Goal: Task Accomplishment & Management: Use online tool/utility

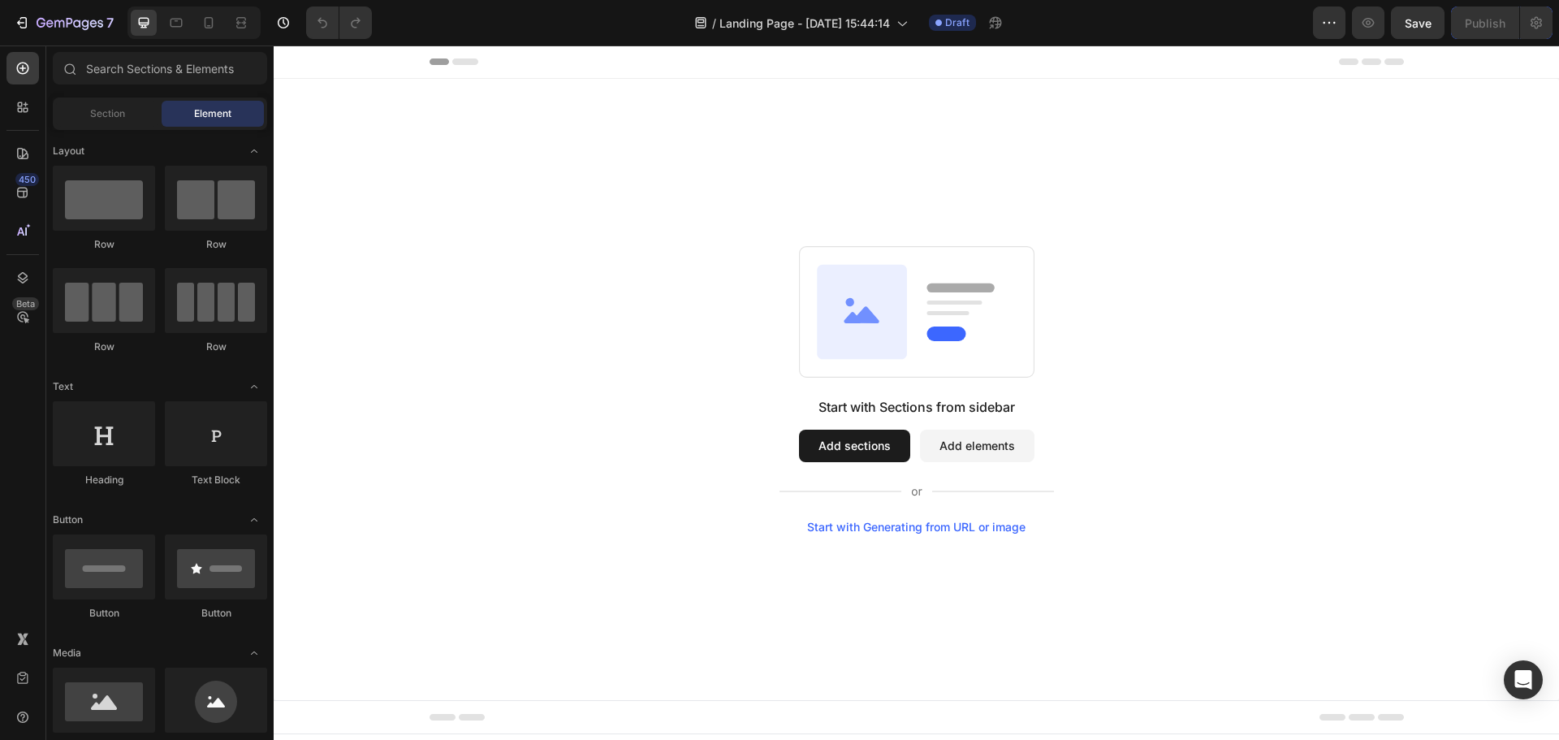
click at [878, 446] on button "Add sections" at bounding box center [854, 445] width 111 height 32
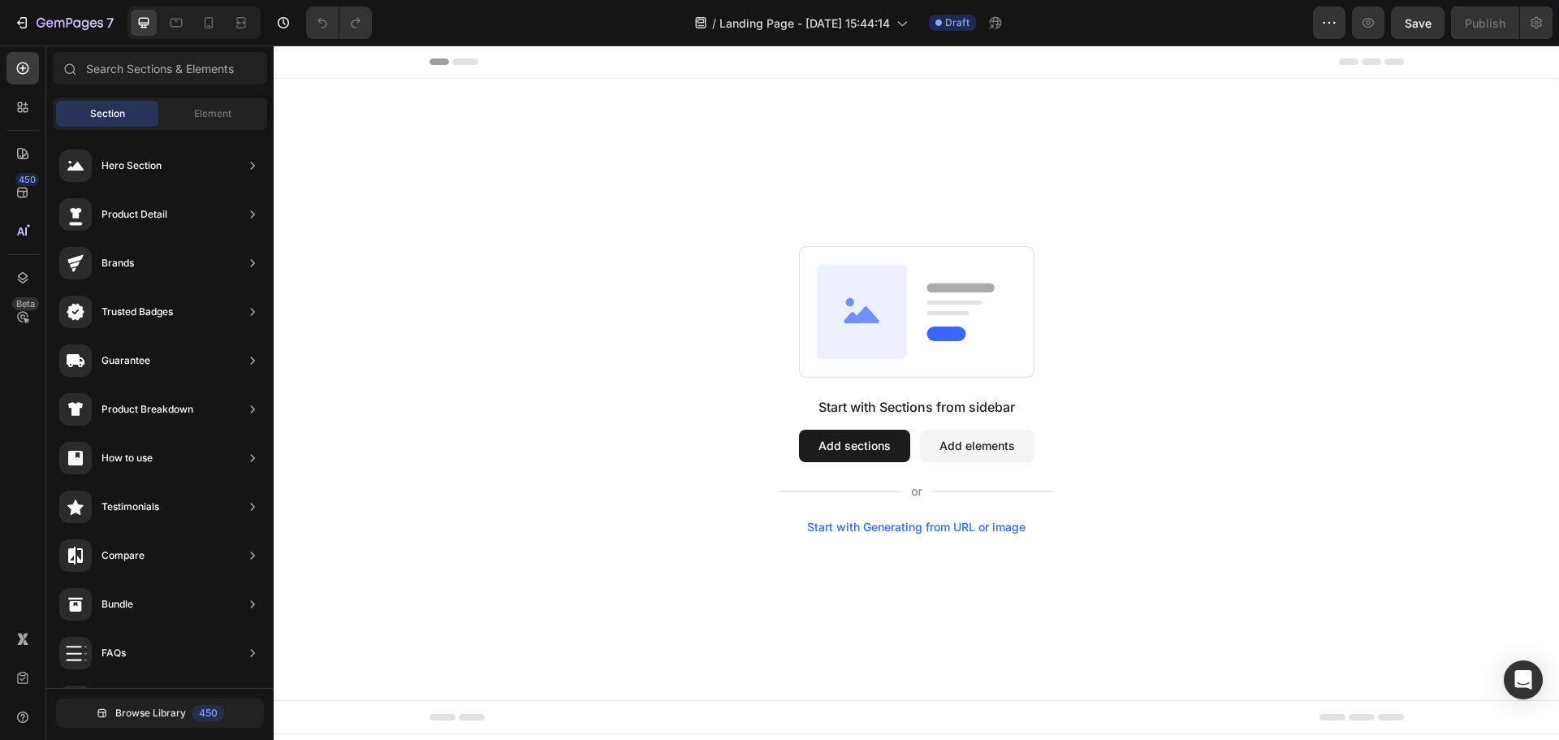
click at [464, 66] on div "Header" at bounding box center [916, 61] width 974 height 32
click at [332, 65] on span "Header" at bounding box center [322, 62] width 36 height 16
click at [313, 62] on span "Header" at bounding box center [322, 62] width 36 height 16
click at [857, 450] on button "Add sections" at bounding box center [854, 445] width 111 height 32
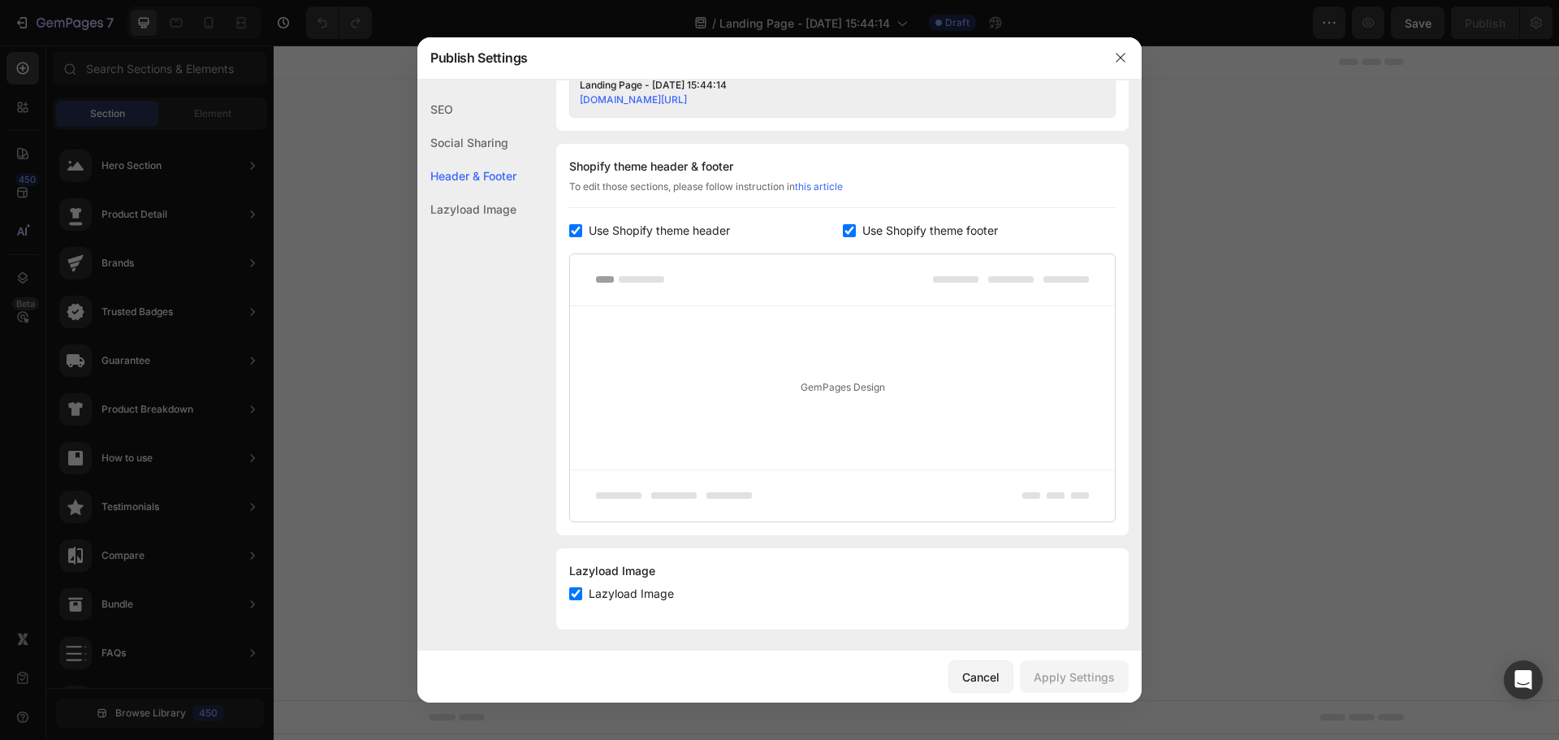
scroll to position [717, 0]
drag, startPoint x: 667, startPoint y: 221, endPoint x: 682, endPoint y: 222, distance: 14.6
click at [667, 221] on span "Use Shopify theme header" at bounding box center [659, 226] width 141 height 19
checkbox input "false"
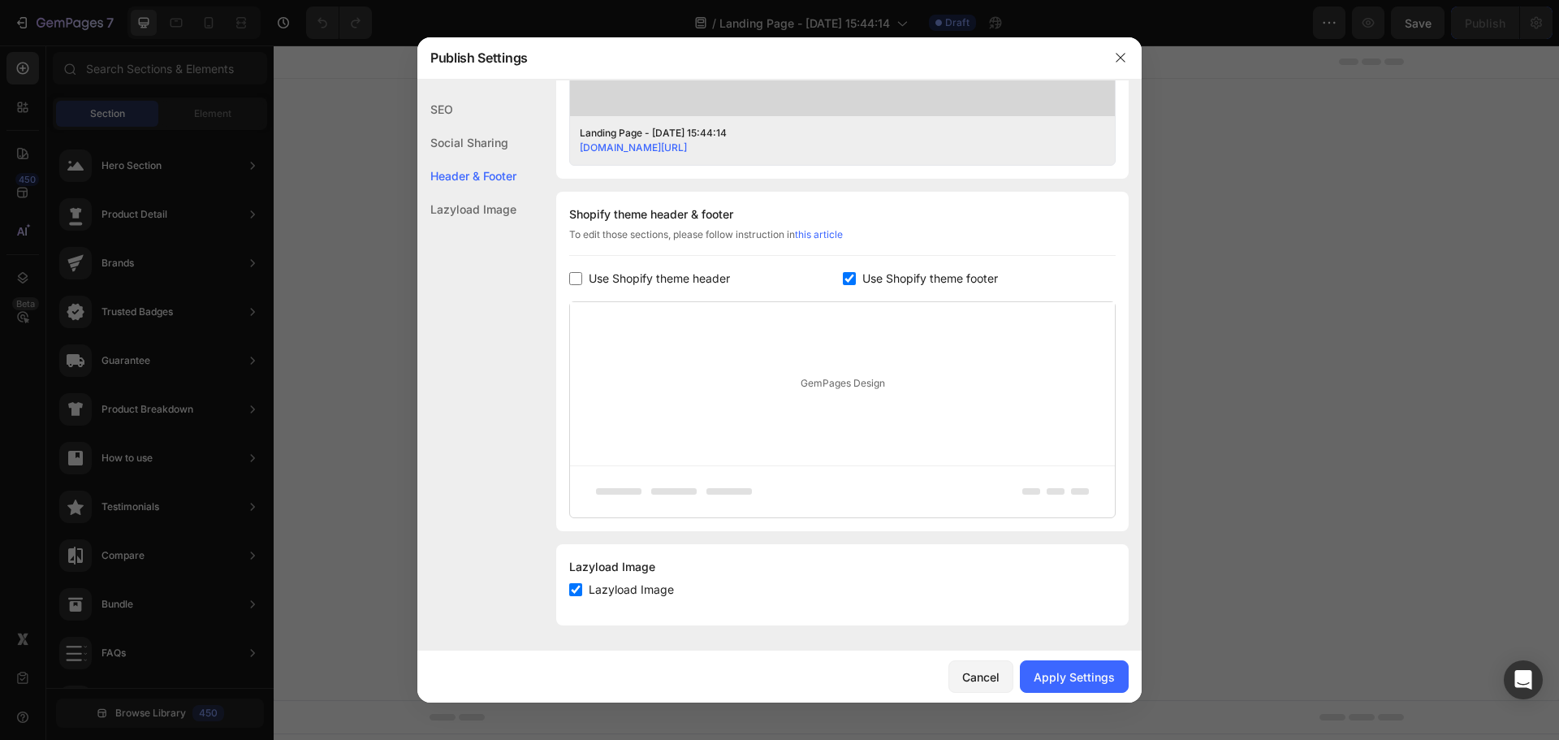
click at [901, 279] on span "Use Shopify theme footer" at bounding box center [930, 278] width 136 height 19
checkbox input "false"
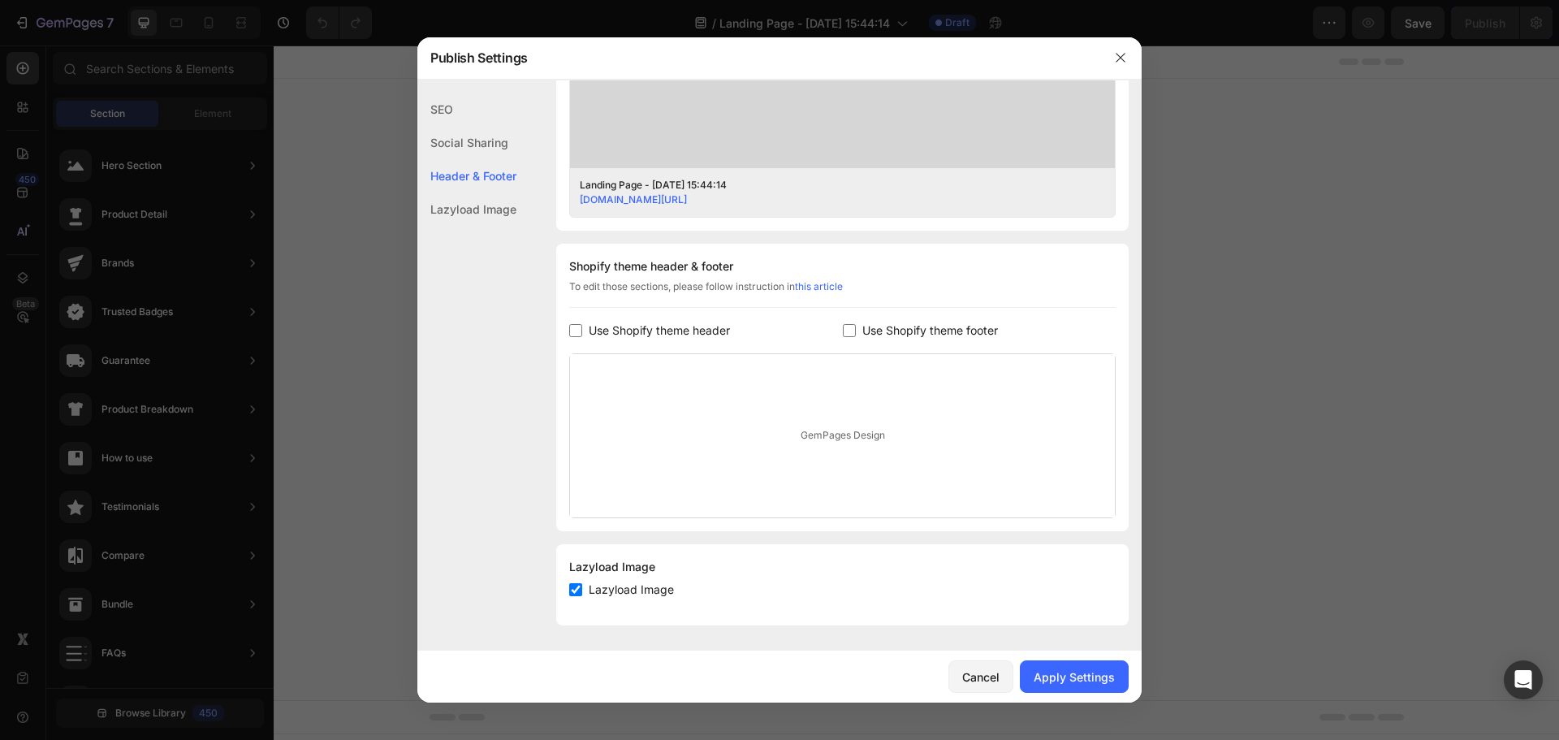
scroll to position [613, 0]
click at [1044, 675] on div "Apply Settings" at bounding box center [1073, 676] width 81 height 17
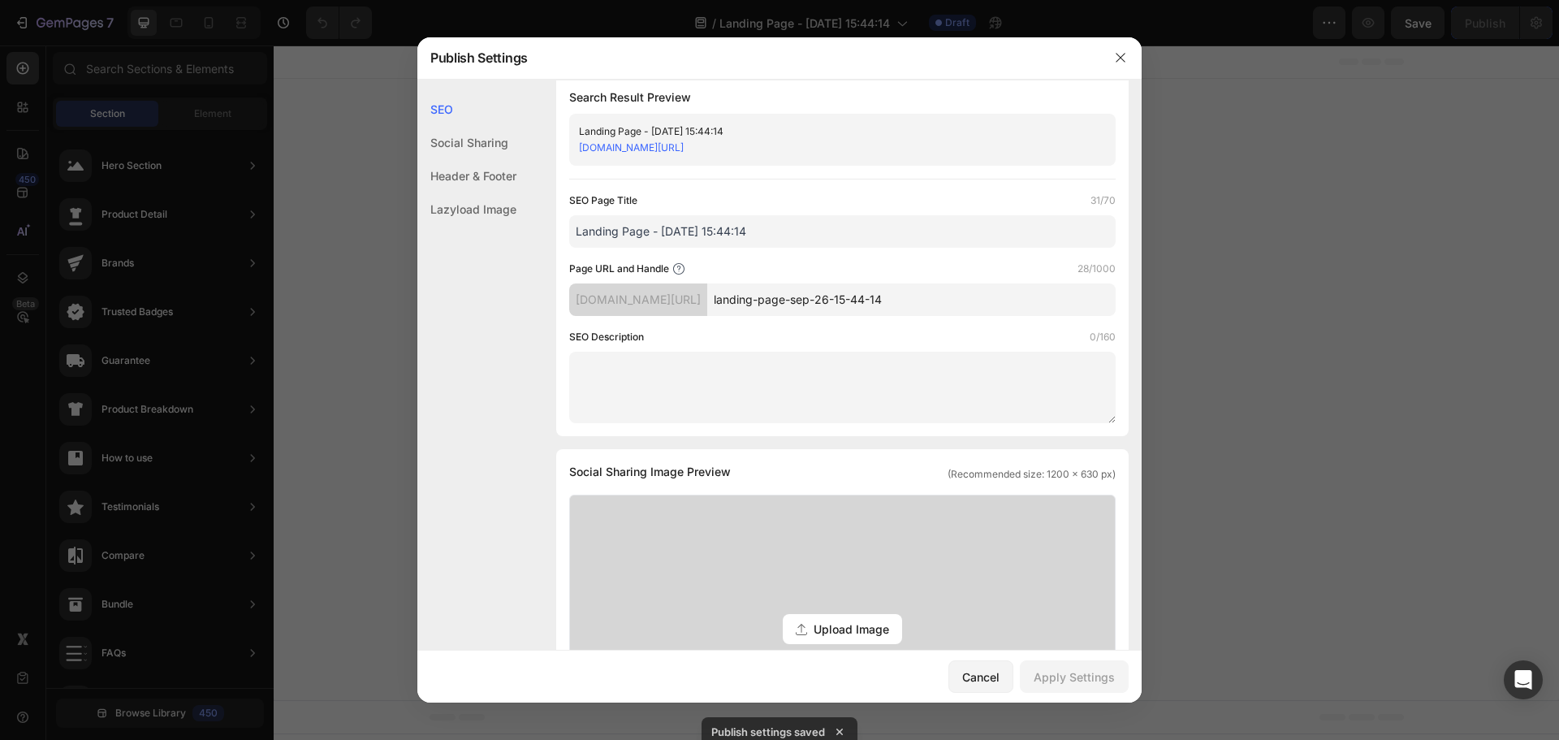
scroll to position [0, 0]
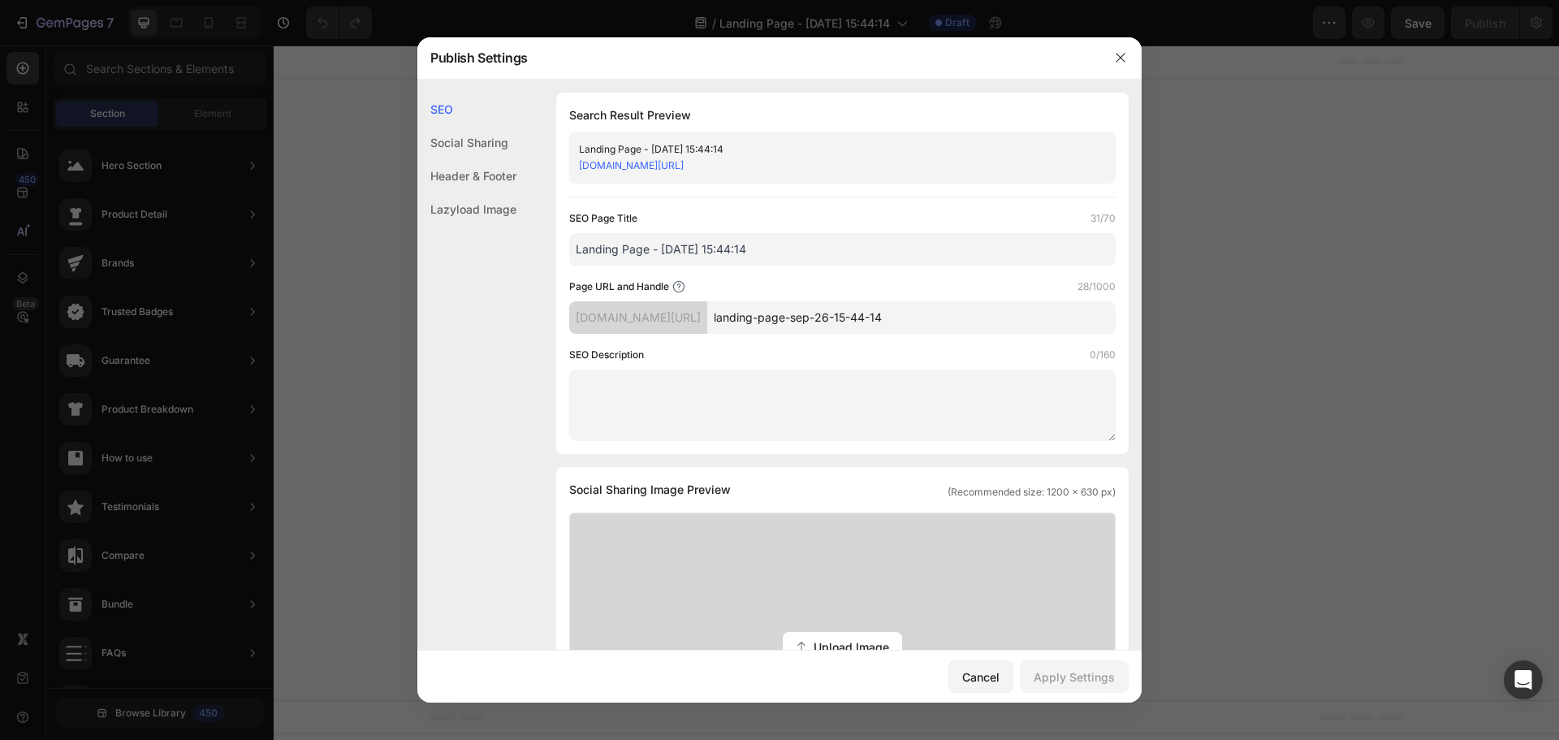
click at [904, 309] on input "landing-page-sep-26-15-44-14" at bounding box center [911, 317] width 408 height 32
drag, startPoint x: 941, startPoint y: 315, endPoint x: 751, endPoint y: 326, distance: 190.3
click at [751, 326] on div "certiprof.myshopify.com/pages/ landing-page-sep-26-15-44-14" at bounding box center [842, 317] width 546 height 32
click at [1119, 56] on icon "button" at bounding box center [1119, 57] width 9 height 9
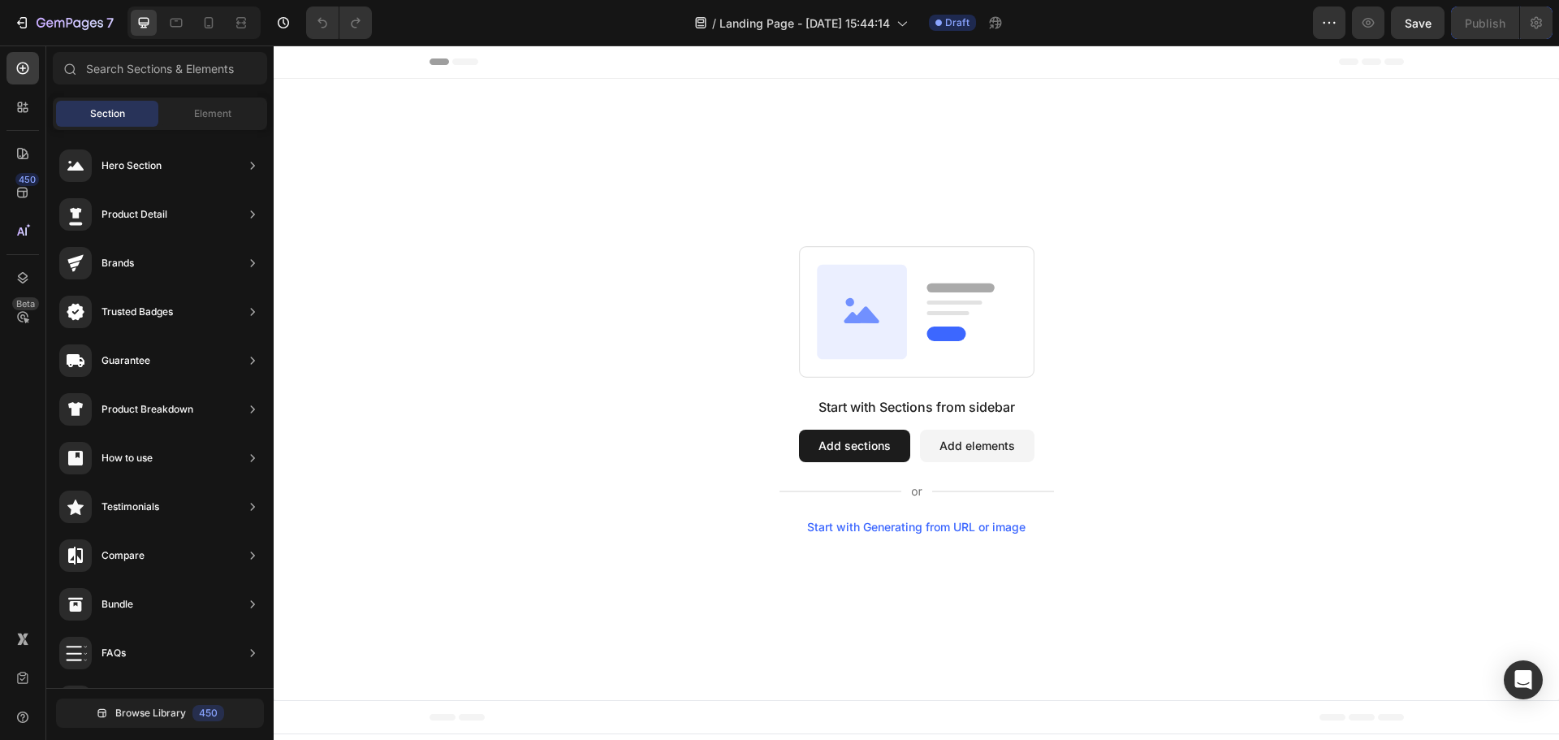
click at [841, 439] on button "Add sections" at bounding box center [854, 445] width 111 height 32
click at [199, 119] on div "Element" at bounding box center [213, 114] width 102 height 26
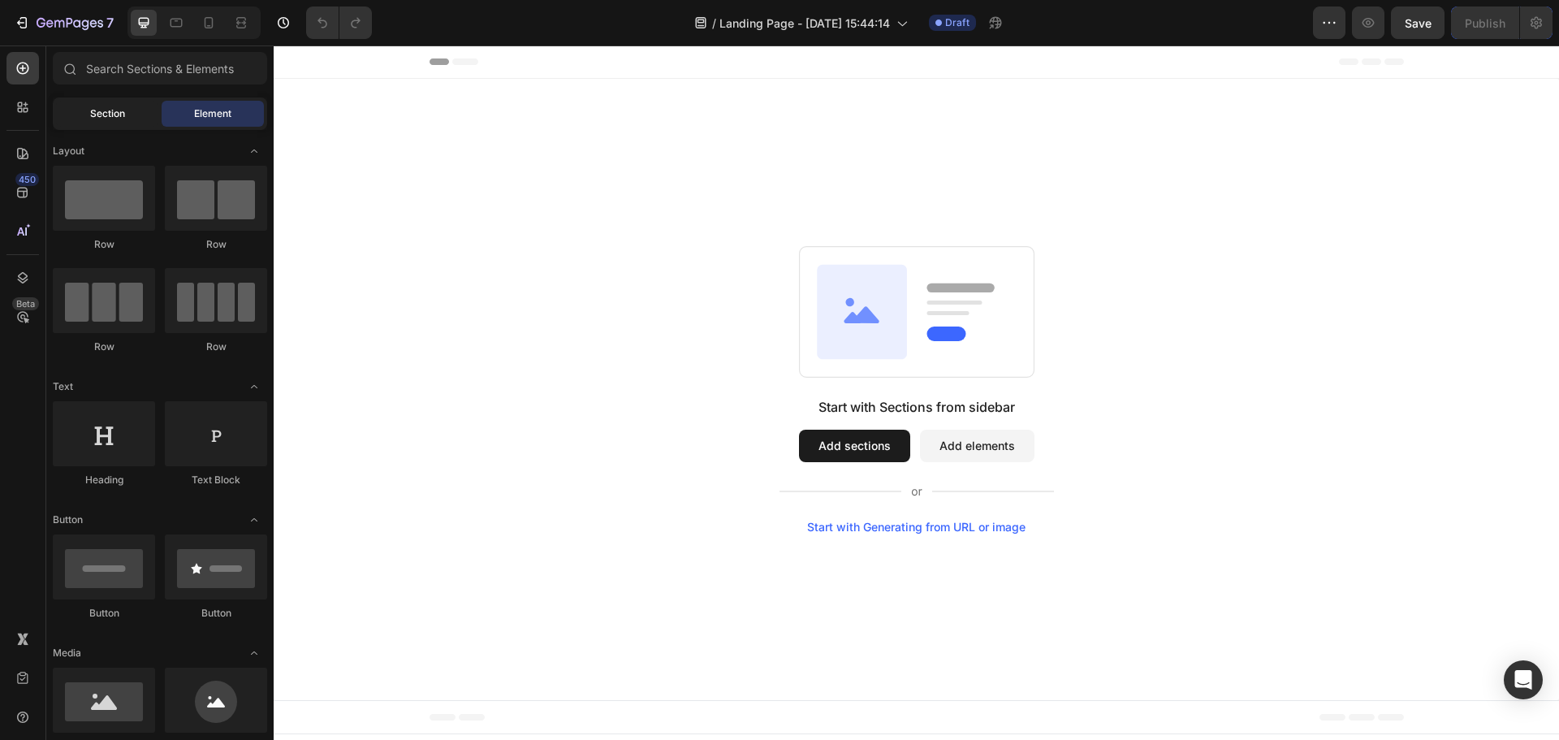
click at [99, 105] on div "Section" at bounding box center [107, 114] width 102 height 26
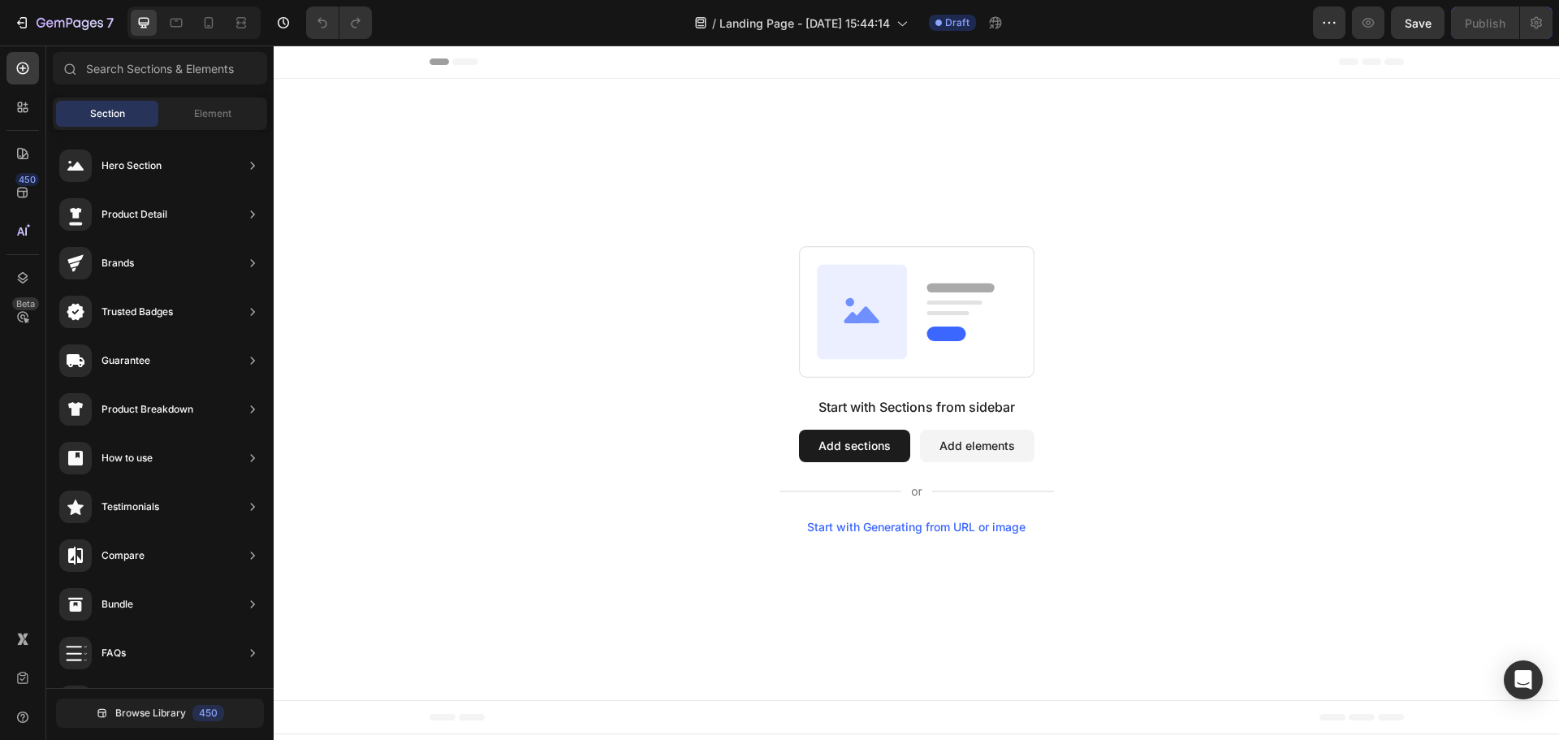
click at [956, 440] on button "Add elements" at bounding box center [977, 445] width 114 height 32
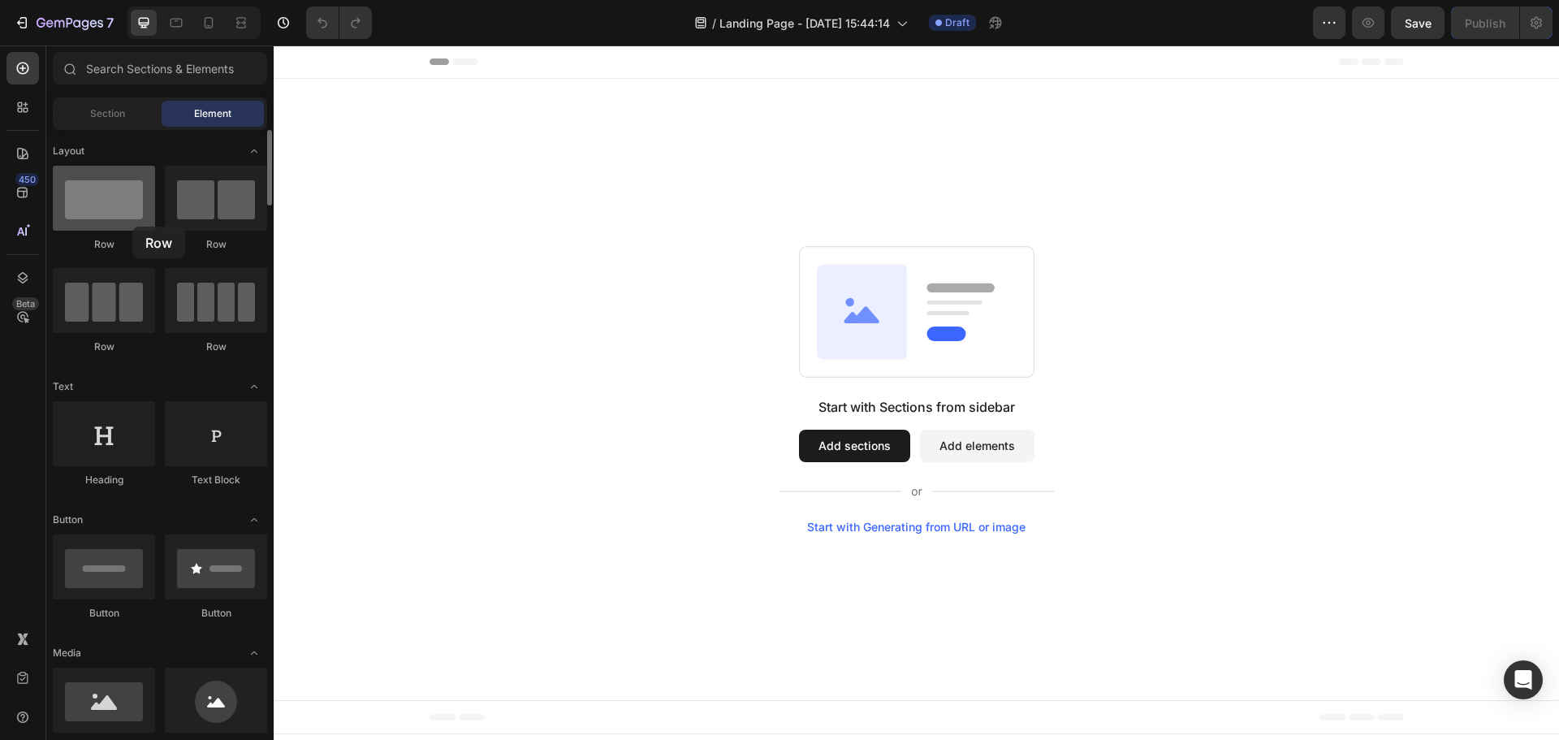
click at [132, 227] on div at bounding box center [104, 198] width 102 height 65
click at [128, 213] on div at bounding box center [104, 198] width 102 height 65
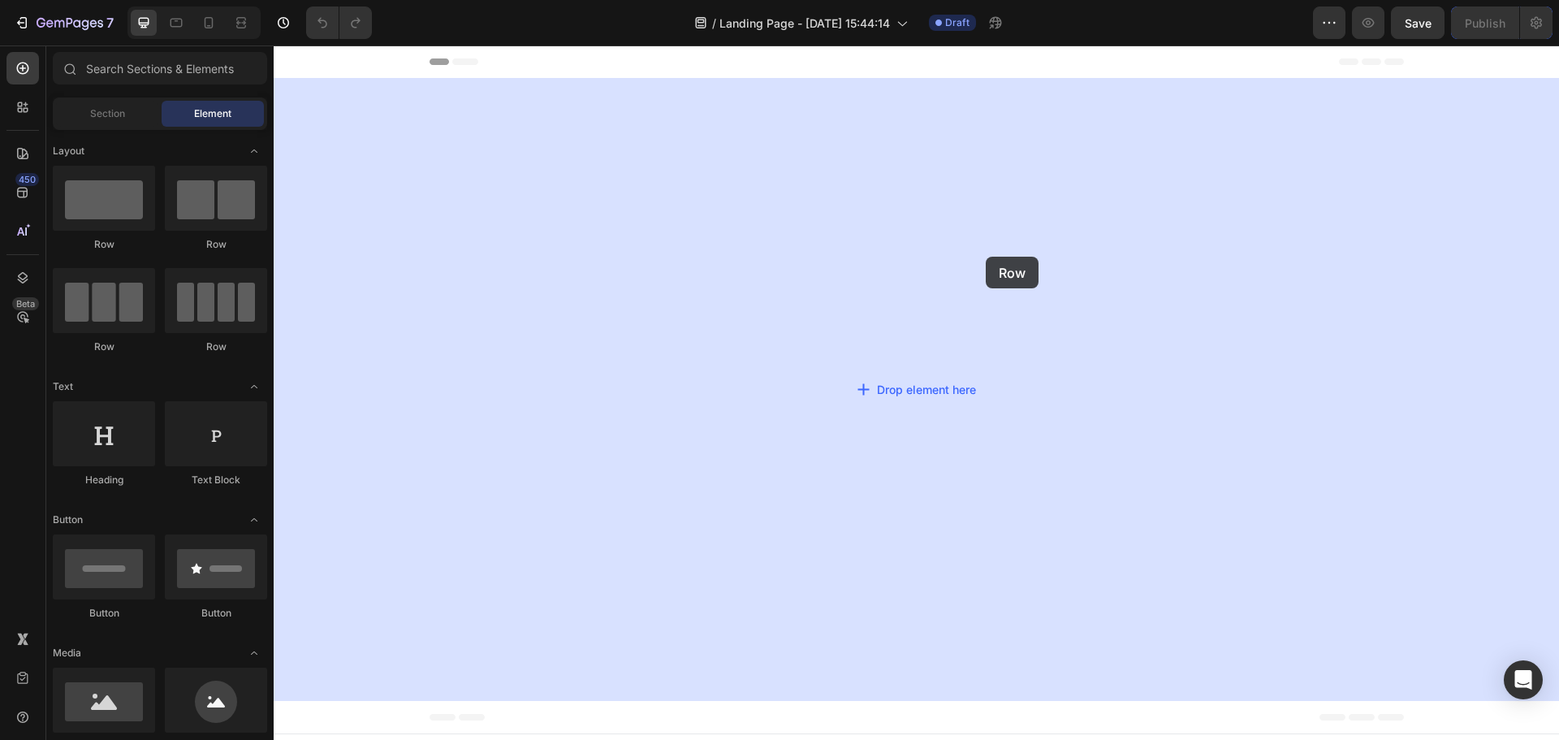
drag, startPoint x: 364, startPoint y: 249, endPoint x: 986, endPoint y: 257, distance: 622.7
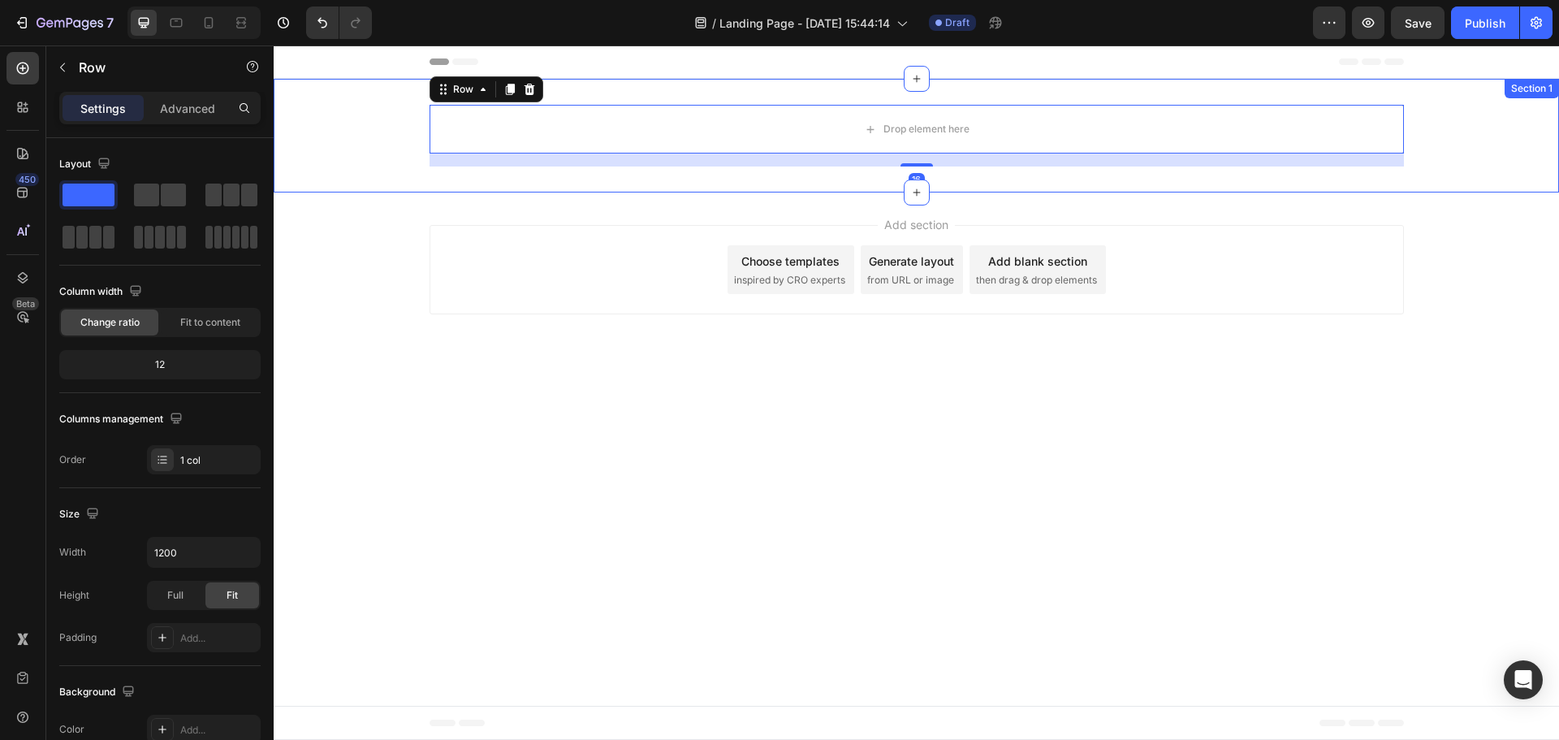
click at [1466, 127] on div "Drop element here Row 16" at bounding box center [916, 136] width 1285 height 62
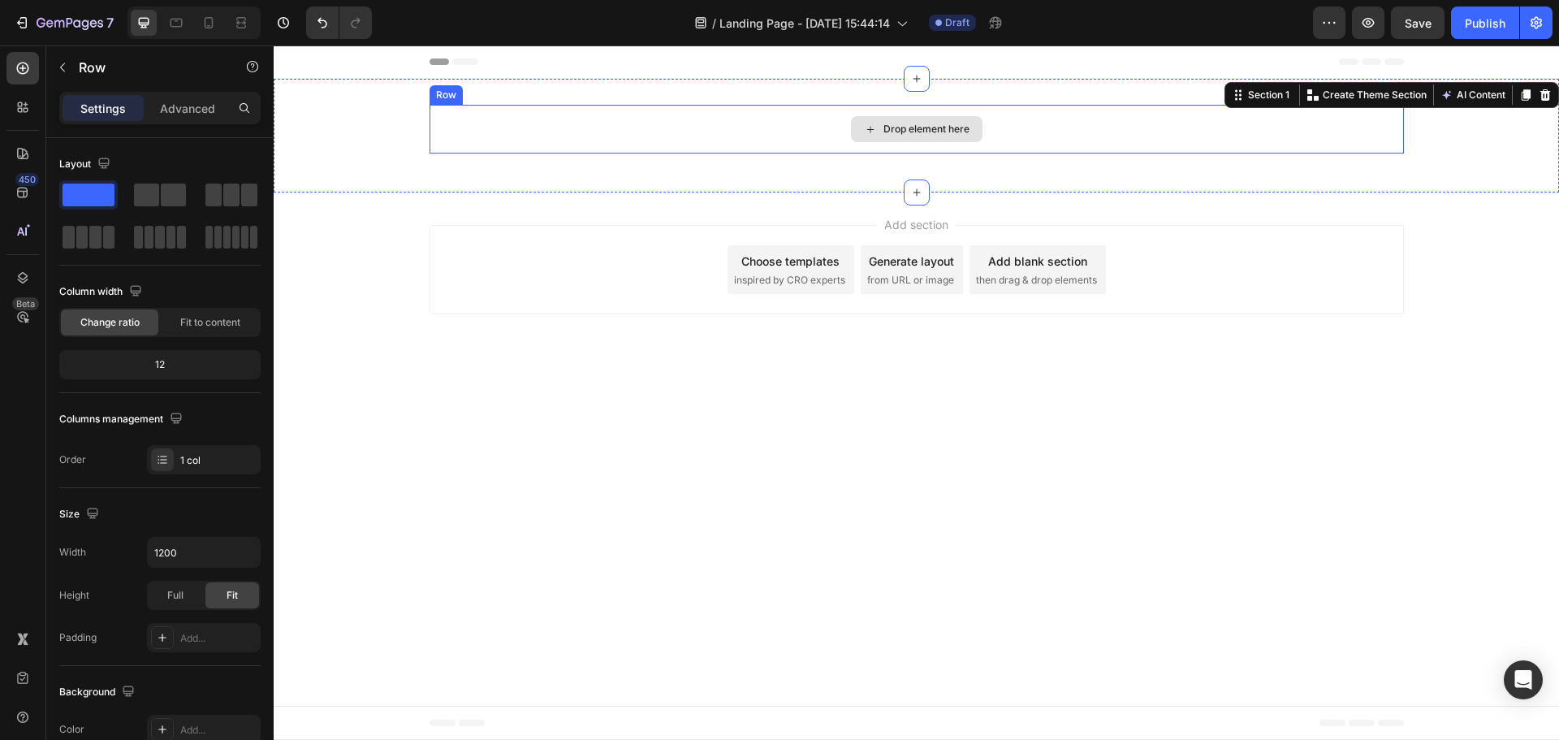
click at [989, 123] on div "Drop element here" at bounding box center [916, 129] width 974 height 49
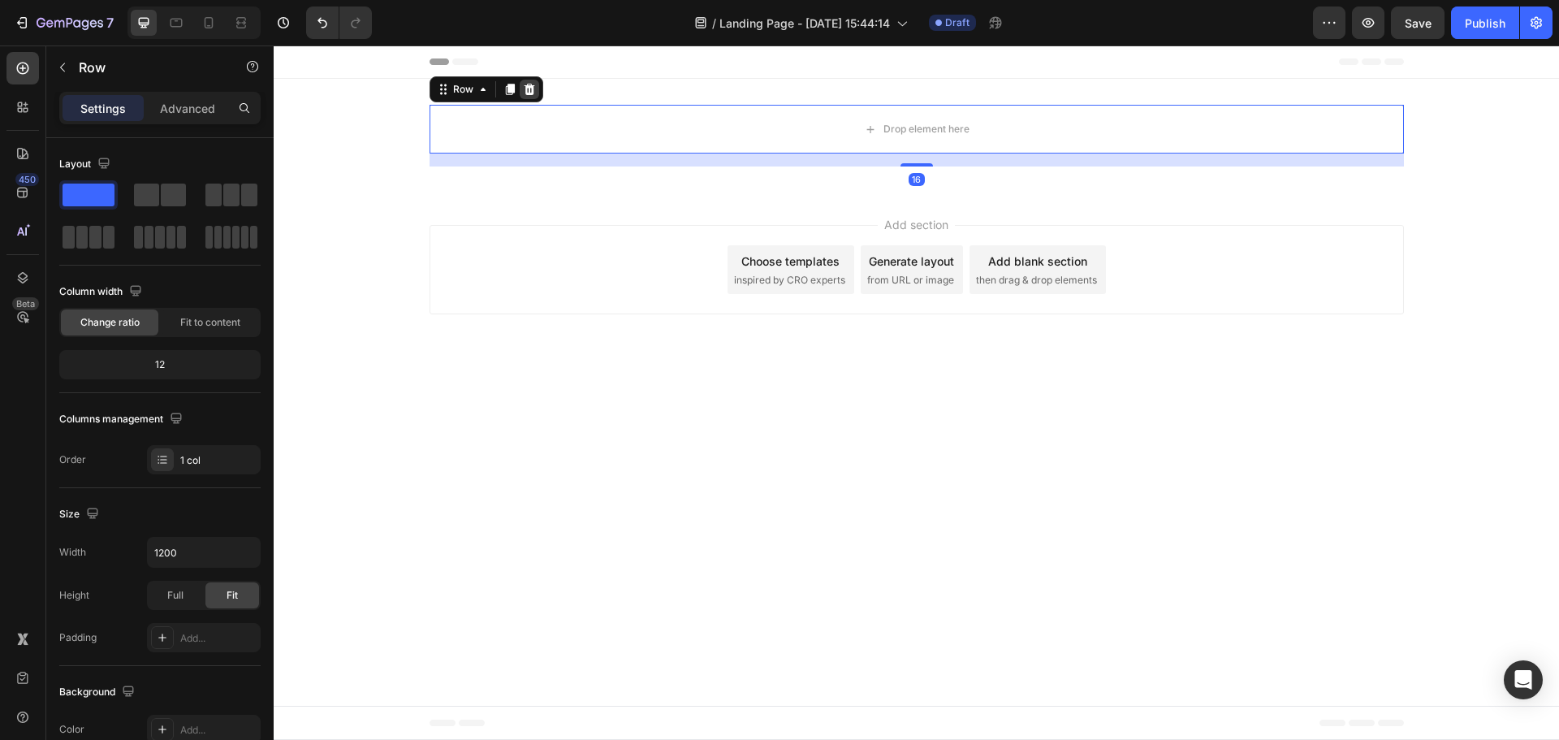
click at [528, 88] on icon at bounding box center [529, 89] width 13 height 13
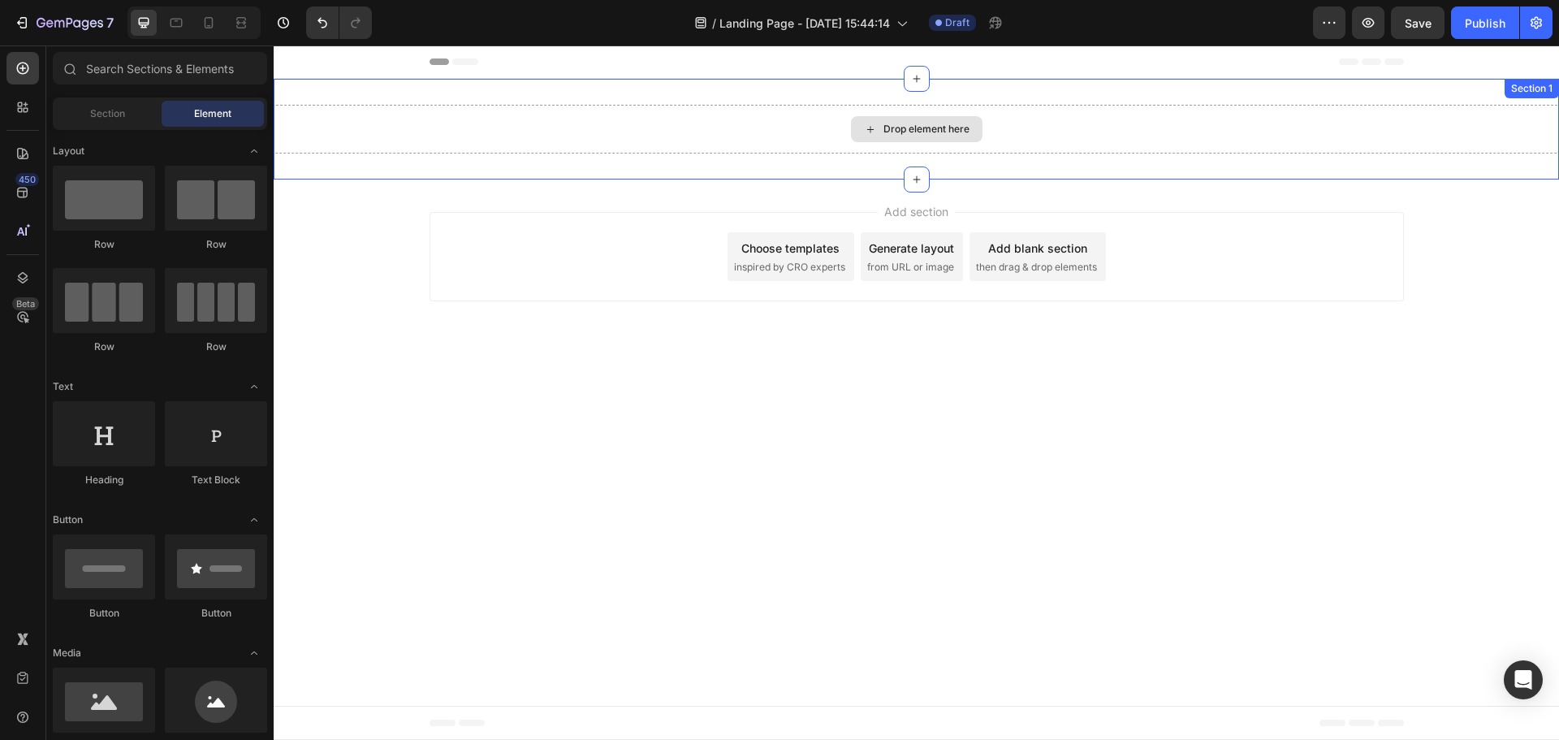
click at [907, 126] on div "Drop element here" at bounding box center [926, 129] width 86 height 13
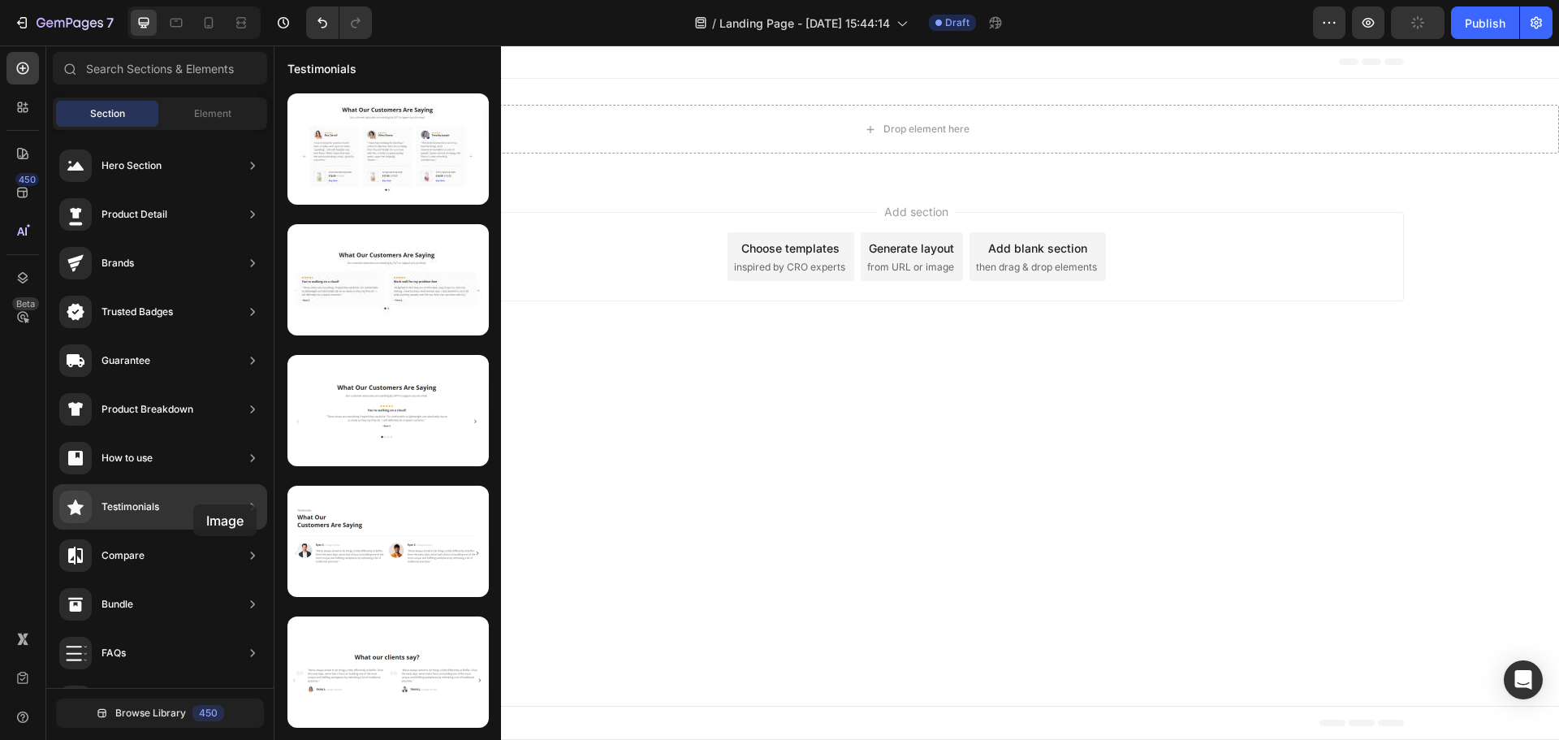
drag, startPoint x: 204, startPoint y: 531, endPoint x: 193, endPoint y: 504, distance: 28.8
click at [193, 504] on div "Hero Section Product Detail Brands Trusted Badges Guarantee Product Breakdown H…" at bounding box center [159, 433] width 227 height 607
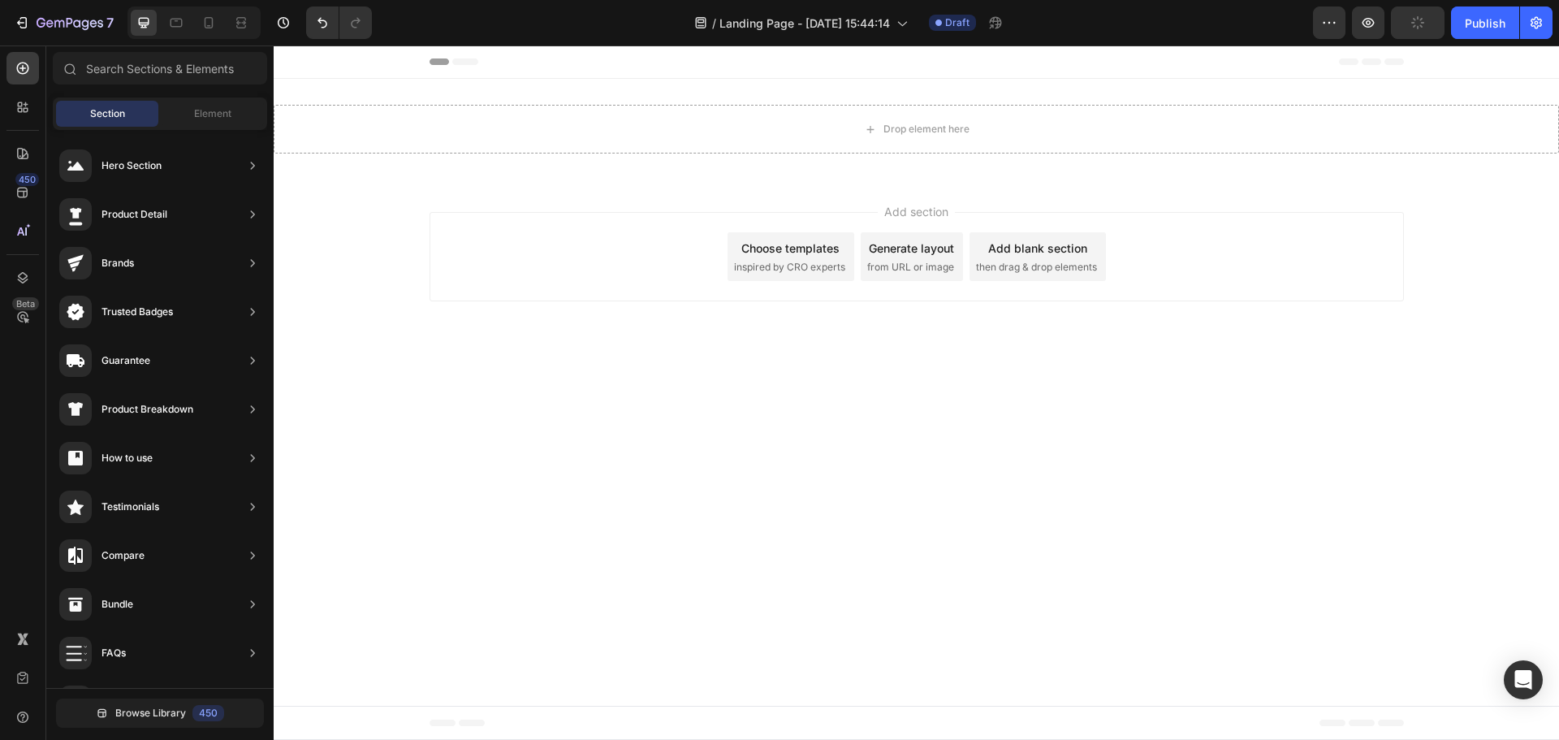
click at [573, 452] on body "Header Drop element here Section 1 Root Start with Sections from sidebar Add se…" at bounding box center [916, 392] width 1285 height 694
click at [879, 121] on div "Drop element here" at bounding box center [917, 129] width 132 height 26
click at [878, 121] on div "Drop element here" at bounding box center [917, 129] width 132 height 26
click at [839, 86] on div "Drop element here Section 1" at bounding box center [916, 129] width 1285 height 101
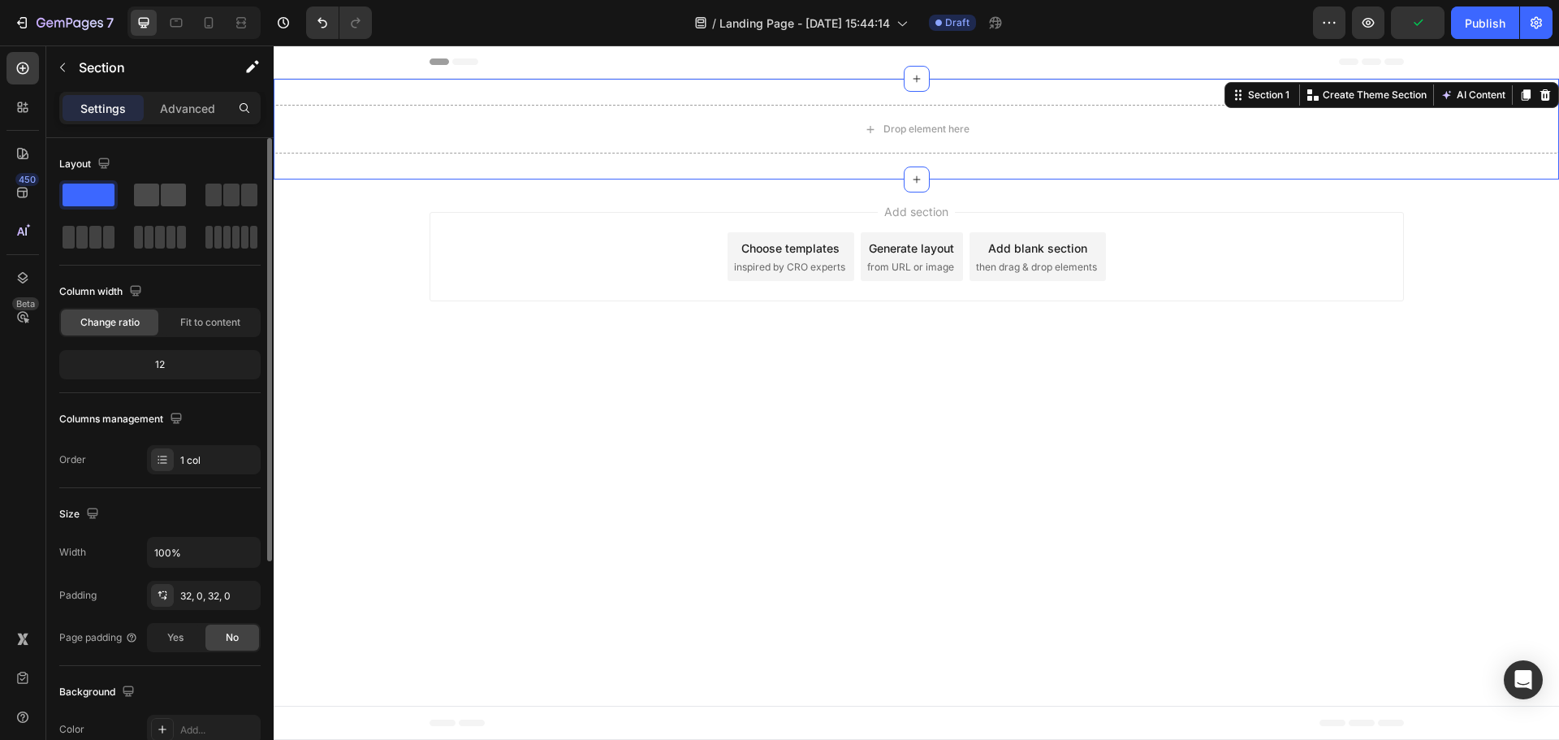
click at [136, 198] on span at bounding box center [146, 194] width 25 height 23
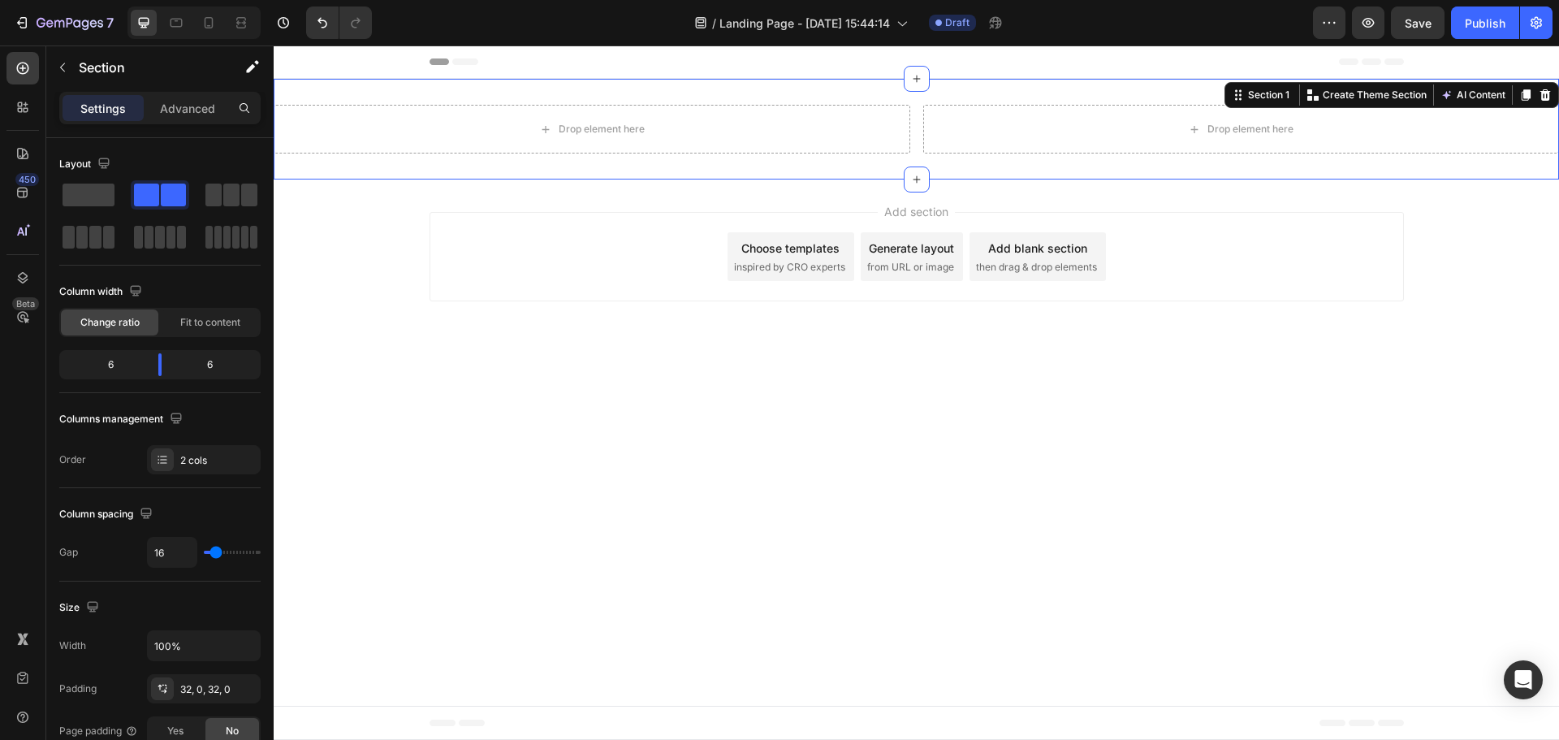
click at [1180, 92] on div "Drop element here Drop element here Section 1 Create Theme Section AI Content W…" at bounding box center [916, 129] width 1285 height 101
click at [213, 113] on p "Advanced" at bounding box center [187, 108] width 55 height 17
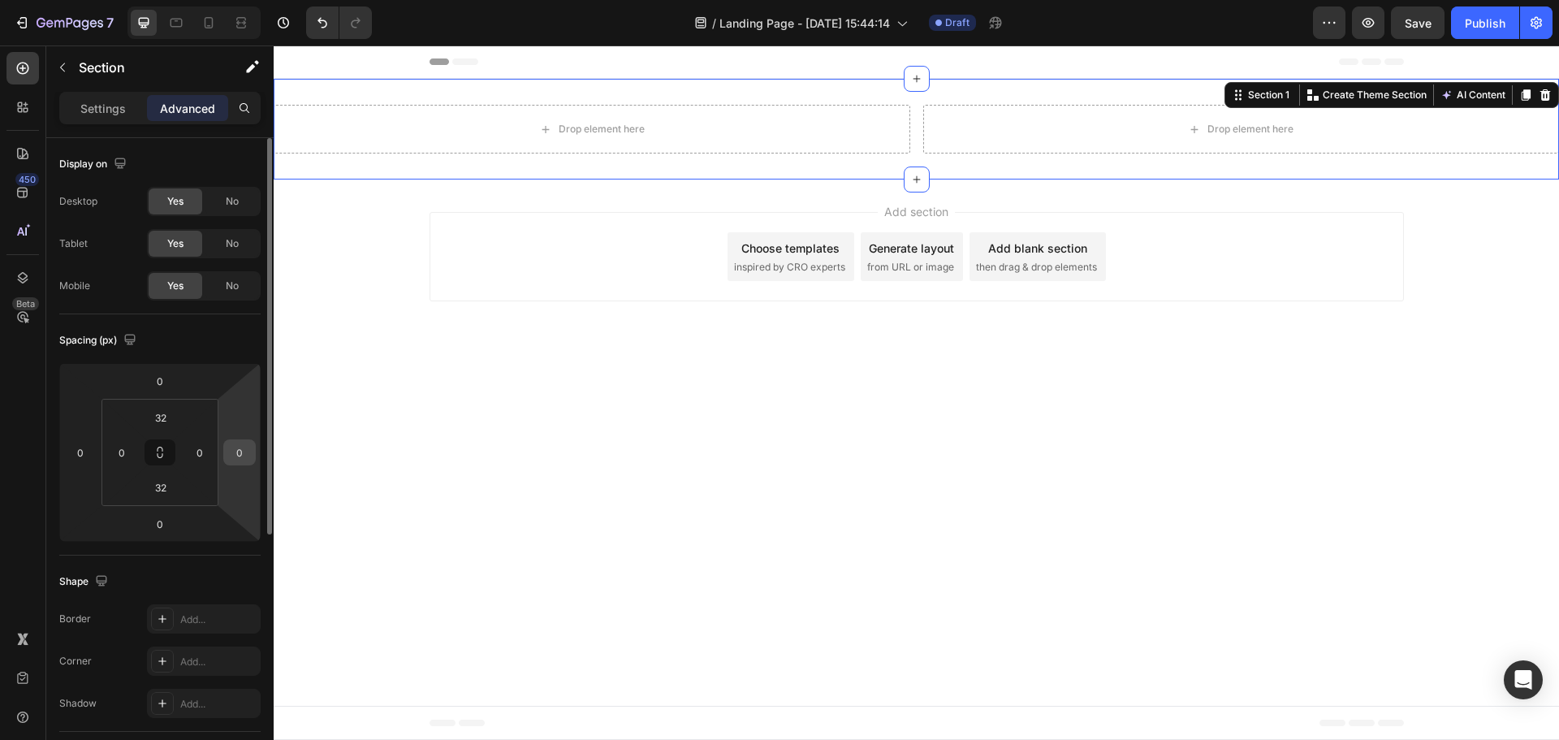
click at [247, 451] on input "0" at bounding box center [239, 452] width 24 height 24
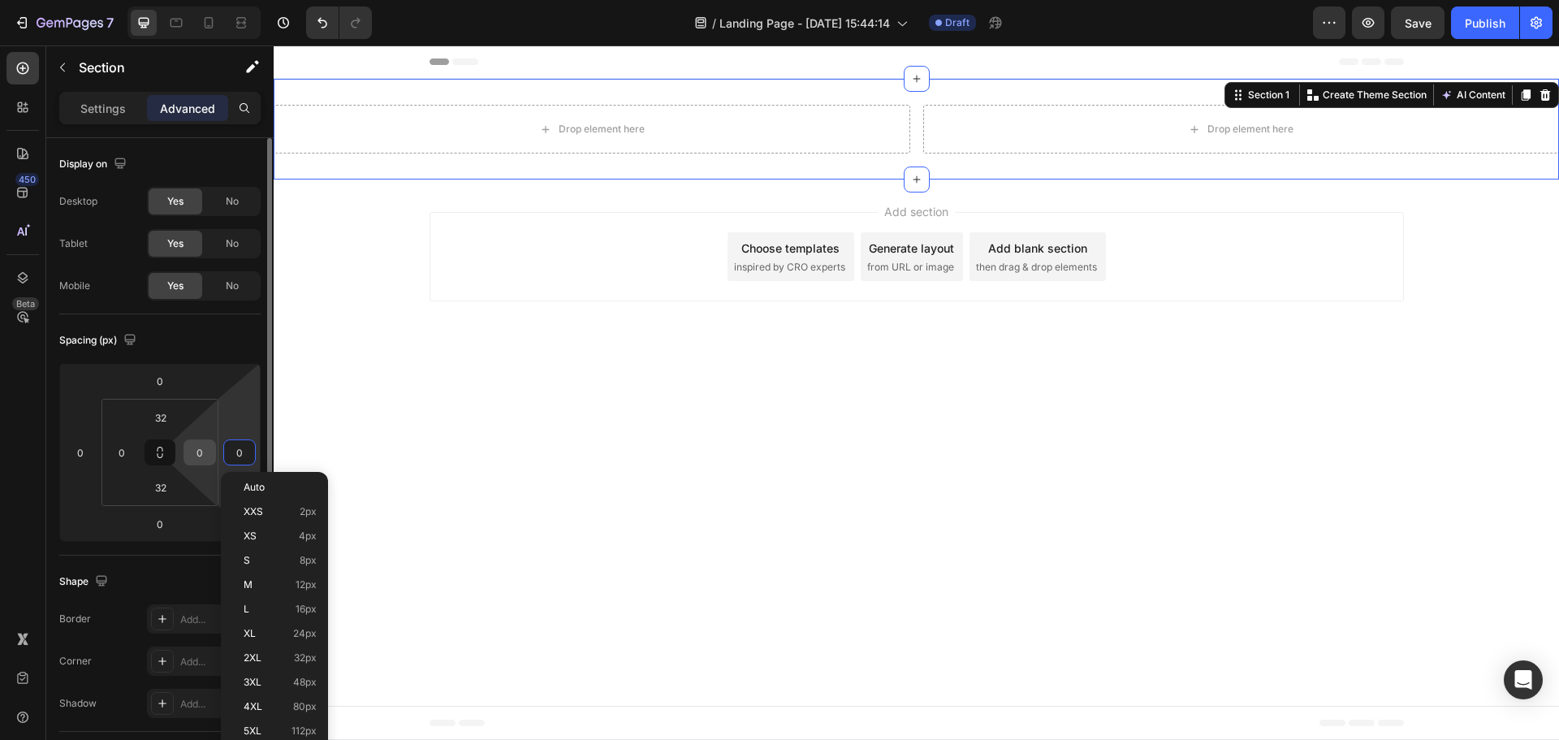
click at [200, 452] on input "0" at bounding box center [200, 452] width 24 height 24
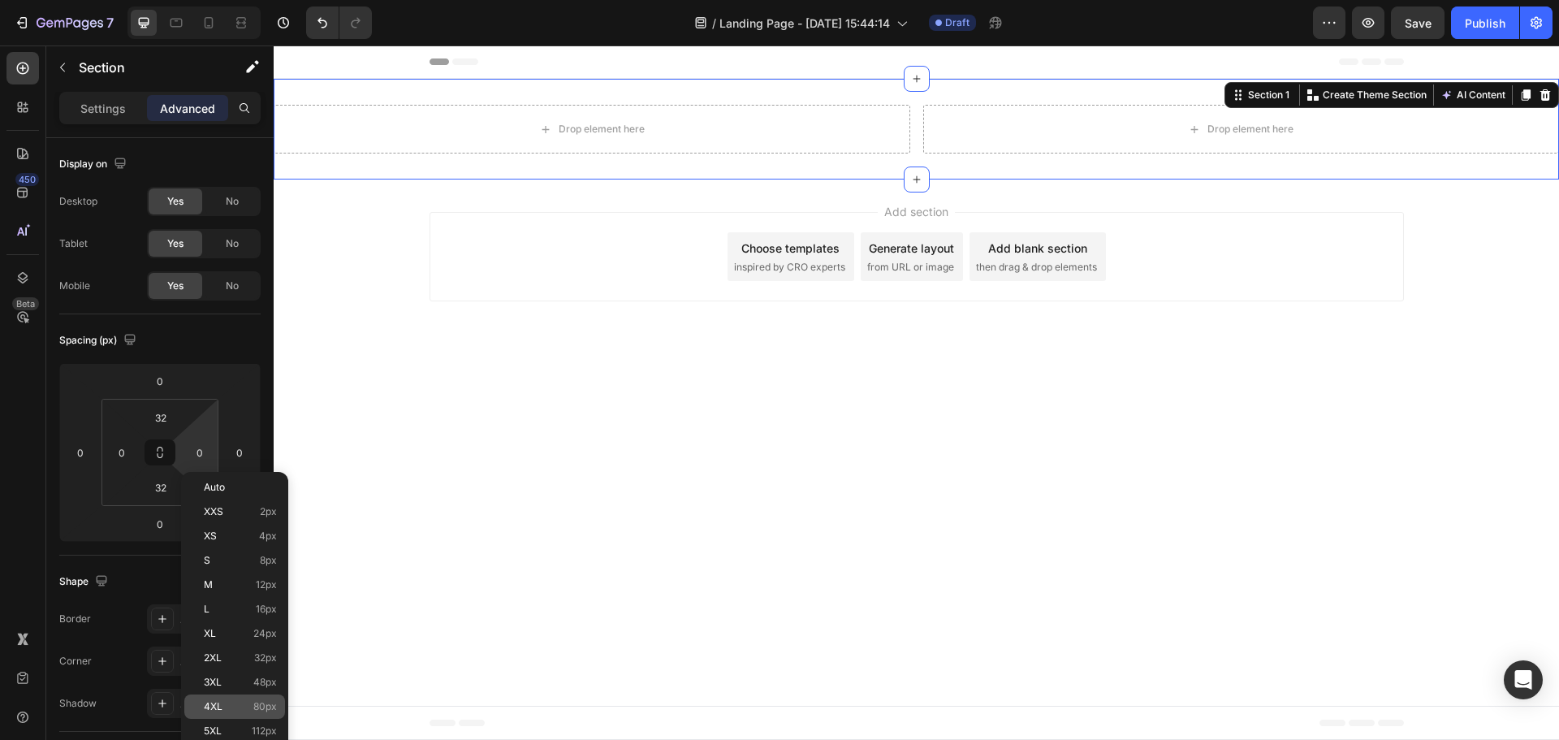
click at [209, 710] on span "4XL" at bounding box center [213, 706] width 19 height 11
type input "80"
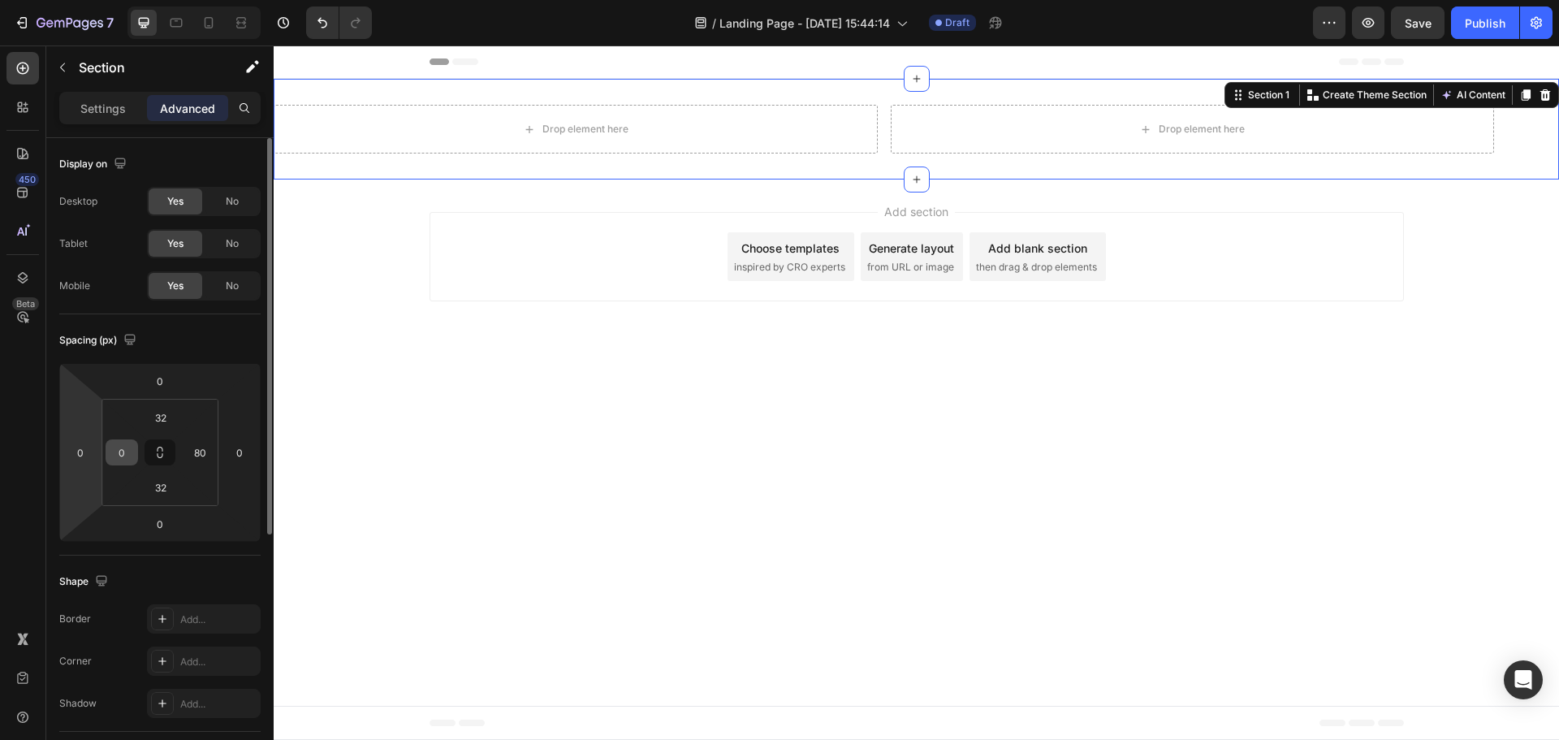
click at [126, 448] on input "0" at bounding box center [122, 452] width 24 height 24
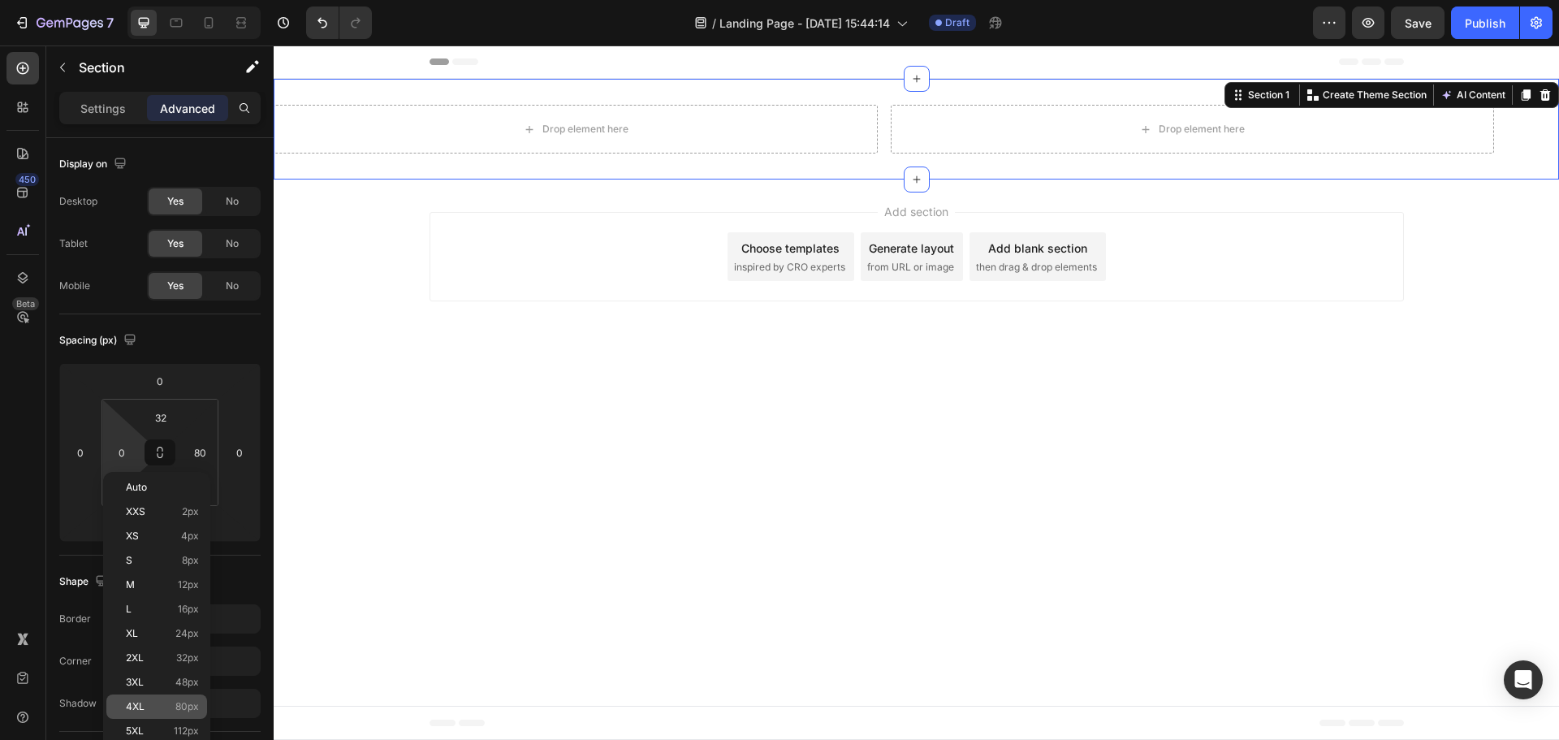
click at [151, 706] on p "4XL 80px" at bounding box center [162, 706] width 73 height 11
type input "80"
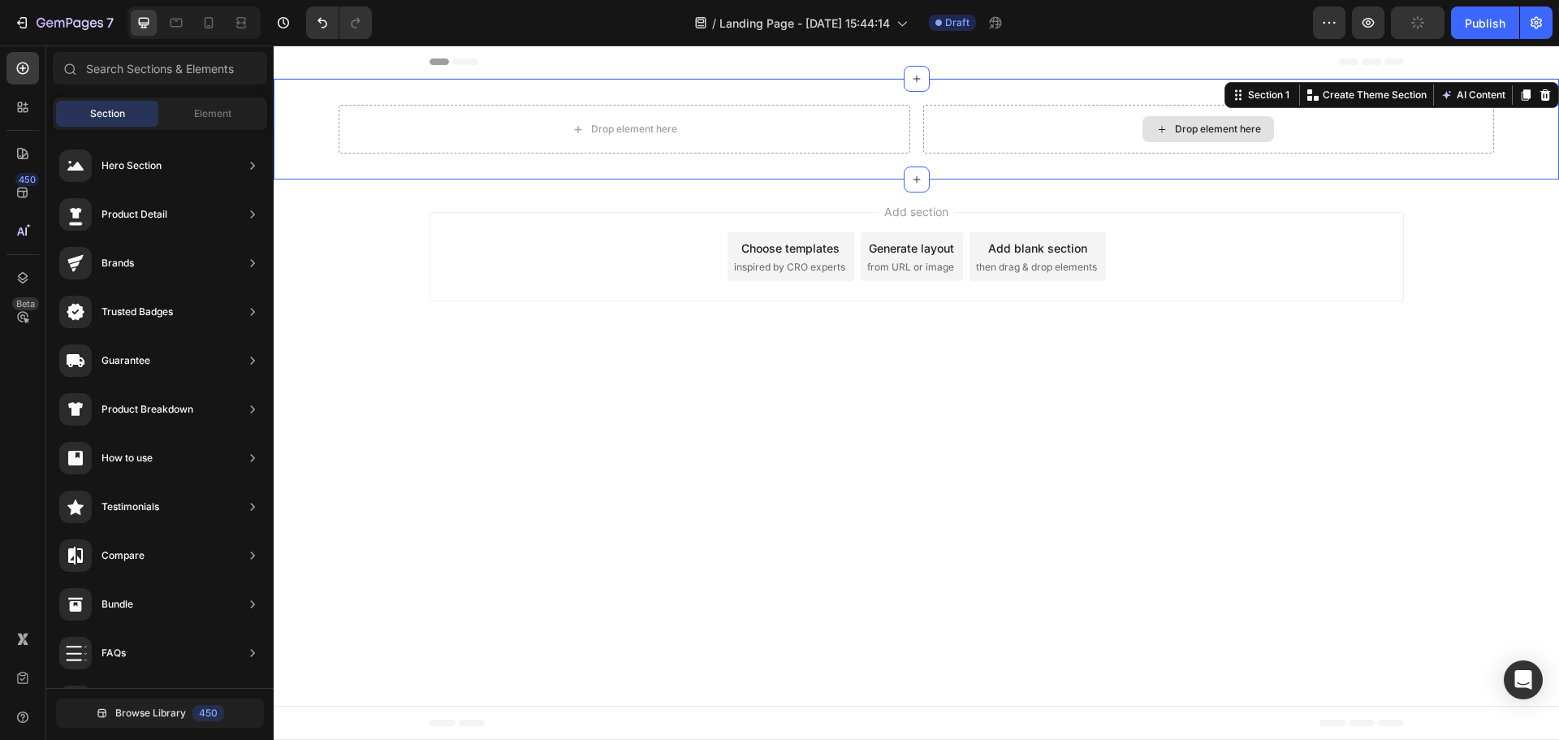
click at [1209, 124] on div "Drop element here" at bounding box center [1218, 129] width 86 height 13
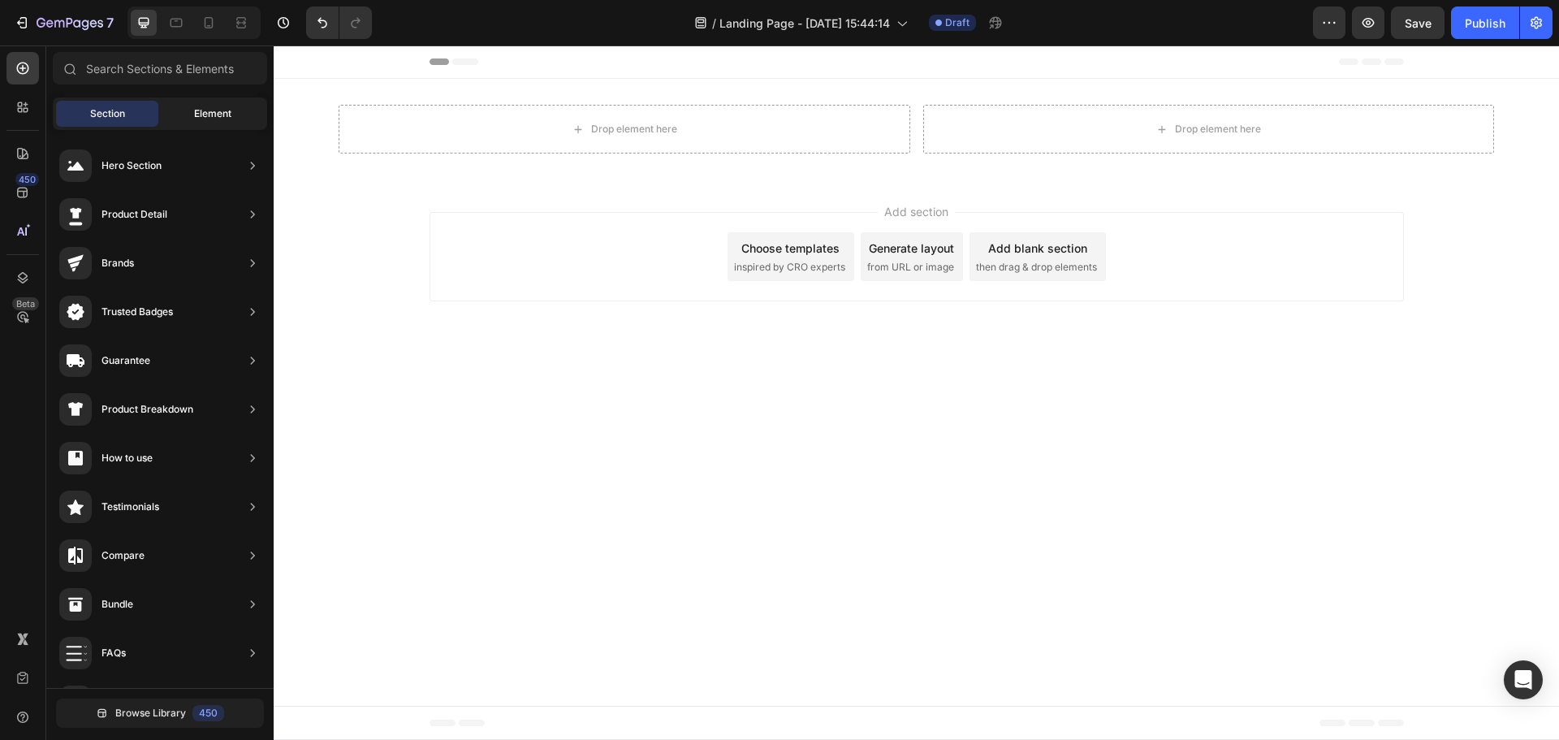
click at [204, 113] on span "Element" at bounding box center [212, 113] width 37 height 15
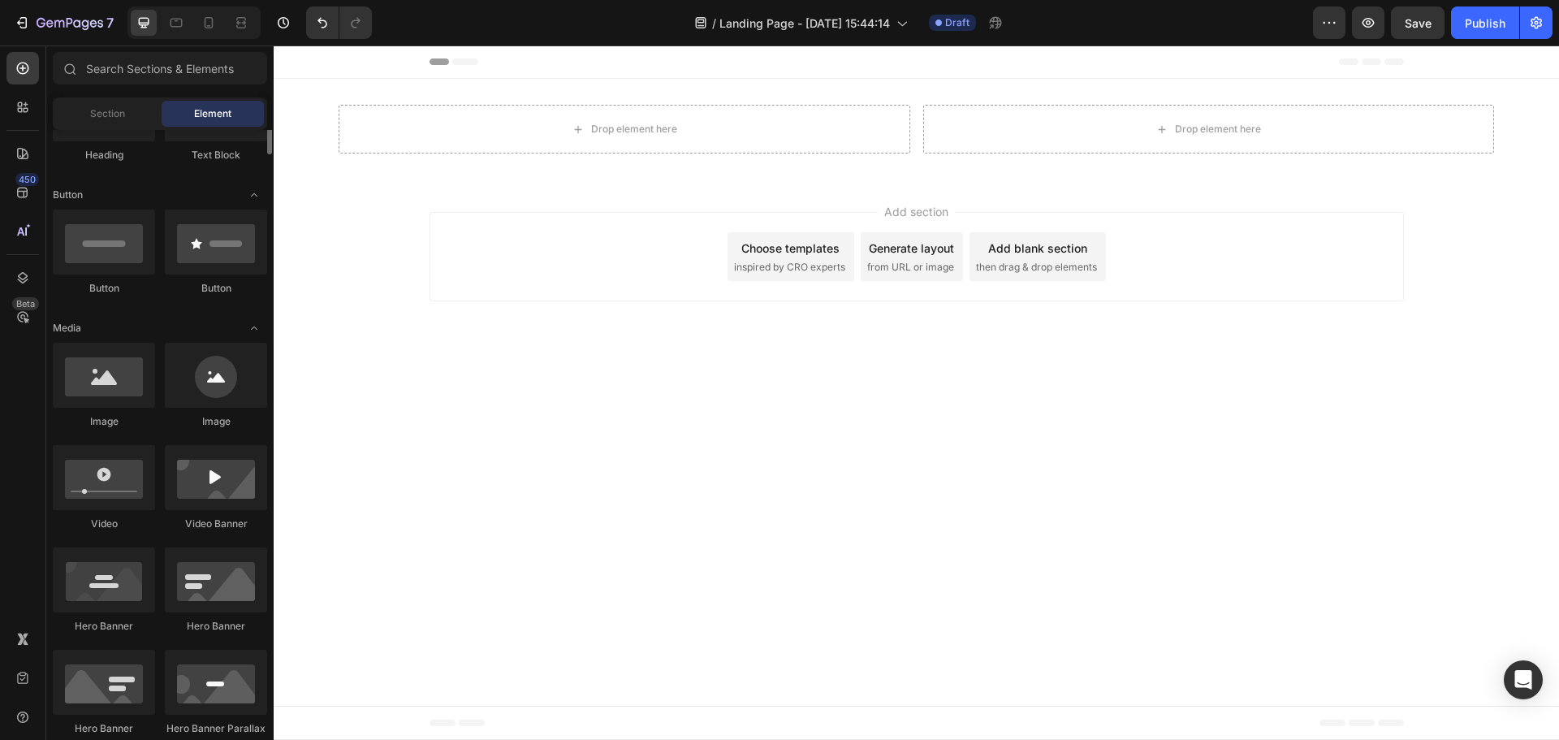
scroll to position [244, 0]
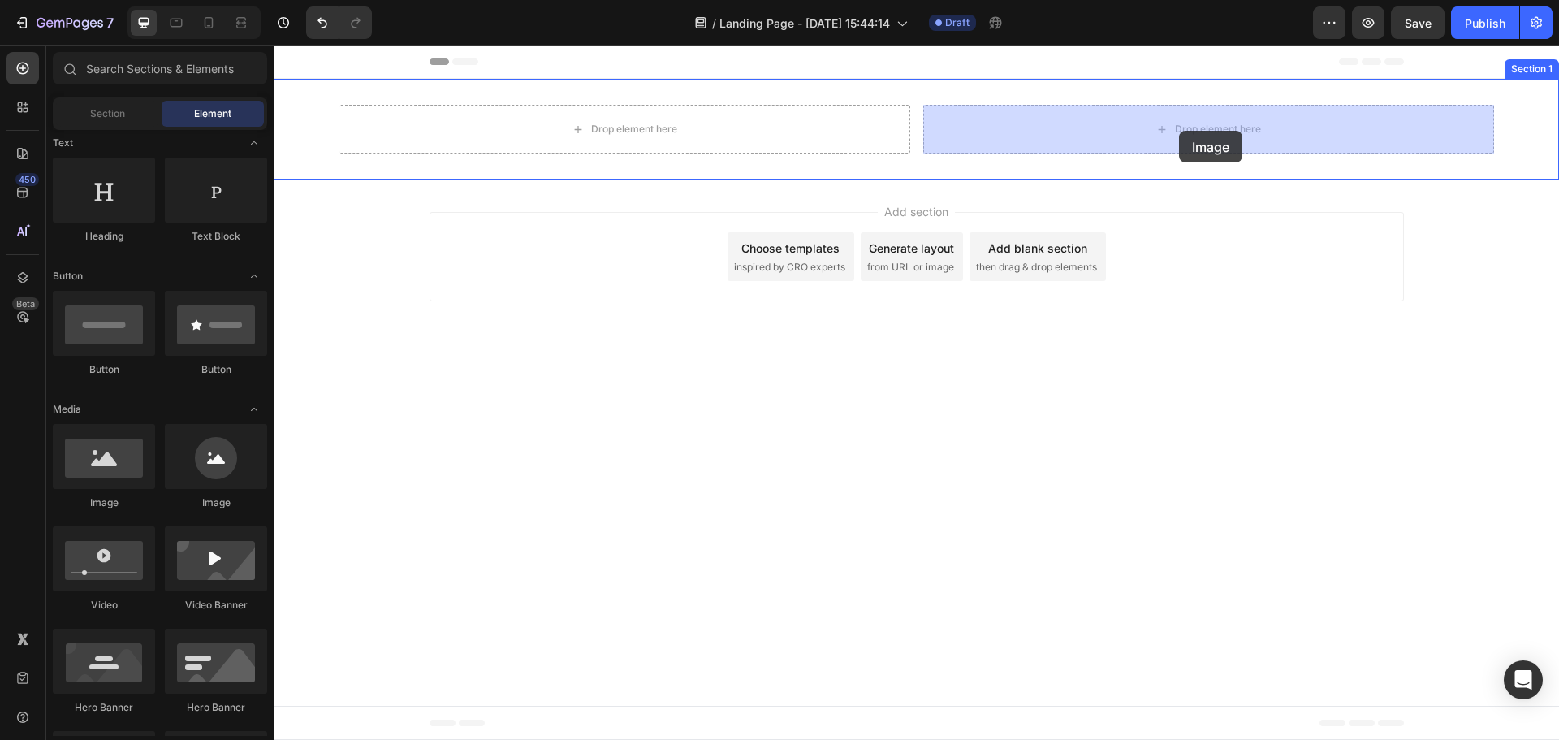
drag, startPoint x: 428, startPoint y: 490, endPoint x: 1179, endPoint y: 131, distance: 832.7
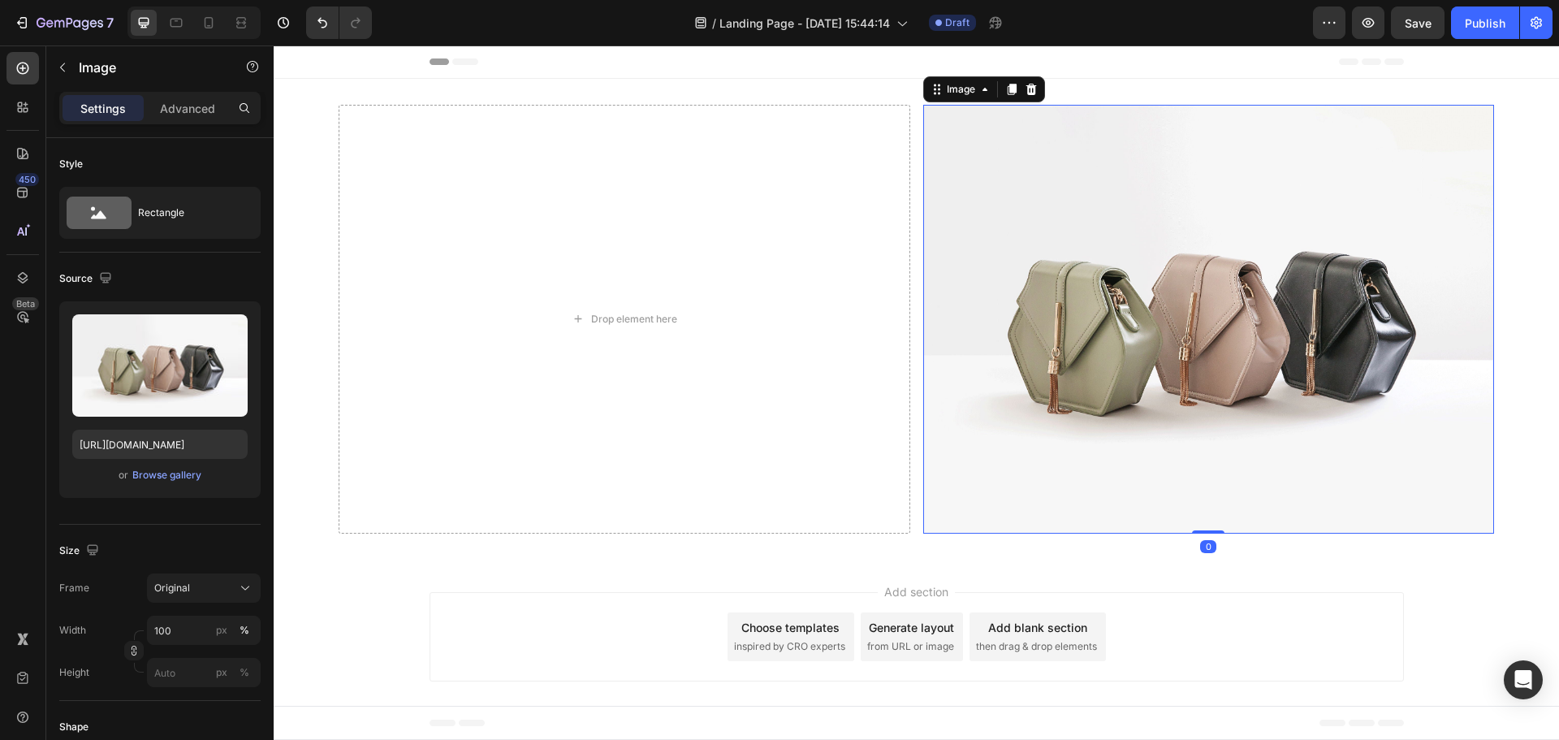
click at [1072, 231] on img at bounding box center [1209, 319] width 572 height 429
click at [866, 83] on div "Drop element here Image 0 Section 1" at bounding box center [916, 319] width 1285 height 481
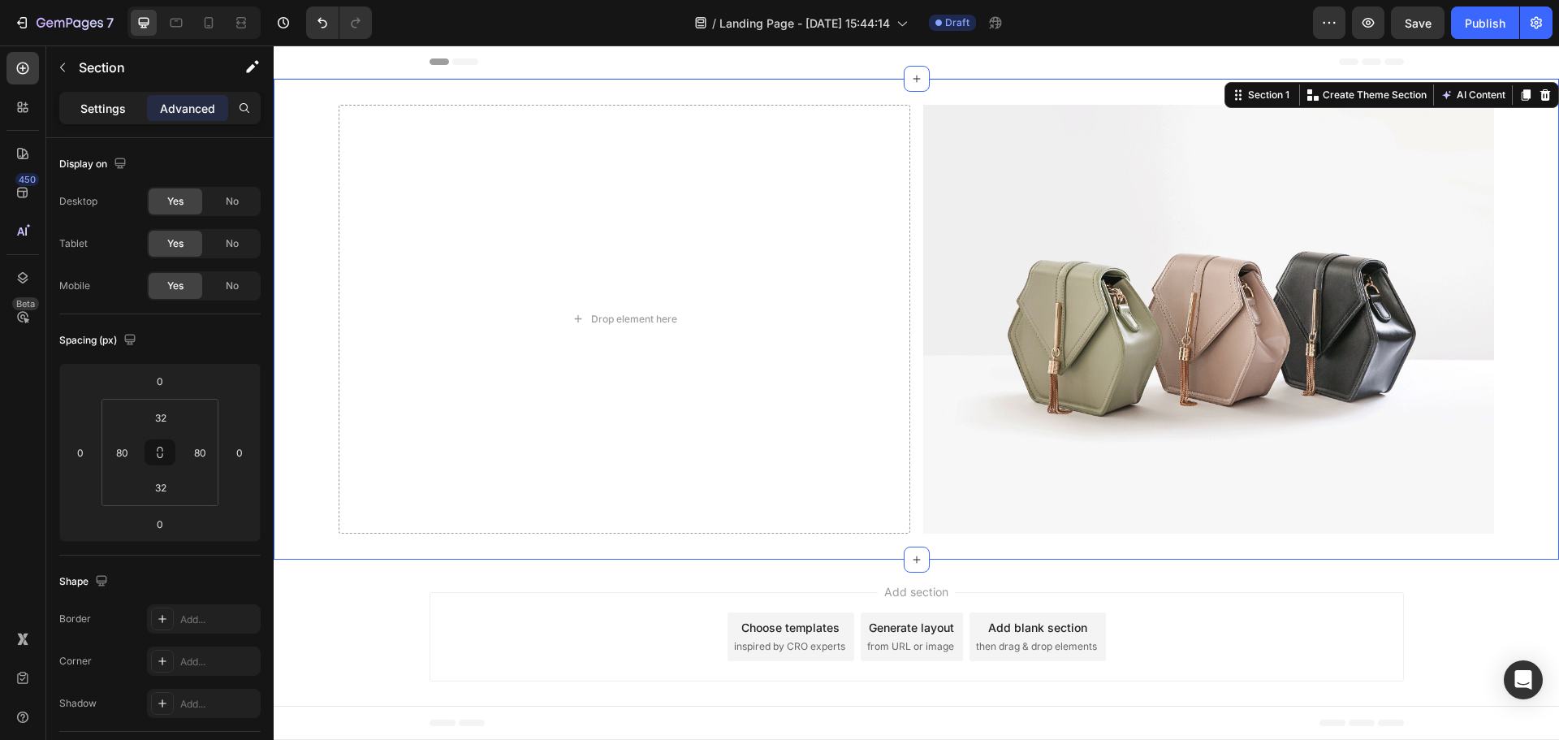
click at [110, 103] on p "Settings" at bounding box center [102, 108] width 45 height 17
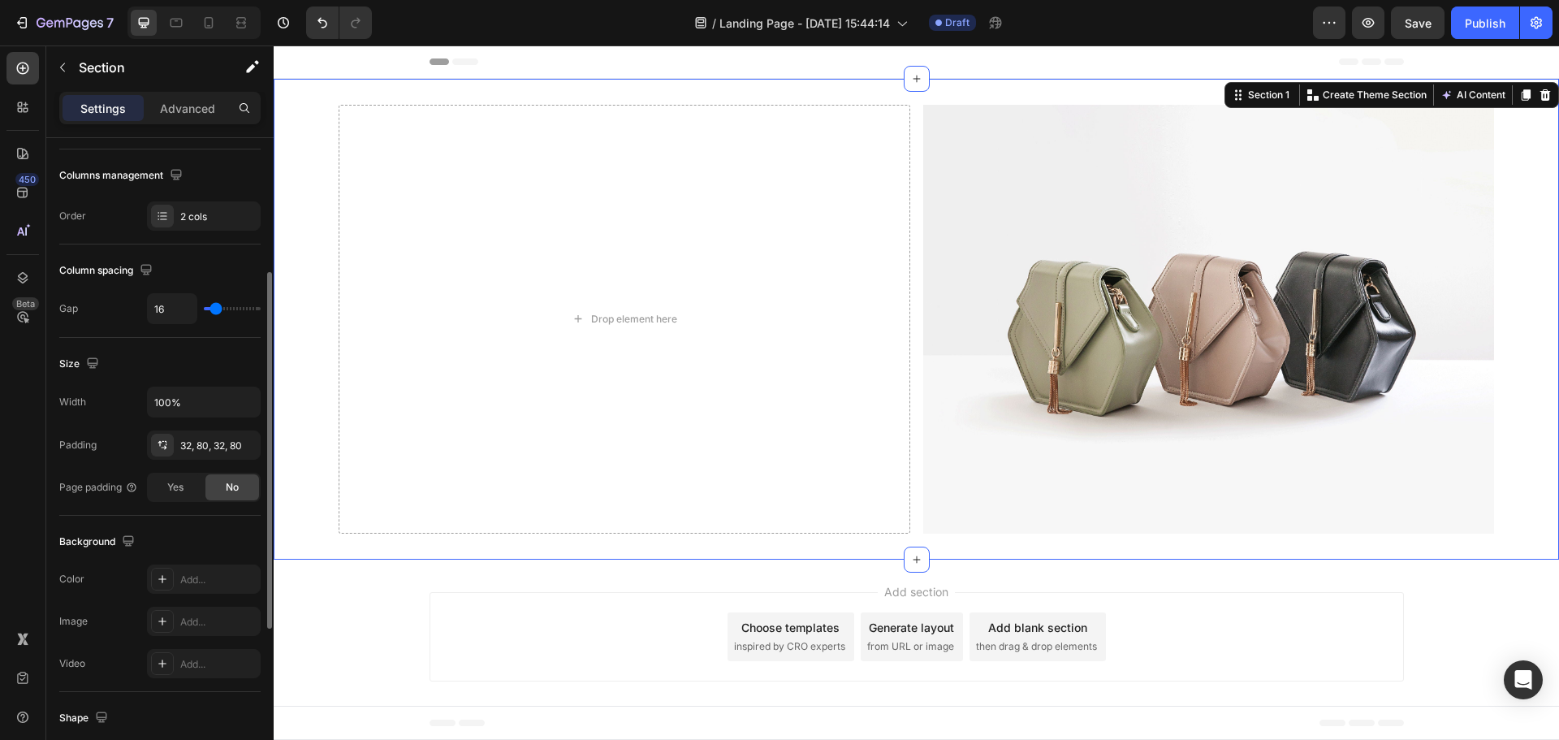
scroll to position [406, 0]
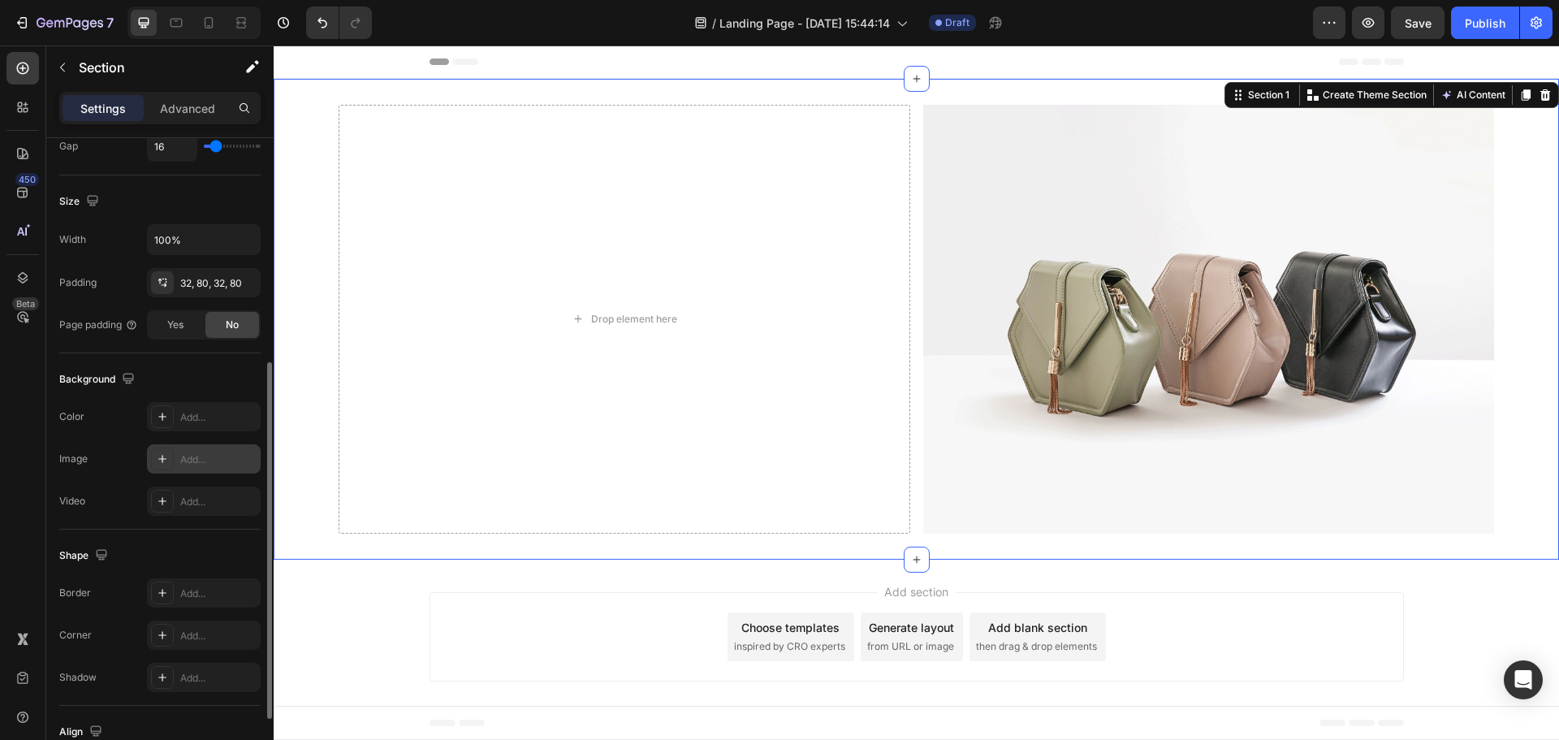
click at [173, 466] on div at bounding box center [162, 458] width 23 height 23
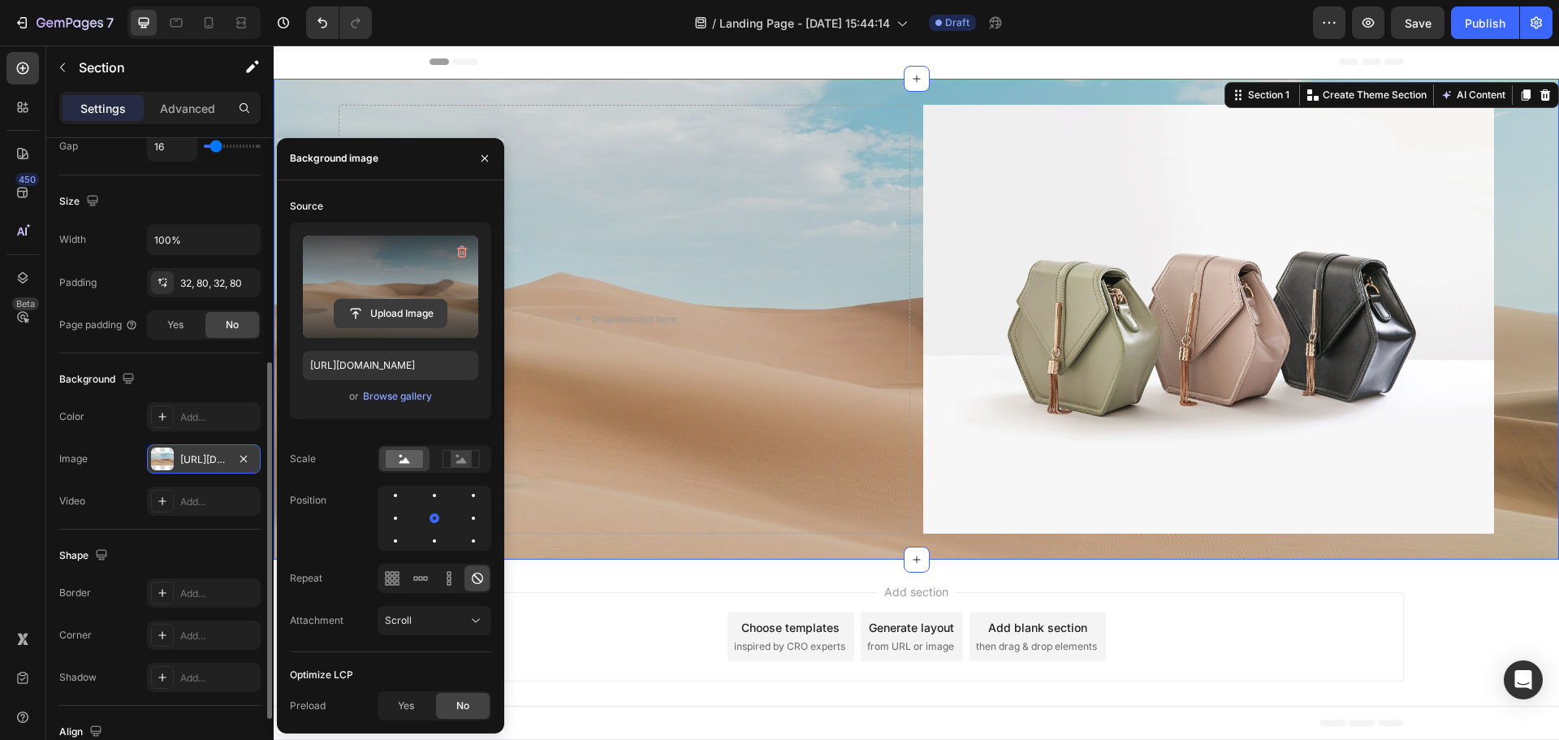
click at [389, 306] on input "file" at bounding box center [390, 314] width 112 height 28
click at [411, 311] on input "file" at bounding box center [390, 314] width 112 height 28
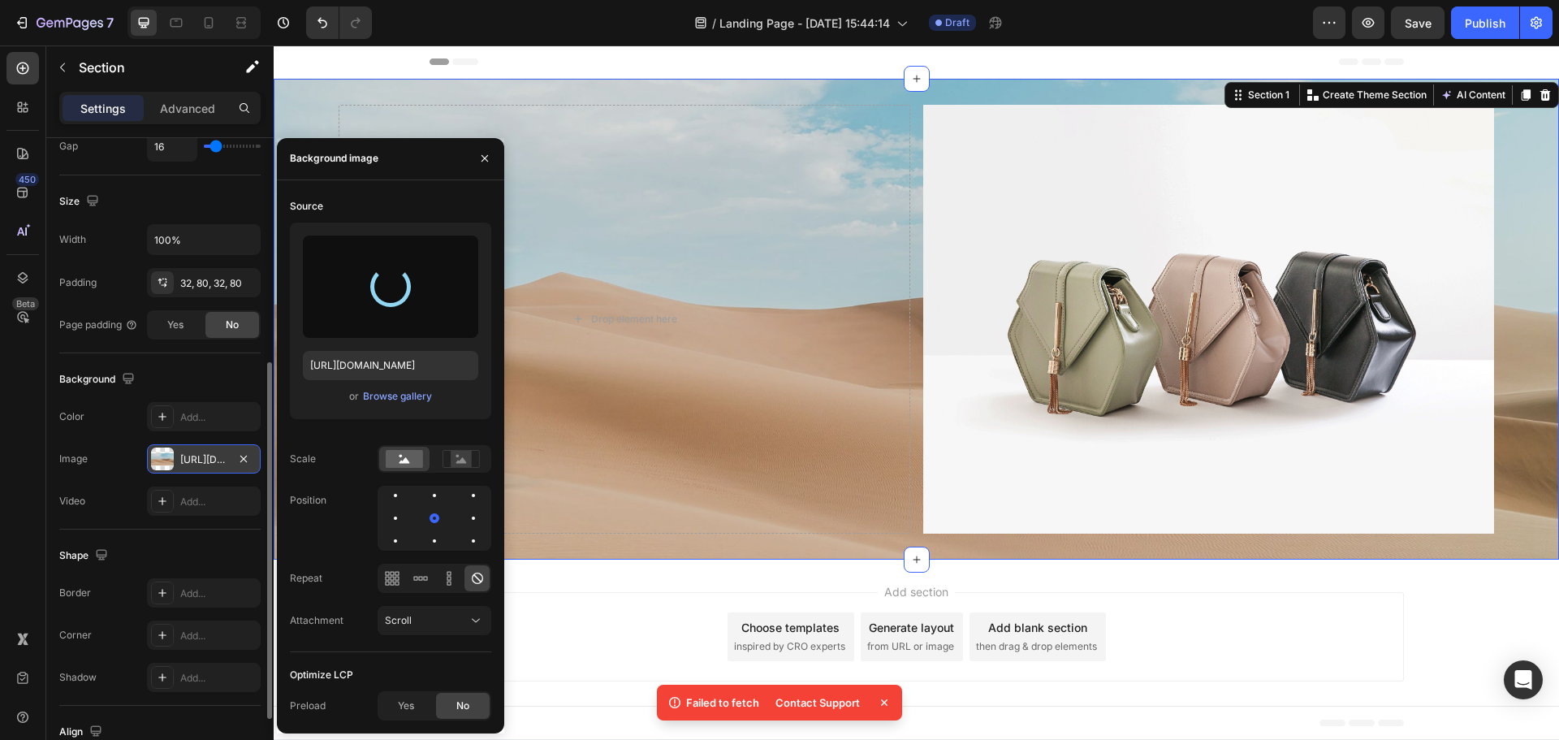
click at [1016, 57] on div "Header" at bounding box center [916, 61] width 974 height 32
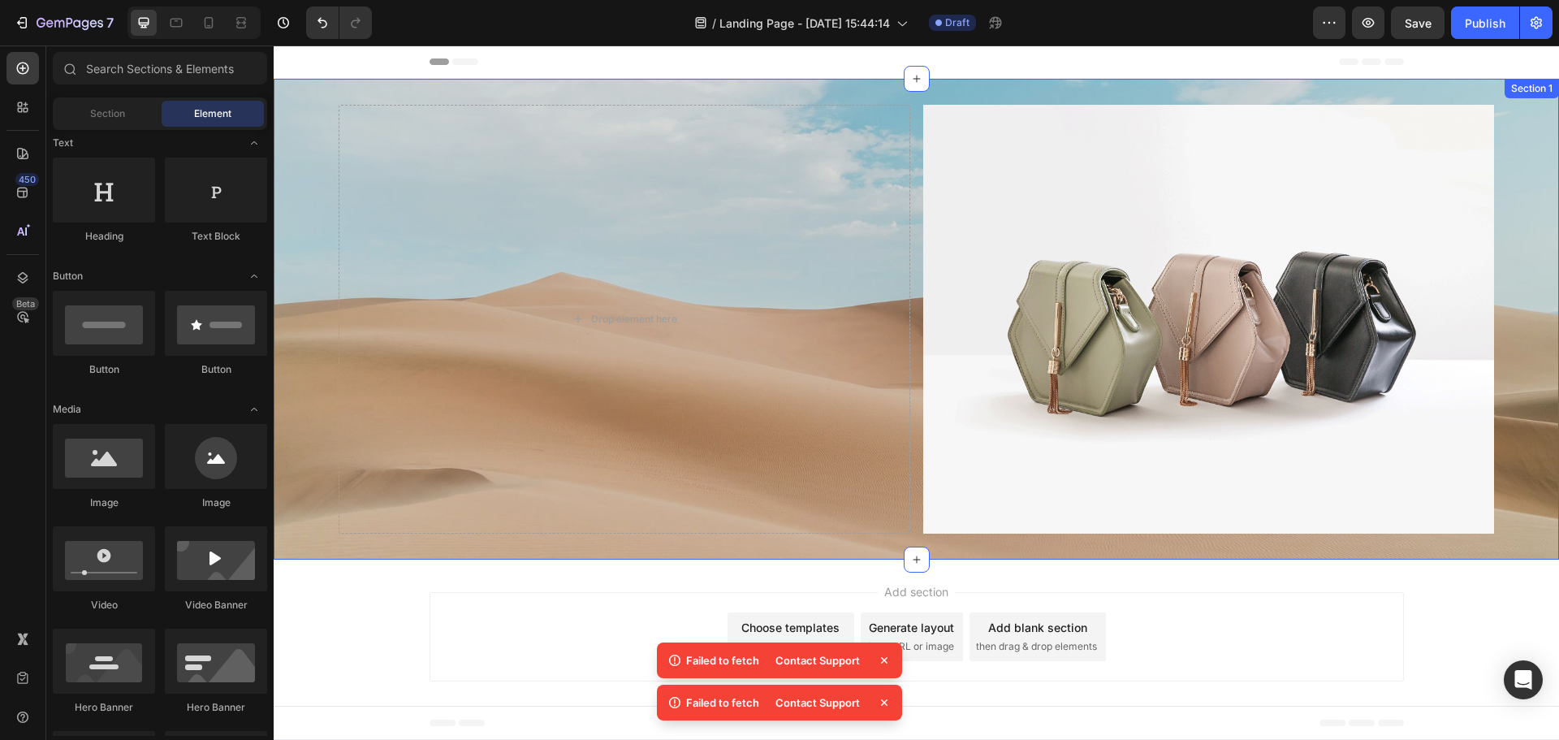
click at [324, 231] on div "Drop element here Image Section 1" at bounding box center [916, 319] width 1285 height 481
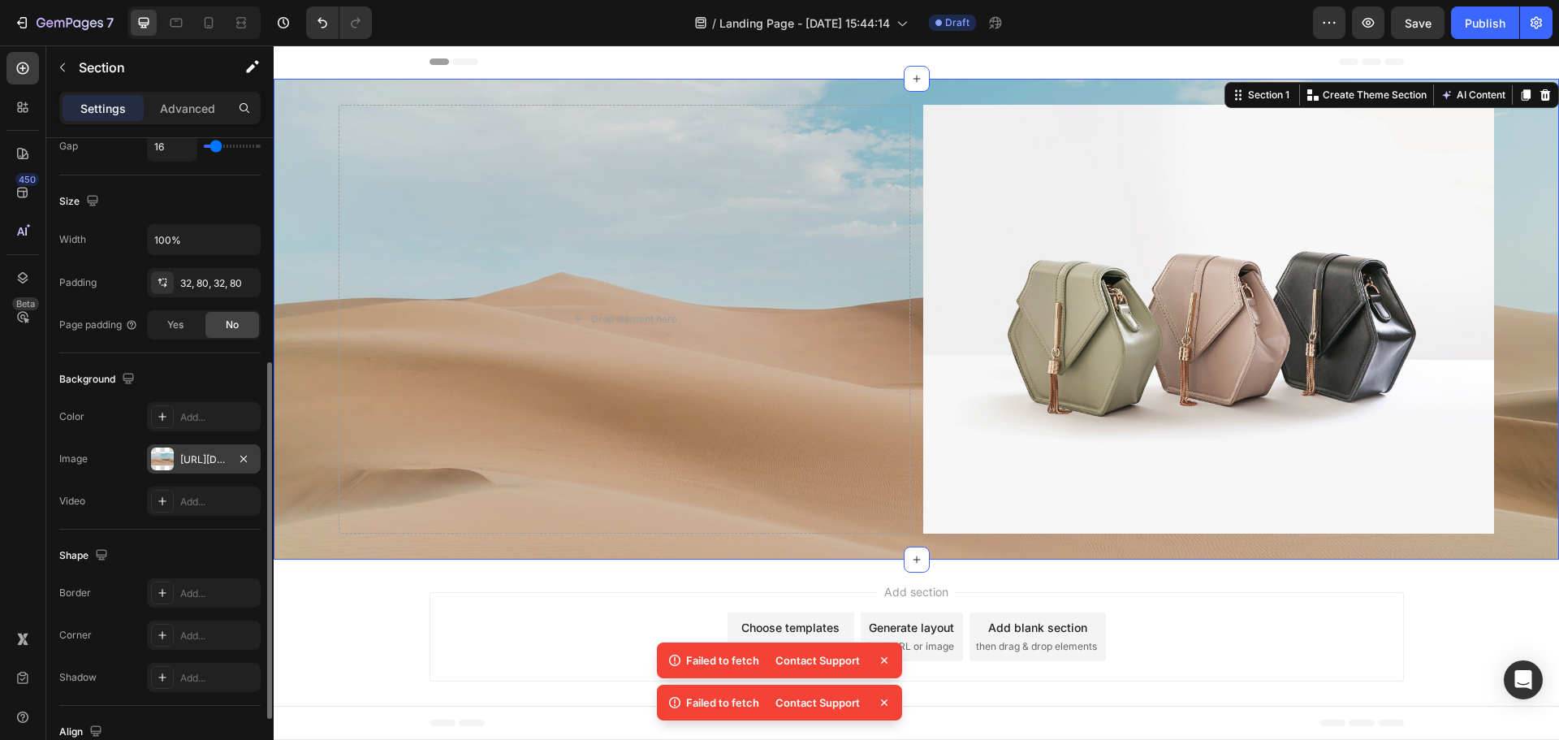
click at [196, 465] on div "[URL][DOMAIN_NAME]" at bounding box center [203, 459] width 47 height 15
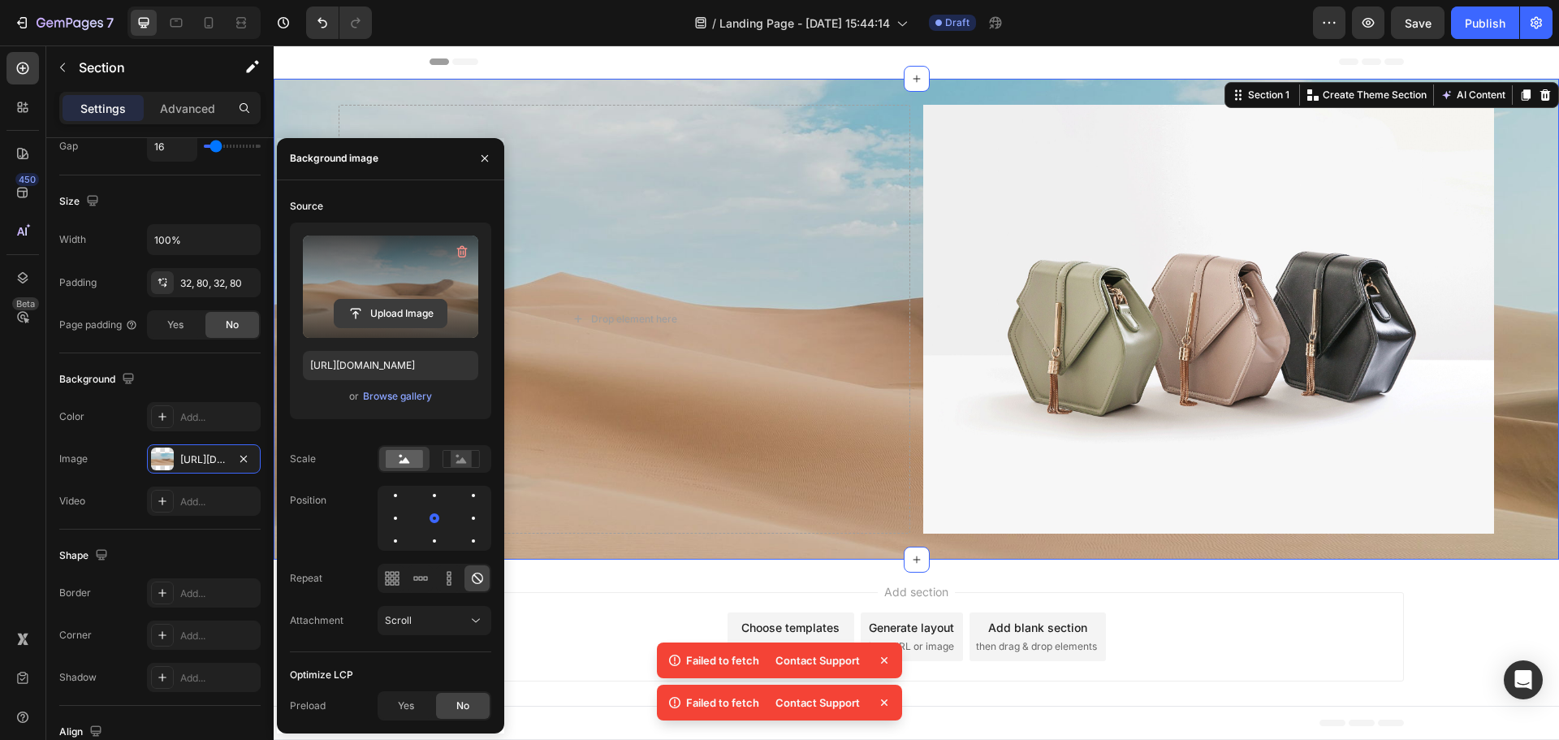
click at [407, 313] on input "file" at bounding box center [390, 314] width 112 height 28
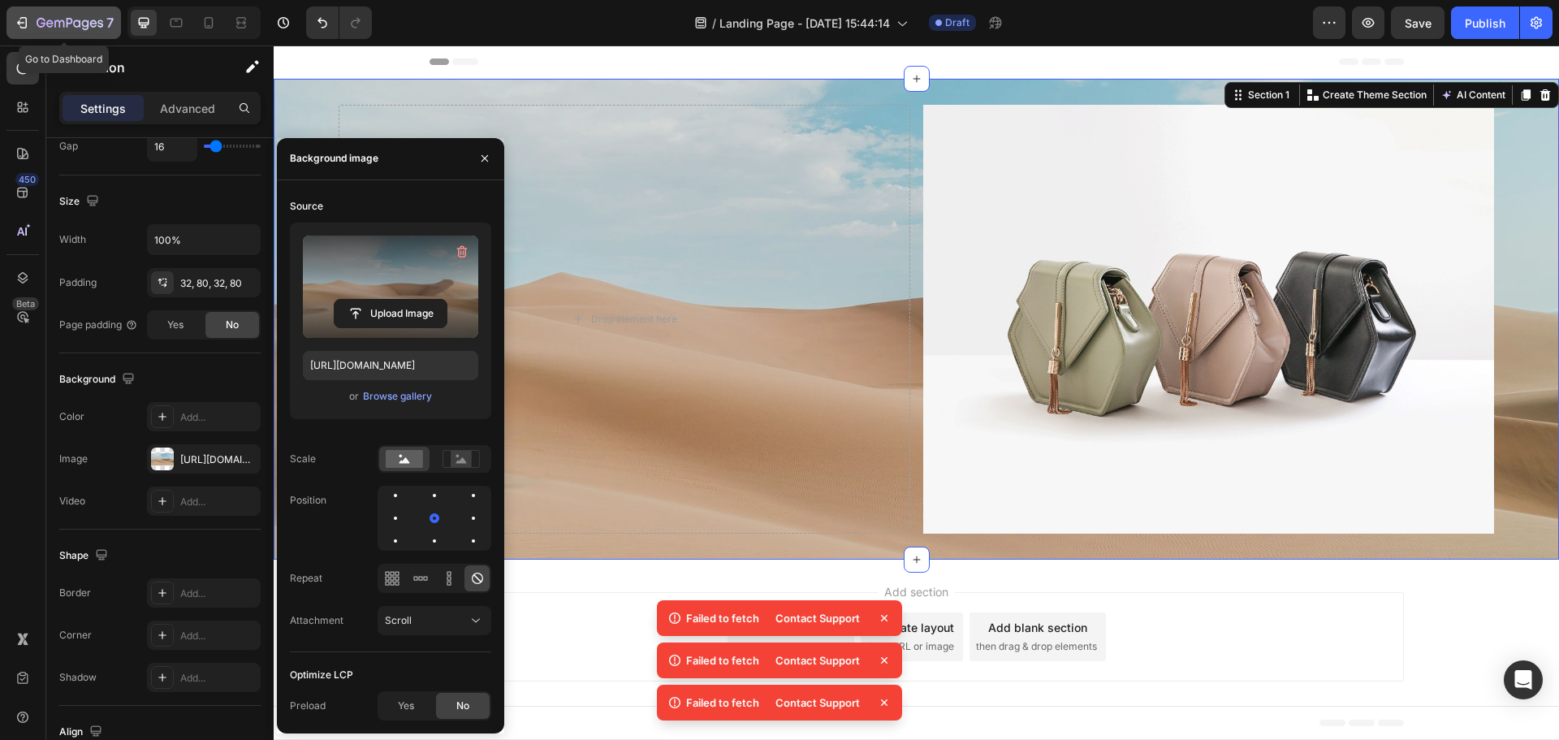
click at [50, 24] on icon "button" at bounding box center [70, 24] width 67 height 14
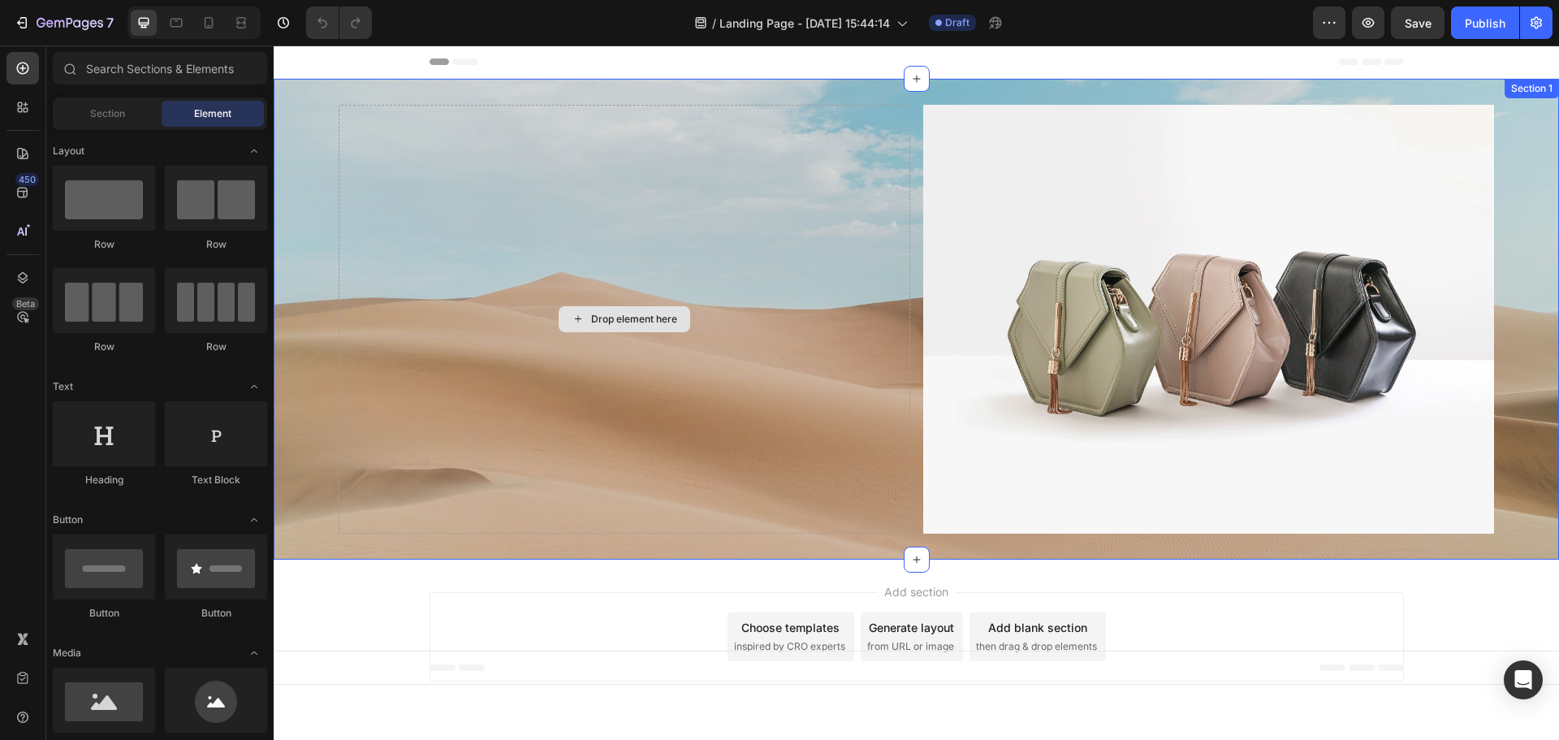
click at [740, 540] on div "Drop element here Image Section 1" at bounding box center [916, 319] width 1285 height 481
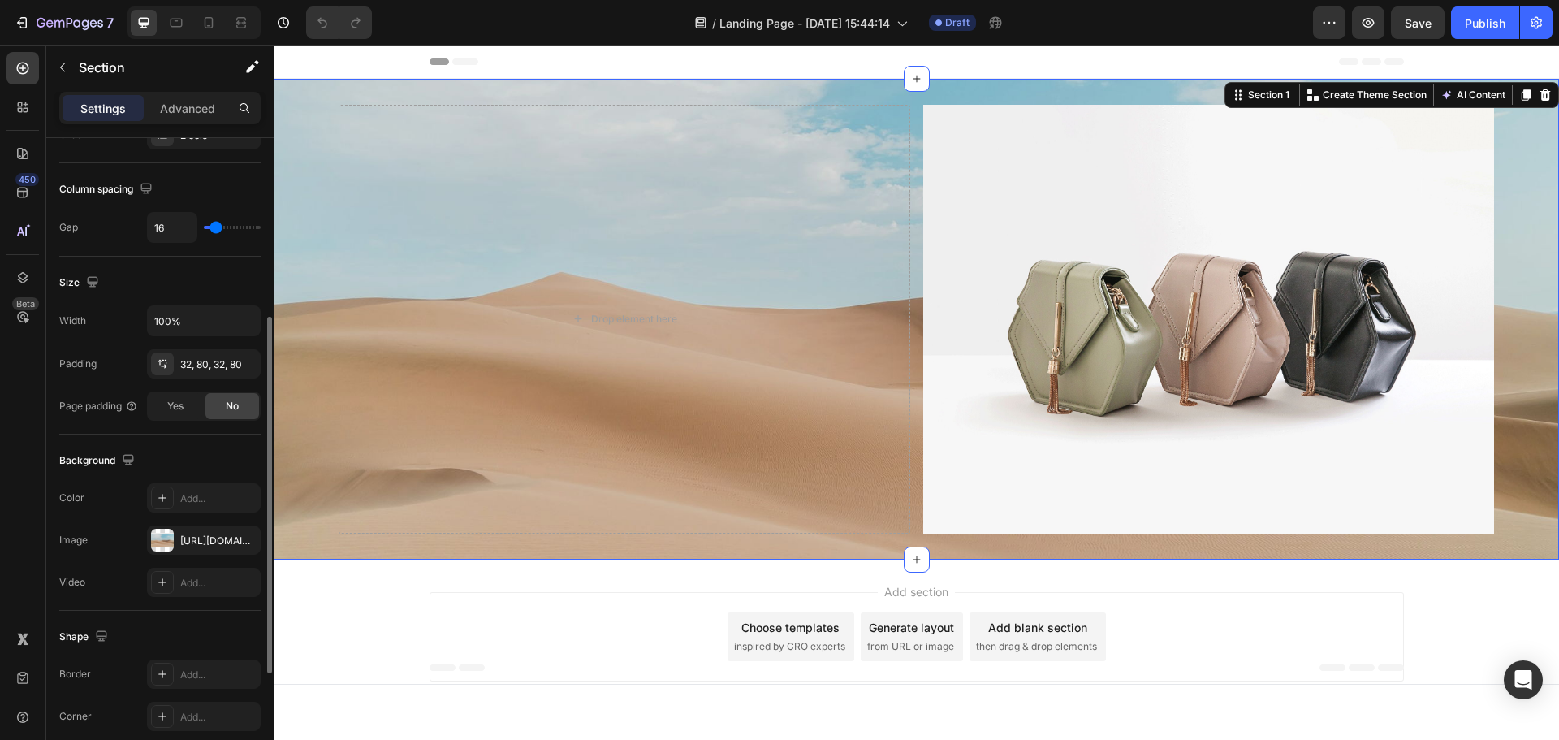
scroll to position [487, 0]
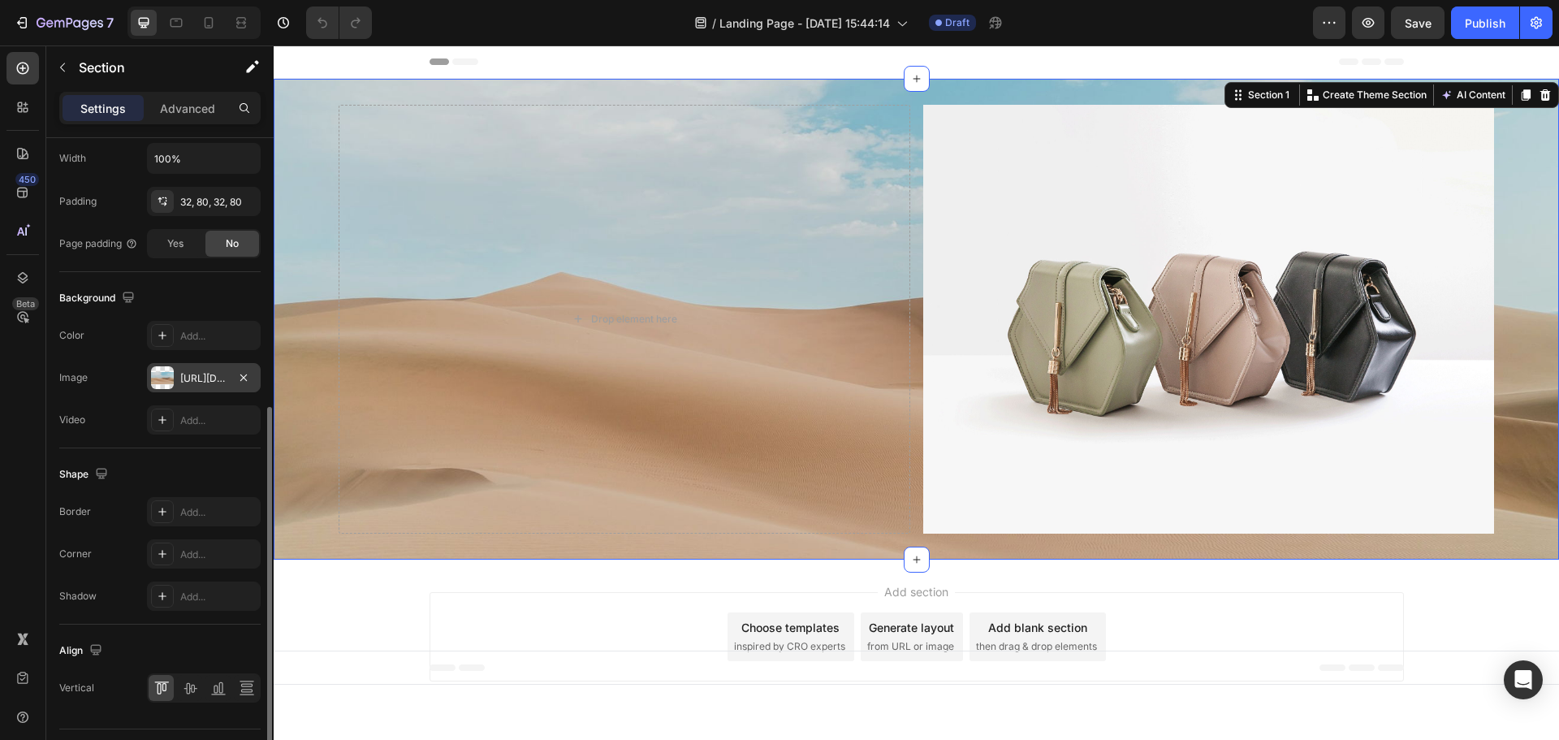
click at [204, 387] on div "[URL][DOMAIN_NAME]" at bounding box center [204, 377] width 114 height 29
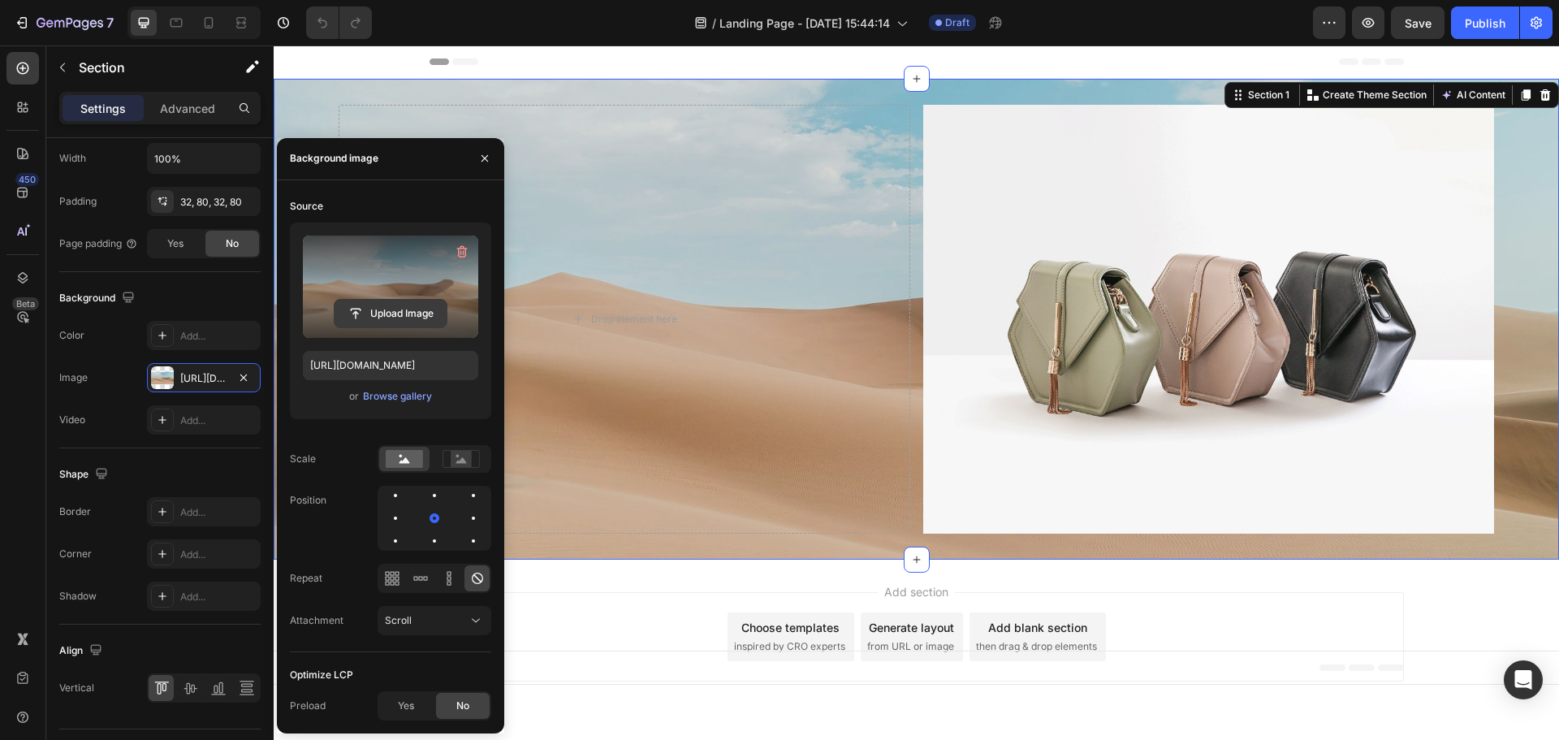
click at [401, 311] on input "file" at bounding box center [390, 314] width 112 height 28
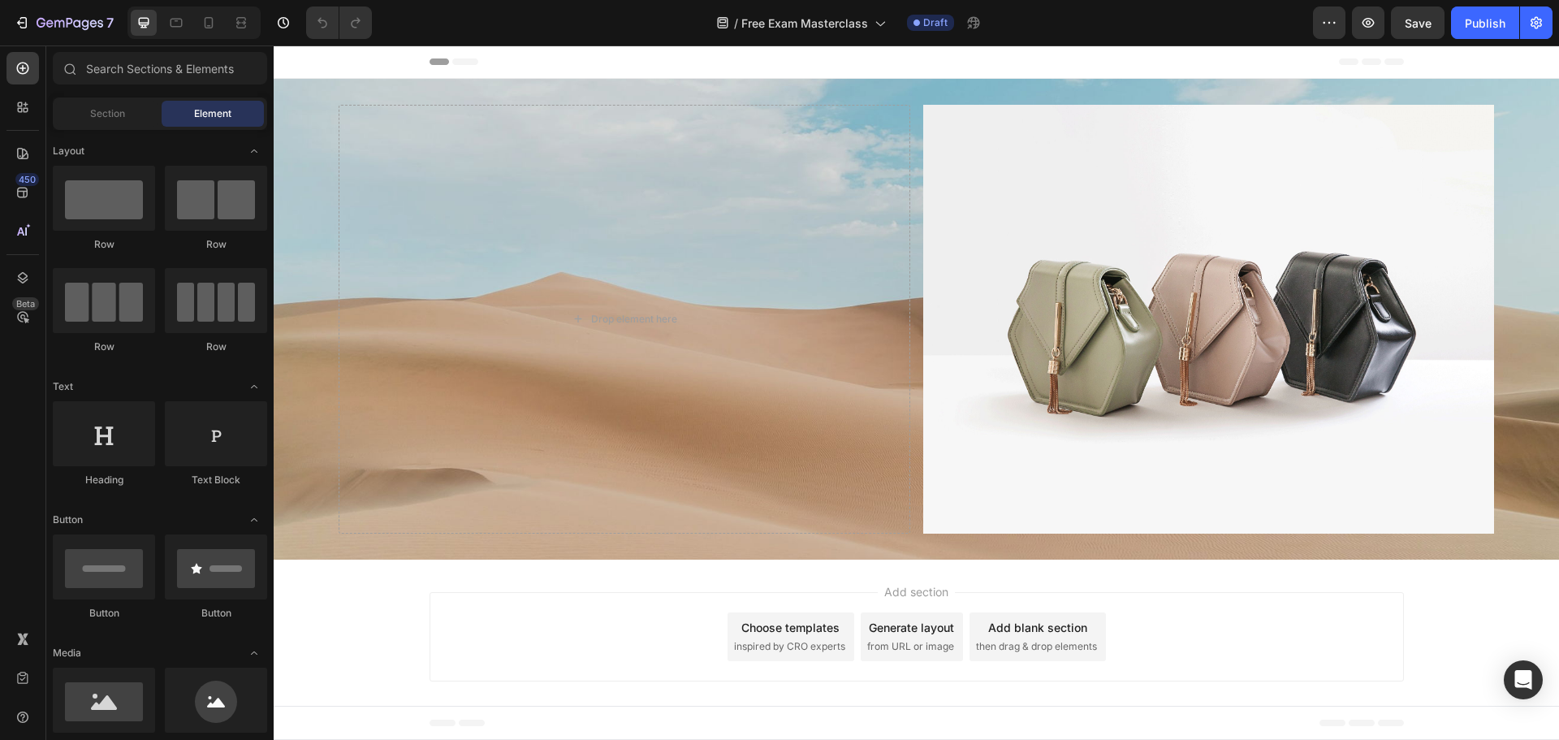
click at [336, 61] on span "Header" at bounding box center [322, 62] width 36 height 16
click at [500, 103] on div "Drop element here Image Section 1" at bounding box center [916, 319] width 1285 height 481
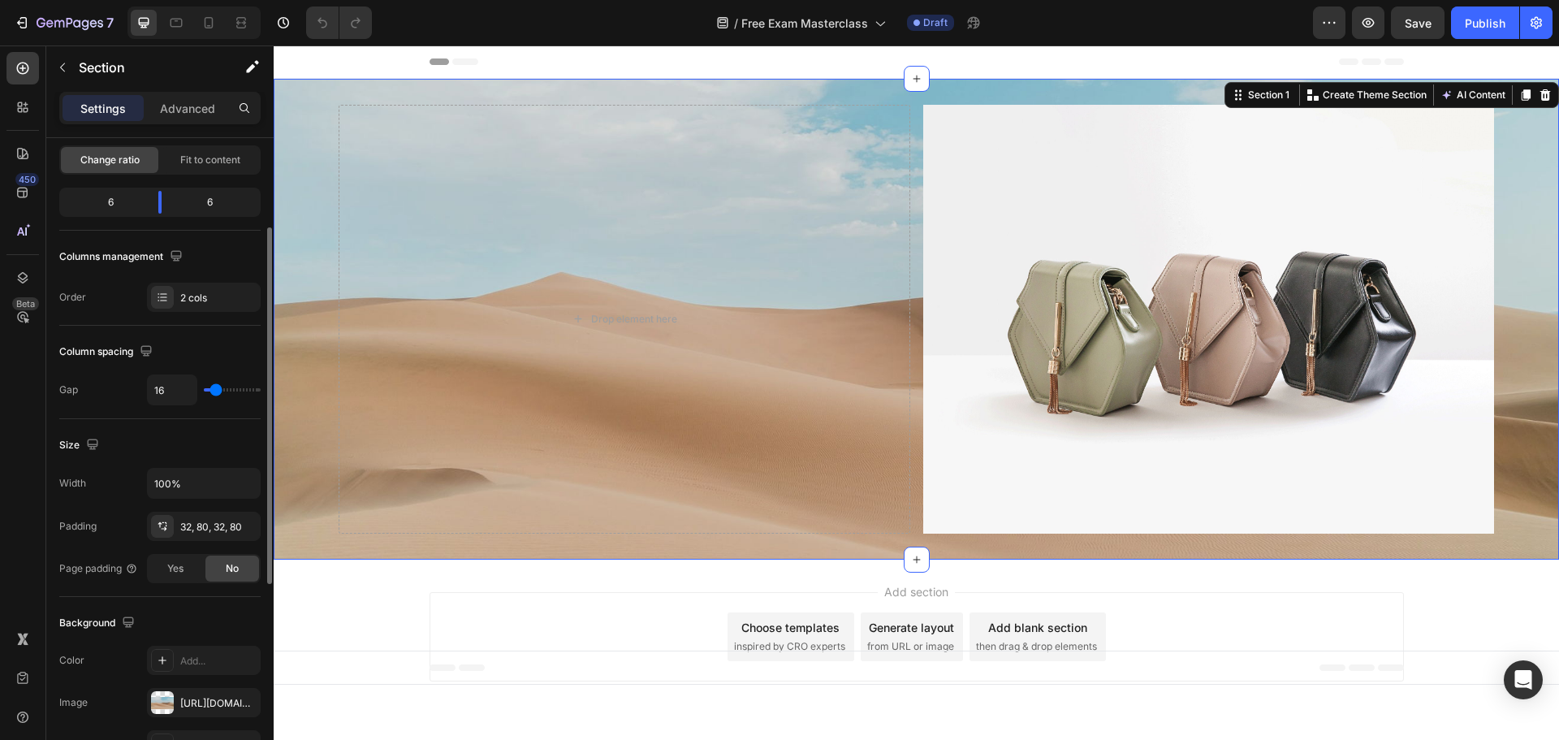
scroll to position [325, 0]
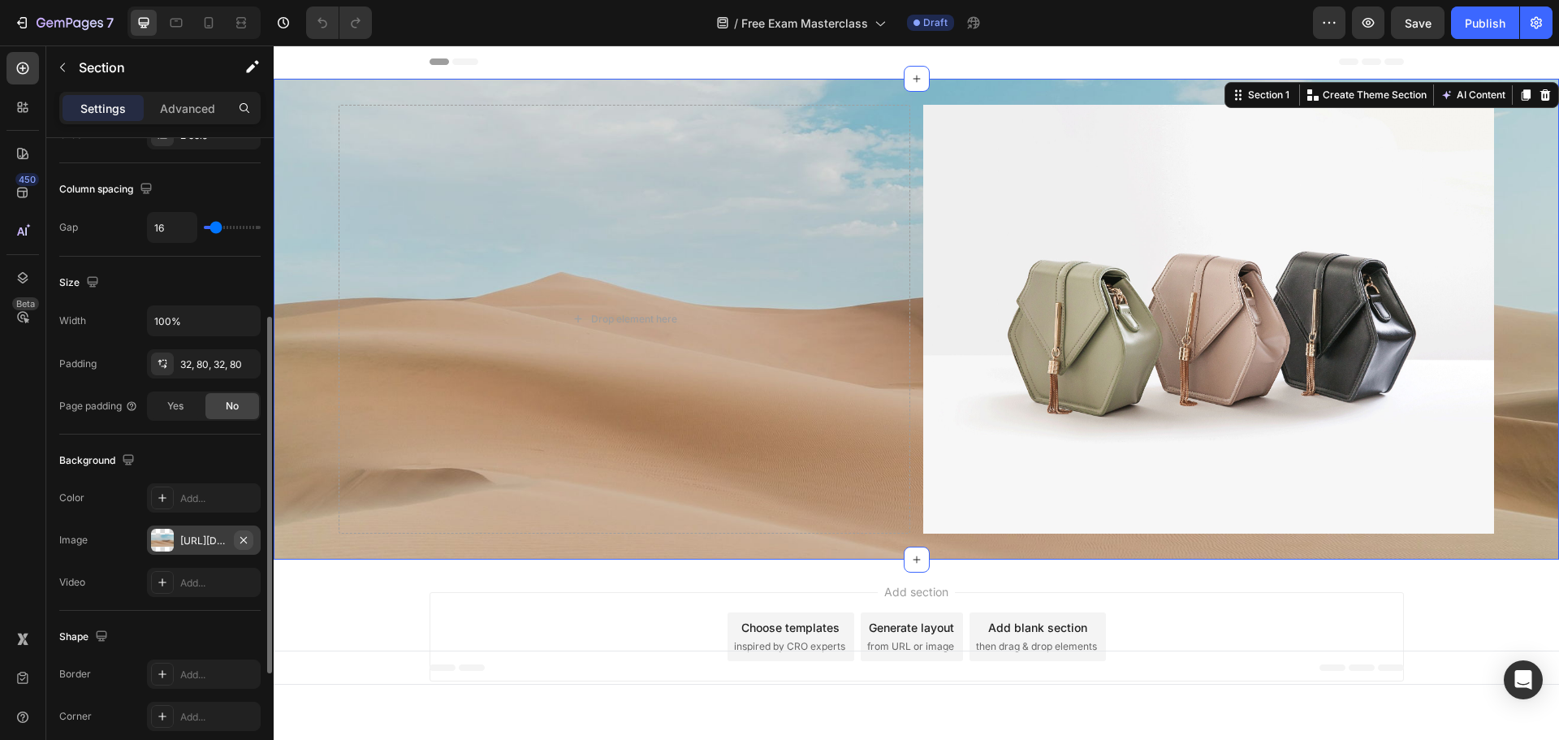
click at [247, 535] on icon "button" at bounding box center [243, 539] width 13 height 13
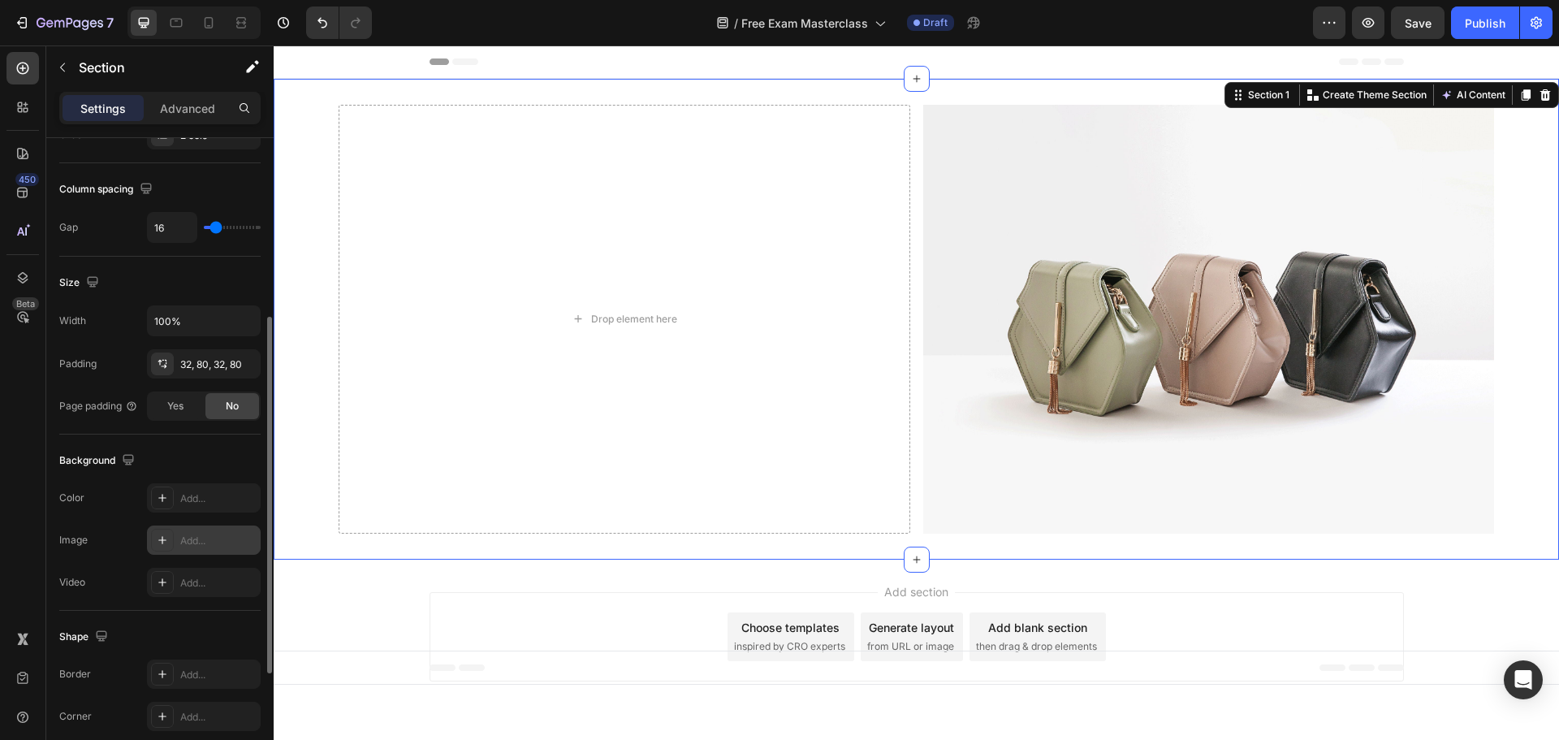
click at [199, 541] on div "Add..." at bounding box center [218, 540] width 76 height 15
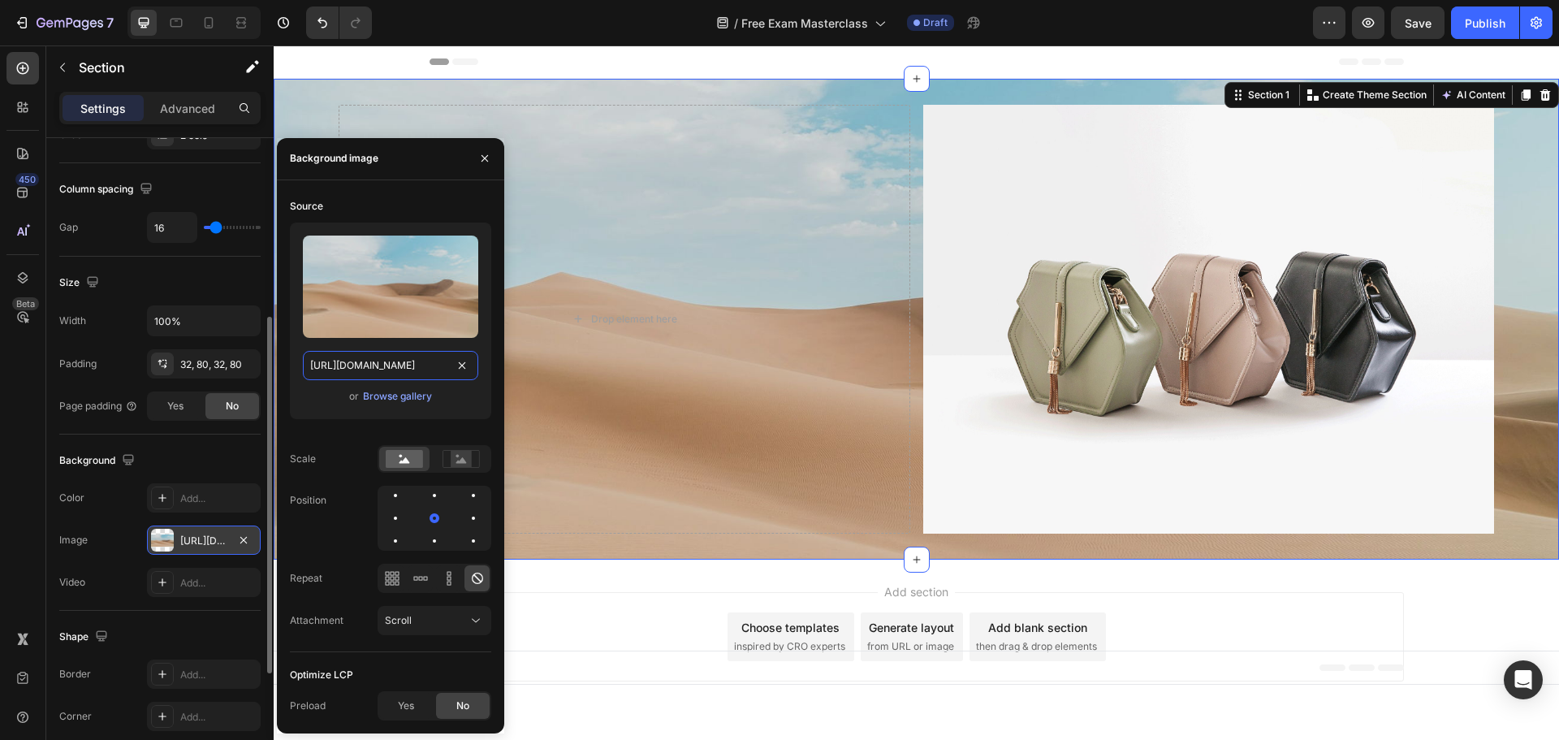
click at [365, 370] on input "[URL][DOMAIN_NAME]" at bounding box center [390, 365] width 175 height 29
paste input "0299/9215/7283/files/Banner_Landing_Masterclass_PMEPC_Sep30.png?v=1758920581"
type input "https://cdn.shopify.com/s/files/1/0299/9215/7283/files/Banner_Landing_Mastercla…"
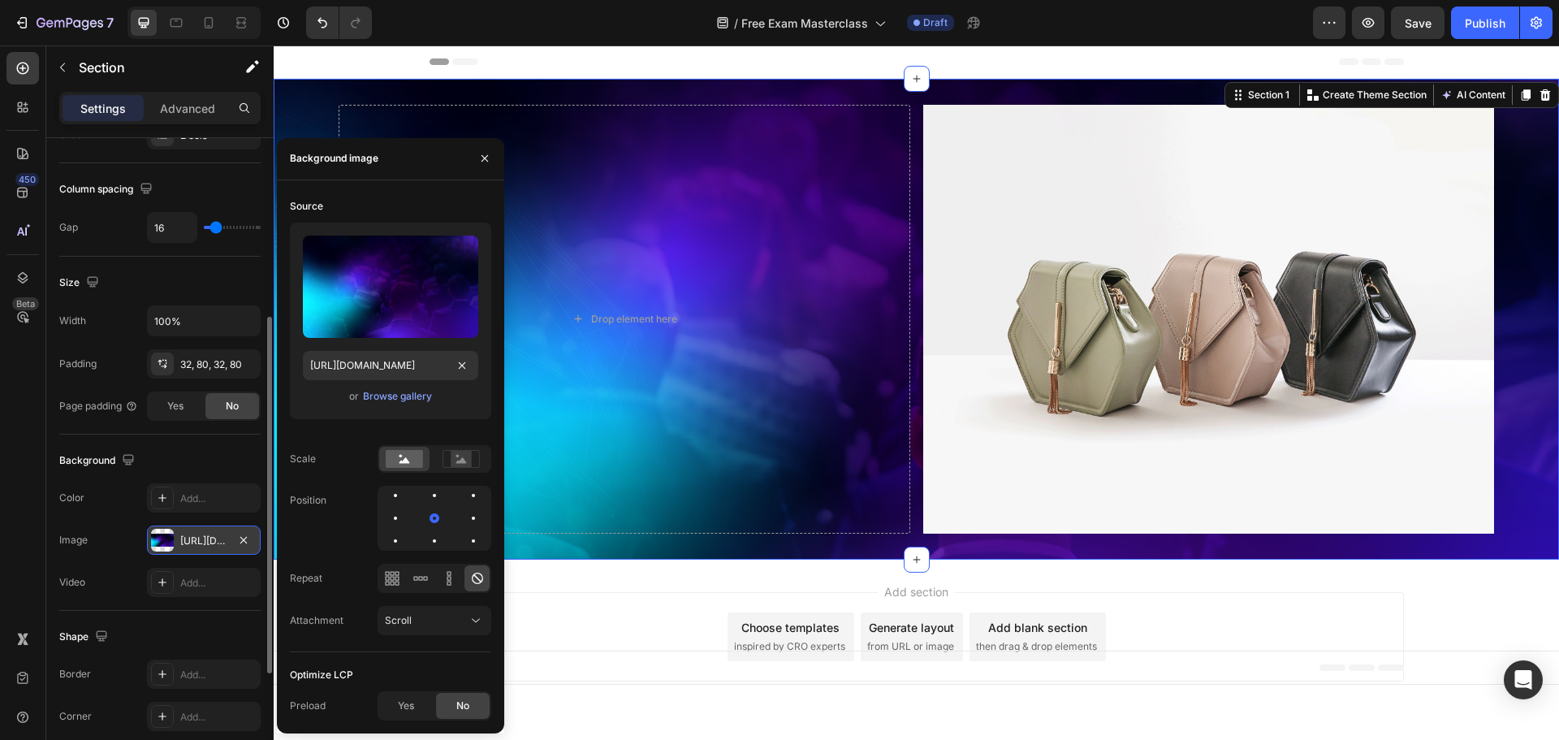
click at [564, 561] on div "Add section Choose templates inspired by CRO experts Generate layout from URL o…" at bounding box center [916, 639] width 1285 height 161
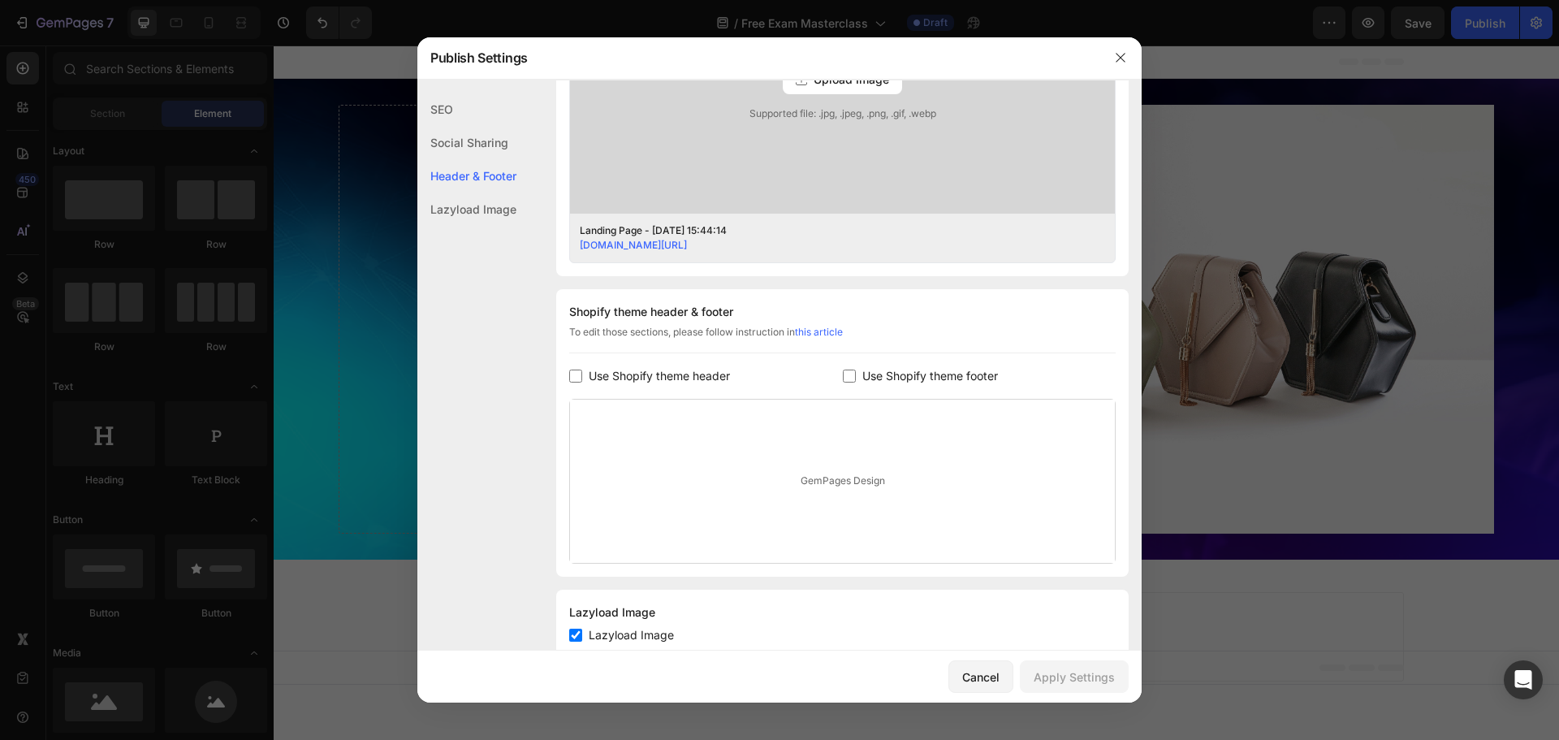
scroll to position [613, 0]
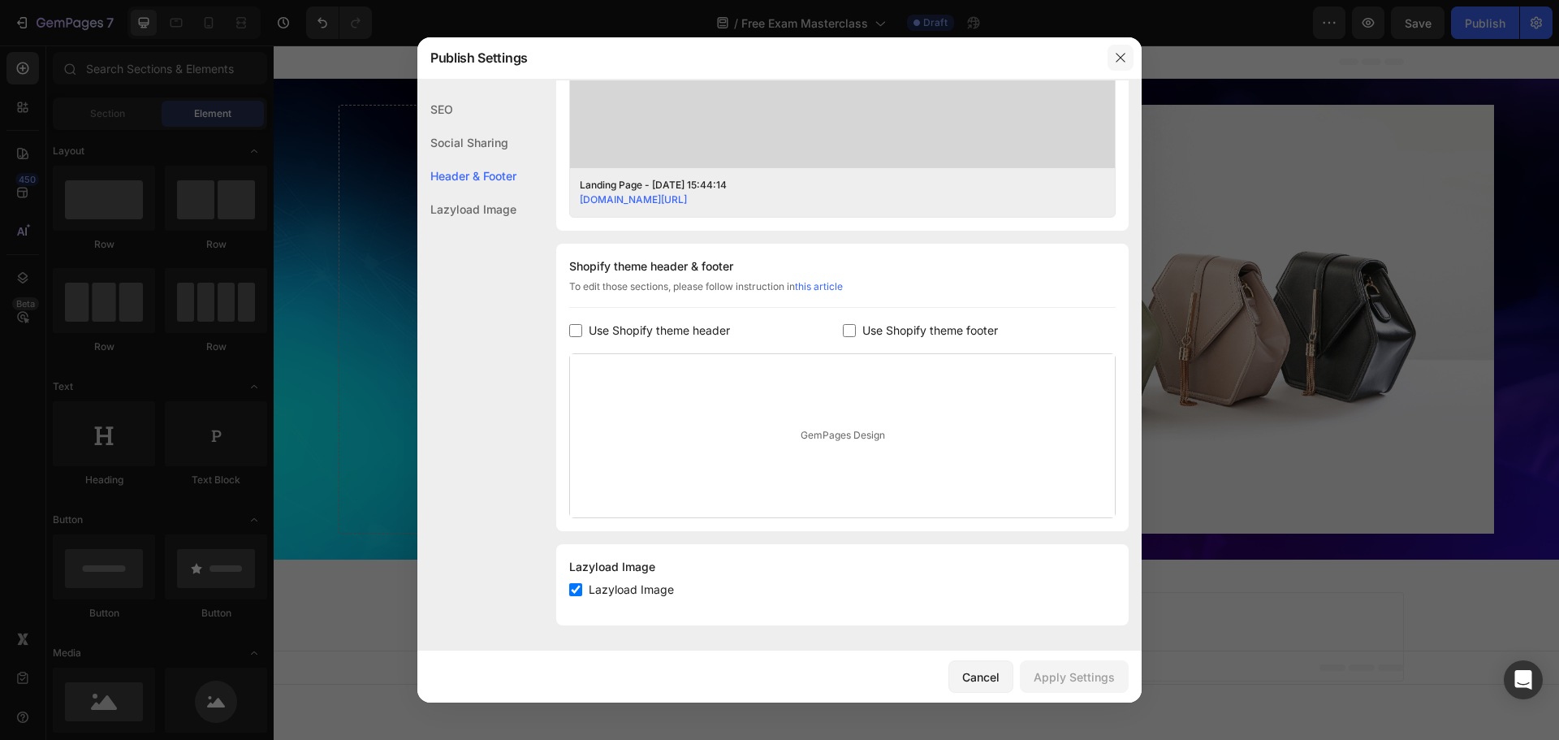
click at [1116, 63] on icon "button" at bounding box center [1120, 57] width 13 height 13
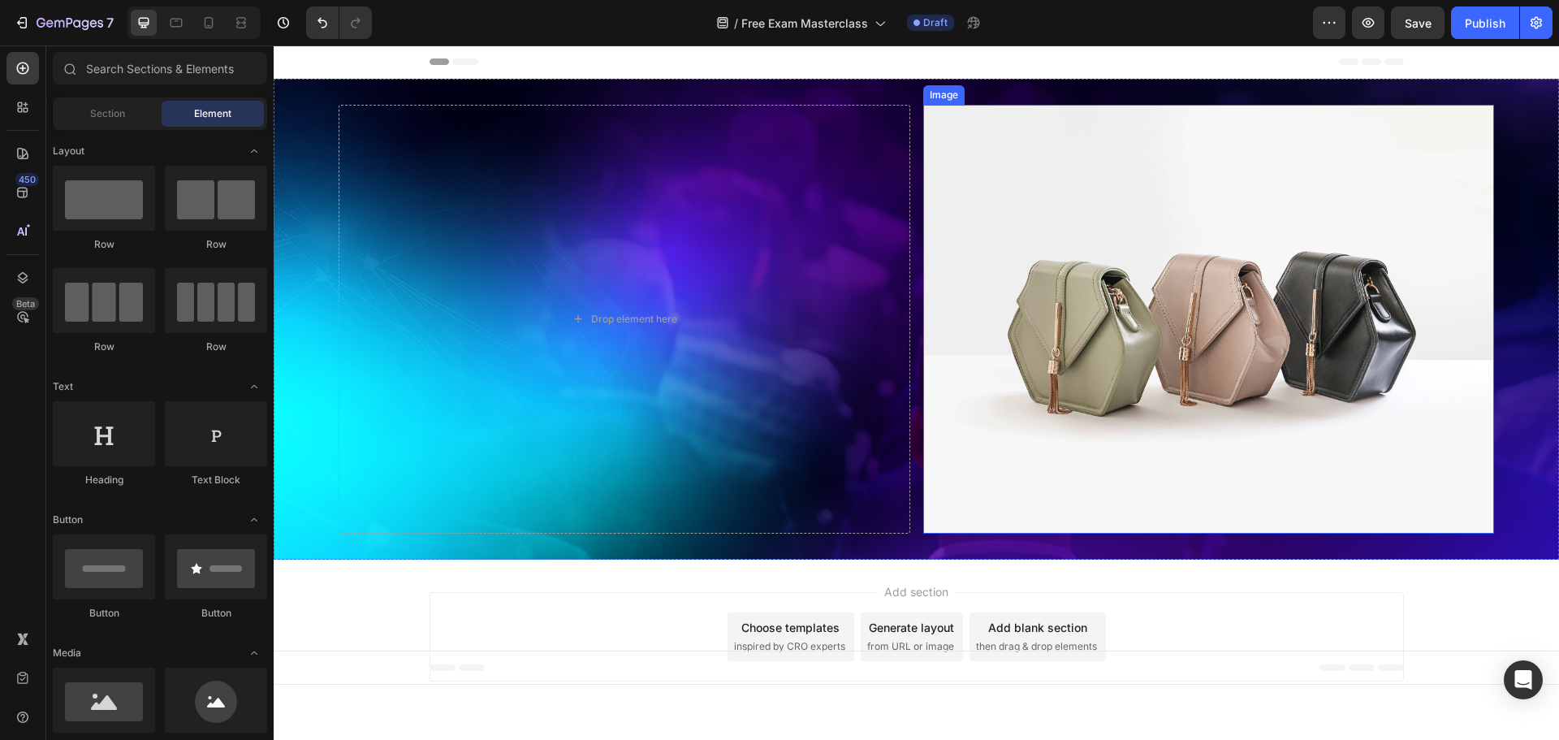
click at [1094, 293] on img at bounding box center [1209, 319] width 572 height 429
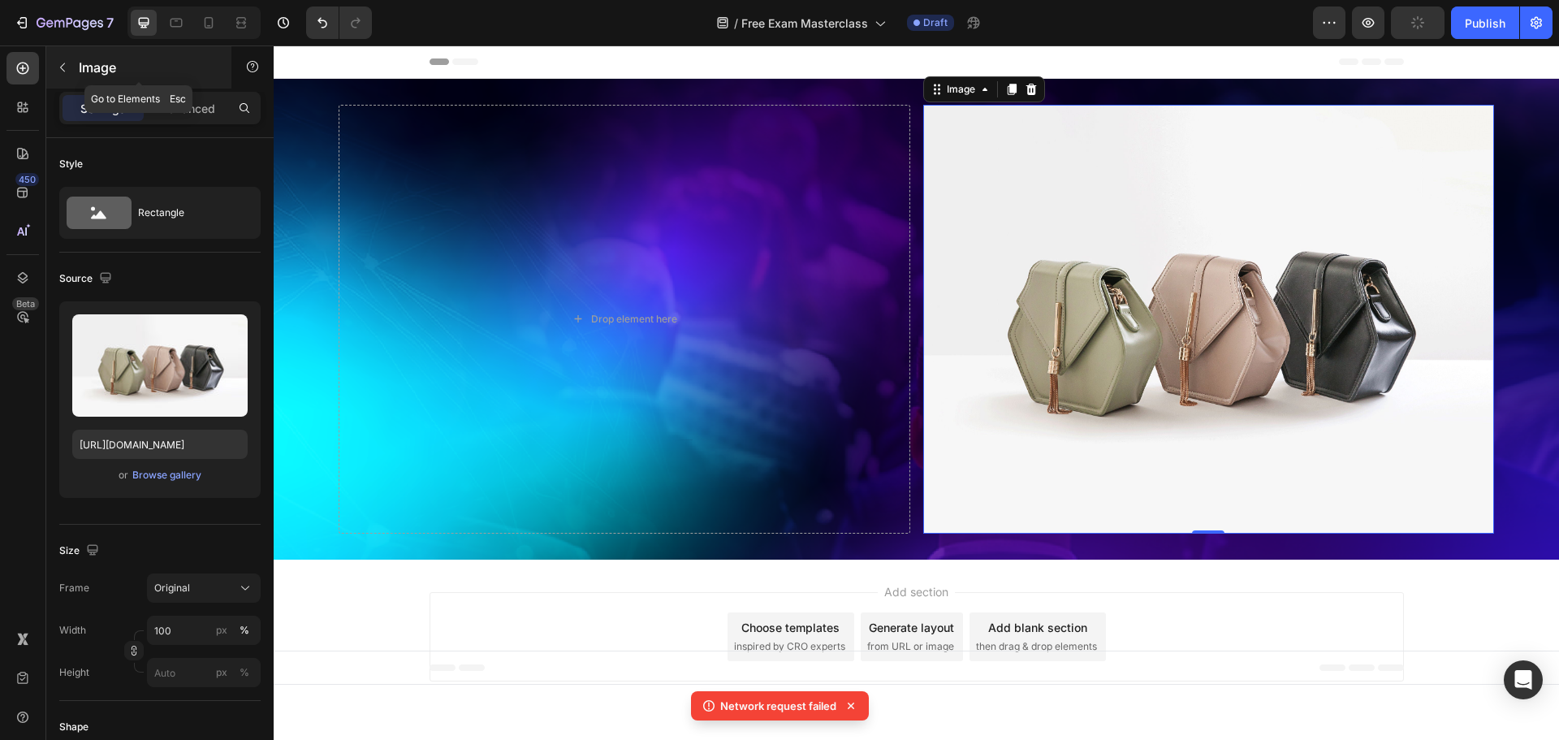
click at [71, 67] on button "button" at bounding box center [63, 67] width 26 height 26
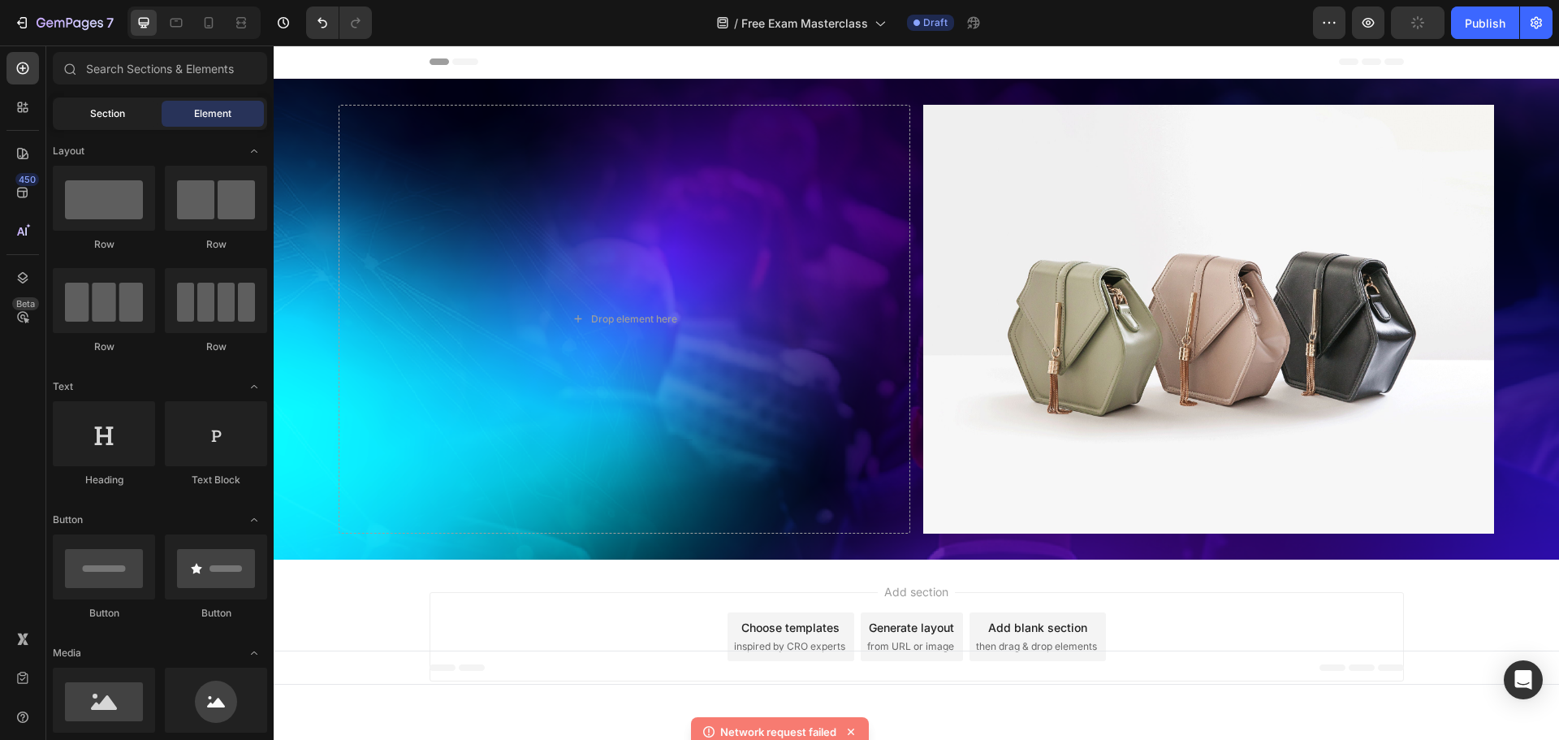
click at [103, 119] on span "Section" at bounding box center [107, 113] width 35 height 15
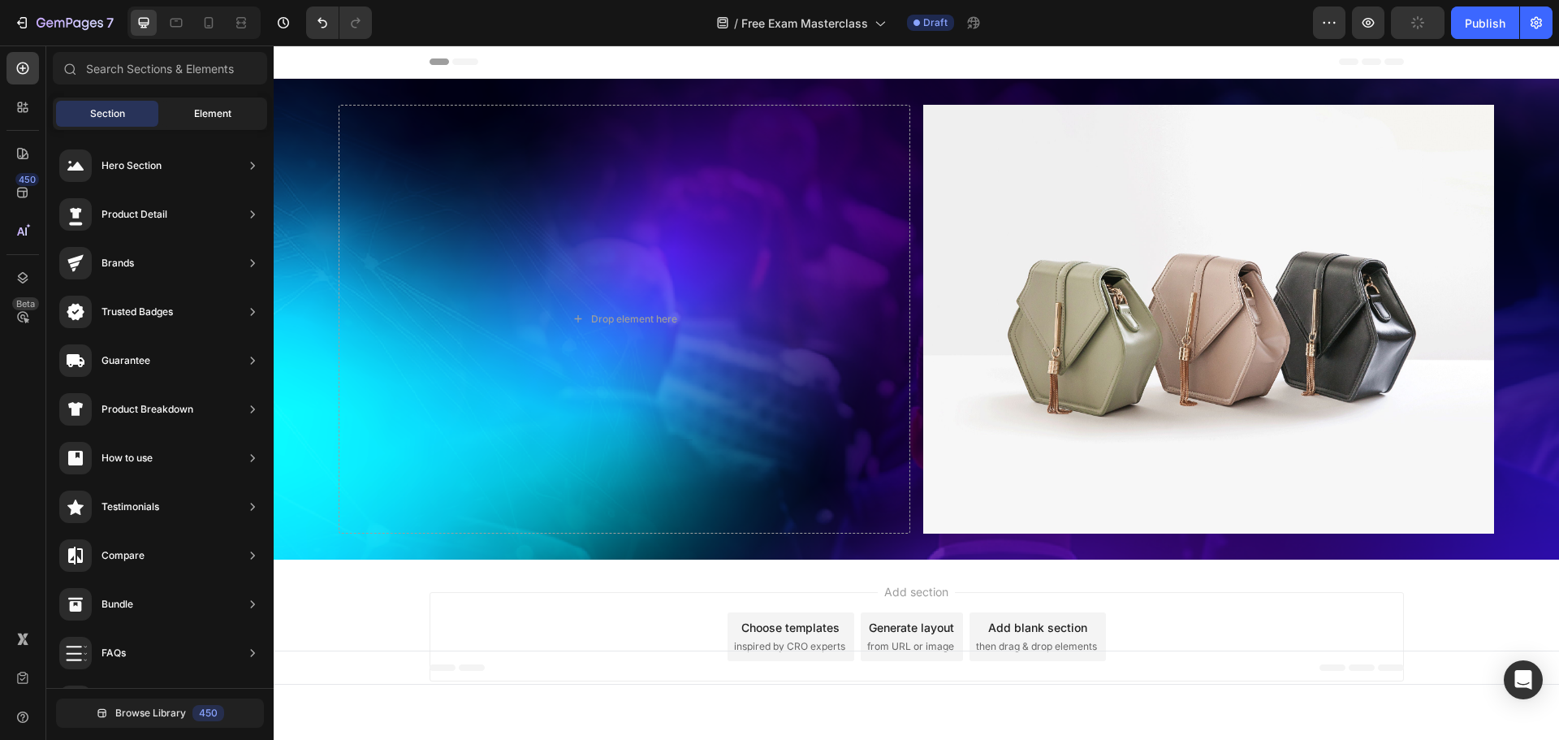
click at [197, 108] on span "Element" at bounding box center [212, 113] width 37 height 15
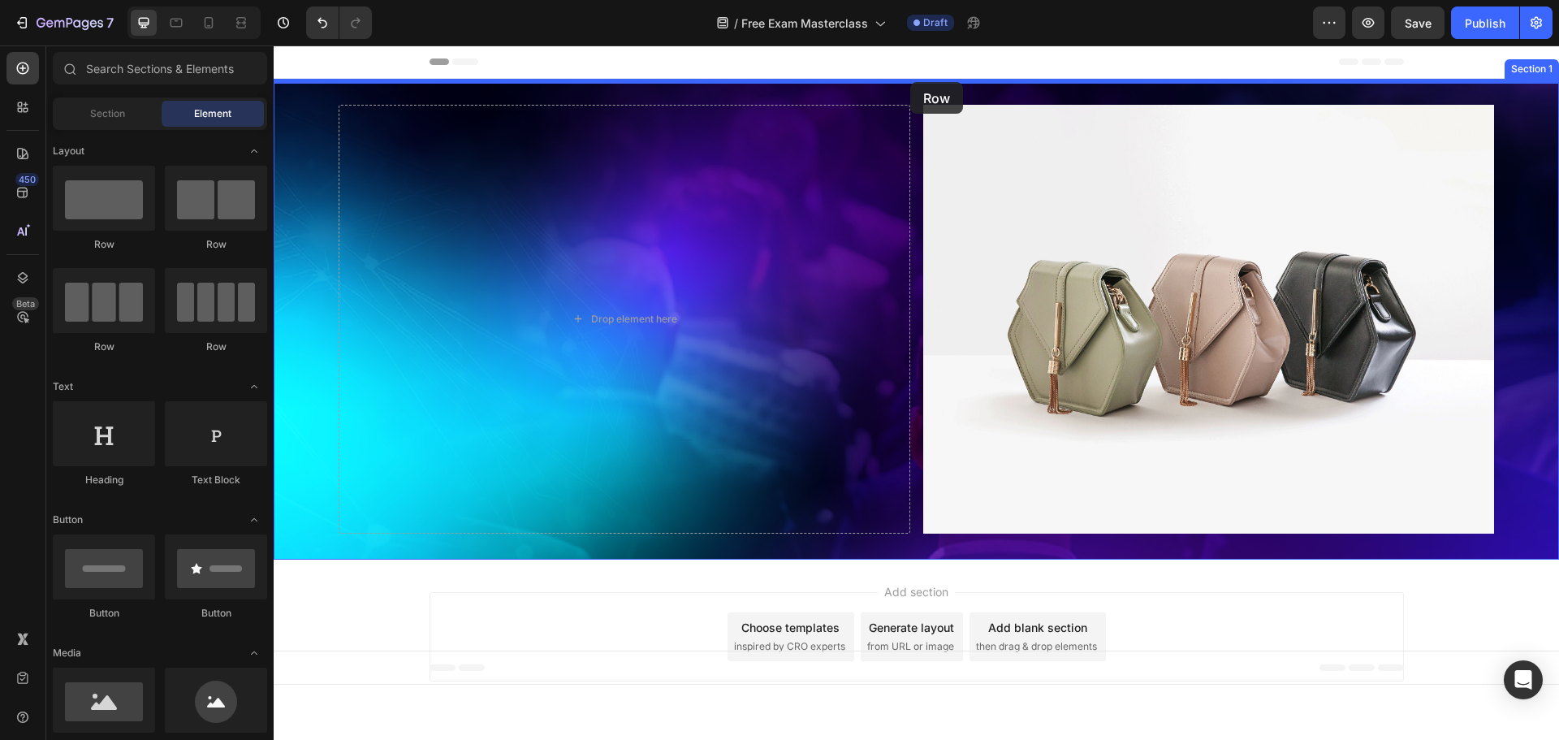
drag, startPoint x: 386, startPoint y: 239, endPoint x: 910, endPoint y: 83, distance: 546.6
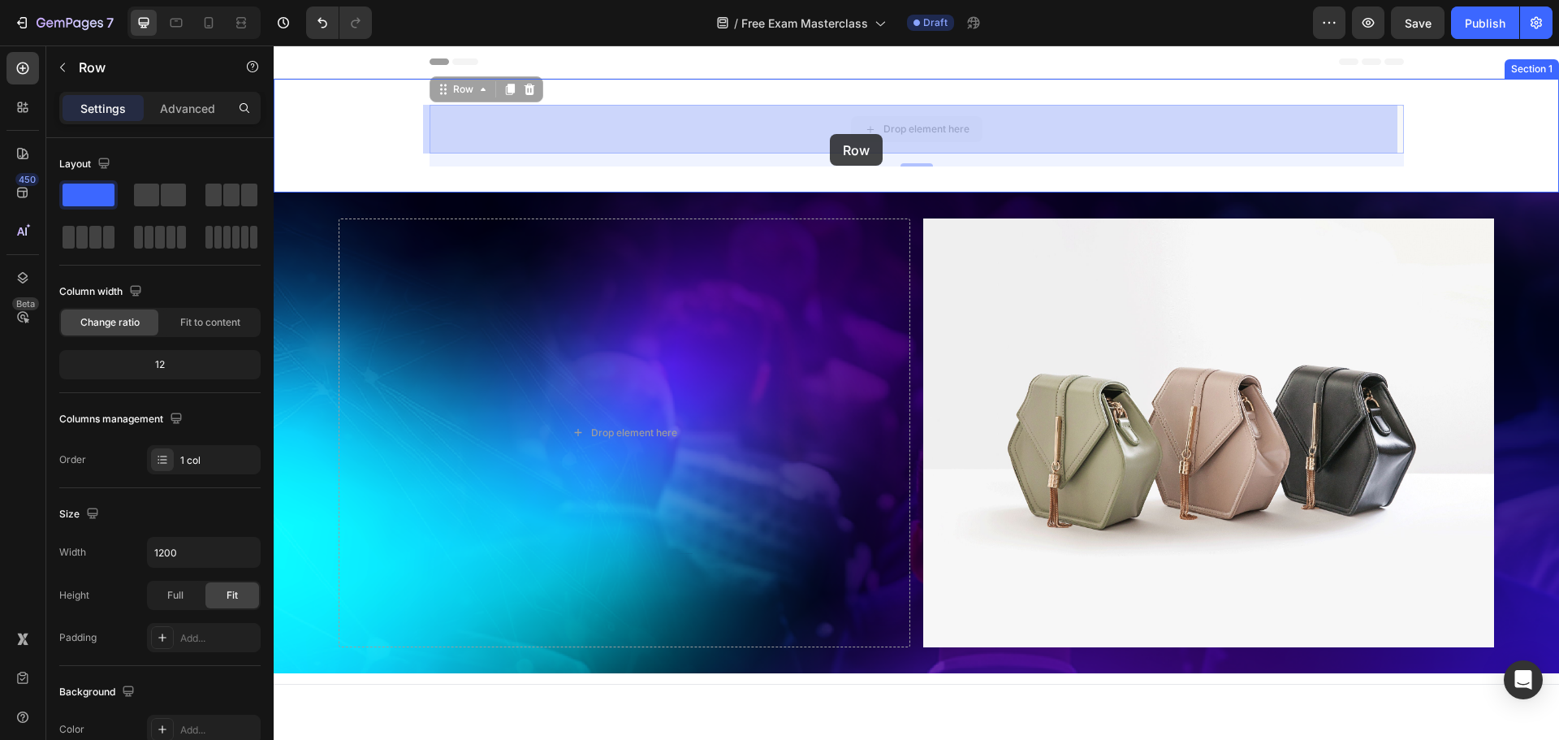
drag, startPoint x: 460, startPoint y: 93, endPoint x: 830, endPoint y: 134, distance: 371.7
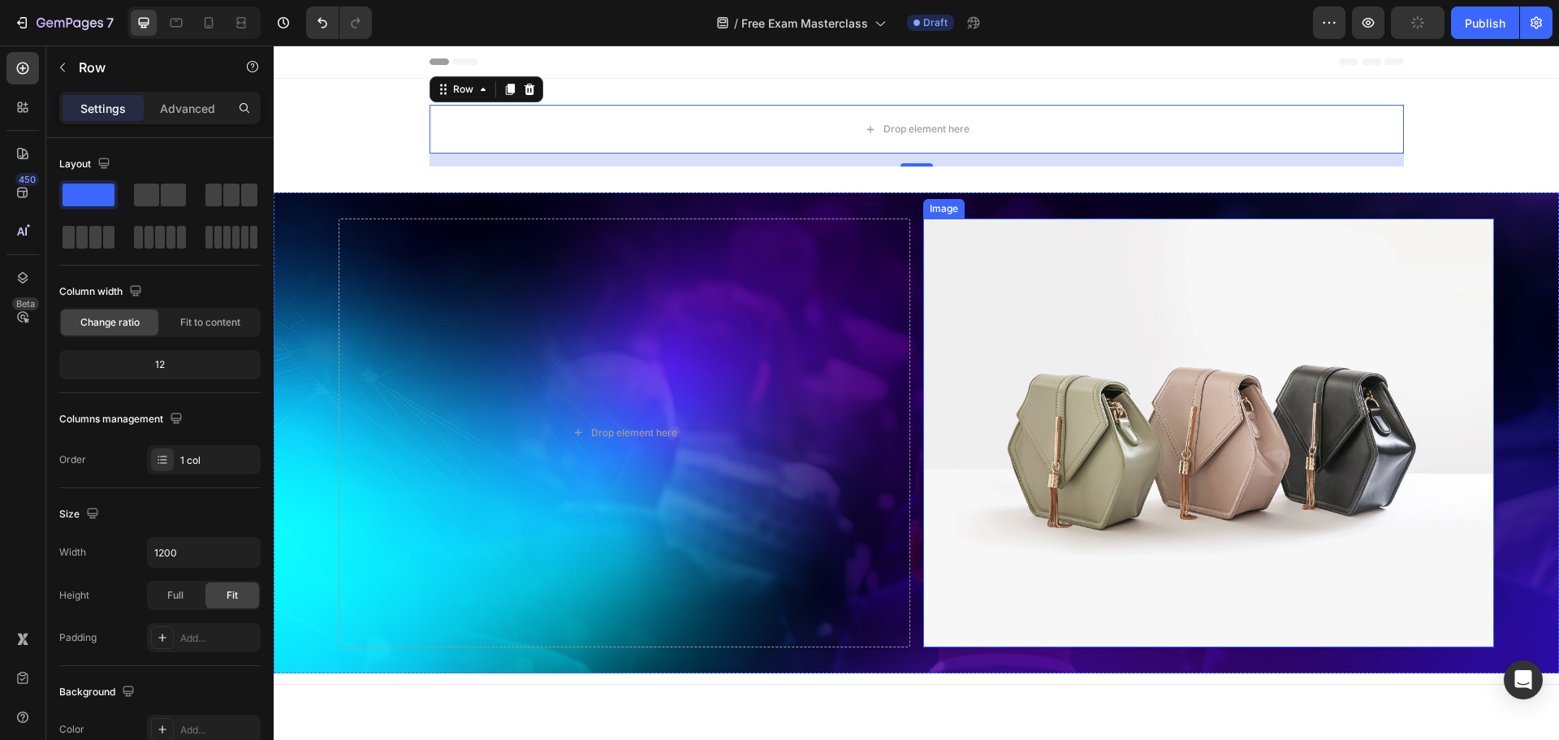
click at [1499, 236] on div "Drop element here Image Section 2" at bounding box center [916, 432] width 1285 height 481
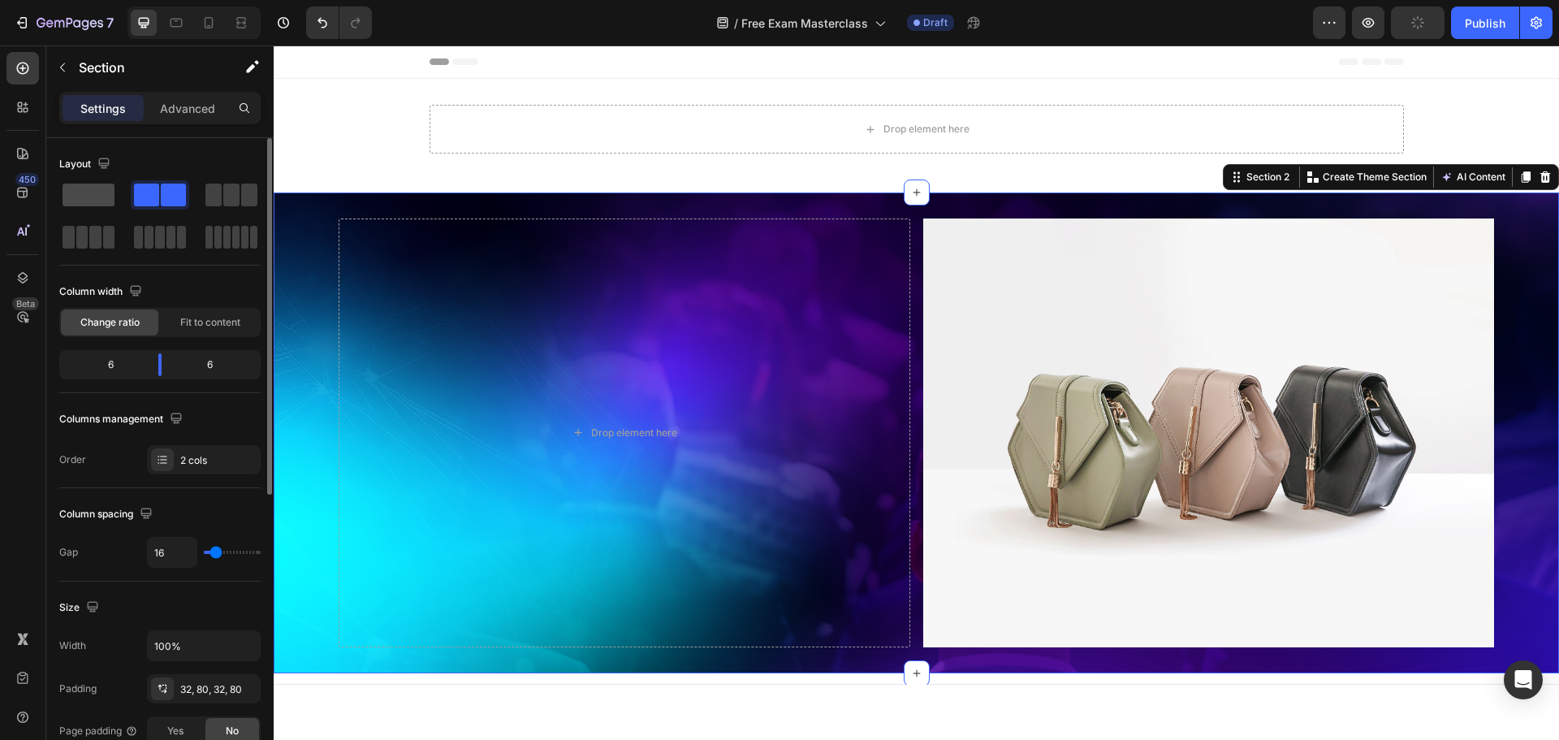
click at [67, 187] on span at bounding box center [89, 194] width 52 height 23
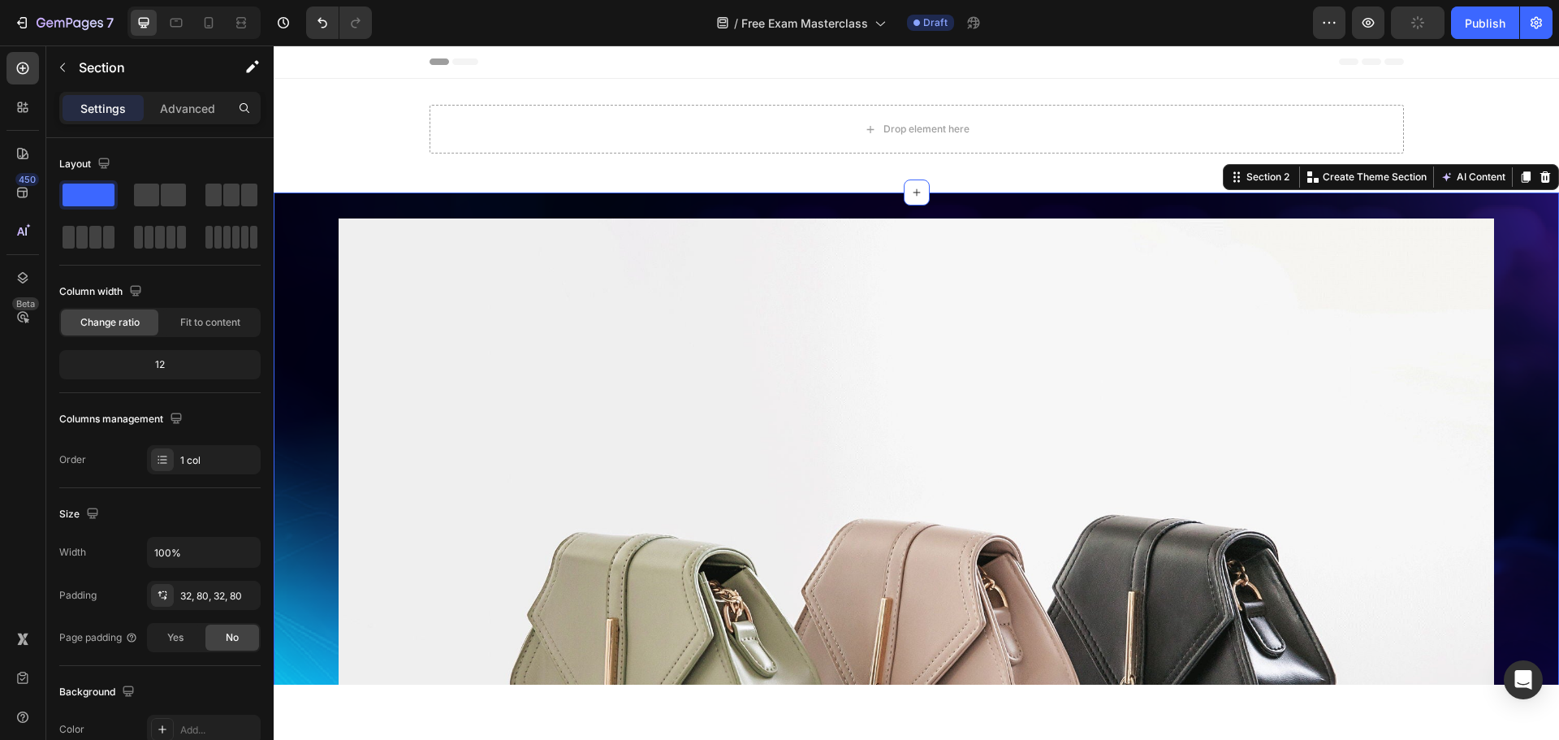
click at [775, 204] on div "Image Section 2 Create Theme Section AI Content Write with GemAI What would you…" at bounding box center [916, 651] width 1285 height 918
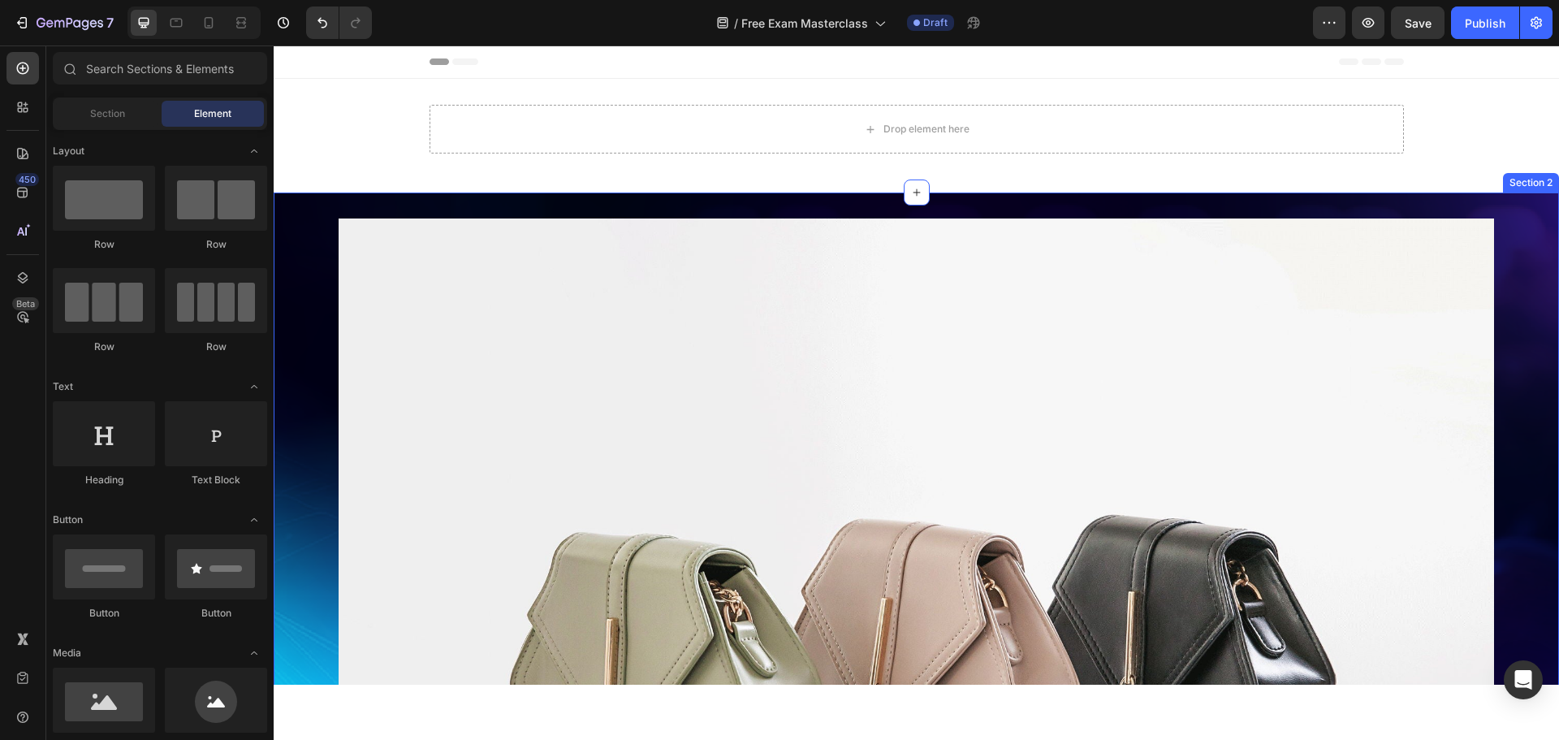
drag, startPoint x: 862, startPoint y: 134, endPoint x: 833, endPoint y: 215, distance: 86.3
click at [537, 103] on div "Drop element here Row Section 1" at bounding box center [916, 136] width 1285 height 114
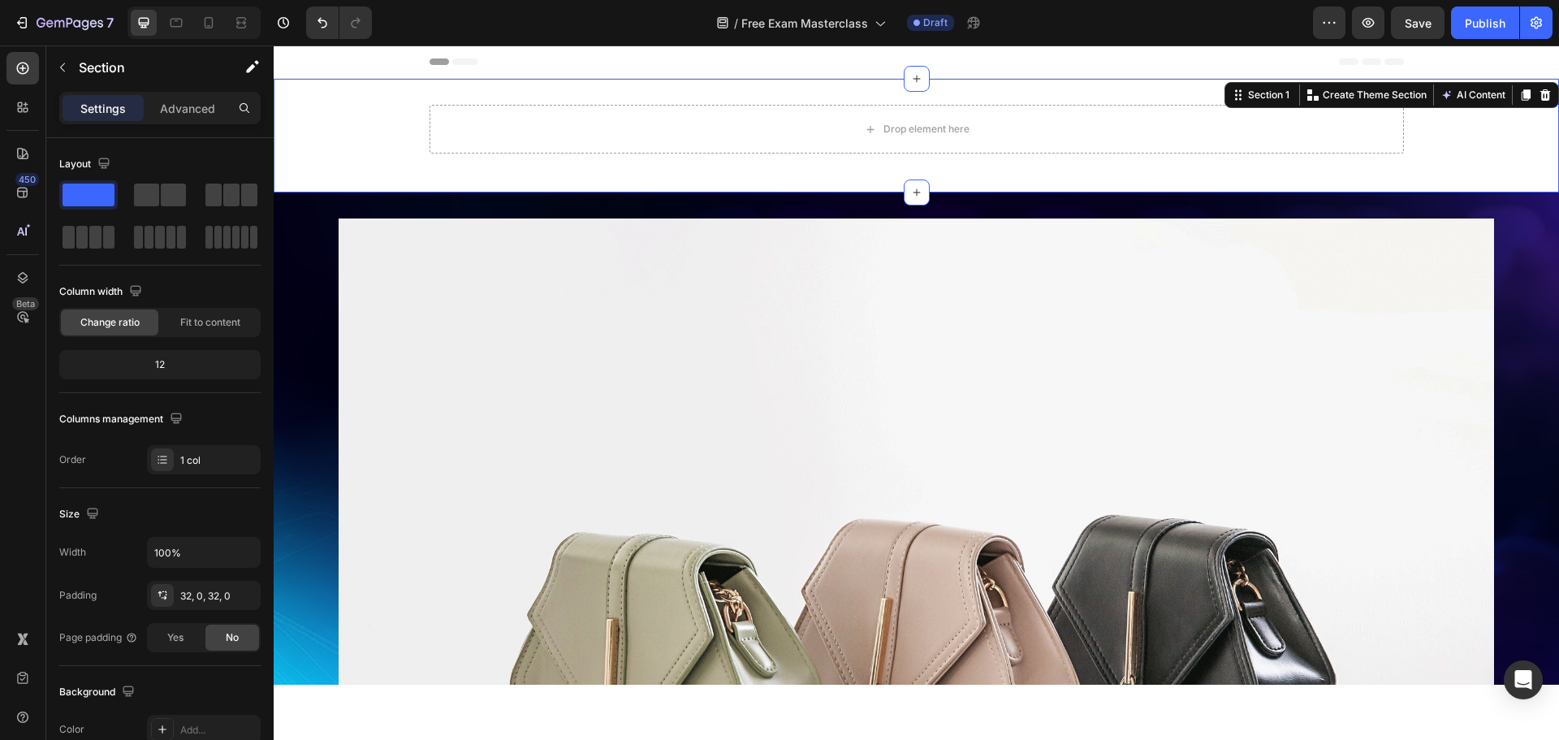
click at [522, 127] on div "Drop element here" at bounding box center [916, 129] width 974 height 49
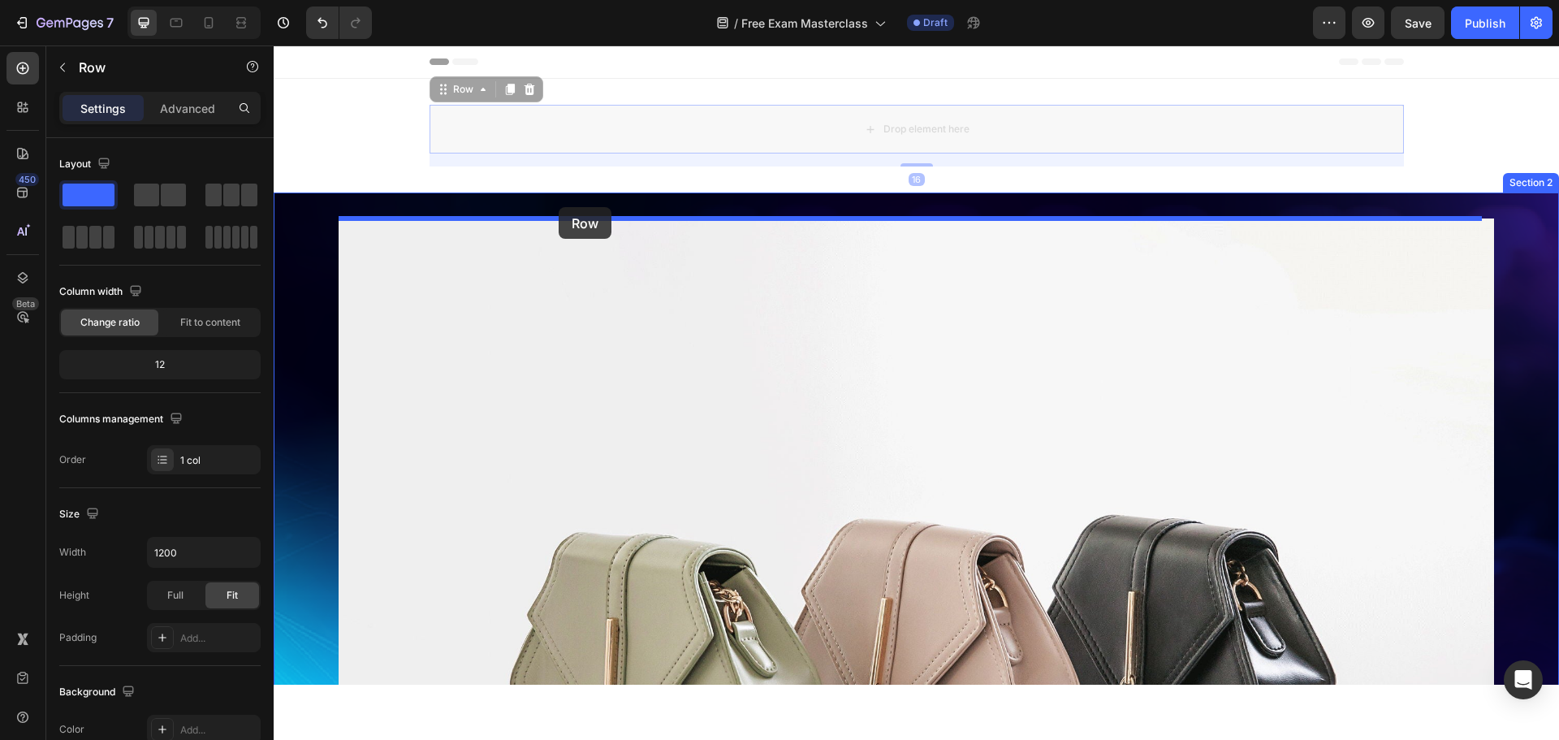
drag, startPoint x: 449, startPoint y: 88, endPoint x: 559, endPoint y: 207, distance: 161.4
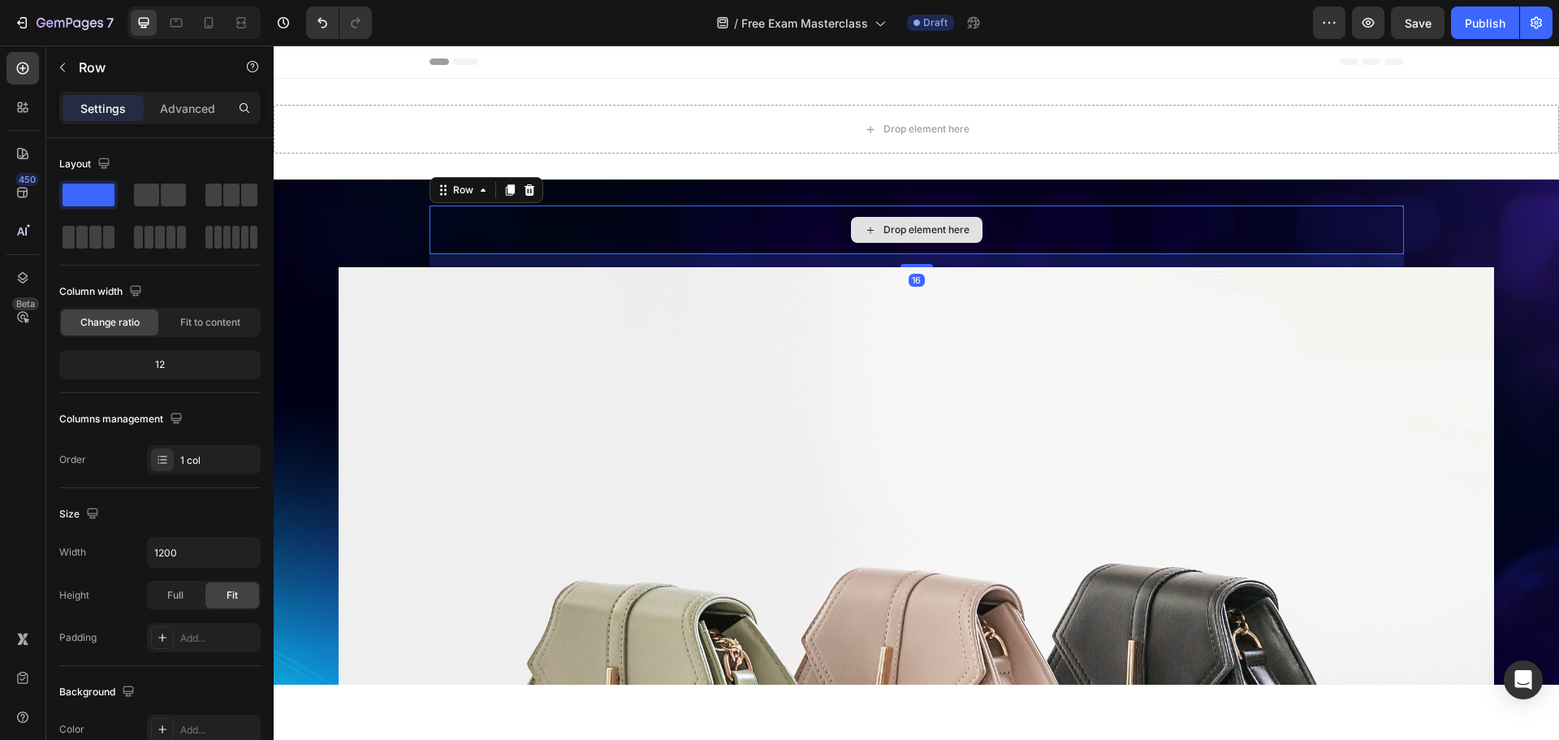
click at [812, 223] on div "Drop element here" at bounding box center [916, 229] width 974 height 49
drag, startPoint x: 160, startPoint y: 188, endPoint x: 30, endPoint y: 193, distance: 130.0
click at [160, 188] on div at bounding box center [160, 194] width 52 height 23
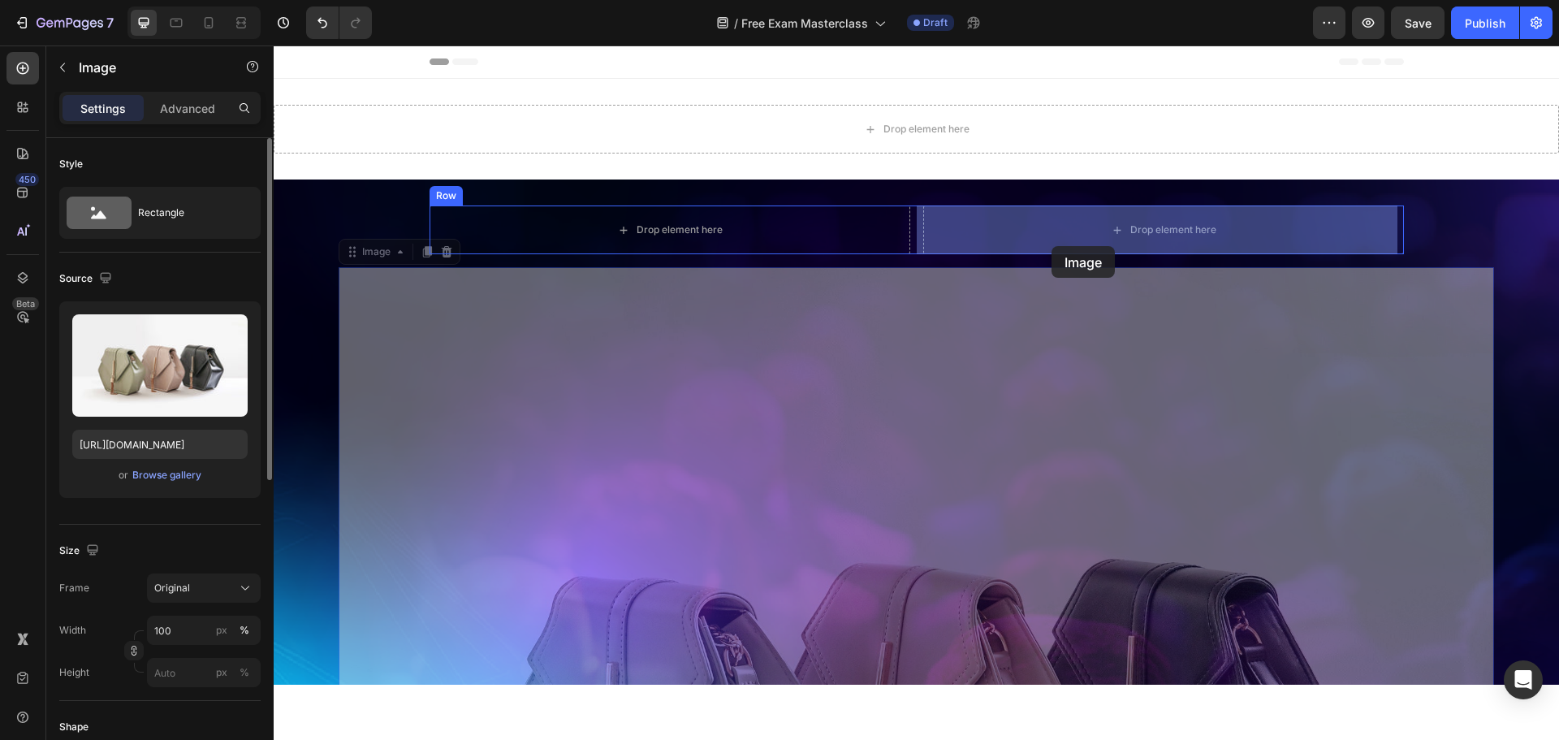
drag, startPoint x: 767, startPoint y: 370, endPoint x: 1052, endPoint y: 246, distance: 310.9
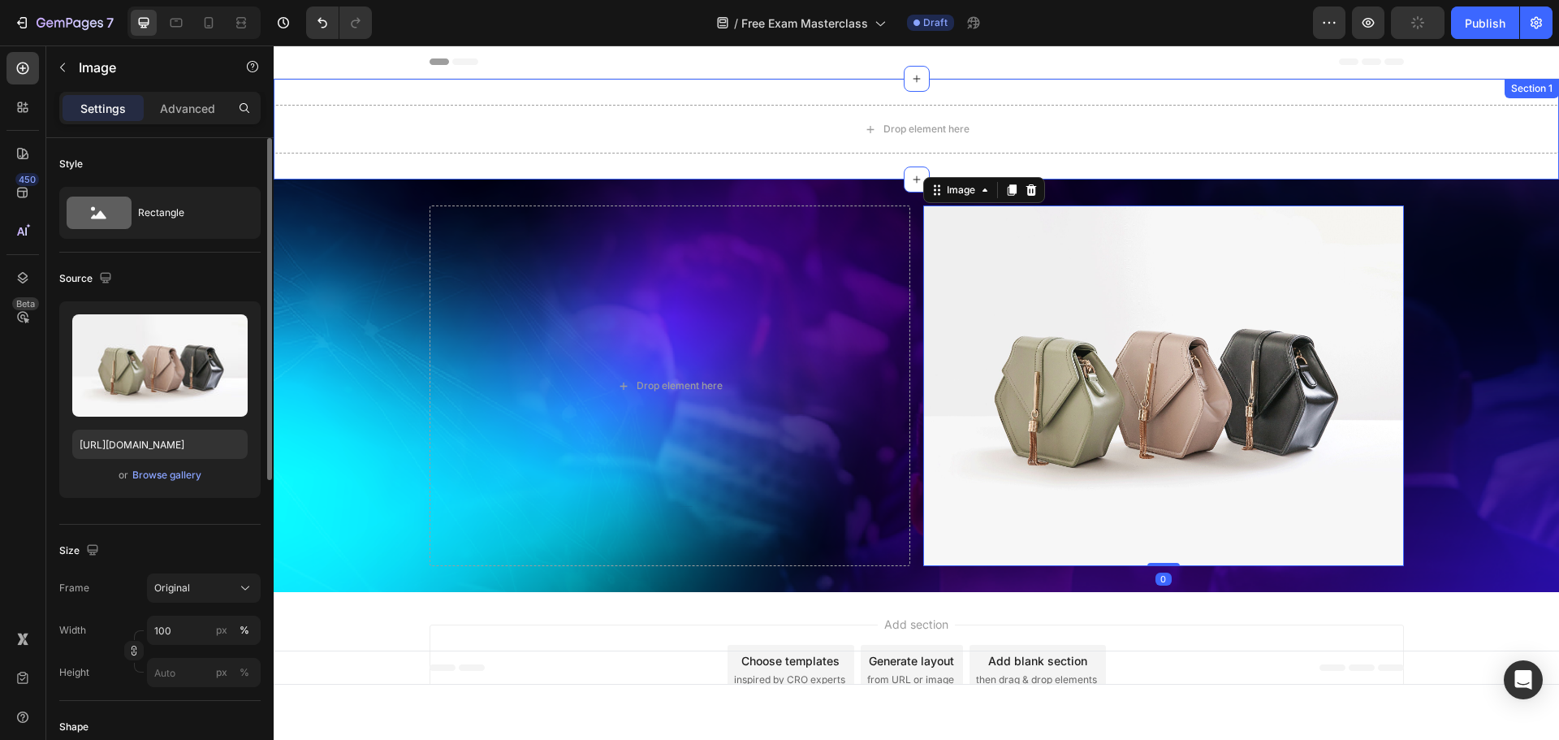
click at [1500, 79] on div "Drop element here Section 1" at bounding box center [916, 129] width 1285 height 101
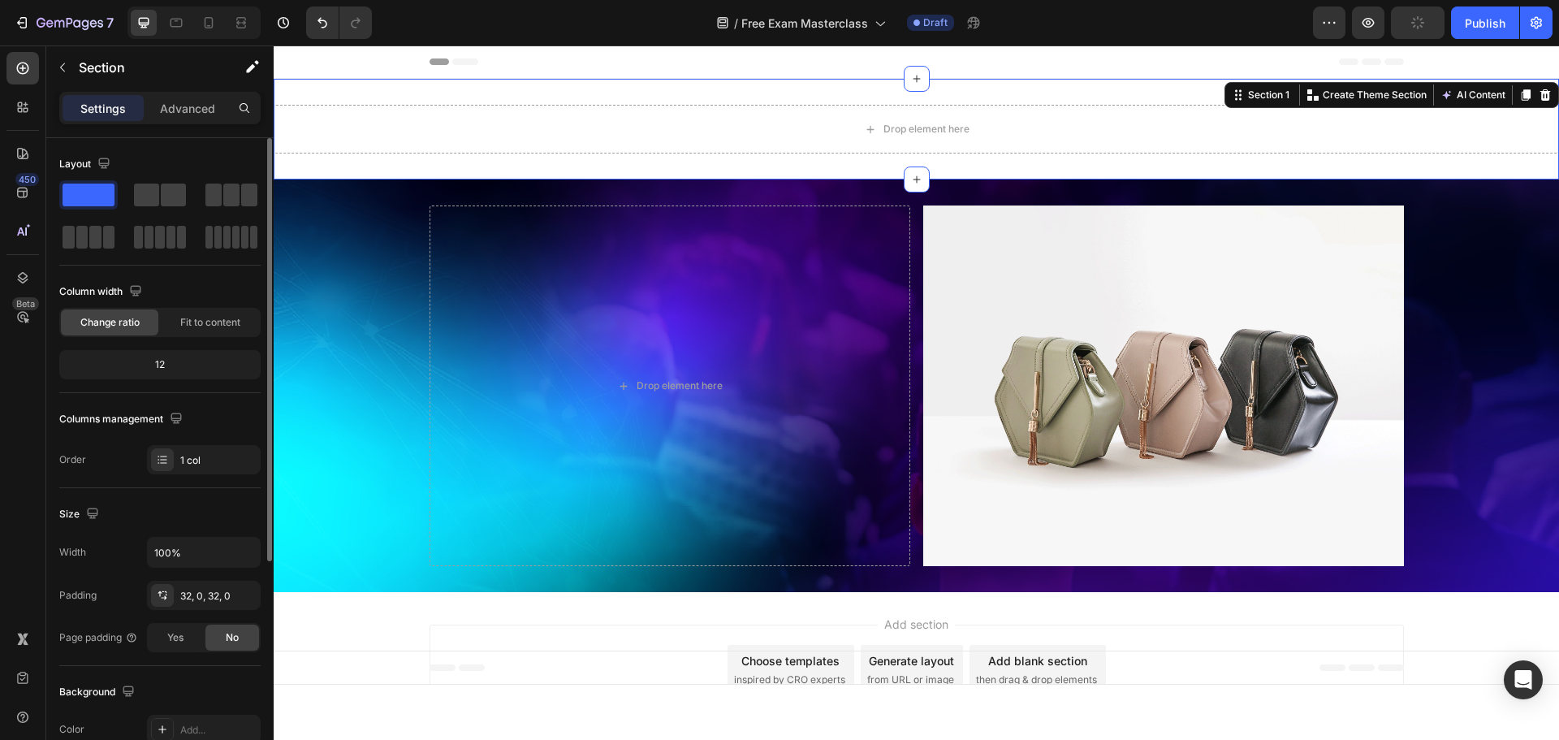
click at [1540, 94] on div at bounding box center [1544, 94] width 19 height 19
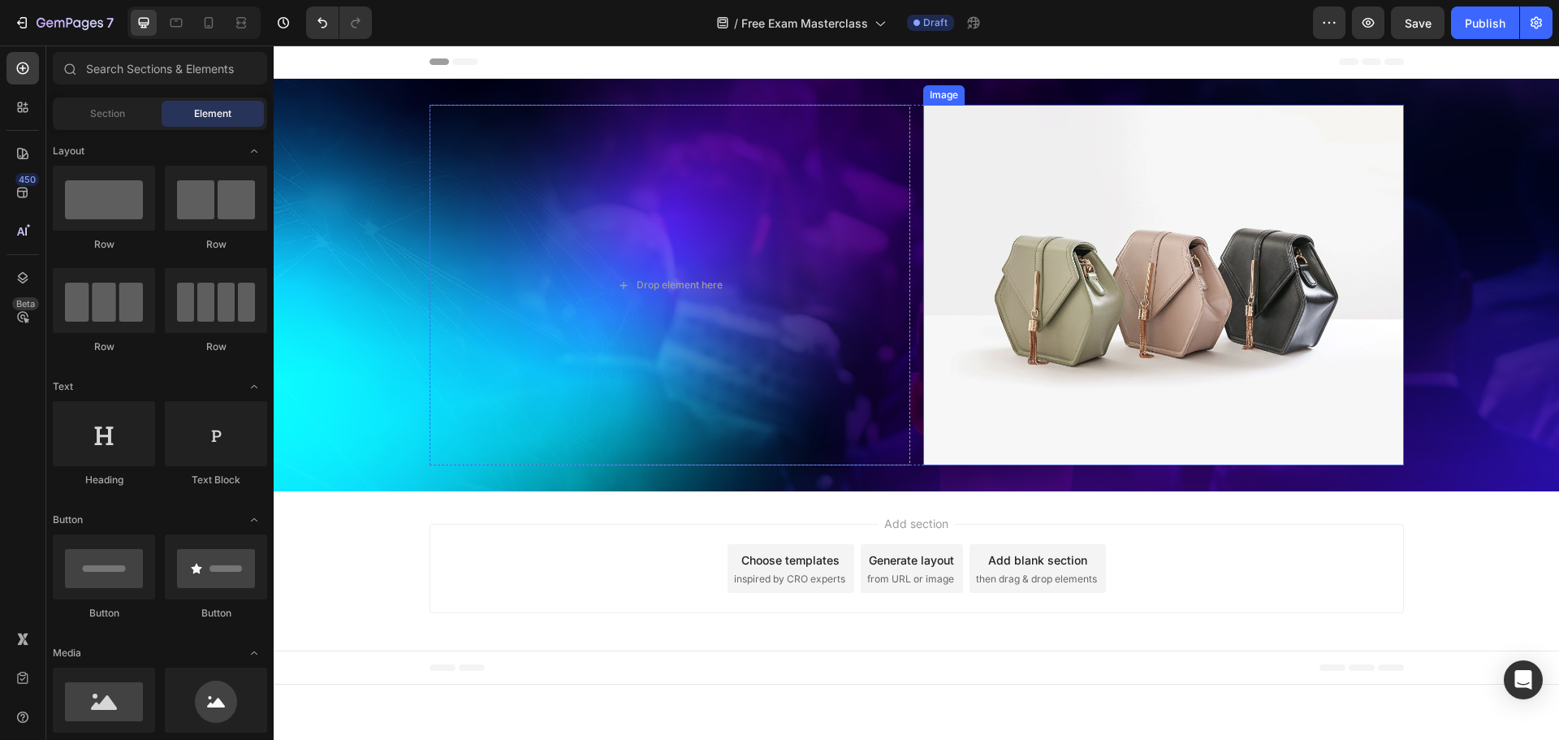
click at [1000, 306] on img at bounding box center [1163, 285] width 481 height 360
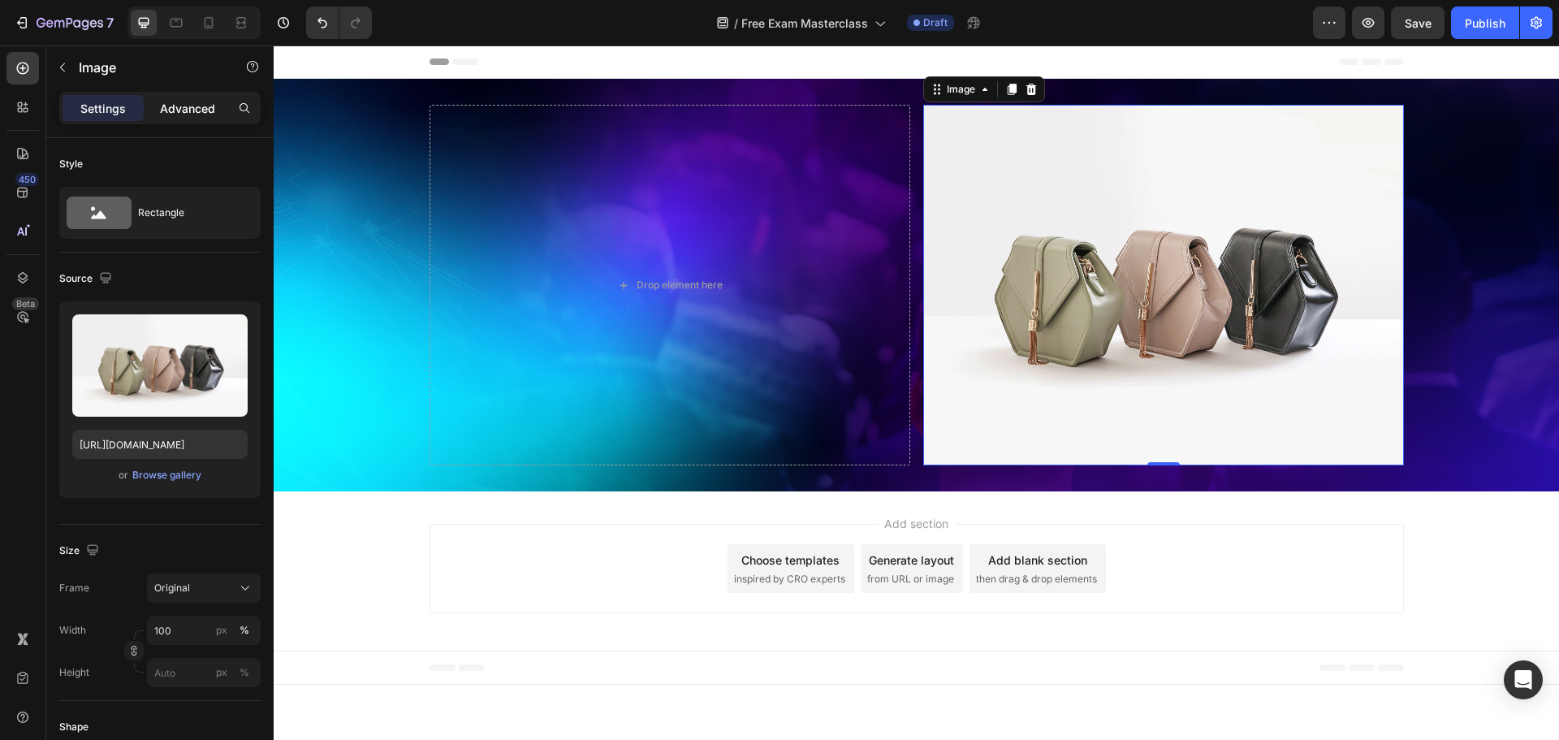
click at [168, 114] on p "Advanced" at bounding box center [187, 108] width 55 height 17
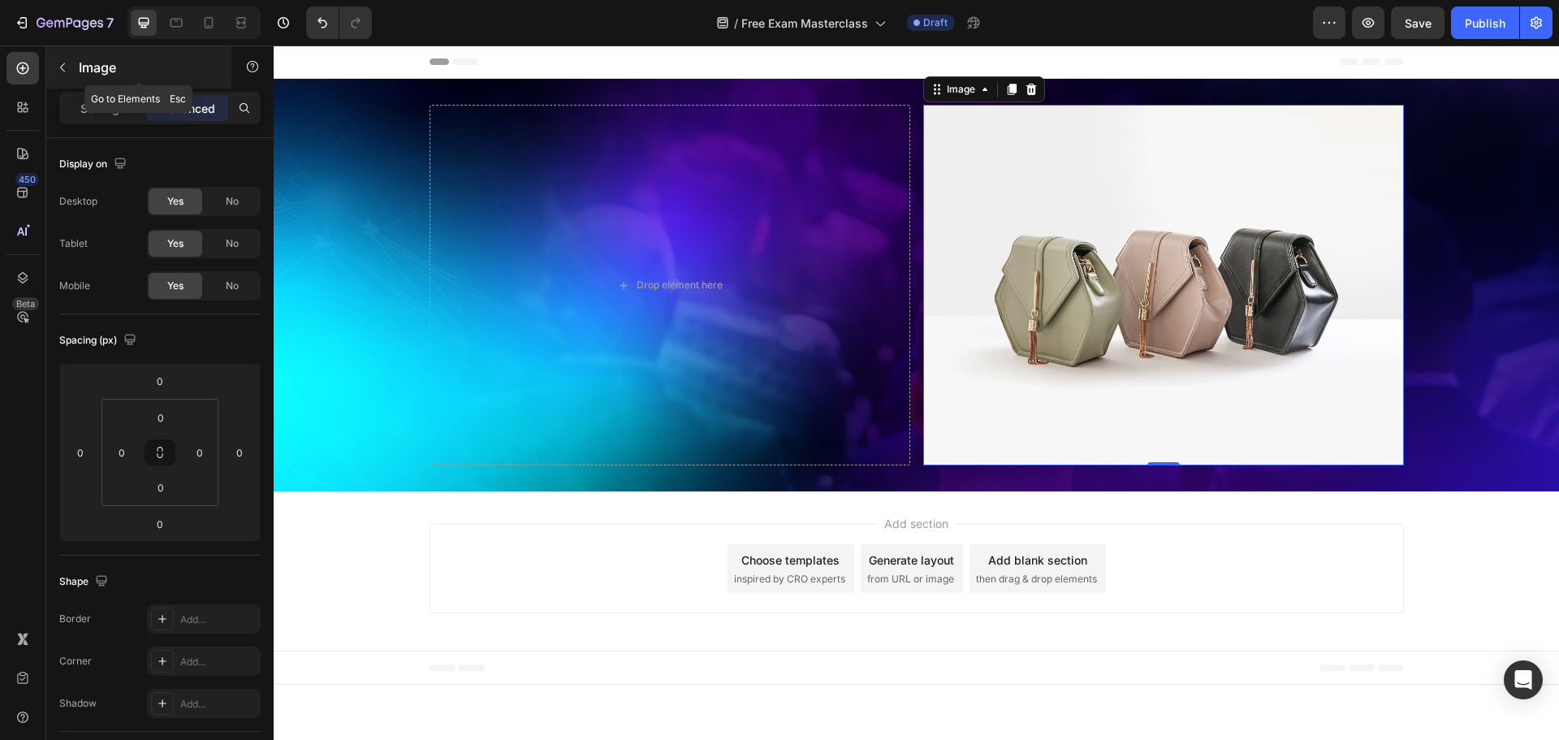
click at [83, 75] on p "Image" at bounding box center [148, 67] width 138 height 19
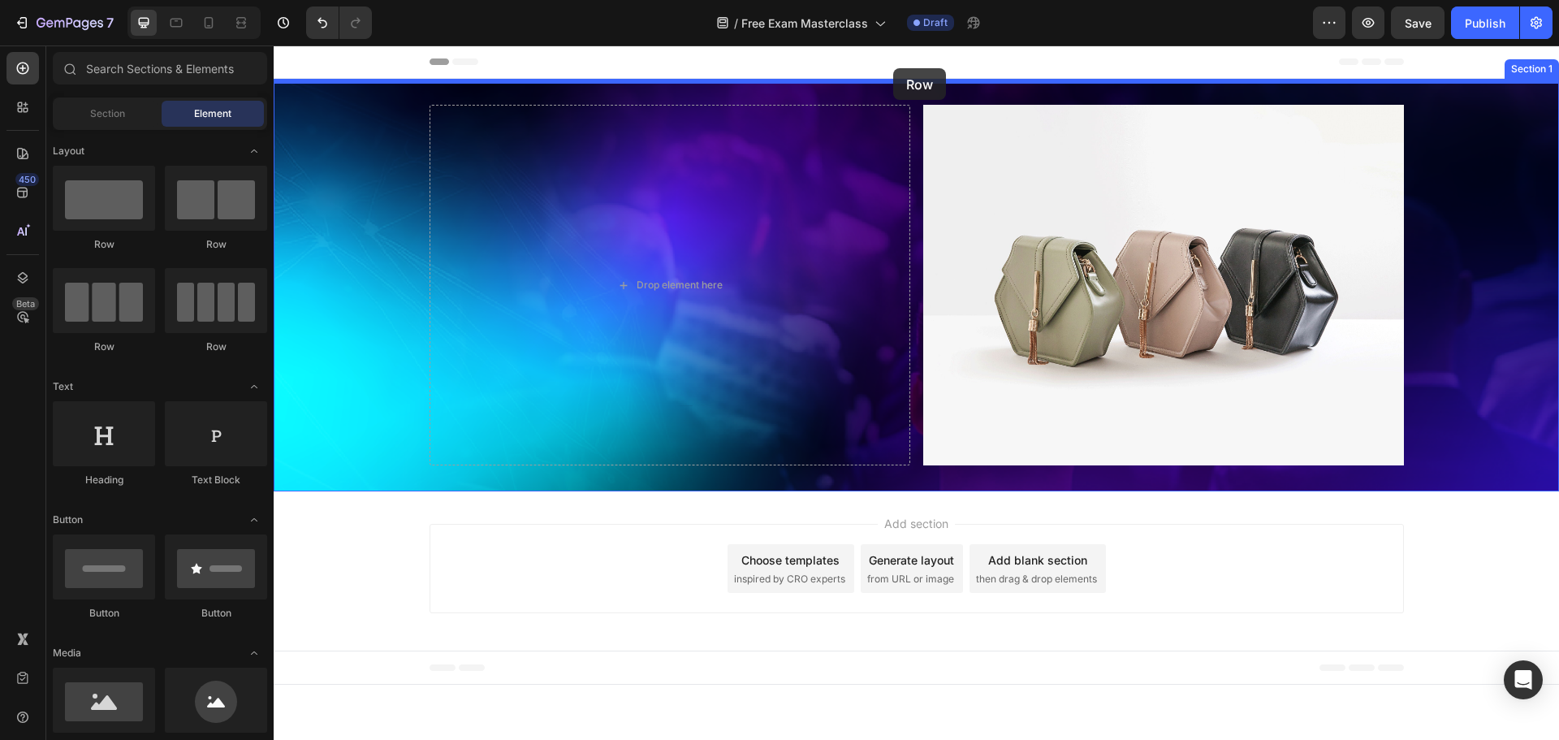
drag, startPoint x: 400, startPoint y: 244, endPoint x: 893, endPoint y: 68, distance: 523.1
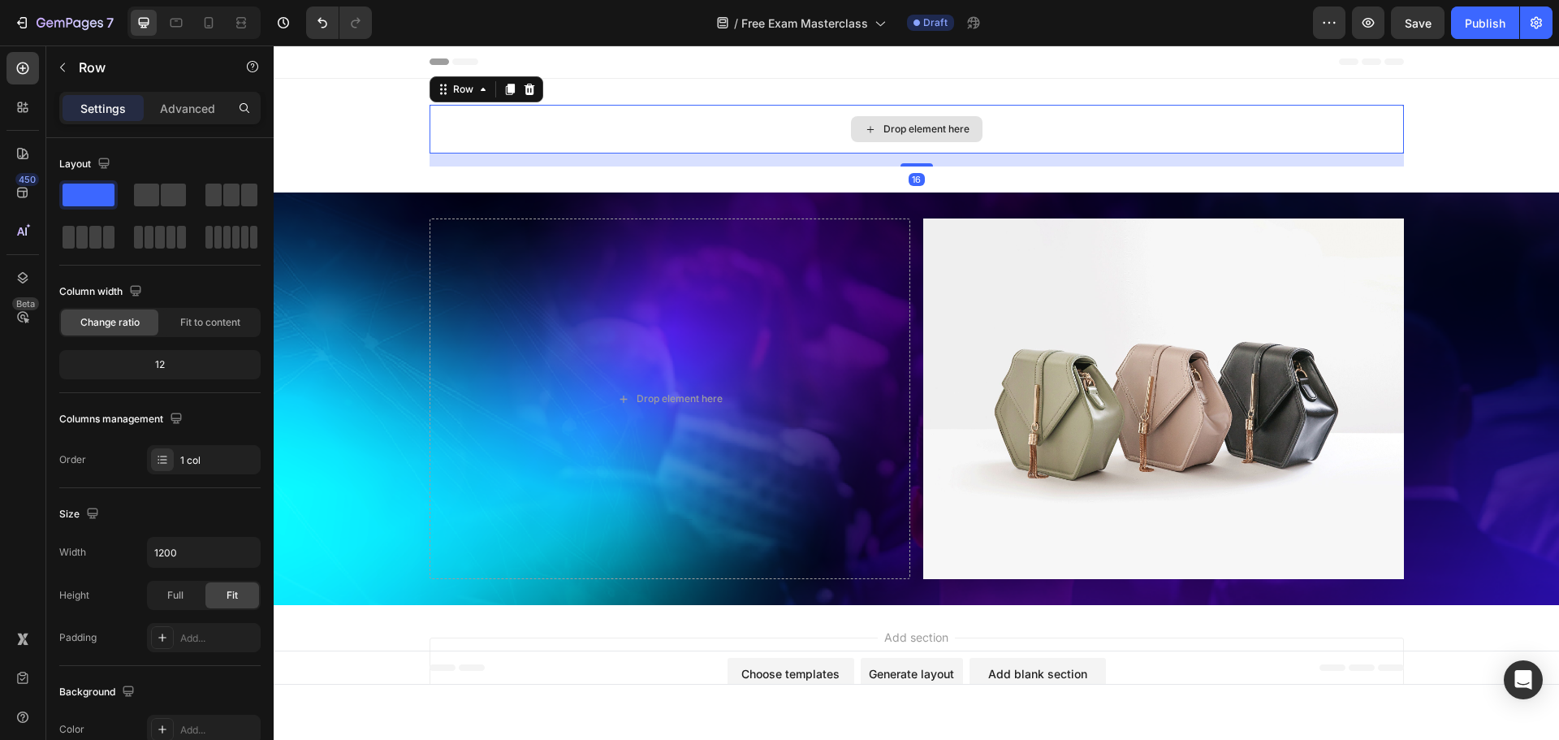
click at [1382, 123] on div "Drop element here" at bounding box center [916, 129] width 974 height 49
click at [1345, 120] on div "Drop element here" at bounding box center [916, 129] width 974 height 49
click at [524, 92] on icon at bounding box center [529, 89] width 11 height 11
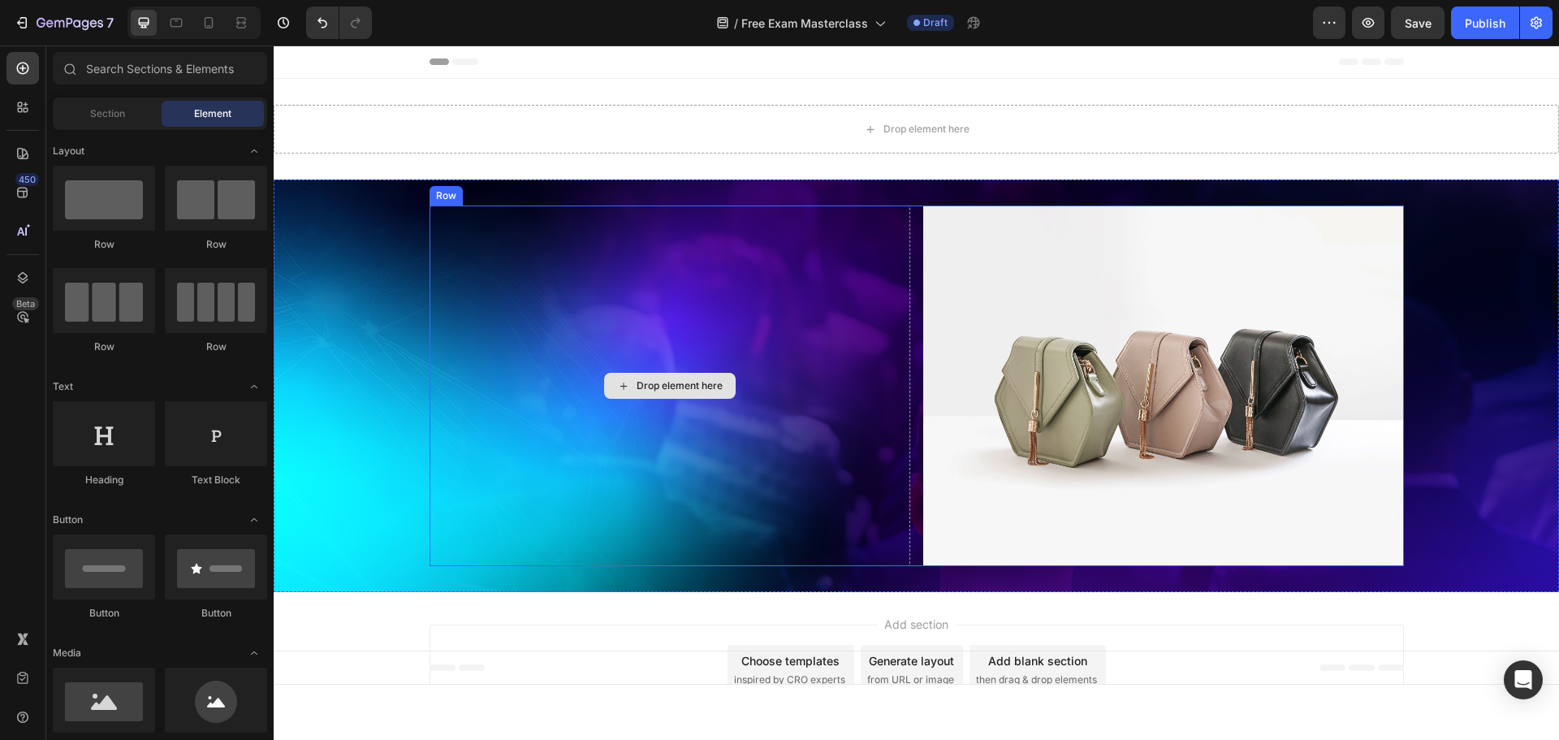
click at [910, 245] on div "Drop element here Image Row" at bounding box center [916, 385] width 974 height 360
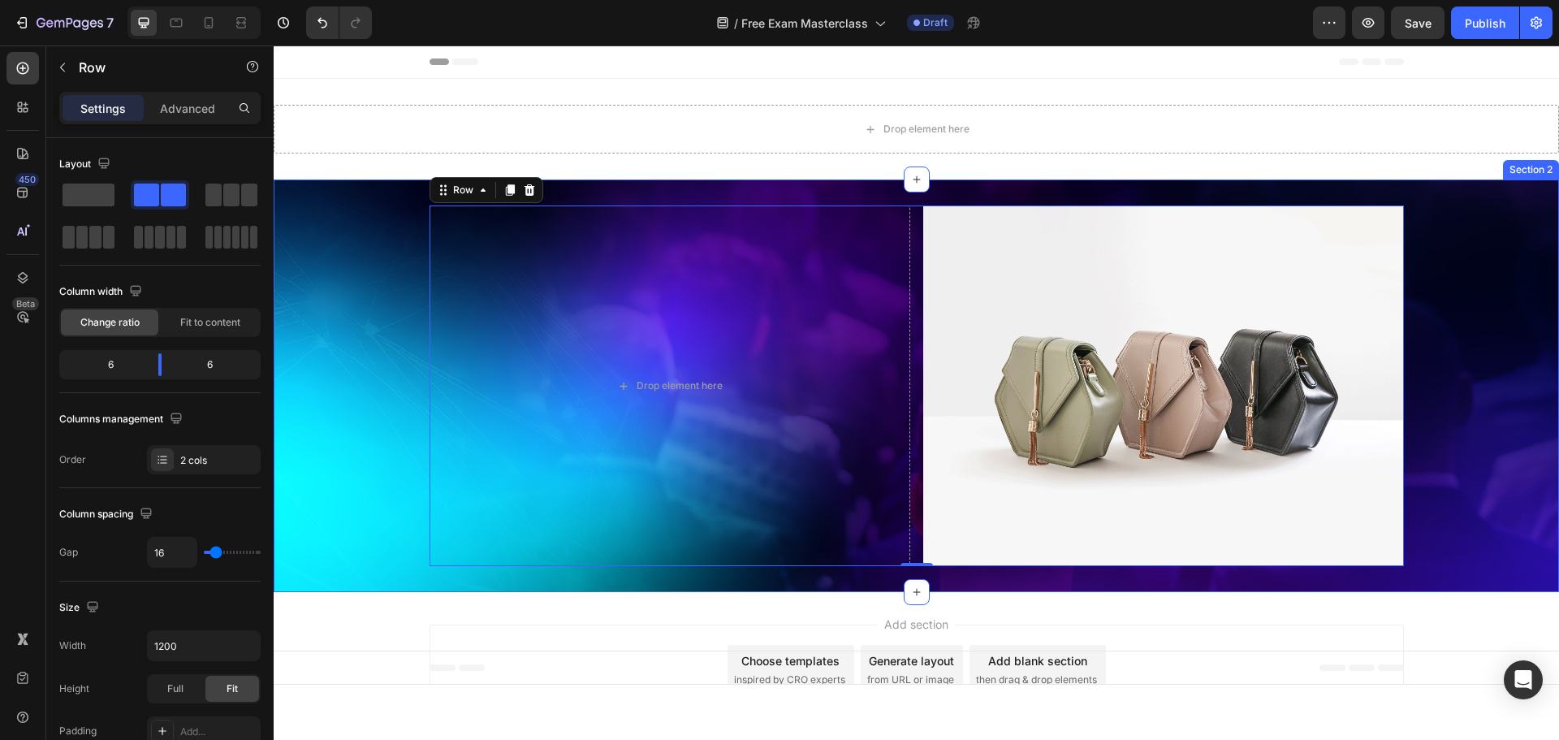
click at [610, 188] on div "Drop element here Image Row 0 Section 2" at bounding box center [916, 385] width 1285 height 412
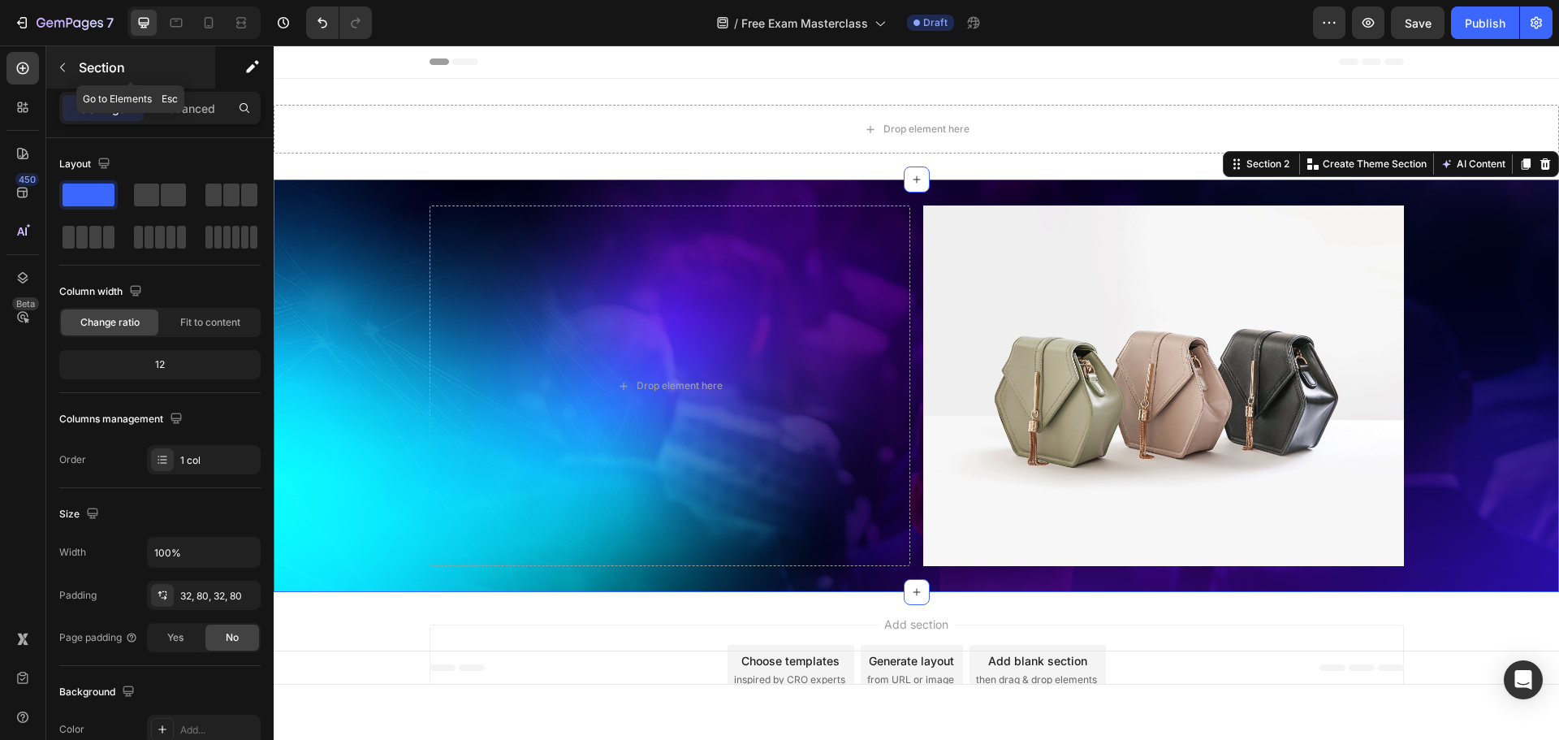
click at [76, 63] on div "Section" at bounding box center [130, 67] width 169 height 42
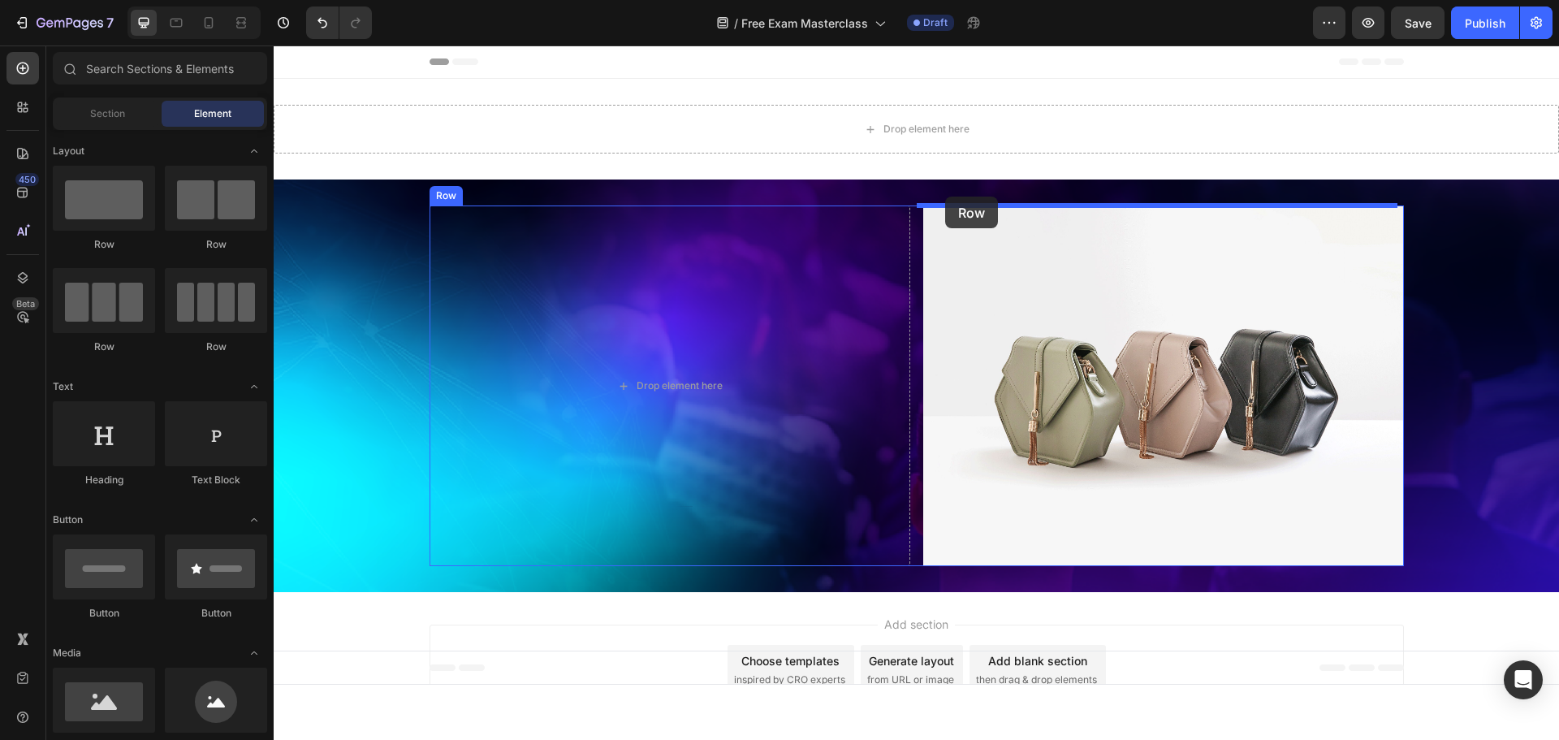
drag, startPoint x: 376, startPoint y: 247, endPoint x: 945, endPoint y: 196, distance: 571.3
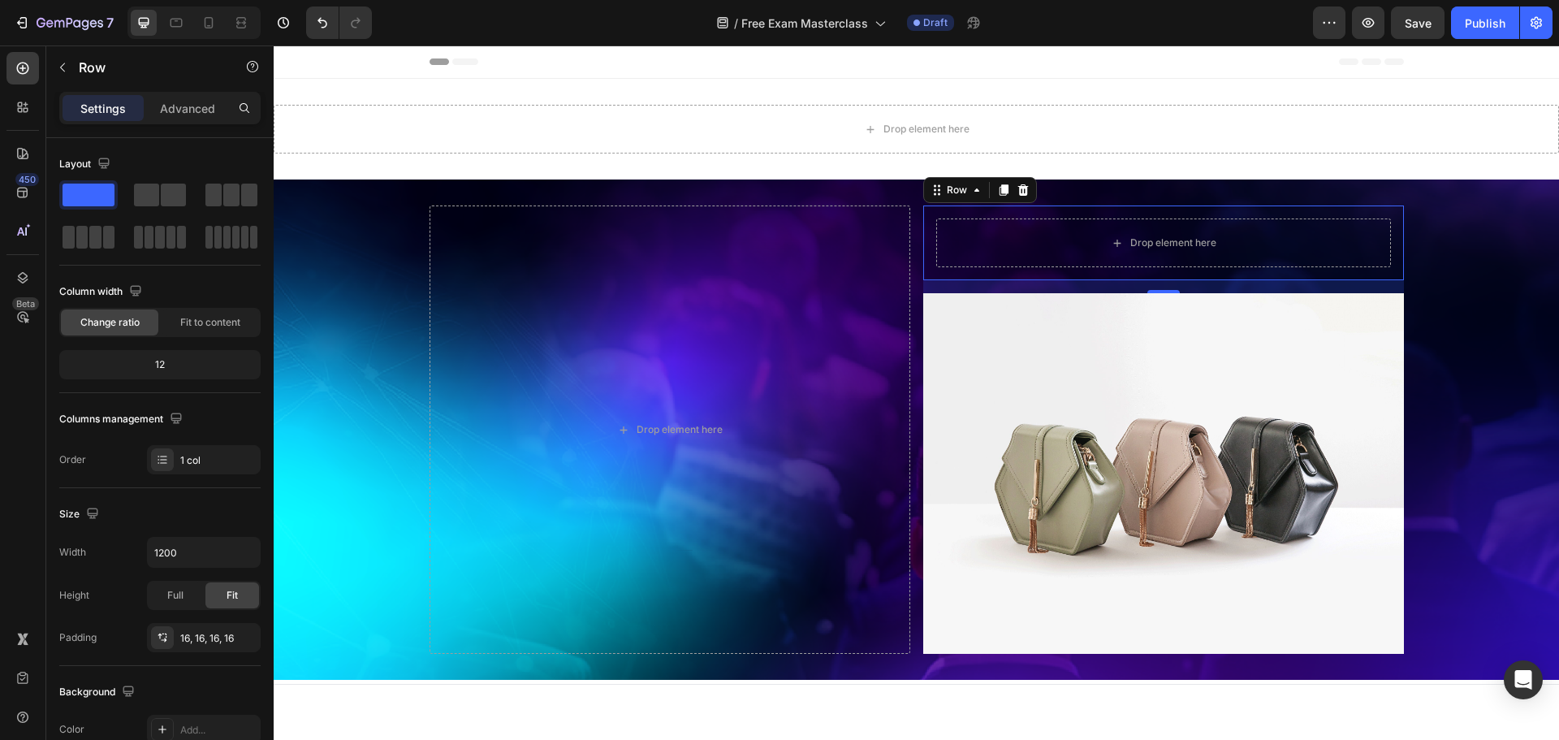
click at [1016, 189] on icon at bounding box center [1022, 189] width 13 height 13
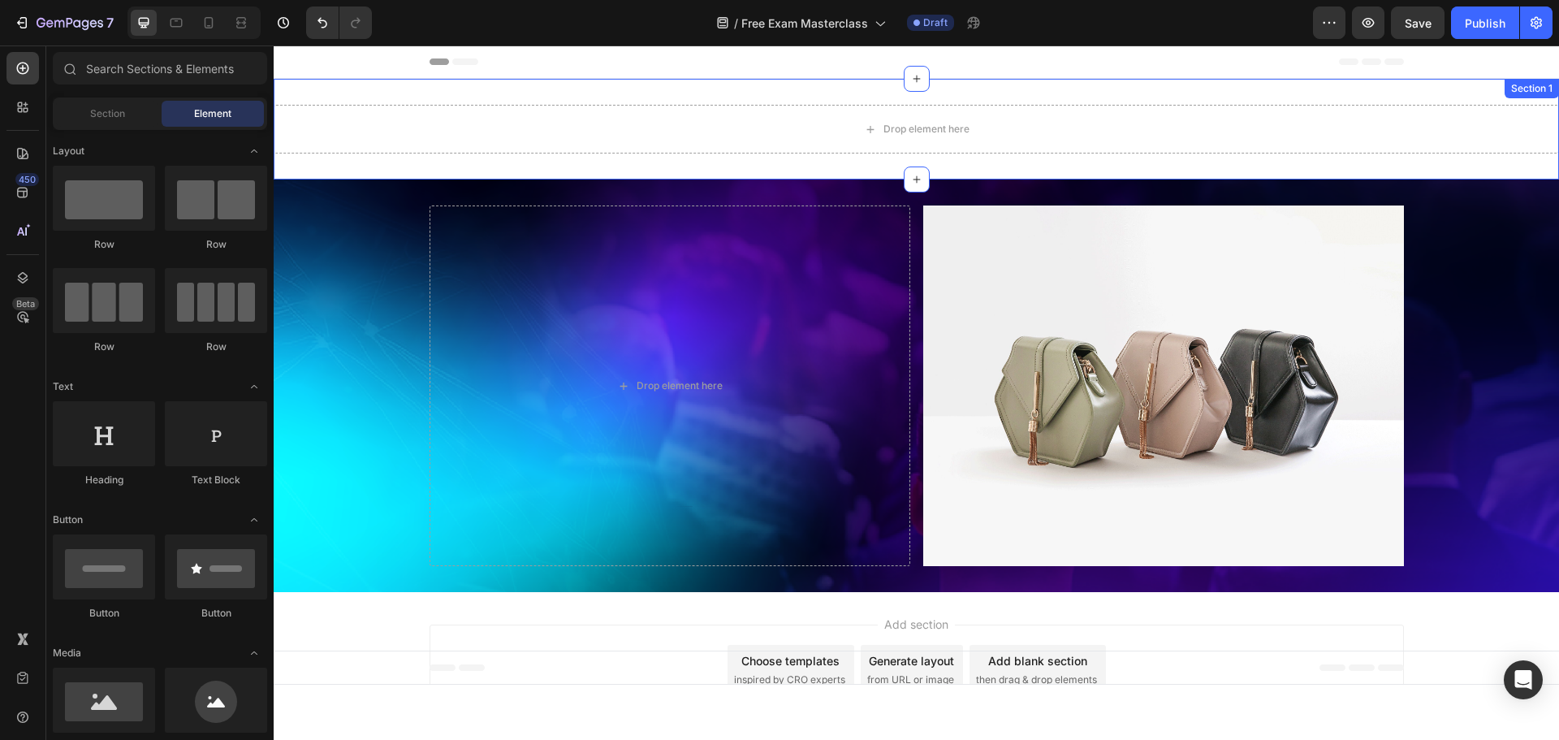
click at [1482, 92] on div "Drop element here Section 1" at bounding box center [916, 129] width 1285 height 101
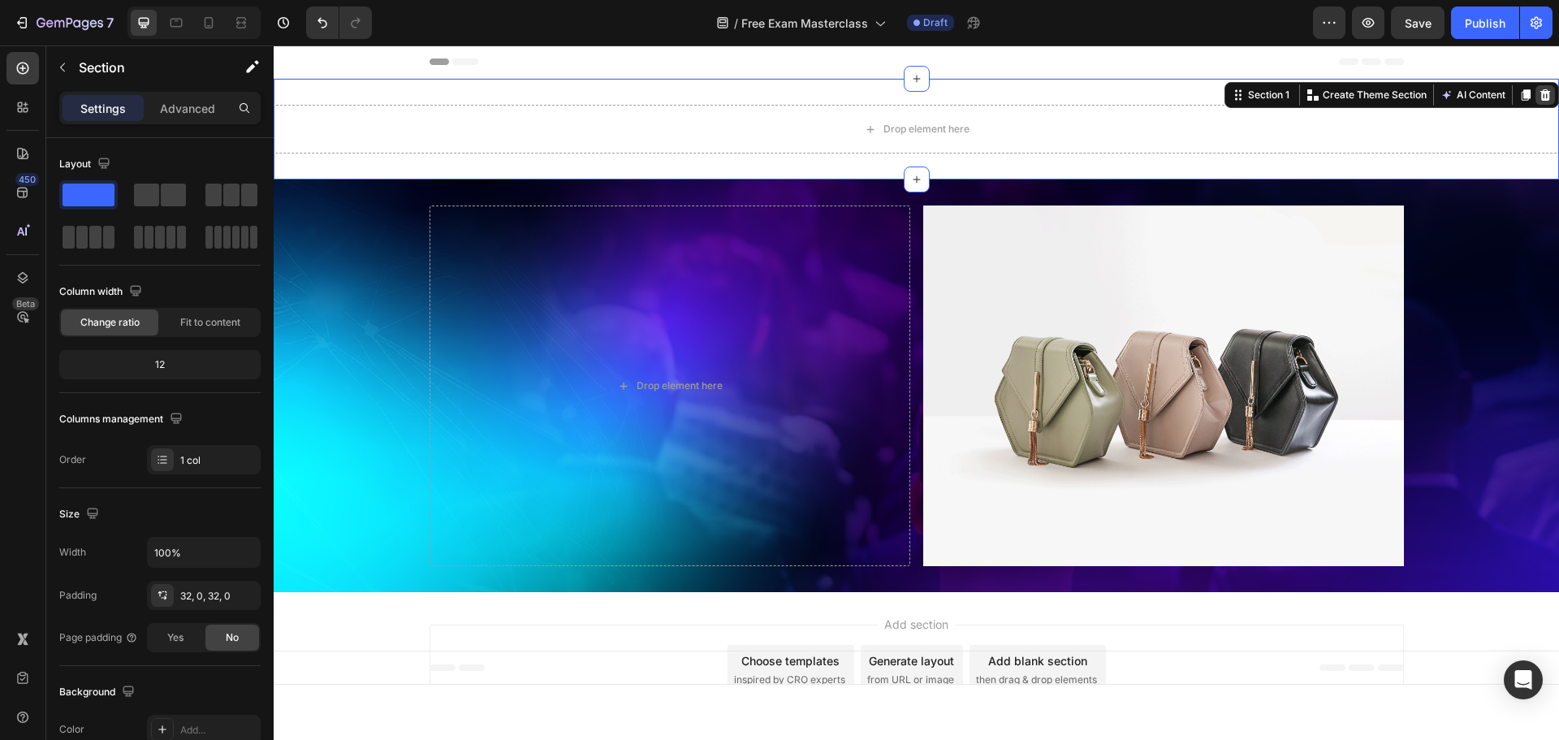
click at [1540, 92] on icon at bounding box center [1545, 94] width 11 height 11
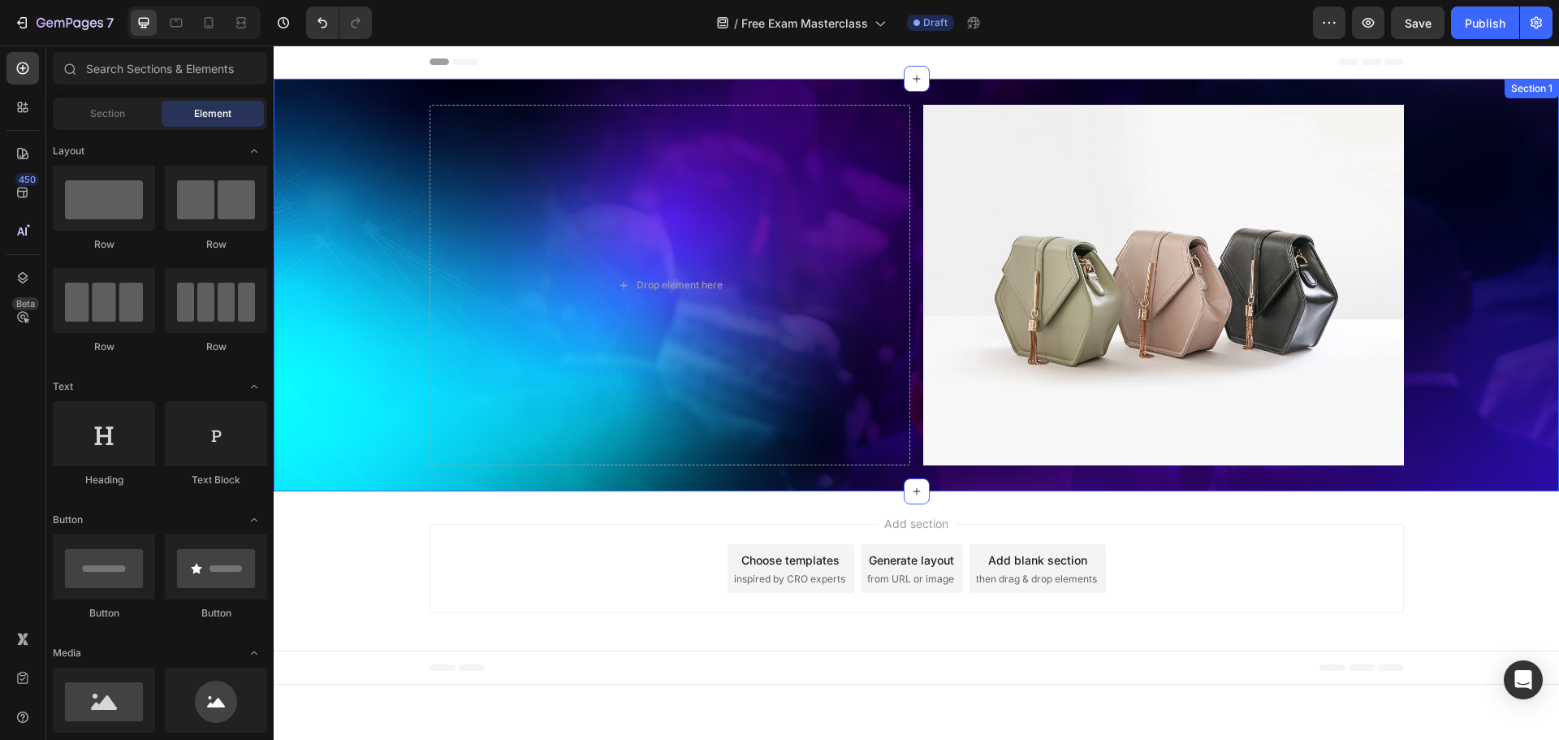
click at [856, 93] on div "Drop element here Image Row Section 1" at bounding box center [916, 285] width 1285 height 412
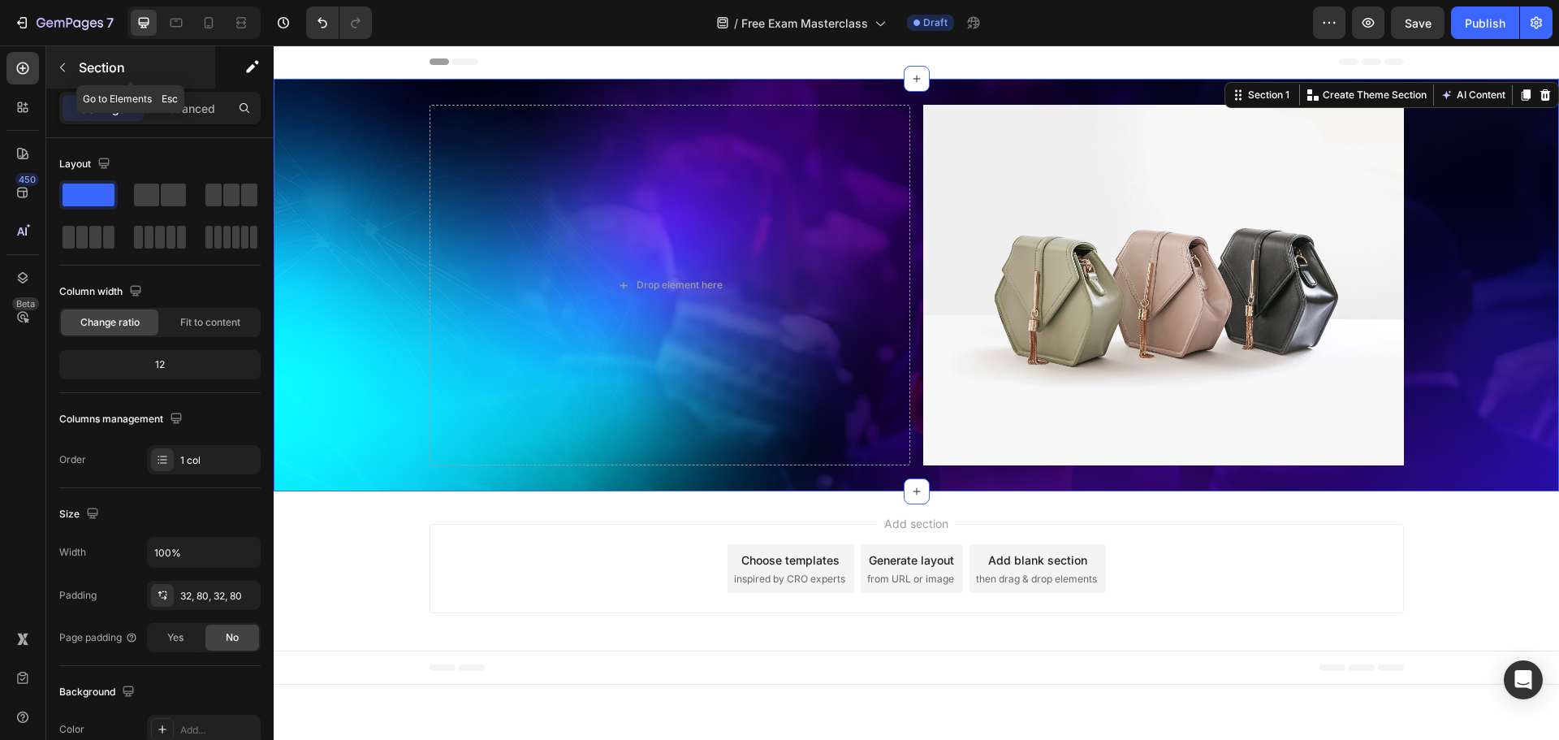
click at [47, 54] on div "Section" at bounding box center [130, 67] width 169 height 42
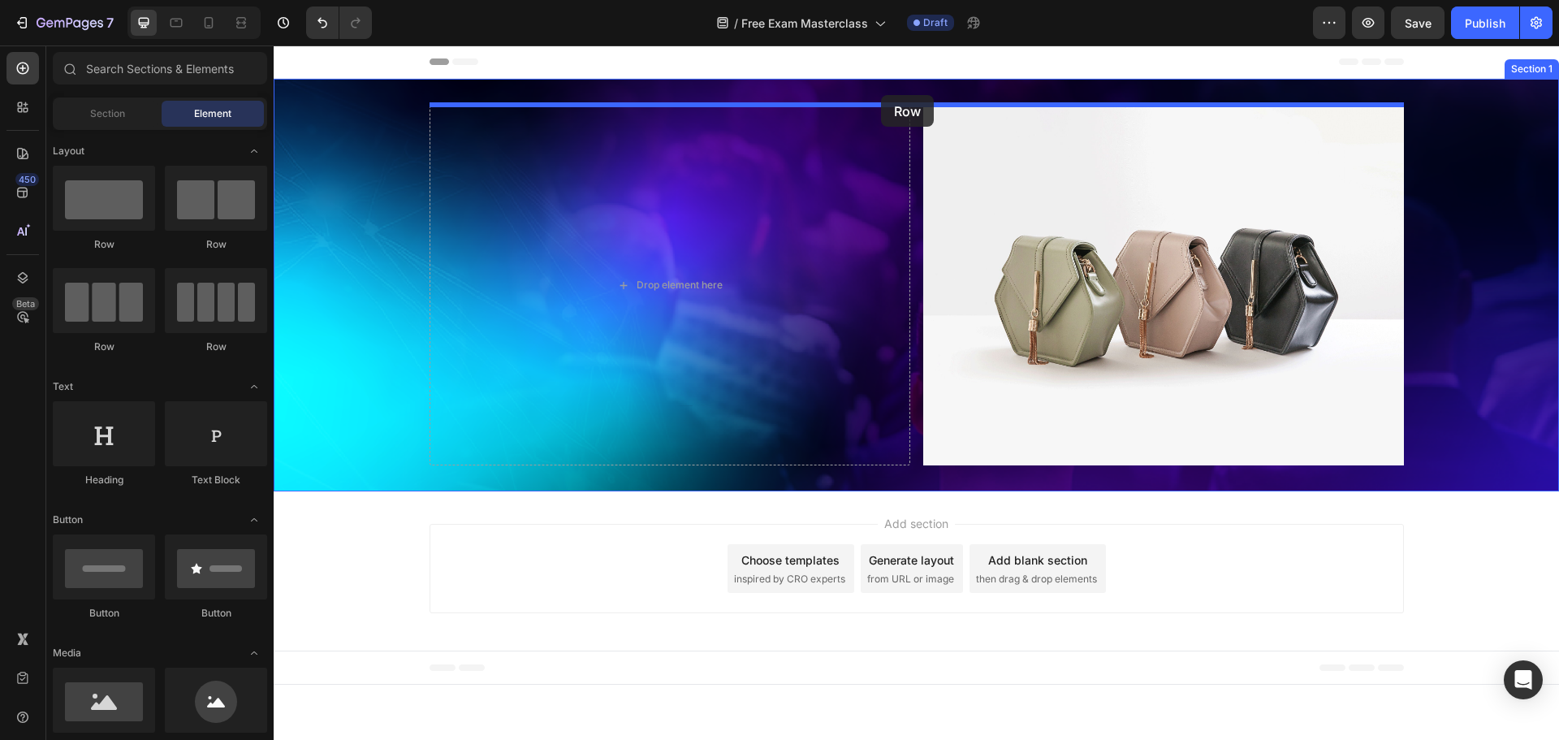
drag, startPoint x: 379, startPoint y: 257, endPoint x: 881, endPoint y: 95, distance: 527.1
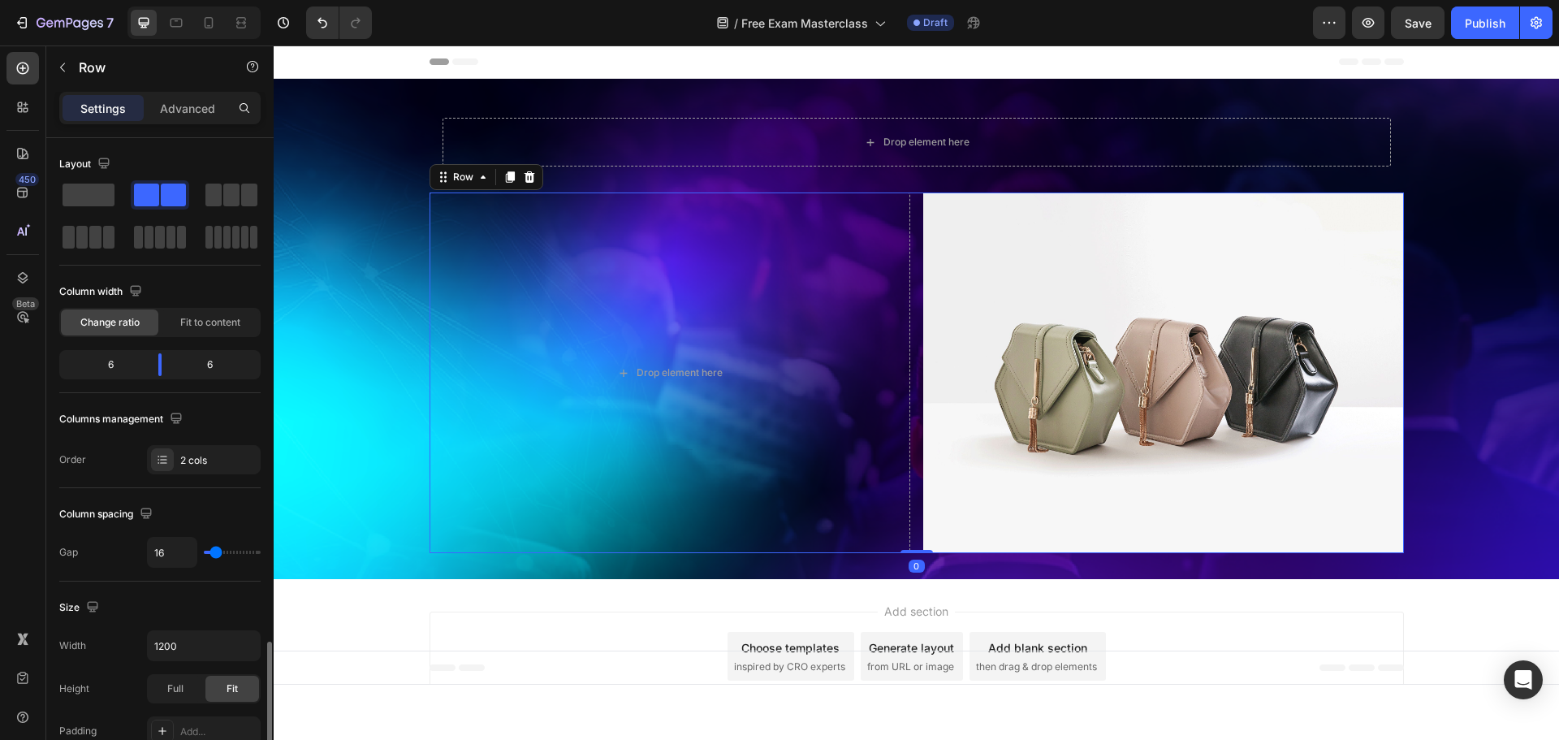
scroll to position [325, 0]
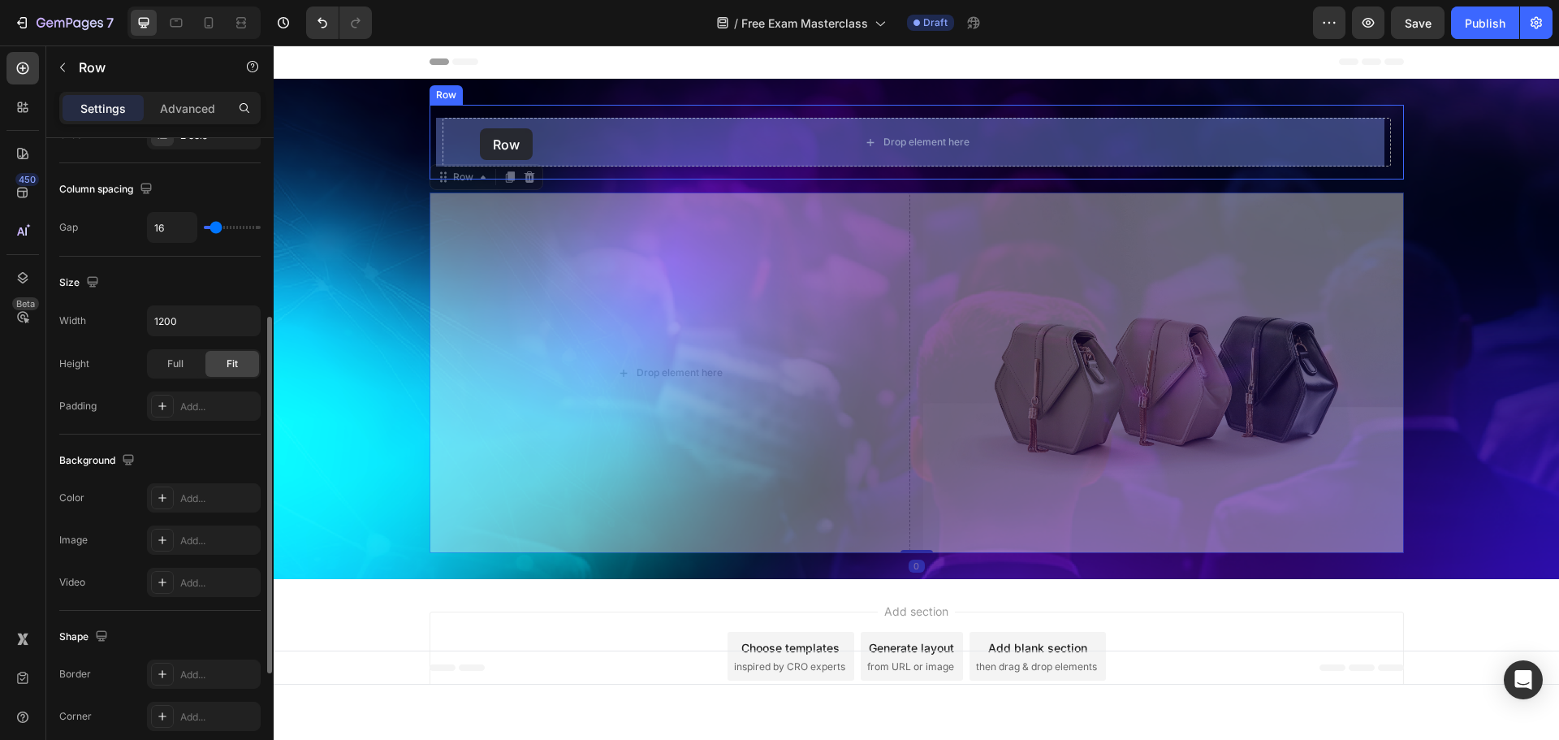
drag, startPoint x: 435, startPoint y: 183, endPoint x: 480, endPoint y: 128, distance: 70.4
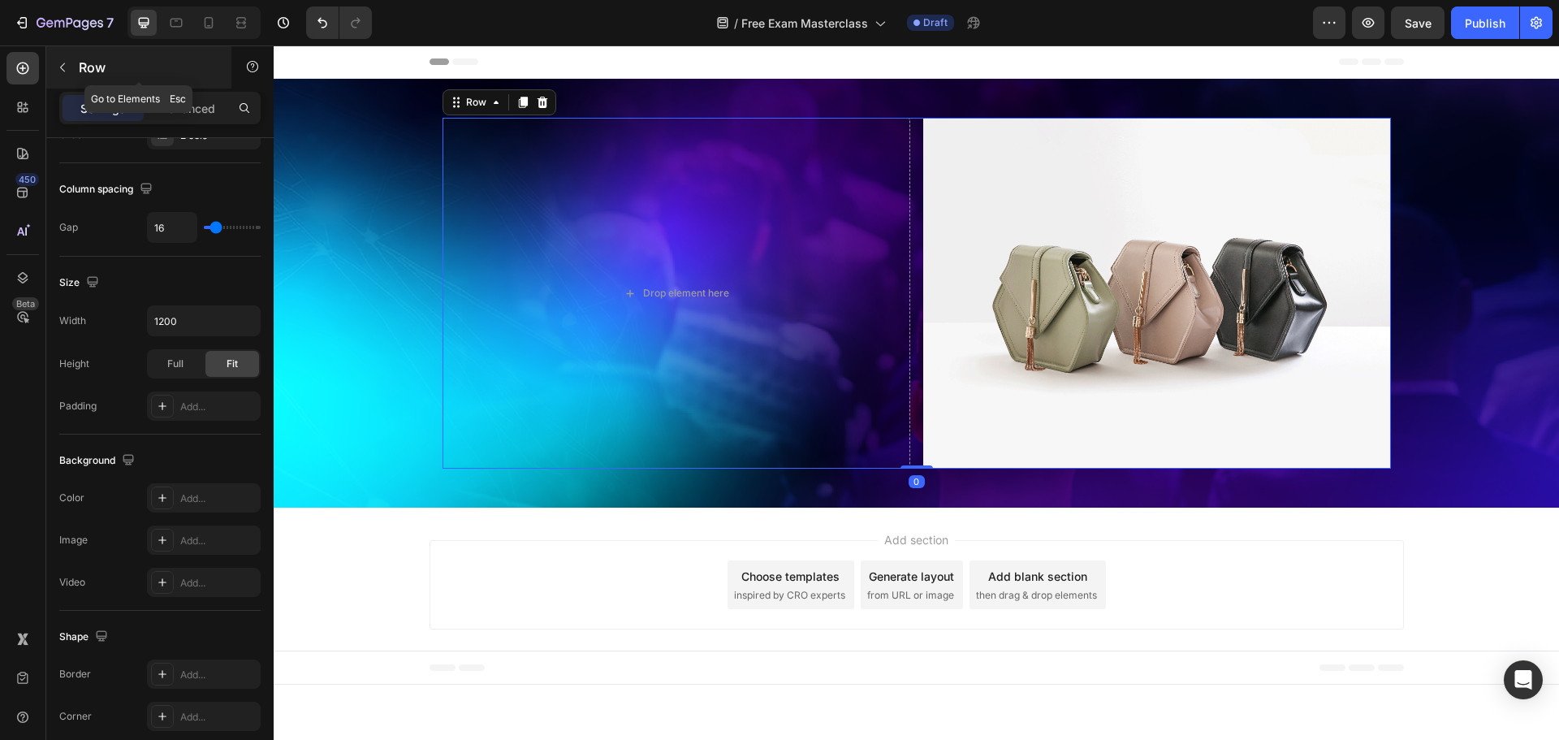
click at [87, 60] on p "Row" at bounding box center [148, 67] width 138 height 19
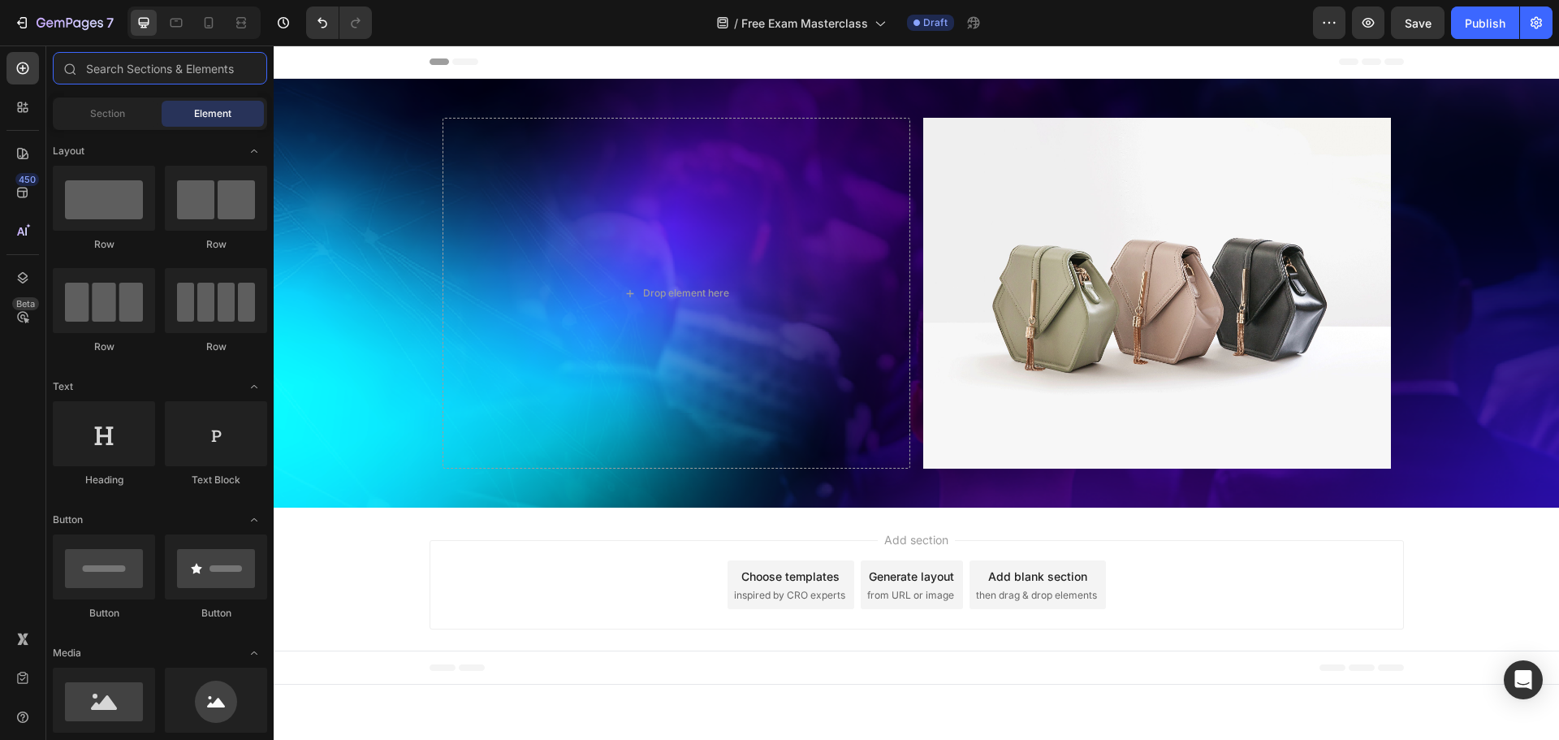
drag, startPoint x: 87, startPoint y: 60, endPoint x: 2, endPoint y: 37, distance: 87.4
click at [87, 60] on input "text" at bounding box center [160, 68] width 214 height 32
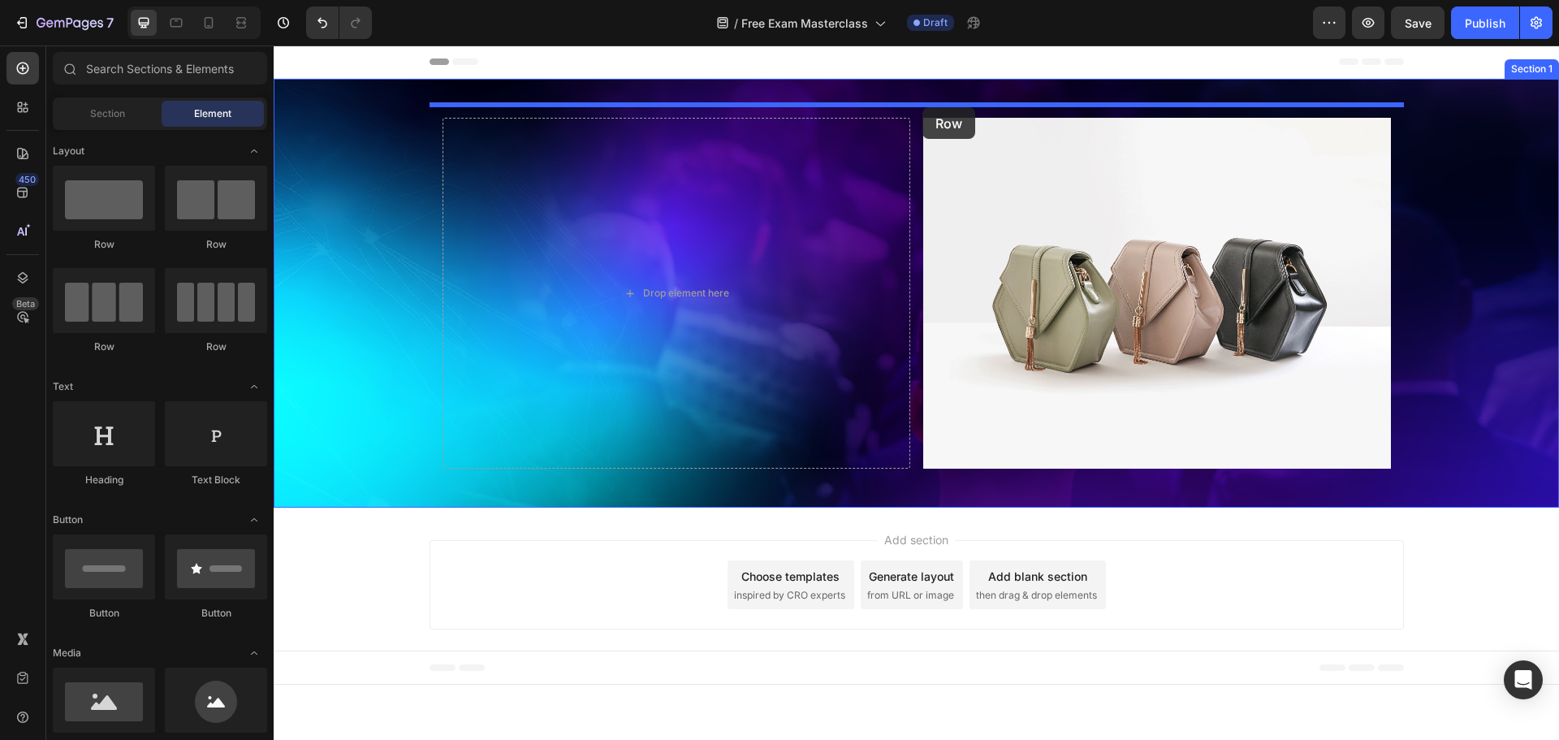
drag, startPoint x: 380, startPoint y: 235, endPoint x: 922, endPoint y: 107, distance: 557.1
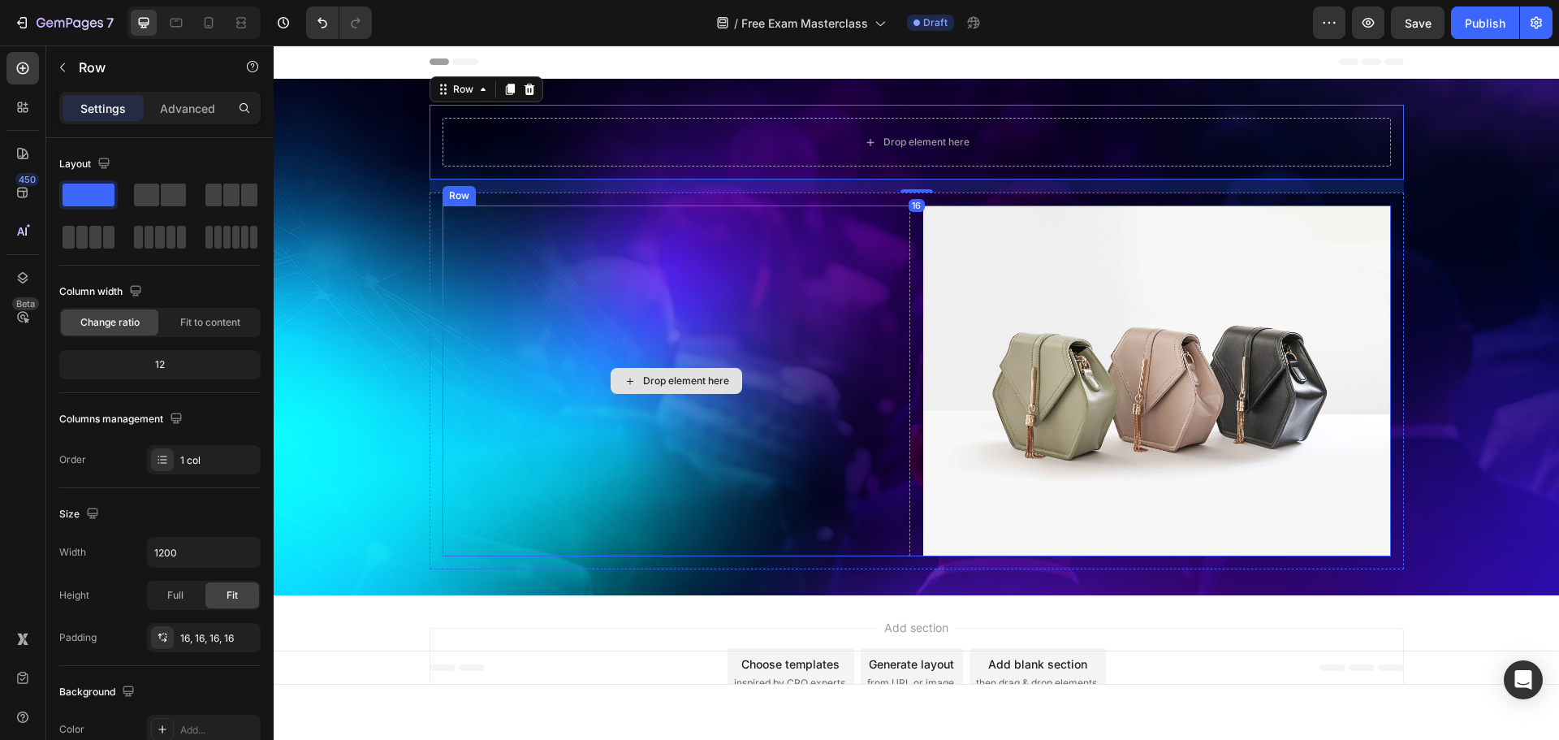
click at [807, 234] on div "Drop element here" at bounding box center [676, 380] width 468 height 351
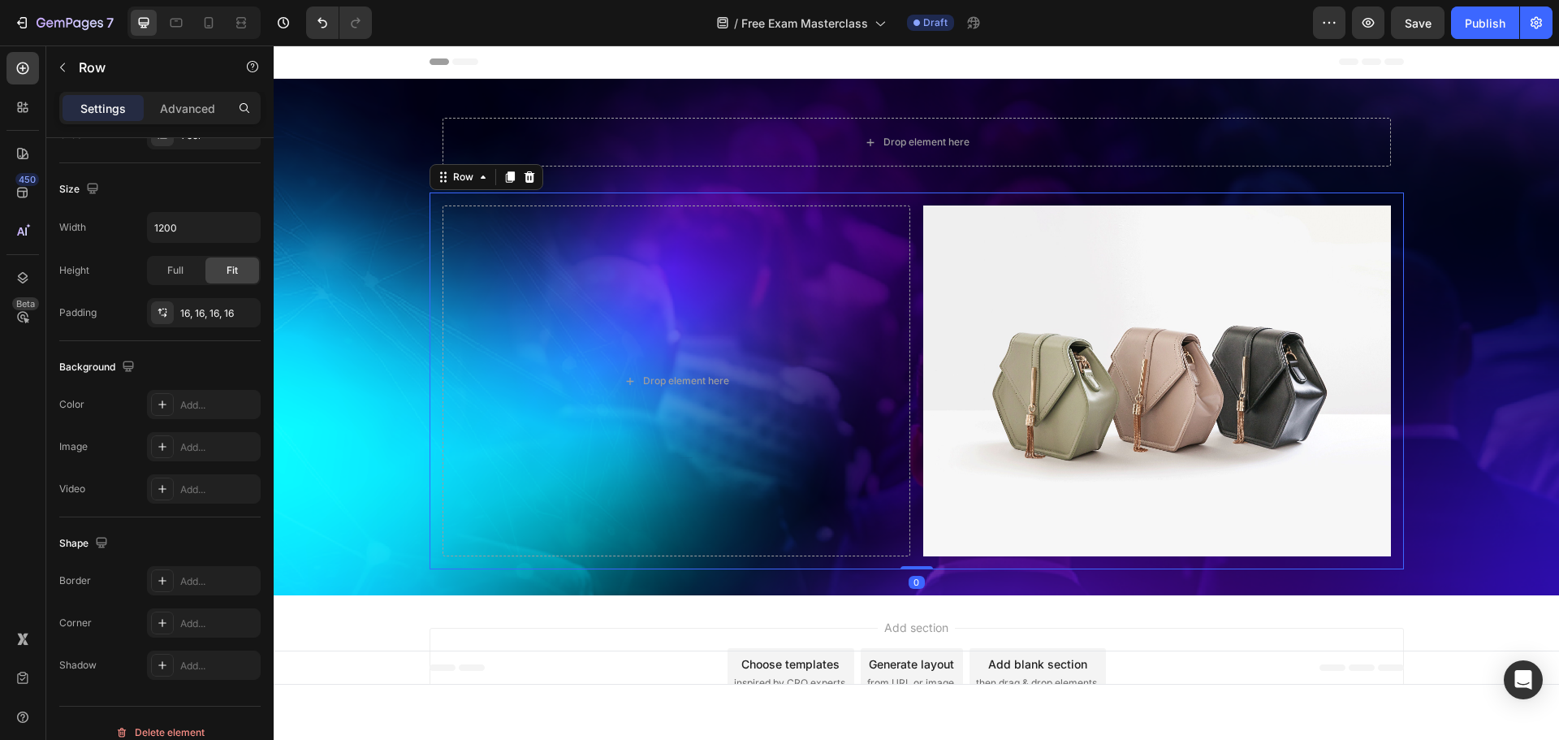
click at [705, 200] on div "Drop element here Image Row Row 0" at bounding box center [916, 380] width 974 height 377
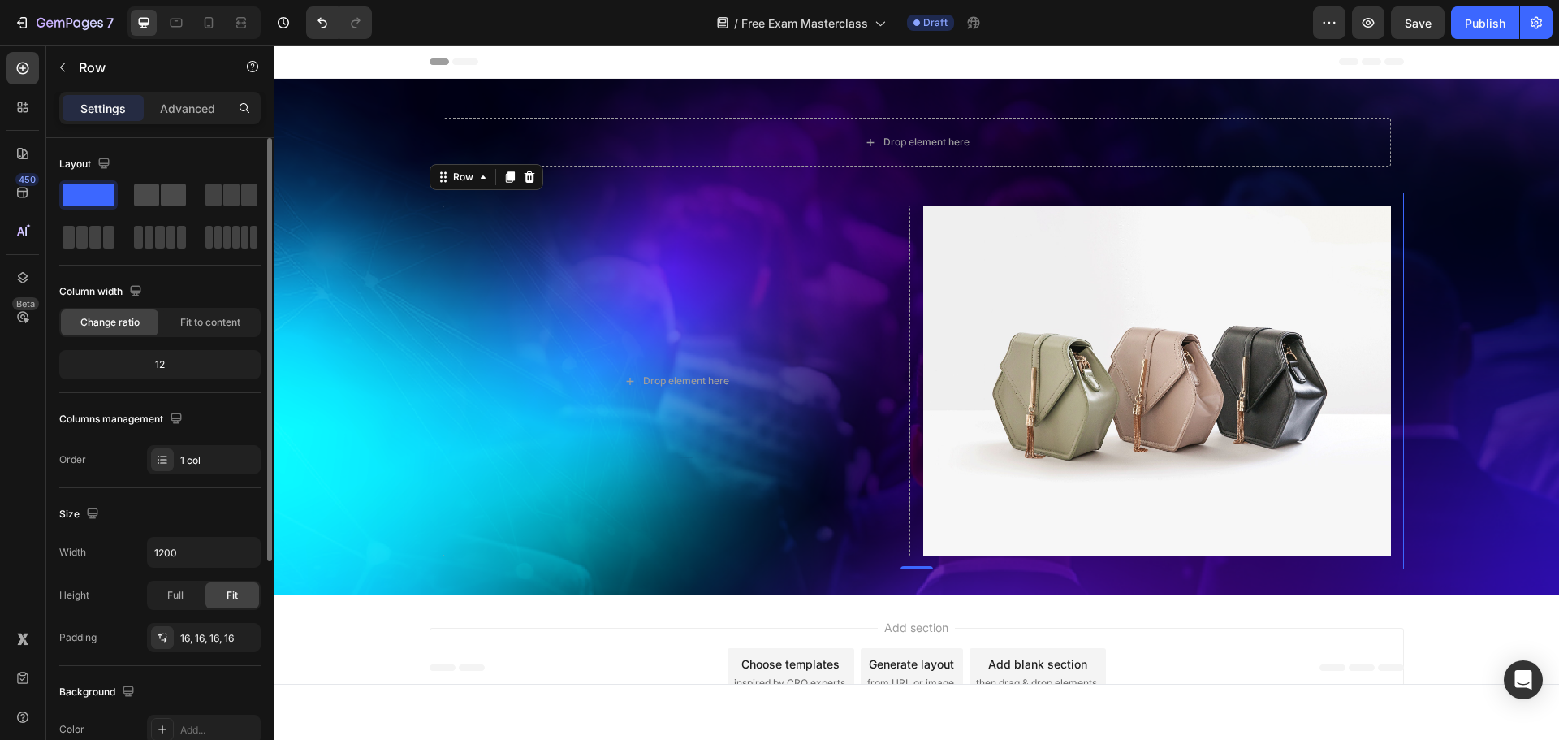
click at [166, 202] on span at bounding box center [173, 194] width 25 height 23
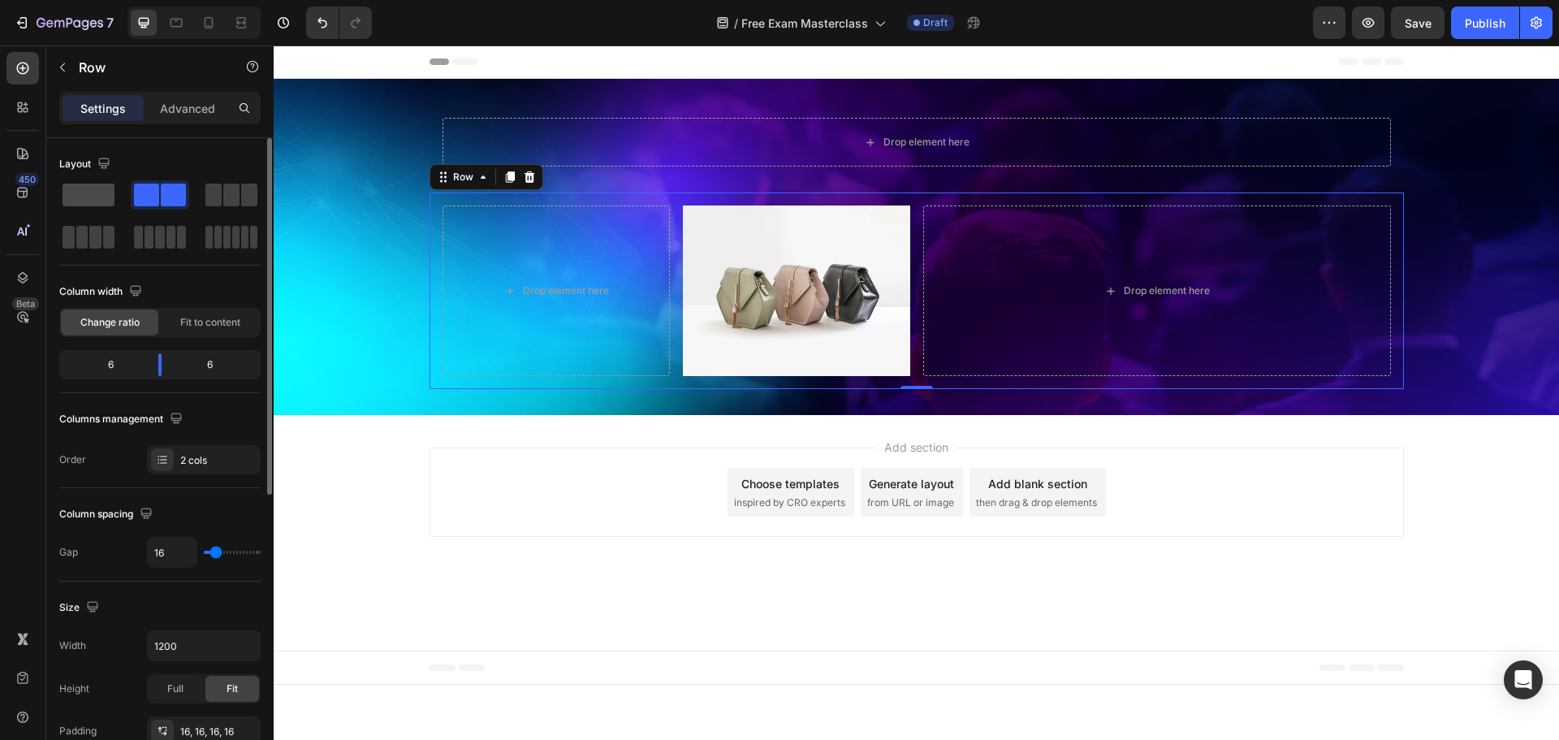
click at [98, 196] on span at bounding box center [89, 194] width 52 height 23
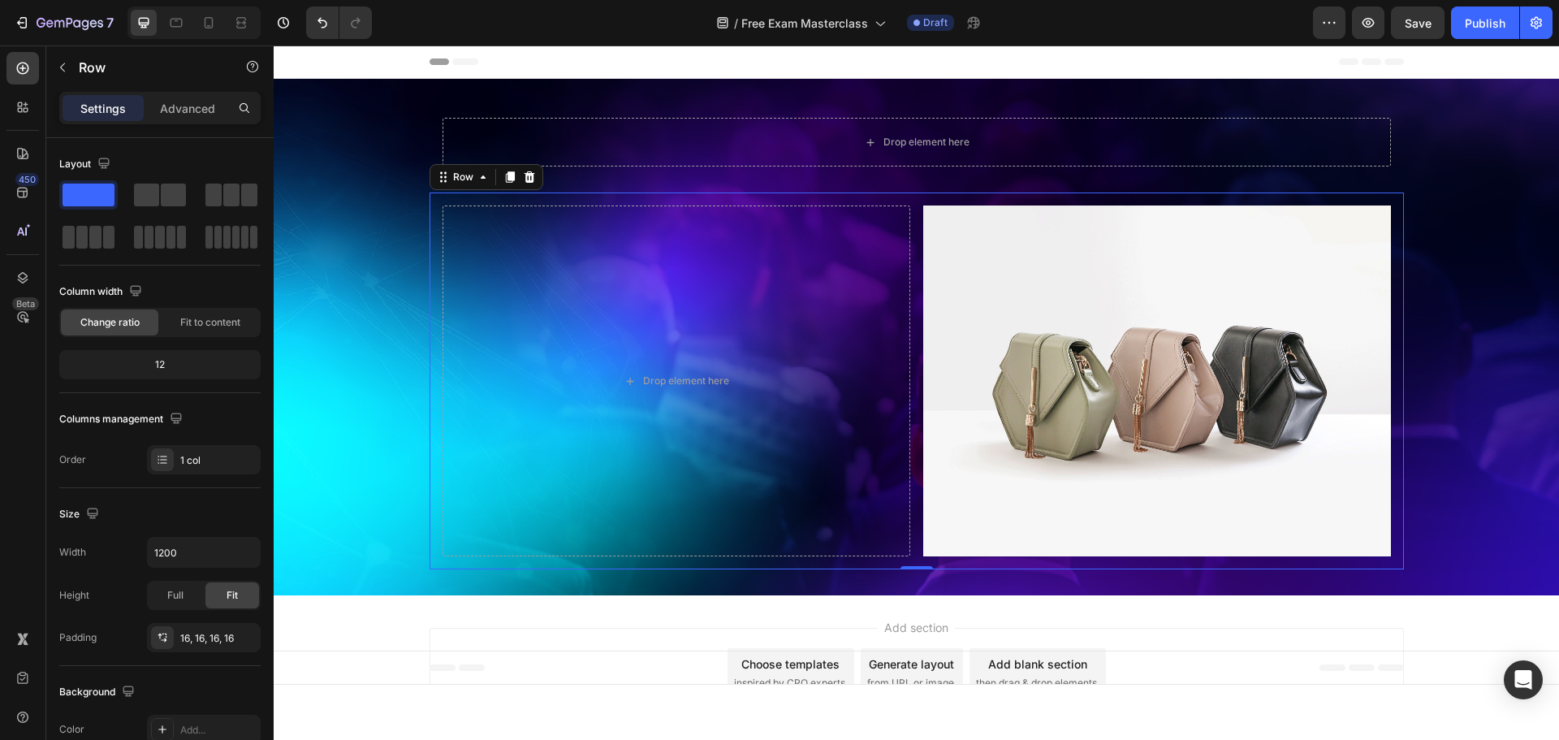
click at [887, 200] on div "Drop element here Image Row Row 0" at bounding box center [916, 380] width 974 height 377
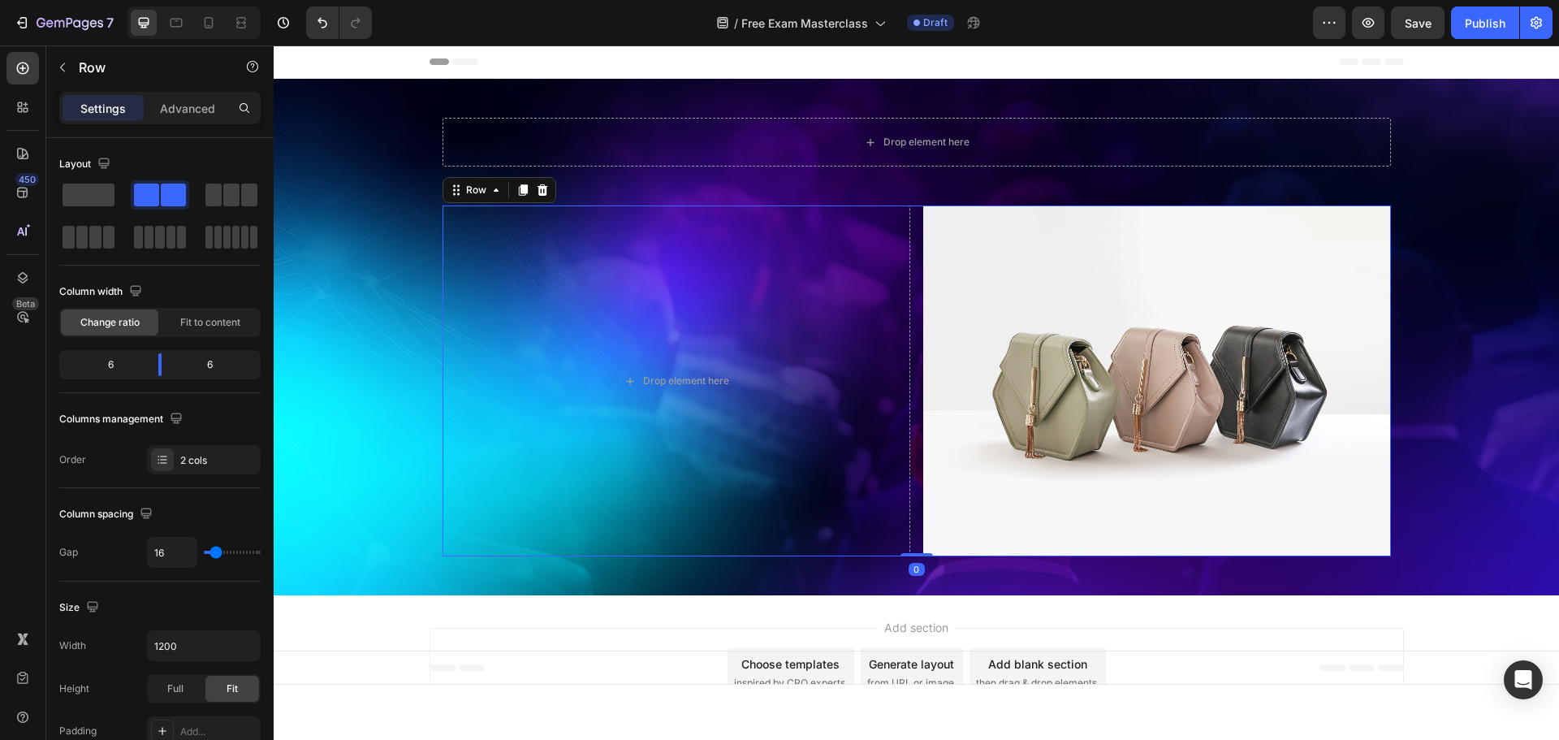
click at [913, 255] on div "Drop element here Image Row 0" at bounding box center [916, 380] width 948 height 351
click at [540, 189] on icon at bounding box center [542, 189] width 13 height 13
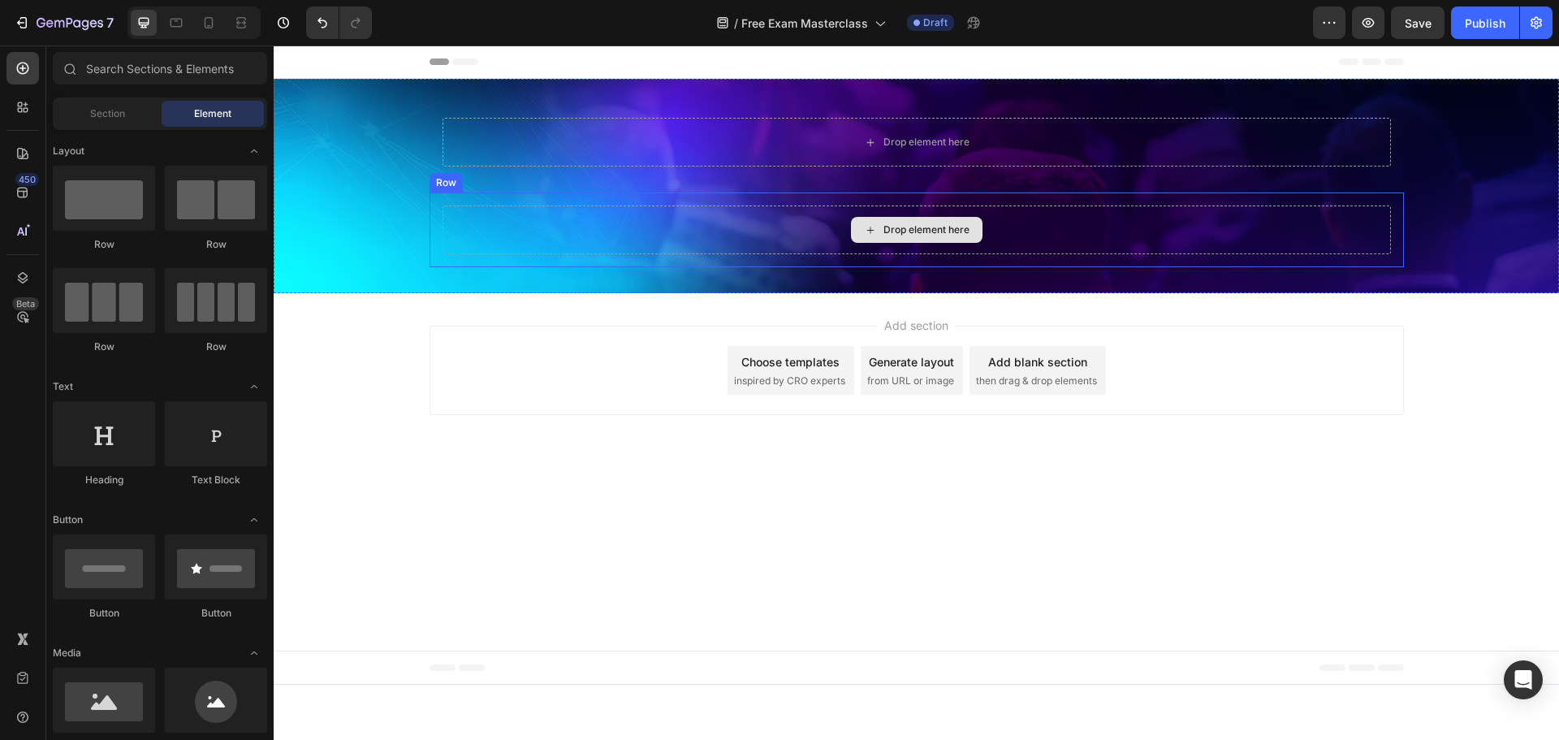
click at [967, 235] on div "Drop element here" at bounding box center [926, 229] width 86 height 13
click at [905, 234] on div "Drop element here" at bounding box center [926, 229] width 86 height 13
click at [882, 222] on div "Drop element here" at bounding box center [917, 230] width 132 height 26
click at [759, 222] on div "Drop element here" at bounding box center [916, 229] width 948 height 49
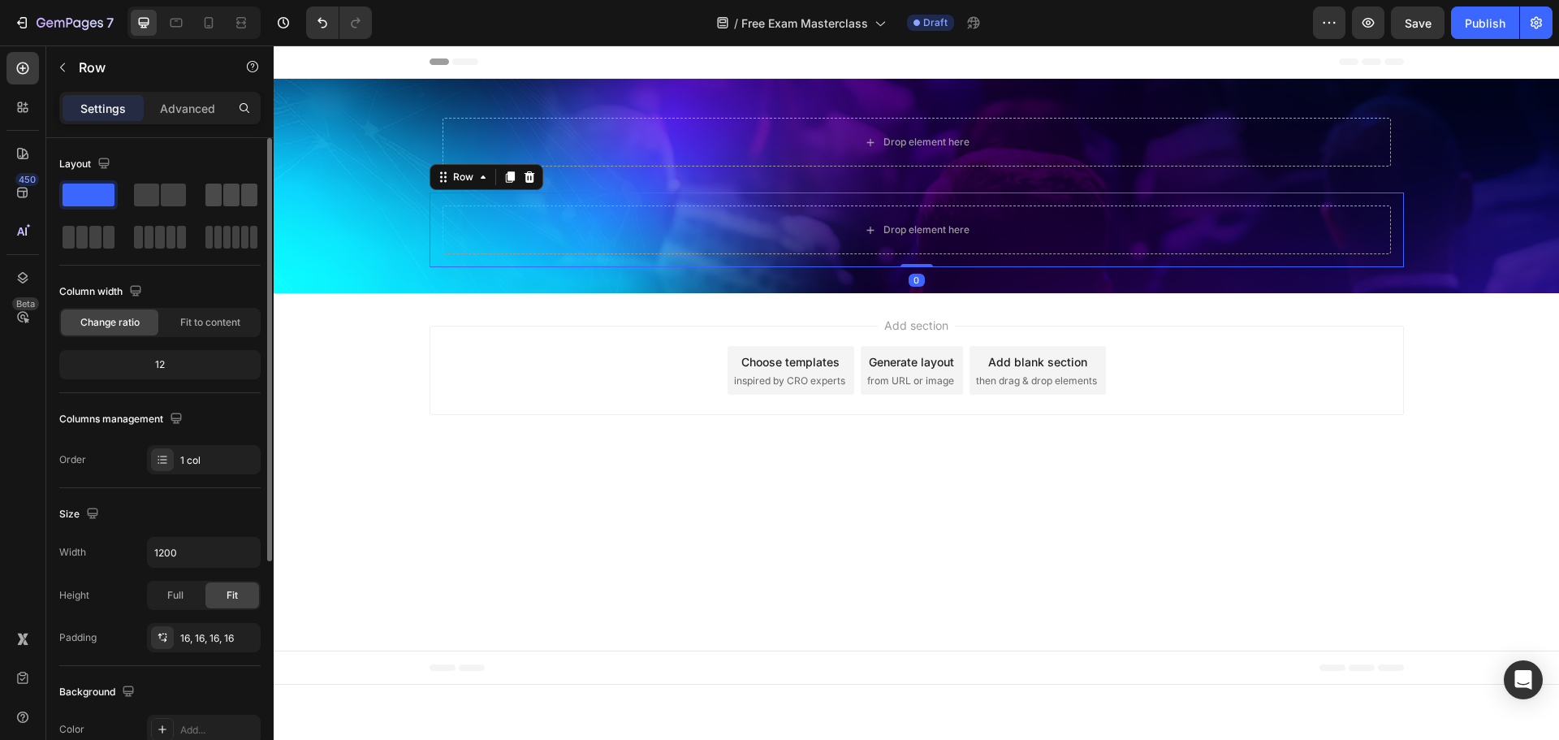
click at [173, 191] on span at bounding box center [173, 194] width 25 height 23
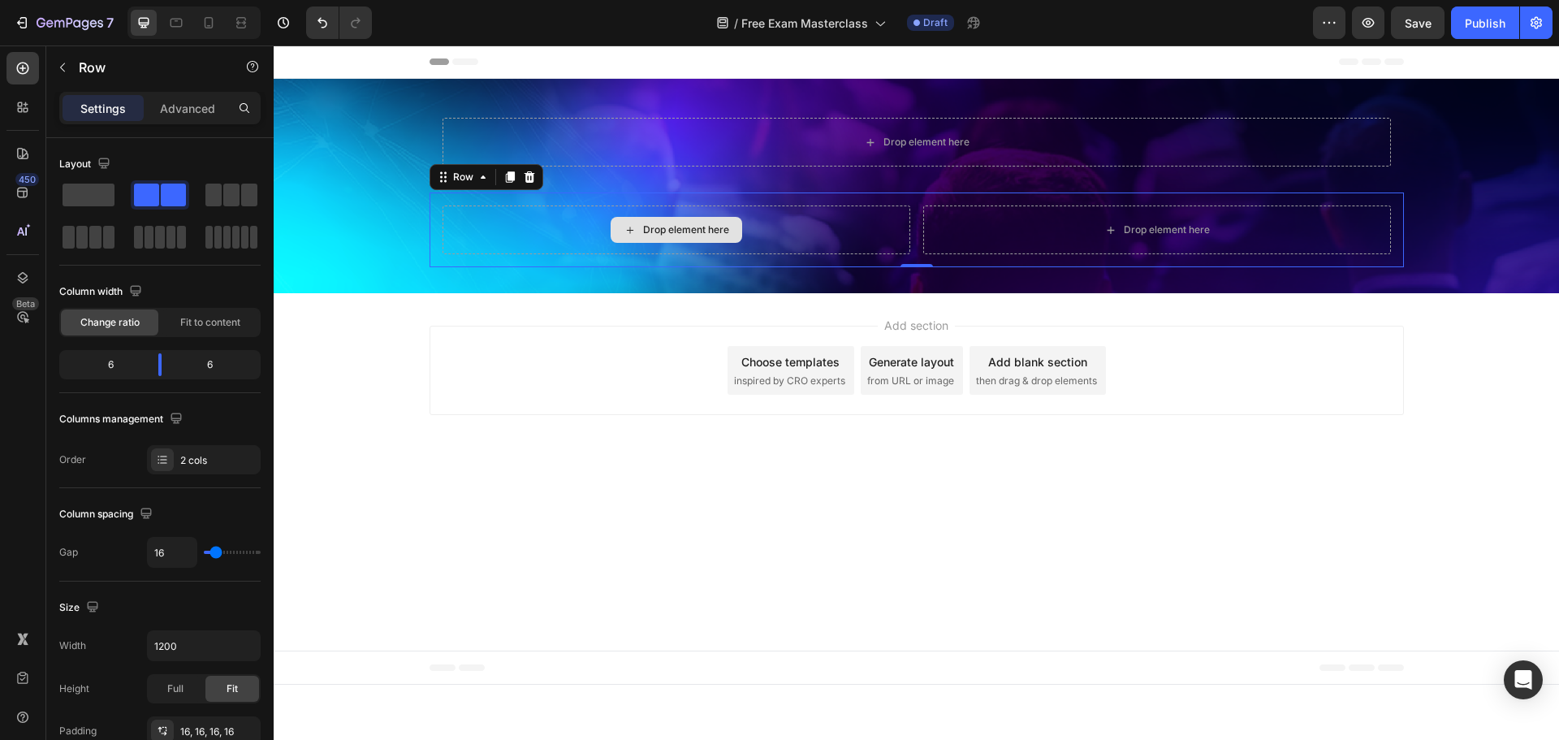
click at [708, 214] on div "Drop element here" at bounding box center [676, 229] width 468 height 49
click at [708, 230] on div "Drop element here" at bounding box center [686, 229] width 86 height 13
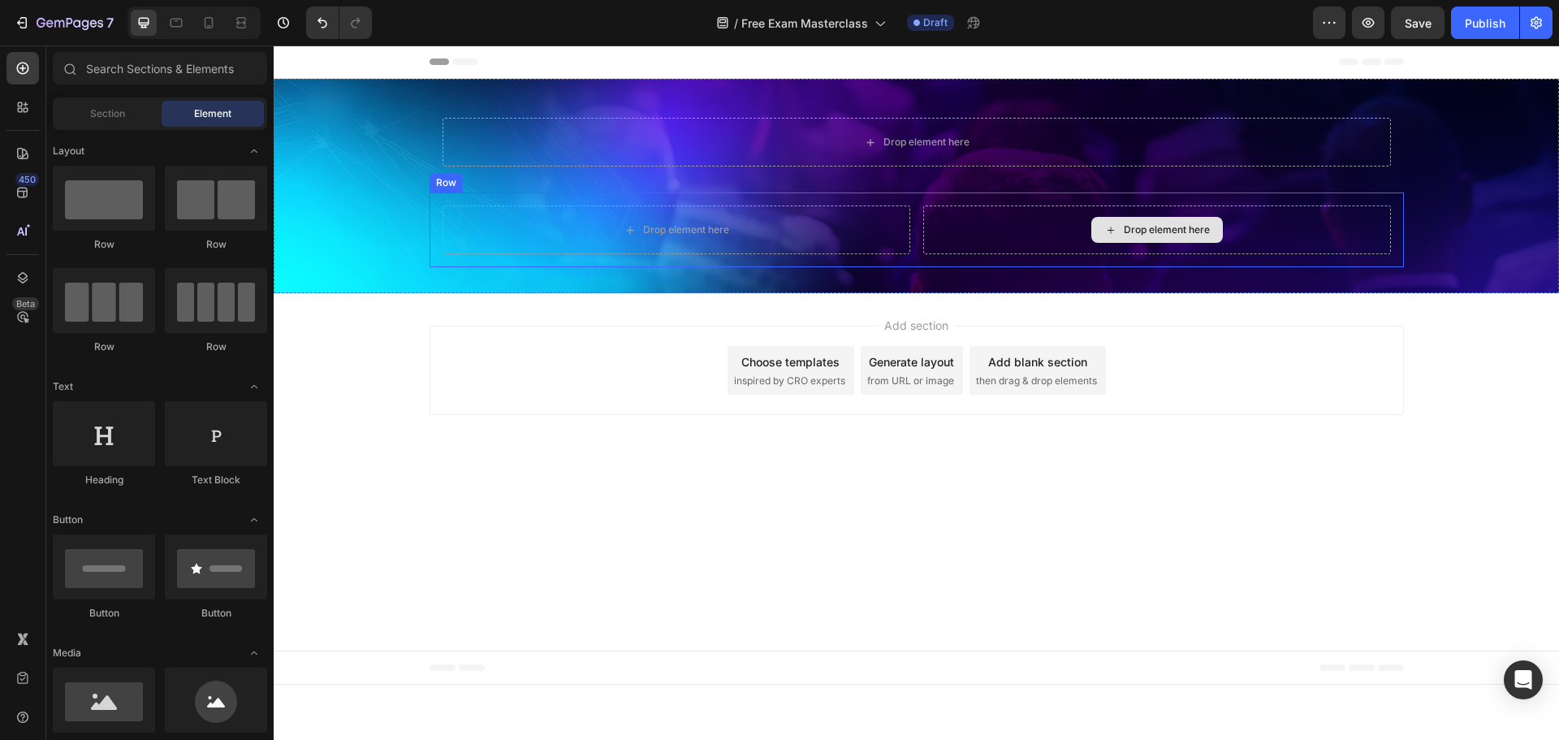
click at [1197, 230] on div "Drop element here" at bounding box center [1167, 229] width 86 height 13
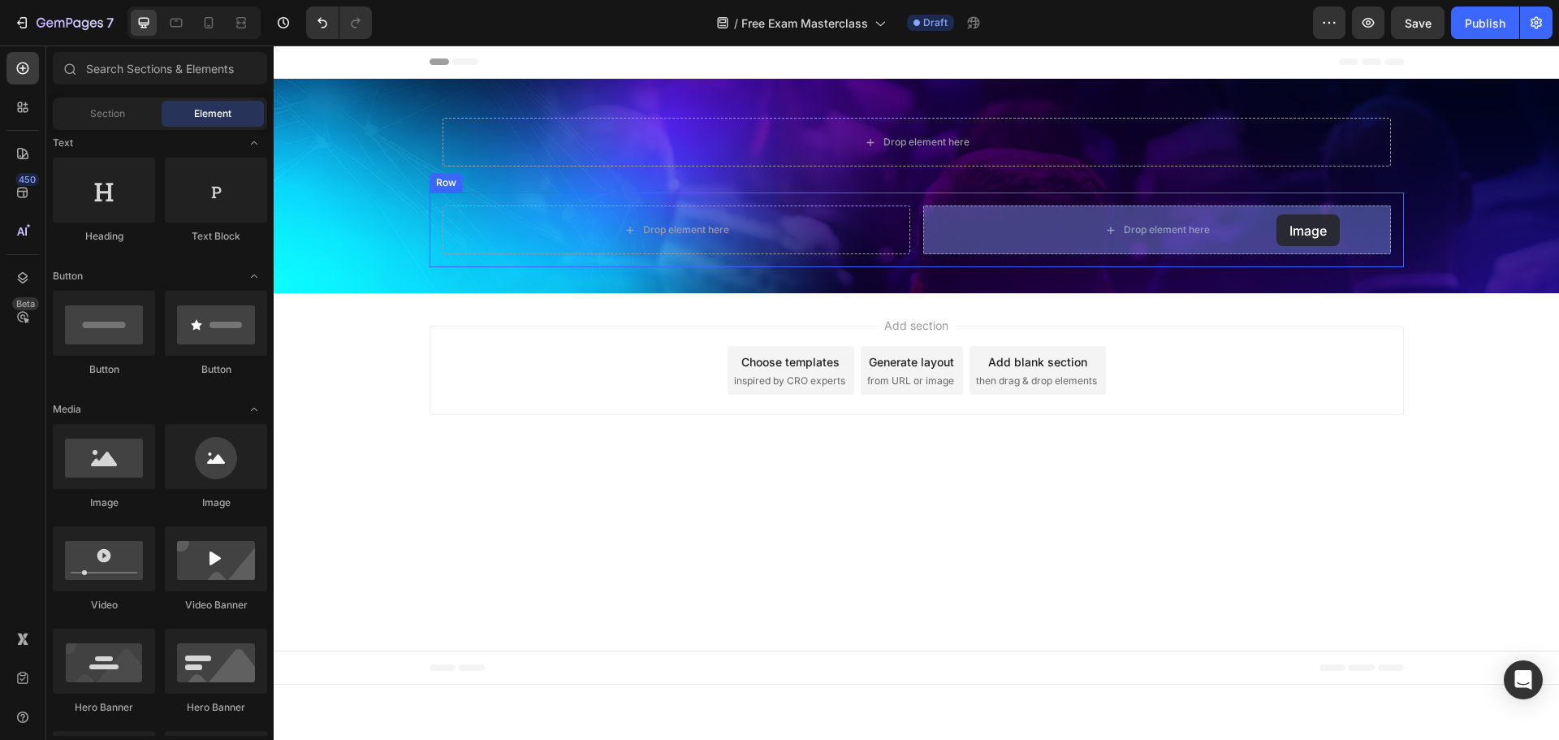
drag, startPoint x: 729, startPoint y: 395, endPoint x: 1273, endPoint y: 218, distance: 572.0
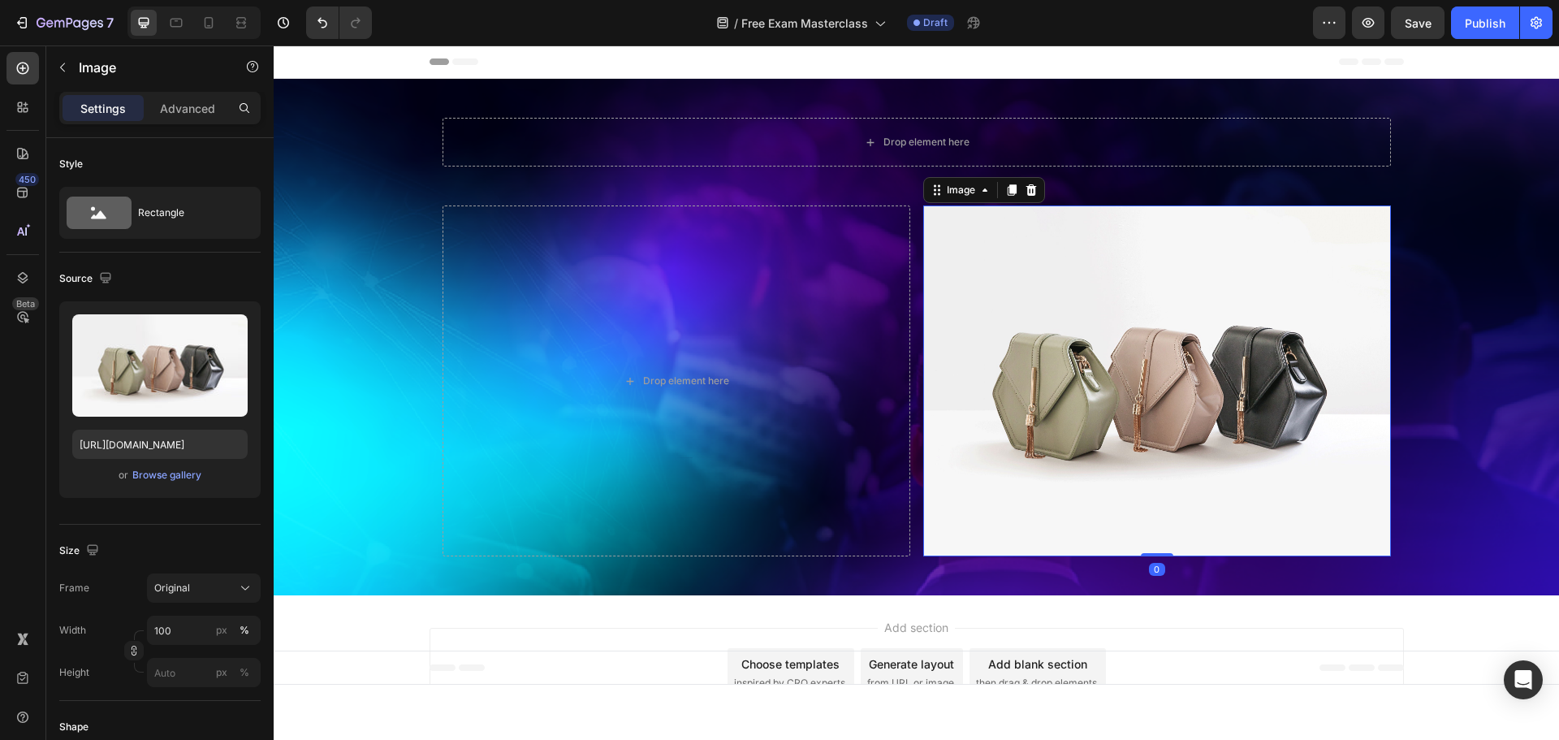
click at [1024, 274] on img at bounding box center [1157, 380] width 468 height 351
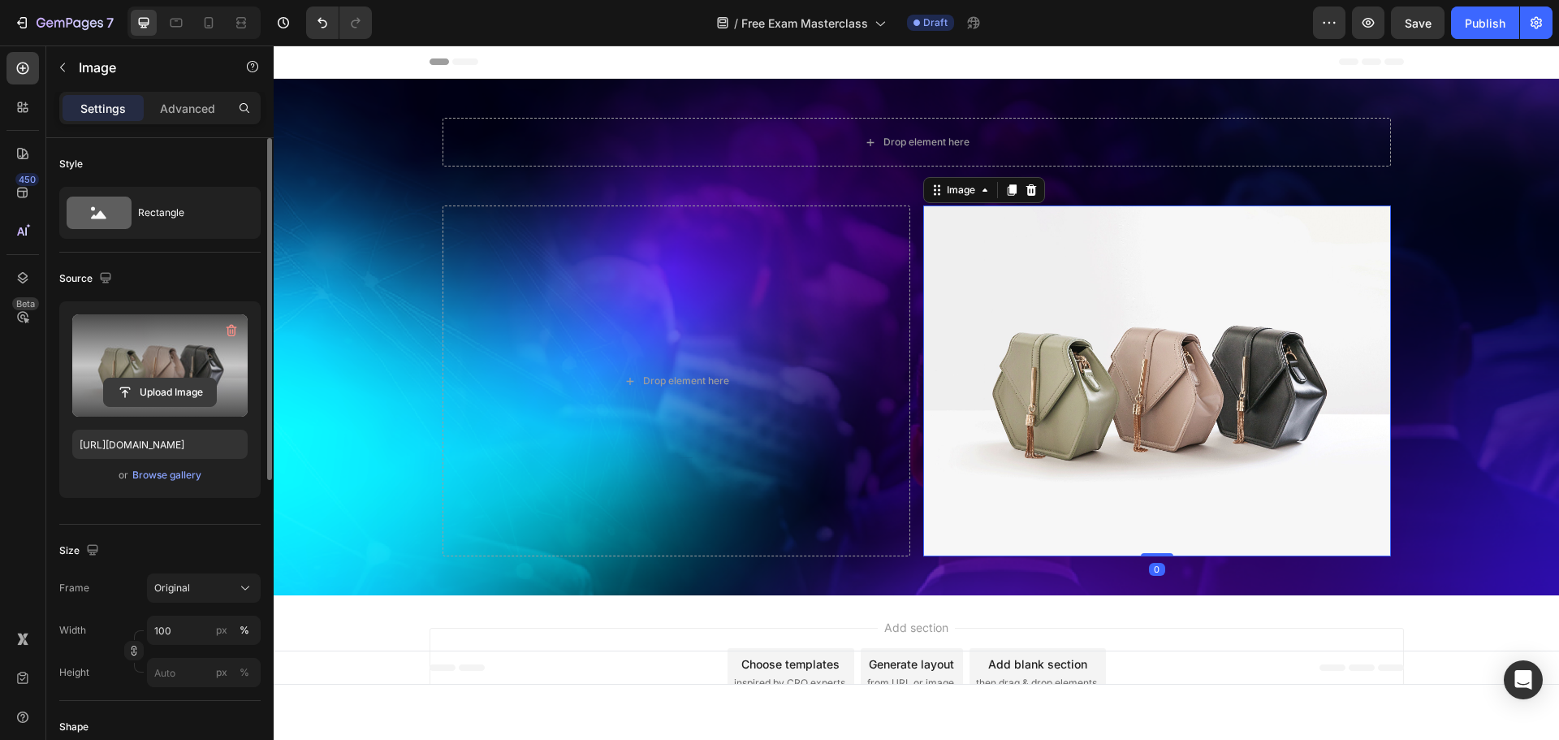
click at [145, 392] on input "file" at bounding box center [160, 392] width 112 height 28
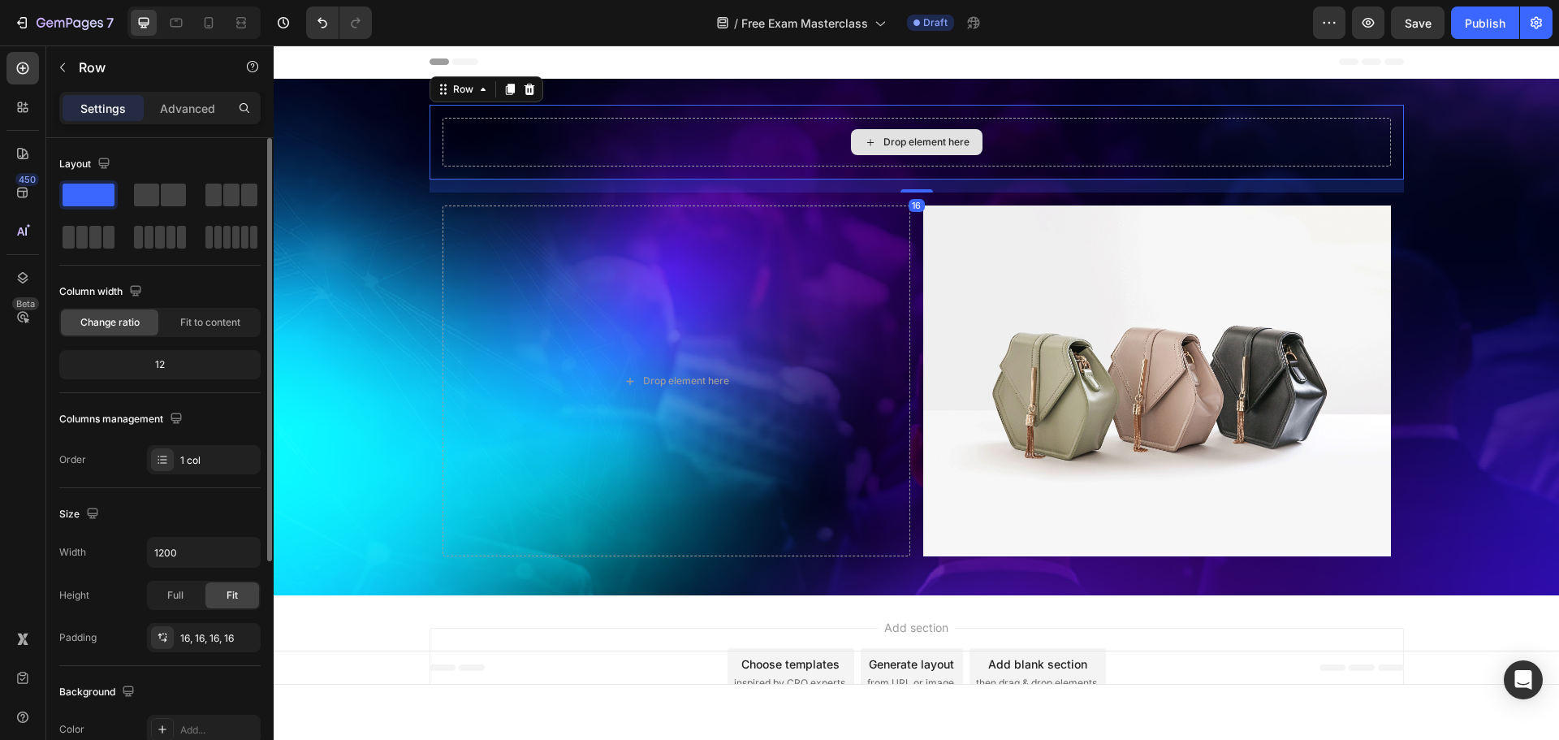
click at [843, 147] on div "Drop element here" at bounding box center [916, 142] width 948 height 49
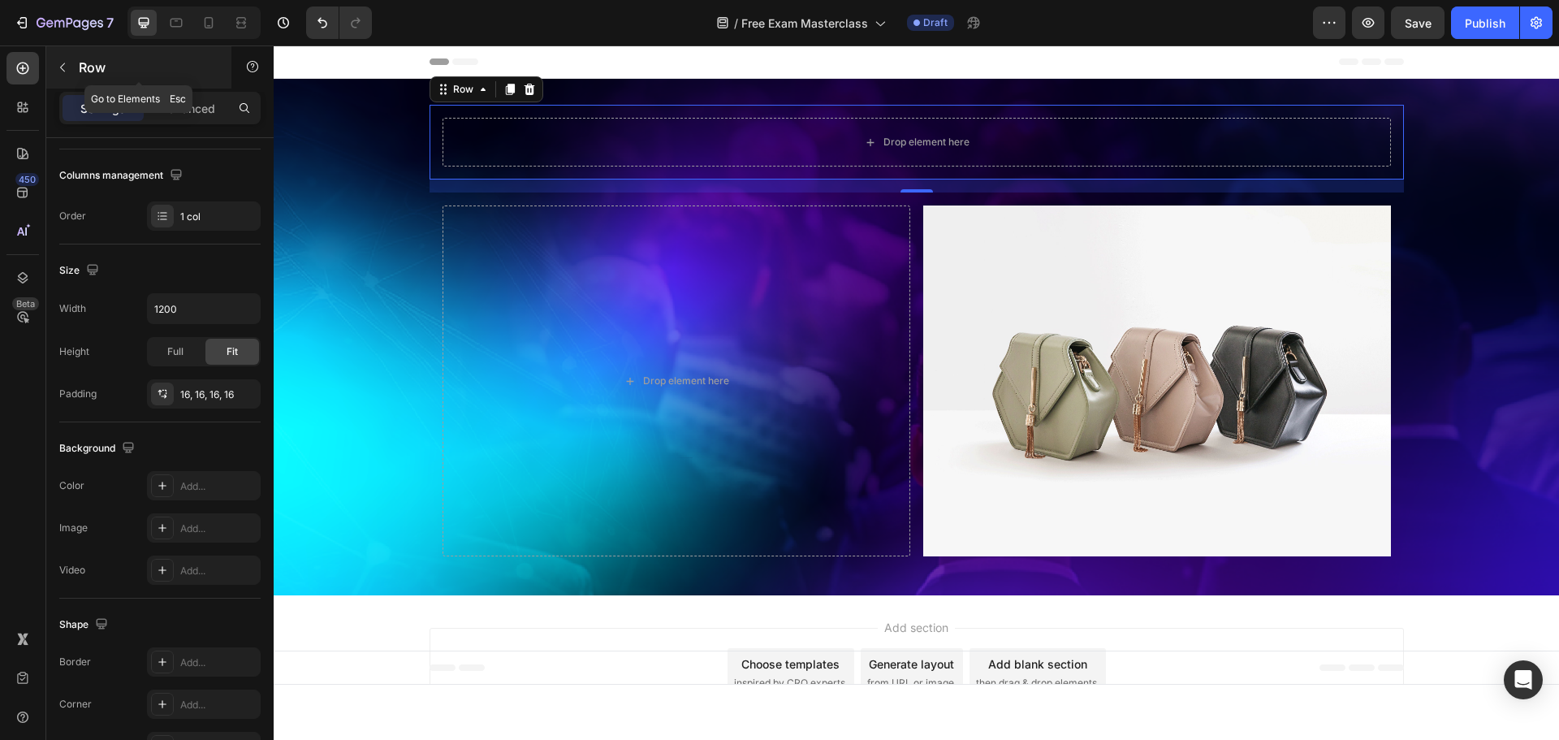
click at [75, 66] on button "button" at bounding box center [63, 67] width 26 height 26
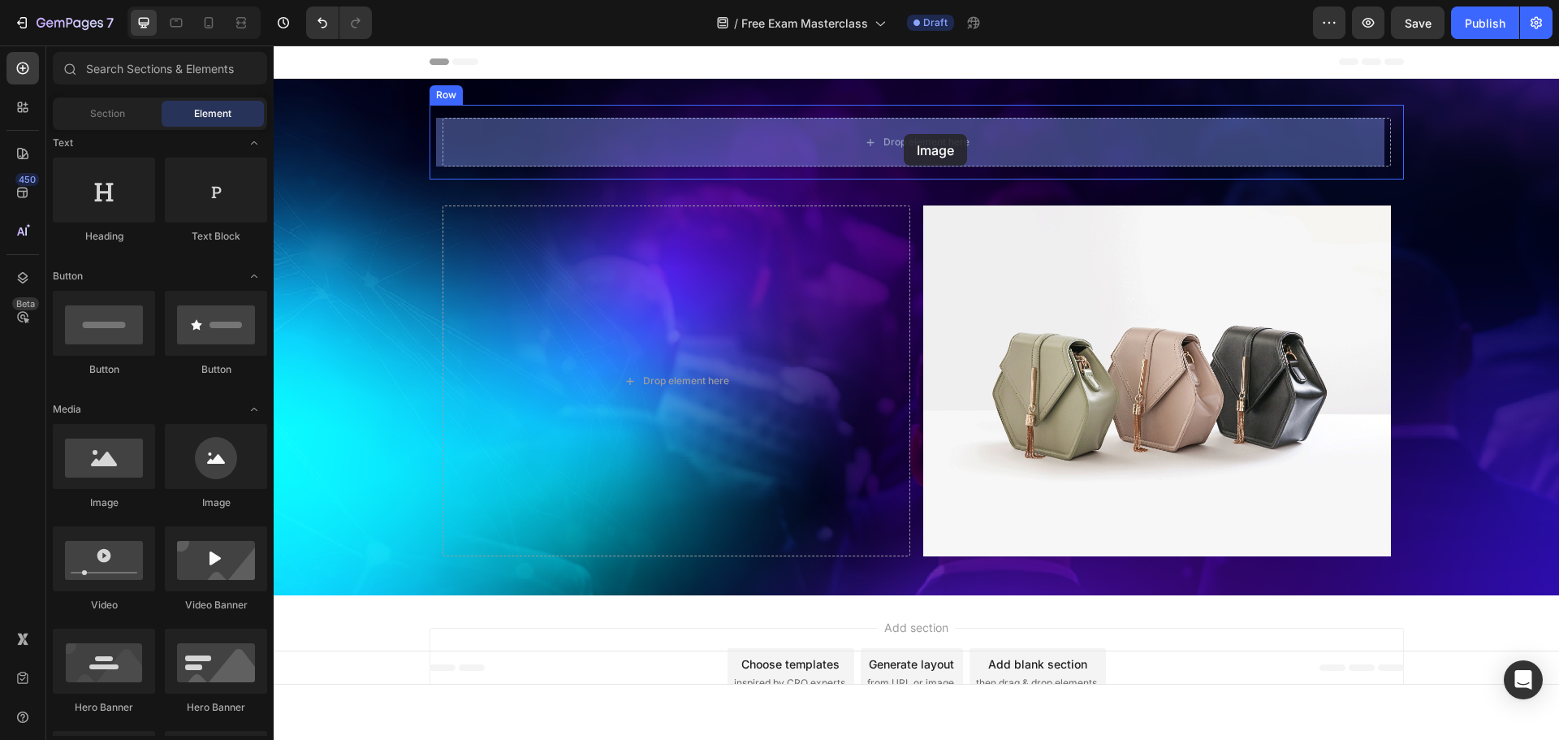
drag, startPoint x: 380, startPoint y: 495, endPoint x: 904, endPoint y: 134, distance: 636.2
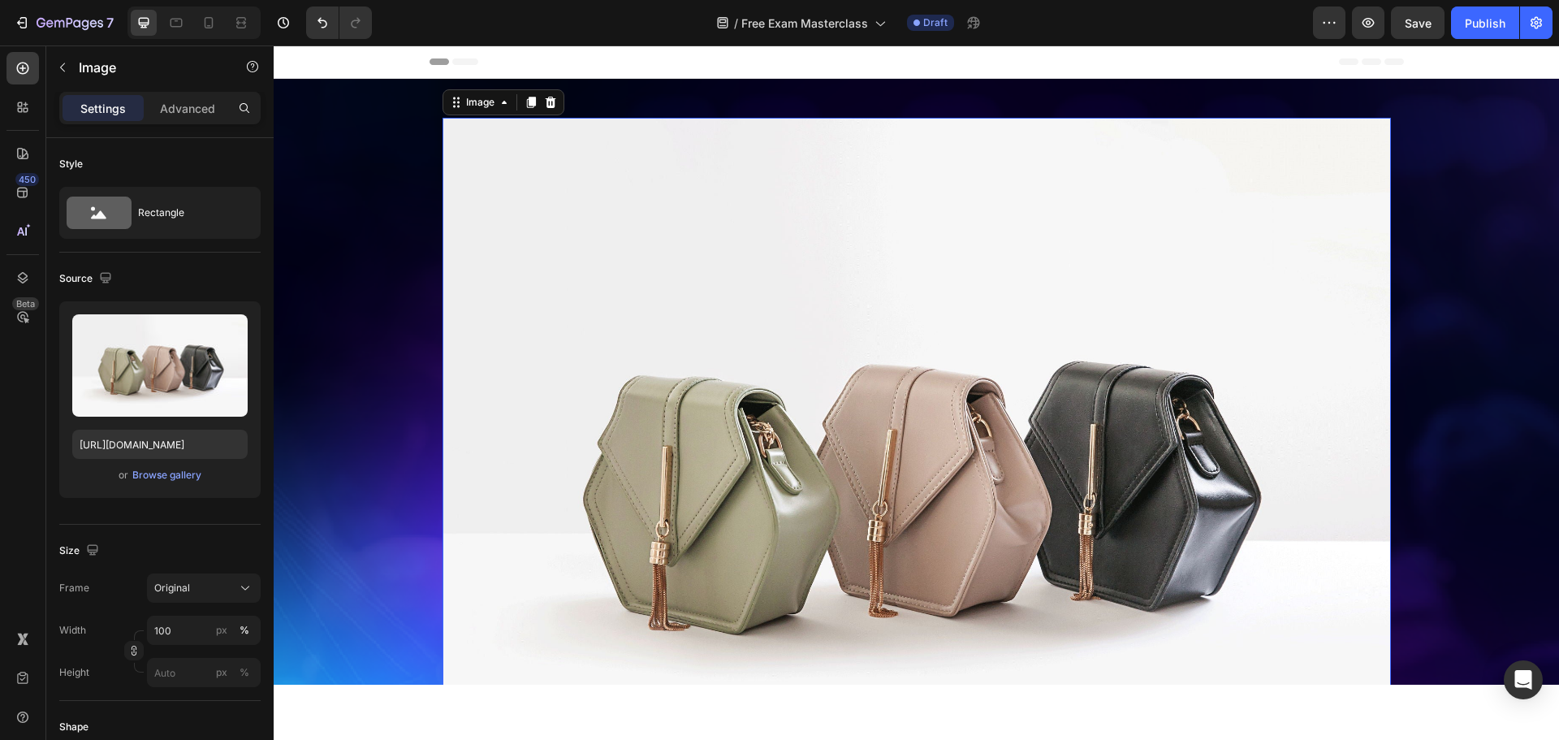
click at [867, 227] on img at bounding box center [916, 473] width 948 height 711
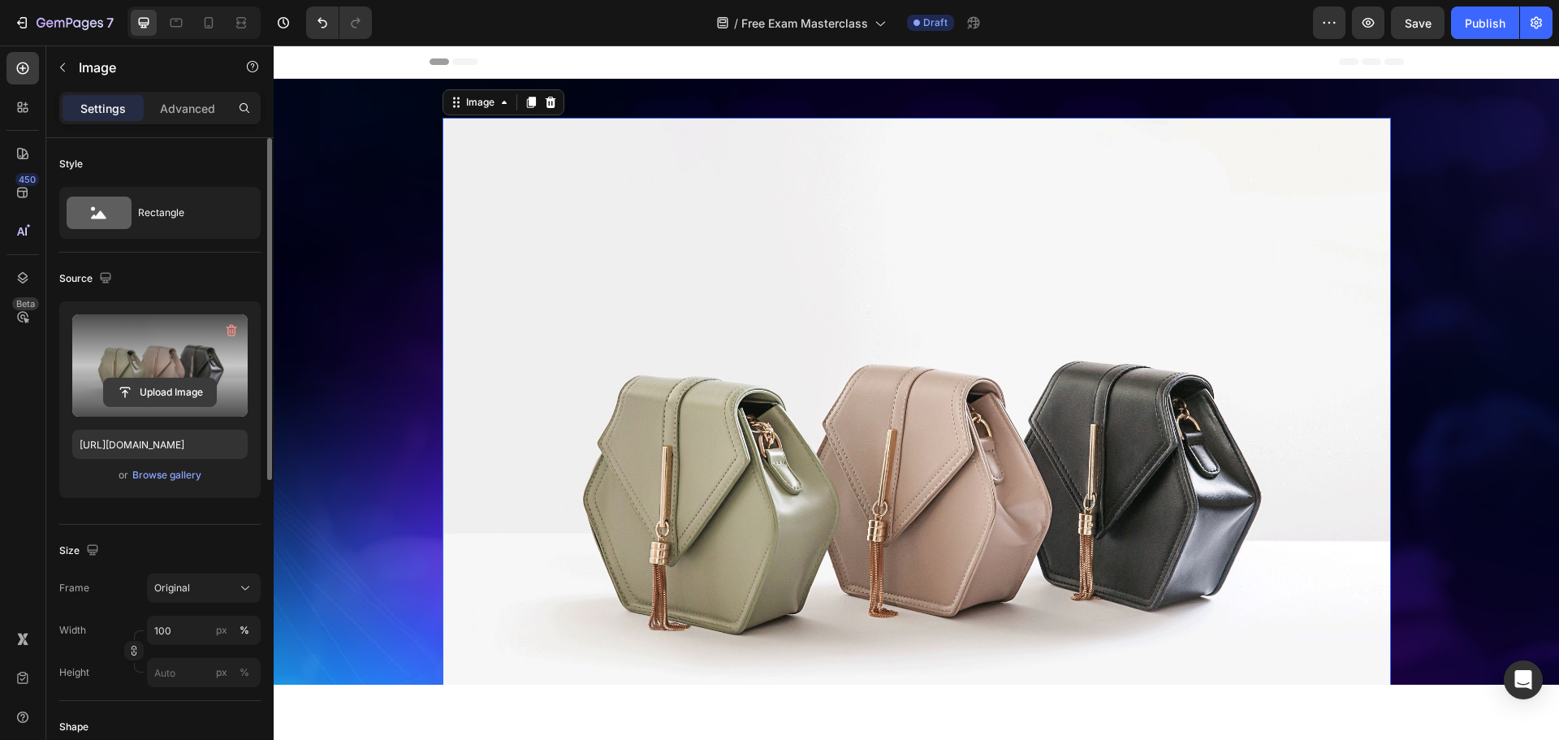
click at [156, 383] on input "file" at bounding box center [160, 392] width 112 height 28
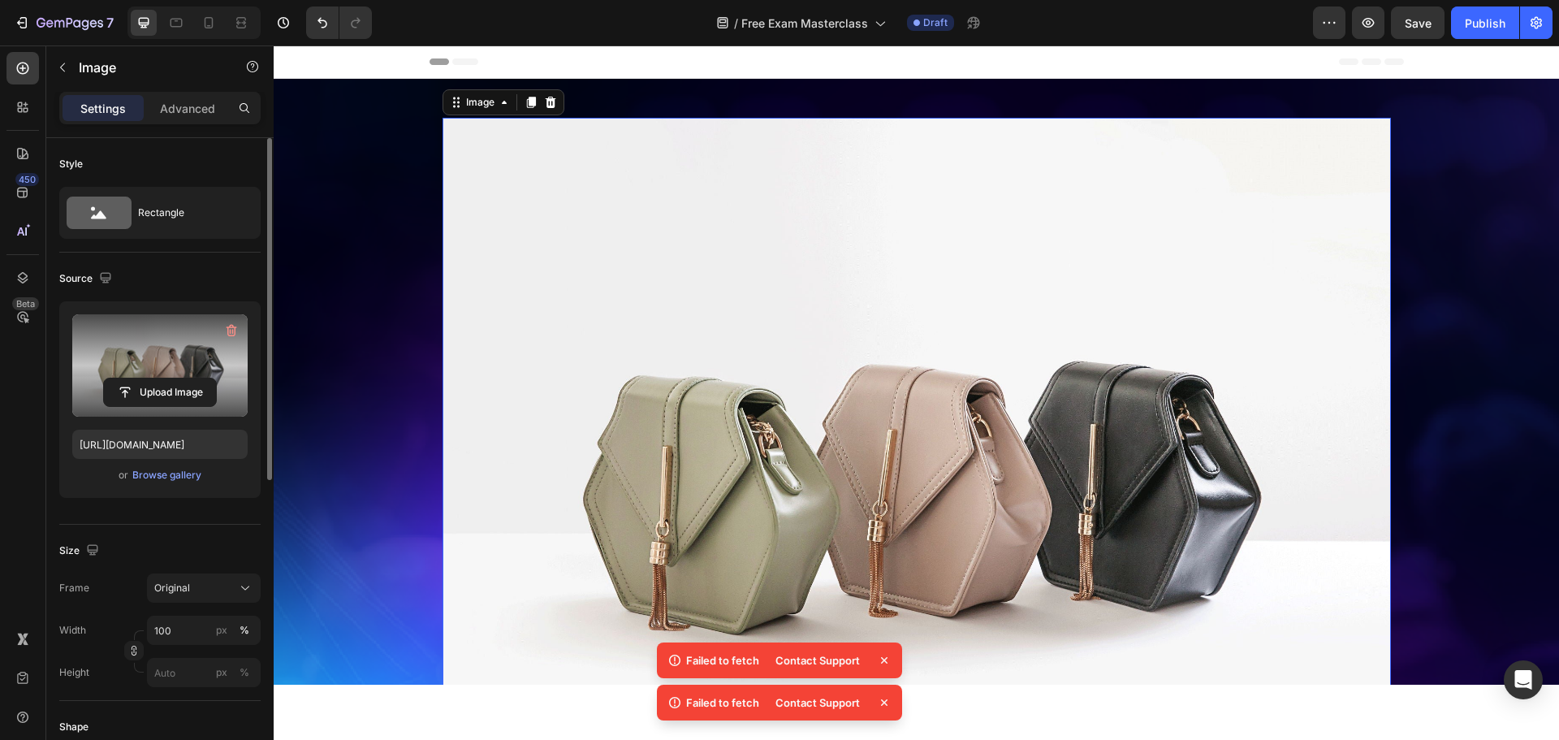
click at [994, 209] on img at bounding box center [916, 473] width 948 height 711
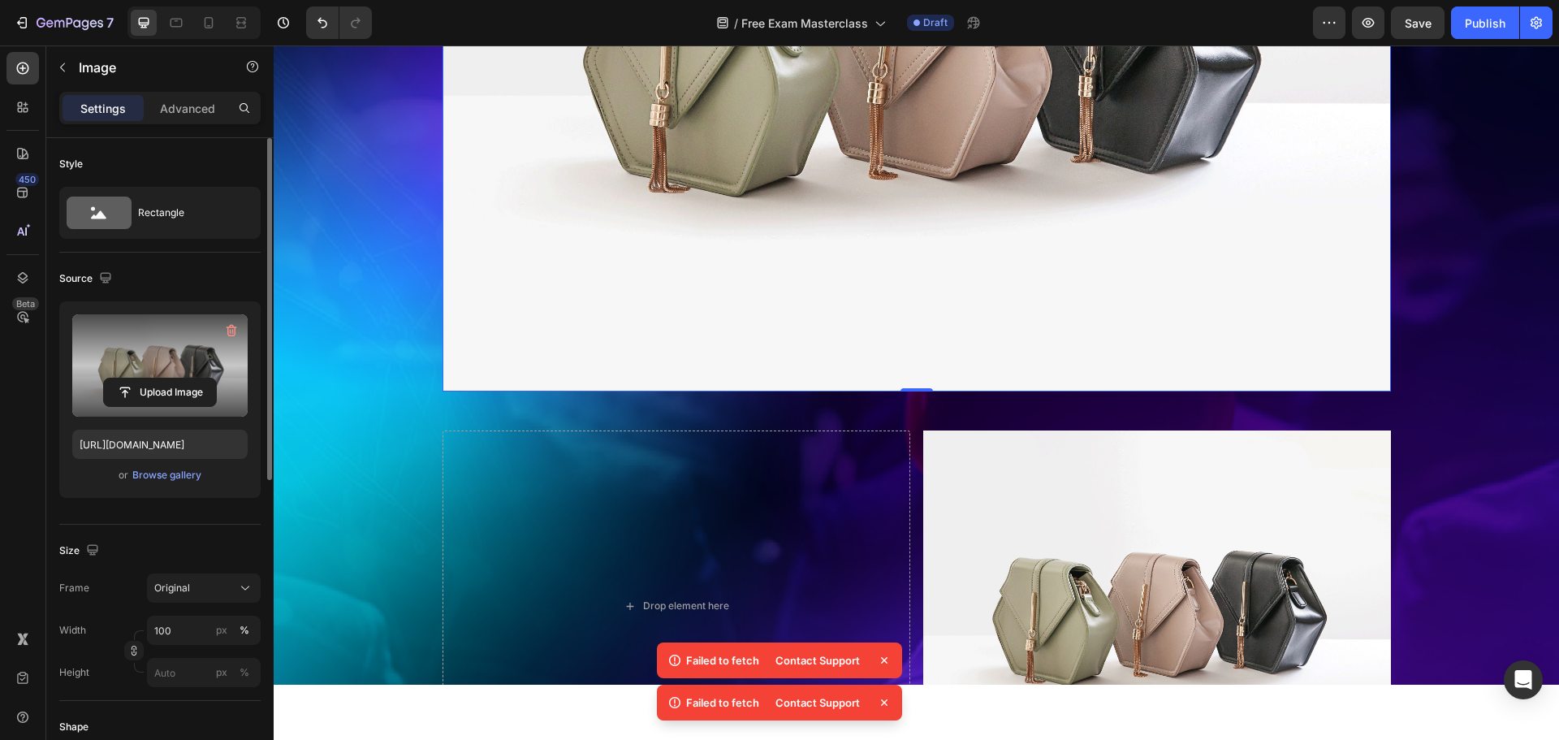
scroll to position [649, 0]
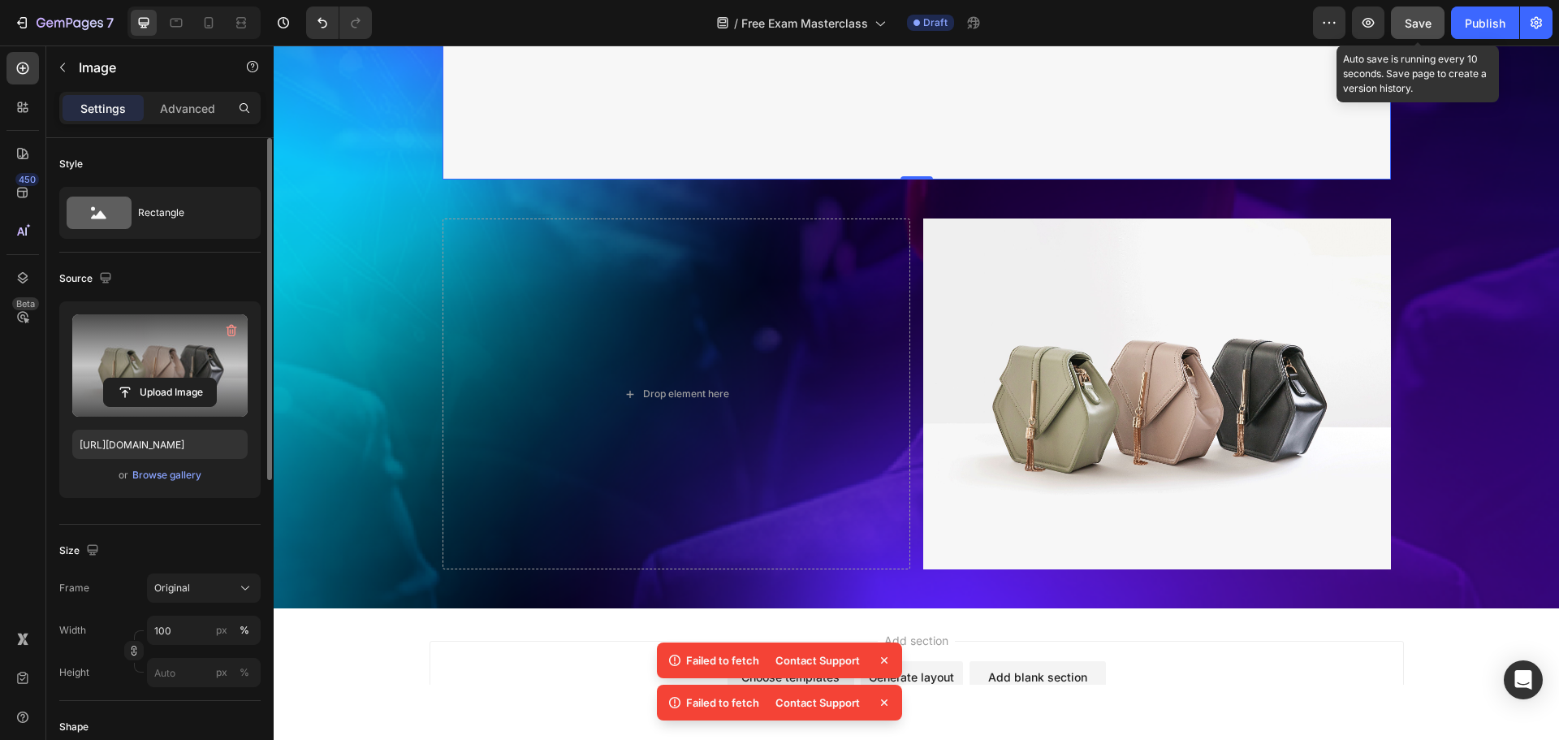
click at [1405, 32] on button "Save" at bounding box center [1418, 22] width 54 height 32
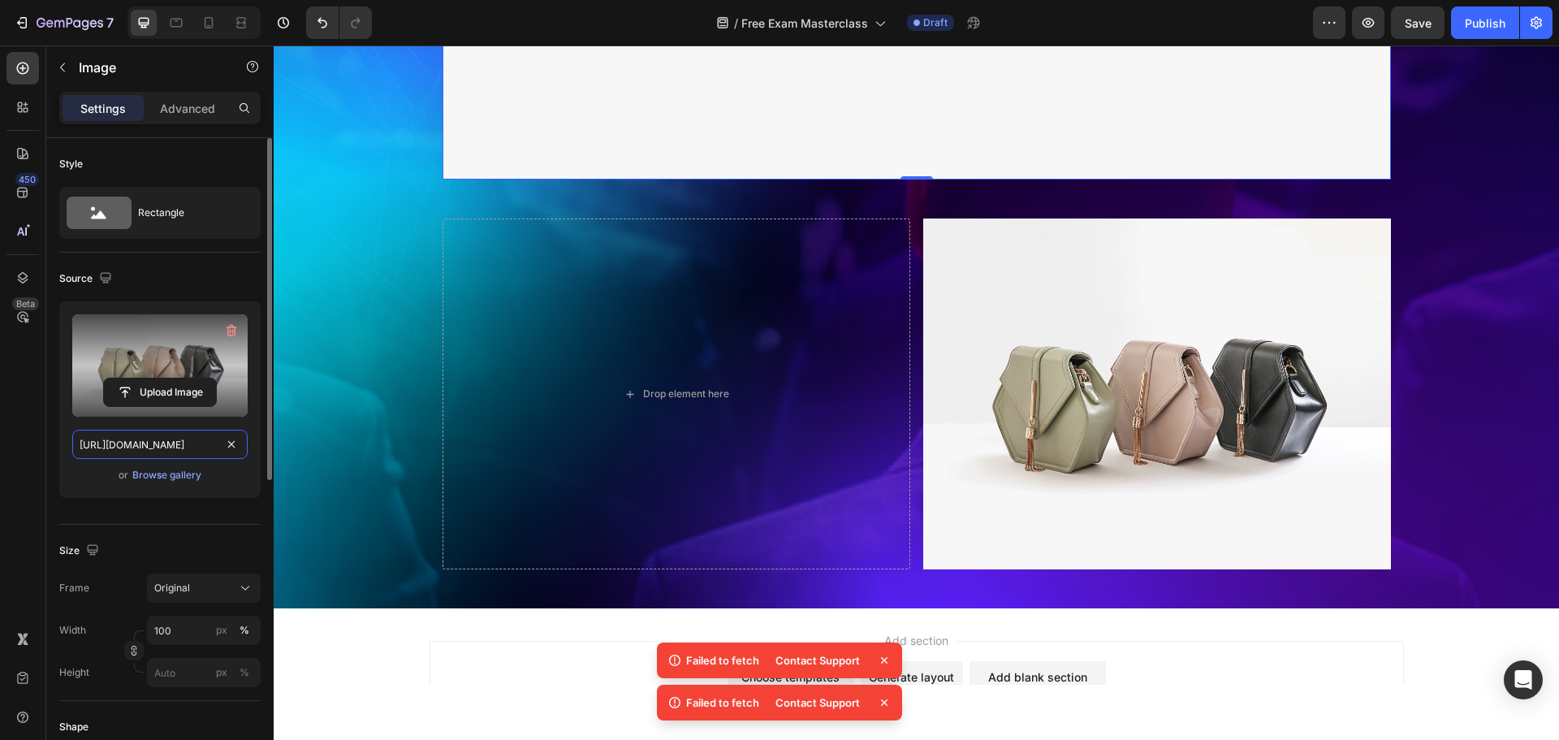
click at [151, 444] on input "https://cdn.shopify.com/s/files/1/2005/9307/files/image_demo.jpg" at bounding box center [159, 443] width 175 height 29
paste input "0299/9215/7283/files/Boton_Landindg_Masterclass_PMEPC_Sep30.png?v=1758921326"
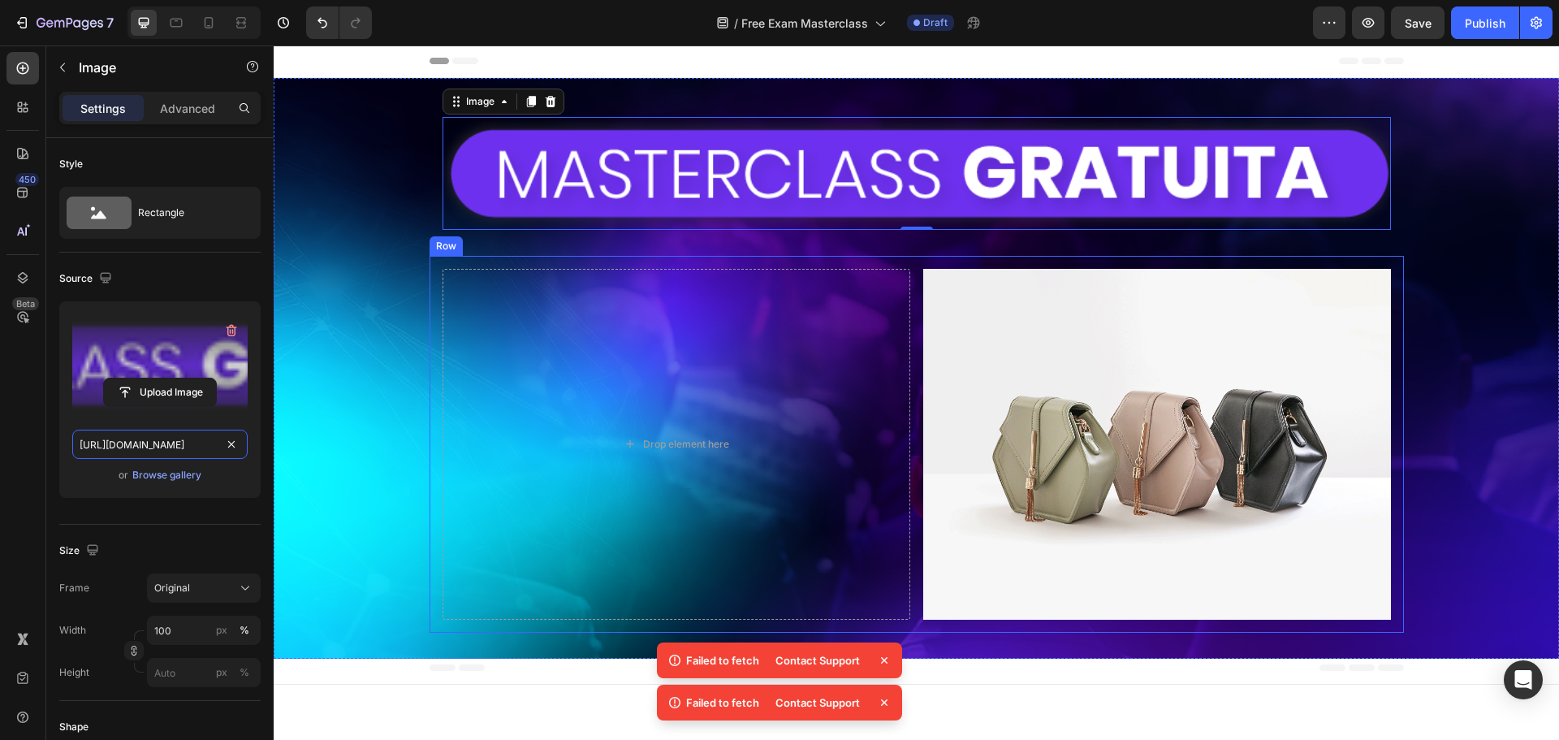
scroll to position [0, 0]
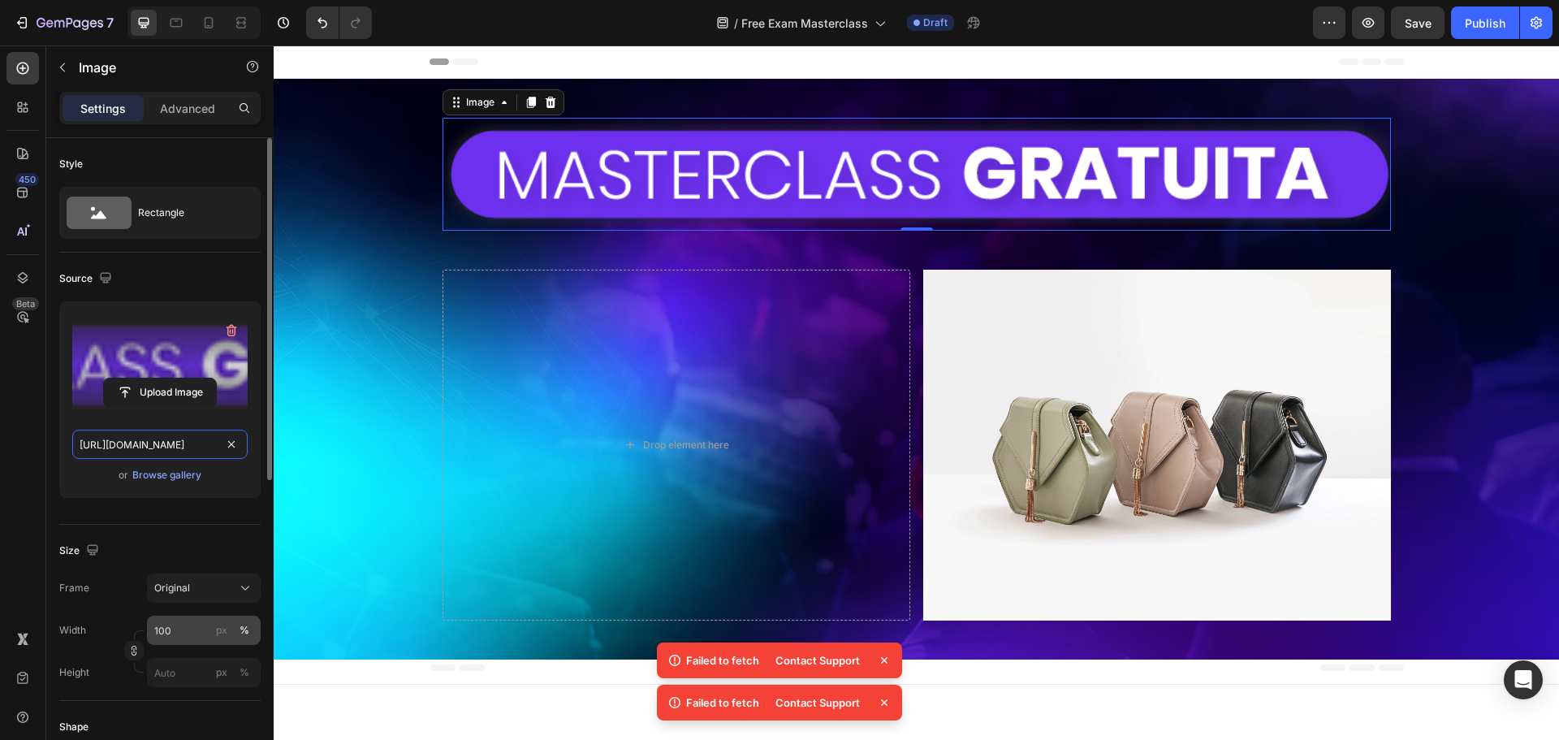
type input "https://cdn.shopify.com/s/files/1/0299/9215/7283/files/Boton_Landindg_Mastercla…"
click at [164, 632] on input "100" at bounding box center [204, 629] width 114 height 29
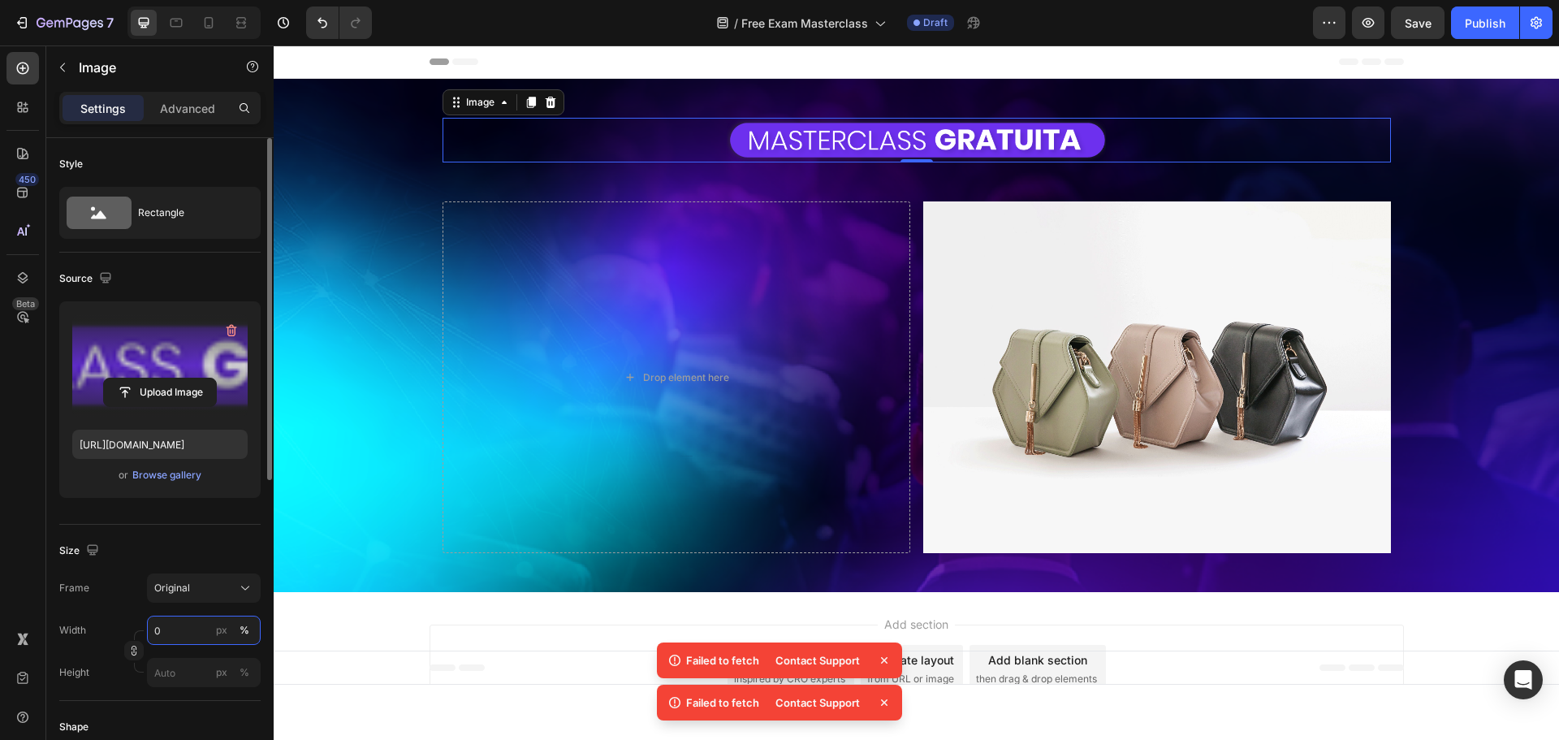
type input "30"
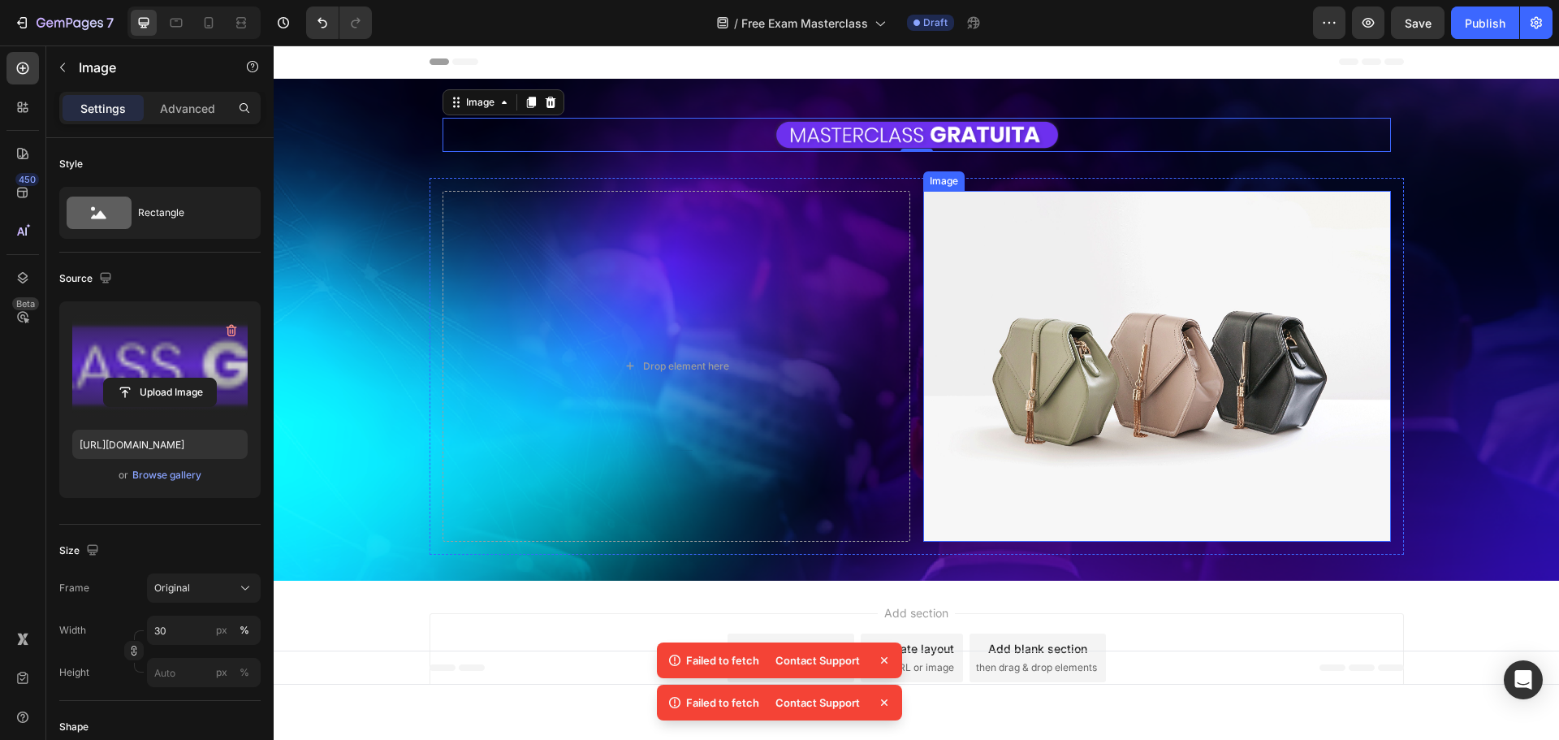
click at [1230, 414] on img at bounding box center [1157, 366] width 468 height 351
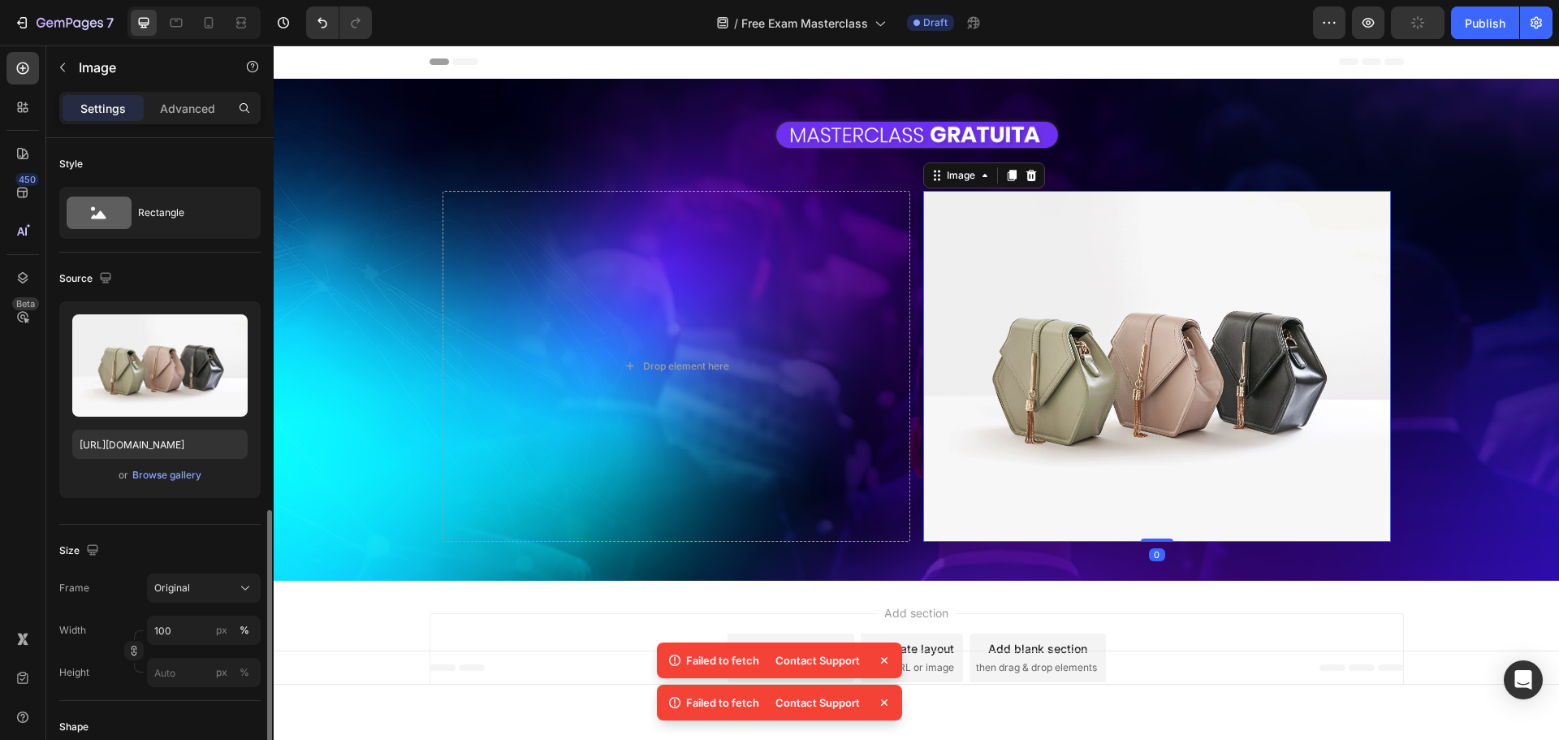
scroll to position [244, 0]
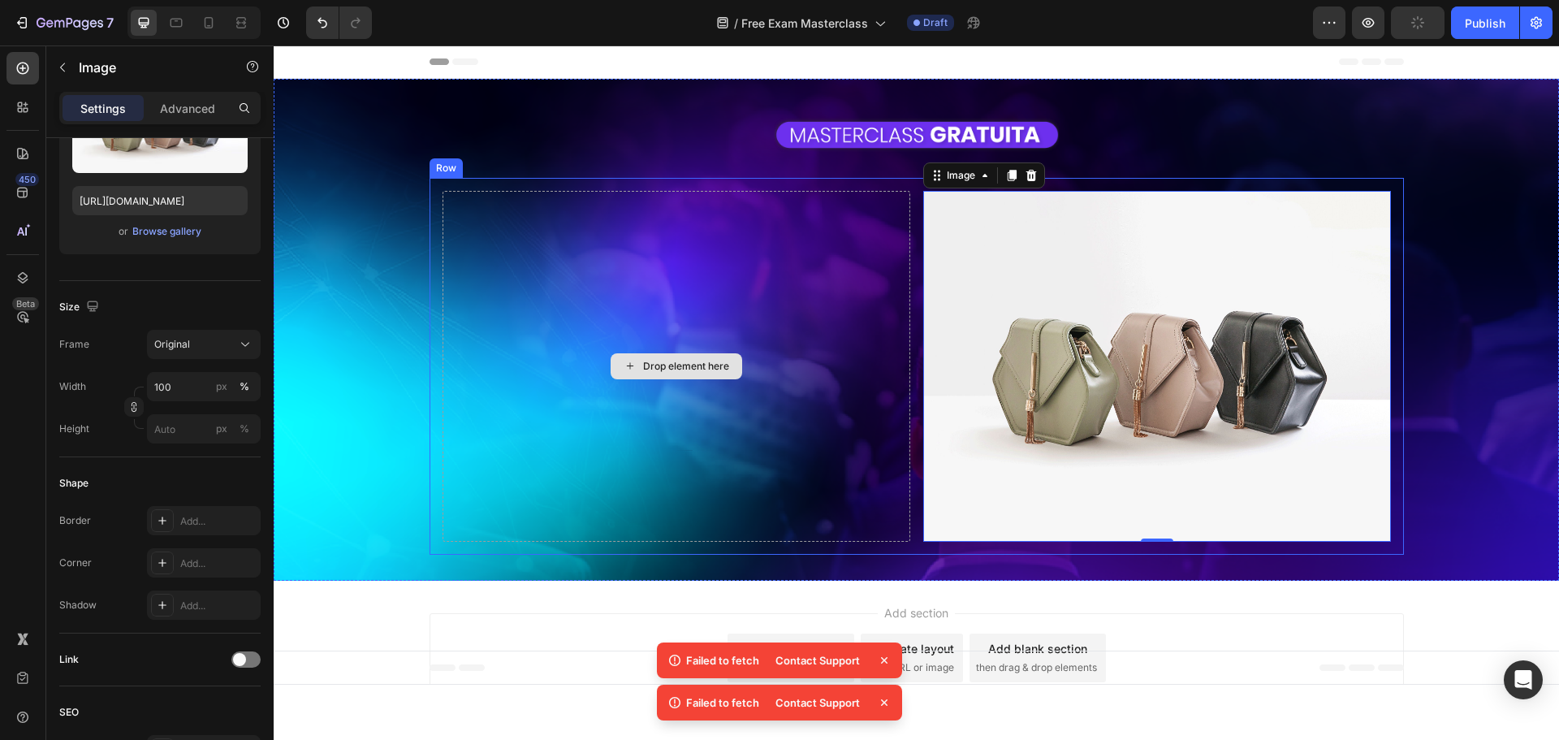
click at [980, 298] on img at bounding box center [1157, 366] width 468 height 351
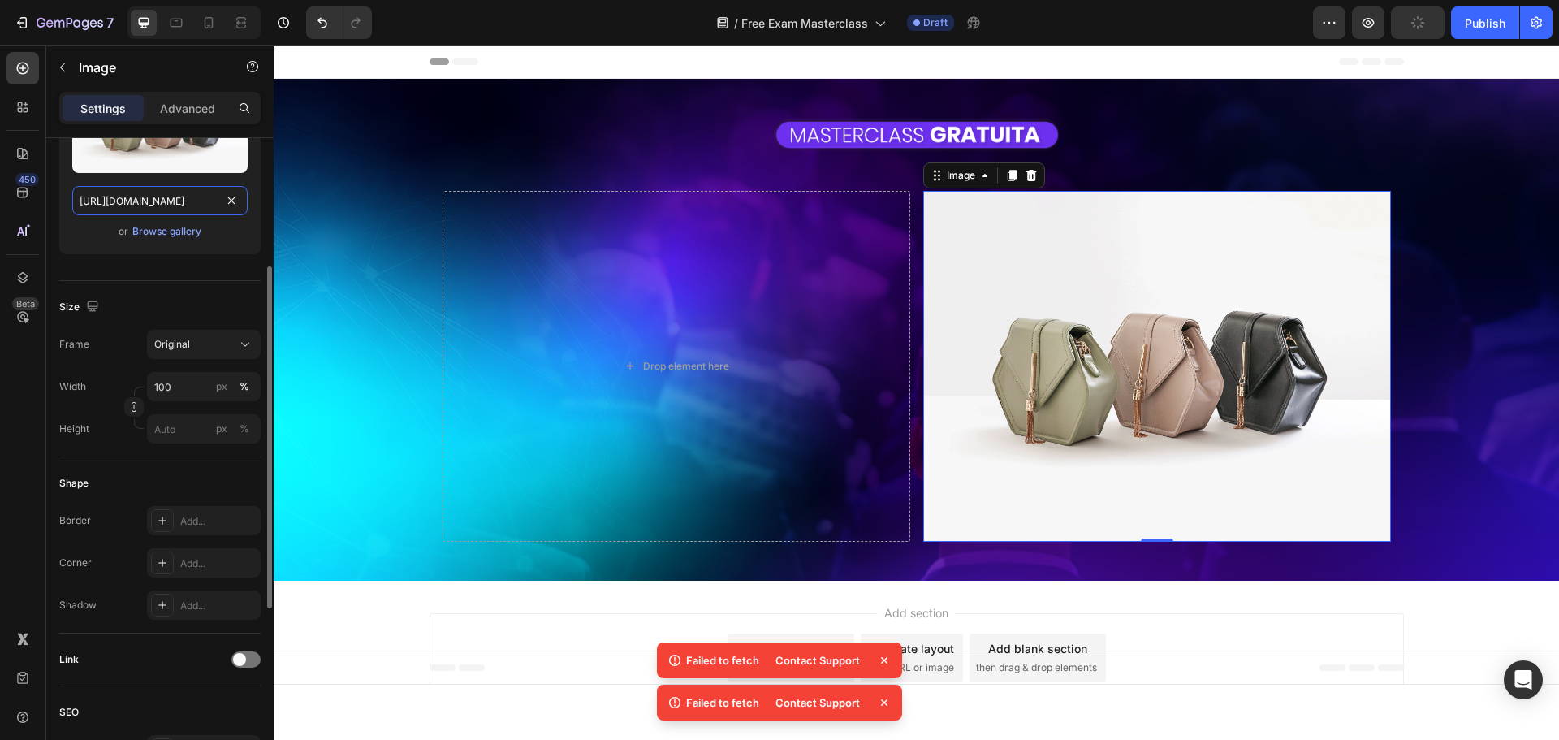
click at [139, 203] on input "https://cdn.shopify.com/s/files/1/2005/9307/files/image_demo.jpg" at bounding box center [159, 200] width 175 height 29
paste input "0299/9215/7283/files/Foto_Will_Pinzon_Landing_Masterclass_PMEPC_Sep30.png?v=175…"
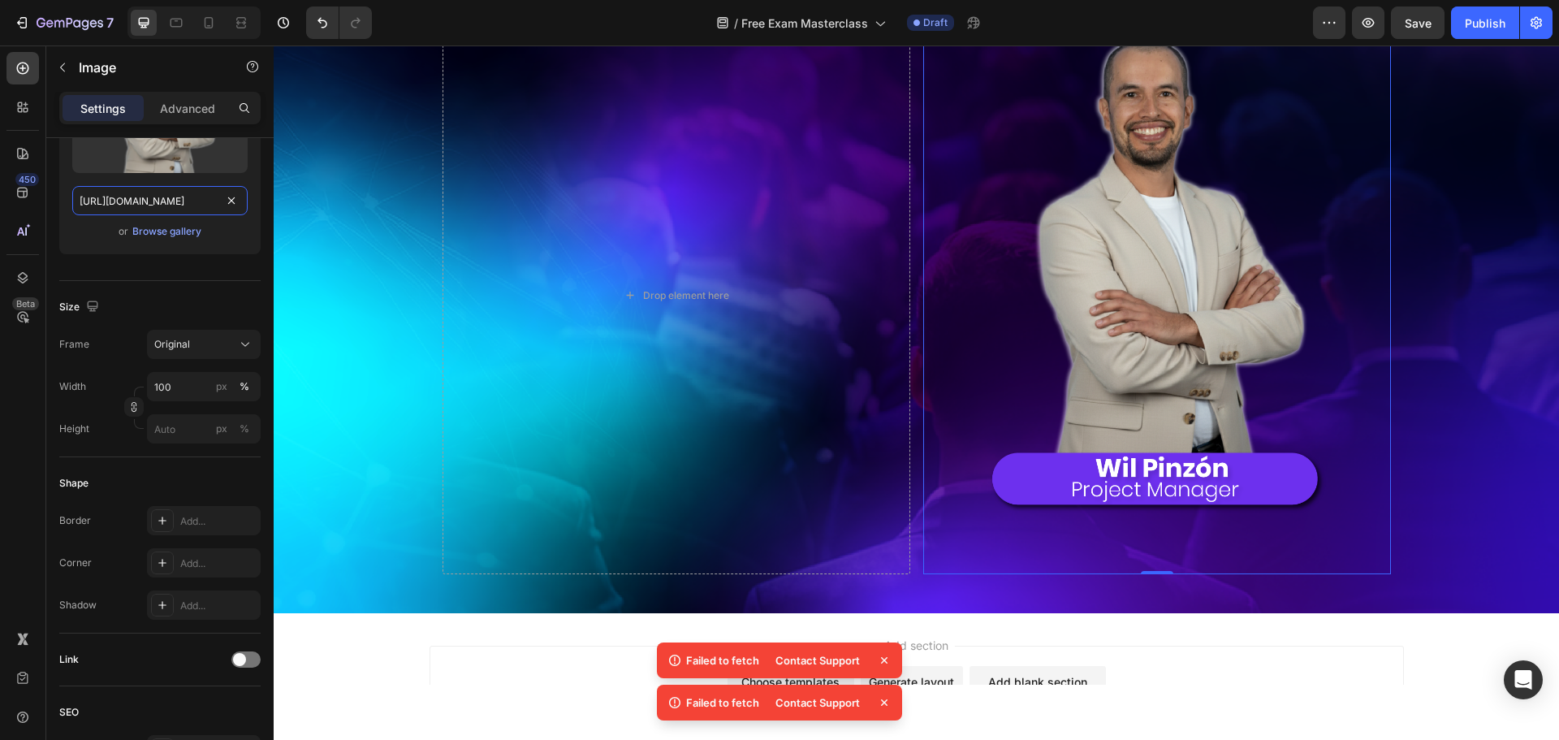
scroll to position [217, 0]
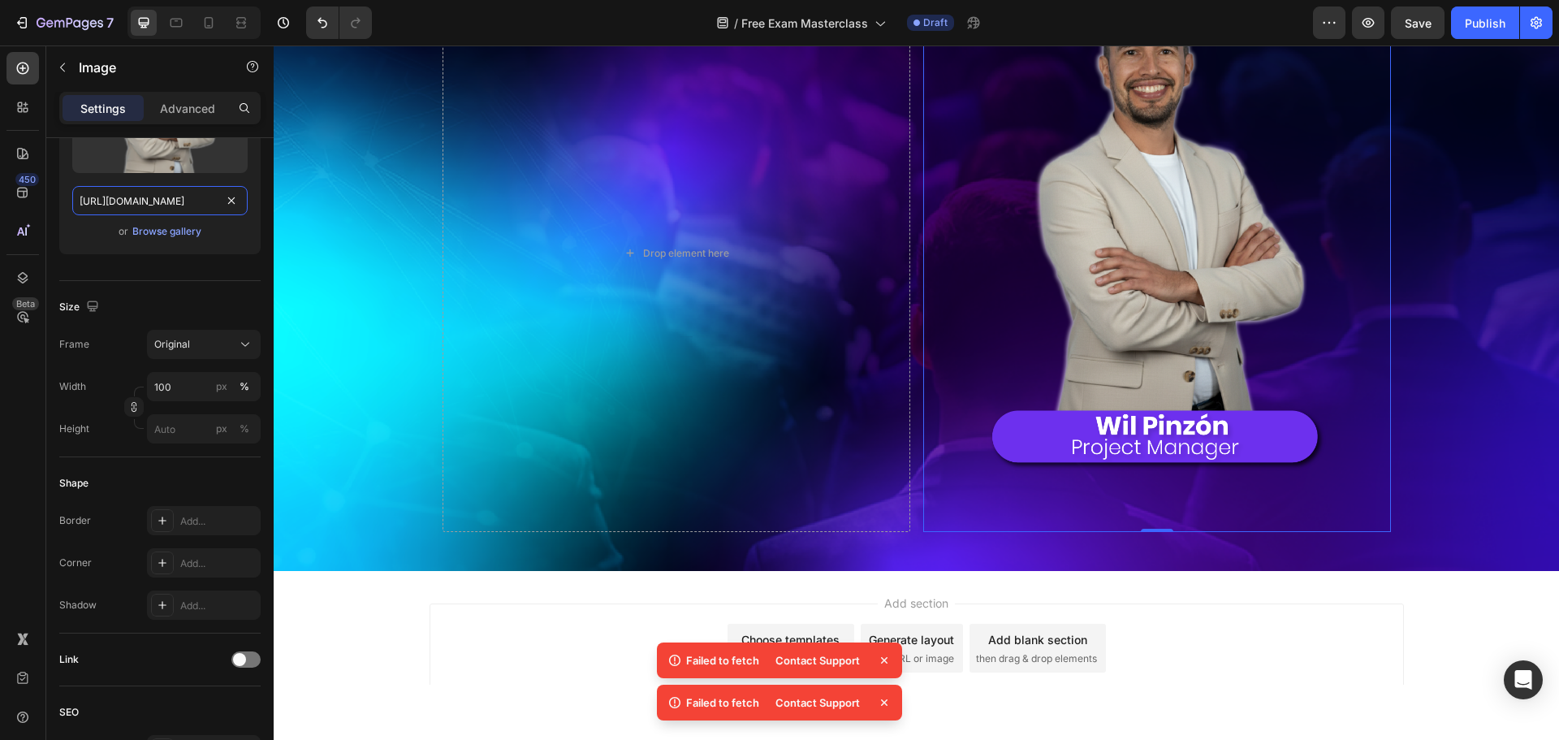
type input "https://cdn.shopify.com/s/files/1/0299/9215/7283/files/Foto_Will_Pinzon_Landing…"
click at [1129, 385] on img at bounding box center [1157, 253] width 468 height 559
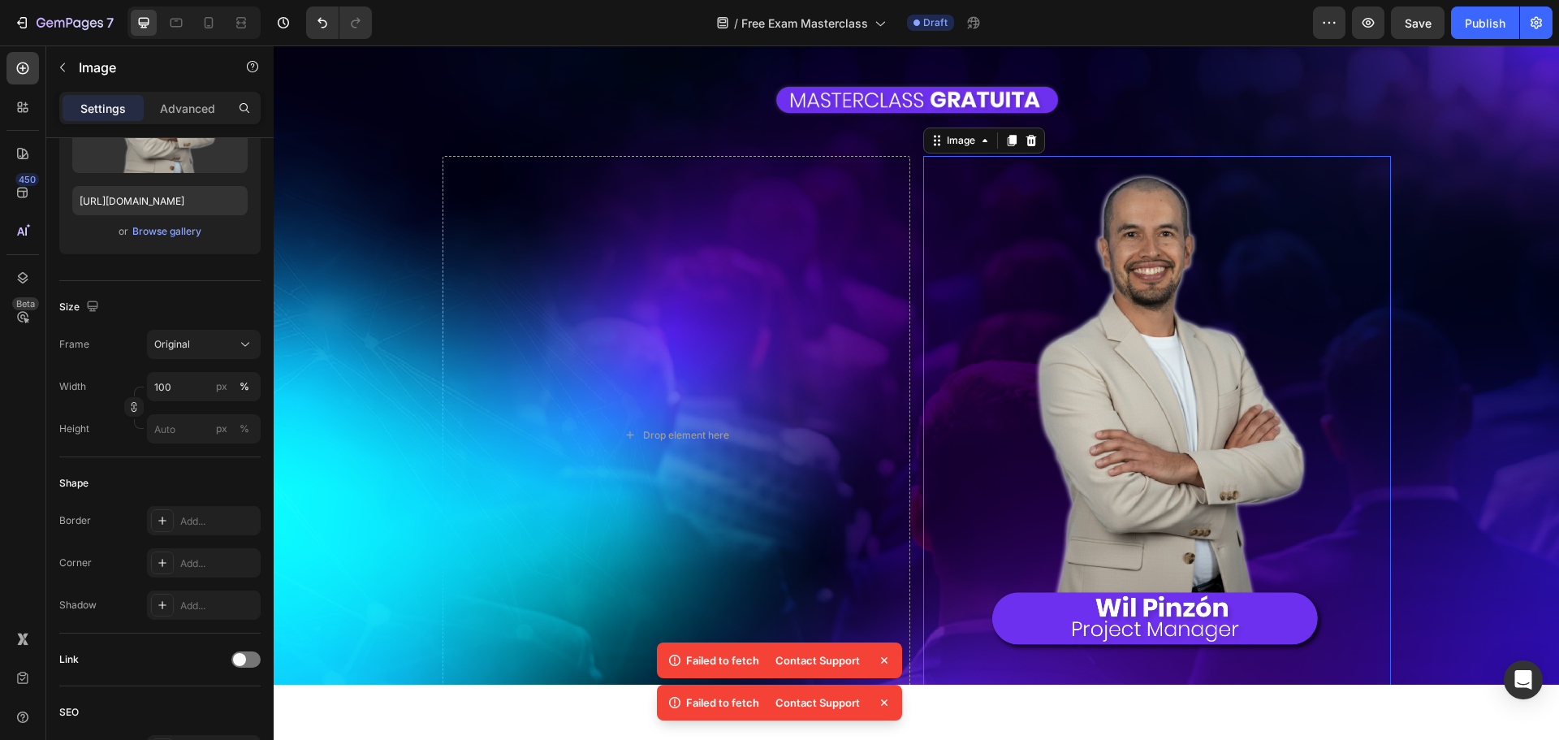
scroll to position [81, 0]
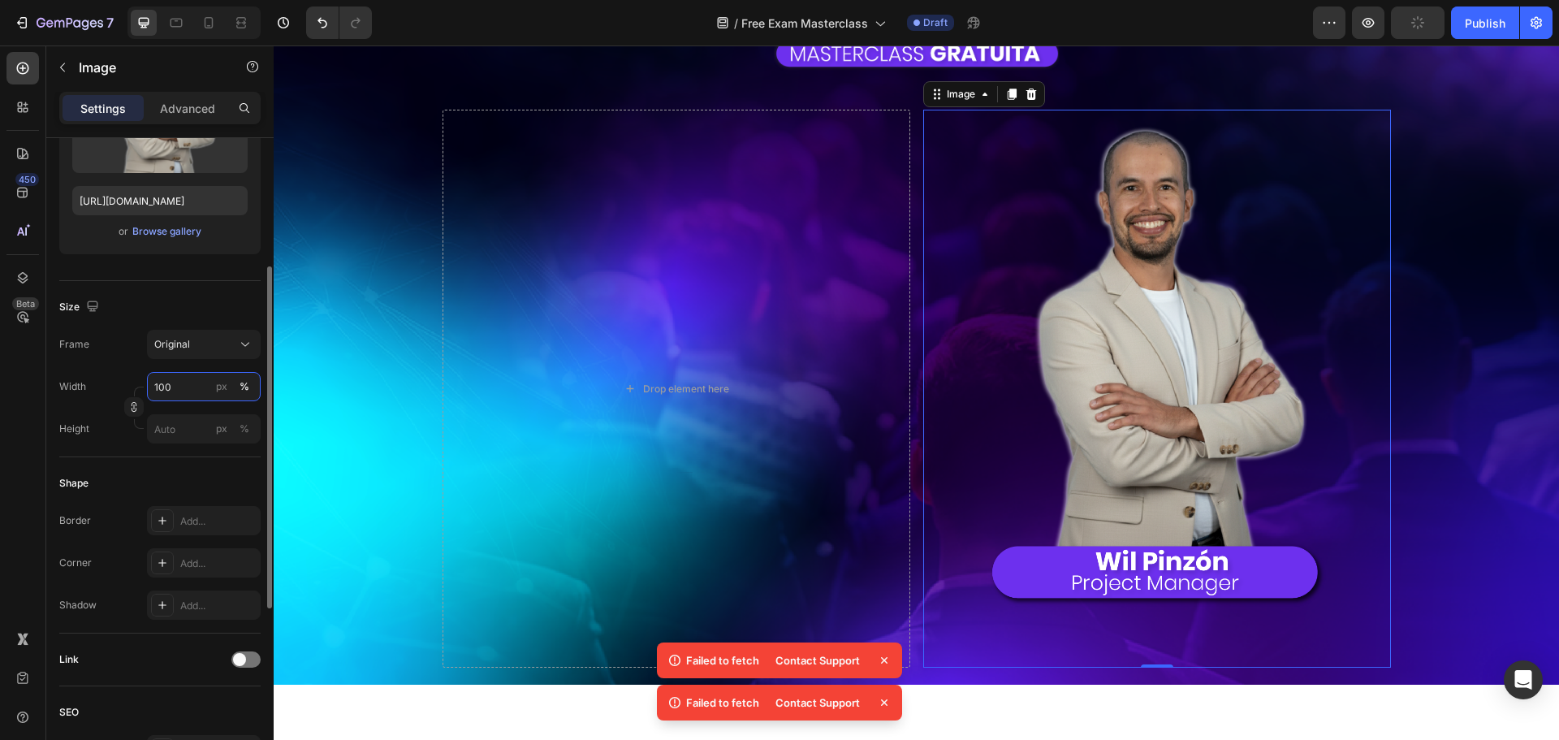
click at [178, 381] on input "100" at bounding box center [204, 386] width 114 height 29
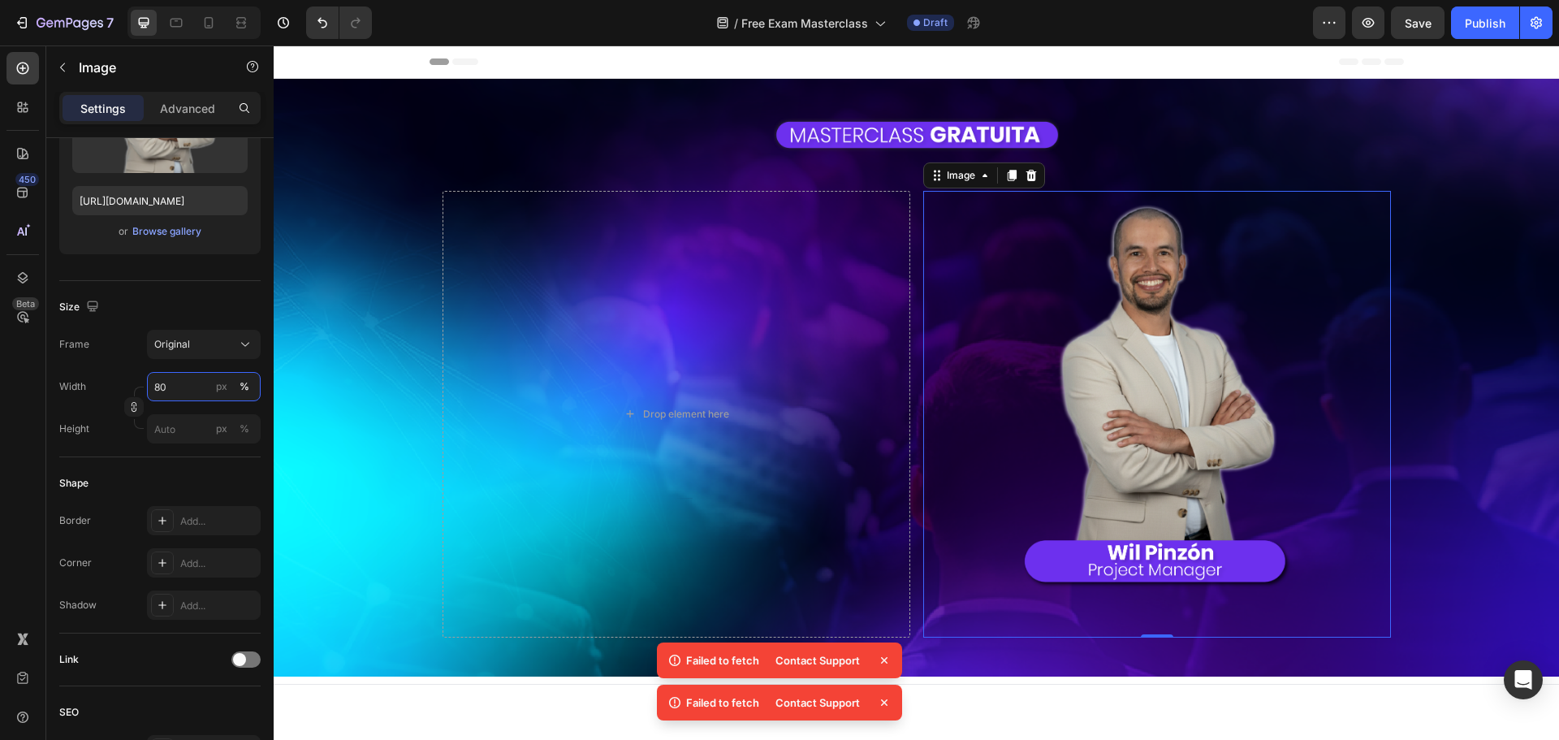
type input "80"
click at [635, 413] on div "Drop element here" at bounding box center [677, 414] width 132 height 26
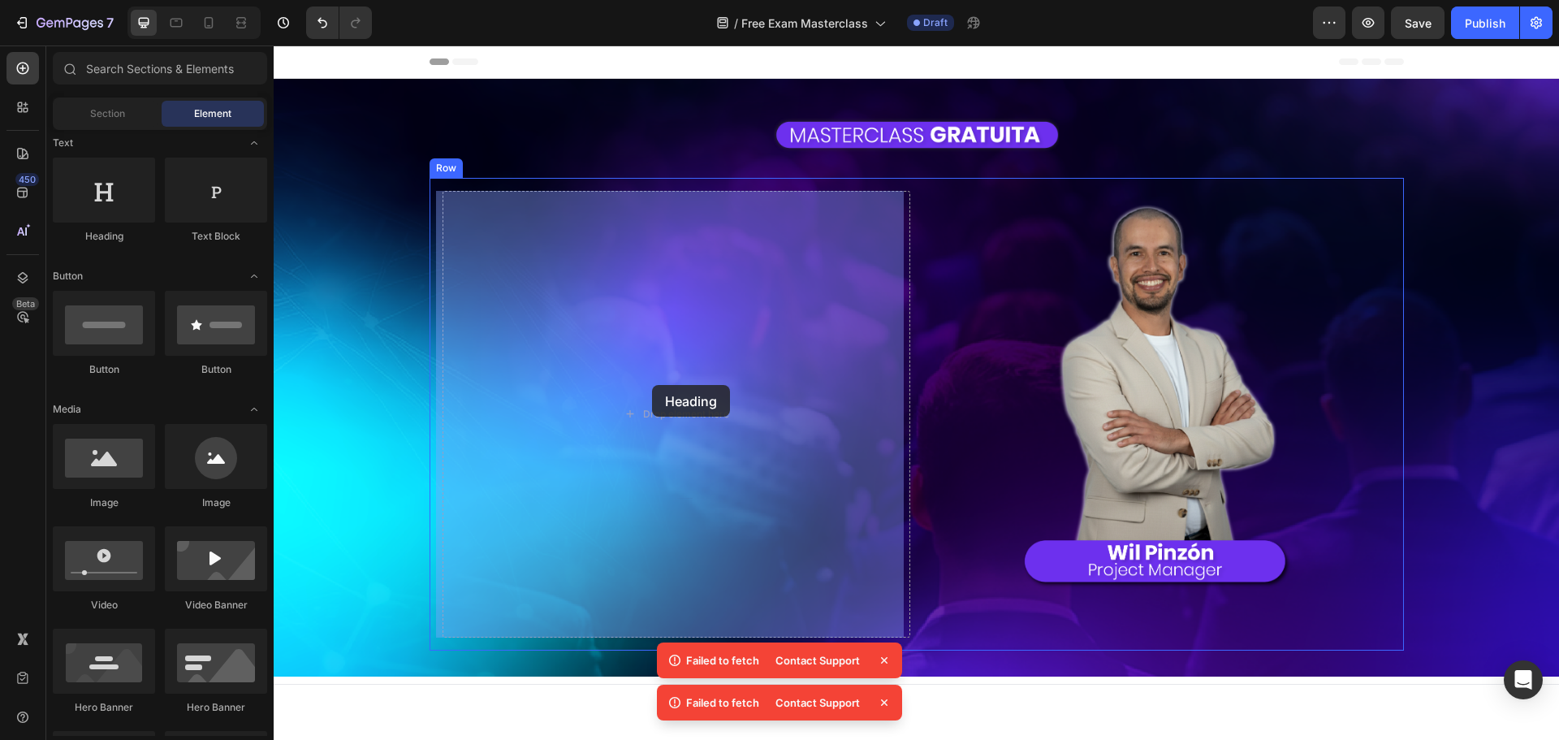
drag, startPoint x: 396, startPoint y: 244, endPoint x: 636, endPoint y: 395, distance: 282.7
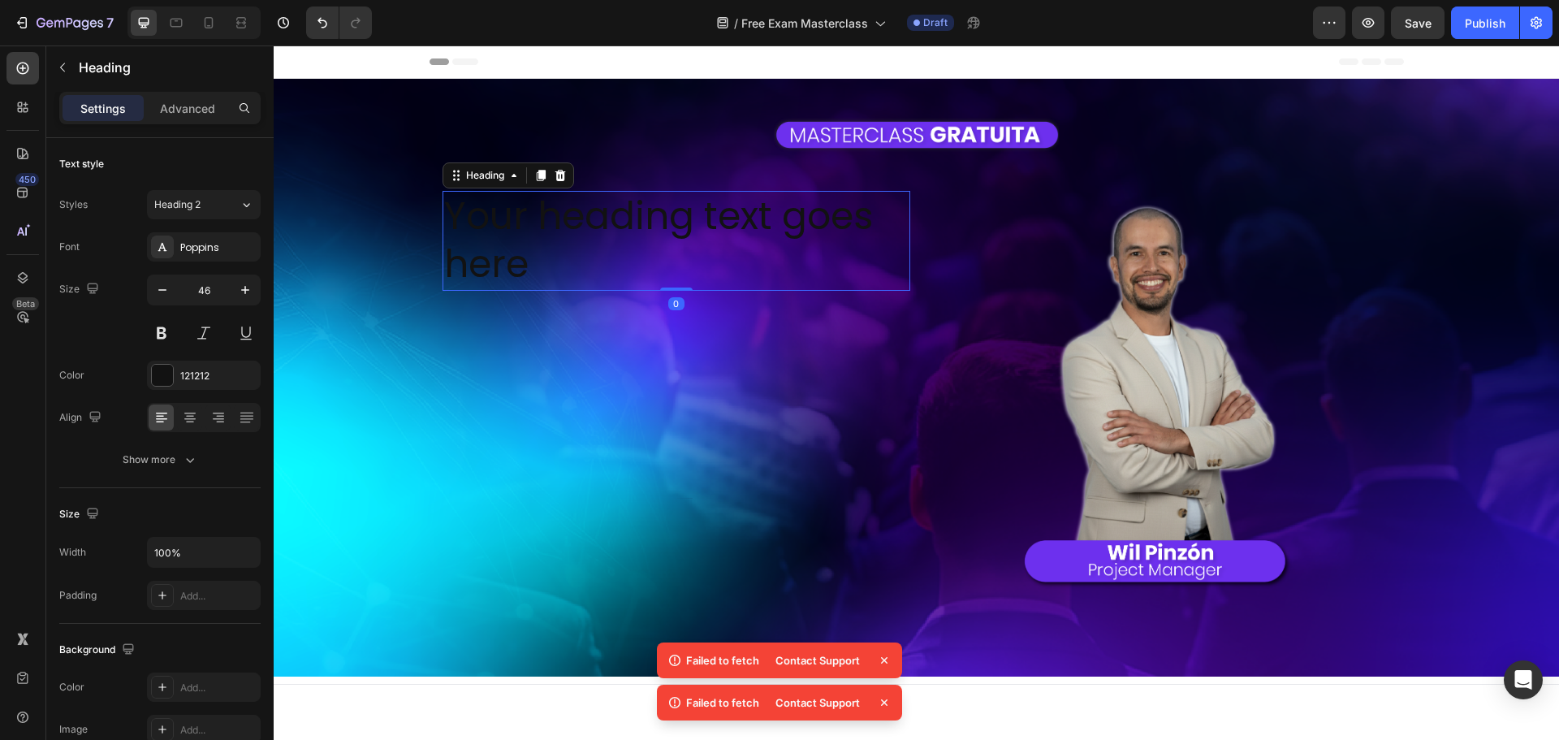
click at [531, 195] on h2 "Your heading text goes here" at bounding box center [676, 241] width 468 height 101
click at [531, 195] on p "Your heading text goes here" at bounding box center [676, 240] width 464 height 97
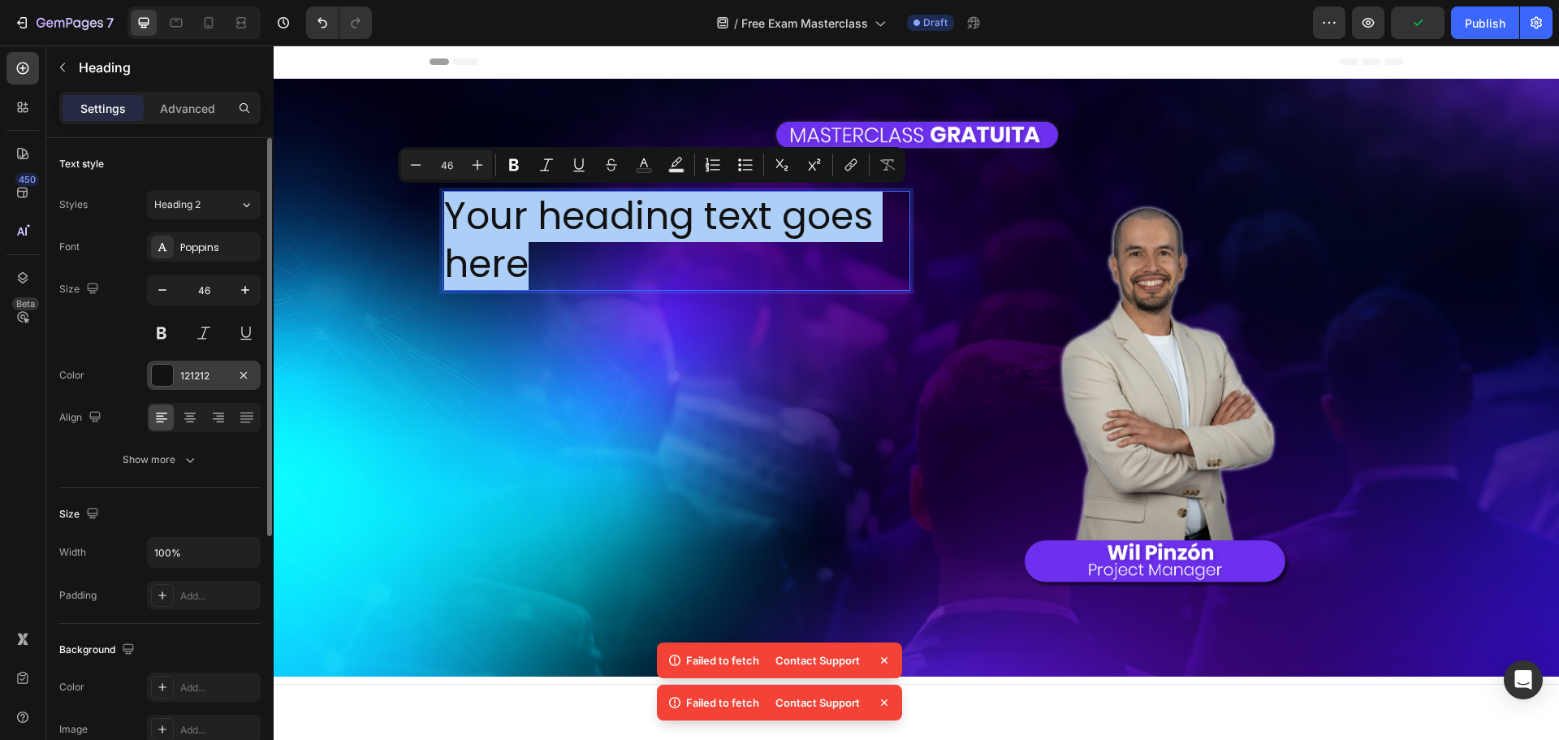
click at [158, 364] on div at bounding box center [162, 375] width 23 height 23
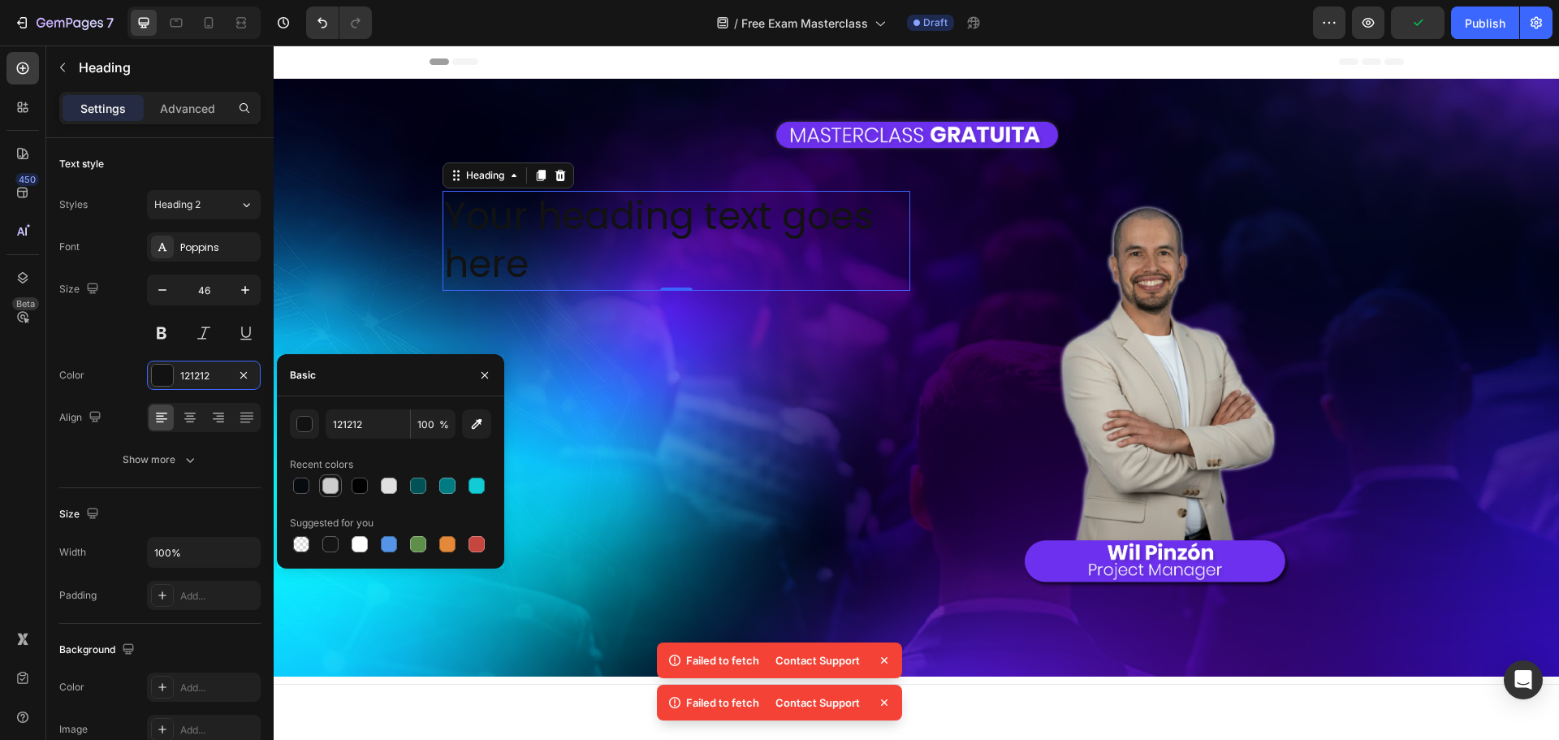
click at [334, 482] on div at bounding box center [330, 485] width 16 height 16
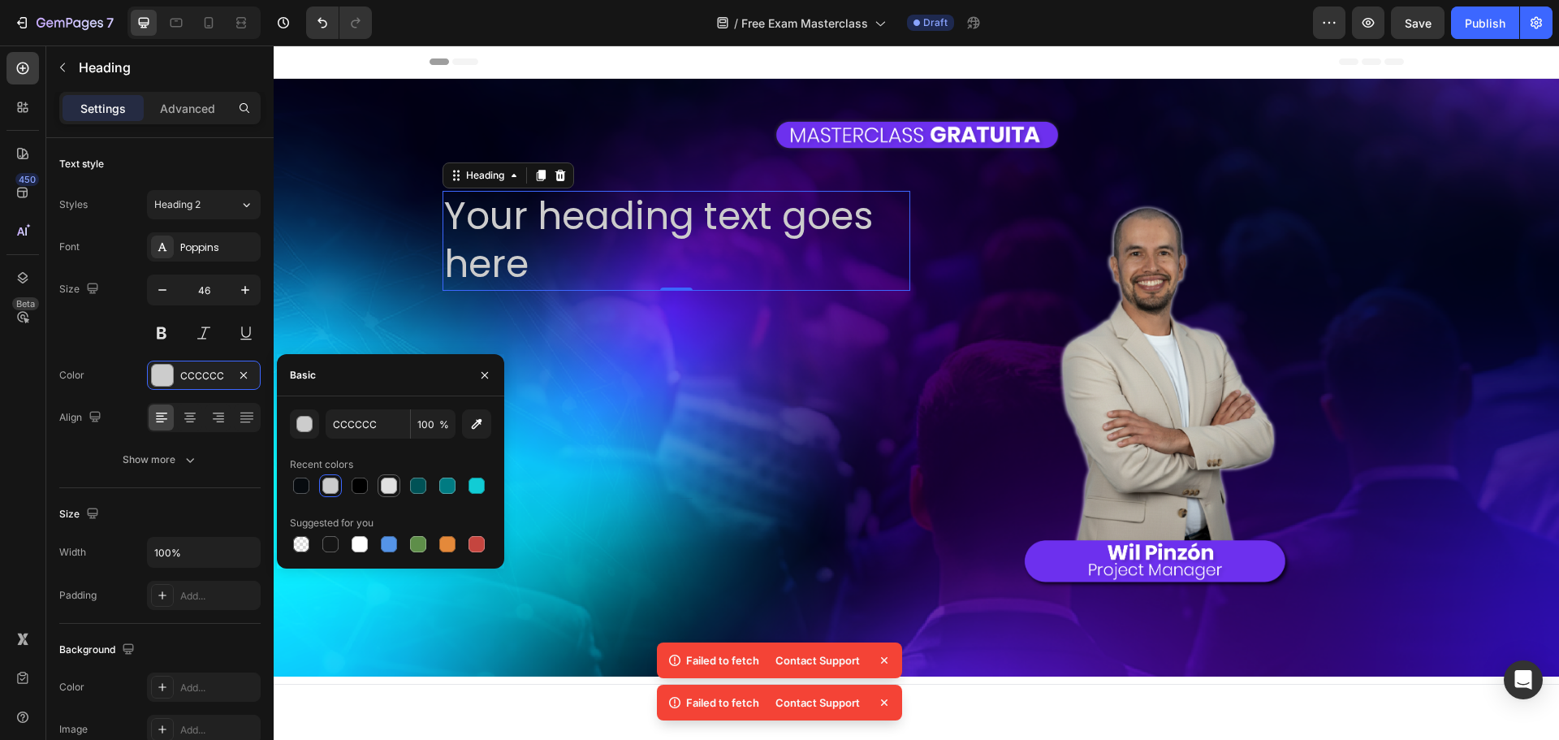
click at [391, 485] on div at bounding box center [389, 485] width 16 height 16
type input "E0E0E0"
click at [117, 359] on div "Font Poppins Size 46 Color E0E0E0 Align Show more" at bounding box center [159, 353] width 201 height 242
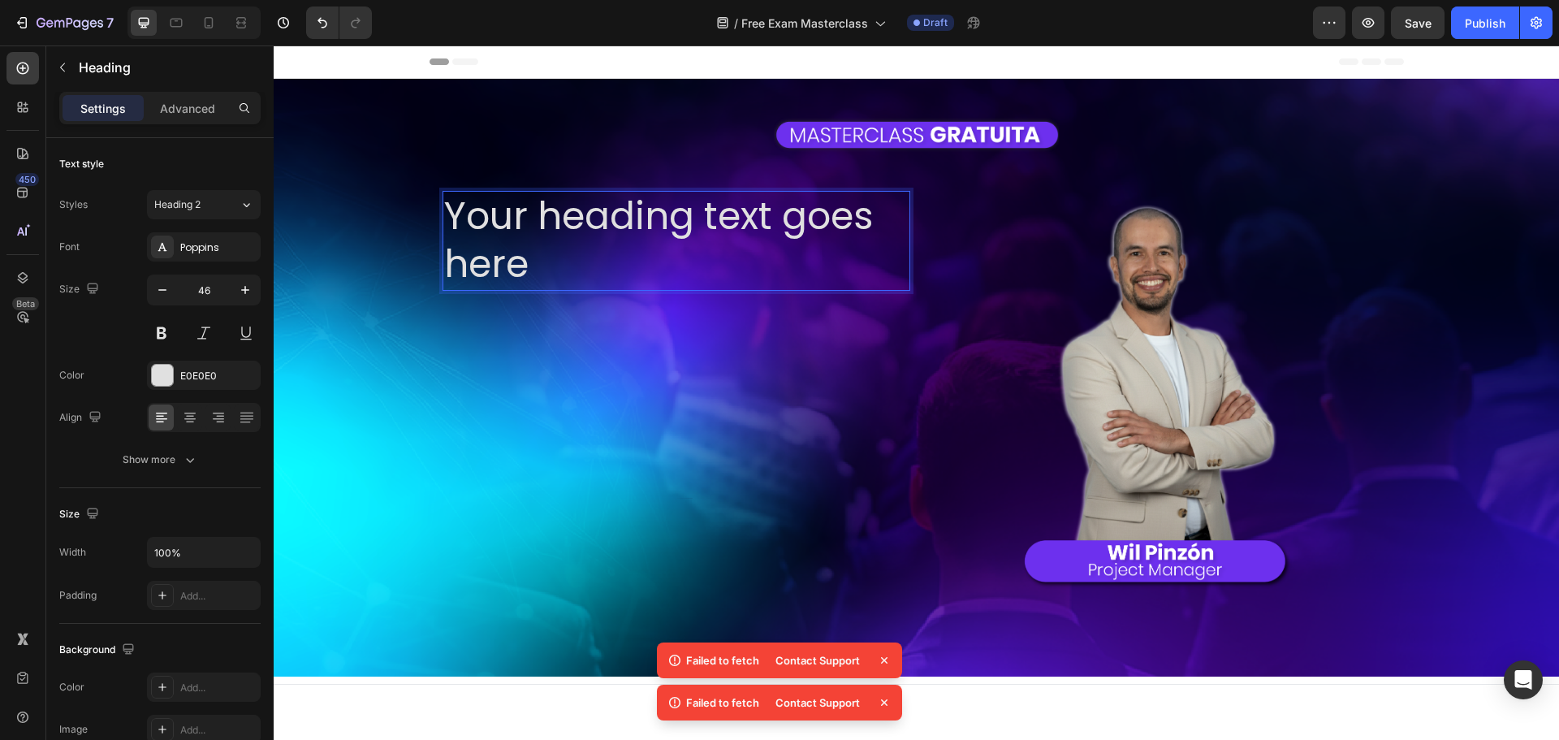
click at [632, 221] on p "Your heading text goes here" at bounding box center [676, 240] width 464 height 97
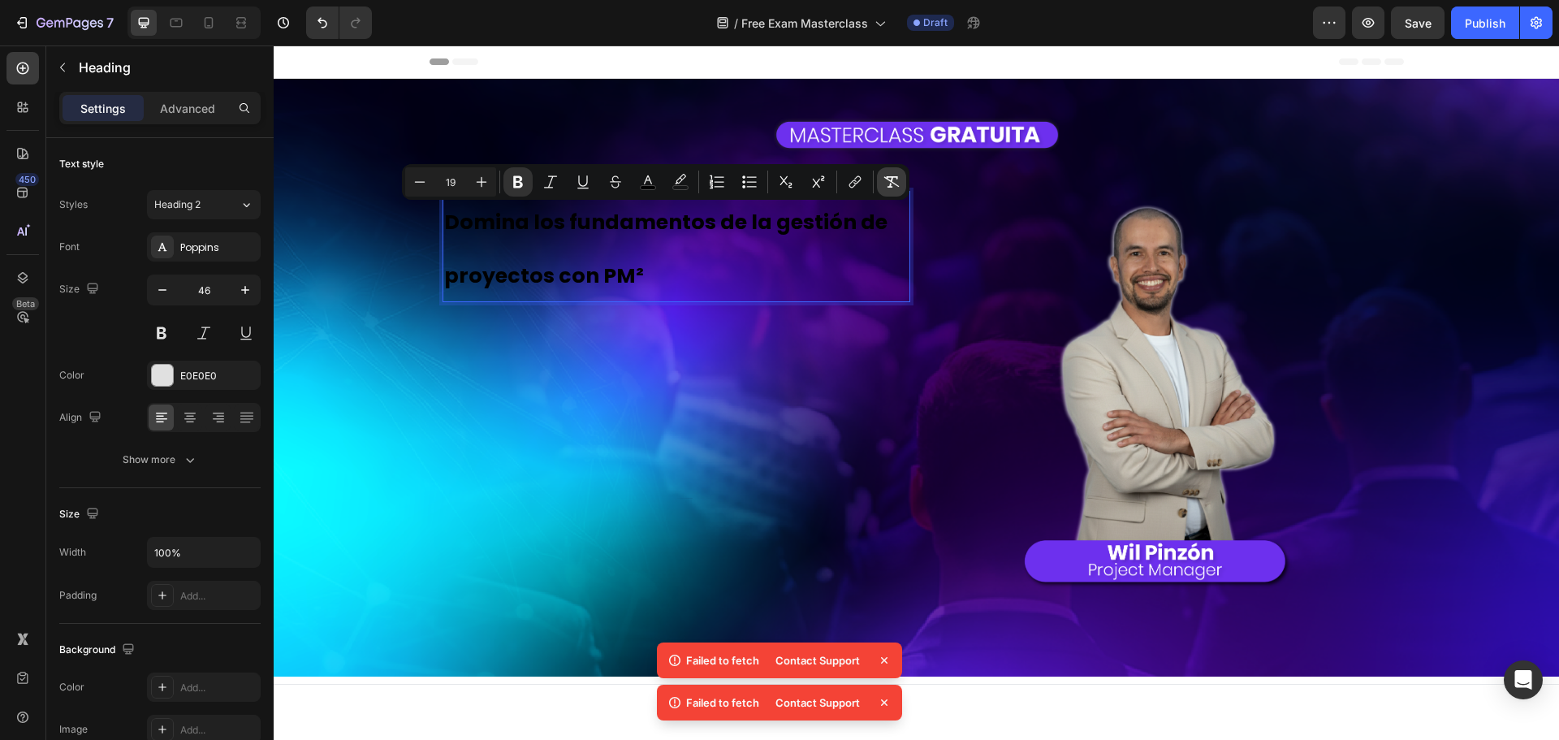
drag, startPoint x: 893, startPoint y: 184, endPoint x: 272, endPoint y: 162, distance: 621.5
click at [893, 184] on icon "Editor contextual toolbar" at bounding box center [891, 182] width 16 height 16
type input "46"
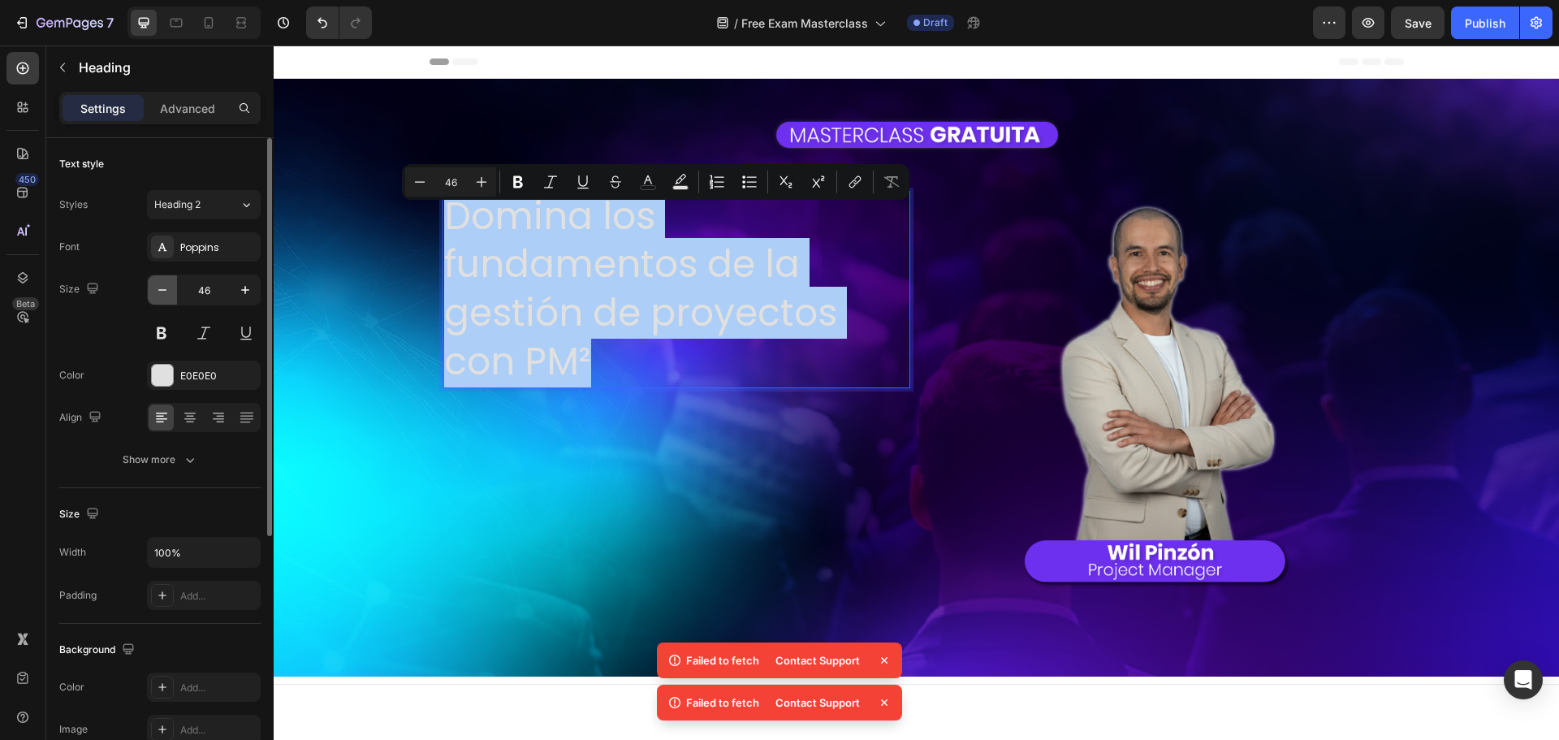
click at [166, 286] on icon "button" at bounding box center [162, 290] width 16 height 16
click at [166, 285] on icon "button" at bounding box center [162, 290] width 16 height 16
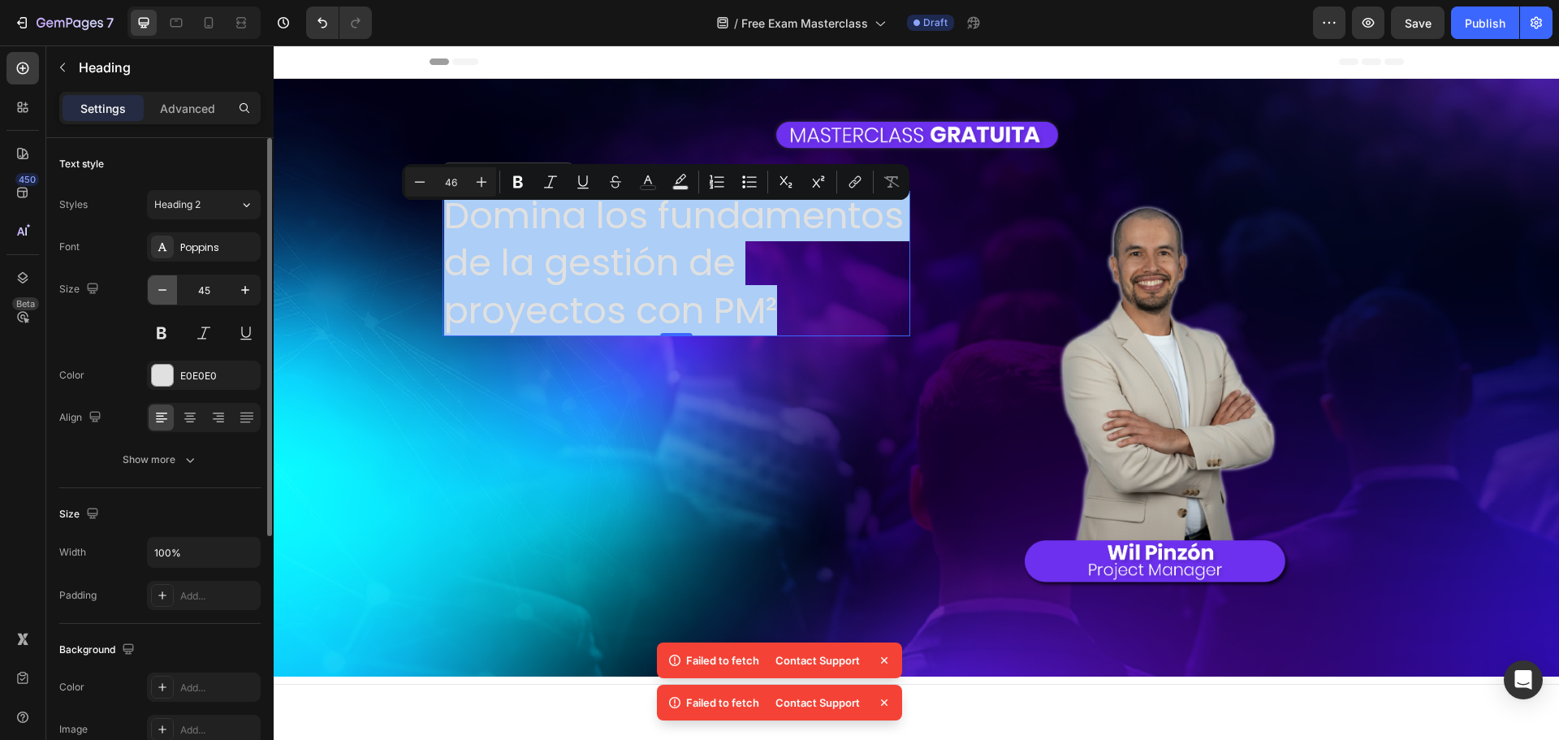
click at [166, 285] on icon "button" at bounding box center [162, 290] width 16 height 16
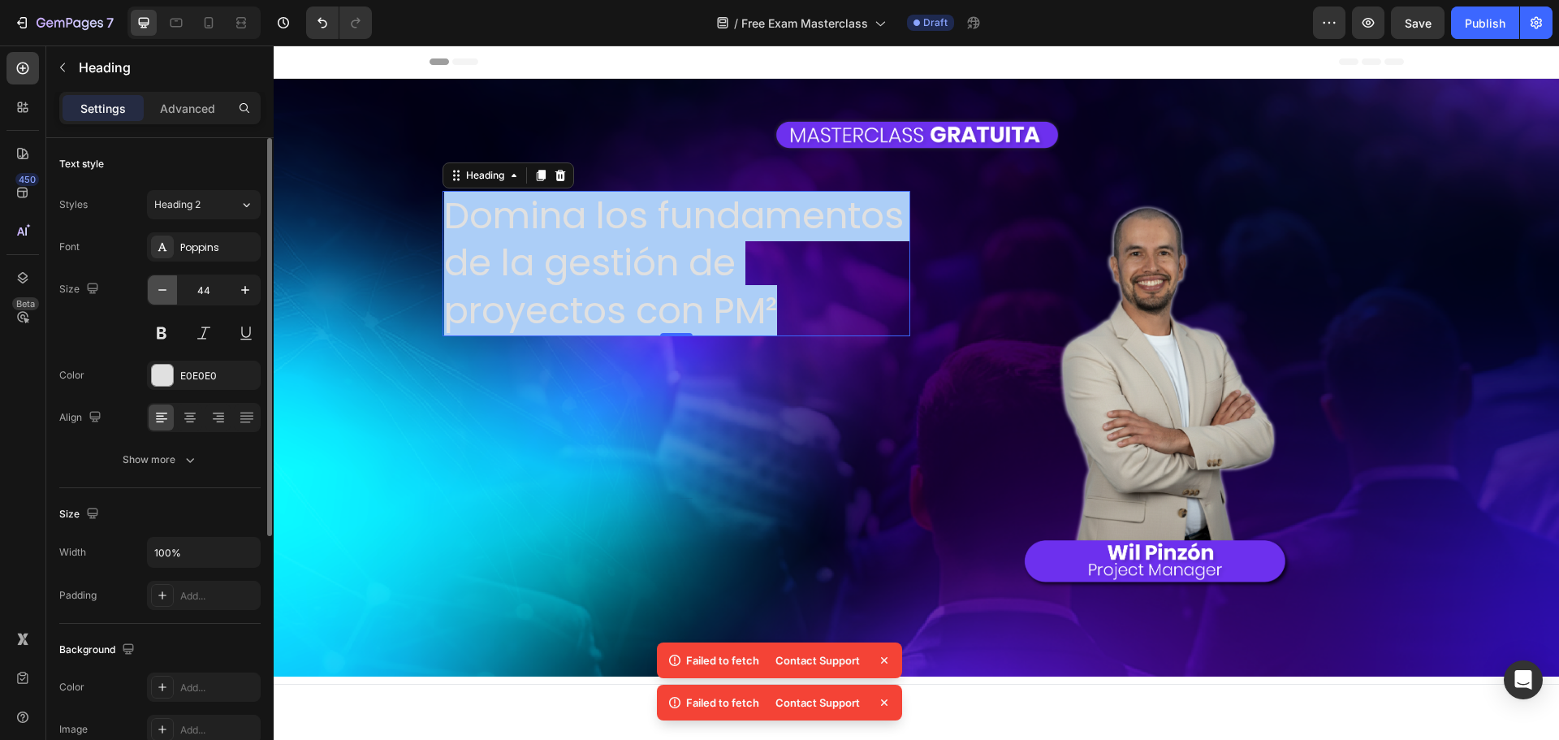
click at [166, 285] on icon "button" at bounding box center [162, 290] width 16 height 16
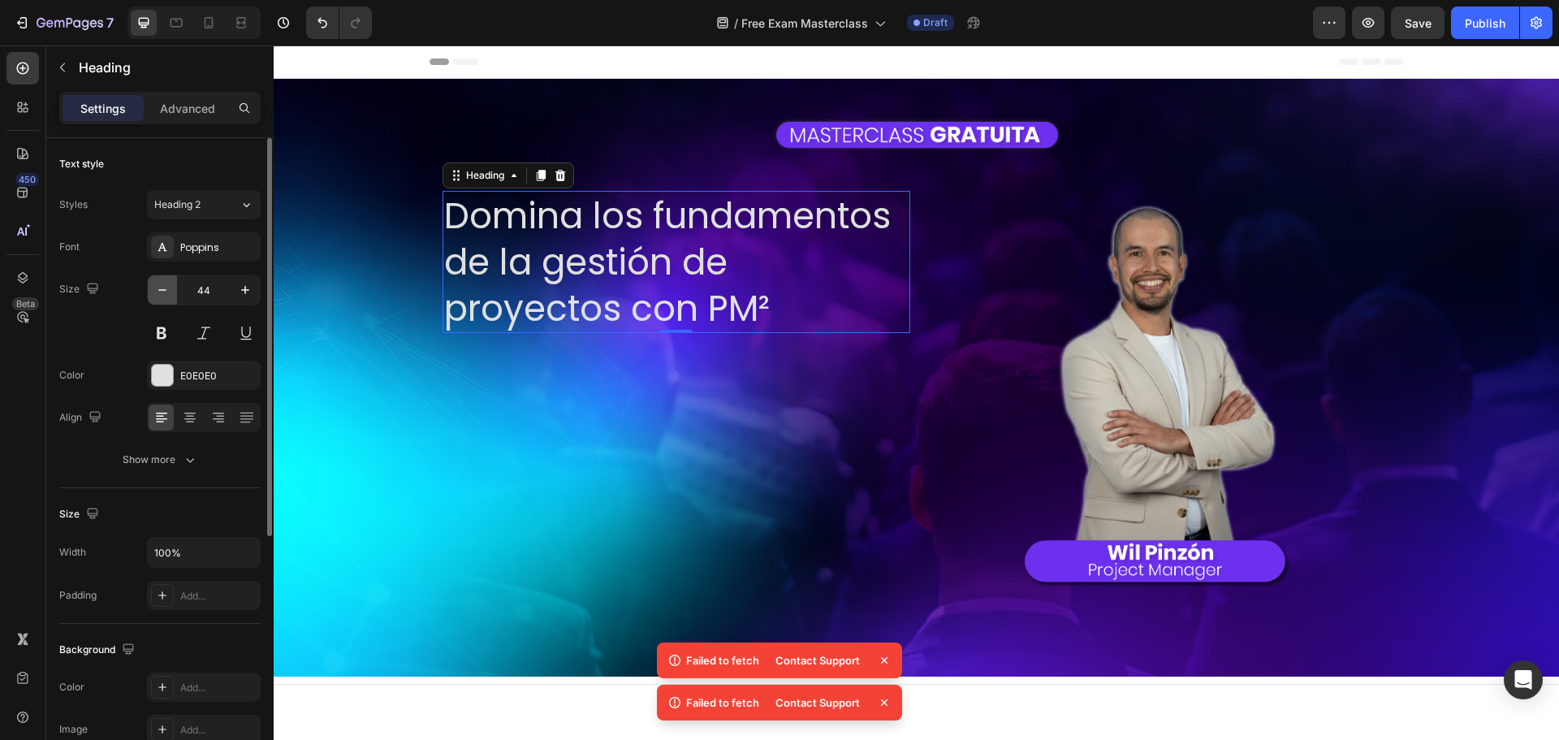
click at [166, 285] on icon "button" at bounding box center [162, 290] width 16 height 16
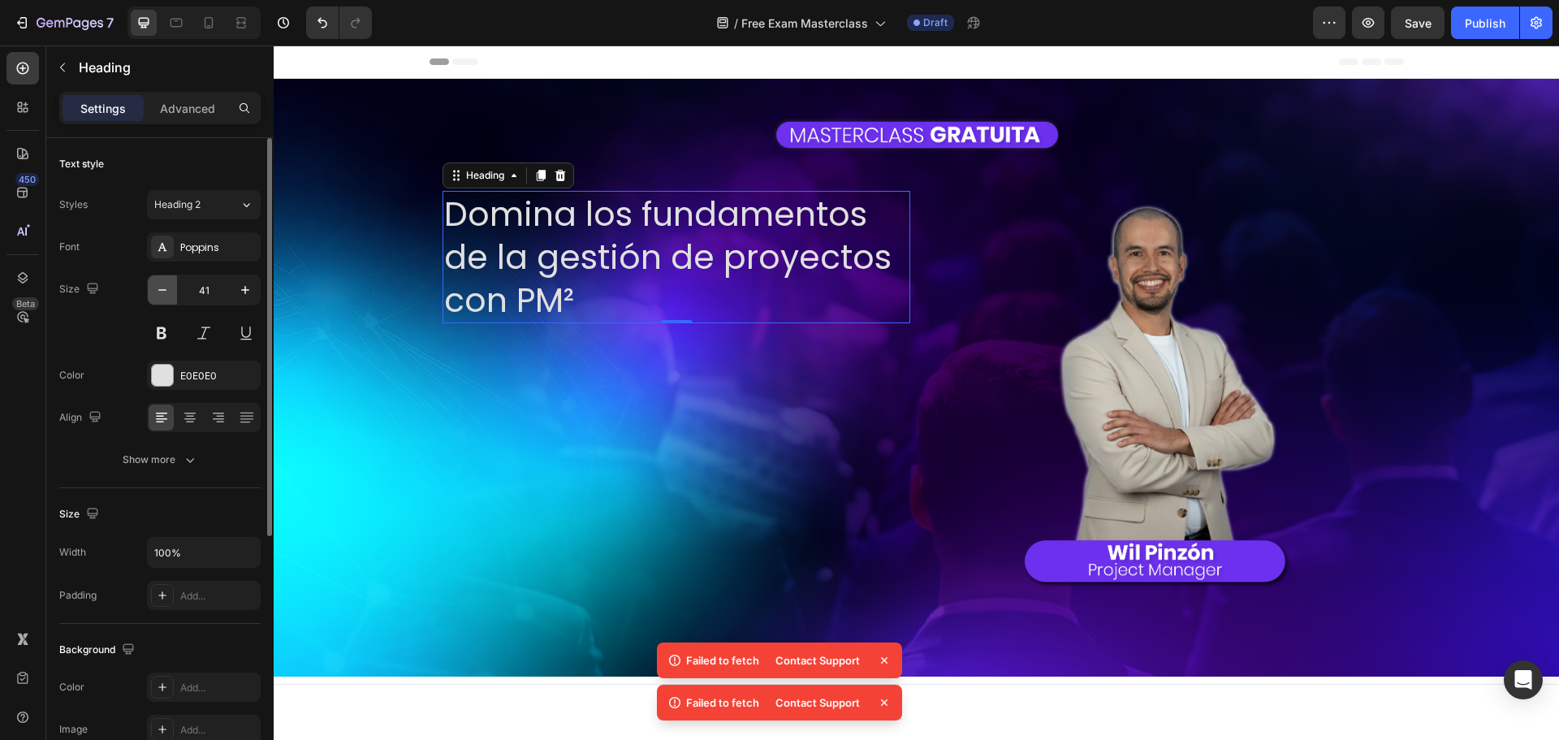
click at [165, 284] on icon "button" at bounding box center [162, 290] width 16 height 16
type input "40"
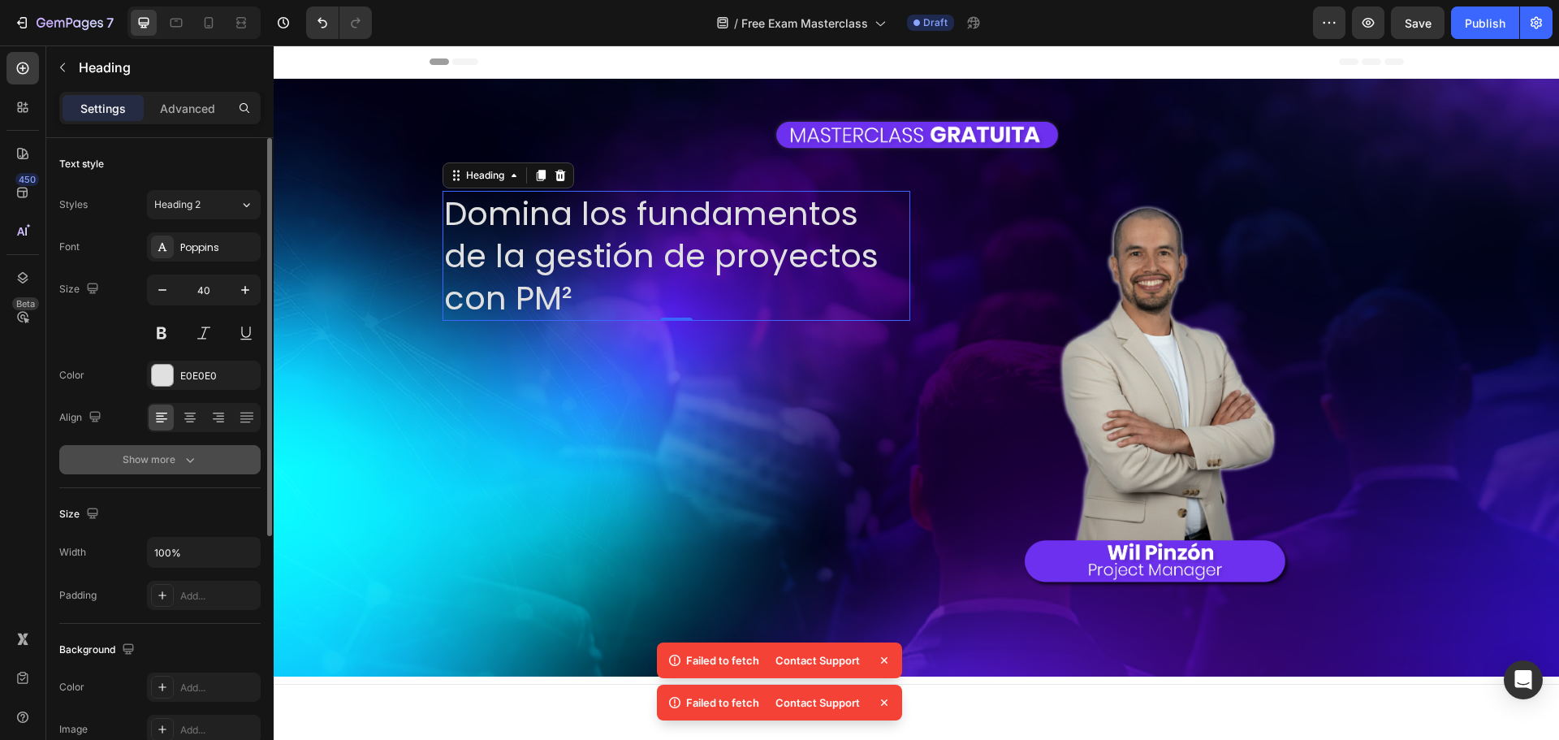
click at [180, 470] on button "Show more" at bounding box center [159, 459] width 201 height 29
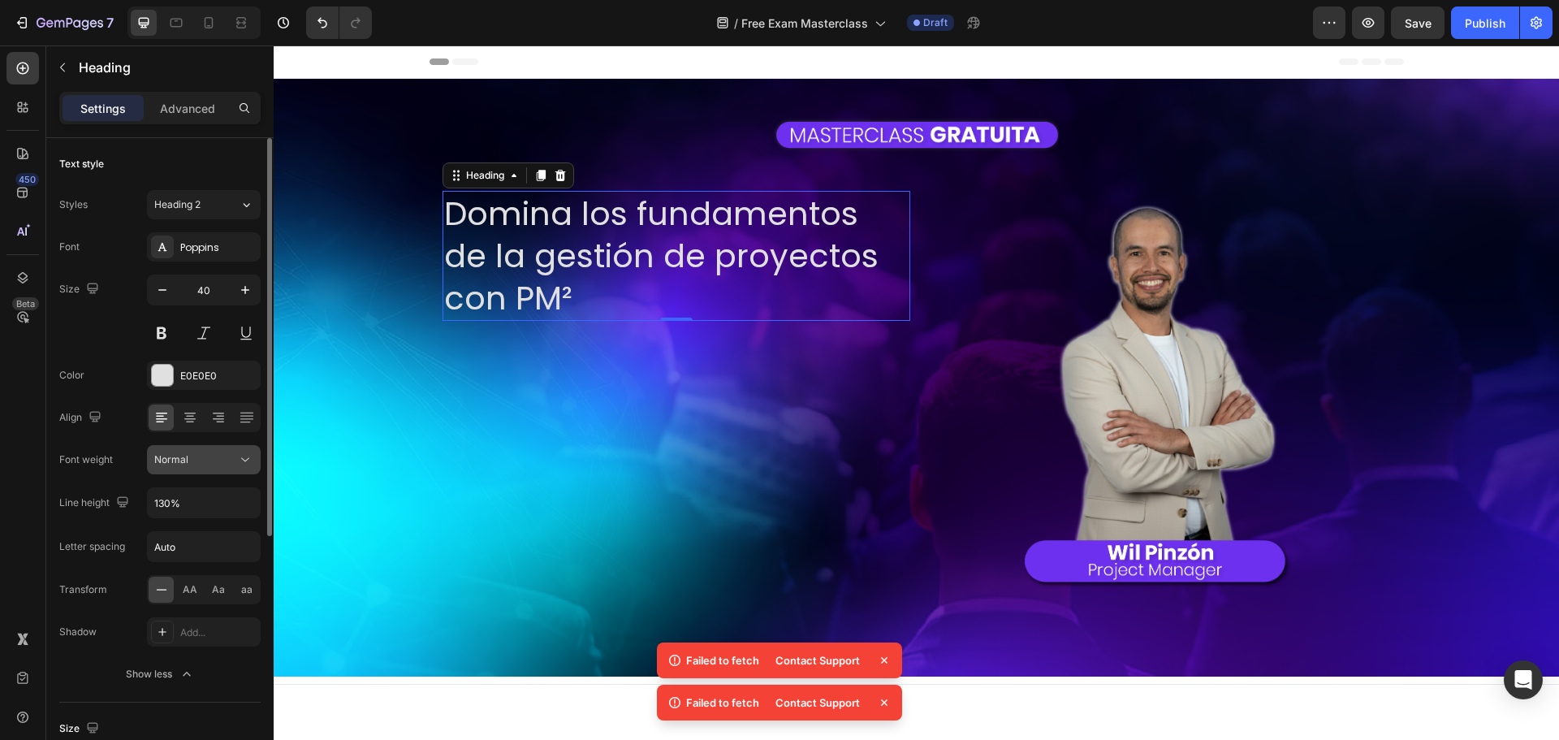
click at [195, 466] on div "Normal" at bounding box center [195, 459] width 83 height 15
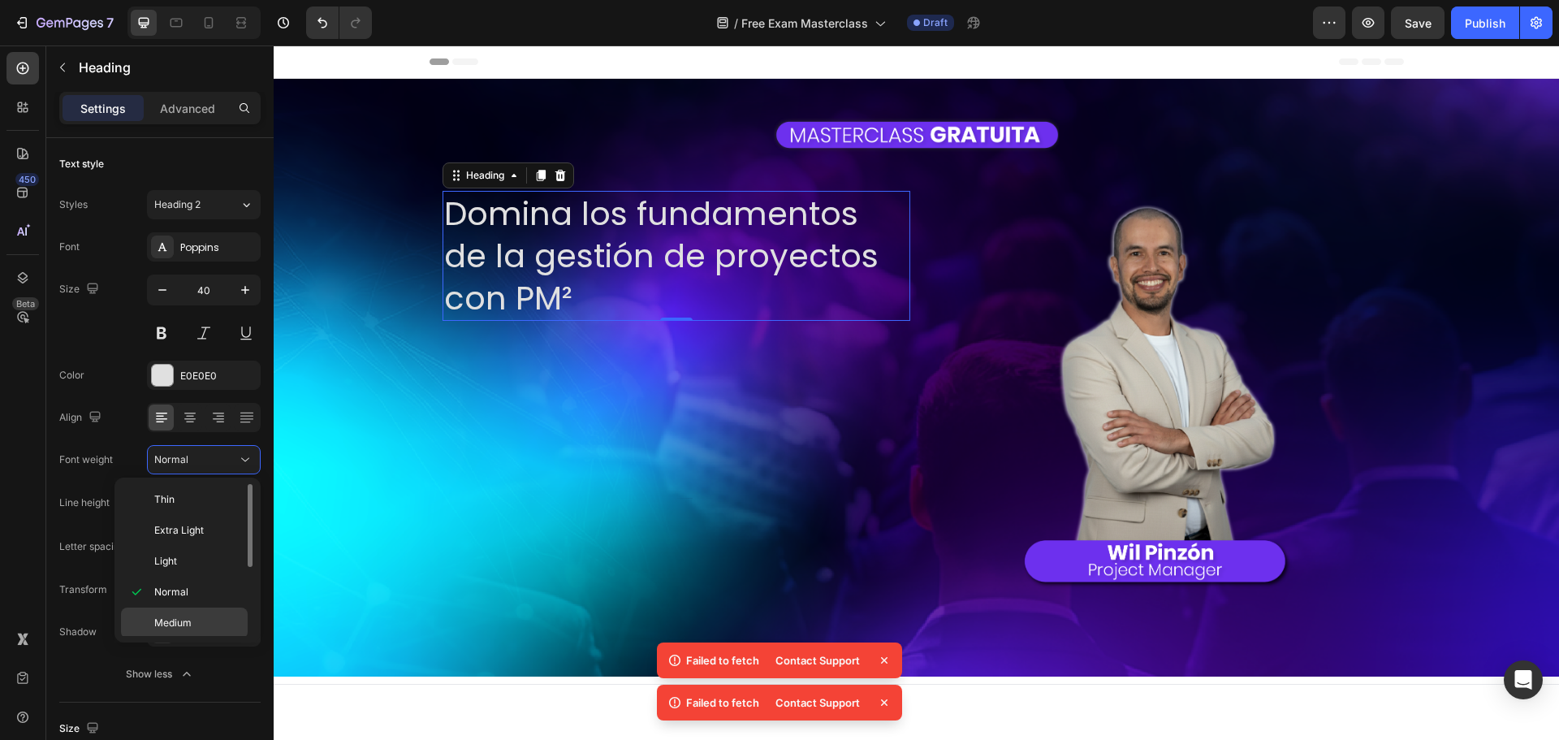
scroll to position [126, 0]
click at [177, 550] on div "Bold" at bounding box center [184, 558] width 127 height 31
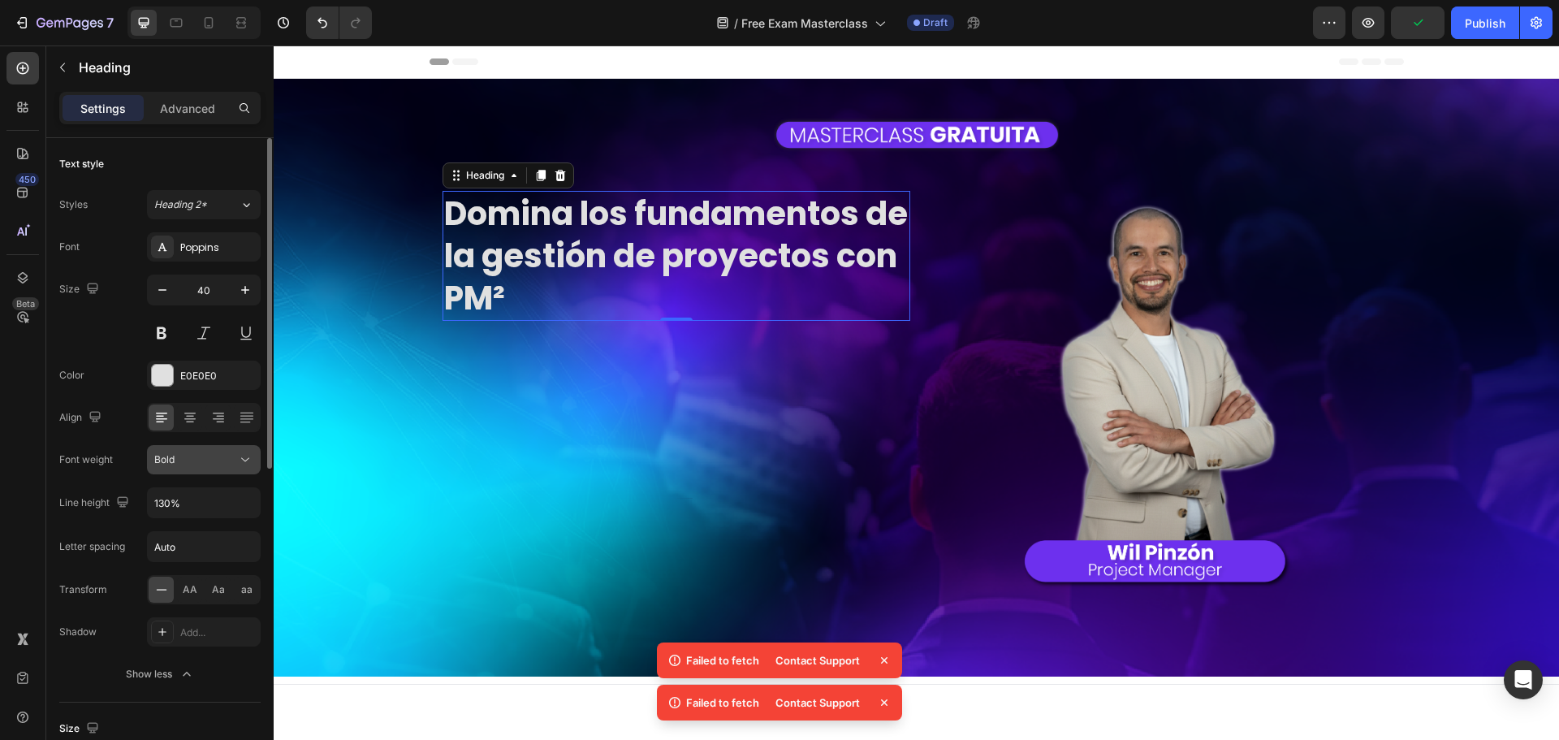
click at [183, 460] on div "Bold" at bounding box center [195, 459] width 83 height 15
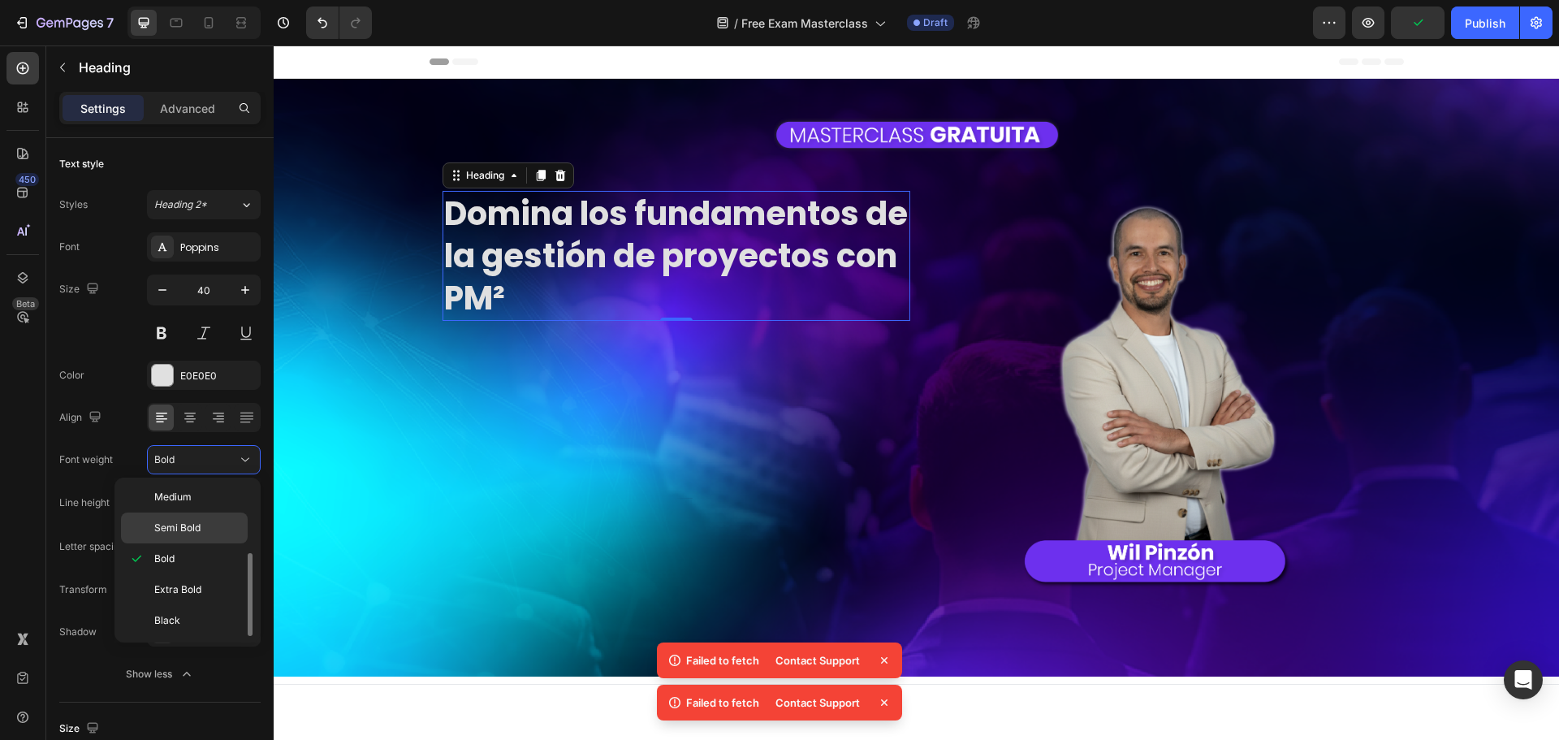
click at [187, 530] on span "Semi Bold" at bounding box center [177, 527] width 46 height 15
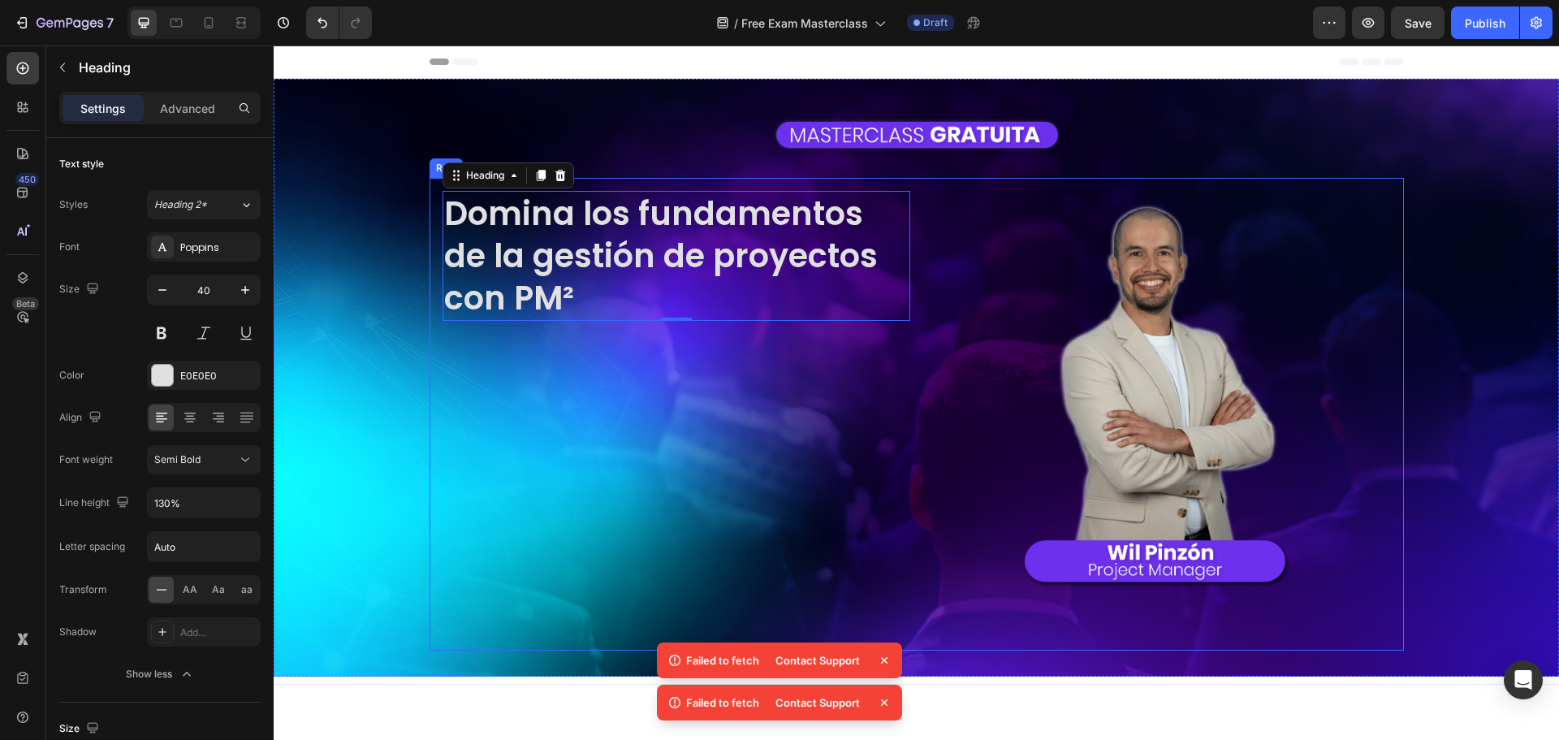
click at [696, 352] on div "Domina los fundamentos de la gestión de proyectos con PM² Heading 0" at bounding box center [676, 414] width 468 height 447
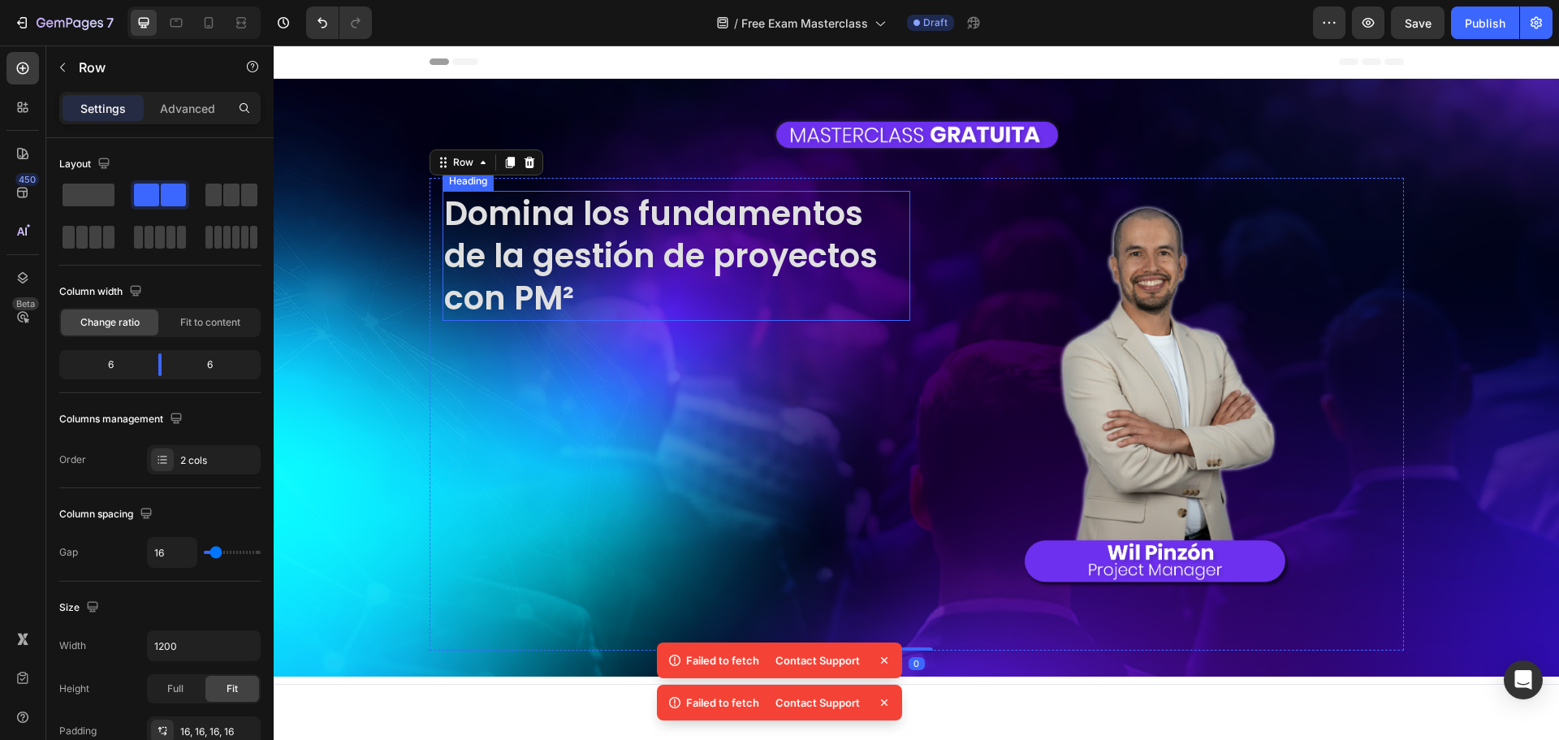
click at [571, 222] on p "Domina los fundamentos de la gestión de proyectos con PM²" at bounding box center [676, 255] width 464 height 127
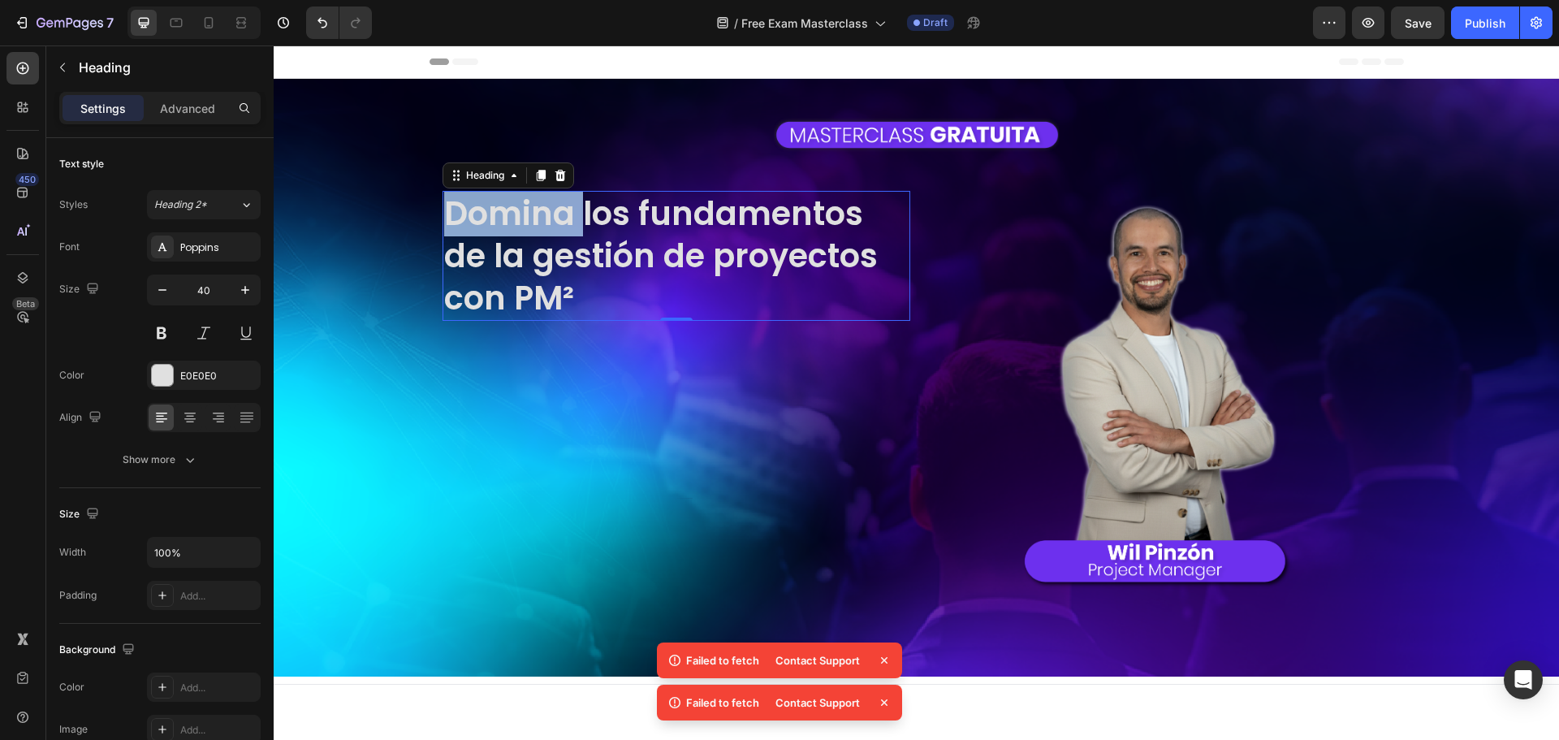
click at [489, 234] on p "Domina los fundamentos de la gestión de proyectos con PM²" at bounding box center [676, 255] width 464 height 127
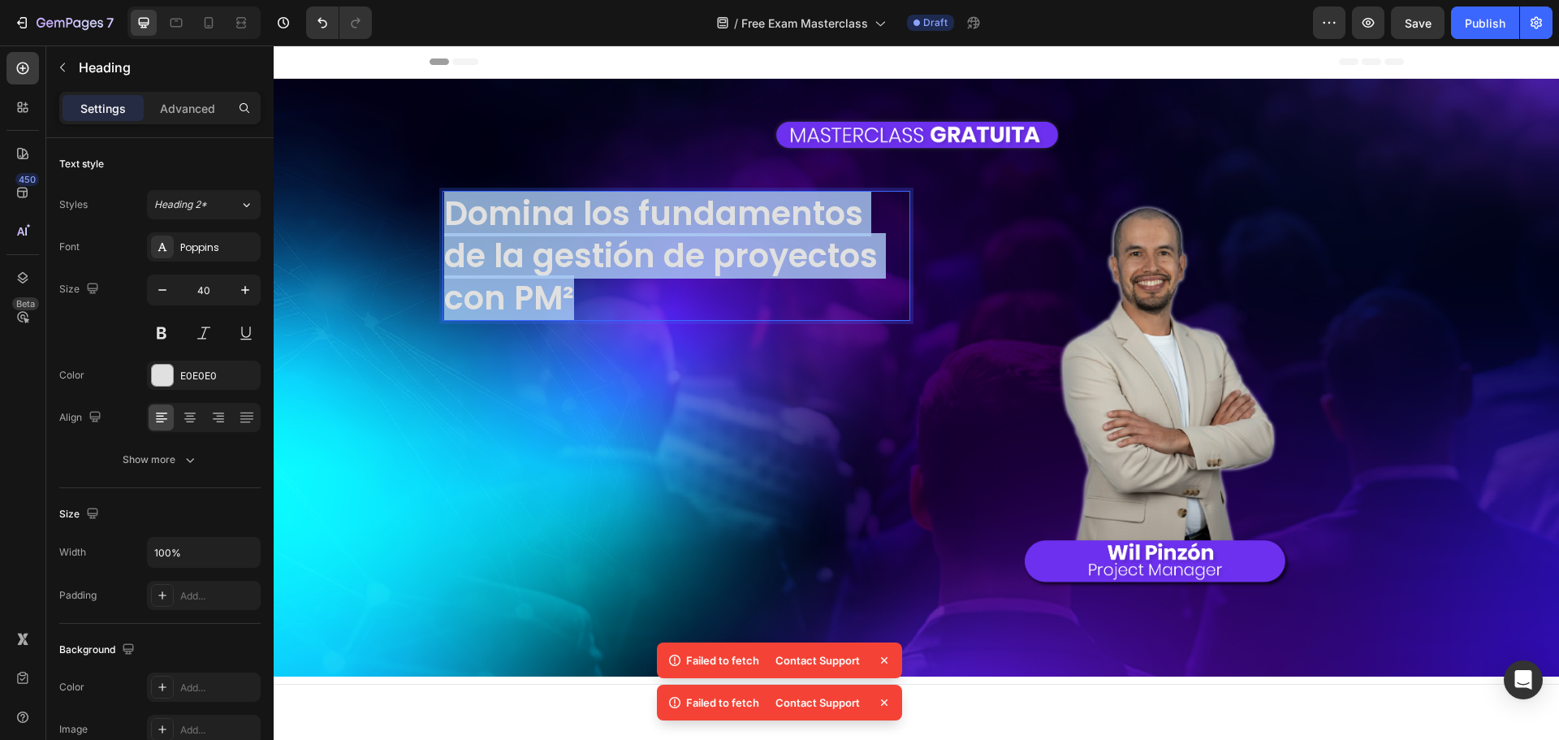
click at [489, 234] on p "Domina los fundamentos de la gestión de proyectos con PM²" at bounding box center [676, 255] width 464 height 127
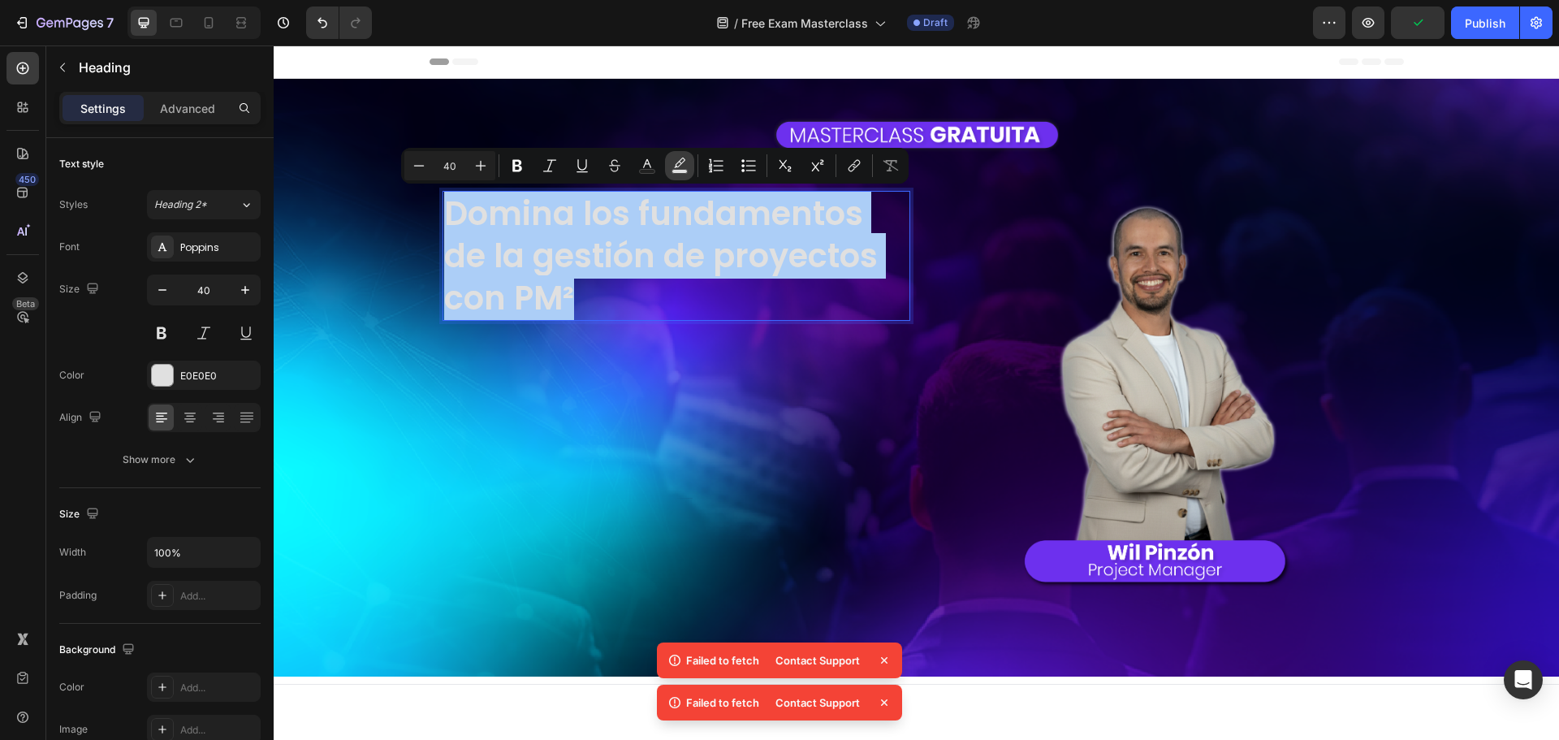
click at [688, 164] on button "Text Background Color" at bounding box center [679, 165] width 29 height 29
type input "000000"
type input "77"
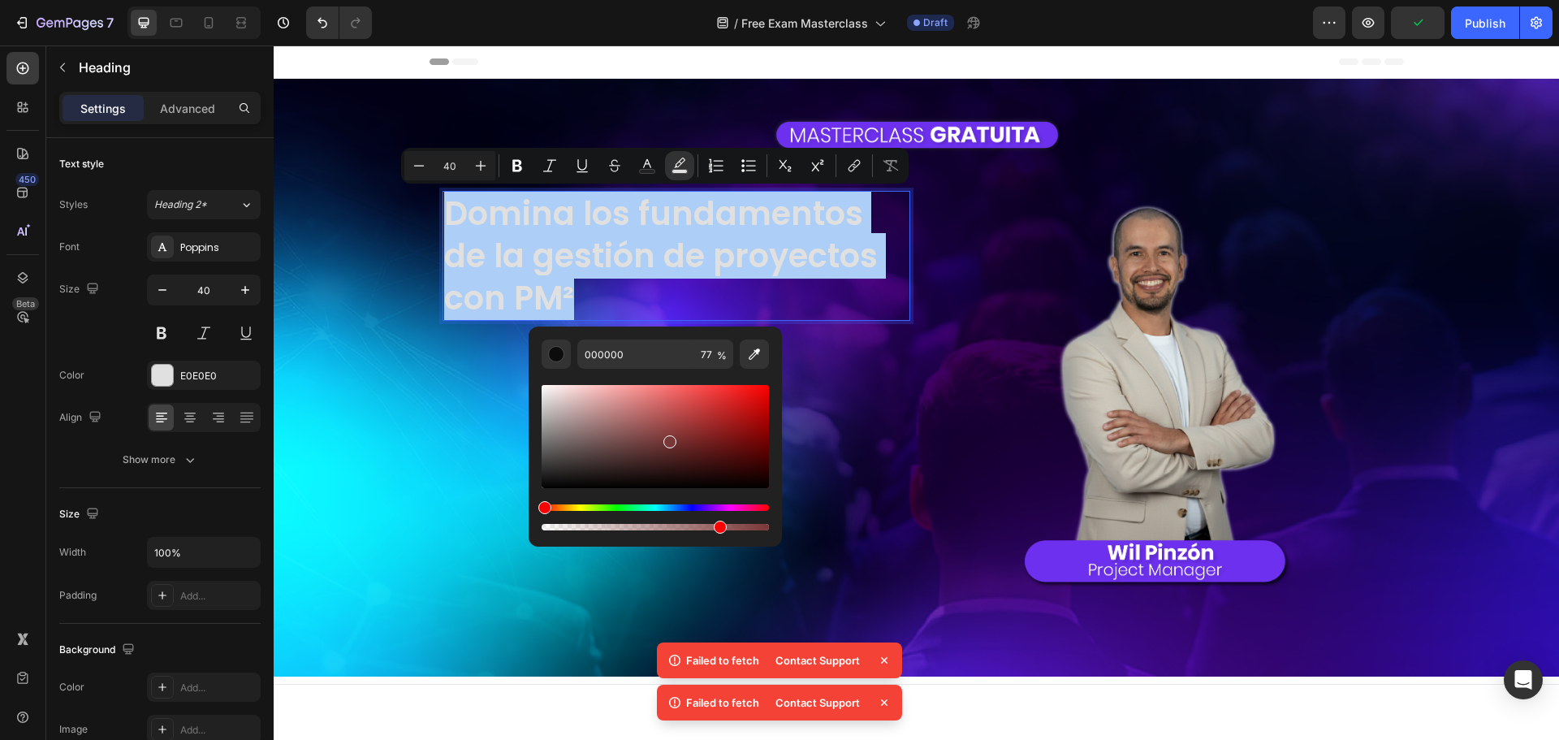
drag, startPoint x: 667, startPoint y: 438, endPoint x: 698, endPoint y: 431, distance: 32.5
click at [697, 431] on div "Editor contextual toolbar" at bounding box center [655, 436] width 227 height 103
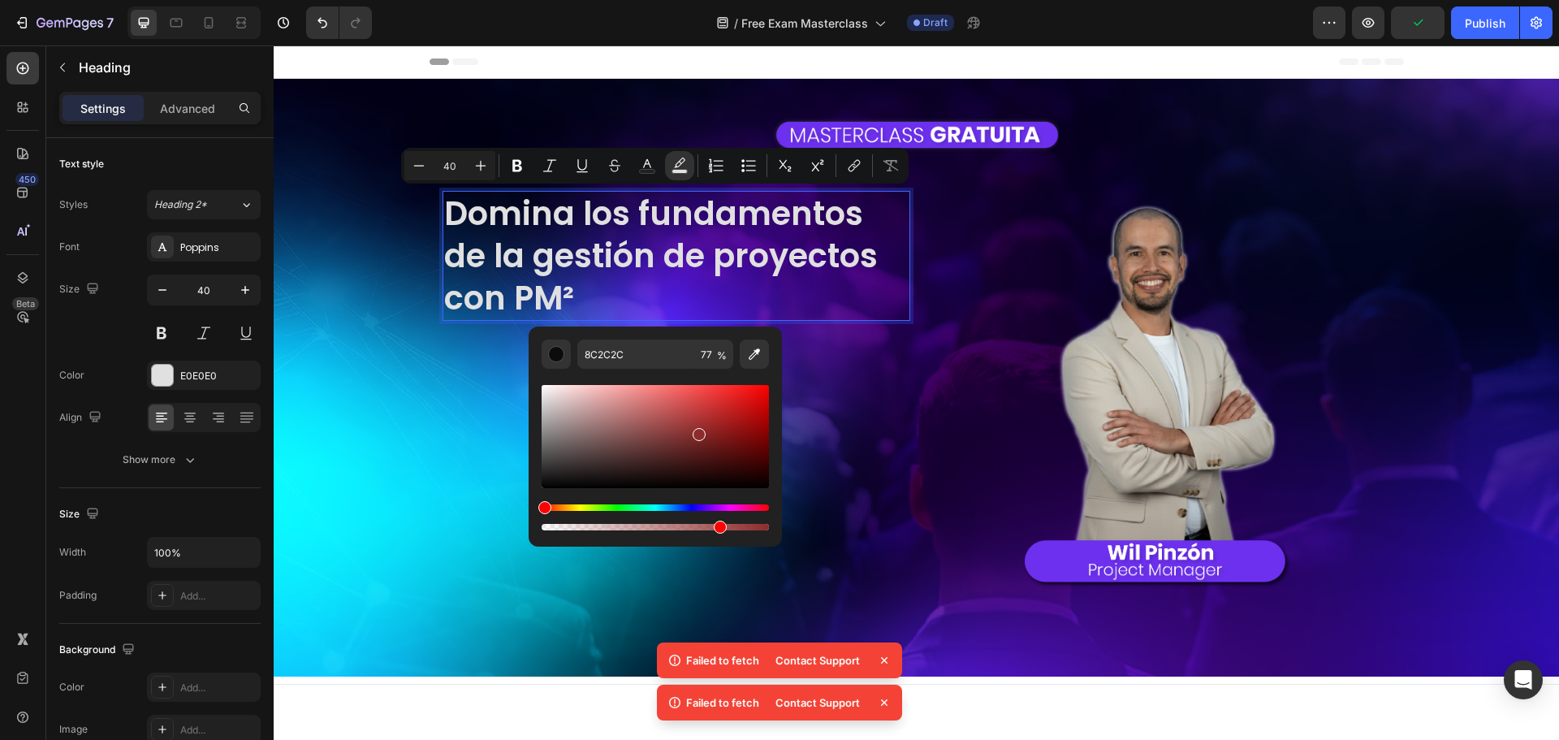
click at [698, 430] on div "Editor contextual toolbar" at bounding box center [699, 434] width 13 height 13
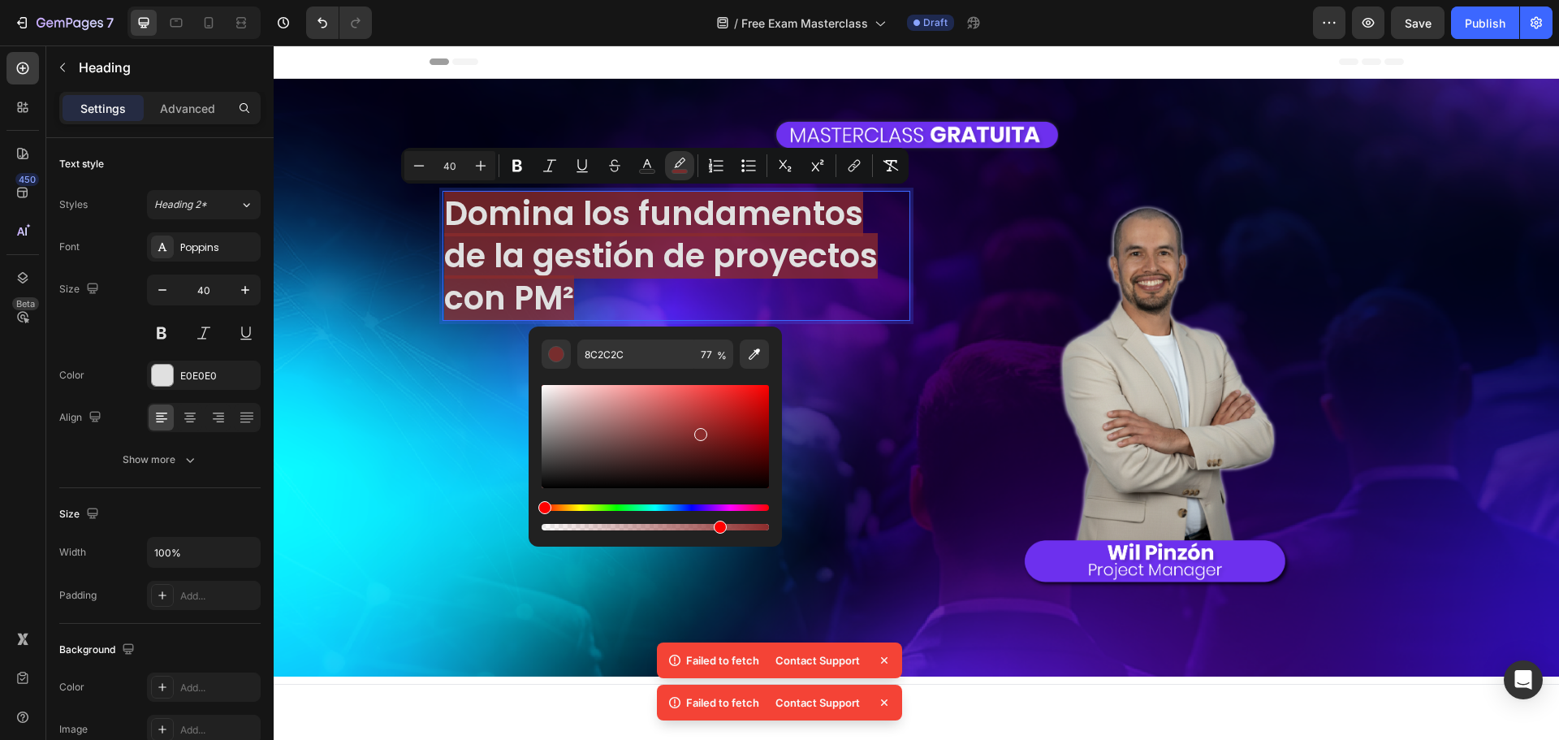
click at [698, 429] on div "Editor contextual toolbar" at bounding box center [700, 434] width 13 height 13
type input "8E2C2C"
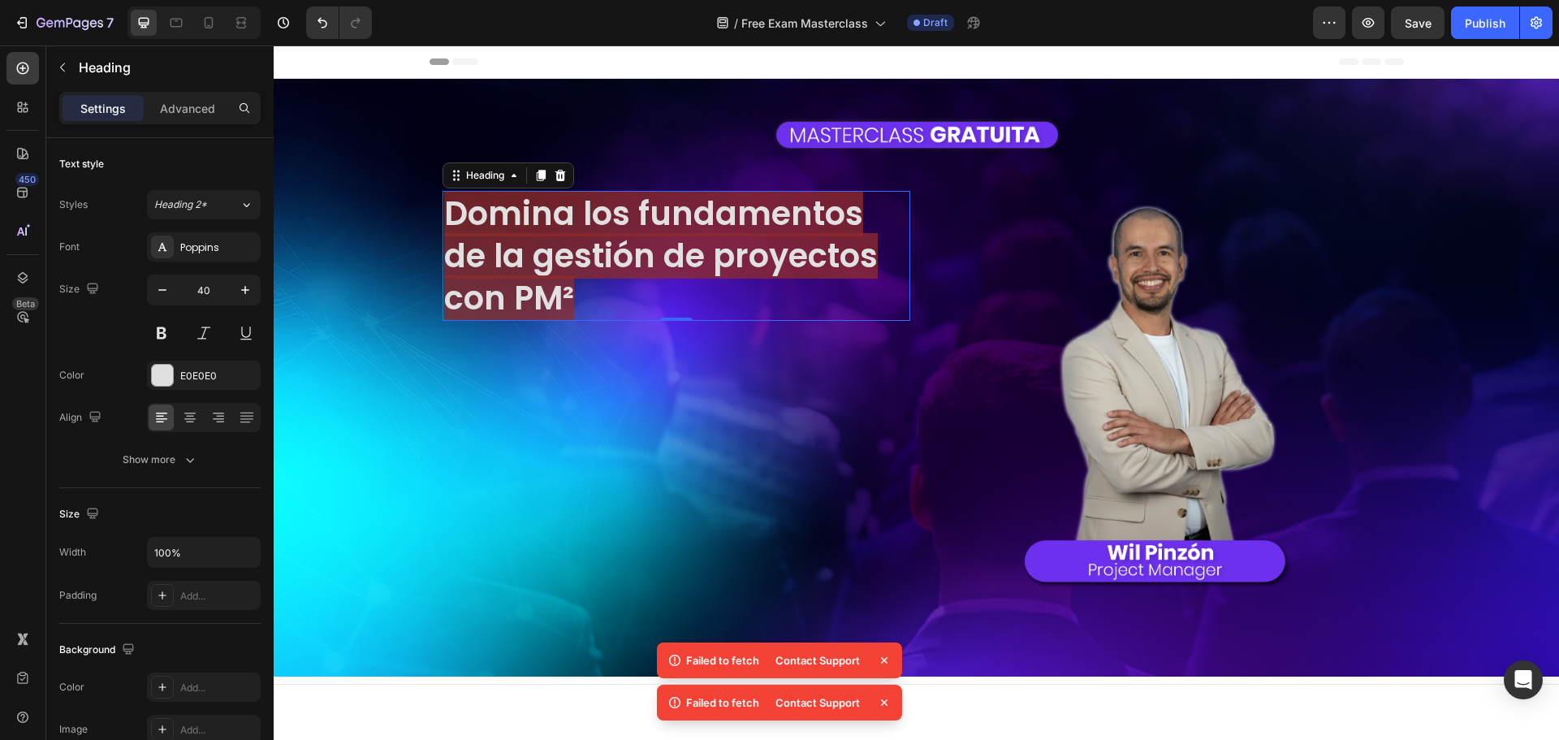
click at [62, 58] on button "Copy Hex" at bounding box center [31, 48] width 62 height 19
drag, startPoint x: 1185, startPoint y: 146, endPoint x: 587, endPoint y: 168, distance: 598.7
click at [35, 19] on link "Close" at bounding box center [17, 9] width 35 height 19
click at [770, 220] on span "Domina los fundamentos de la gestión de proyectos con PM²" at bounding box center [661, 256] width 434 height 130
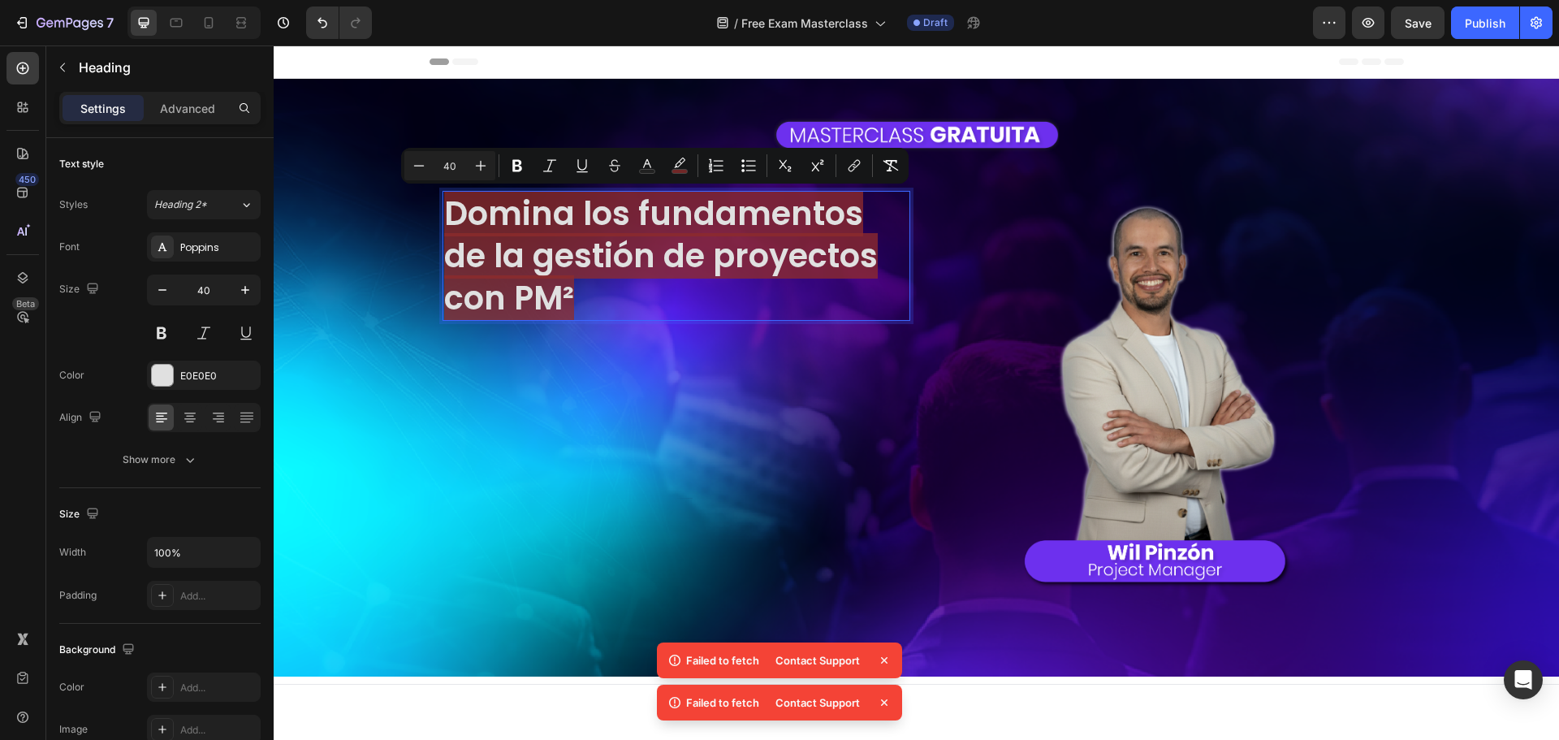
click at [770, 219] on span "Domina los fundamentos de la gestión de proyectos con PM²" at bounding box center [661, 256] width 434 height 130
drag, startPoint x: 671, startPoint y: 168, endPoint x: 426, endPoint y: 198, distance: 247.0
click at [671, 168] on icon "Editor contextual toolbar" at bounding box center [679, 166] width 16 height 16
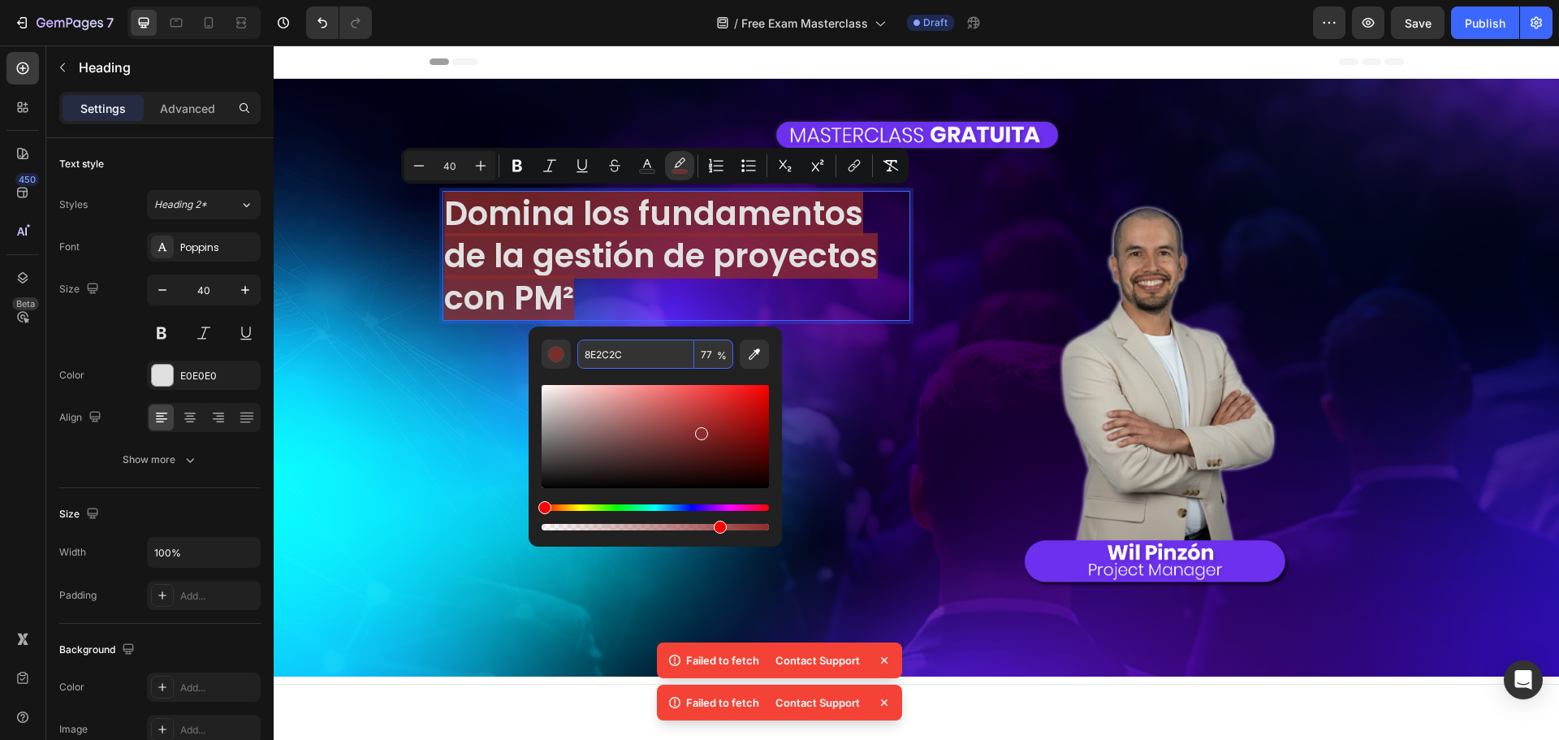
click at [632, 346] on input "8E2C2C" at bounding box center [635, 353] width 117 height 29
paste input "#6d30ee"
type input "6D30EE"
type input "100"
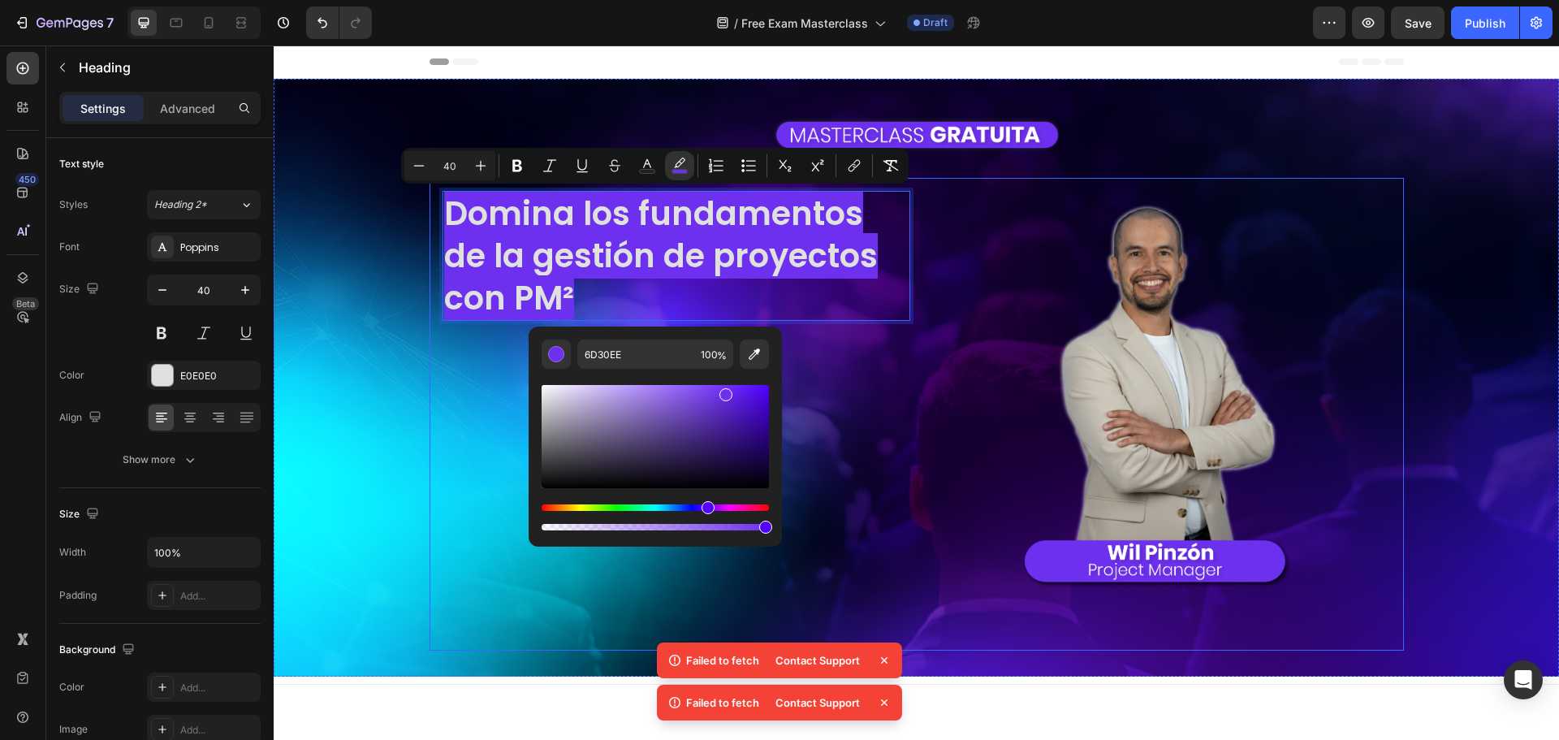
click at [429, 378] on div "Domina los fundamentos de la gestión de proyectos con PM² Heading 0 Image Row" at bounding box center [916, 414] width 974 height 473
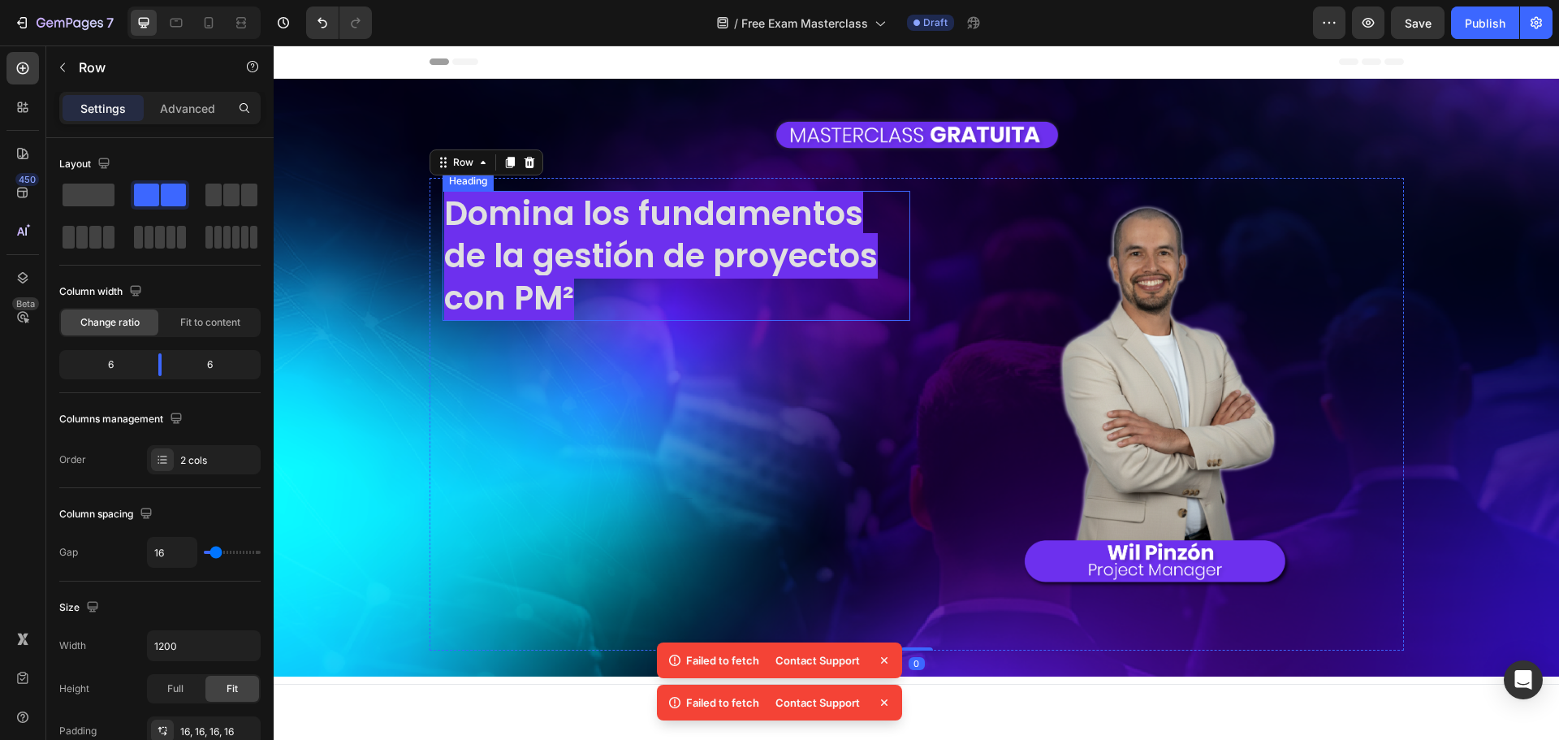
click at [542, 257] on span "Domina los fundamentos de la gestión de proyectos con PM²" at bounding box center [661, 256] width 434 height 130
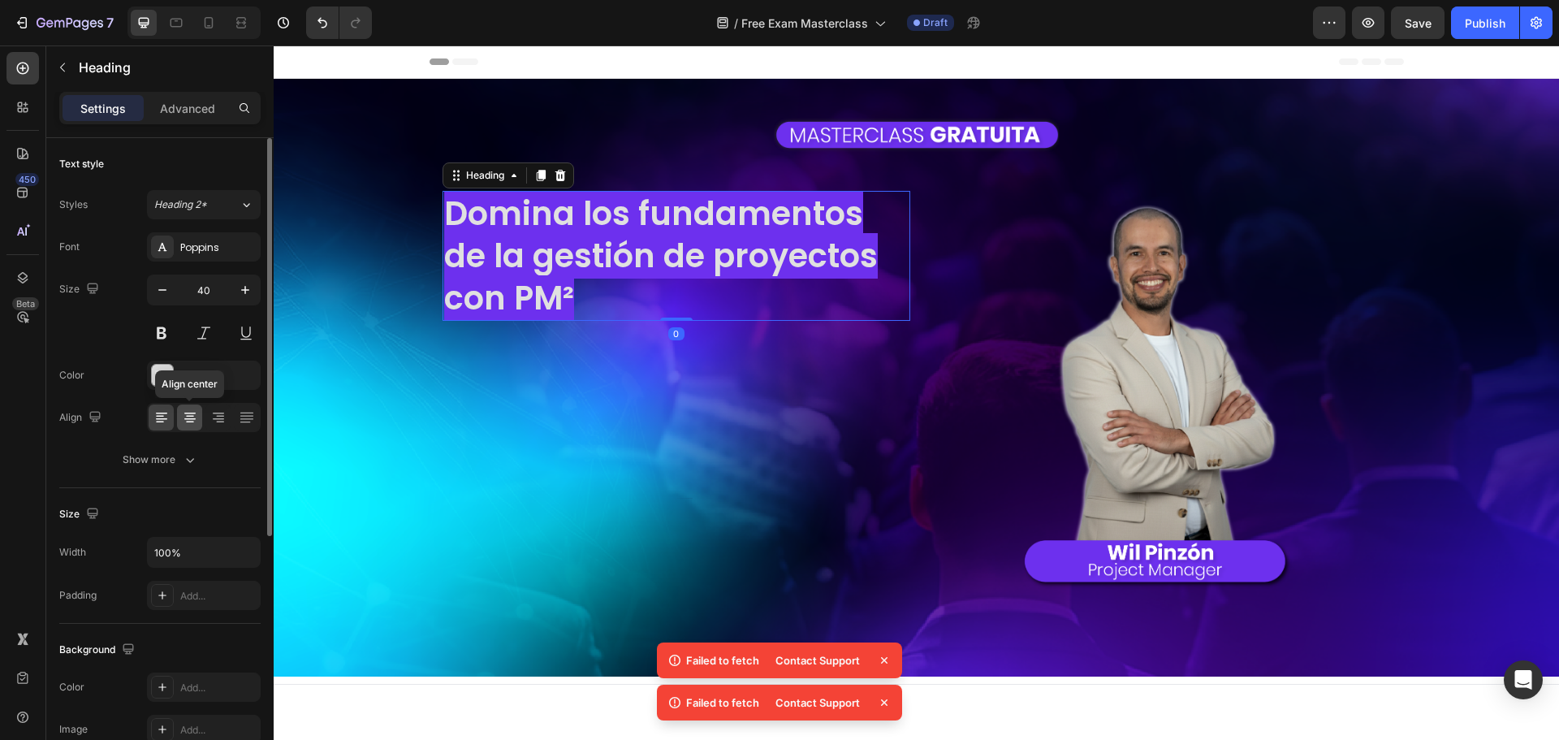
drag, startPoint x: 189, startPoint y: 418, endPoint x: 175, endPoint y: 365, distance: 54.8
click at [189, 418] on icon at bounding box center [189, 419] width 11 height 2
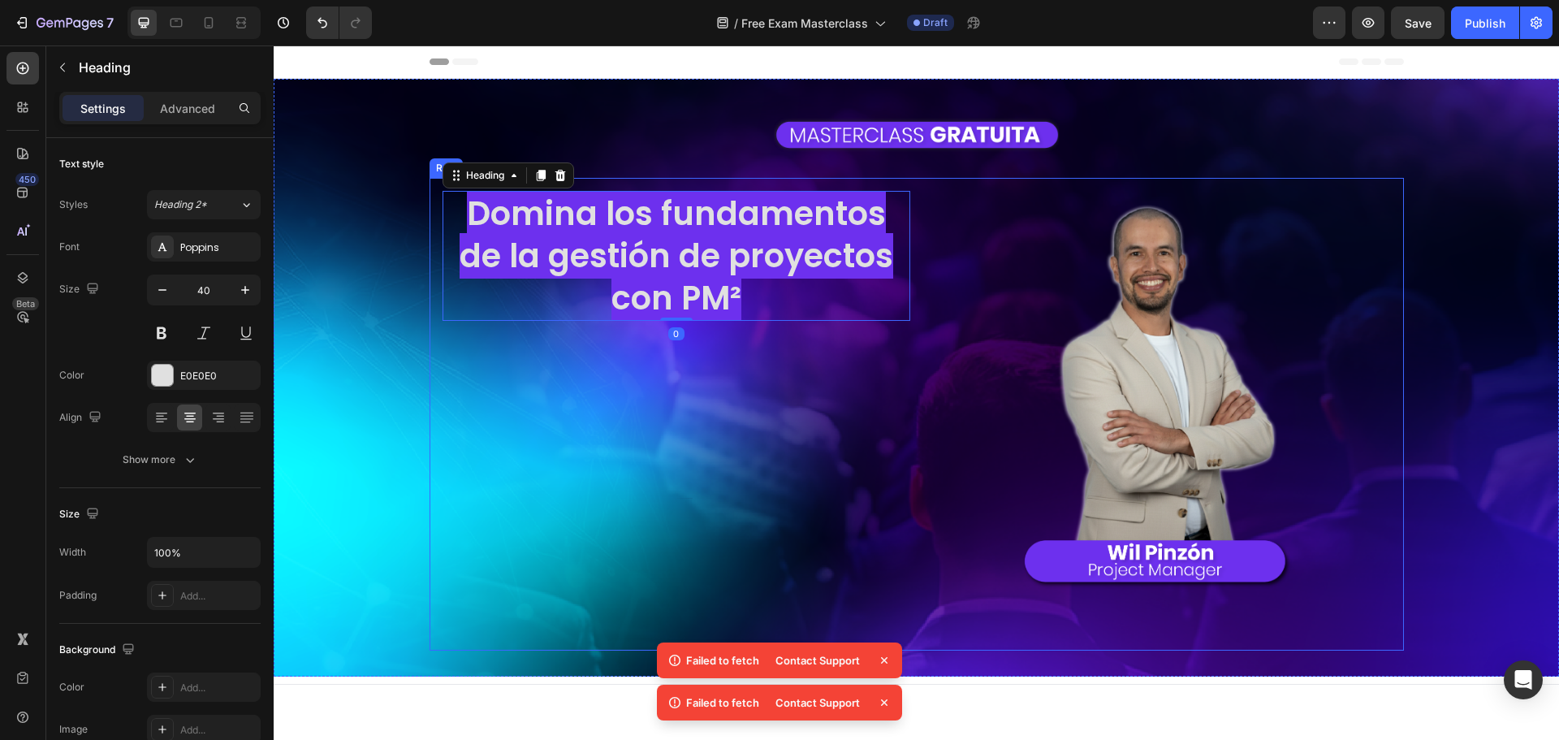
click at [529, 420] on div "⁠⁠⁠⁠⁠⁠⁠ Domina los fundamentos de la gestión de proyectos con PM² Heading 0" at bounding box center [676, 414] width 468 height 447
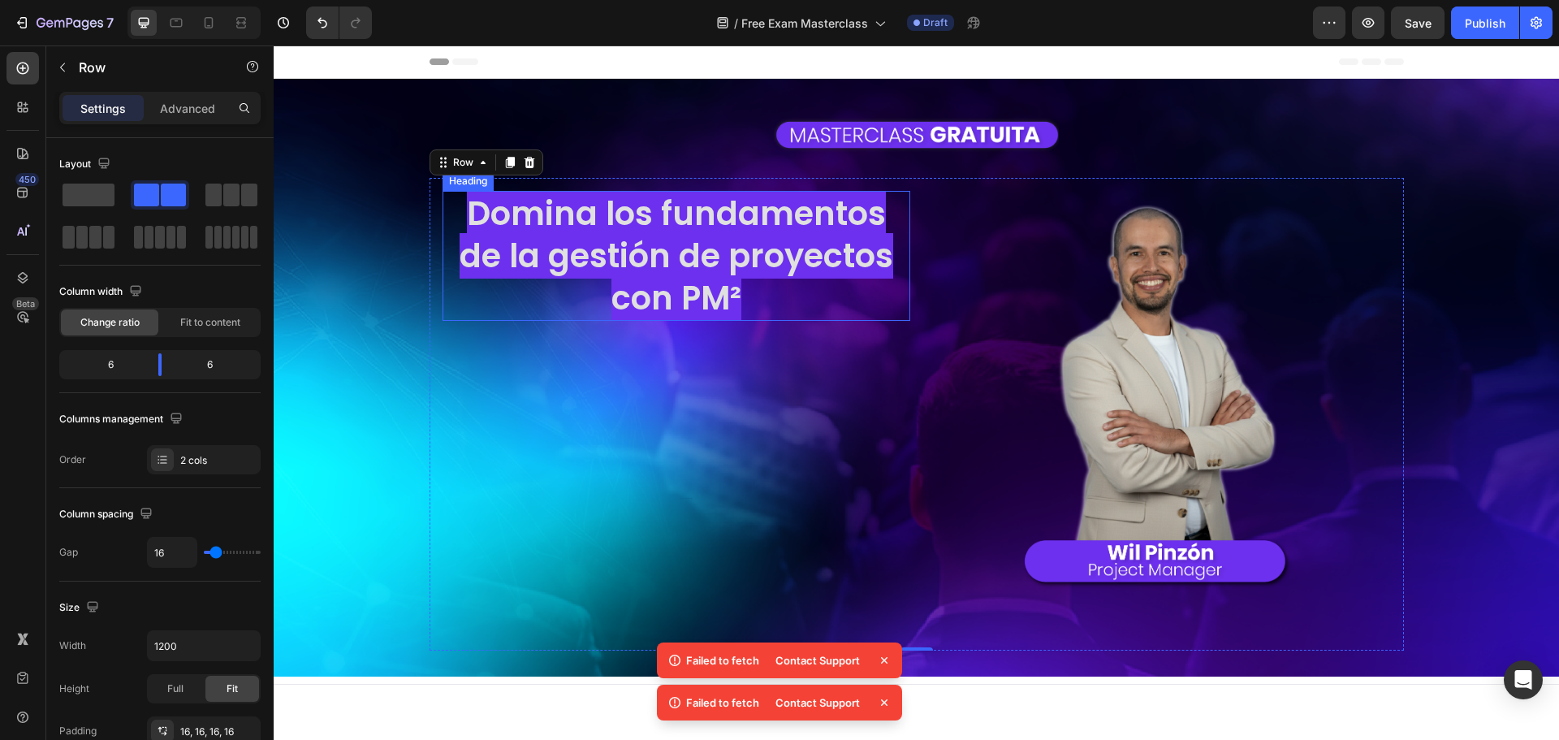
click at [730, 252] on span "Domina los fundamentos de la gestión de proyectos con PM²" at bounding box center [677, 256] width 434 height 130
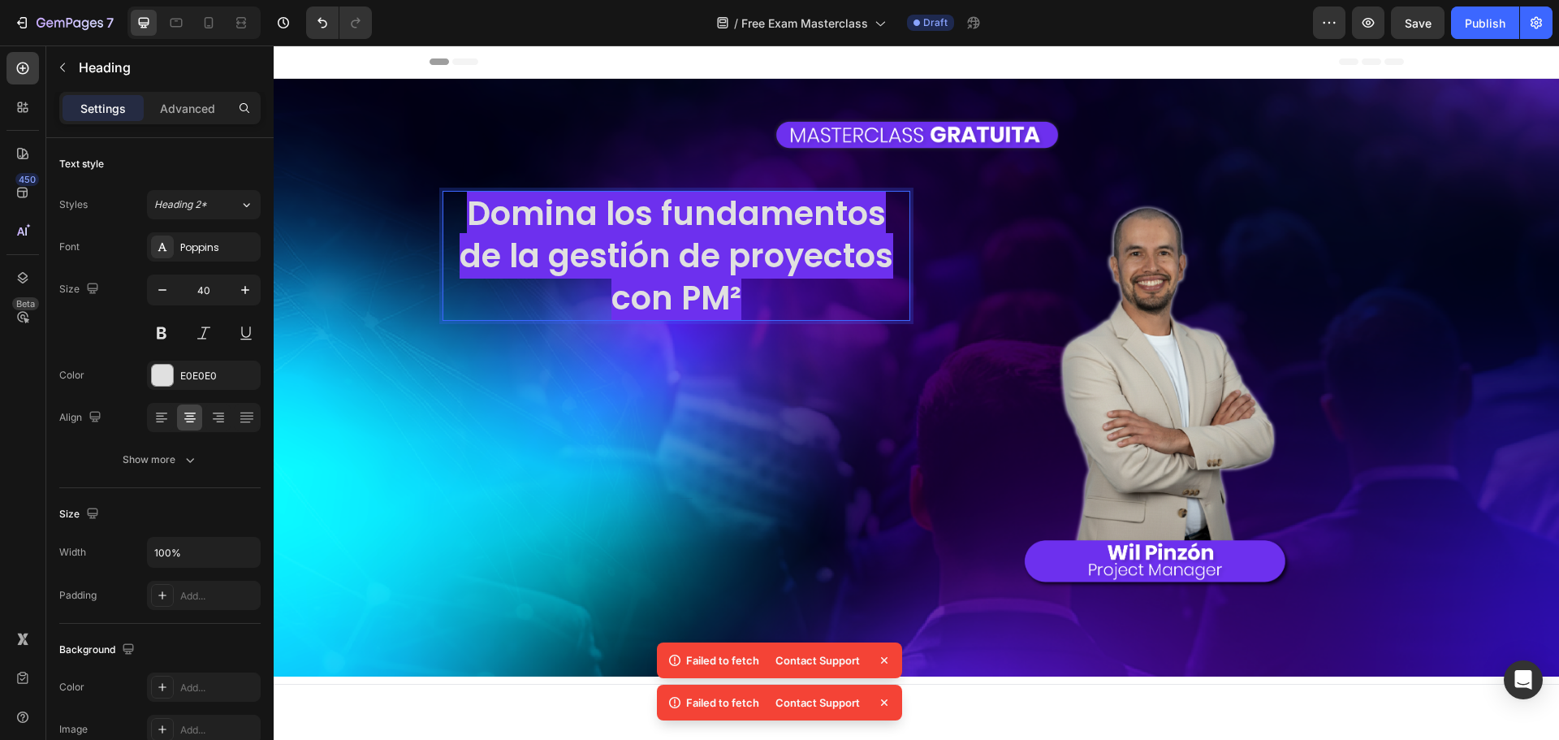
click at [730, 252] on span "Domina los fundamentos de la gestión de proyectos con PM²" at bounding box center [677, 256] width 434 height 130
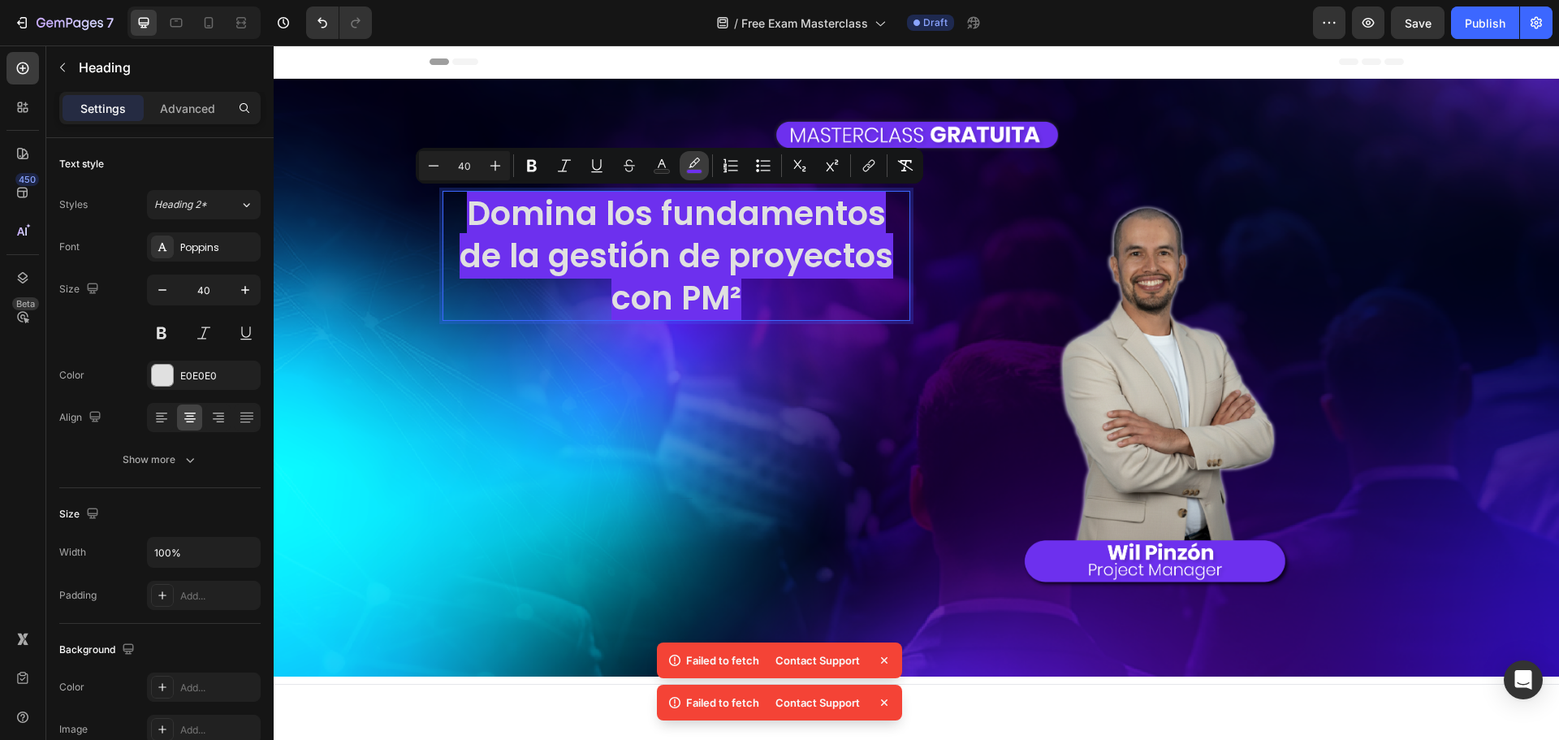
click at [696, 163] on icon "Editor contextual toolbar" at bounding box center [693, 163] width 11 height 10
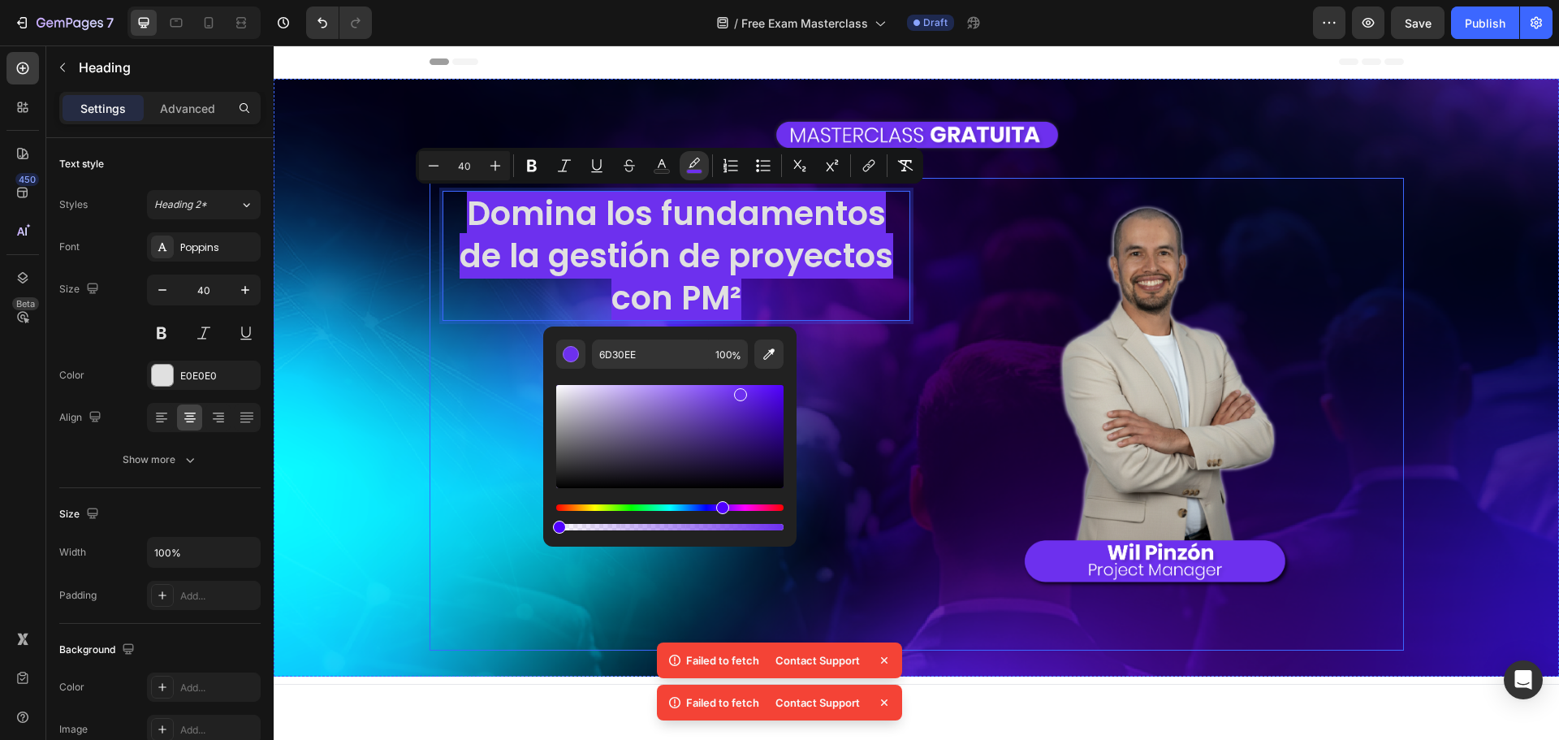
drag, startPoint x: 956, startPoint y: 572, endPoint x: 525, endPoint y: 507, distance: 436.0
type input "0"
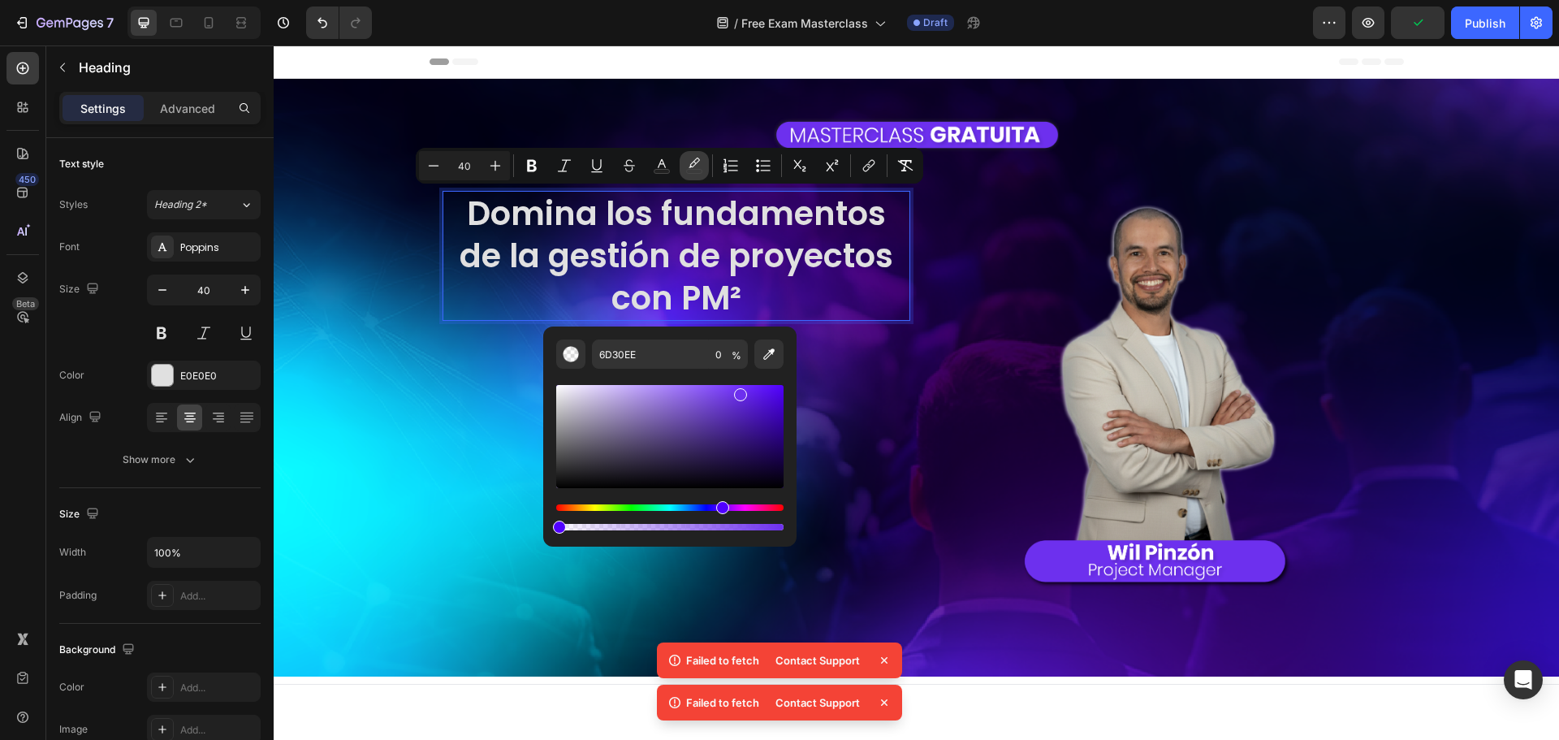
click at [688, 167] on icon "Editor contextual toolbar" at bounding box center [694, 166] width 16 height 16
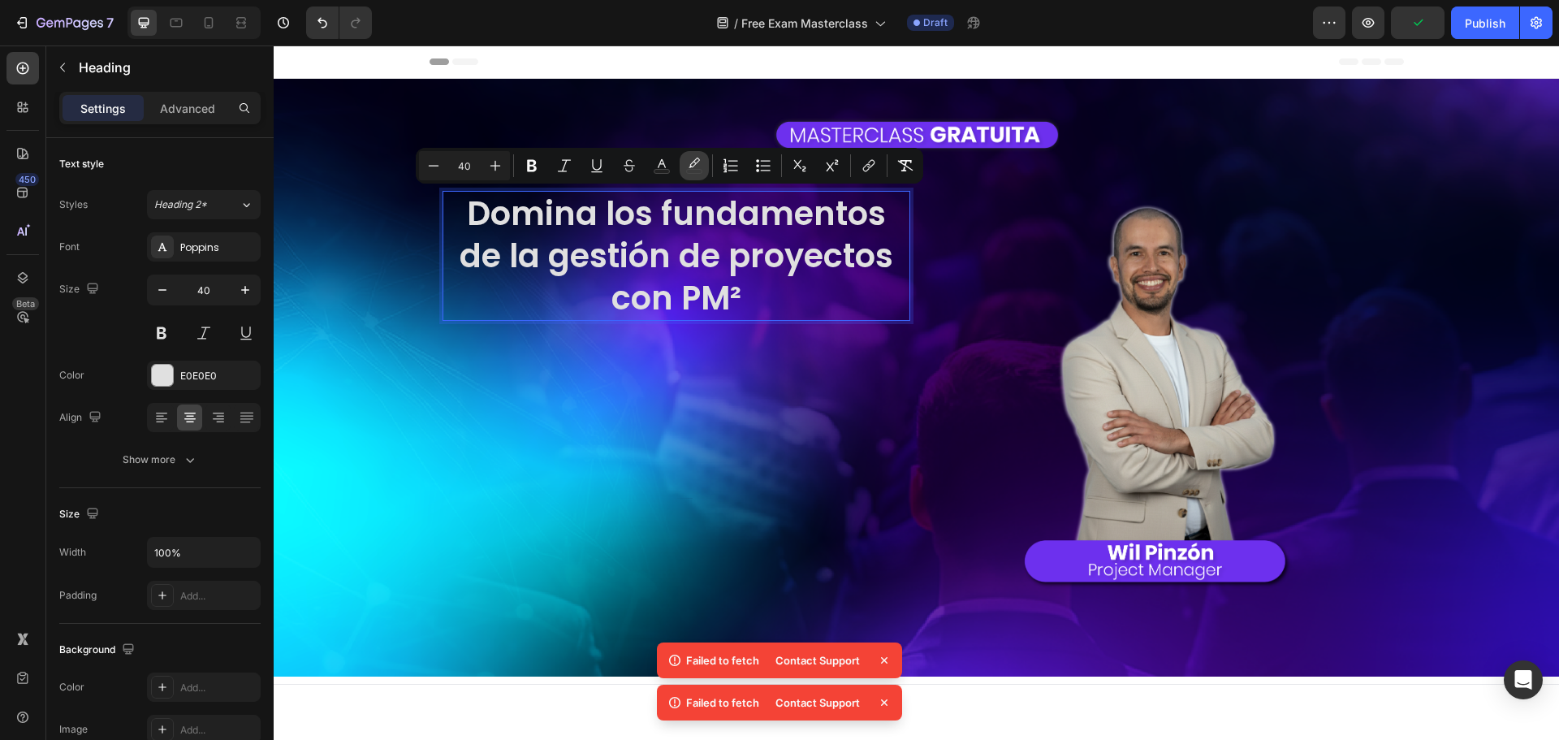
drag, startPoint x: 688, startPoint y: 167, endPoint x: 385, endPoint y: 149, distance: 303.4
click at [688, 167] on icon "Editor contextual toolbar" at bounding box center [694, 166] width 16 height 16
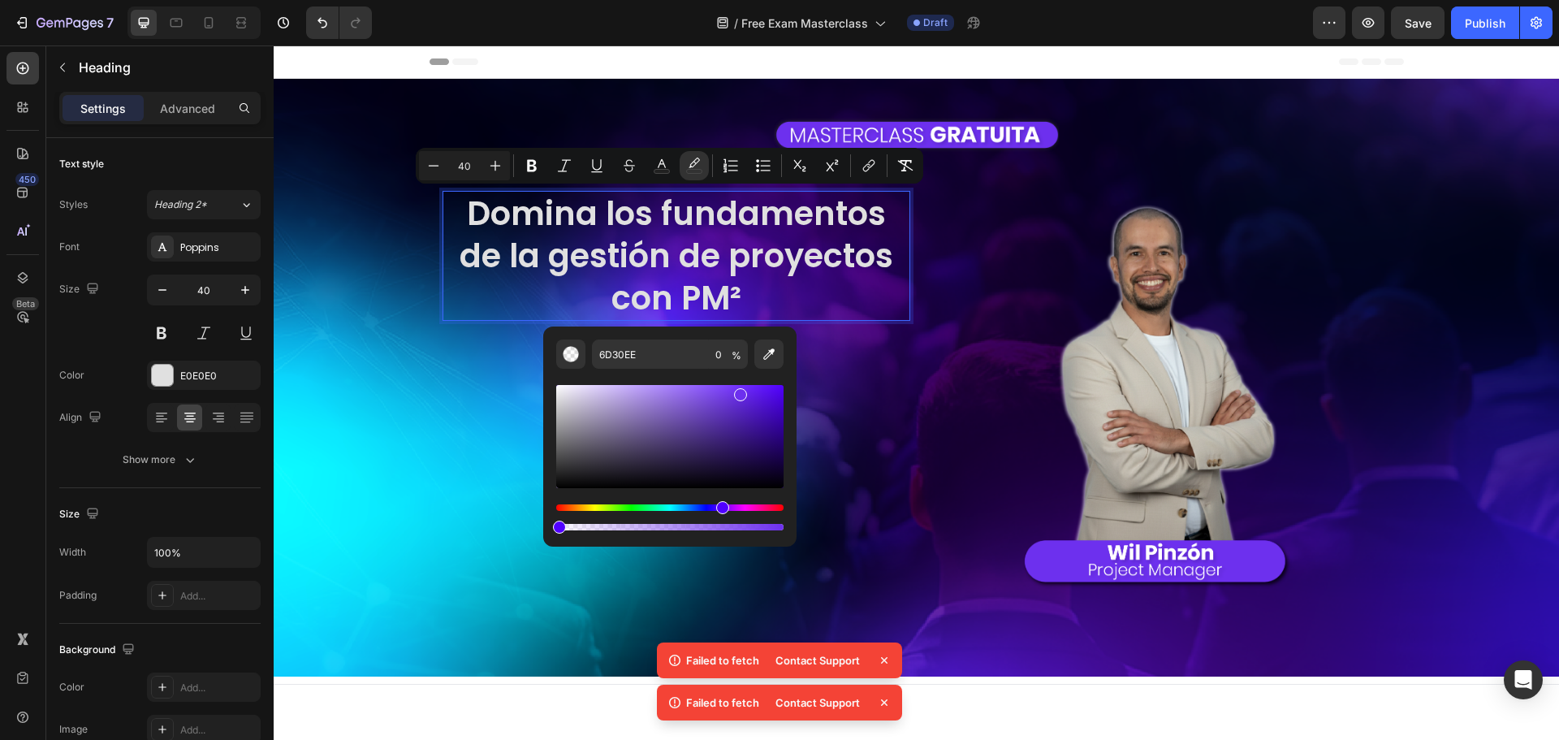
click at [435, 379] on div "Domina los fundamentos de la gestión de proyectos con PM² Heading 0 Image Row" at bounding box center [916, 414] width 974 height 473
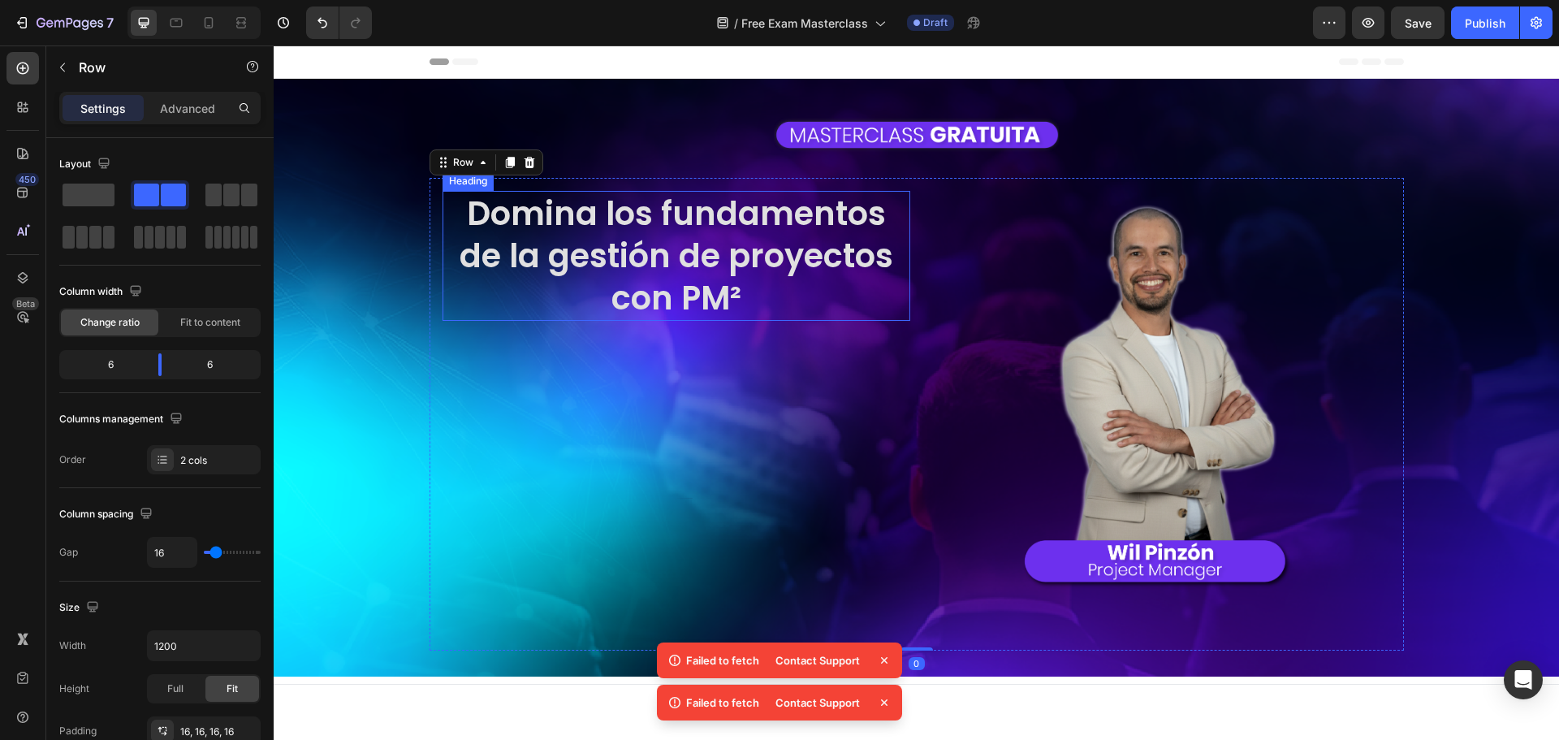
click at [675, 292] on span "Domina los fundamentos de la gestión de proyectos con PM²" at bounding box center [677, 256] width 434 height 130
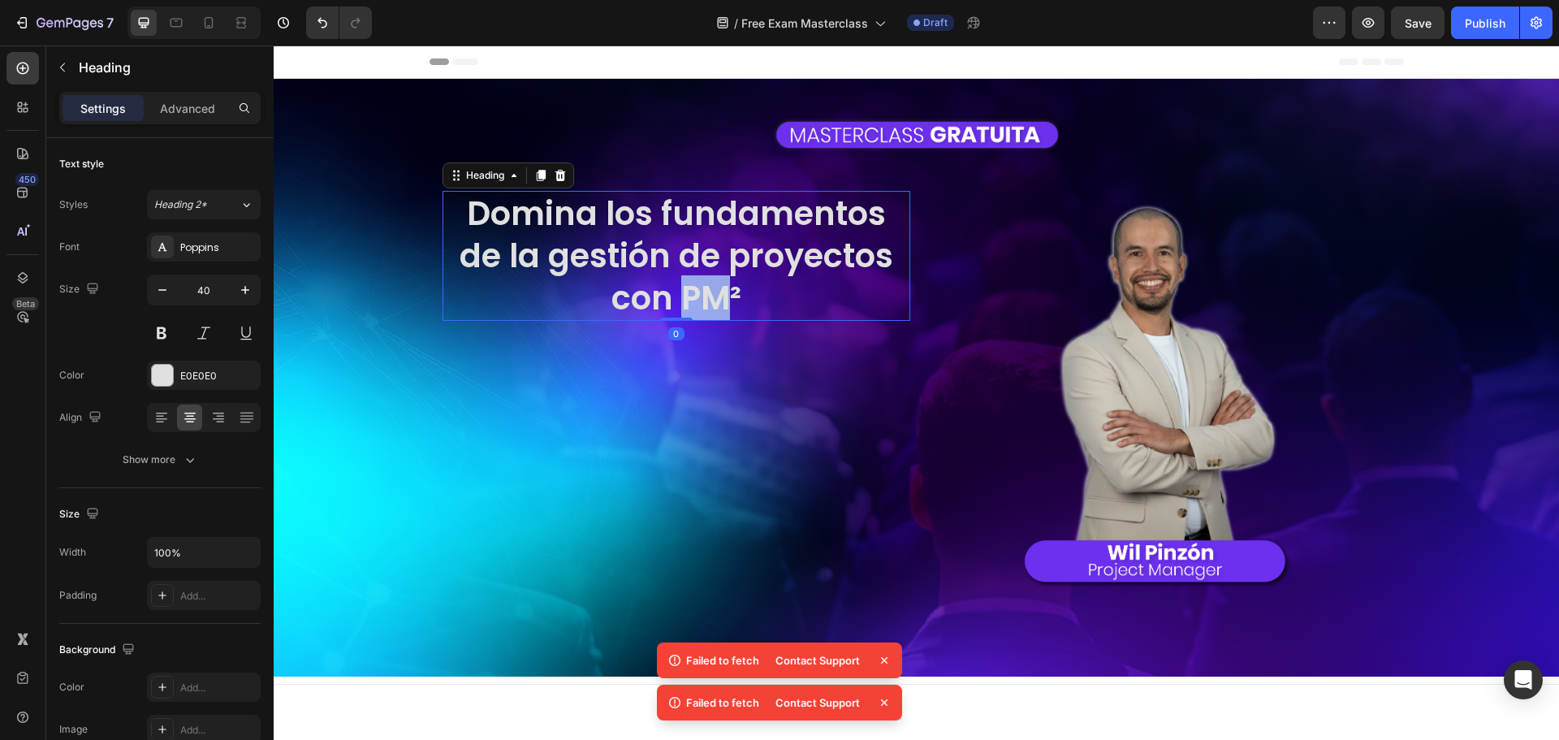
click at [675, 292] on span "Domina los fundamentos de la gestión de proyectos con PM²" at bounding box center [677, 256] width 434 height 130
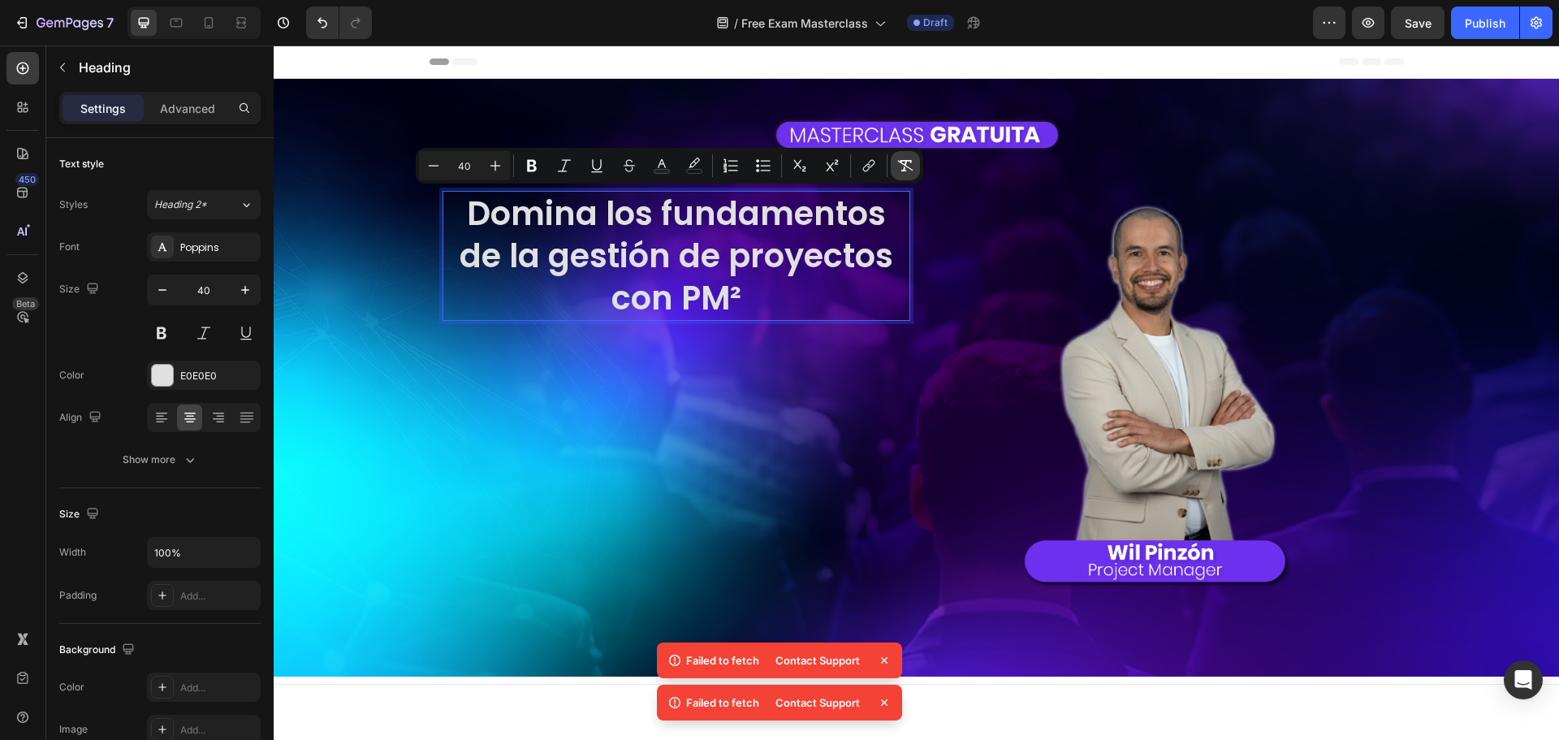
click at [910, 162] on icon "Editor contextual toolbar" at bounding box center [905, 165] width 15 height 11
click at [788, 343] on div "Domina los fundamentos de la gestión de proyectos con PM² Heading 0" at bounding box center [676, 414] width 468 height 447
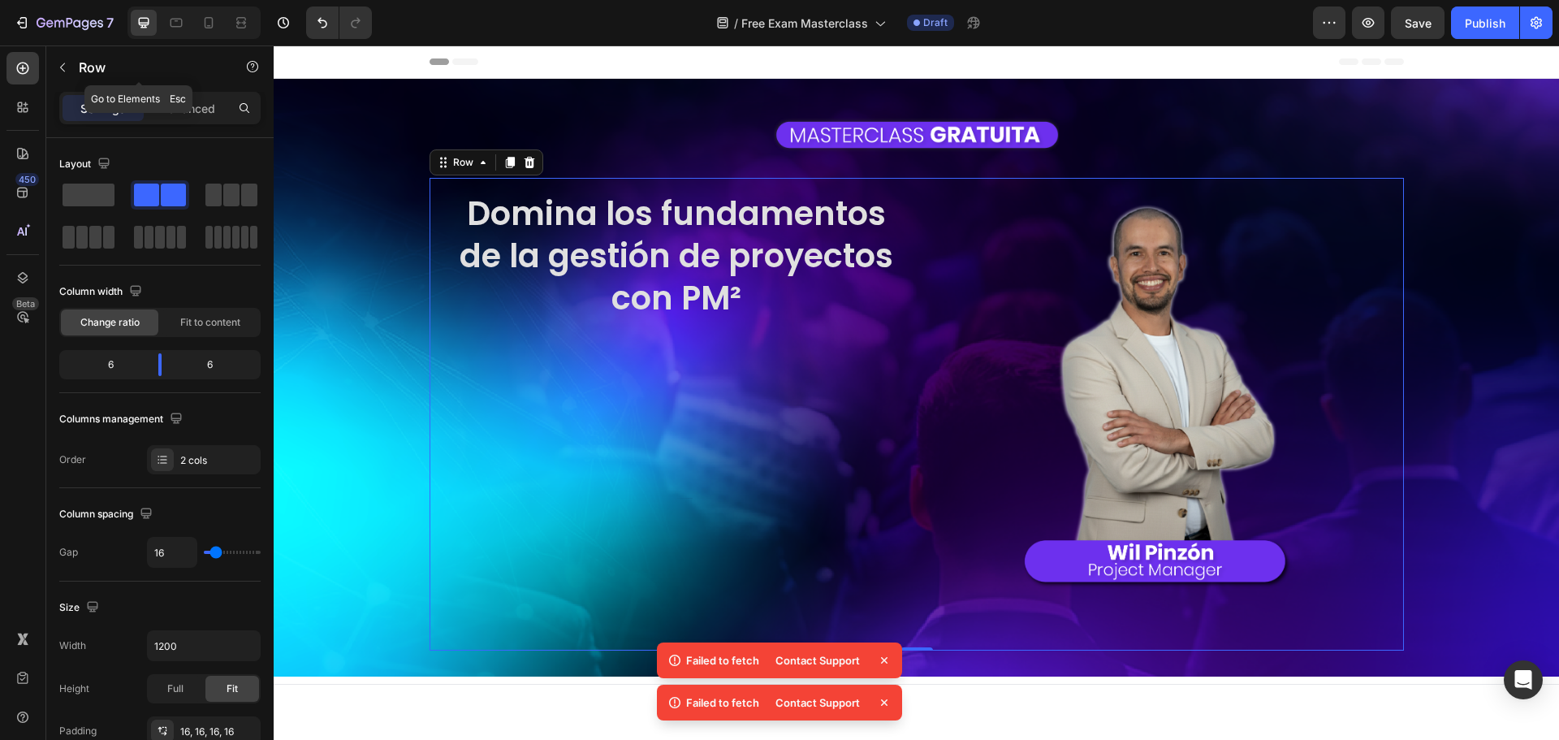
drag, startPoint x: 71, startPoint y: 58, endPoint x: 77, endPoint y: 71, distance: 14.5
click at [71, 58] on button "button" at bounding box center [63, 67] width 26 height 26
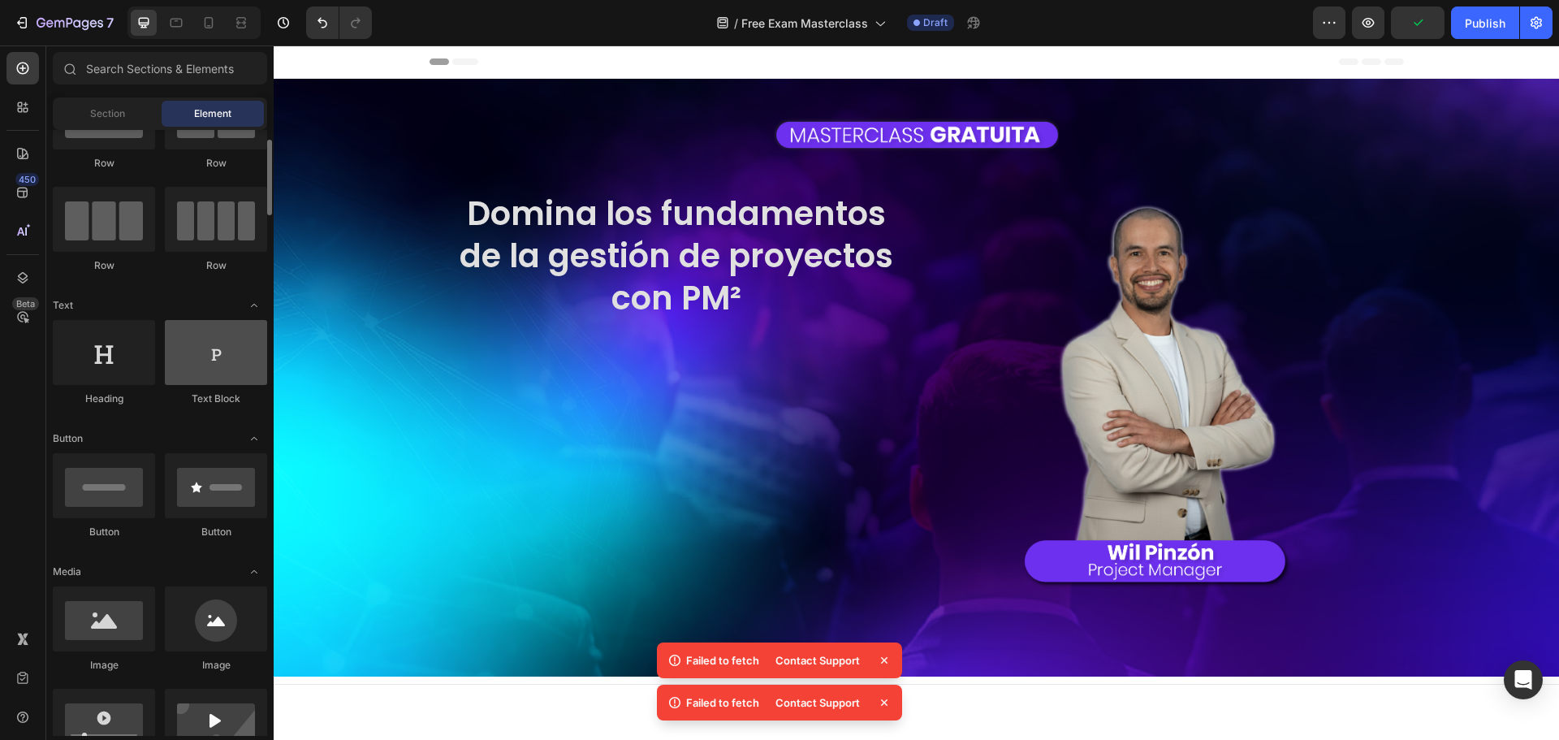
scroll to position [0, 0]
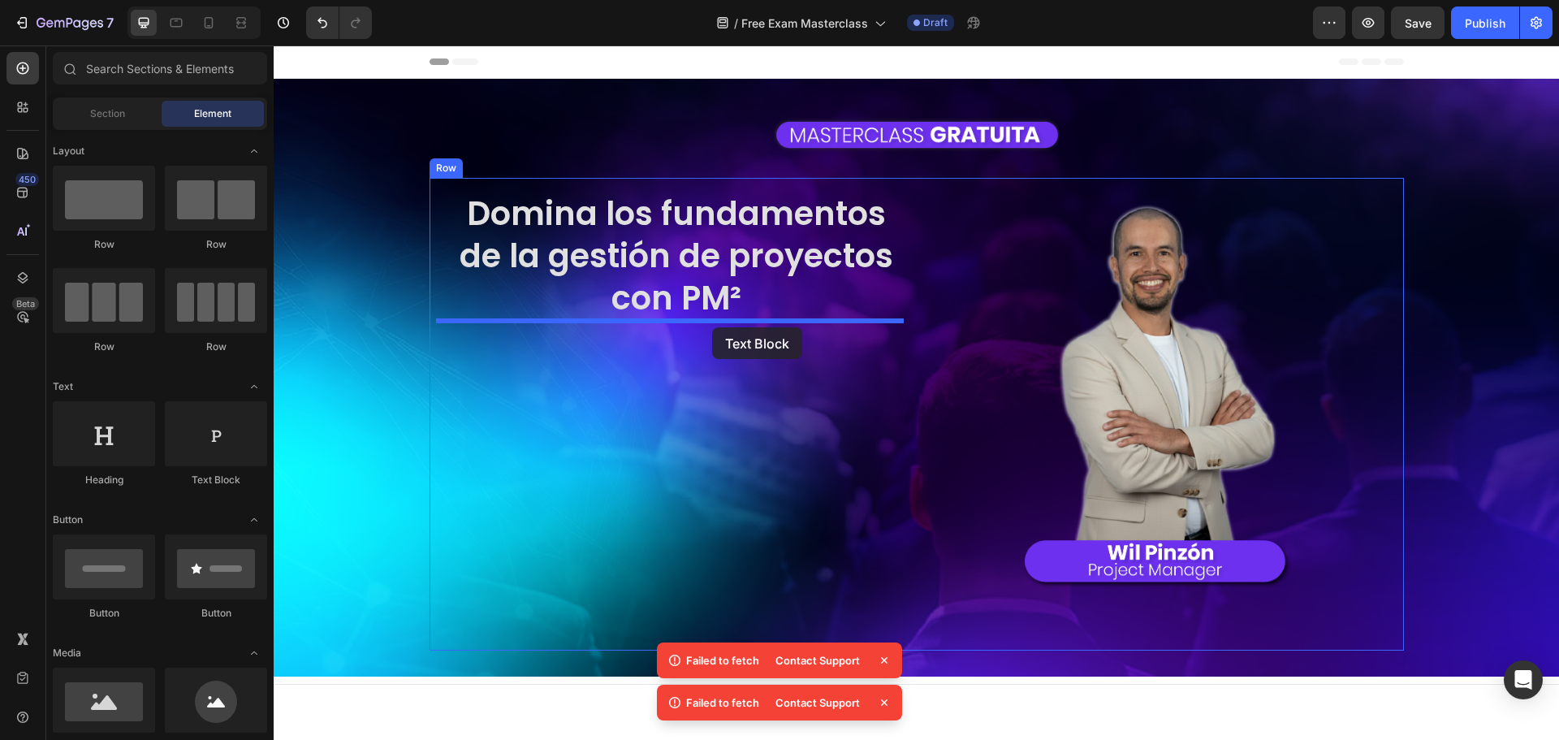
drag, startPoint x: 479, startPoint y: 495, endPoint x: 712, endPoint y: 327, distance: 287.3
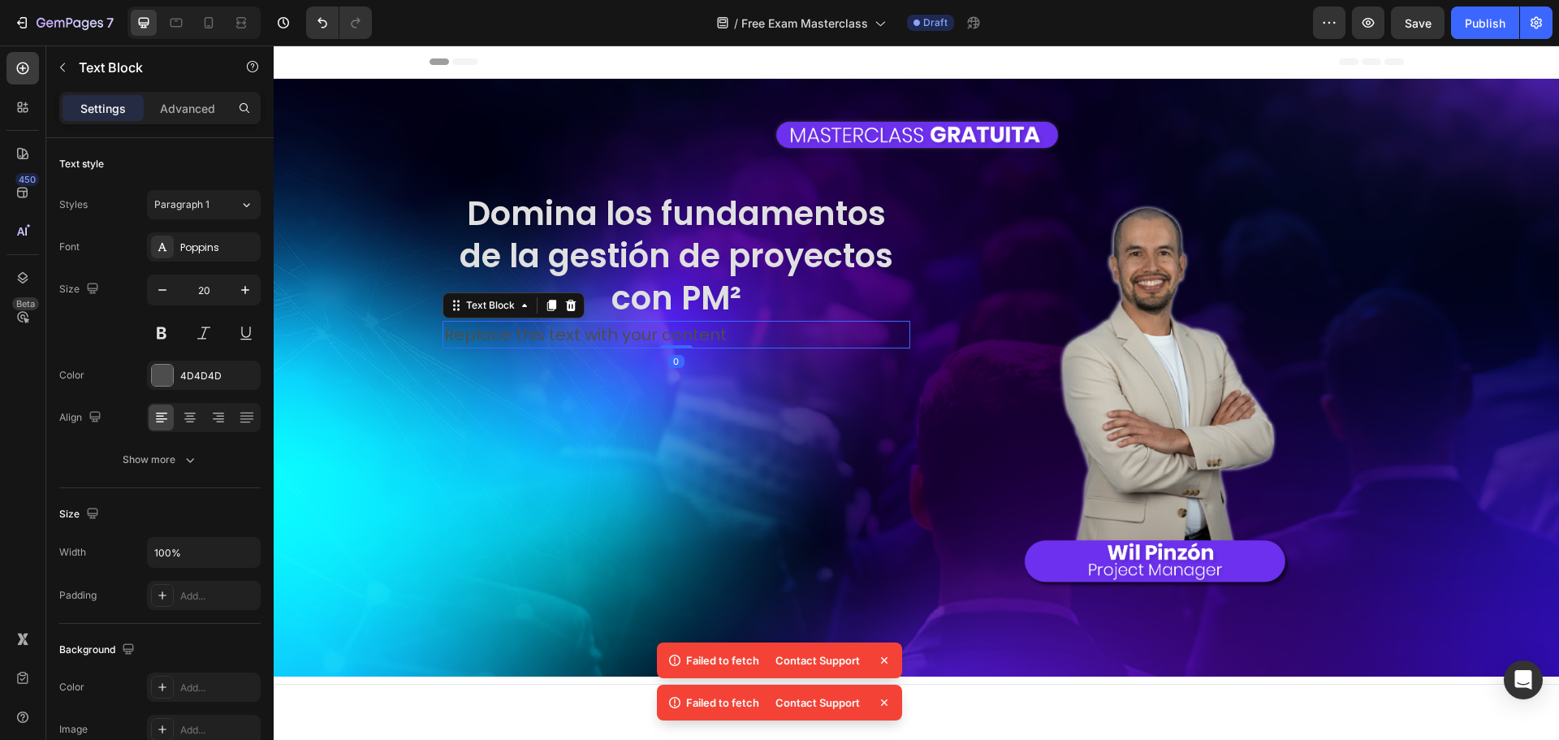
click at [593, 332] on div "Replace this text with your content" at bounding box center [676, 335] width 468 height 28
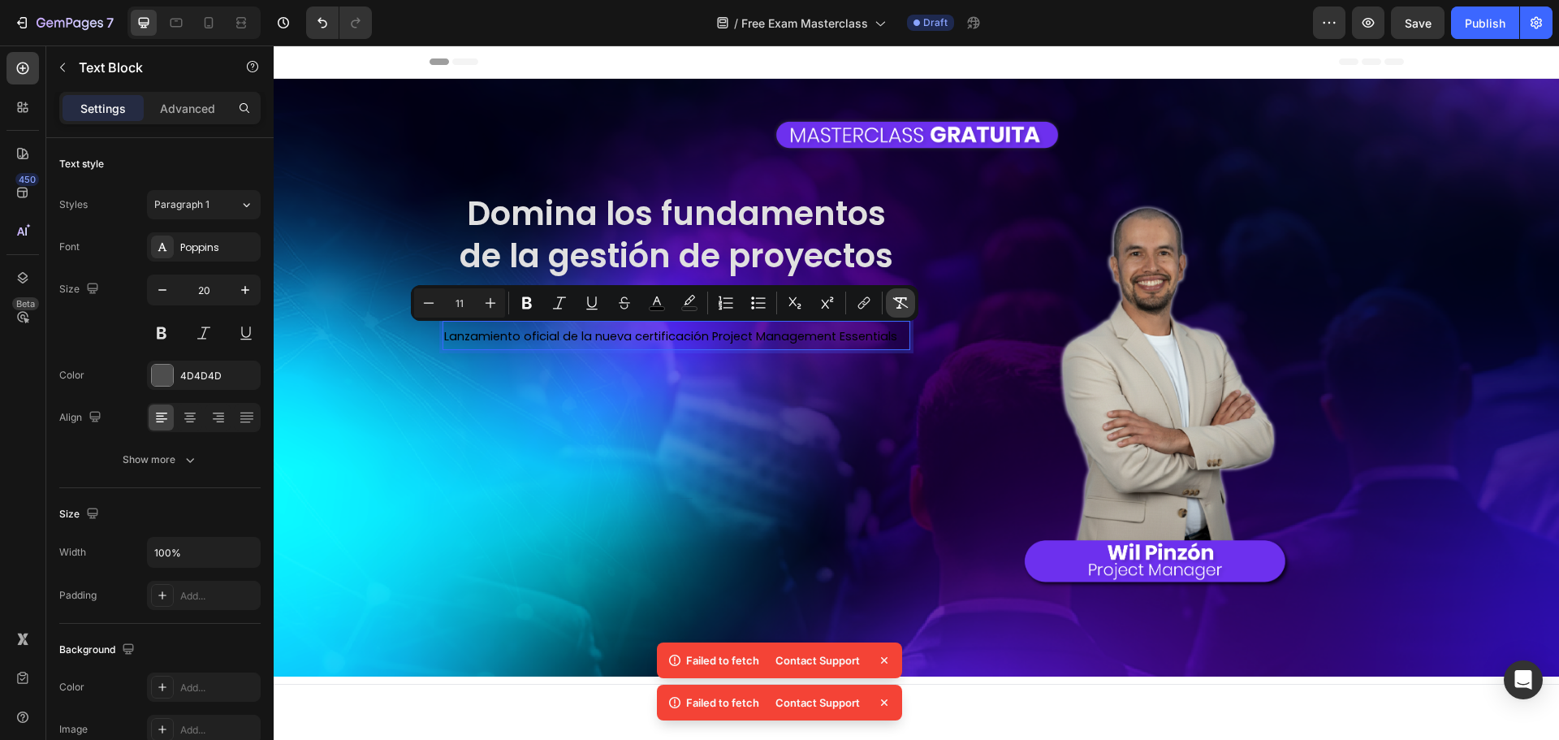
drag, startPoint x: 896, startPoint y: 305, endPoint x: 311, endPoint y: 310, distance: 585.4
click at [896, 305] on icon "Editor contextual toolbar" at bounding box center [900, 303] width 16 height 16
type input "20"
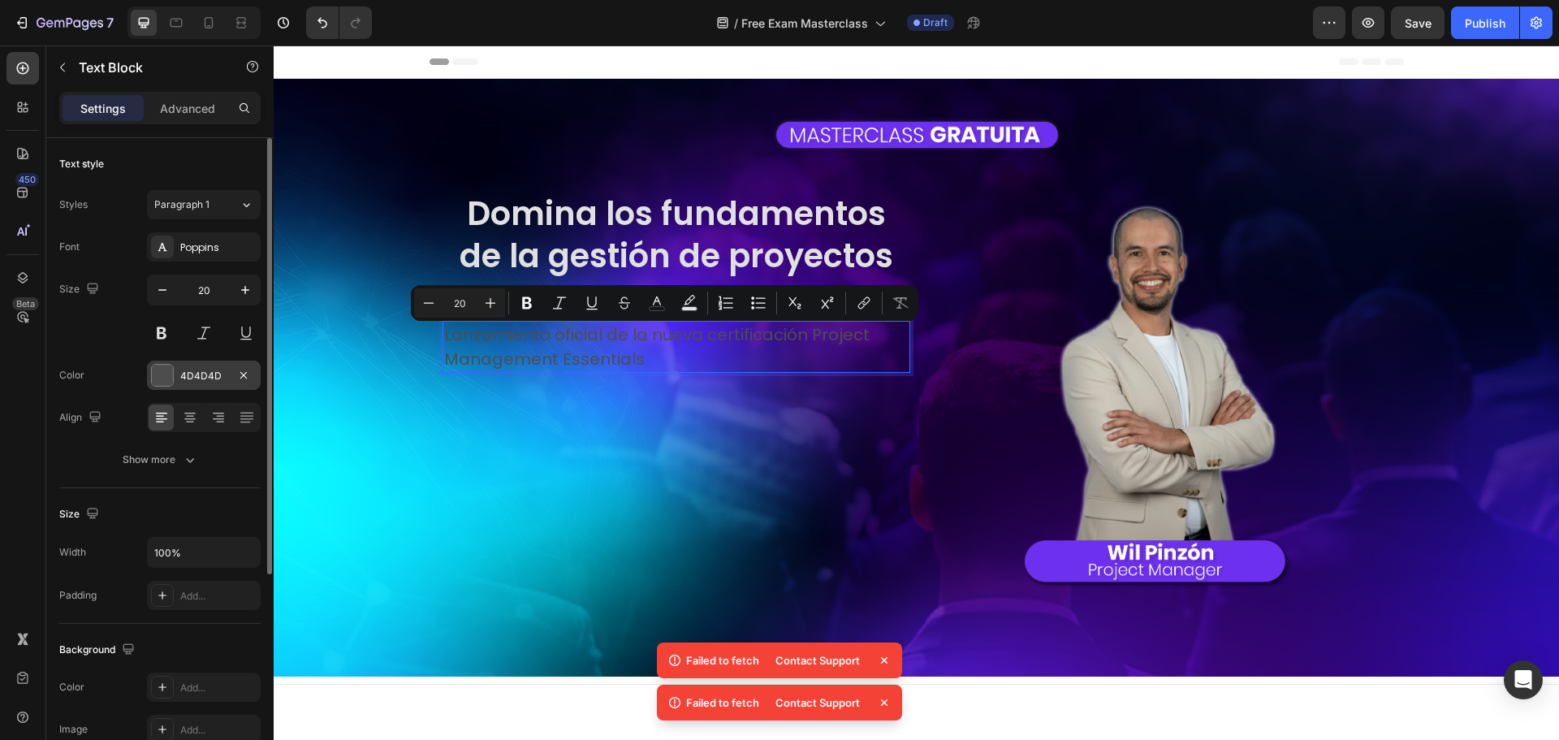
click at [166, 373] on div at bounding box center [162, 375] width 21 height 21
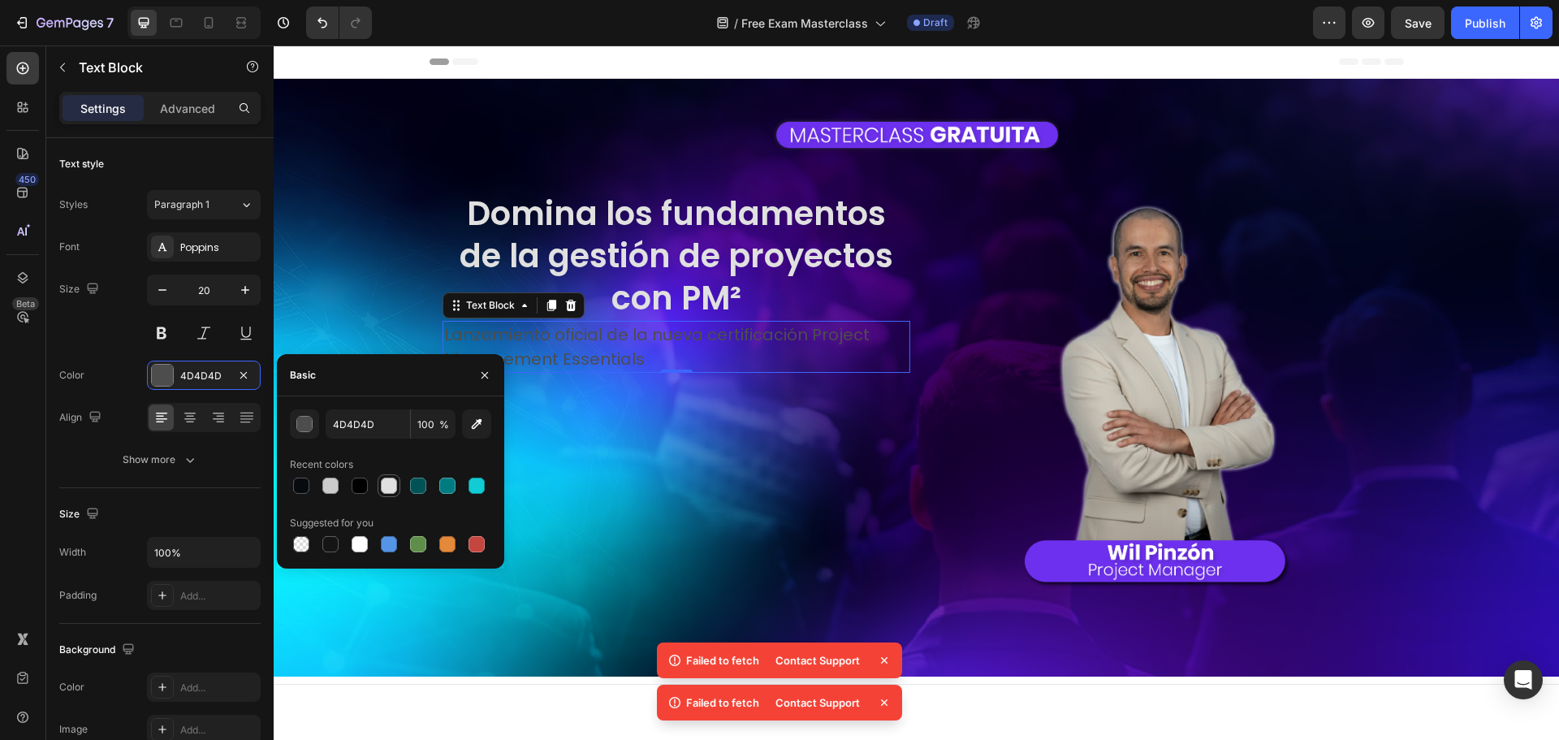
click at [392, 488] on div at bounding box center [389, 485] width 16 height 16
type input "E0E0E0"
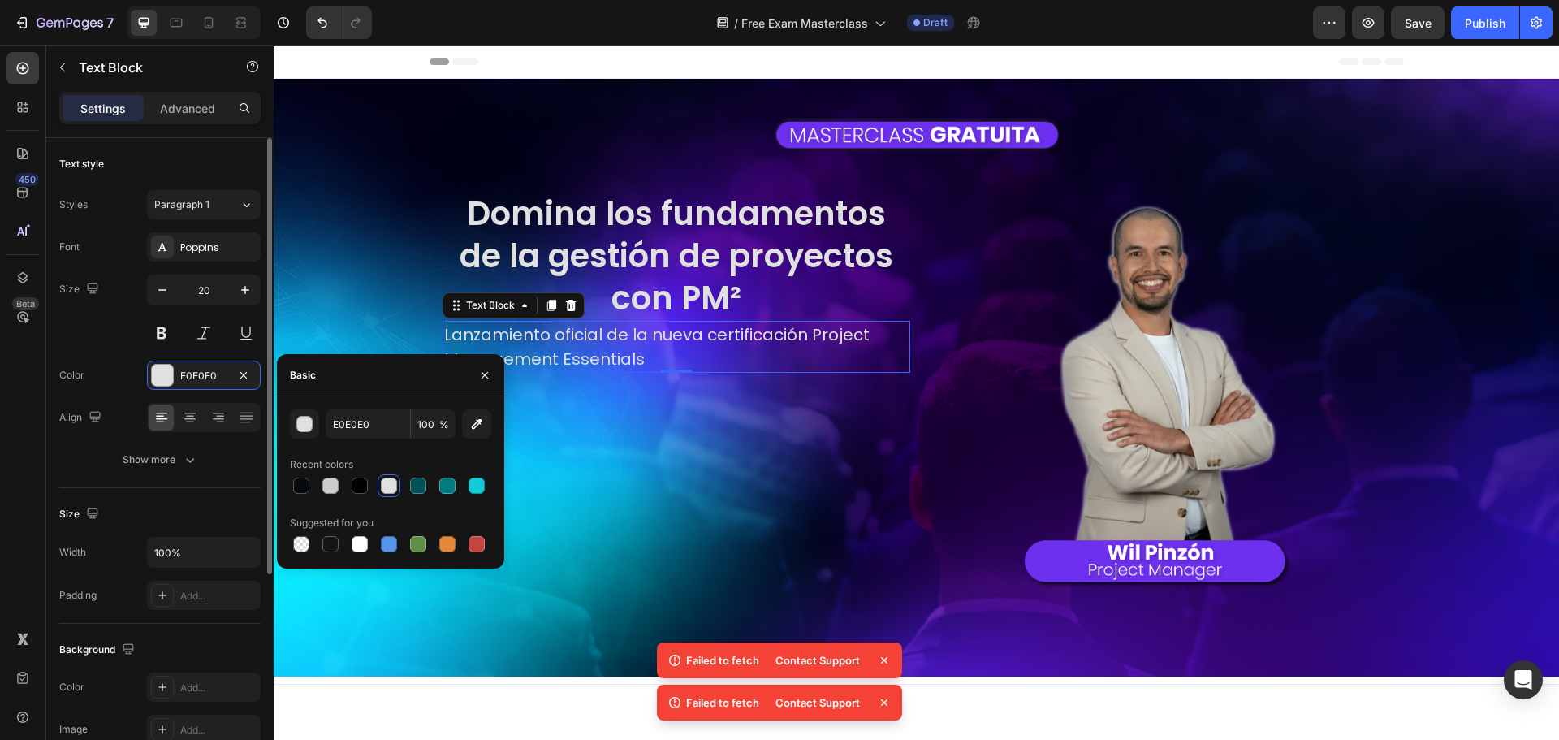
click at [89, 332] on div "Size 20" at bounding box center [159, 310] width 201 height 73
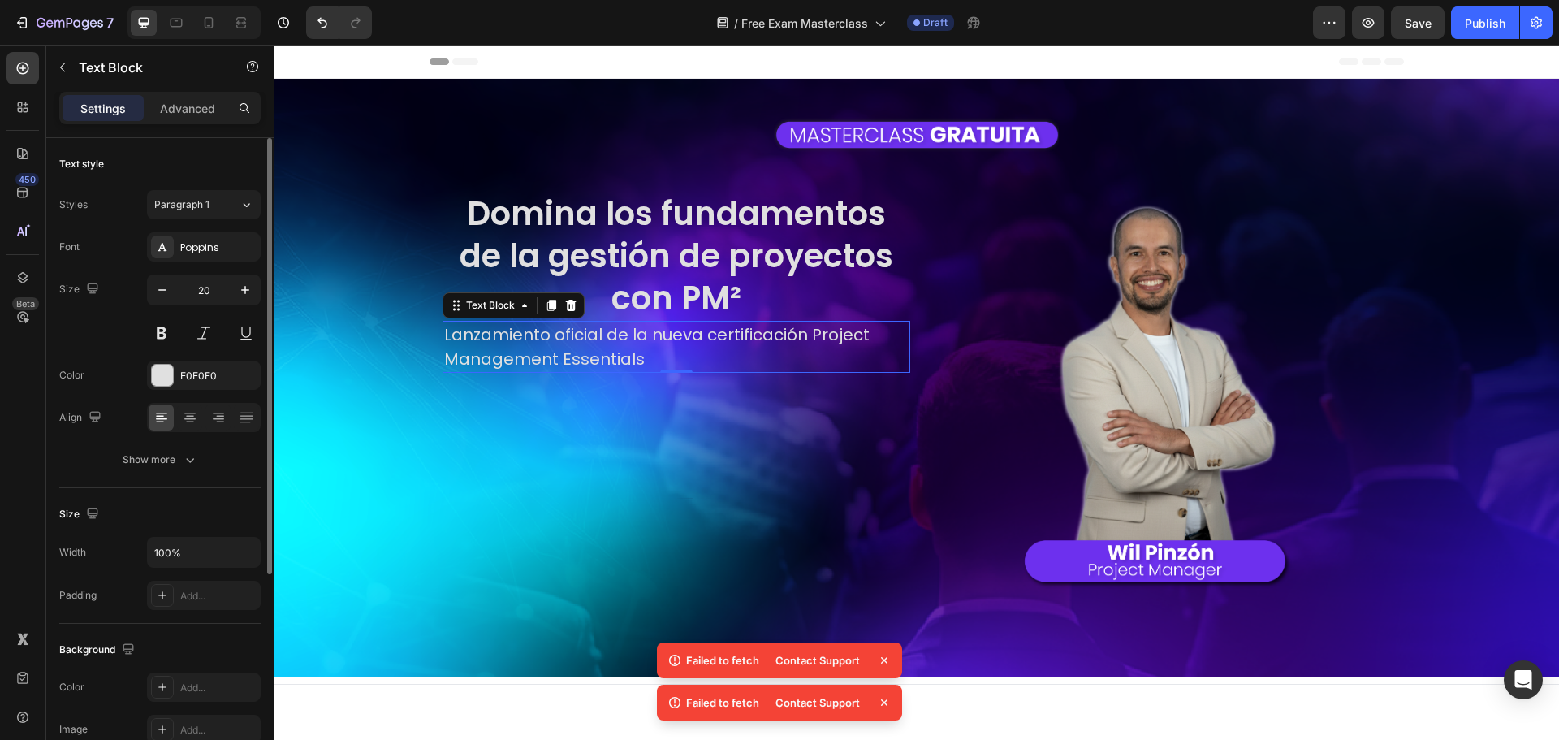
drag, startPoint x: 103, startPoint y: 332, endPoint x: 28, endPoint y: 309, distance: 78.1
click at [103, 332] on div "Size 20" at bounding box center [159, 310] width 201 height 73
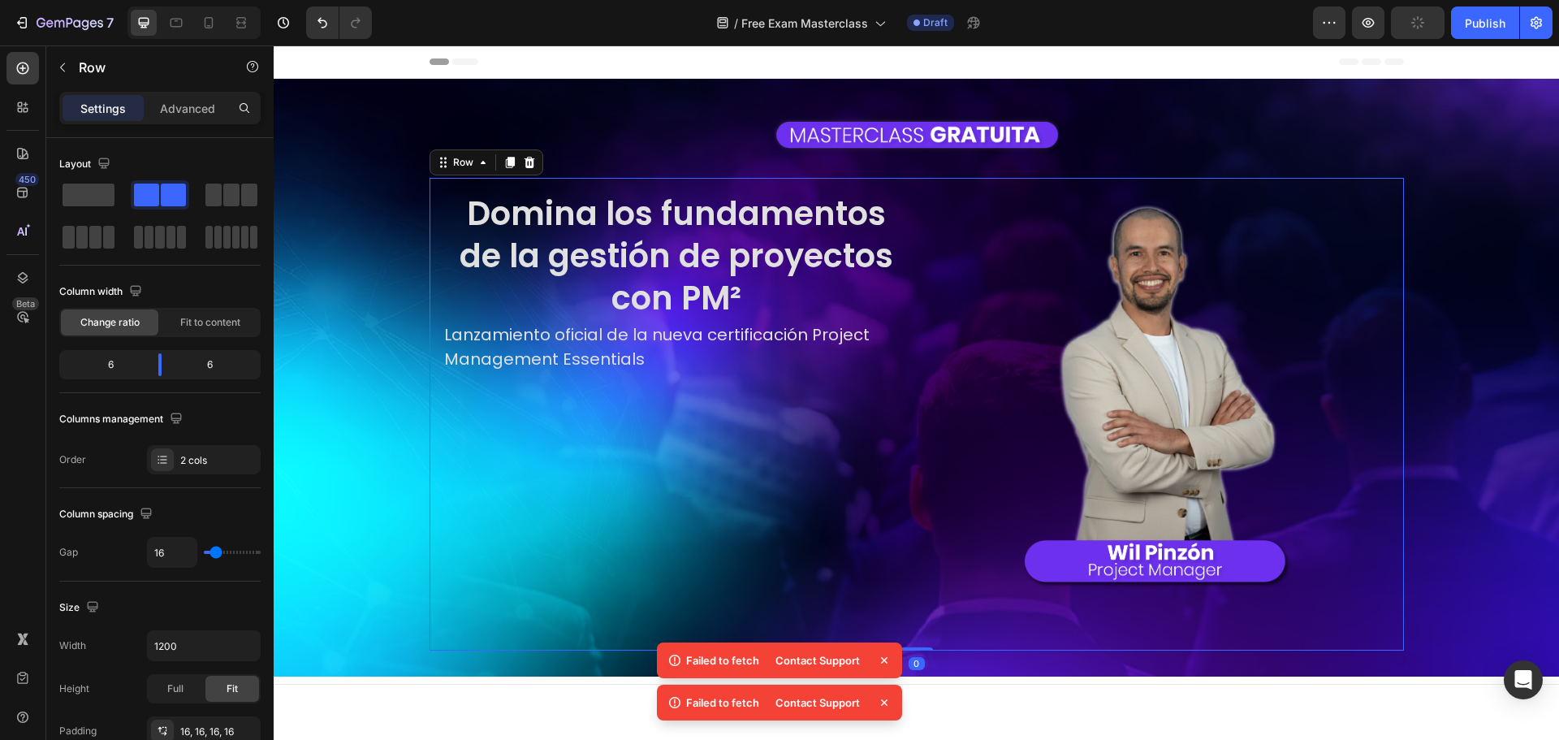
click at [675, 441] on div "Domina los fundamentos de la gestión de proyectos con PM² Heading Lanzamiento o…" at bounding box center [676, 414] width 468 height 447
click at [623, 351] on p "Lanzamiento oficial de la nueva certificación Project Management Essentials" at bounding box center [676, 346] width 464 height 49
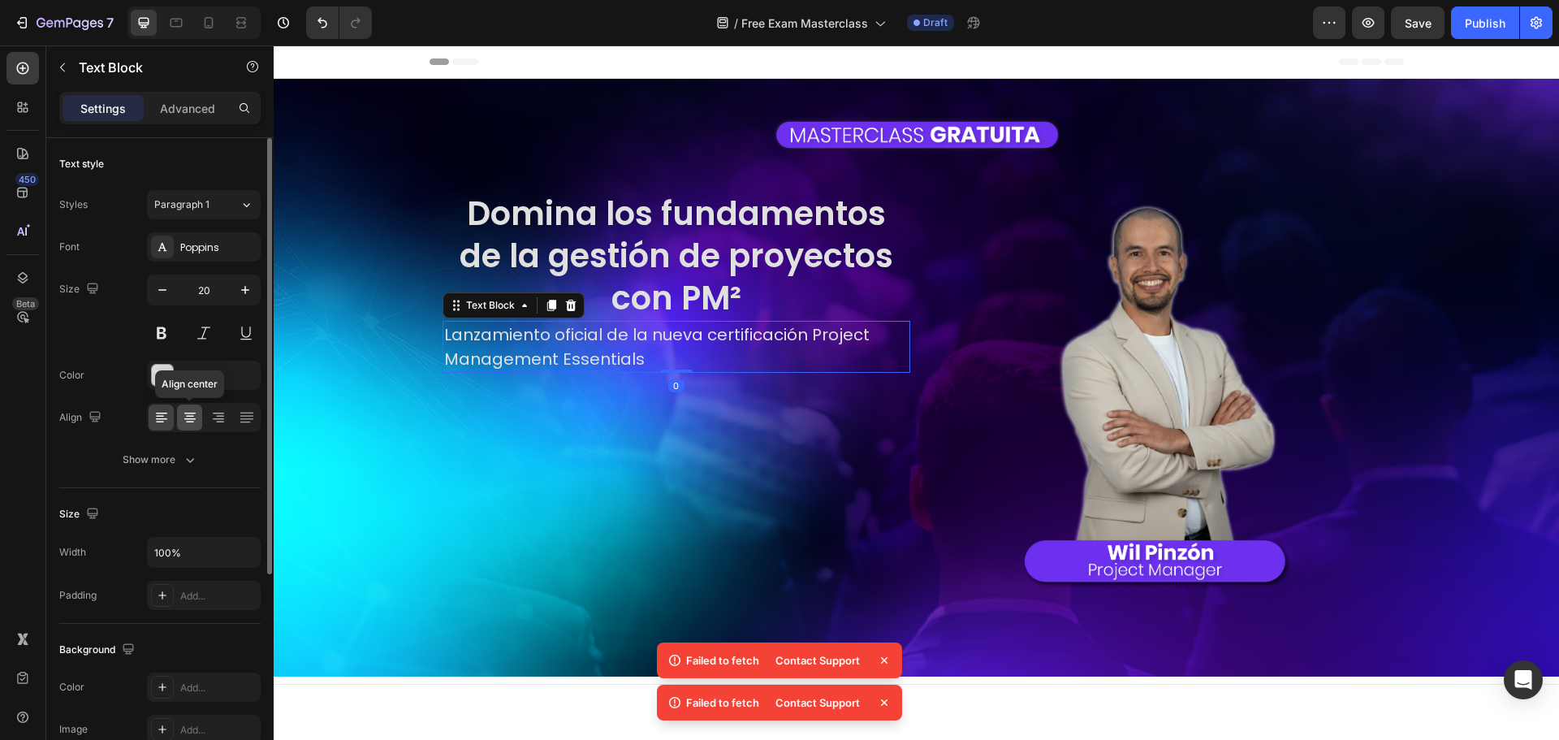
click at [188, 419] on icon at bounding box center [189, 419] width 11 height 2
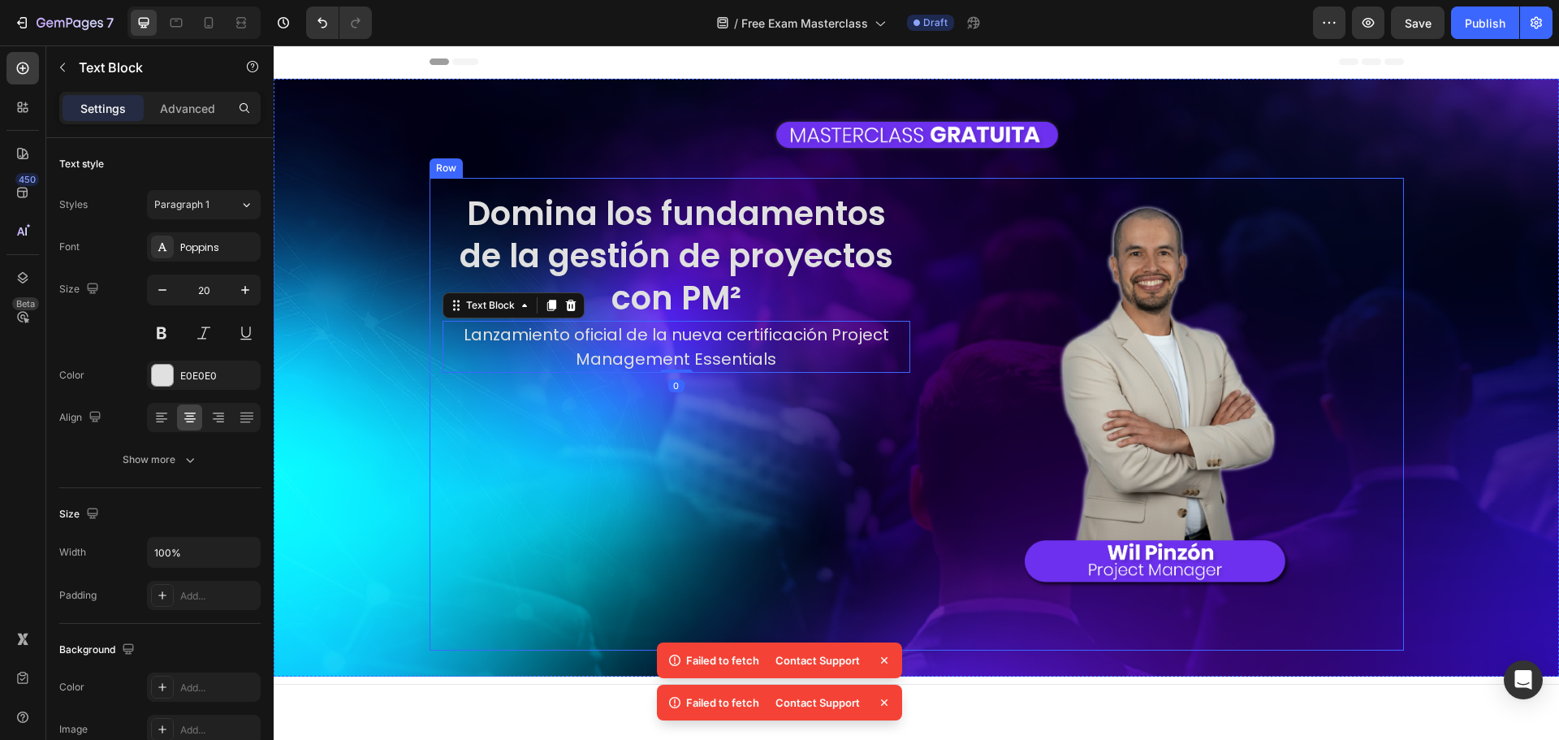
click at [620, 490] on div "Domina los fundamentos de la gestión de proyectos con PM² Heading Lanzamiento o…" at bounding box center [676, 414] width 468 height 447
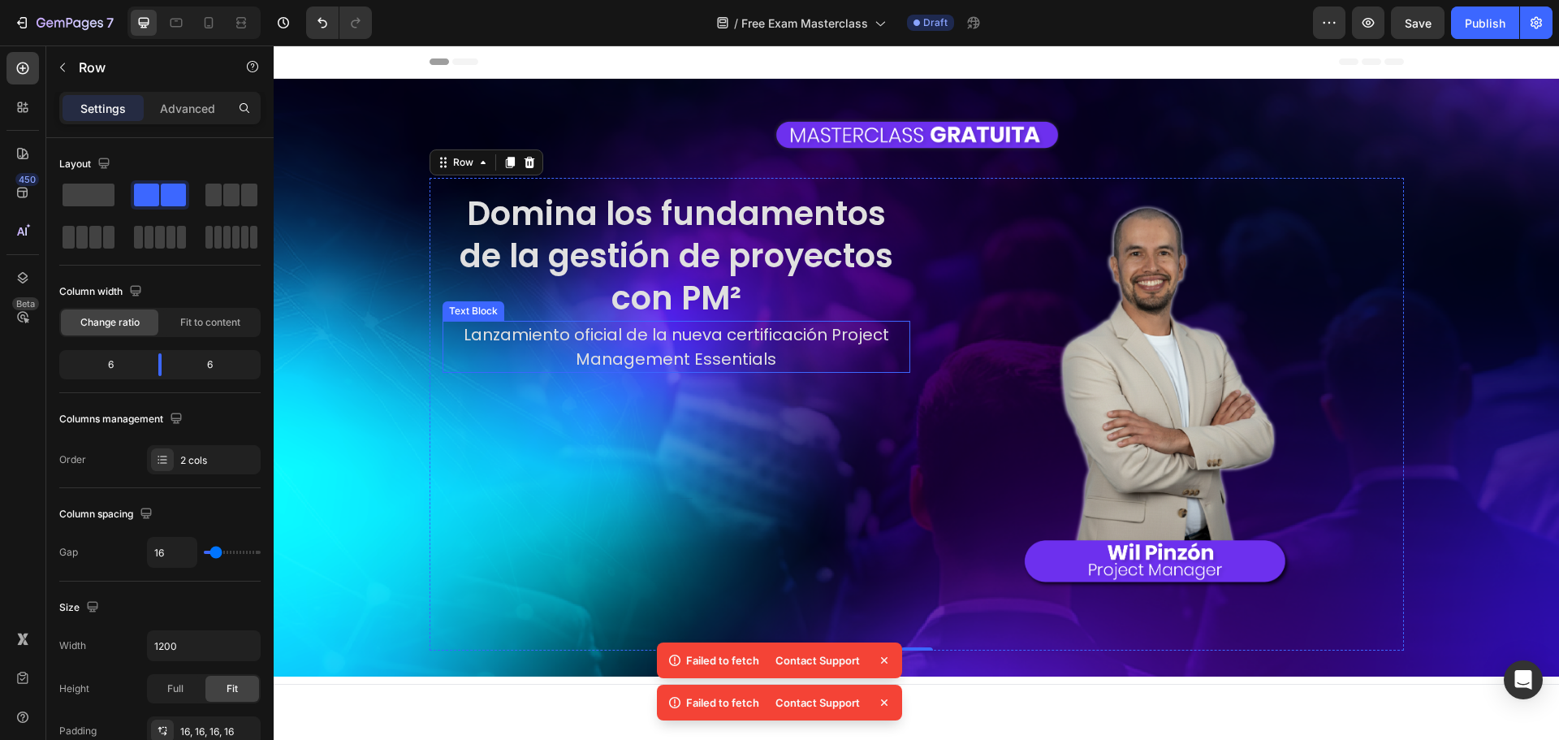
click at [668, 349] on p "Lanzamiento oficial de la nueva certificación Project Management Essentials" at bounding box center [676, 346] width 464 height 49
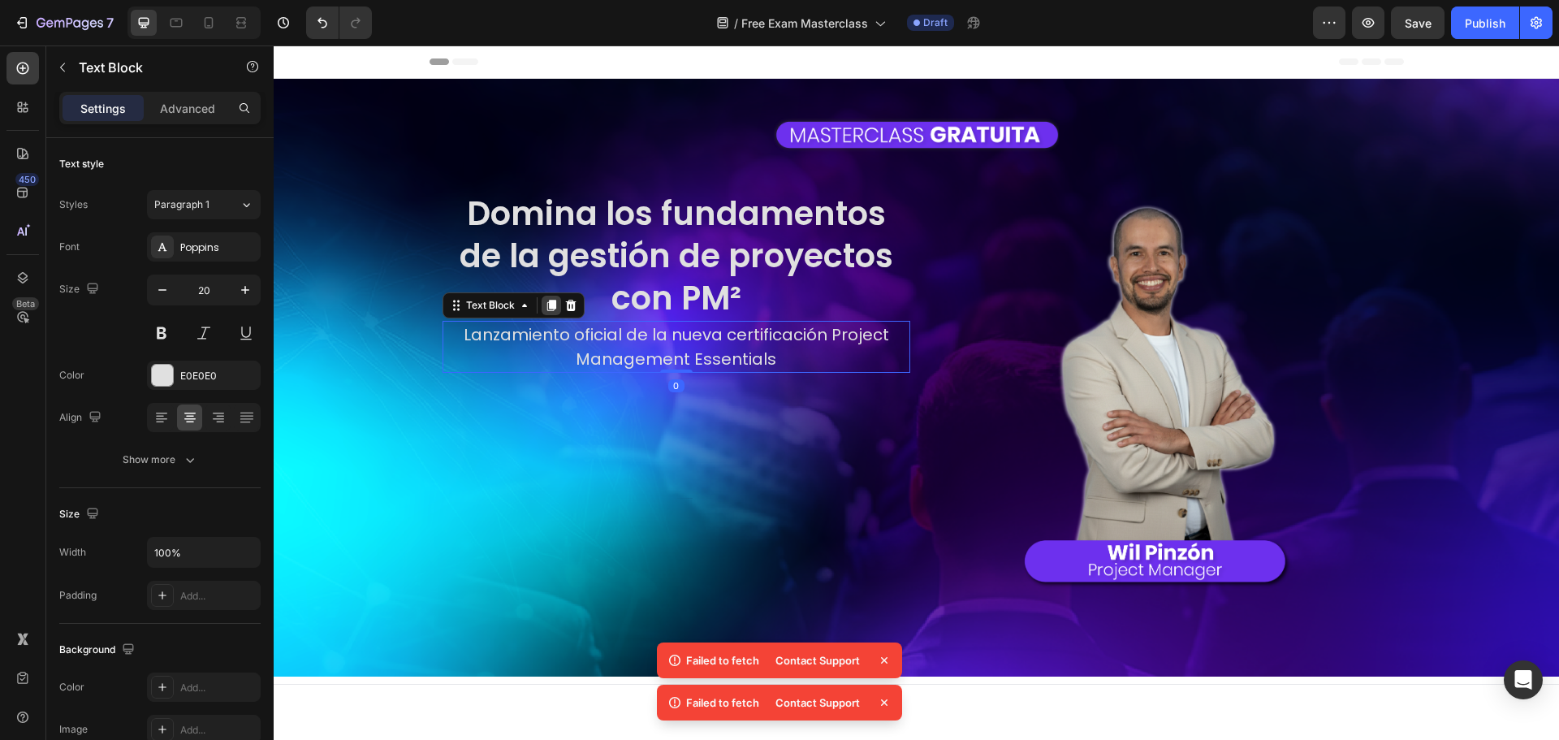
click at [546, 302] on icon at bounding box center [550, 305] width 9 height 11
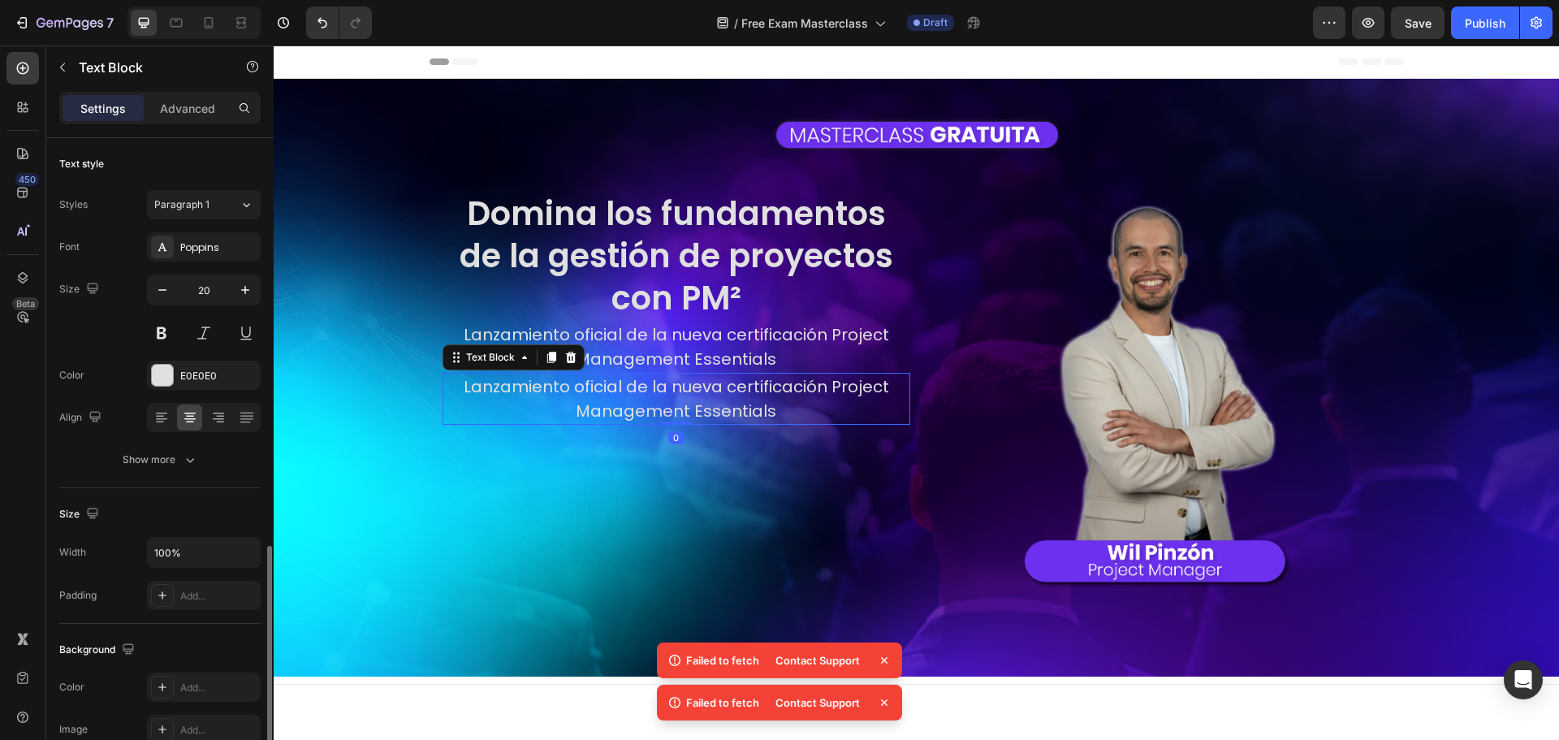
scroll to position [244, 0]
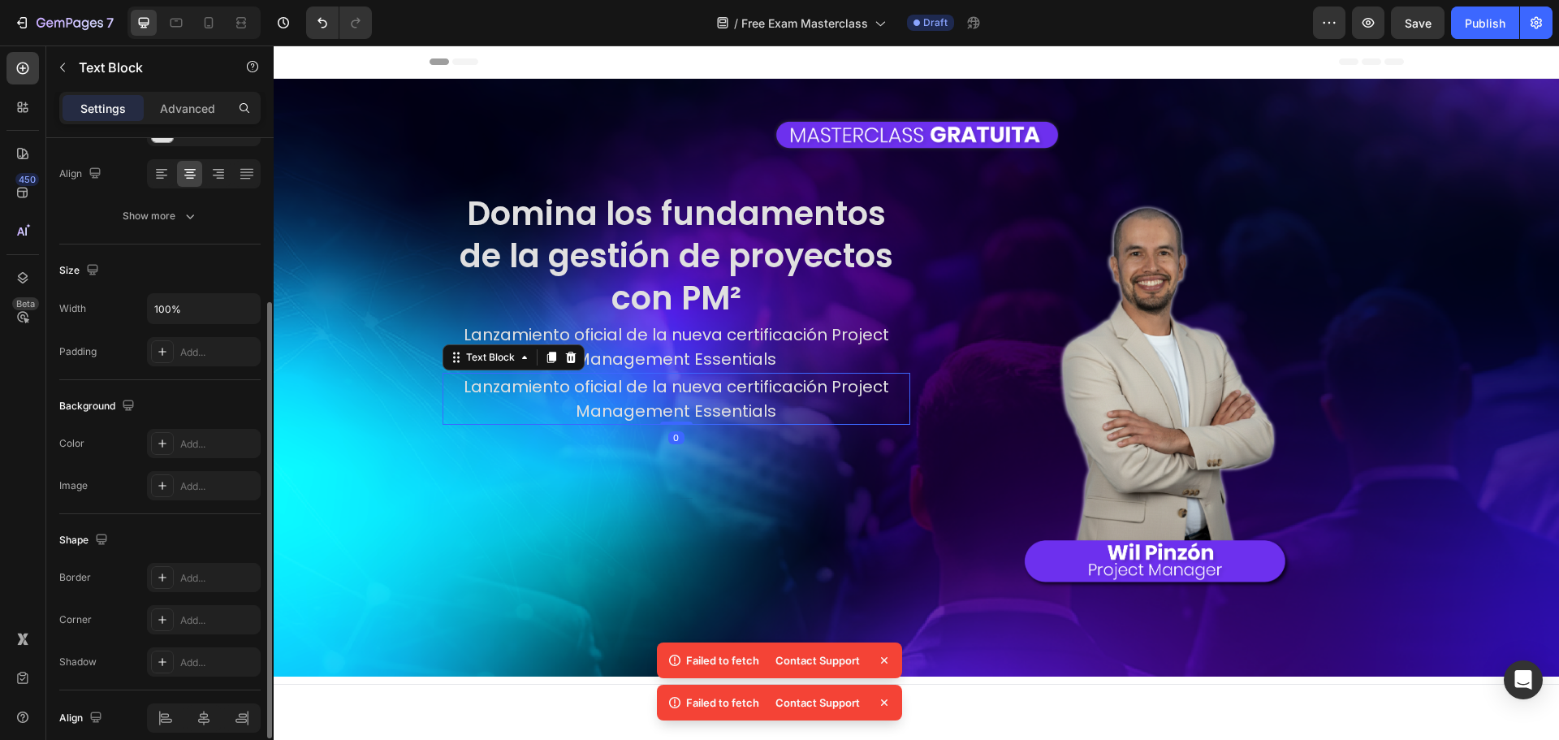
click at [636, 399] on p "Lanzamiento oficial de la nueva certificación Project Management Essentials" at bounding box center [676, 398] width 464 height 49
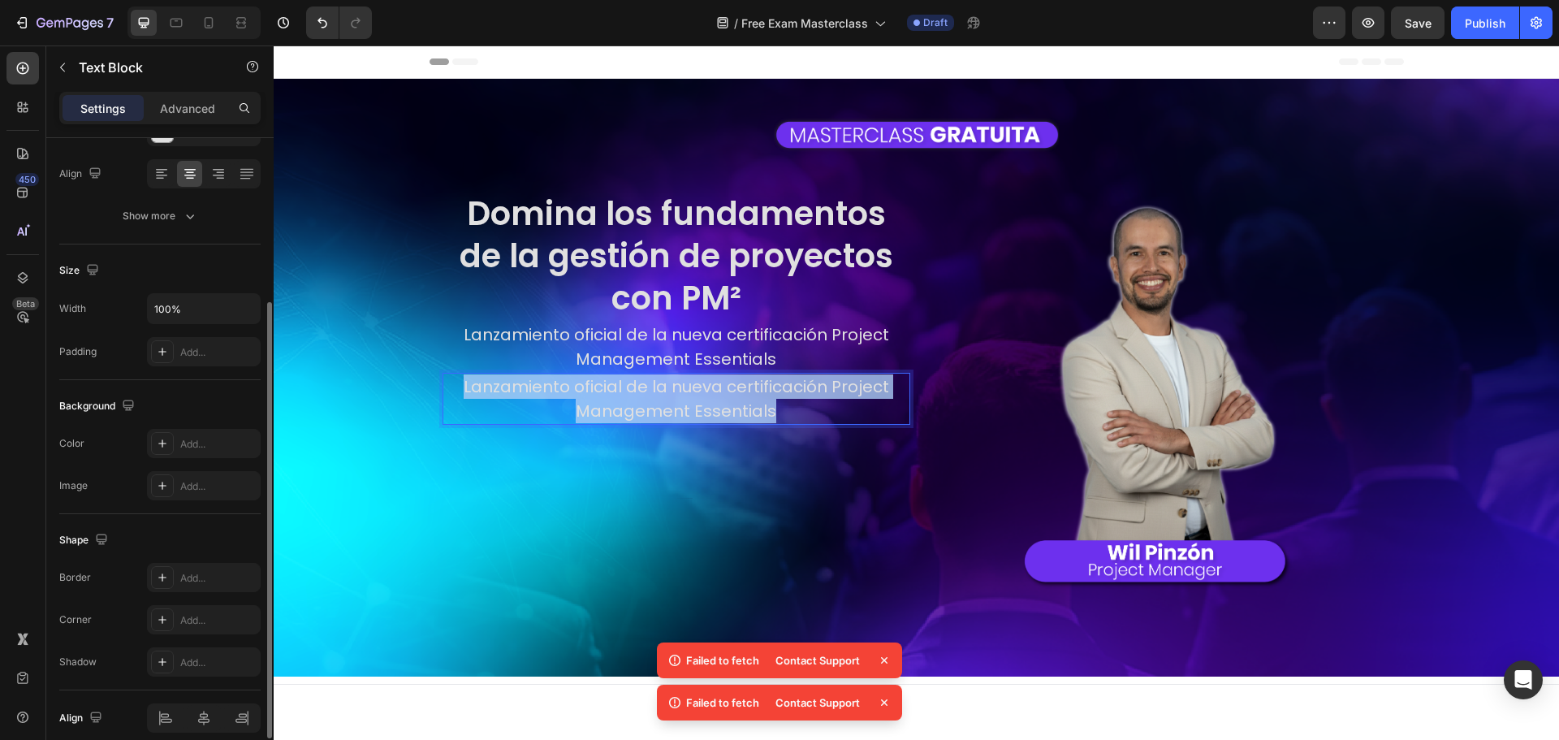
click at [636, 399] on p "Lanzamiento oficial de la nueva certificación Project Management Essentials" at bounding box center [676, 398] width 464 height 49
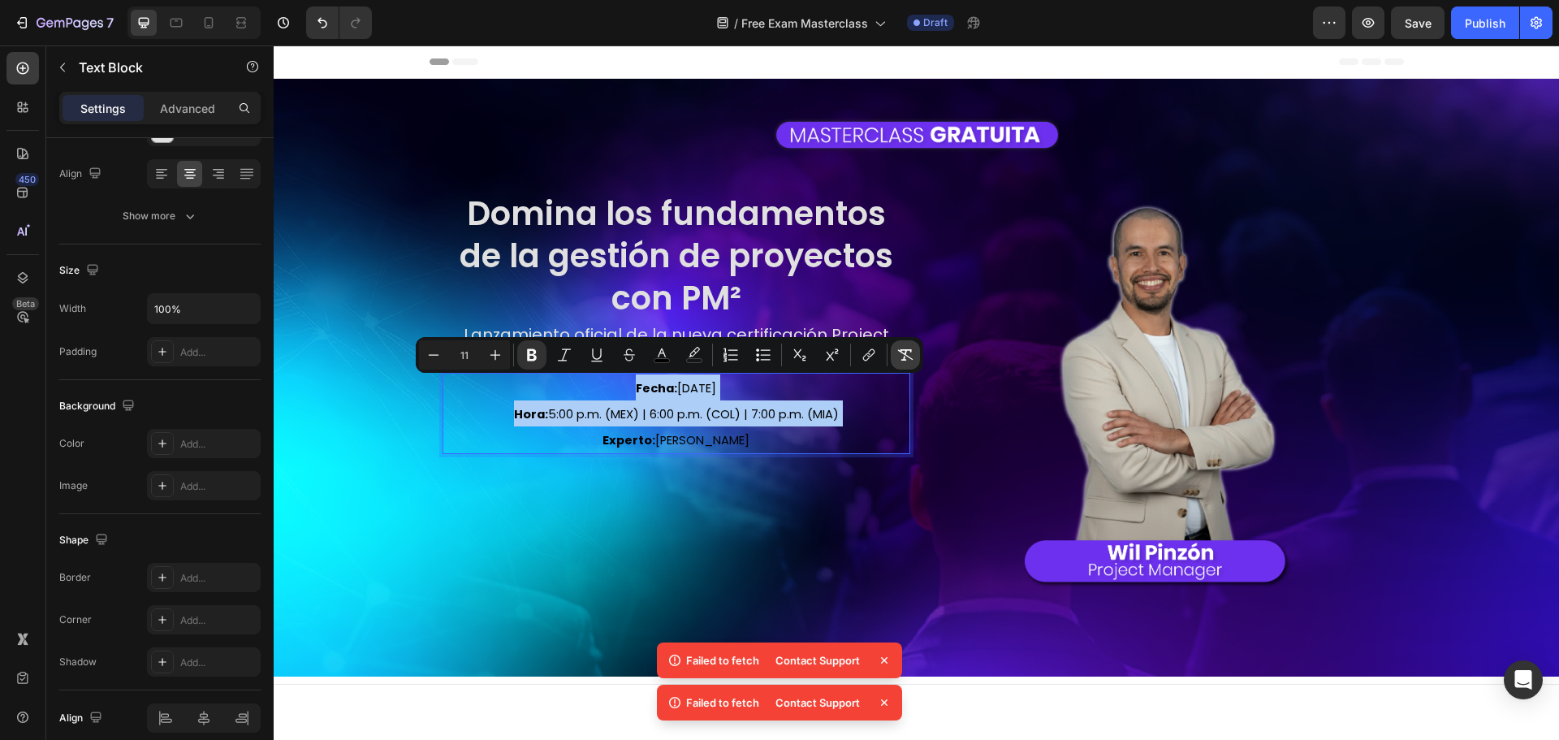
click at [898, 358] on icon "Editor contextual toolbar" at bounding box center [905, 355] width 16 height 16
type input "20"
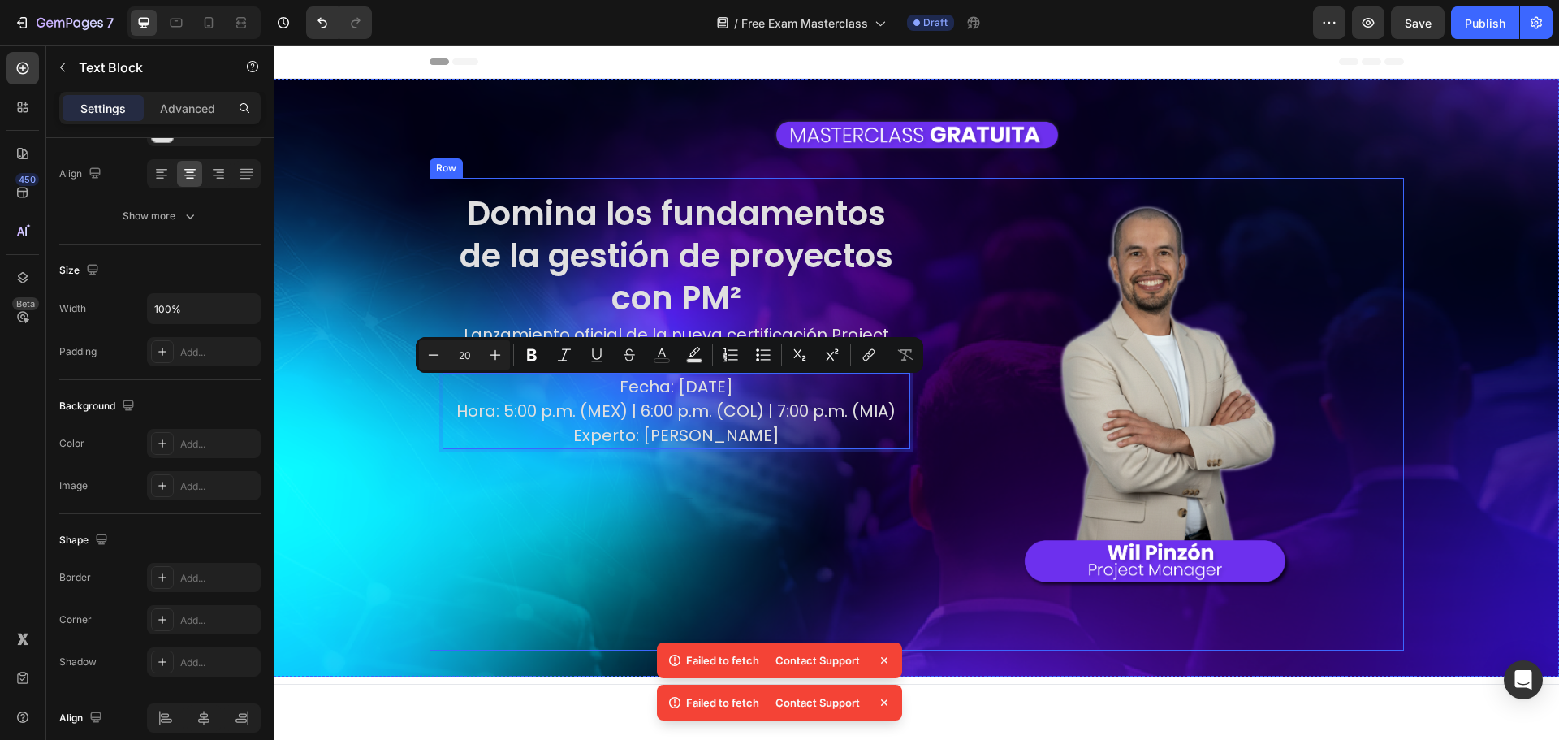
click at [602, 525] on div "Domina los fundamentos de la gestión de proyectos con PM² Heading Lanzamiento o…" at bounding box center [676, 414] width 468 height 447
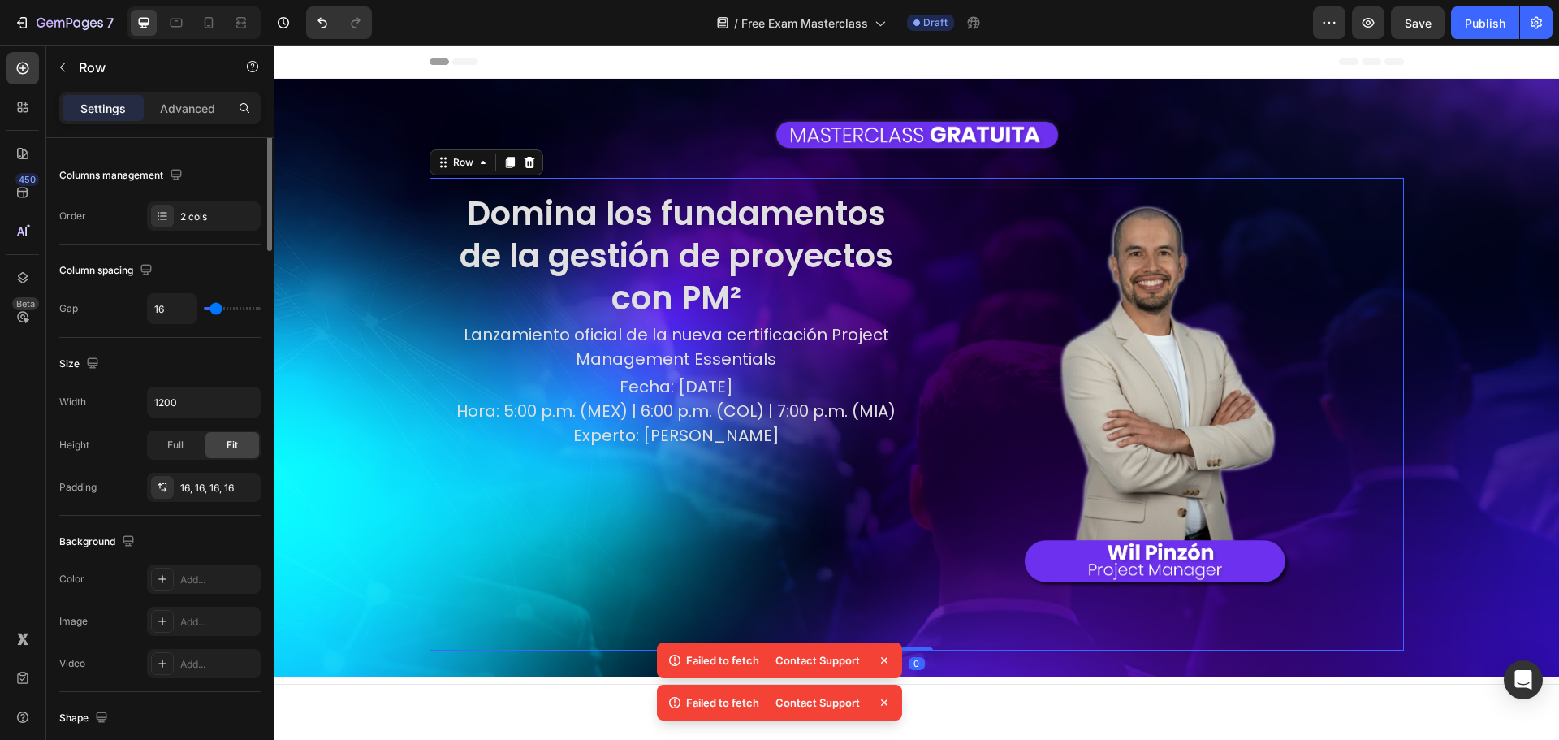
scroll to position [0, 0]
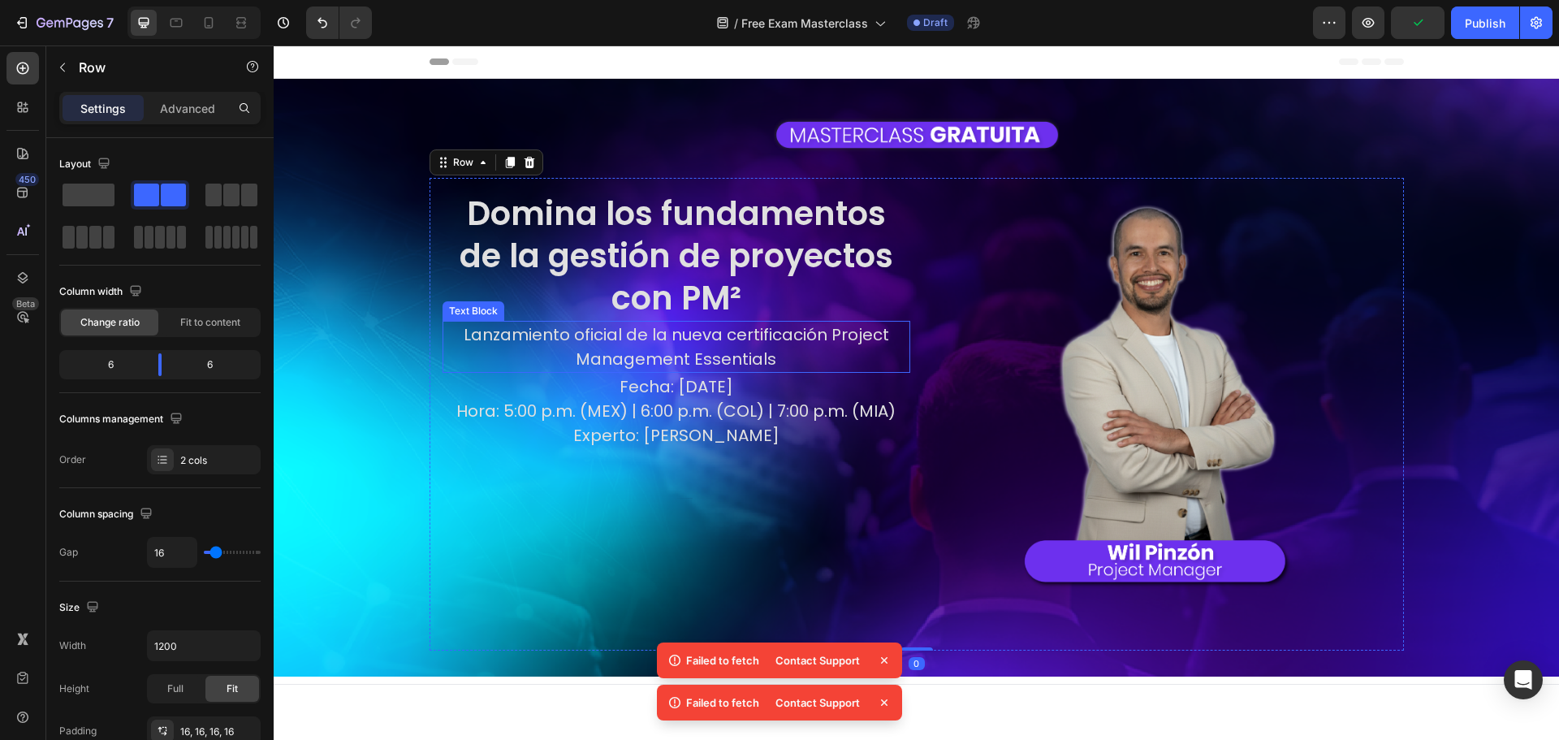
click at [771, 361] on p "Lanzamiento oficial de la nueva certificación Project Management Essentials" at bounding box center [676, 346] width 464 height 49
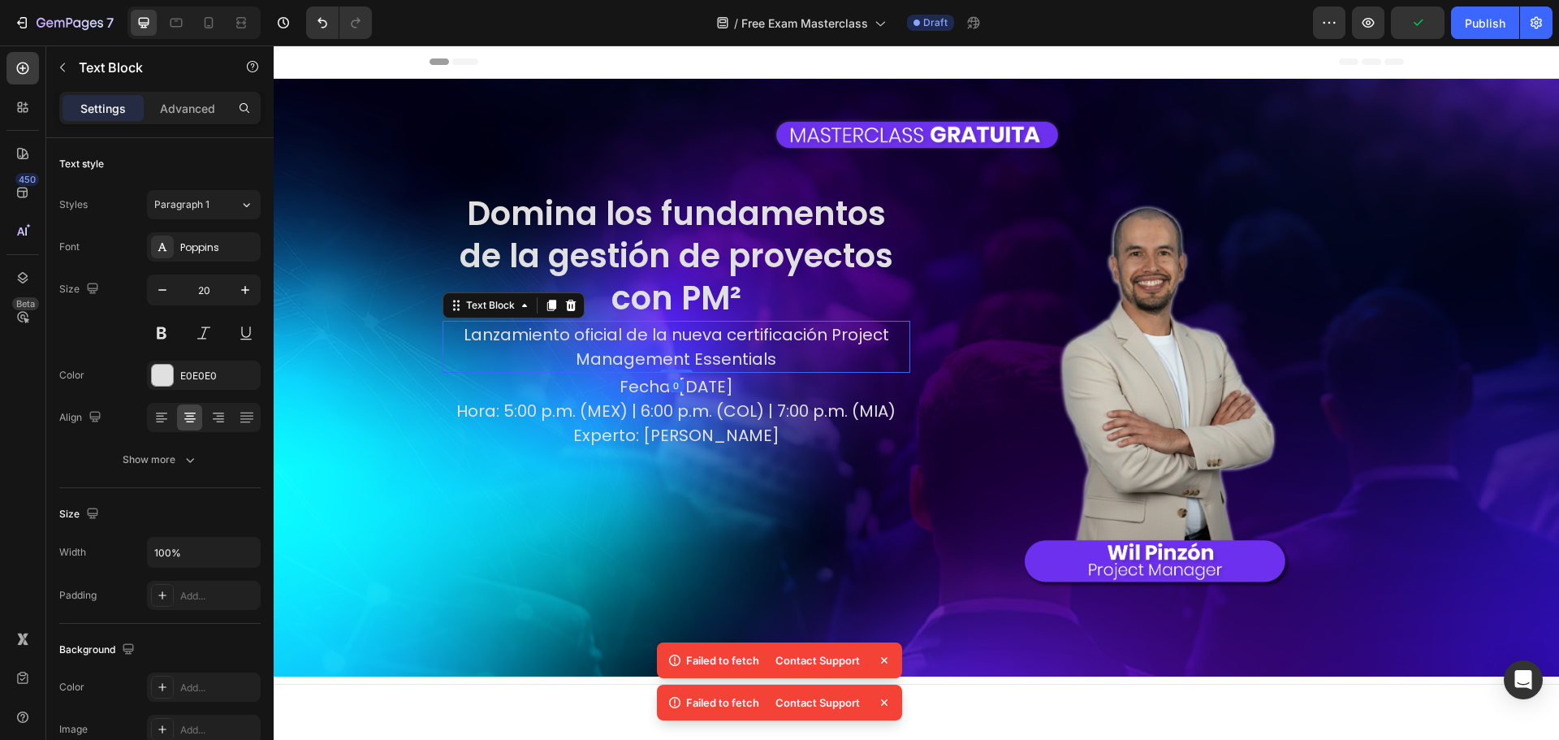
click at [185, 93] on div "Settings Advanced" at bounding box center [159, 108] width 201 height 32
click at [179, 111] on p "Advanced" at bounding box center [187, 108] width 55 height 17
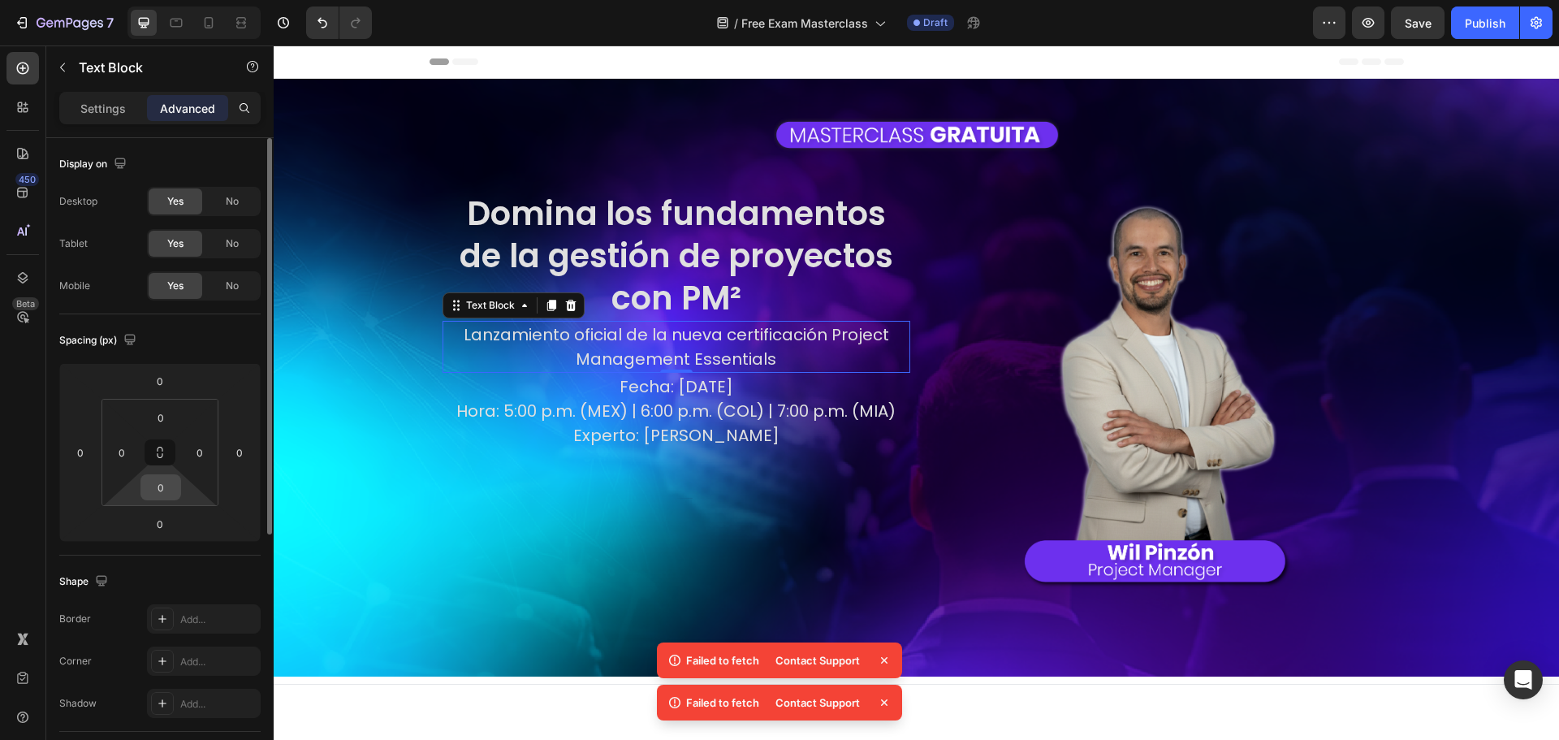
click at [153, 485] on input "0" at bounding box center [161, 487] width 32 height 24
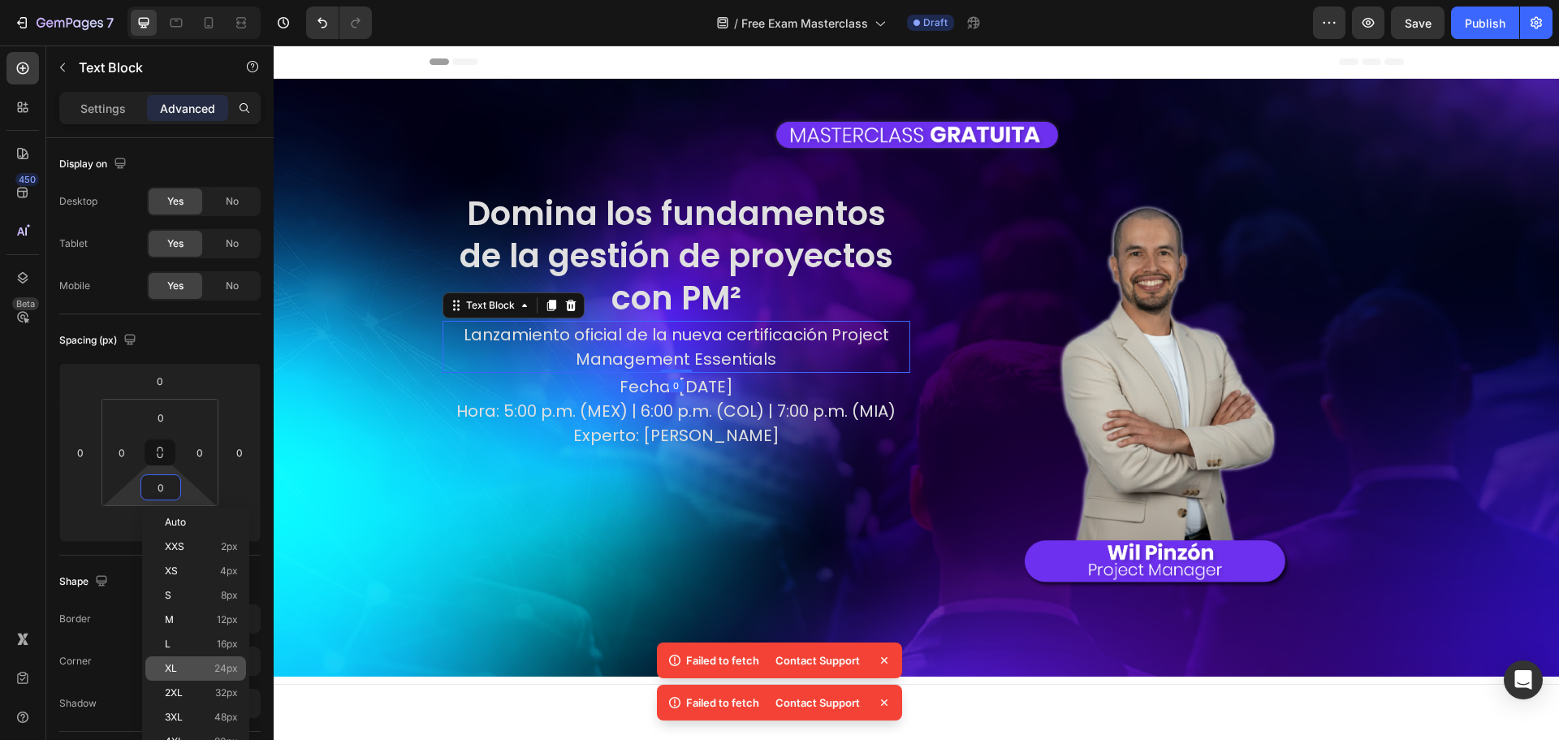
click at [201, 664] on p "XL 24px" at bounding box center [201, 667] width 73 height 11
type input "24"
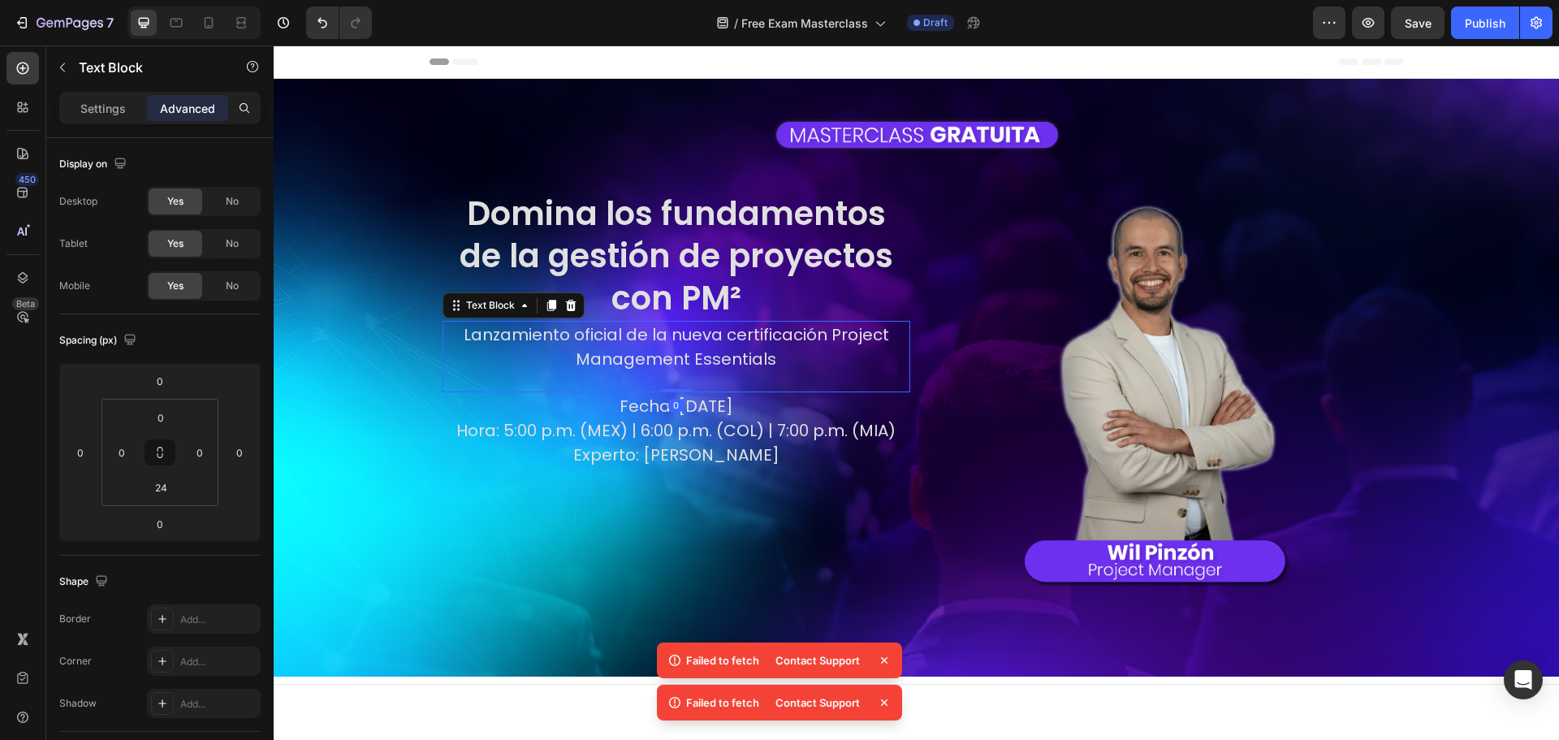
click at [675, 568] on div "Domina los fundamentos de la gestión de proyectos con PM² Heading Lanzamiento o…" at bounding box center [676, 414] width 468 height 447
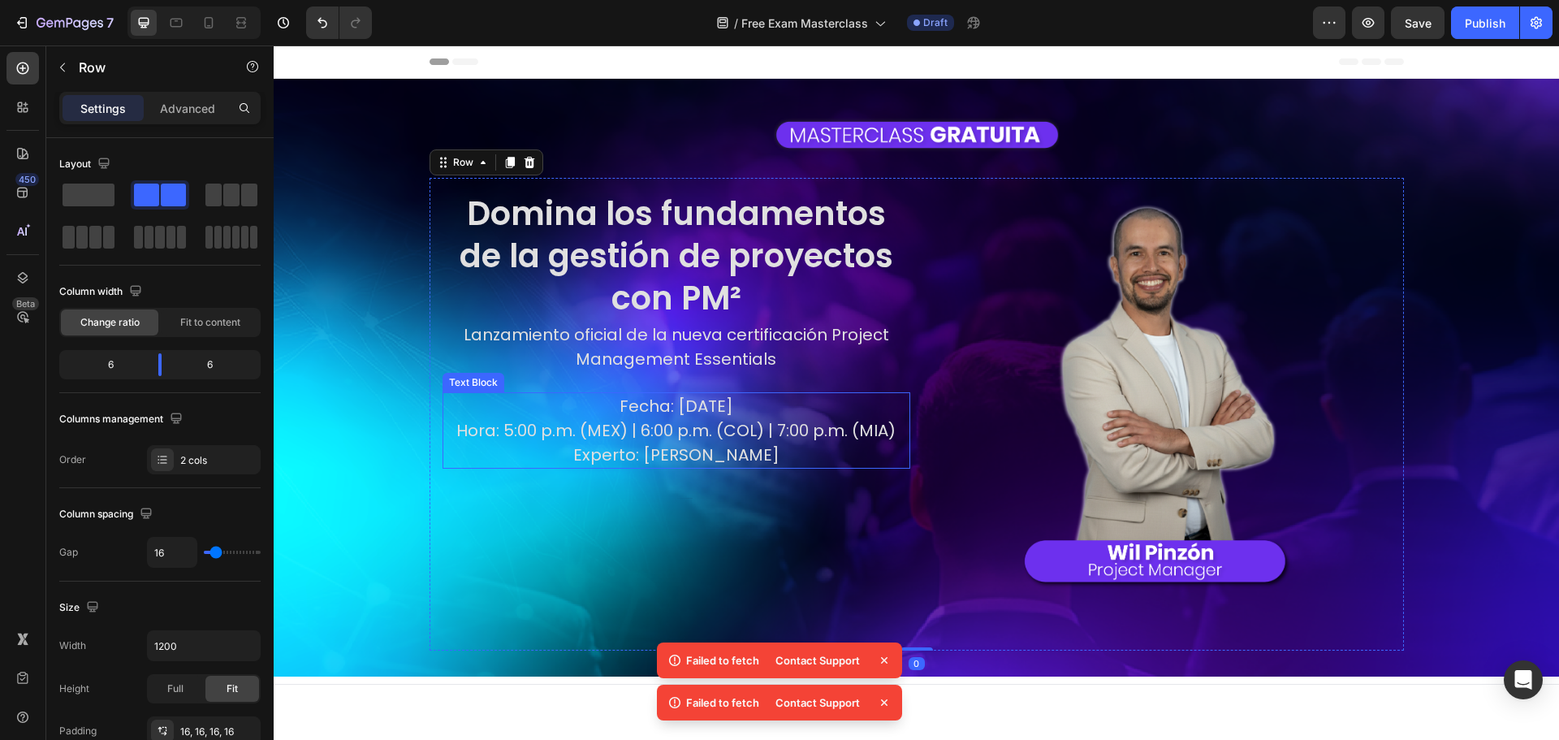
click at [585, 406] on p "Fecha: Martes, 30 de septiembre Hora: 5:00 p.m. (MEX) | 6:00 p.m. (COL) | 7:00 …" at bounding box center [676, 430] width 464 height 73
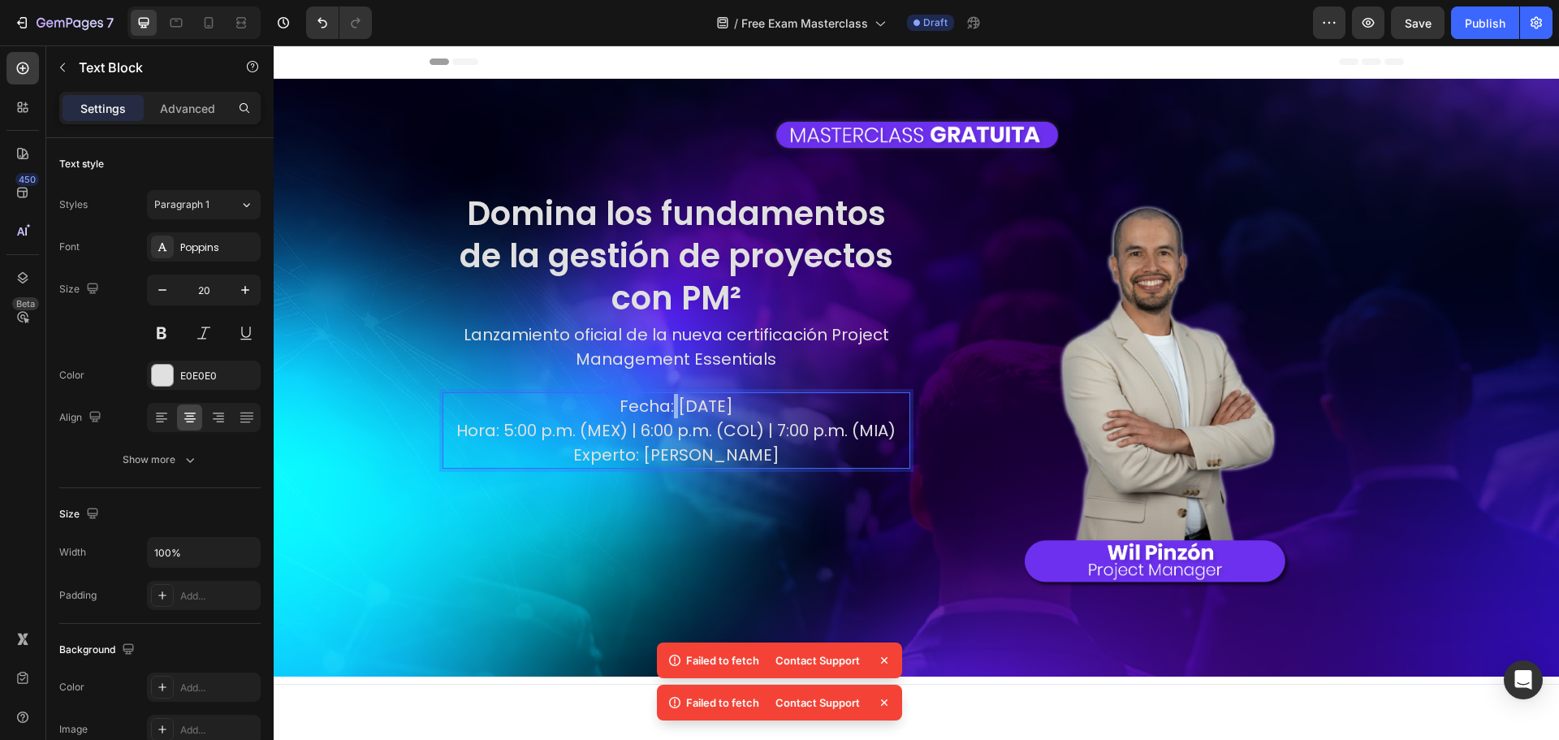
click at [592, 407] on p "Fecha: Martes, 30 de septiembre Hora: 5:00 p.m. (MEX) | 6:00 p.m. (COL) | 7:00 …" at bounding box center [676, 430] width 464 height 73
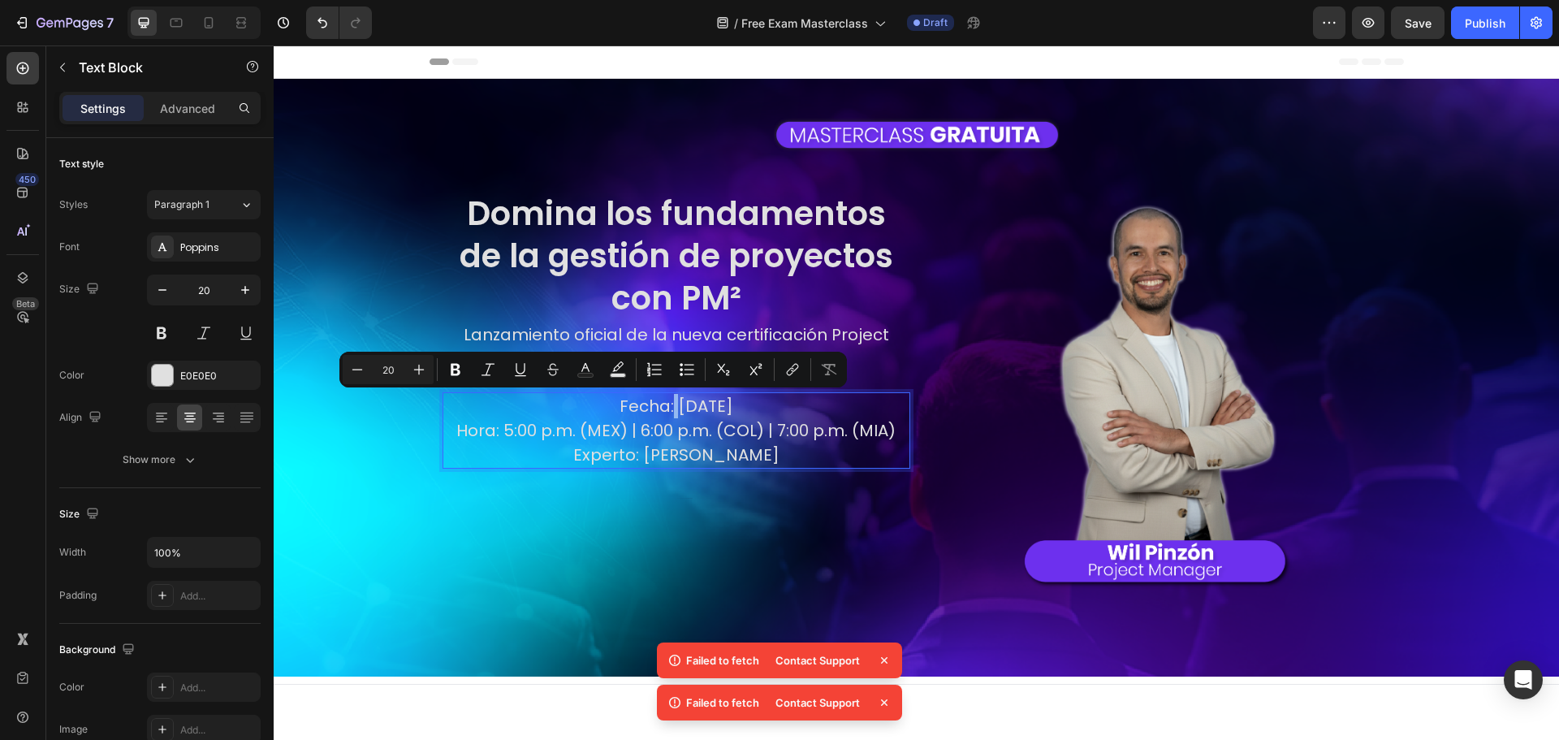
click at [593, 405] on p "Fecha: Martes, 30 de septiembre Hora: 5:00 p.m. (MEX) | 6:00 p.m. (COL) | 7:00 …" at bounding box center [676, 430] width 464 height 73
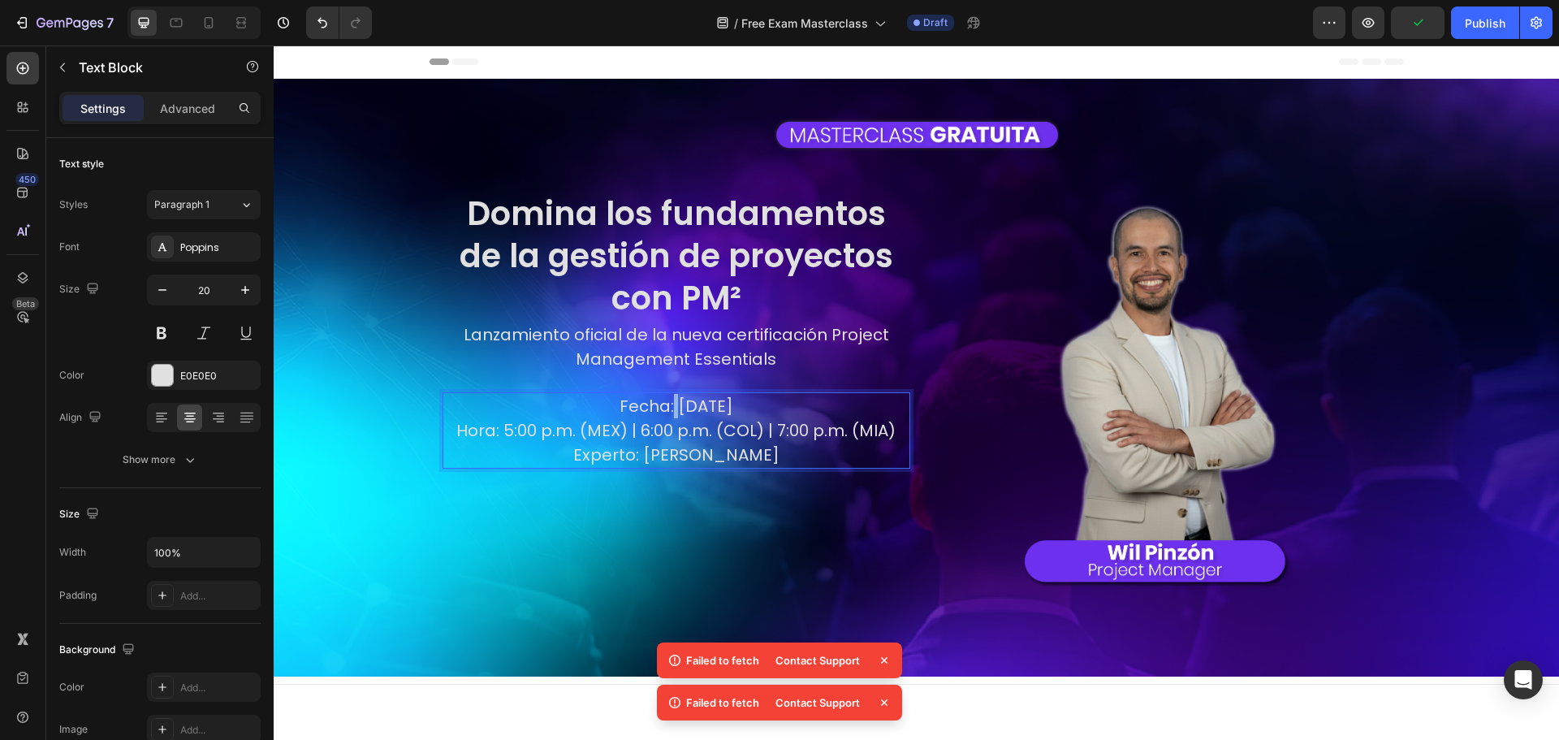
drag, startPoint x: 597, startPoint y: 407, endPoint x: 819, endPoint y: 401, distance: 222.5
click at [819, 401] on p "Fecha: Martes, 30 de septiembre Hora: 5:00 p.m. (MEX) | 6:00 p.m. (COL) | 7:00 …" at bounding box center [676, 430] width 464 height 73
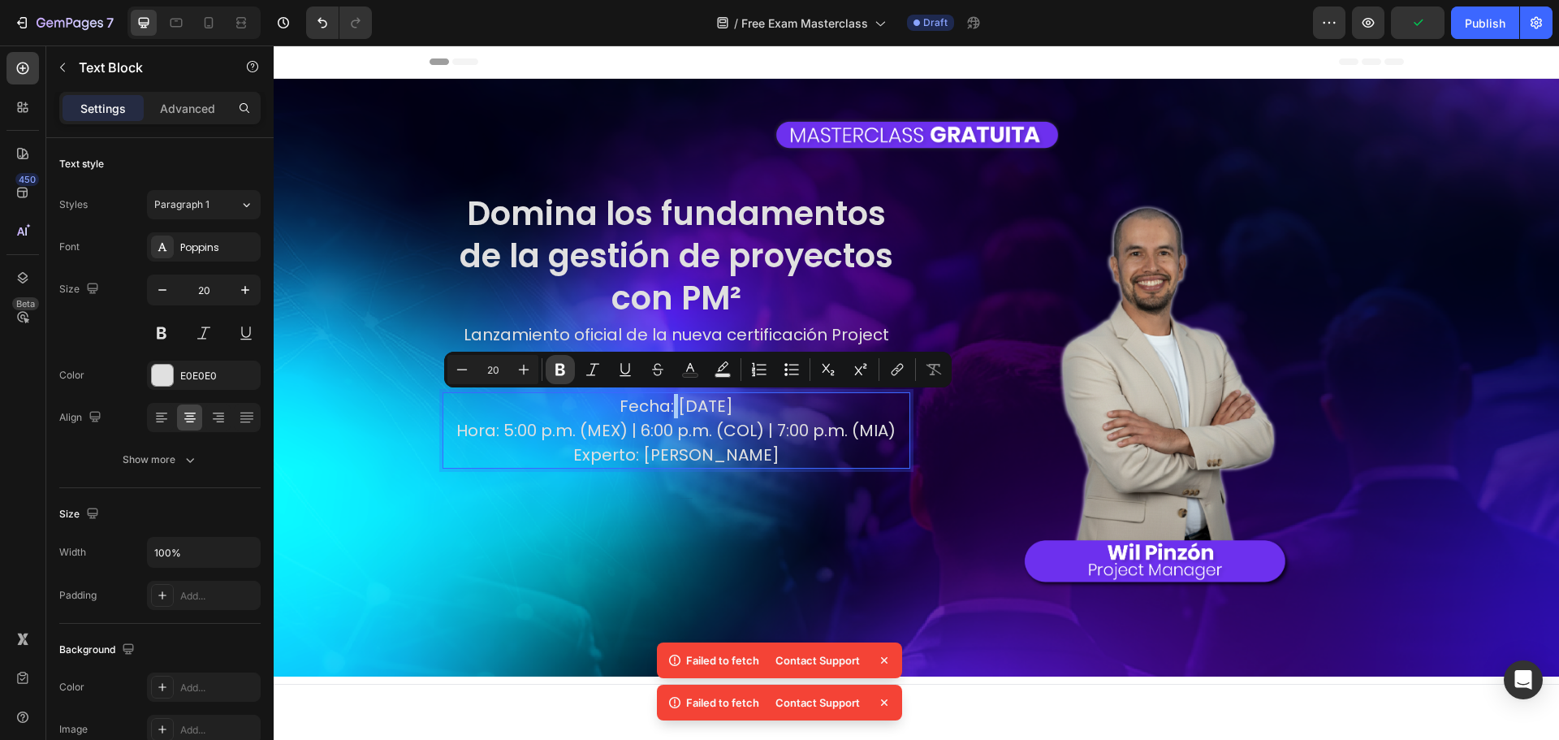
click at [551, 373] on button "Bold" at bounding box center [560, 369] width 29 height 29
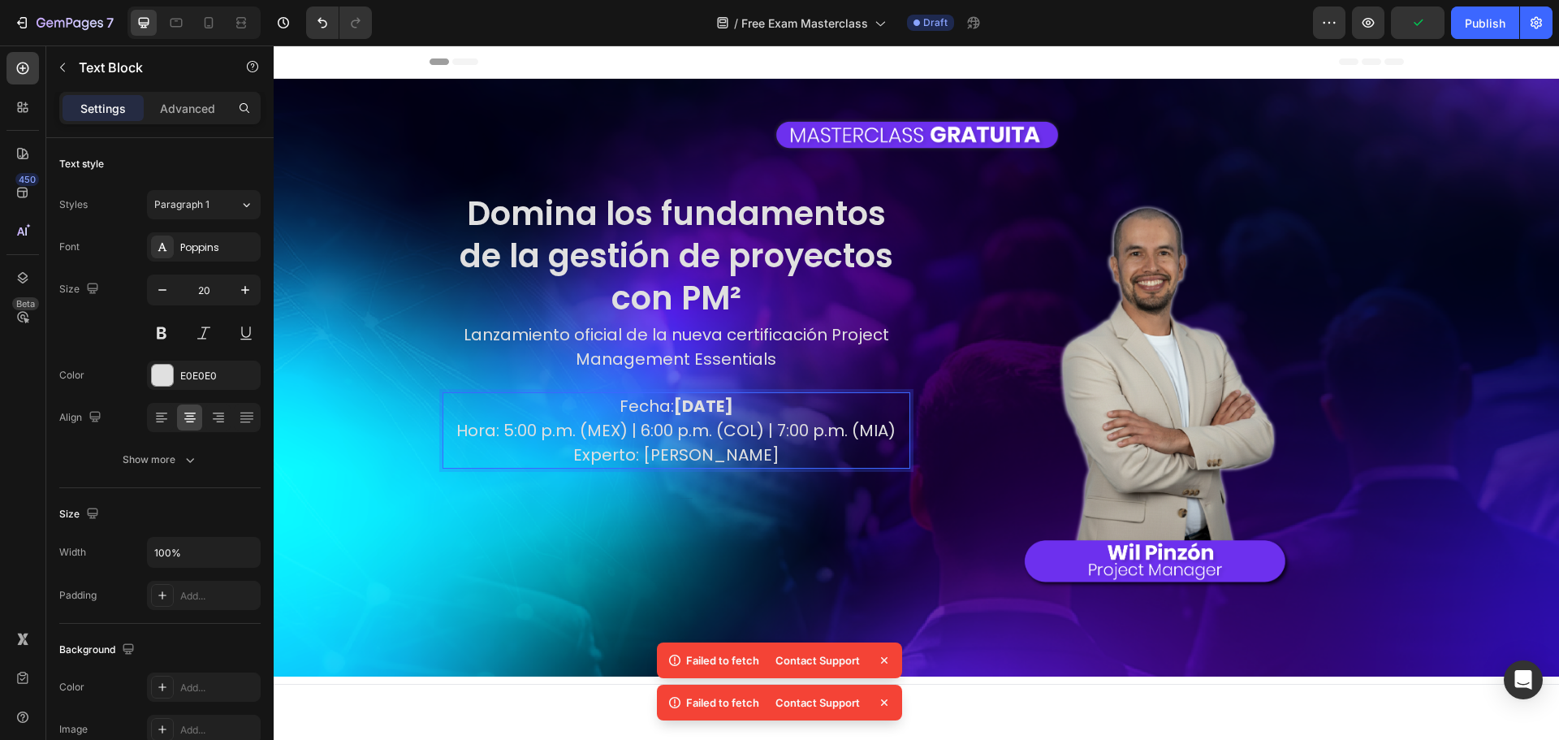
click at [601, 487] on div "Domina los fundamentos de la gestión de proyectos con PM² Heading Lanzamiento o…" at bounding box center [676, 414] width 468 height 447
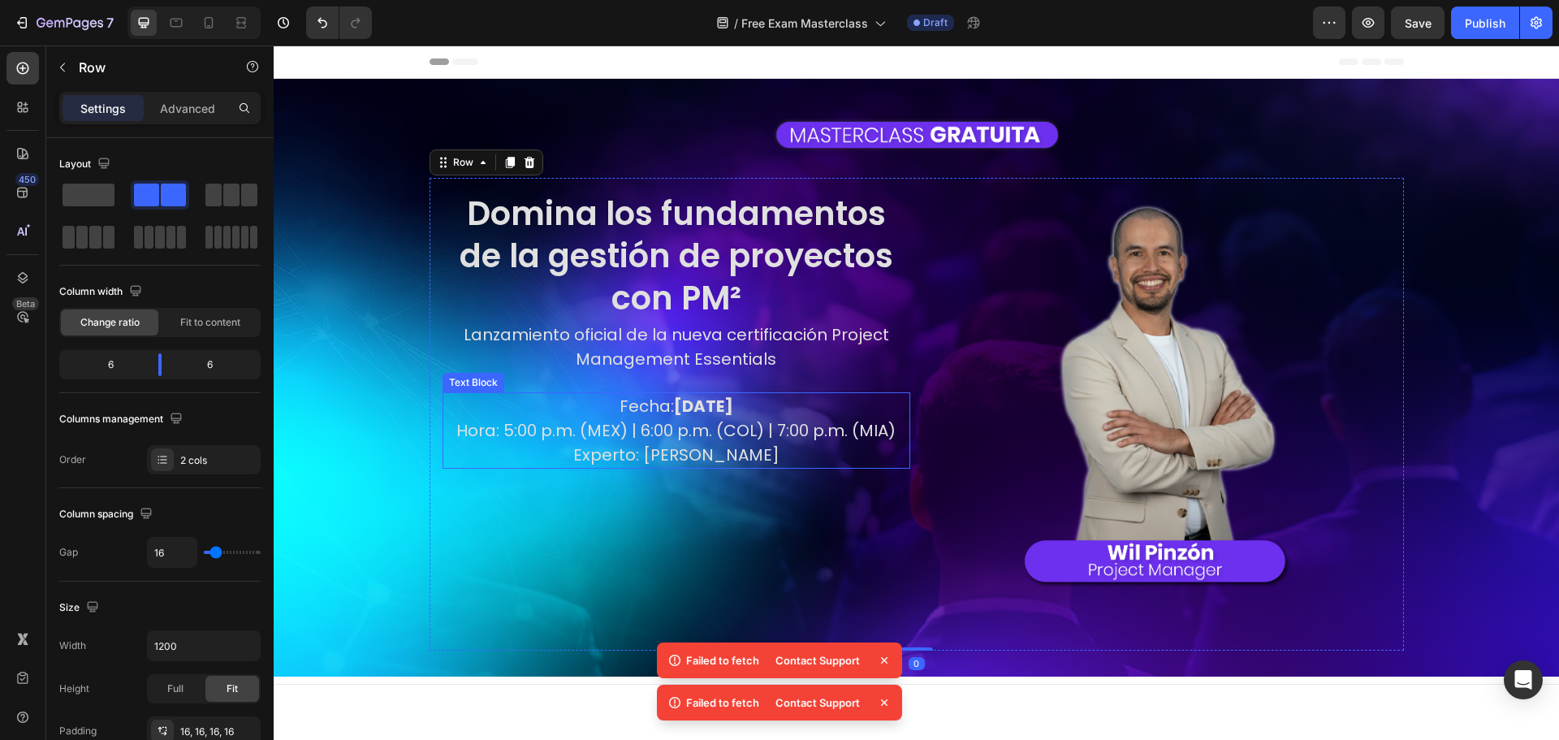
click at [474, 436] on p "Fecha: Martes, 30 de septiembre Hora: 5:00 p.m. (MEX) | 6:00 p.m. (COL) | 7:00 …" at bounding box center [676, 430] width 464 height 73
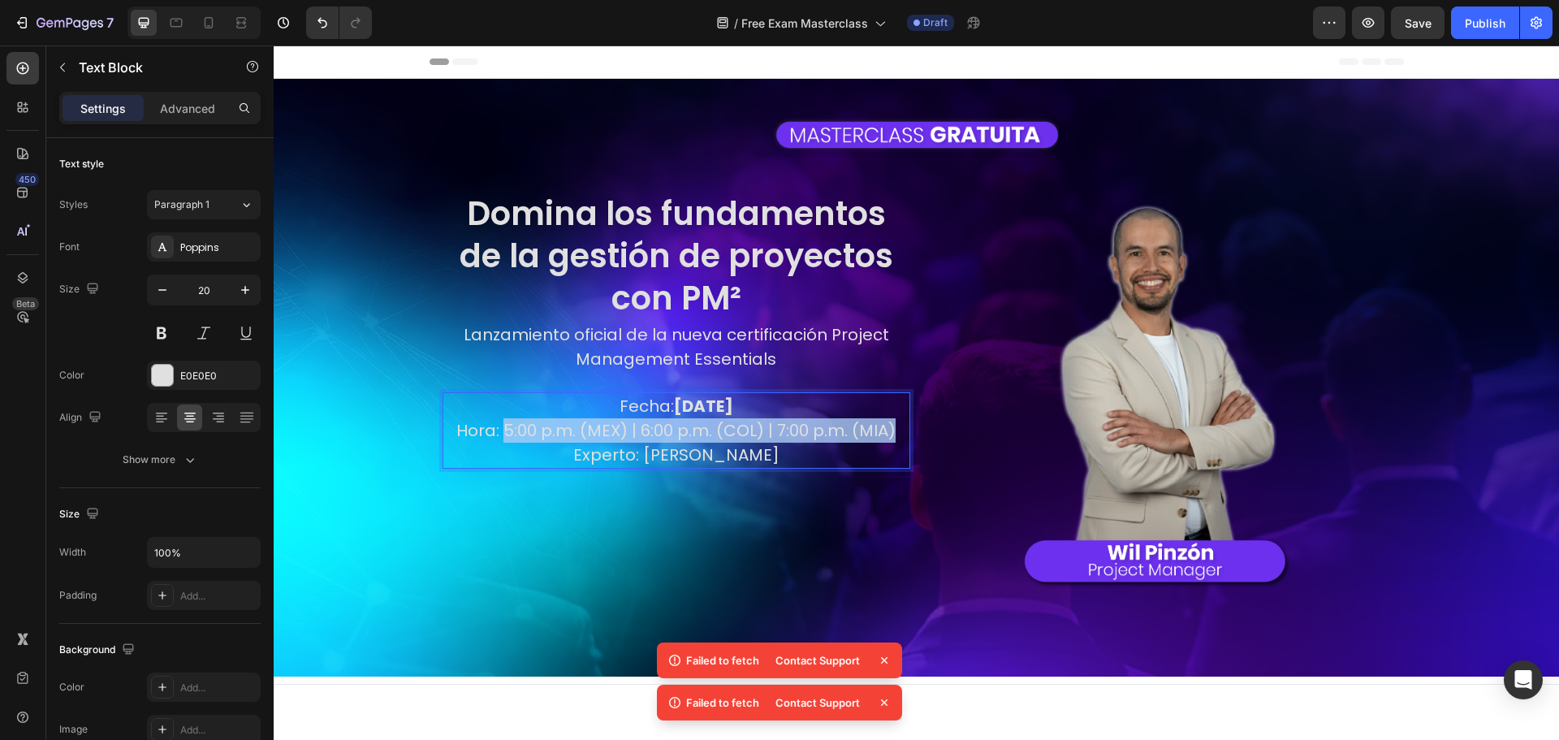
drag, startPoint x: 495, startPoint y: 429, endPoint x: 885, endPoint y: 429, distance: 389.7
click at [885, 429] on p "Fecha: Martes, 30 de septiembre Hora: 5:00 p.m. (MEX) | 6:00 p.m. (COL) | 7:00 …" at bounding box center [676, 430] width 464 height 73
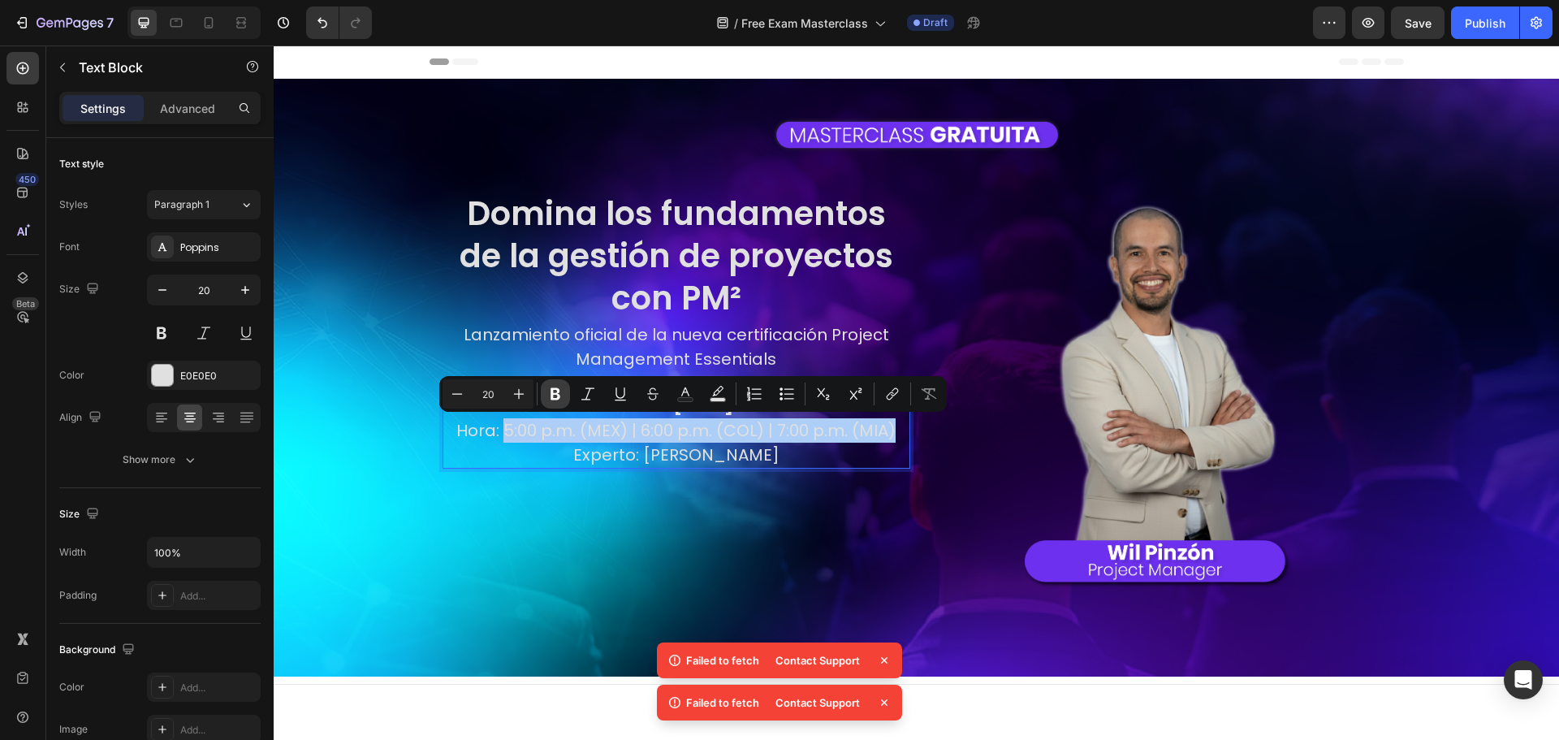
drag, startPoint x: 549, startPoint y: 389, endPoint x: 369, endPoint y: 405, distance: 181.0
click at [549, 389] on icon "Editor contextual toolbar" at bounding box center [555, 394] width 16 height 16
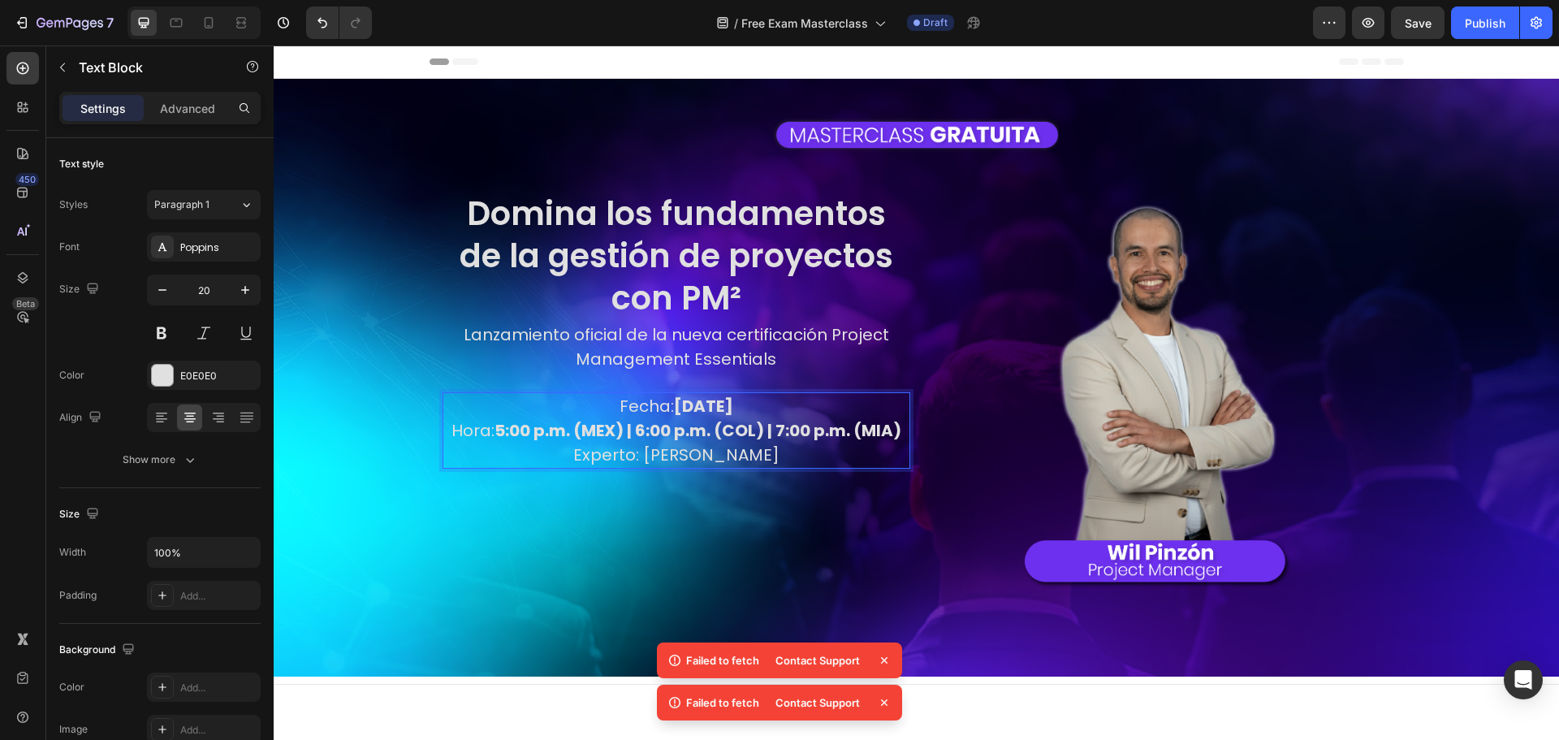
click at [675, 460] on p "Fecha: Martes, 30 de septiembre Hora: 5:00 p.m. (MEX) | 6:00 p.m. (COL) | 7:00 …" at bounding box center [676, 430] width 464 height 73
drag, startPoint x: 680, startPoint y: 455, endPoint x: 743, endPoint y: 456, distance: 63.3
click at [743, 456] on p "Fecha: Martes, 30 de septiembre Hora: 5:00 p.m. (MEX) | 6:00 p.m. (COL) | 7:00 …" at bounding box center [676, 430] width 464 height 73
click at [667, 446] on p "Fecha: Martes, 30 de septiembre Hora: 5:00 p.m. (MEX) | 6:00 p.m. (COL) | 7:00 …" at bounding box center [676, 430] width 464 height 73
click at [662, 452] on p "Fecha: Martes, 30 de septiembre Hora: 5:00 p.m. (MEX) | 6:00 p.m. (COL) | 7:00 …" at bounding box center [676, 430] width 464 height 73
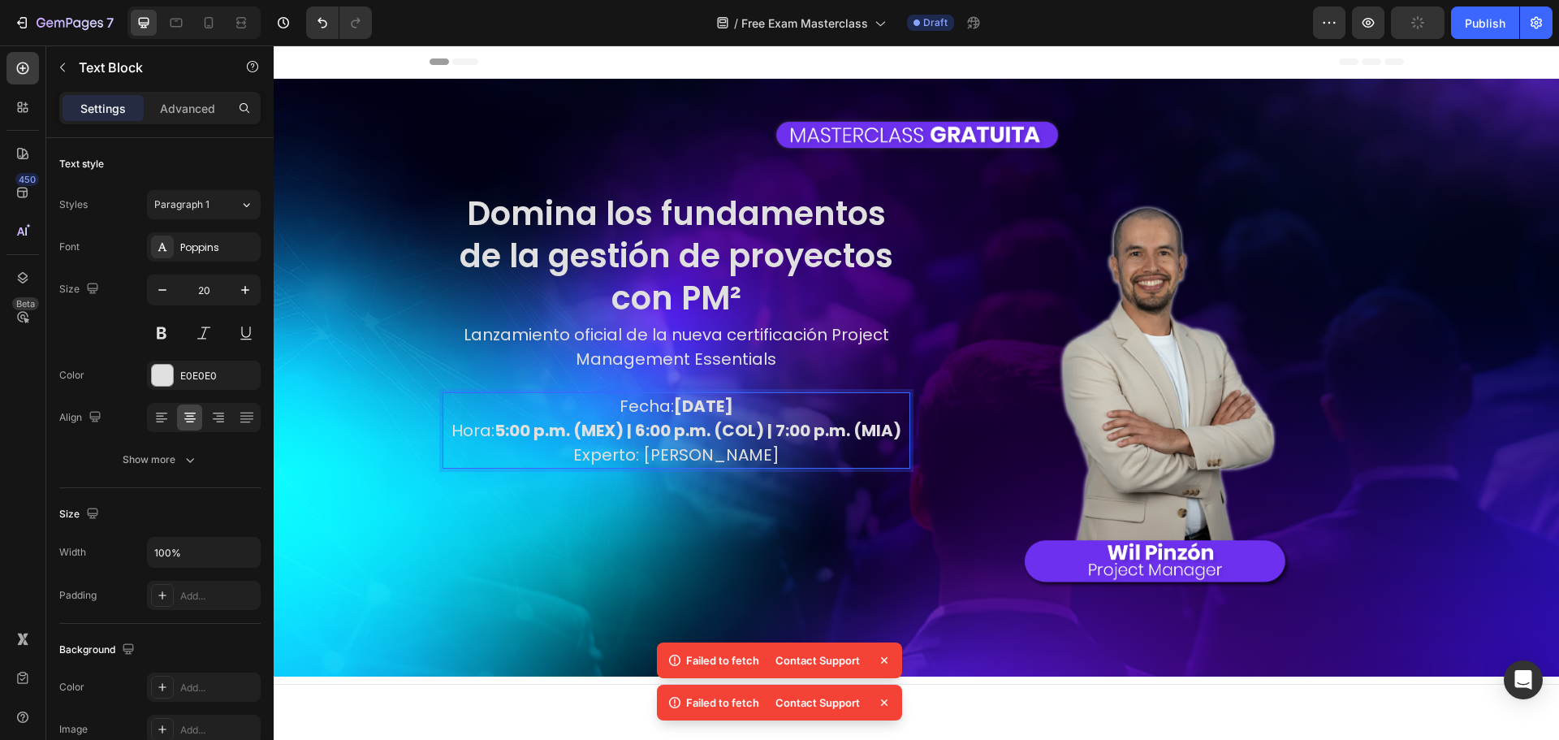
click at [744, 523] on div "Domina los fundamentos de la gestión de proyectos con PM² Heading Lanzamiento o…" at bounding box center [676, 414] width 468 height 447
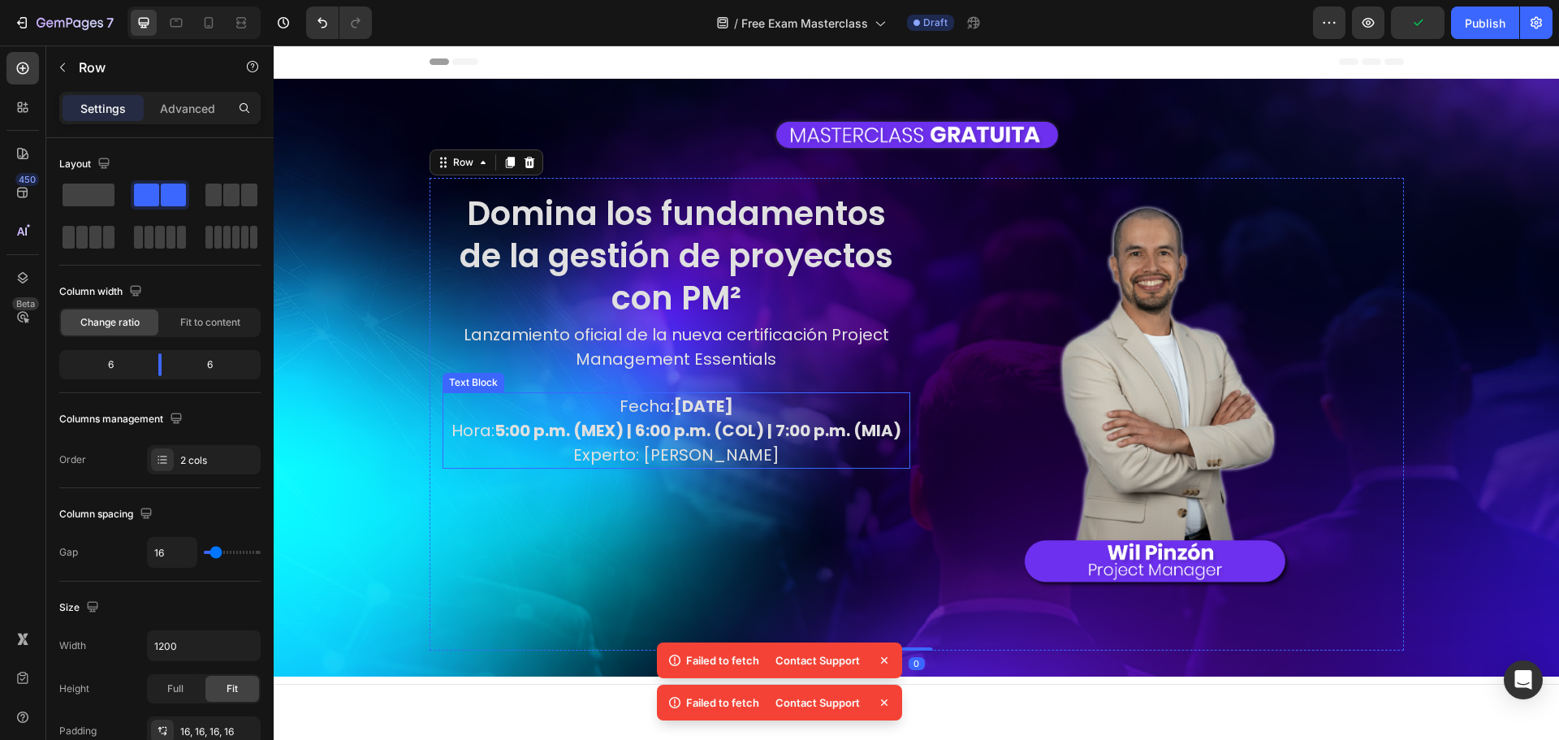
click at [662, 451] on p "Fecha: Martes, 30 de septiembre Hora: 5:00 p.m. (MEX) | 6:00 p.m. (COL) | 7:00 …" at bounding box center [676, 430] width 464 height 73
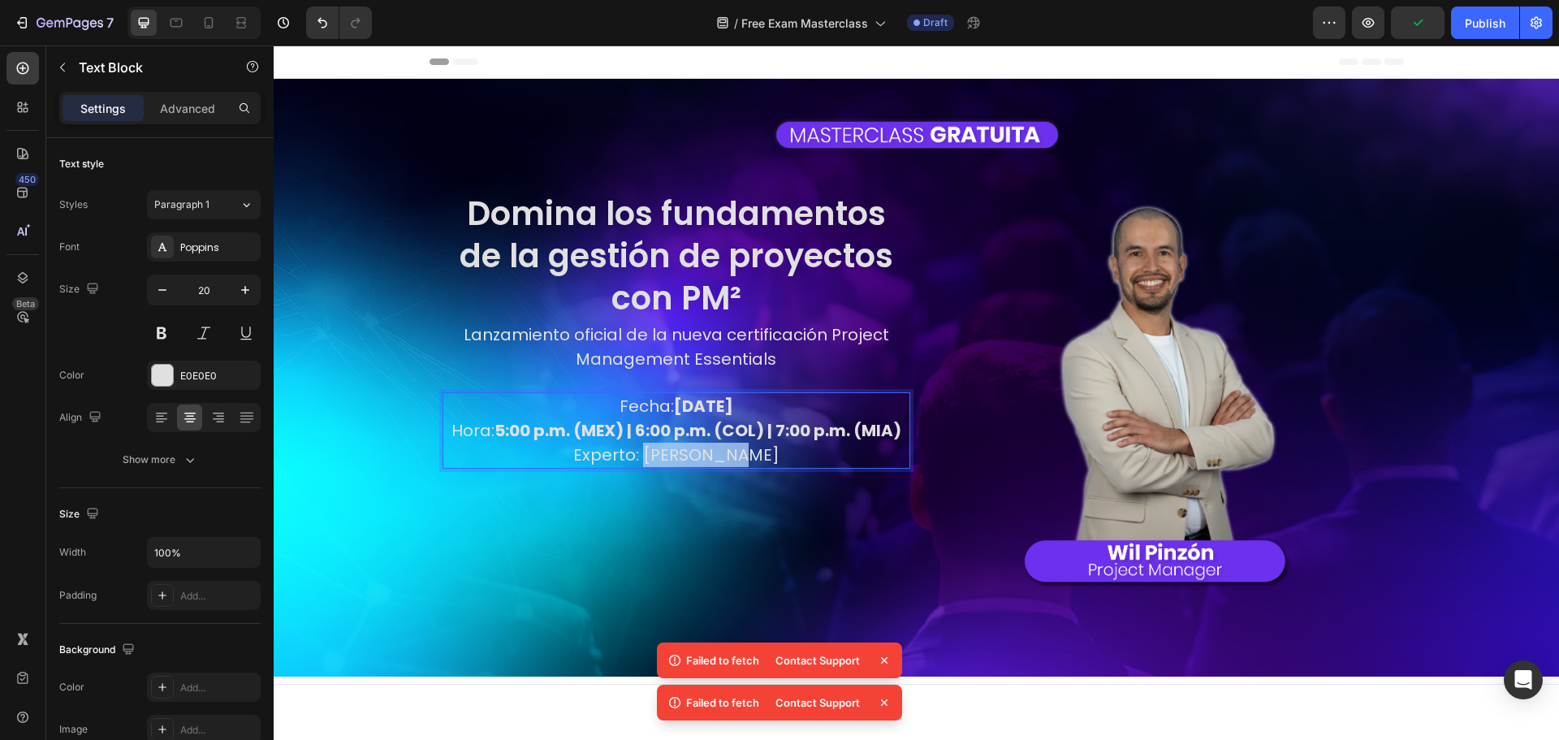
drag, startPoint x: 667, startPoint y: 452, endPoint x: 744, endPoint y: 458, distance: 76.5
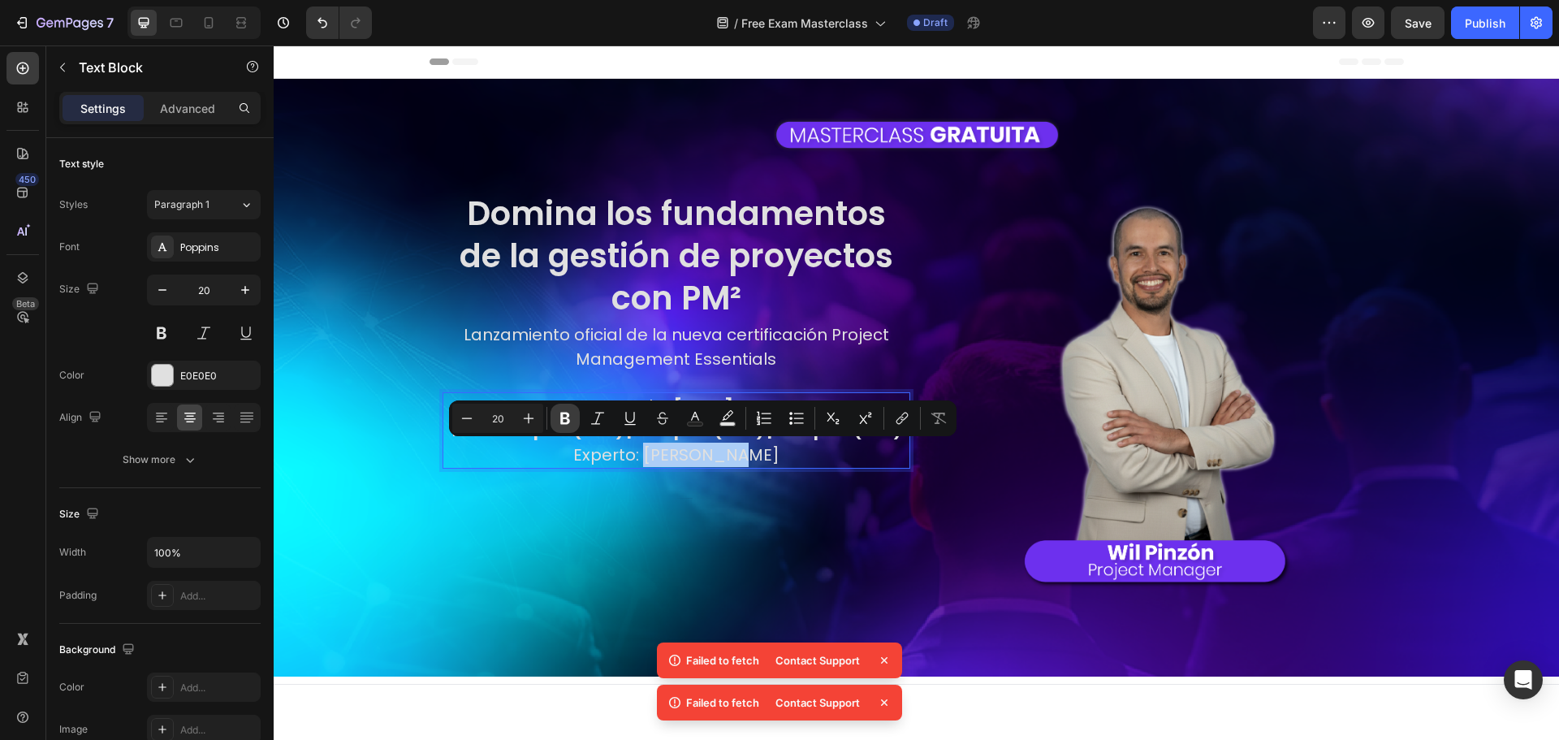
click at [565, 420] on icon "Editor contextual toolbar" at bounding box center [565, 418] width 16 height 16
click at [581, 507] on div "Domina los fundamentos de la gestión de proyectos con PM² Heading Lanzamiento o…" at bounding box center [676, 414] width 468 height 447
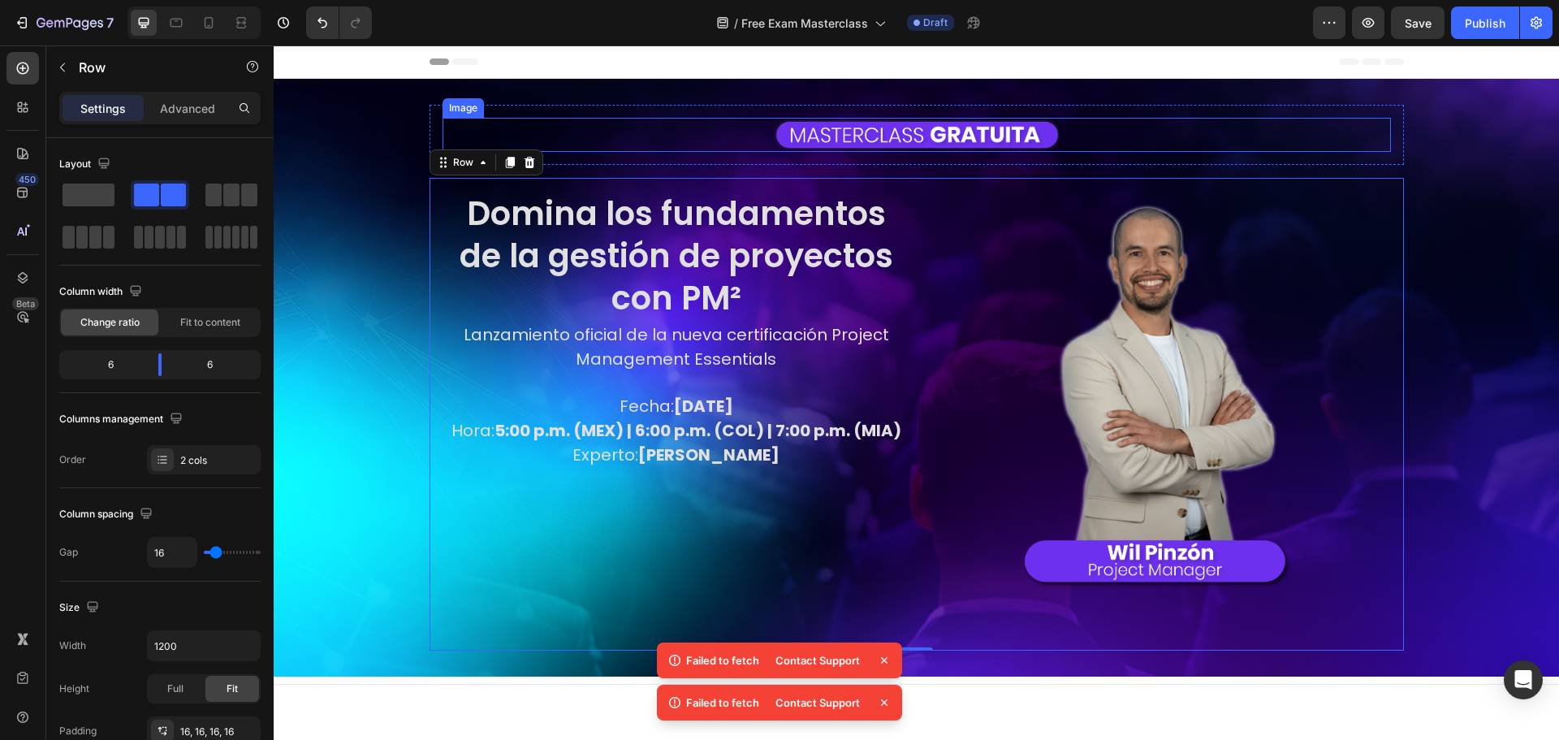
click at [675, 110] on div "Image Row" at bounding box center [916, 135] width 974 height 60
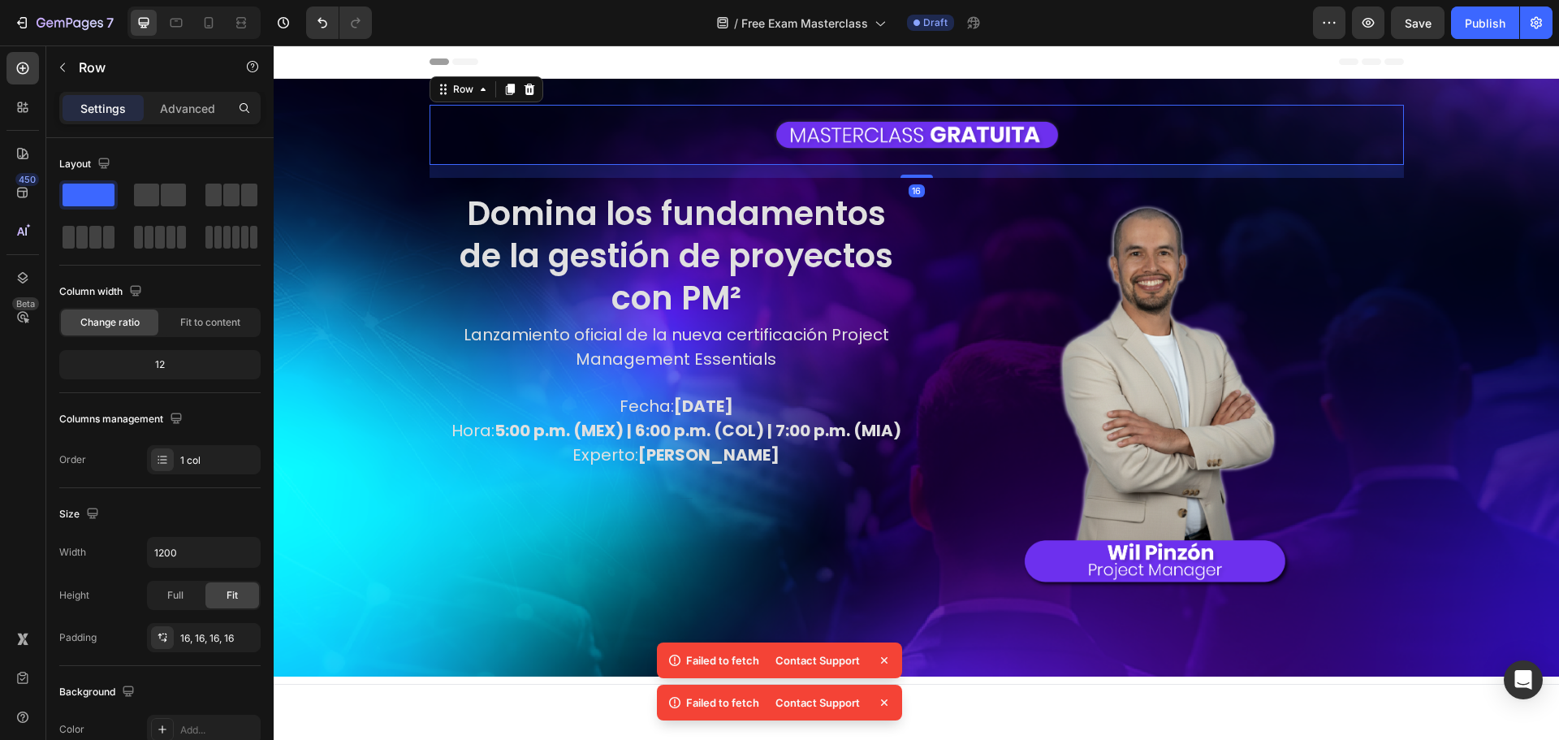
click at [337, 158] on div "Image Row 16 Domina los fundamentos de la gestión de proyectos con PM² Heading …" at bounding box center [916, 378] width 1285 height 598
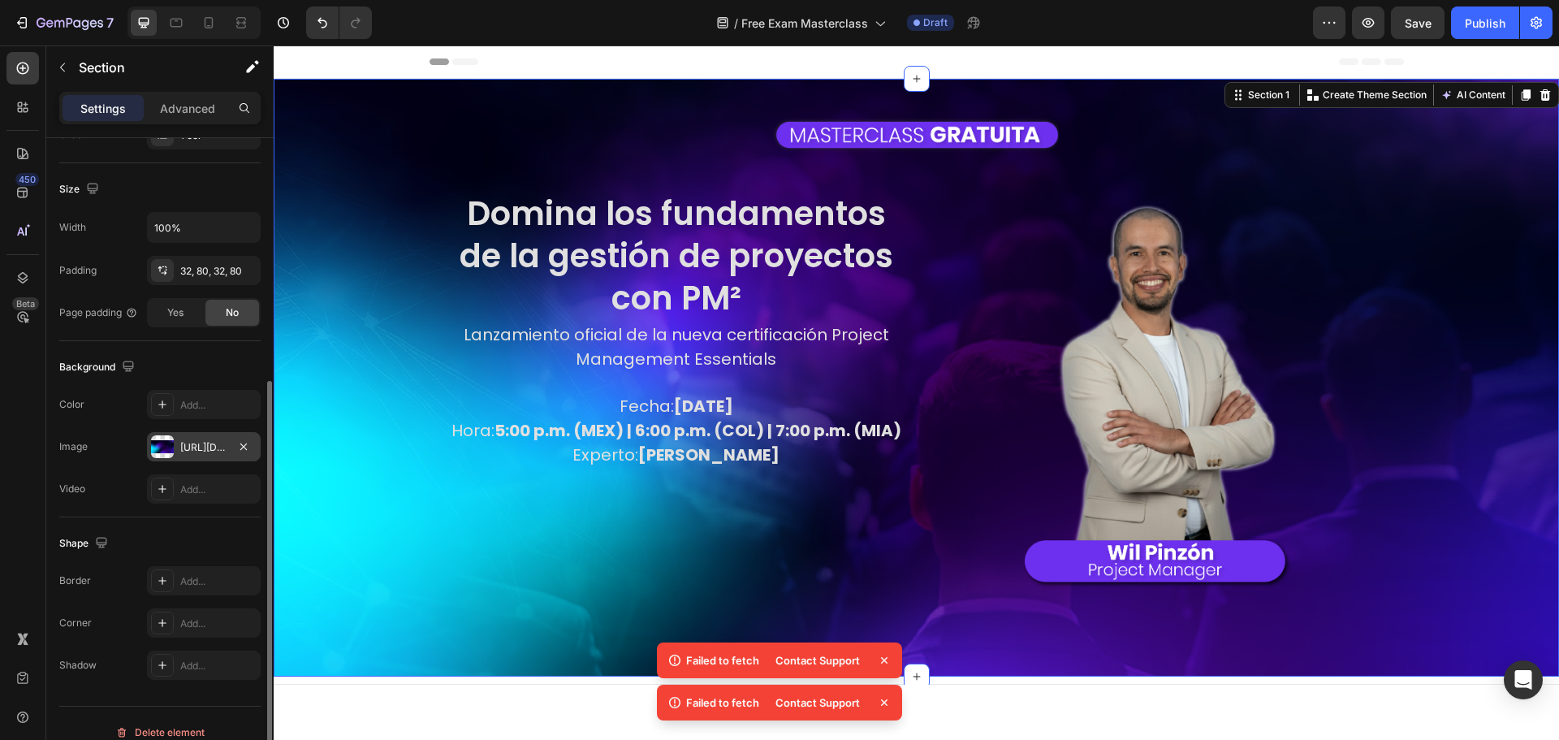
scroll to position [343, 0]
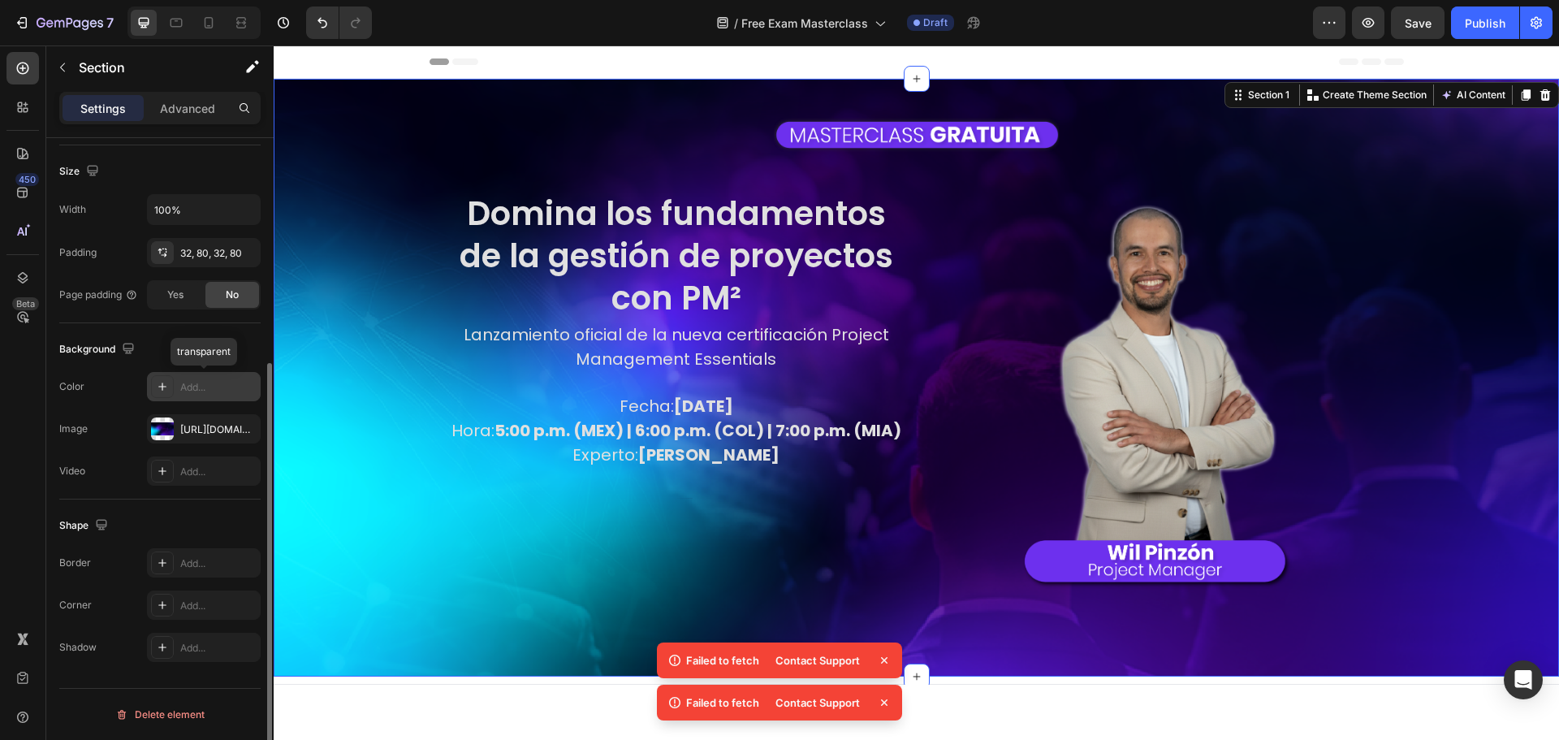
click at [195, 381] on div "Add..." at bounding box center [218, 387] width 76 height 15
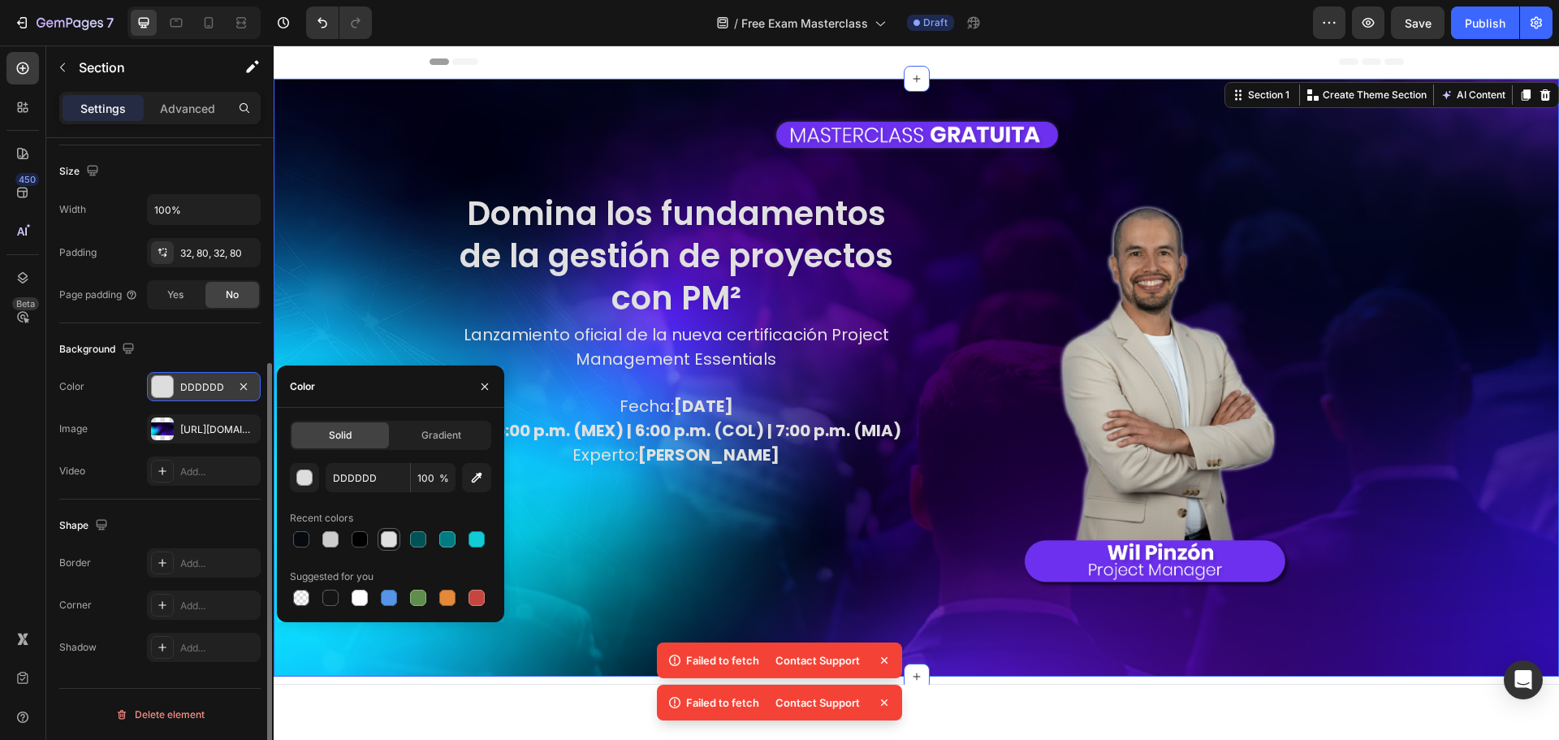
click at [383, 535] on div at bounding box center [389, 539] width 16 height 16
click at [300, 544] on div at bounding box center [301, 539] width 16 height 16
type input "070B0F"
click at [157, 342] on div "Background" at bounding box center [159, 349] width 201 height 26
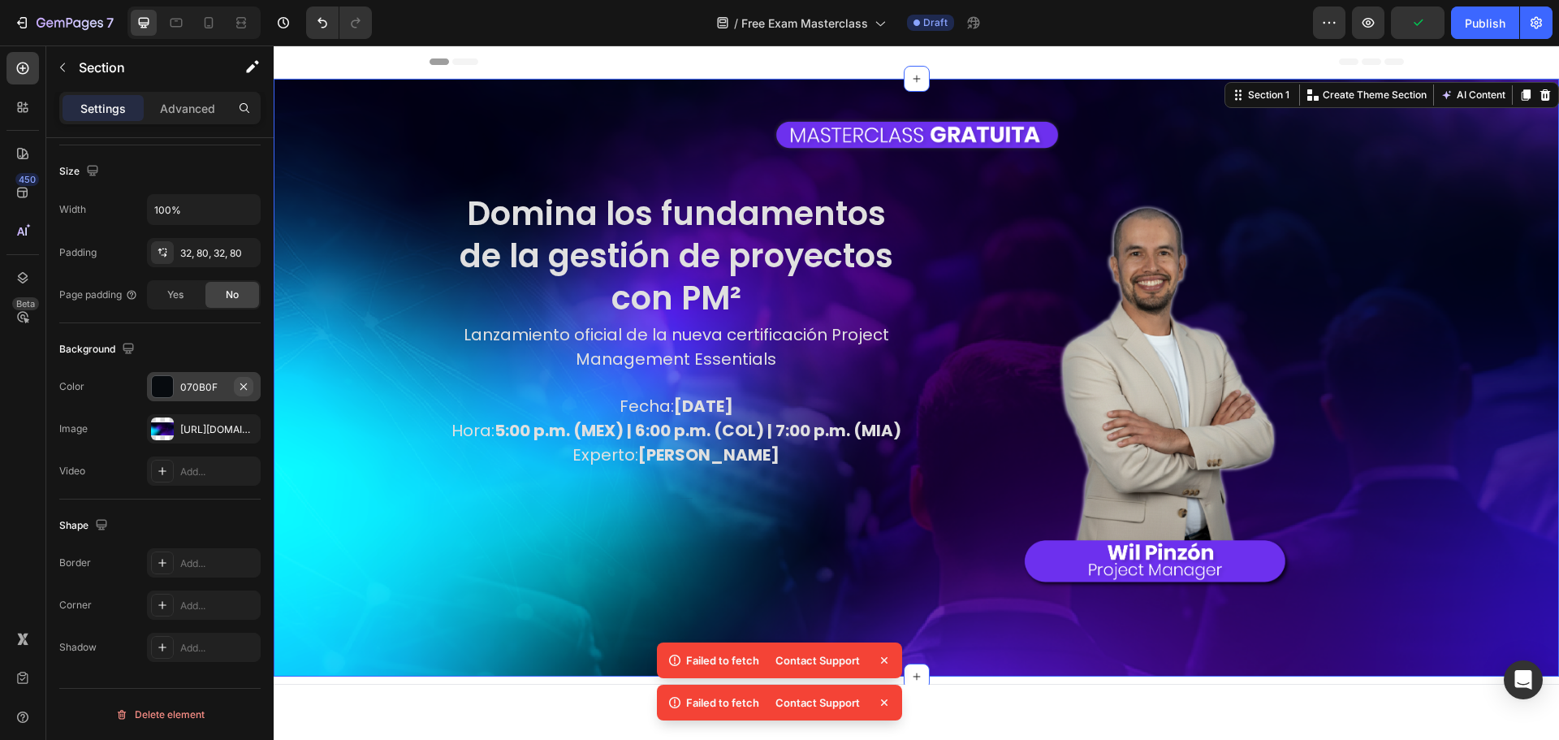
click at [239, 382] on icon "button" at bounding box center [243, 386] width 13 height 13
click at [194, 112] on p "Advanced" at bounding box center [187, 108] width 55 height 17
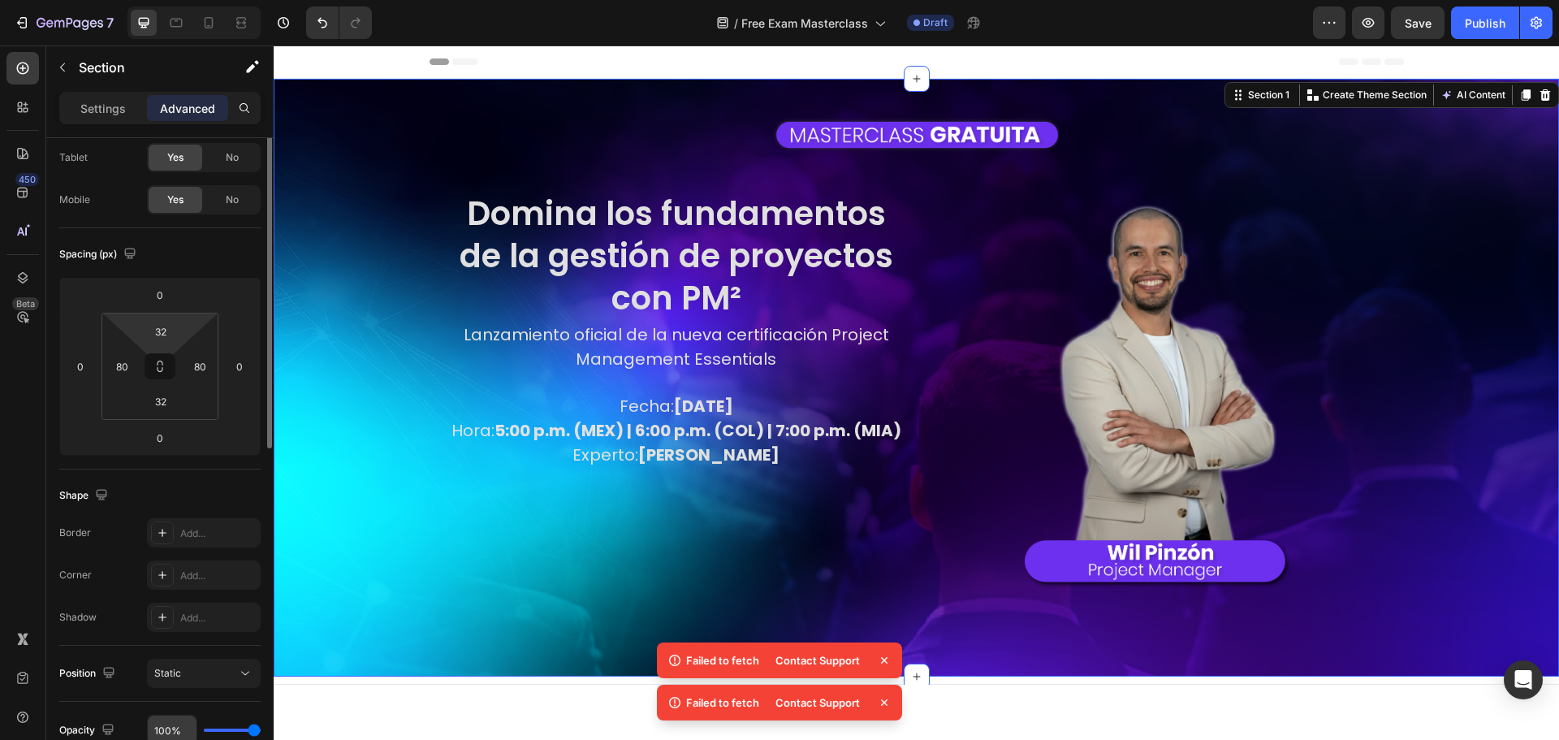
scroll to position [0, 0]
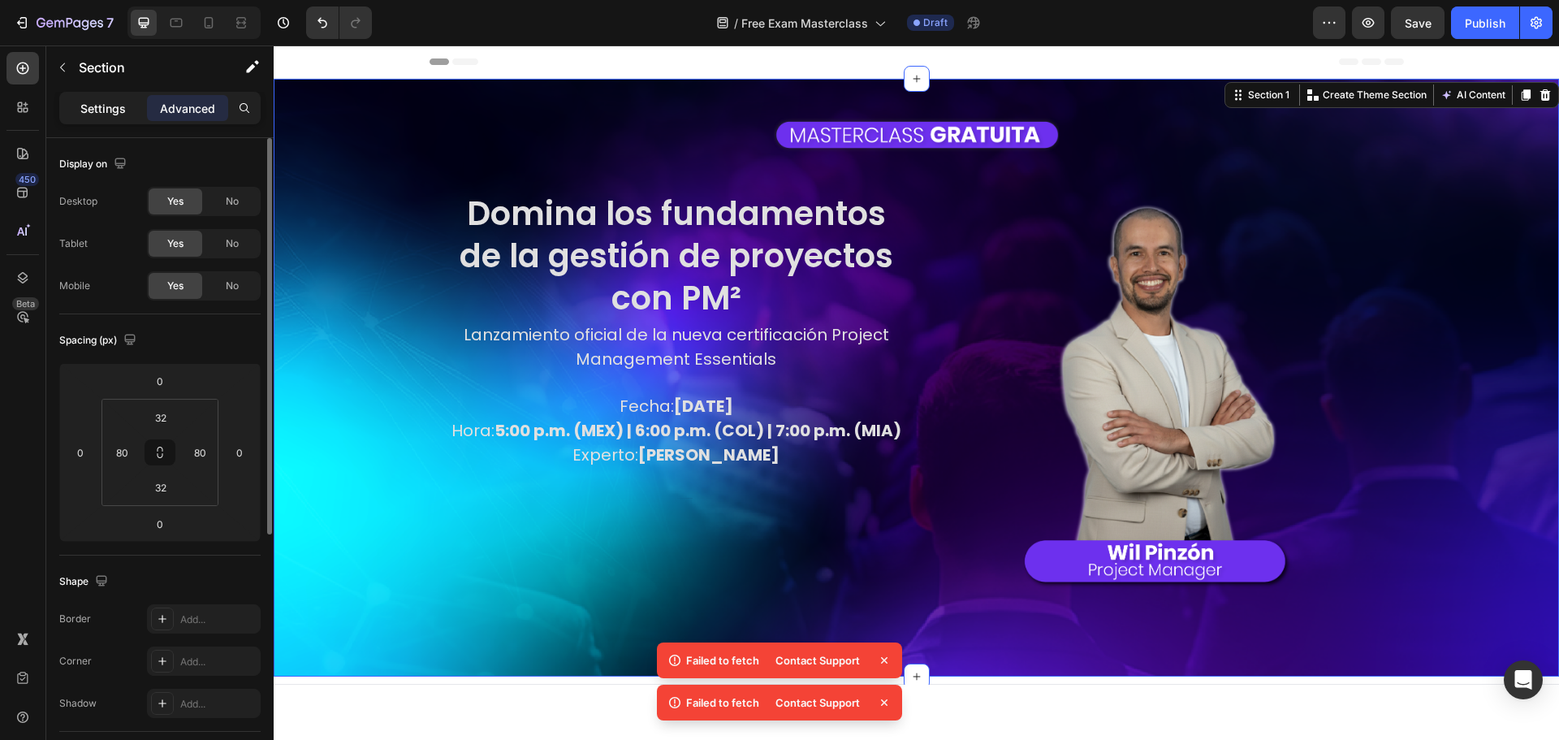
click at [107, 108] on p "Settings" at bounding box center [102, 108] width 45 height 17
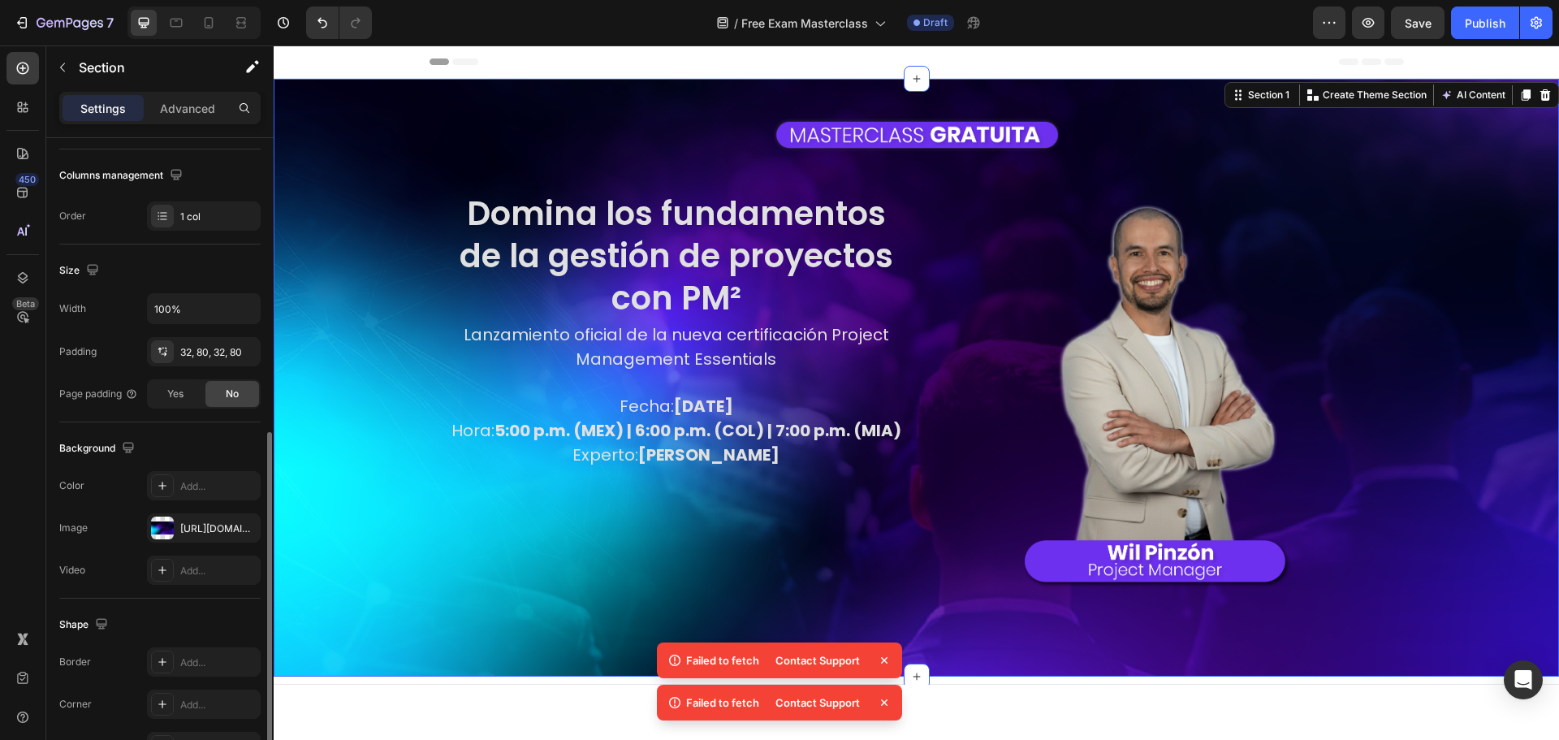
scroll to position [343, 0]
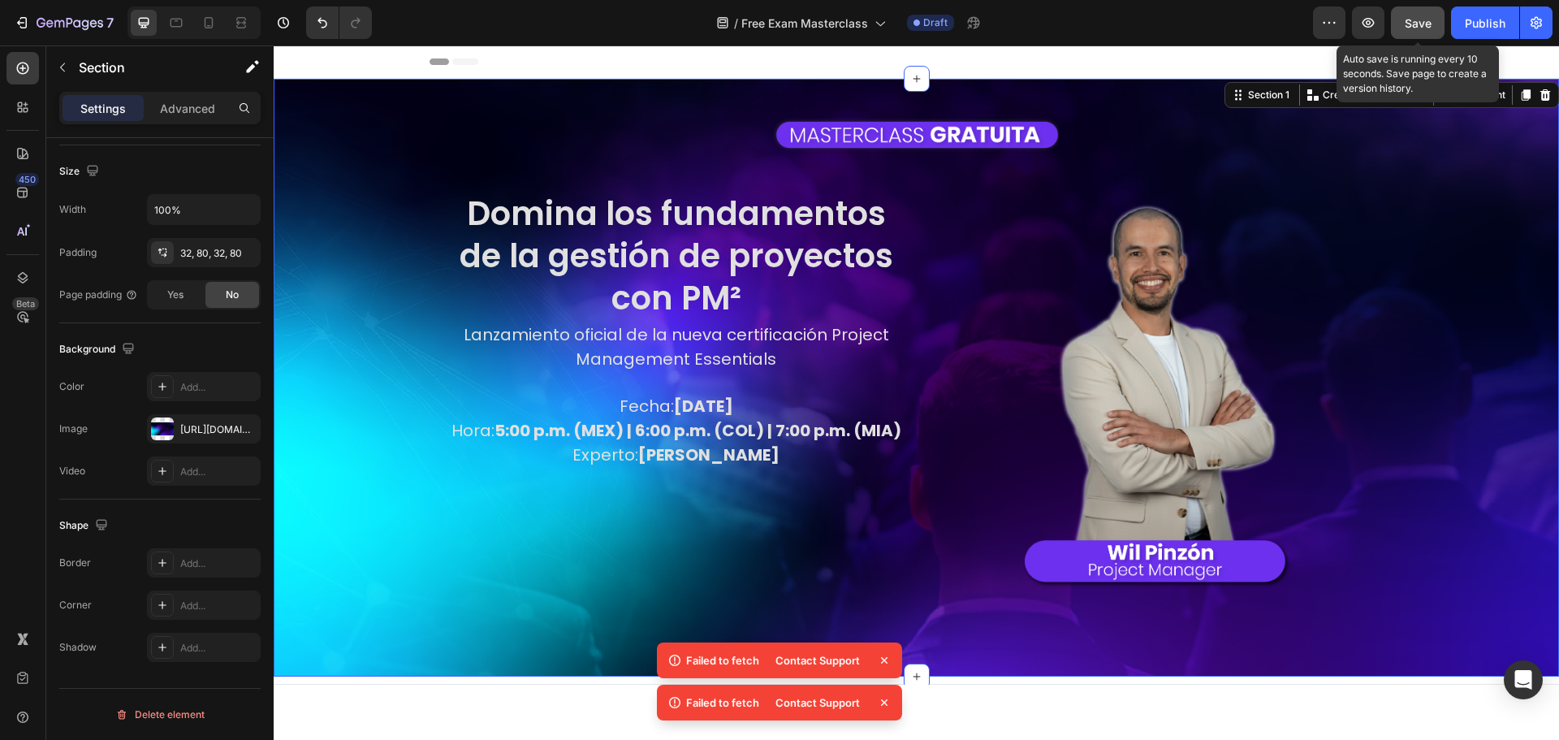
click at [1416, 15] on div "Save" at bounding box center [1418, 23] width 27 height 17
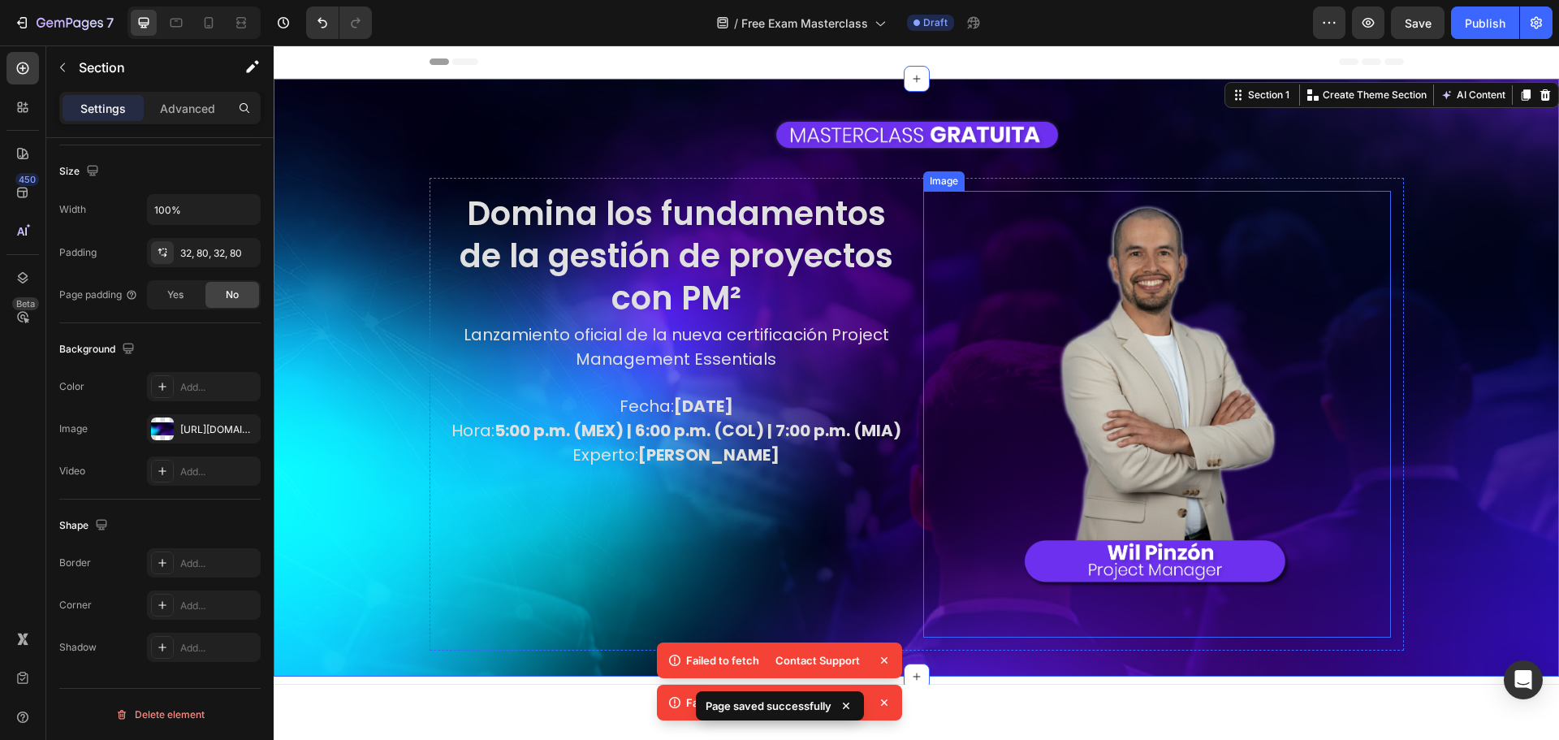
click at [1076, 248] on img at bounding box center [1156, 414] width 374 height 447
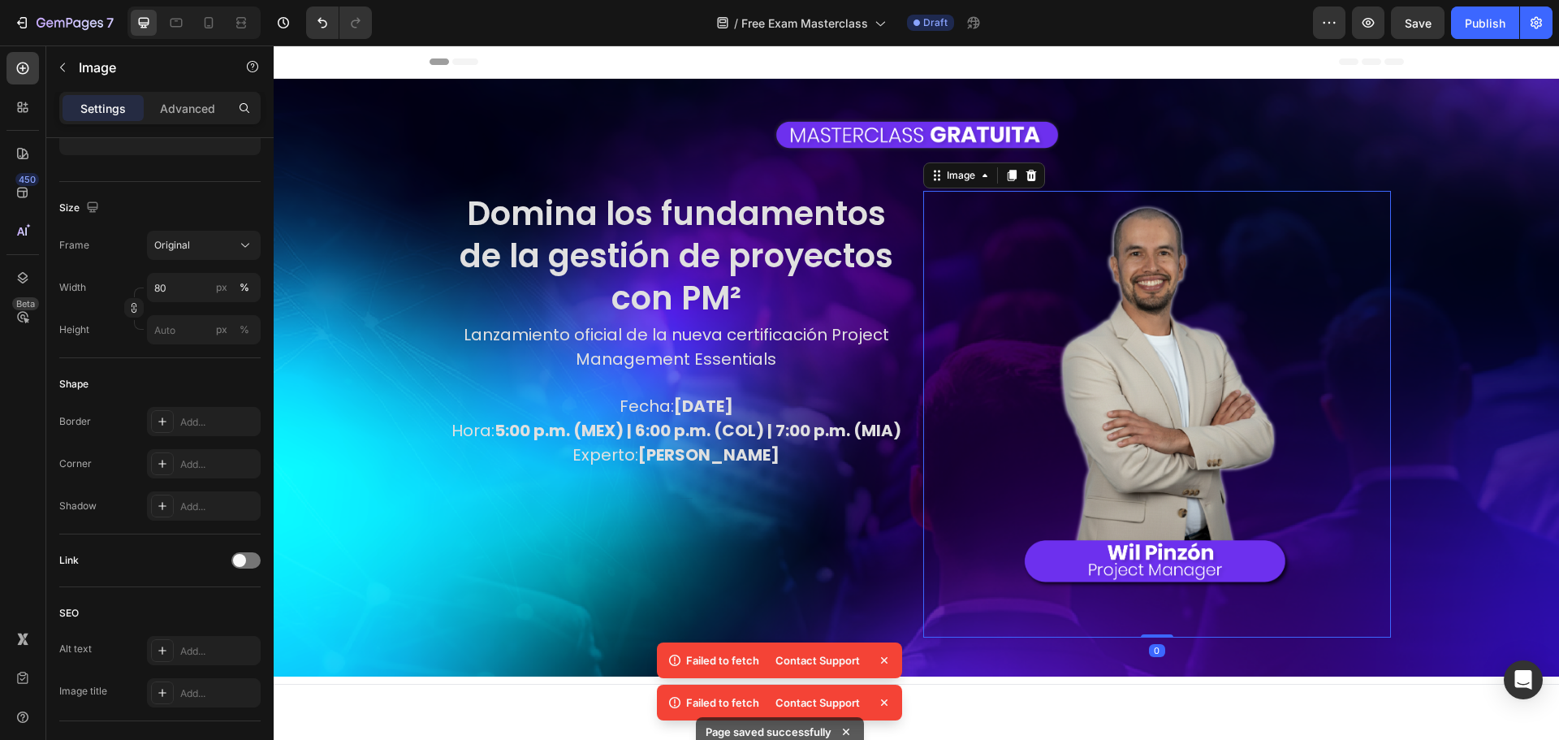
scroll to position [0, 0]
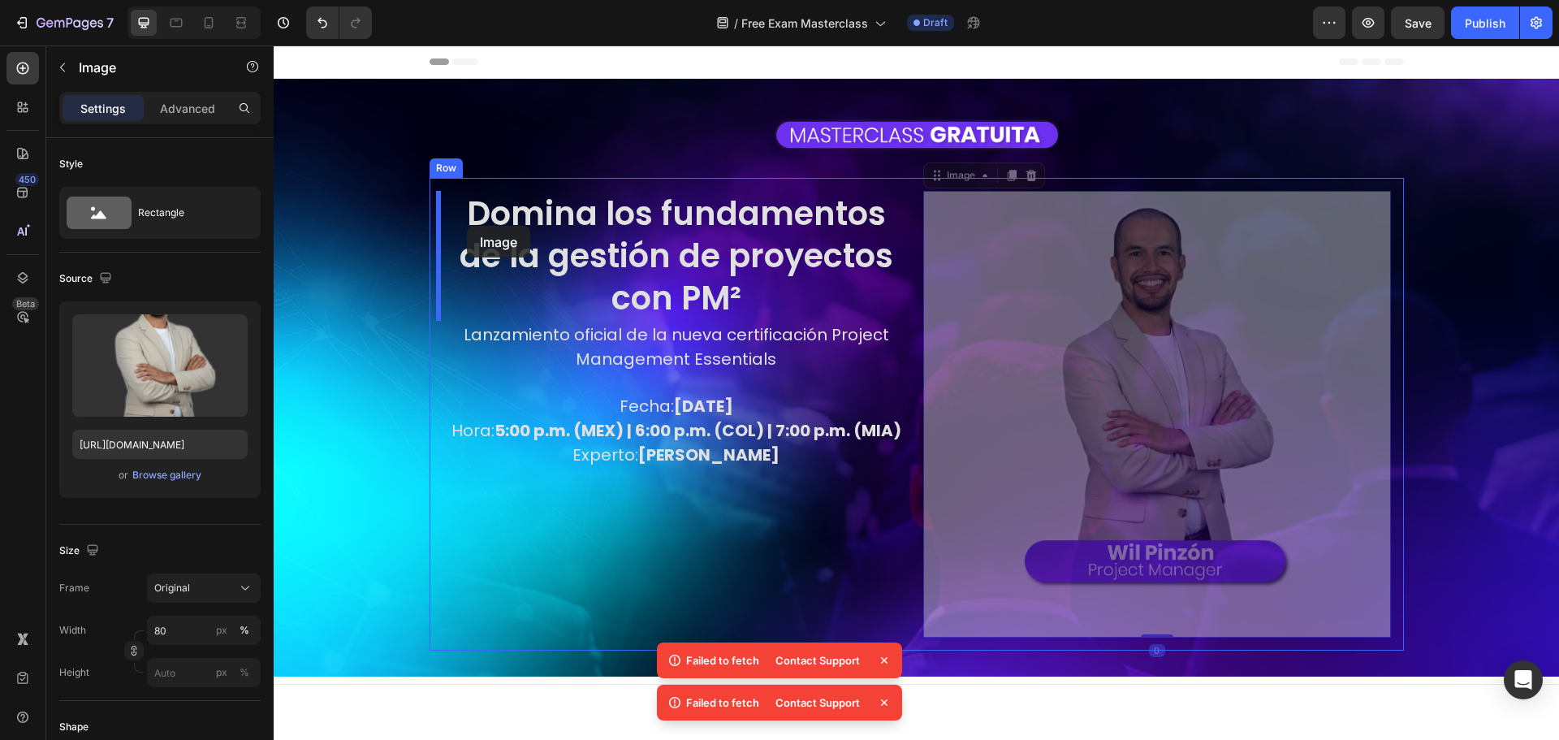
drag, startPoint x: 950, startPoint y: 173, endPoint x: 467, endPoint y: 226, distance: 485.9
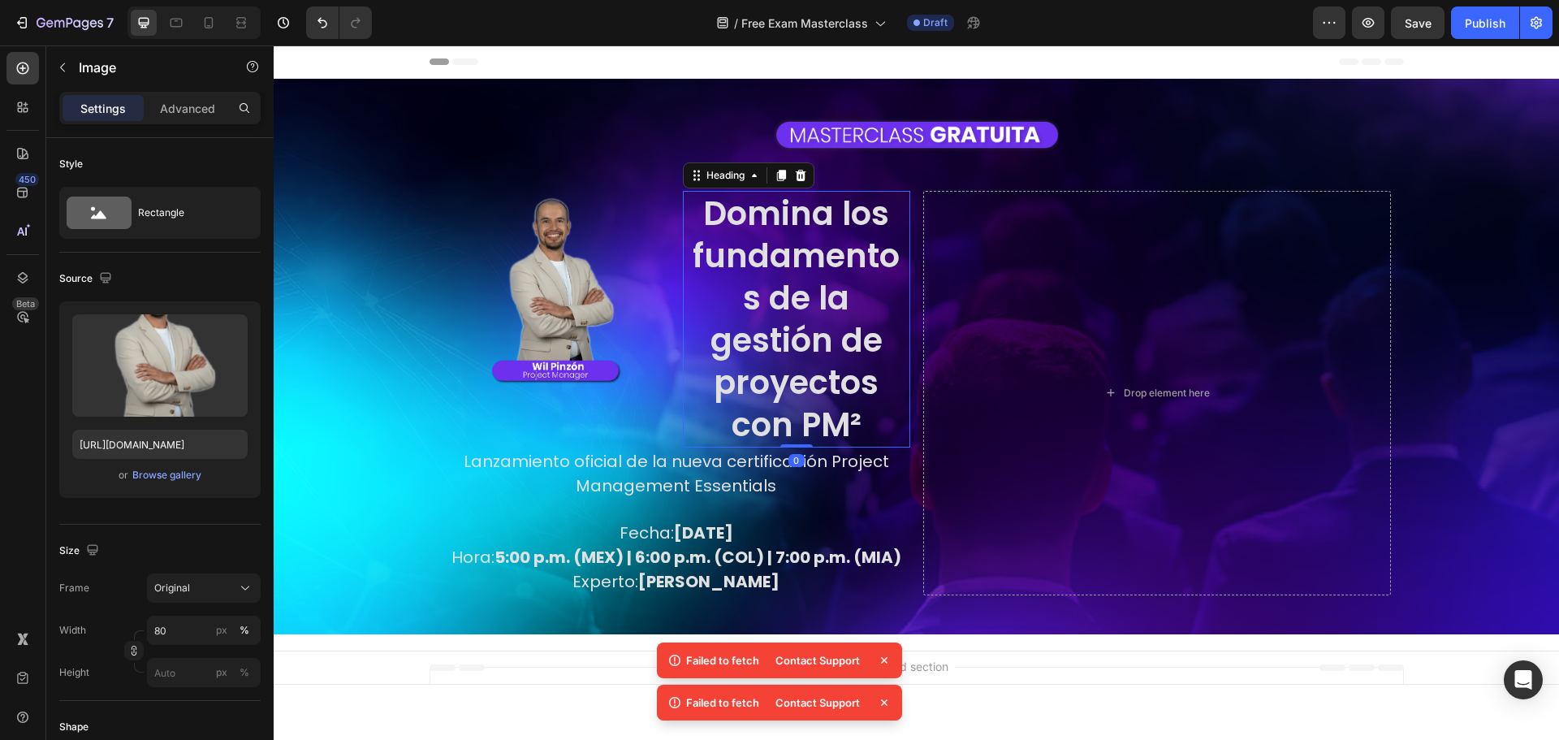
click at [736, 228] on h2 "Domina los fundamentos de la gestión de proyectos con PM²" at bounding box center [796, 319] width 227 height 257
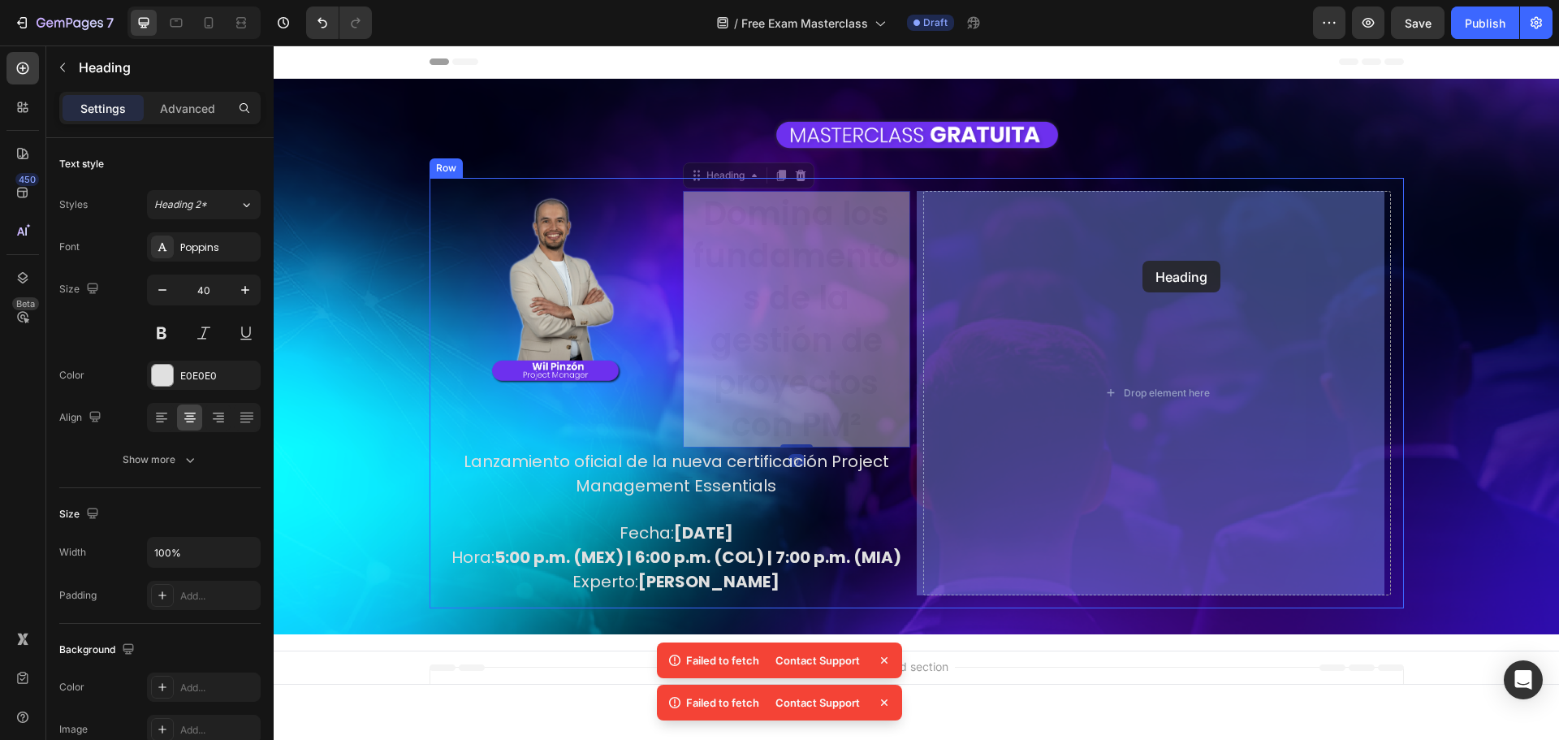
drag, startPoint x: 711, startPoint y: 180, endPoint x: 1140, endPoint y: 276, distance: 439.2
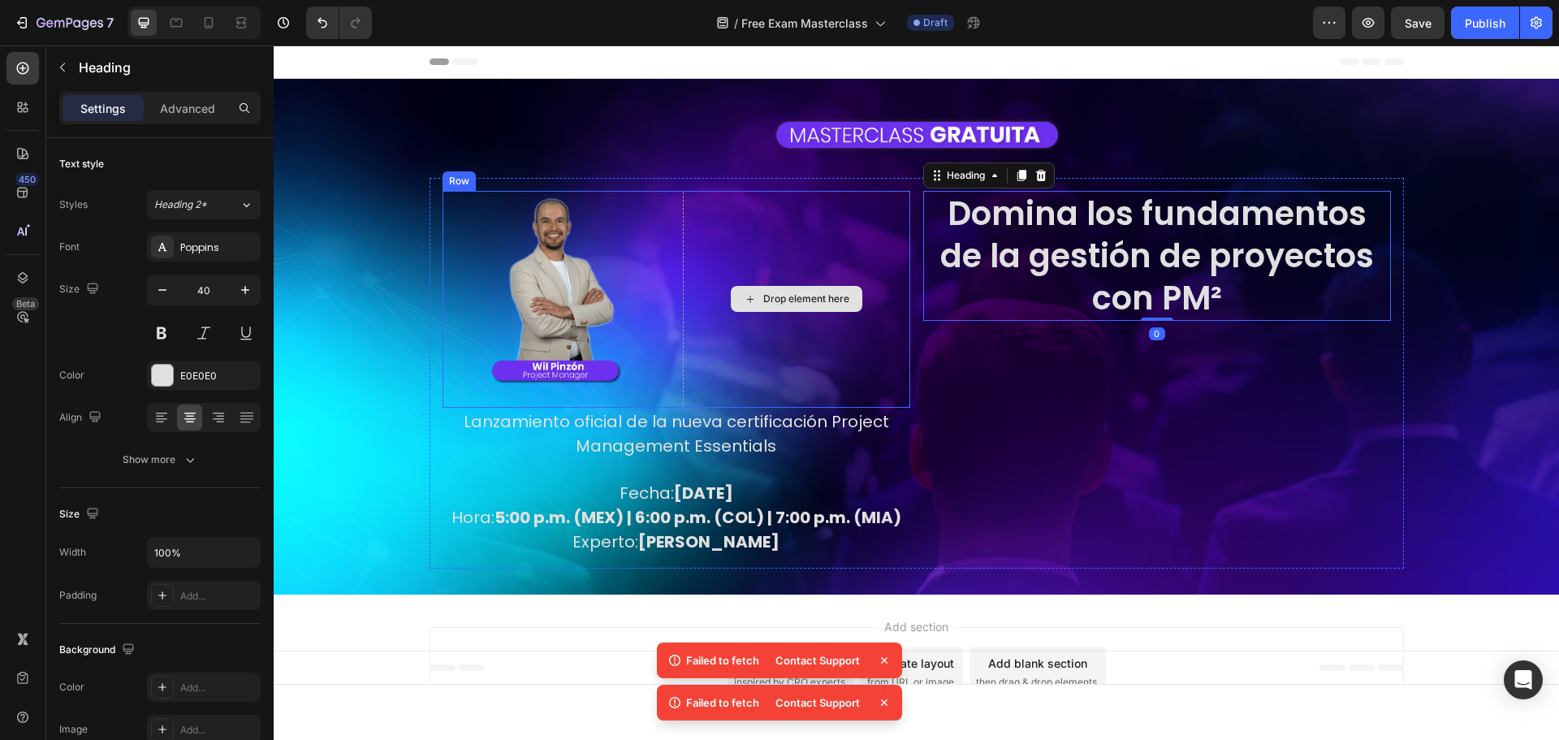
click at [810, 243] on div "Drop element here" at bounding box center [796, 300] width 227 height 218
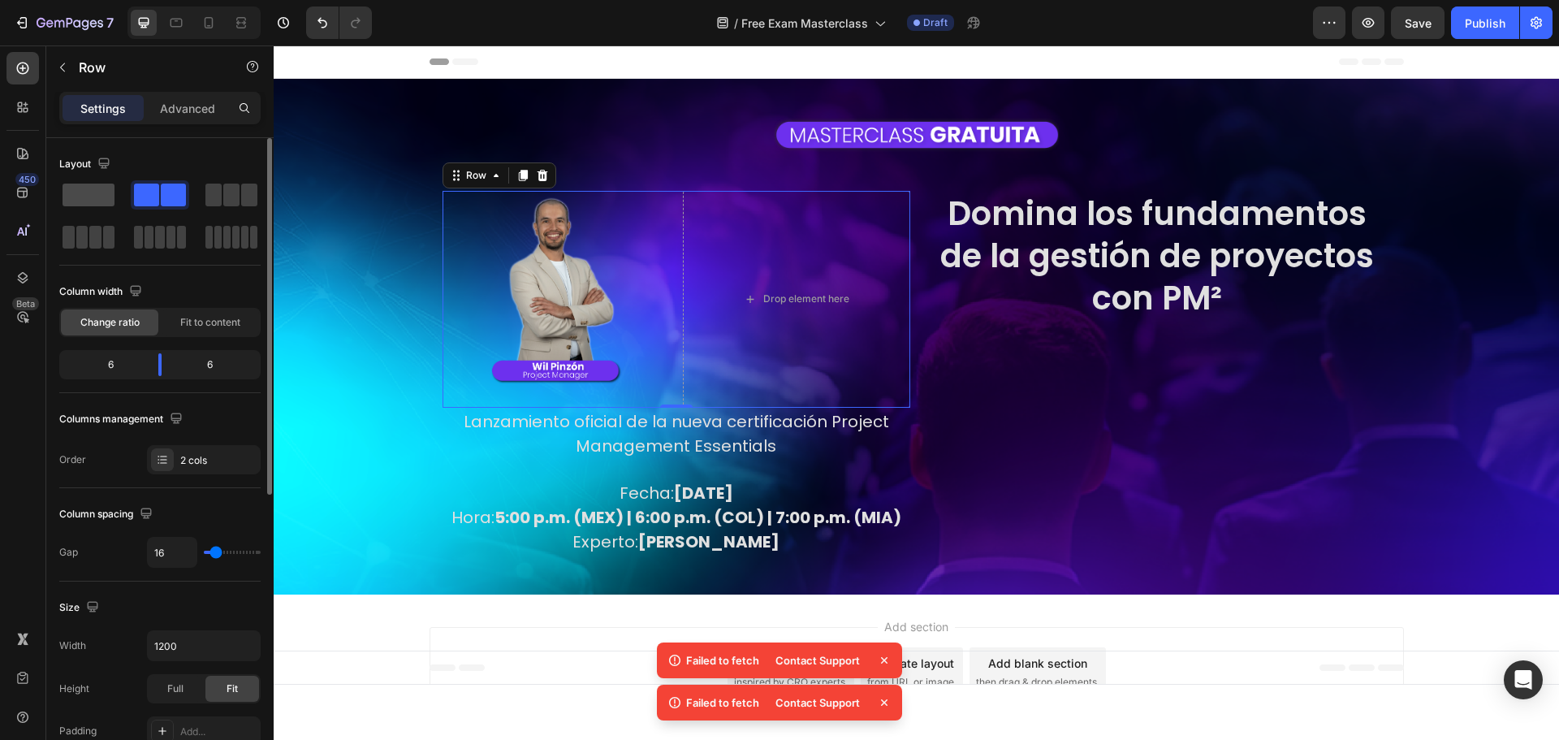
click at [72, 201] on span at bounding box center [89, 194] width 52 height 23
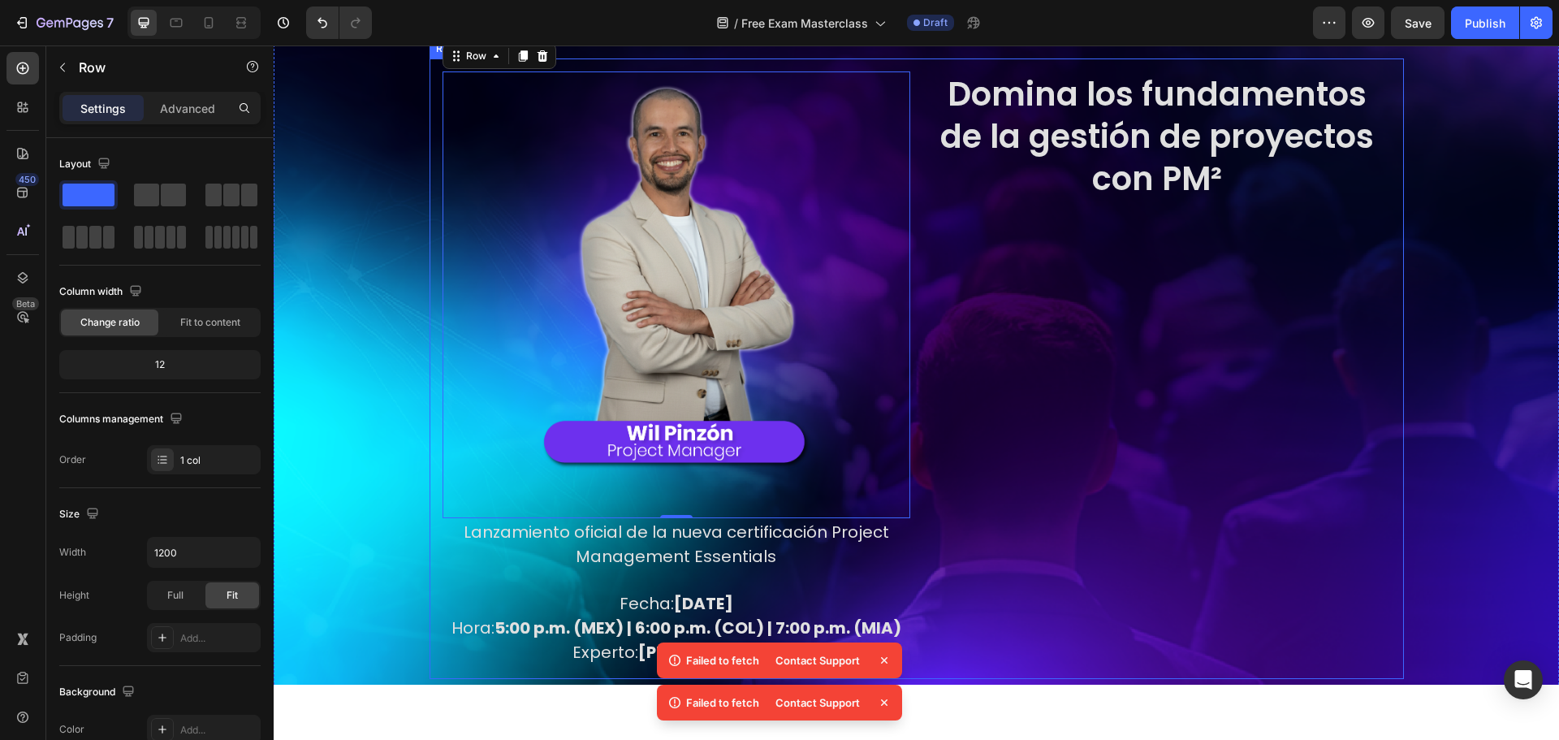
scroll to position [162, 0]
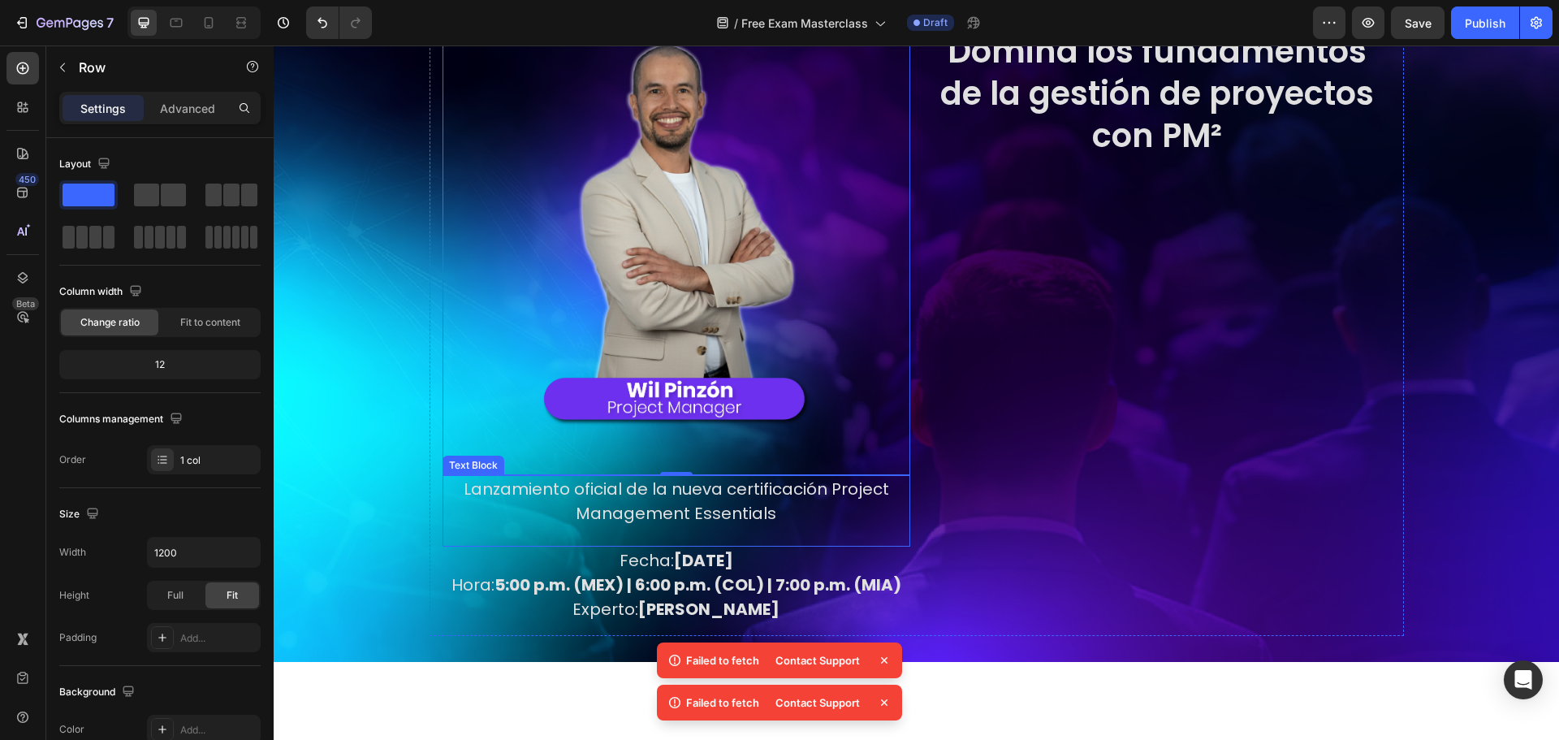
click at [822, 511] on p "Lanzamiento oficial de la nueva certificación Project Management Essentials" at bounding box center [676, 501] width 464 height 49
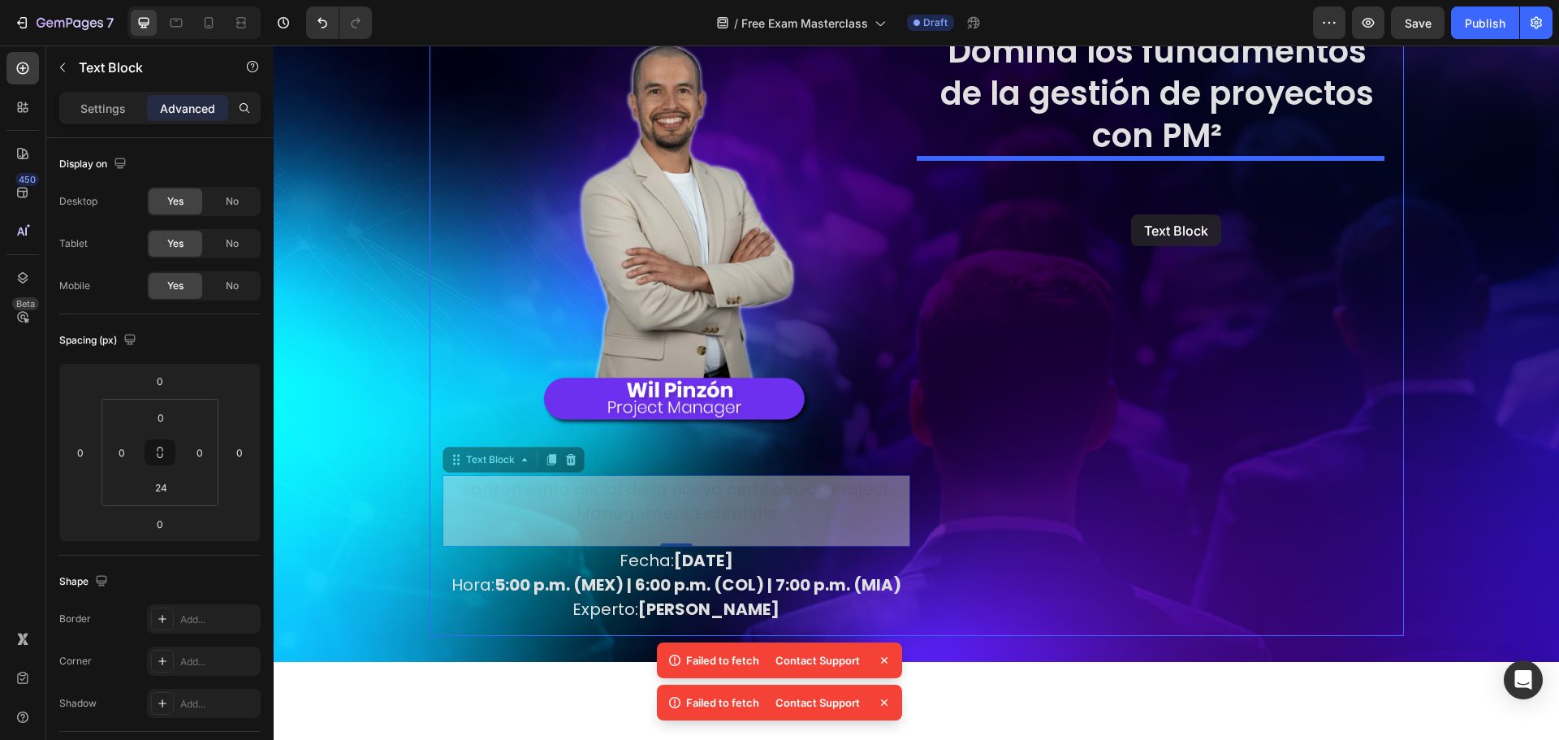
drag, startPoint x: 477, startPoint y: 460, endPoint x: 1131, endPoint y: 214, distance: 698.8
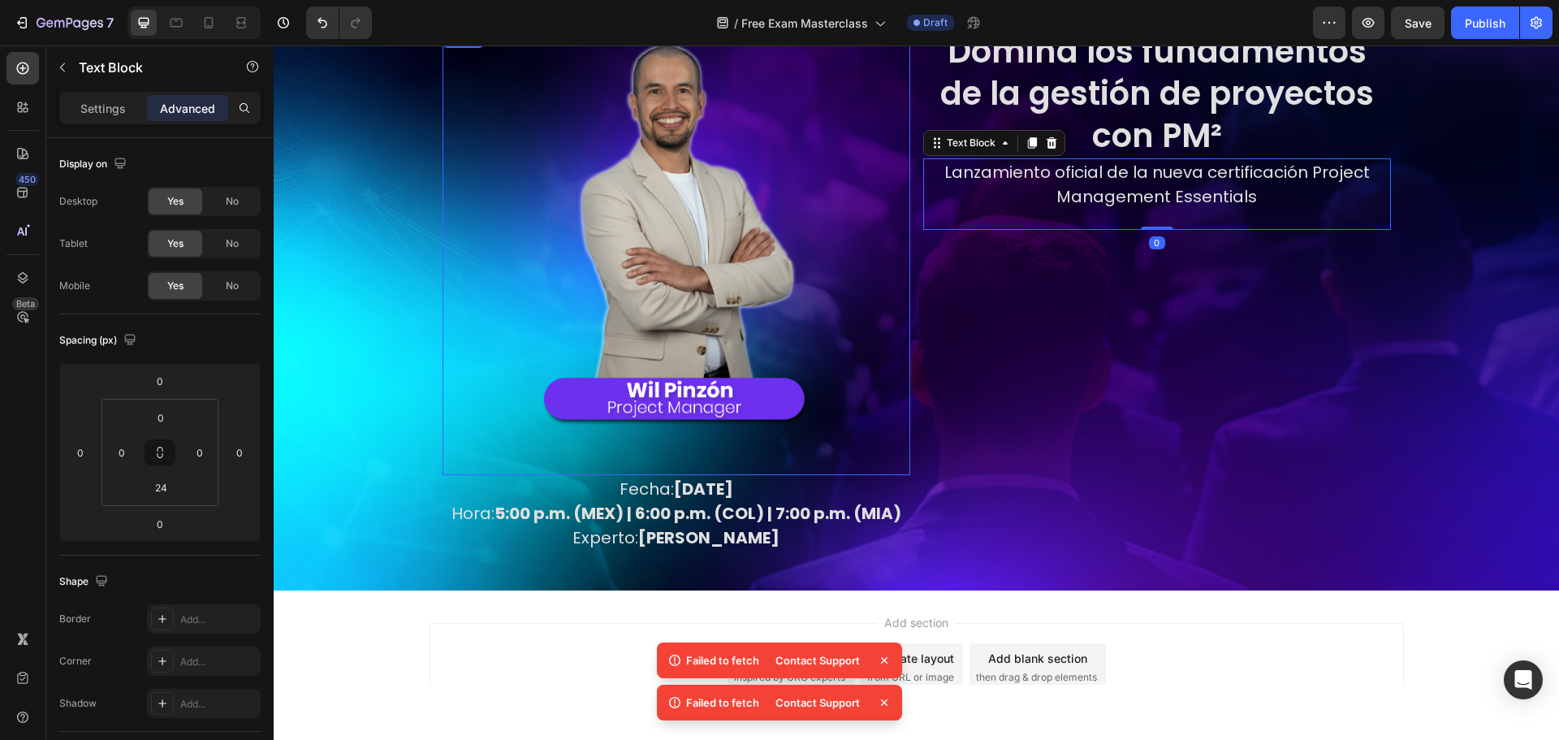
click at [674, 488] on strong "Martes, 30 de septiembre" at bounding box center [703, 488] width 59 height 23
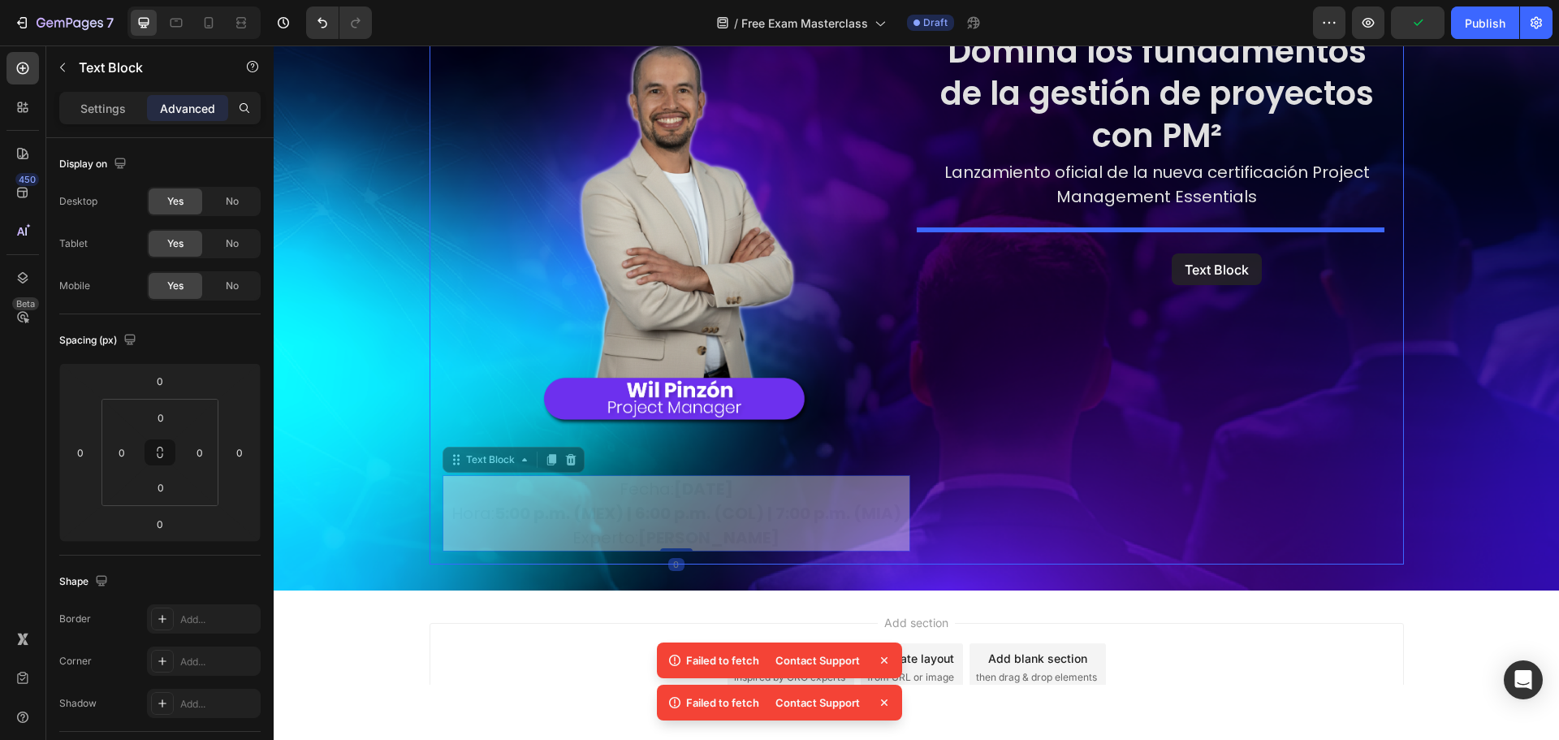
drag, startPoint x: 503, startPoint y: 457, endPoint x: 1172, endPoint y: 253, distance: 698.5
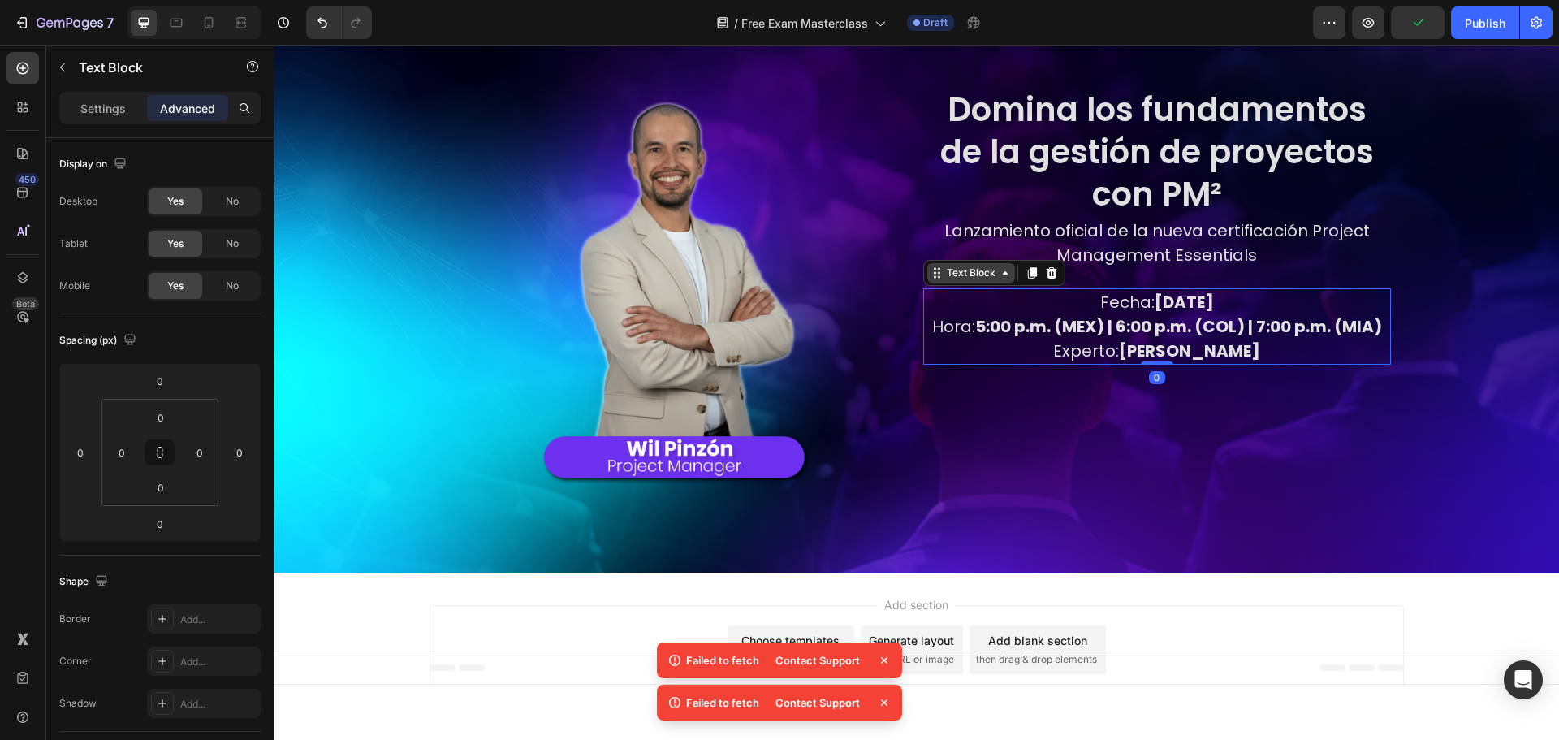
scroll to position [0, 0]
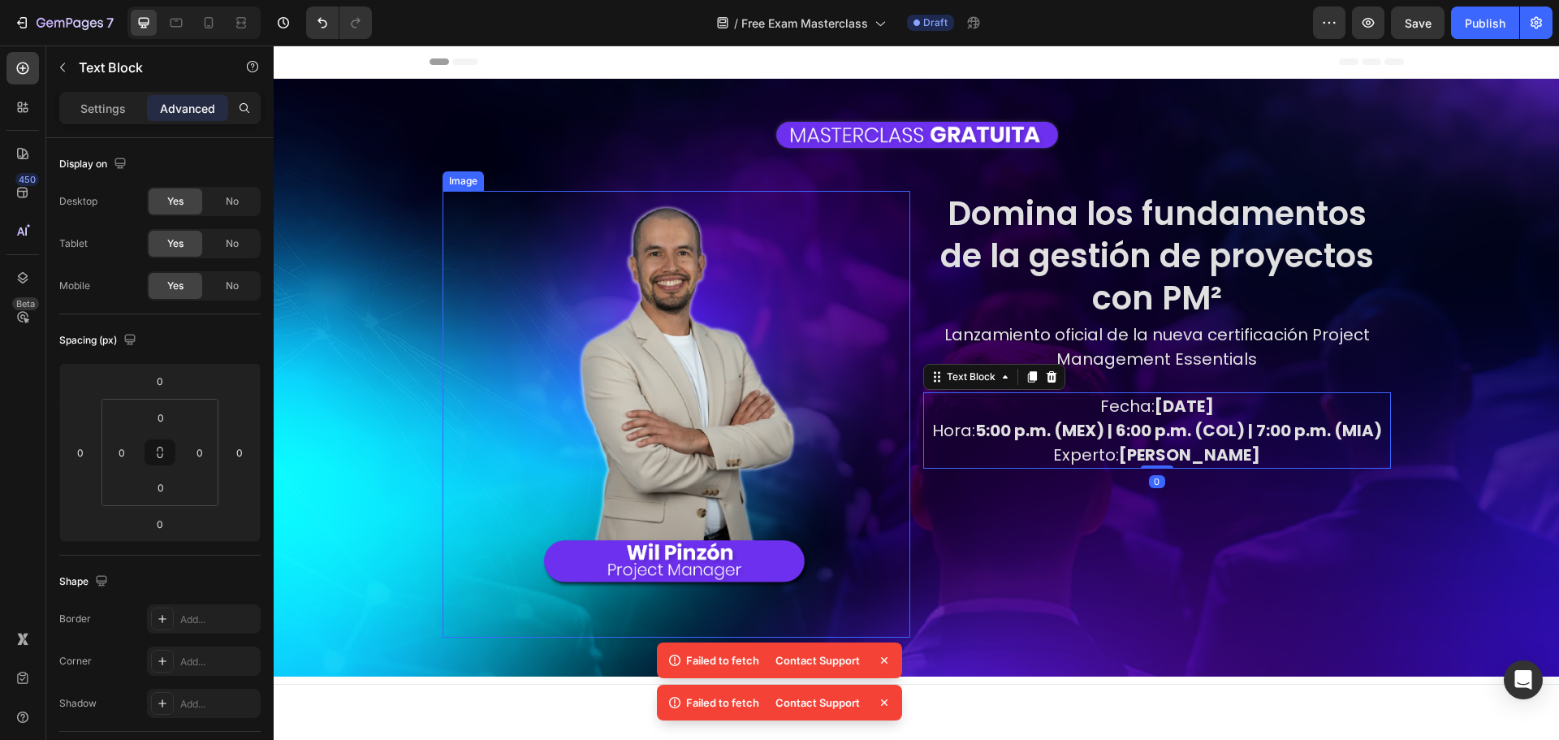
click at [734, 332] on img at bounding box center [676, 414] width 374 height 447
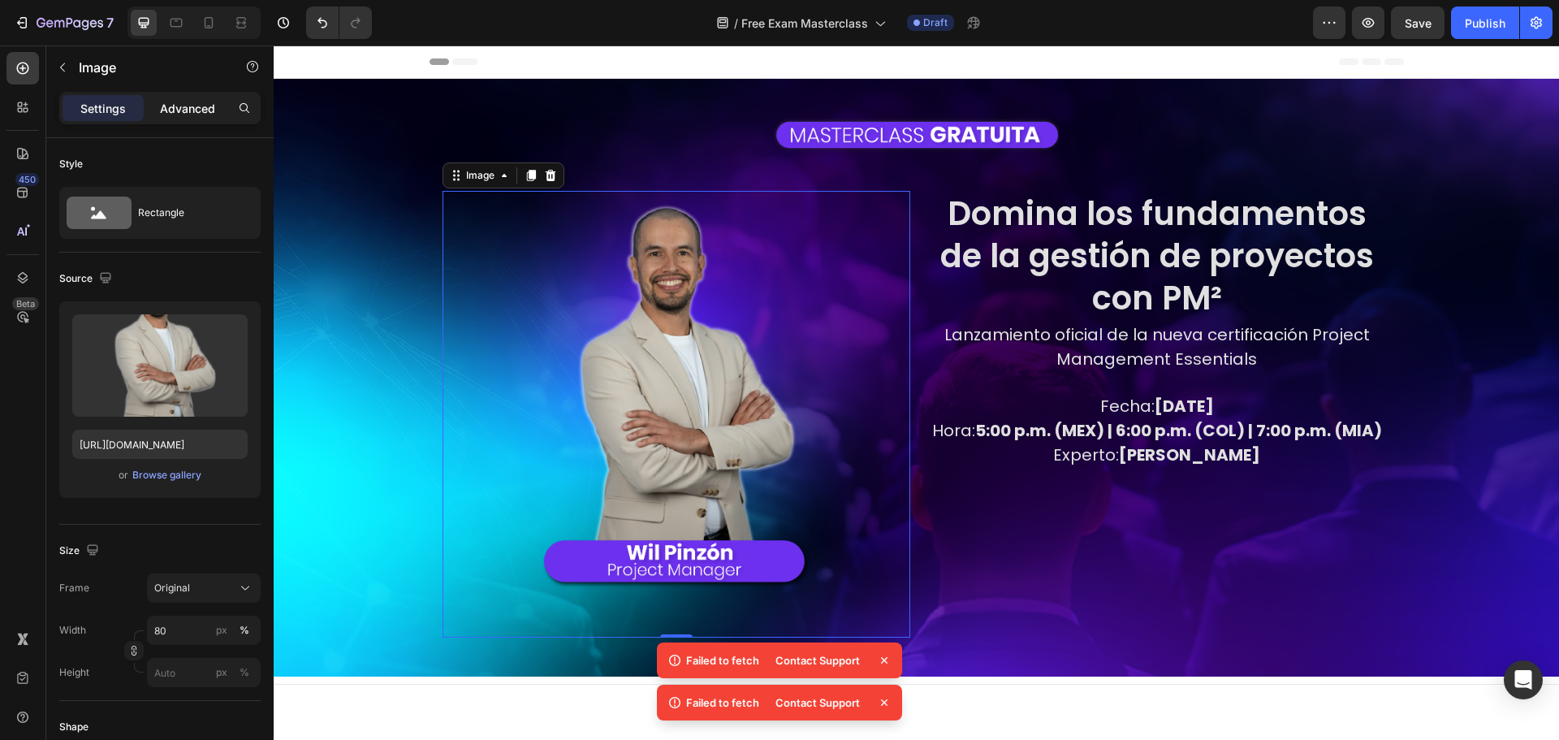
click at [194, 113] on p "Advanced" at bounding box center [187, 108] width 55 height 17
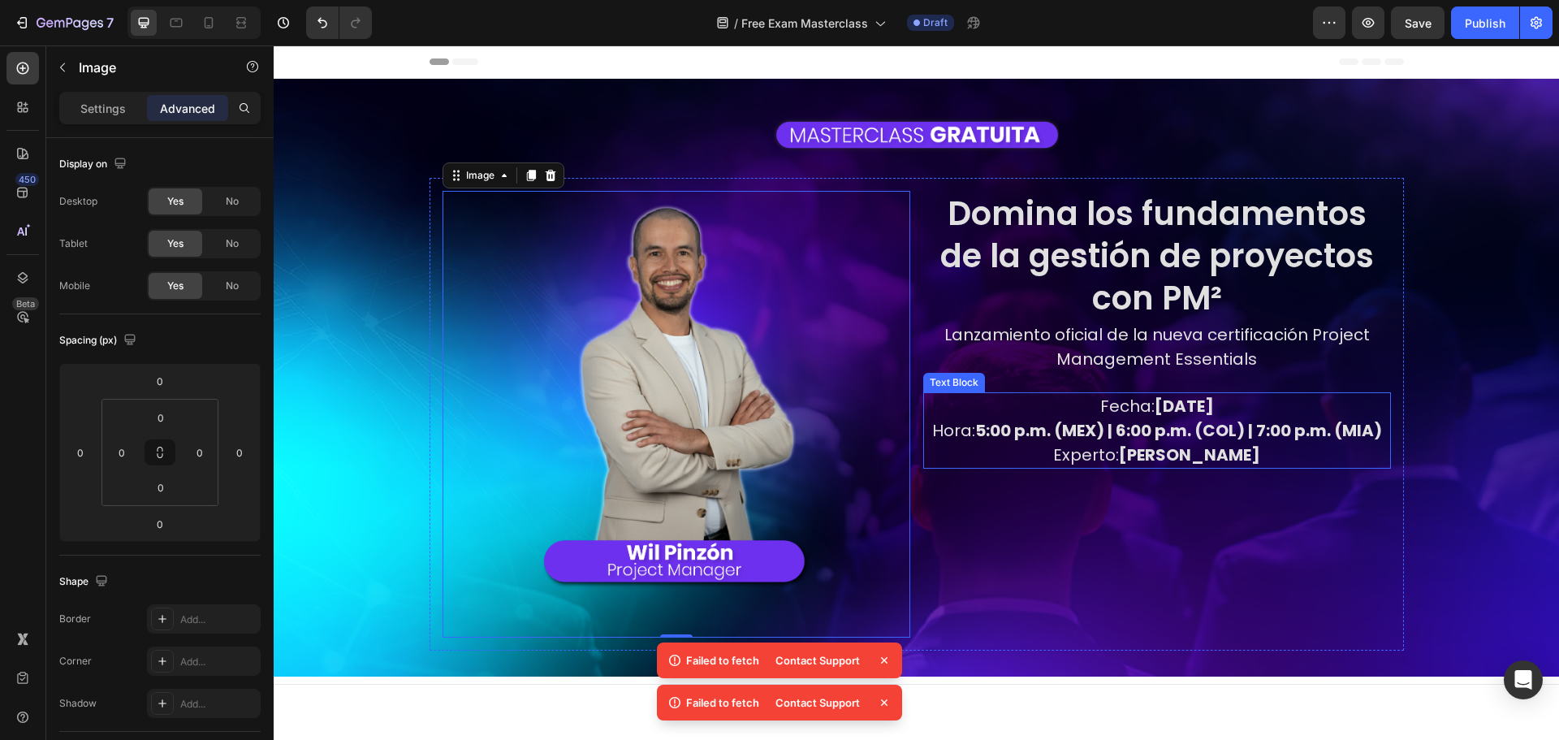
click at [1165, 425] on strong "5:00 p.m. (MEX) | 6:00 p.m. (COL) | 7:00 p.m. (MIA)" at bounding box center [1178, 430] width 407 height 23
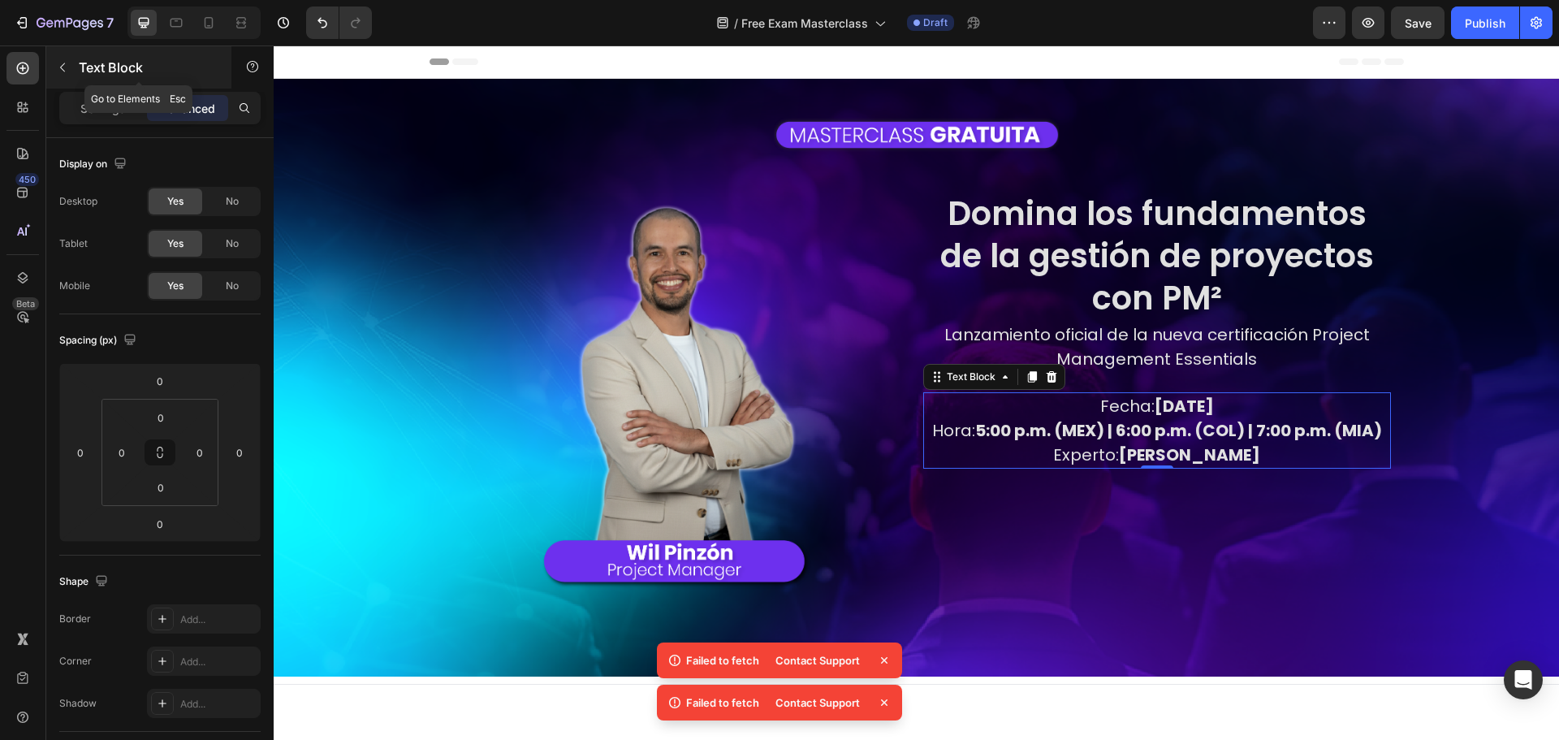
click at [95, 68] on p "Text Block" at bounding box center [148, 67] width 138 height 19
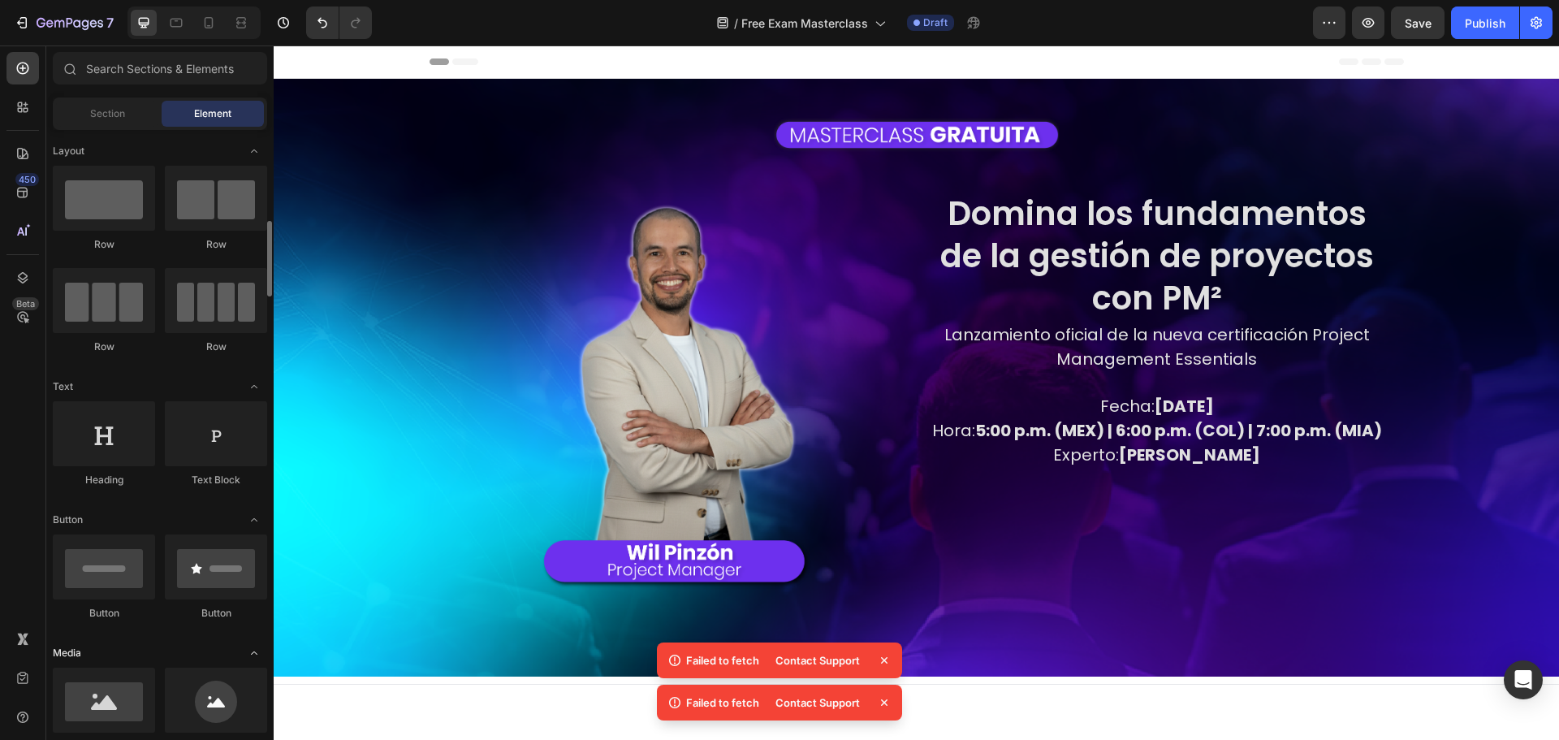
scroll to position [81, 0]
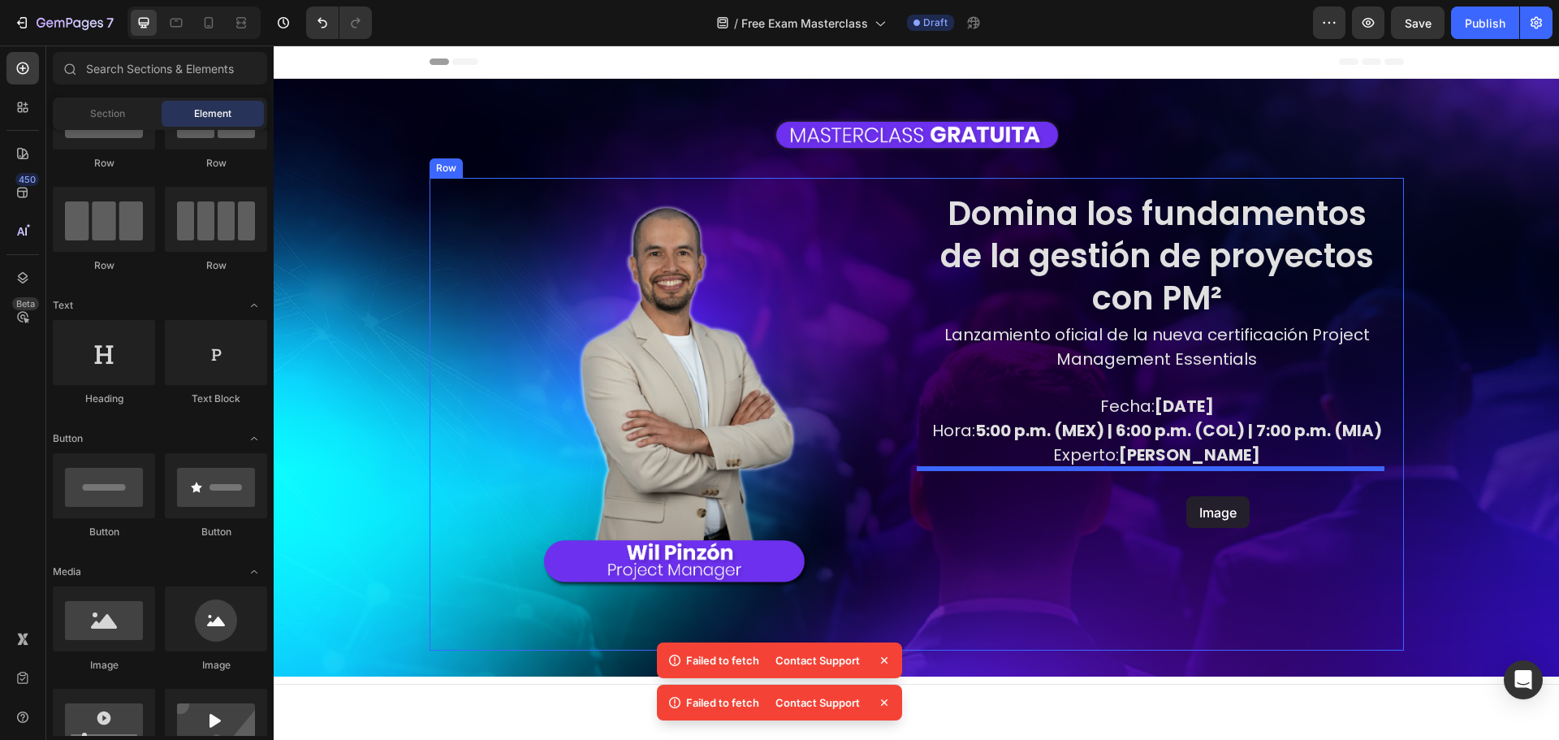
drag, startPoint x: 369, startPoint y: 669, endPoint x: 1186, endPoint y: 496, distance: 835.6
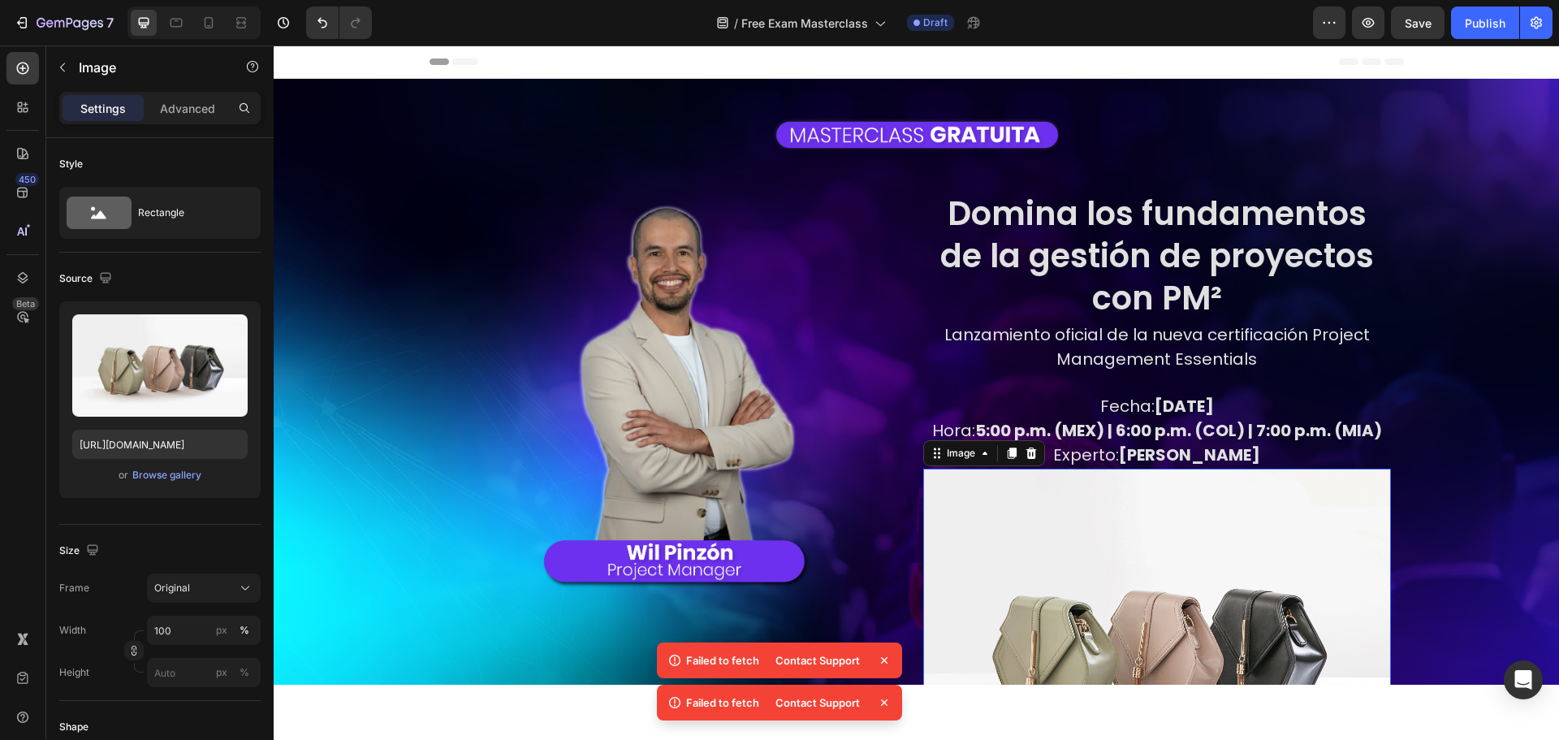
click at [1155, 490] on img at bounding box center [1157, 643] width 468 height 351
click at [1098, 542] on img at bounding box center [1157, 643] width 468 height 351
click at [119, 443] on input "https://cdn.shopify.com/s/files/1/2005/9307/files/image_demo.jpg" at bounding box center [159, 443] width 175 height 29
paste input "0299/9215/7283/files/Fecha_Landing___Masterclass_PMEPC_Sep30.png?v=1758922062"
type input "https://cdn.shopify.com/s/files/1/0299/9215/7283/files/Fecha_Landing___Mastercl…"
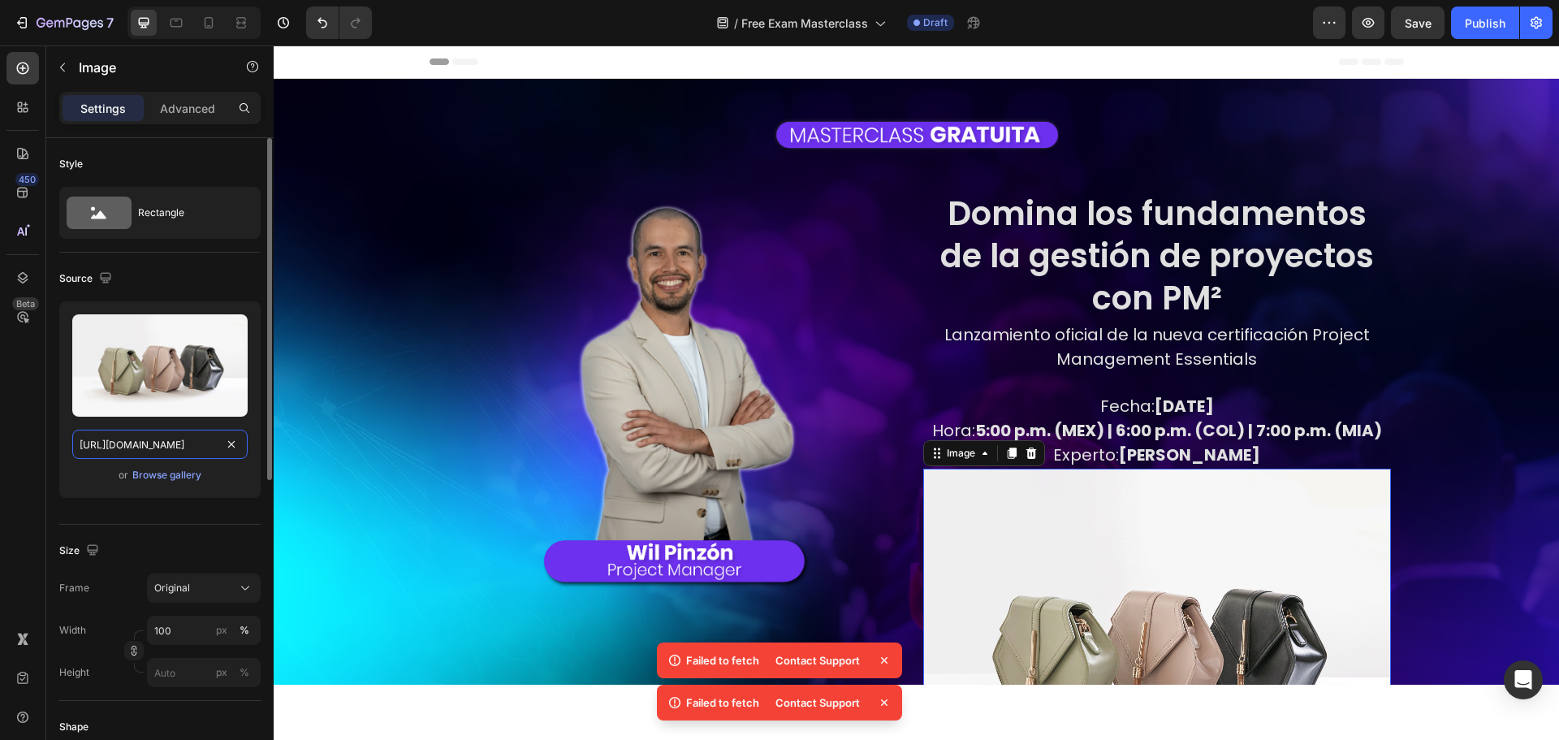
scroll to position [0, 425]
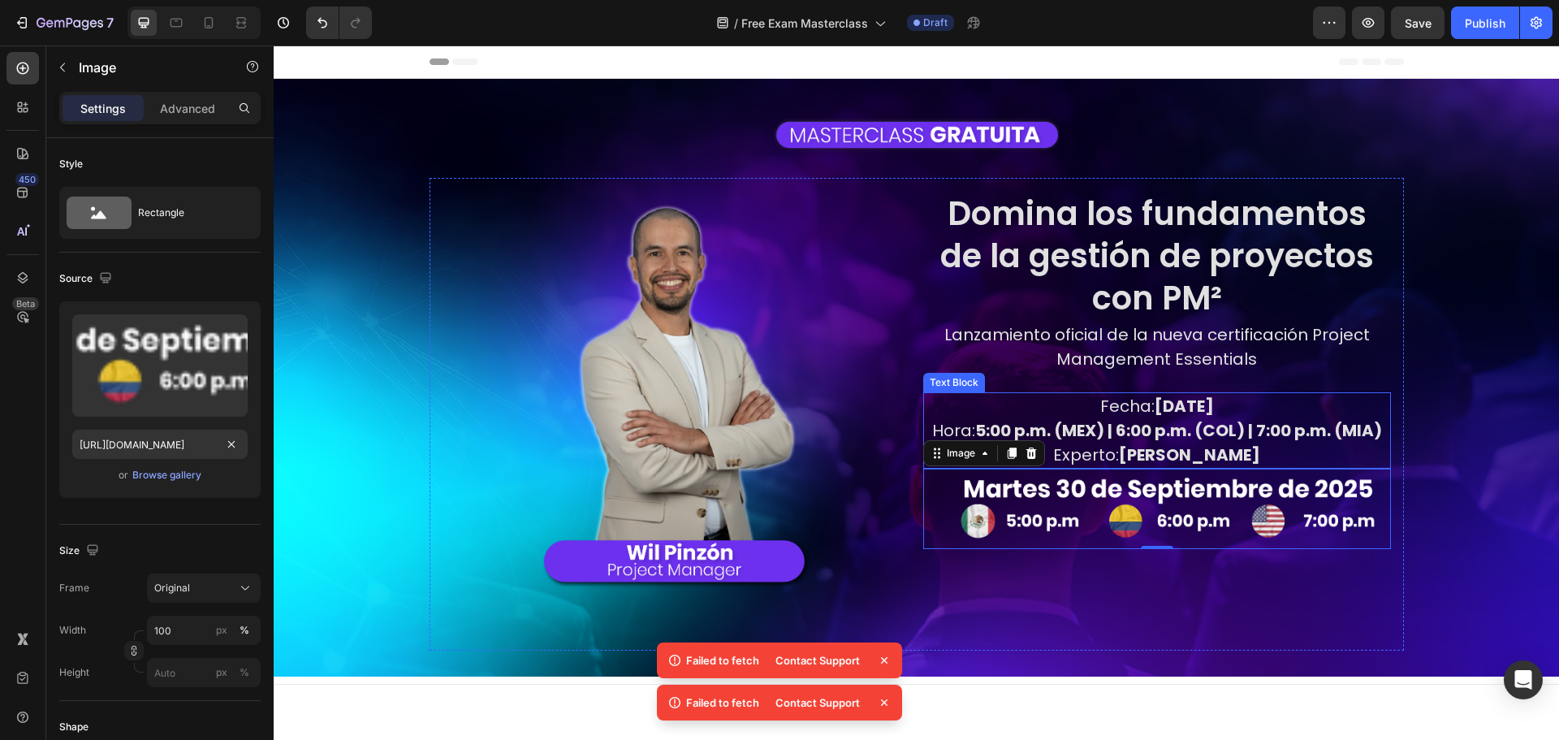
click at [1195, 412] on strong "Martes, 30 de septiembre" at bounding box center [1183, 406] width 59 height 23
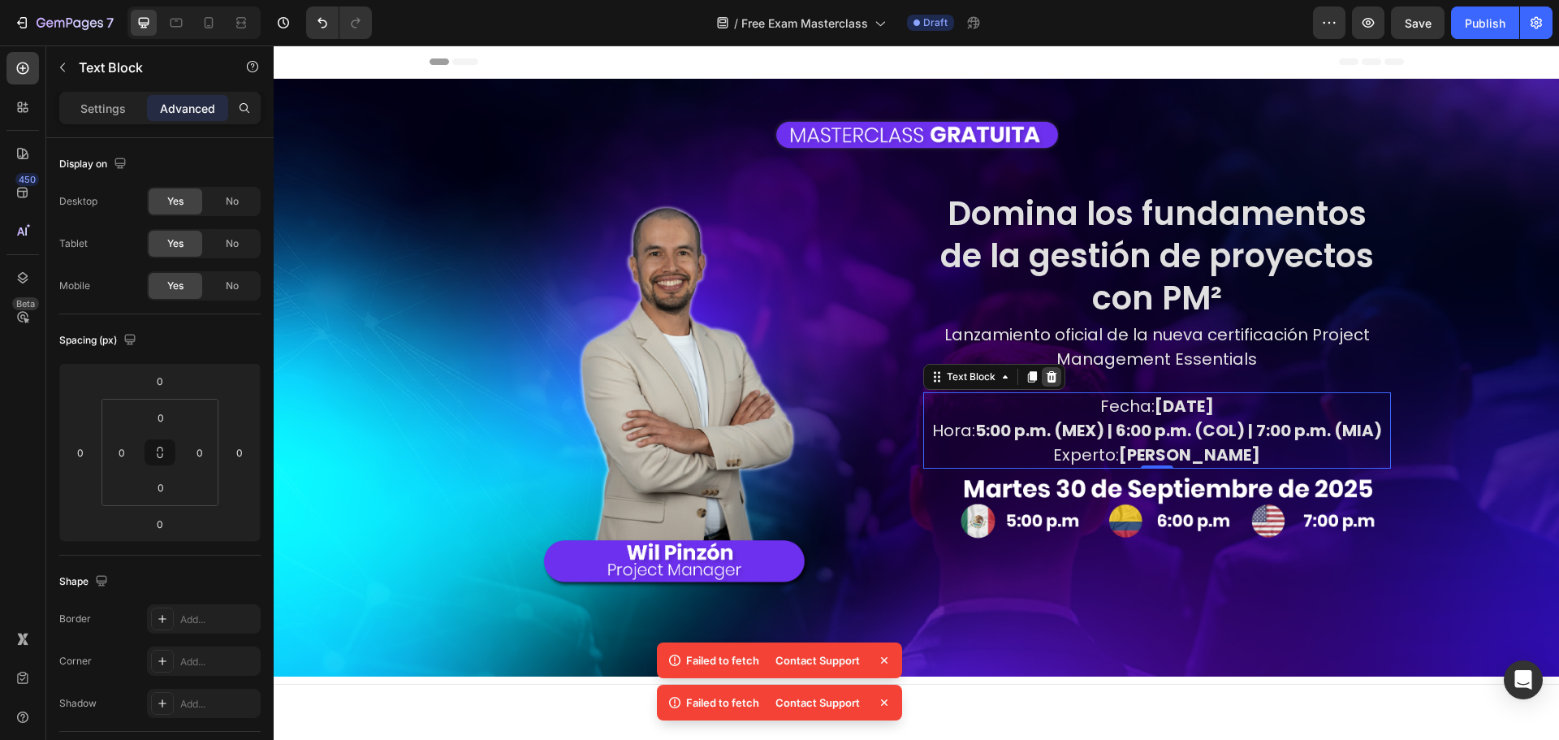
click at [1046, 374] on icon at bounding box center [1051, 375] width 11 height 11
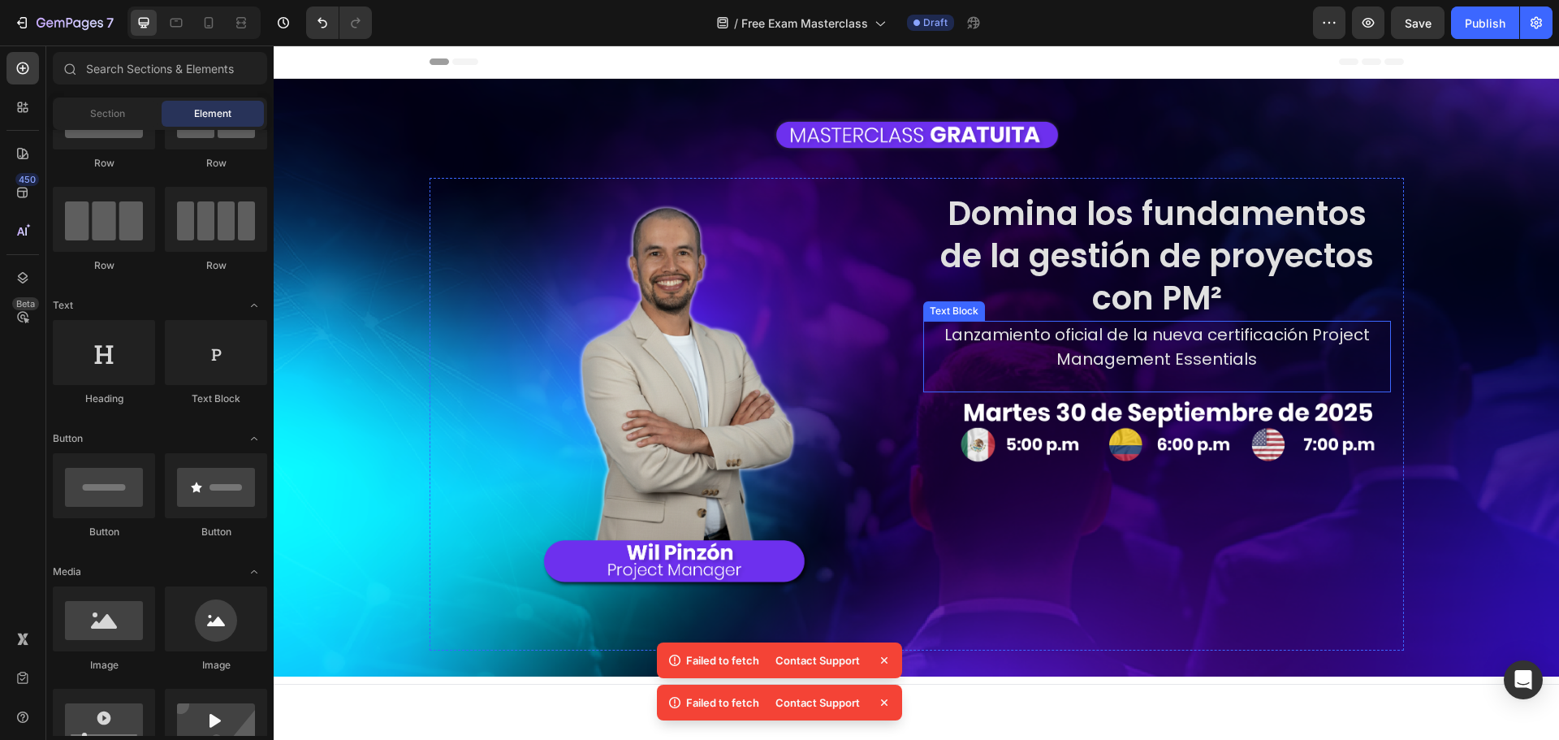
click at [1154, 386] on div "Lanzamiento oficial de la nueva certificación Project Management Essentials Tex…" at bounding box center [1157, 356] width 468 height 71
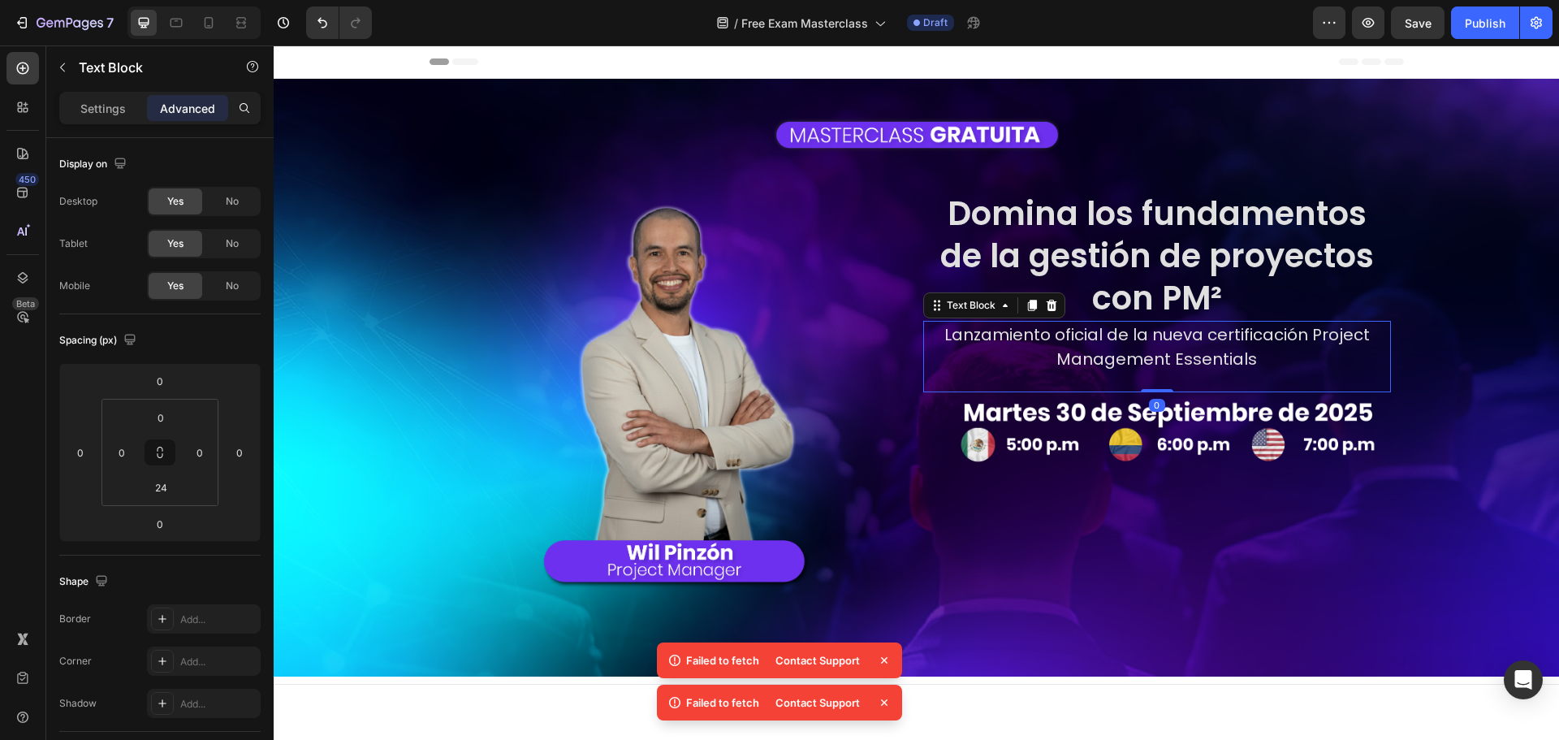
click at [1154, 374] on div "Lanzamiento oficial de la nueva certificación Project Management Essentials Tex…" at bounding box center [1157, 356] width 468 height 71
click at [1172, 374] on div "Lanzamiento oficial de la nueva certificación Project Management Essentials Tex…" at bounding box center [1157, 356] width 468 height 71
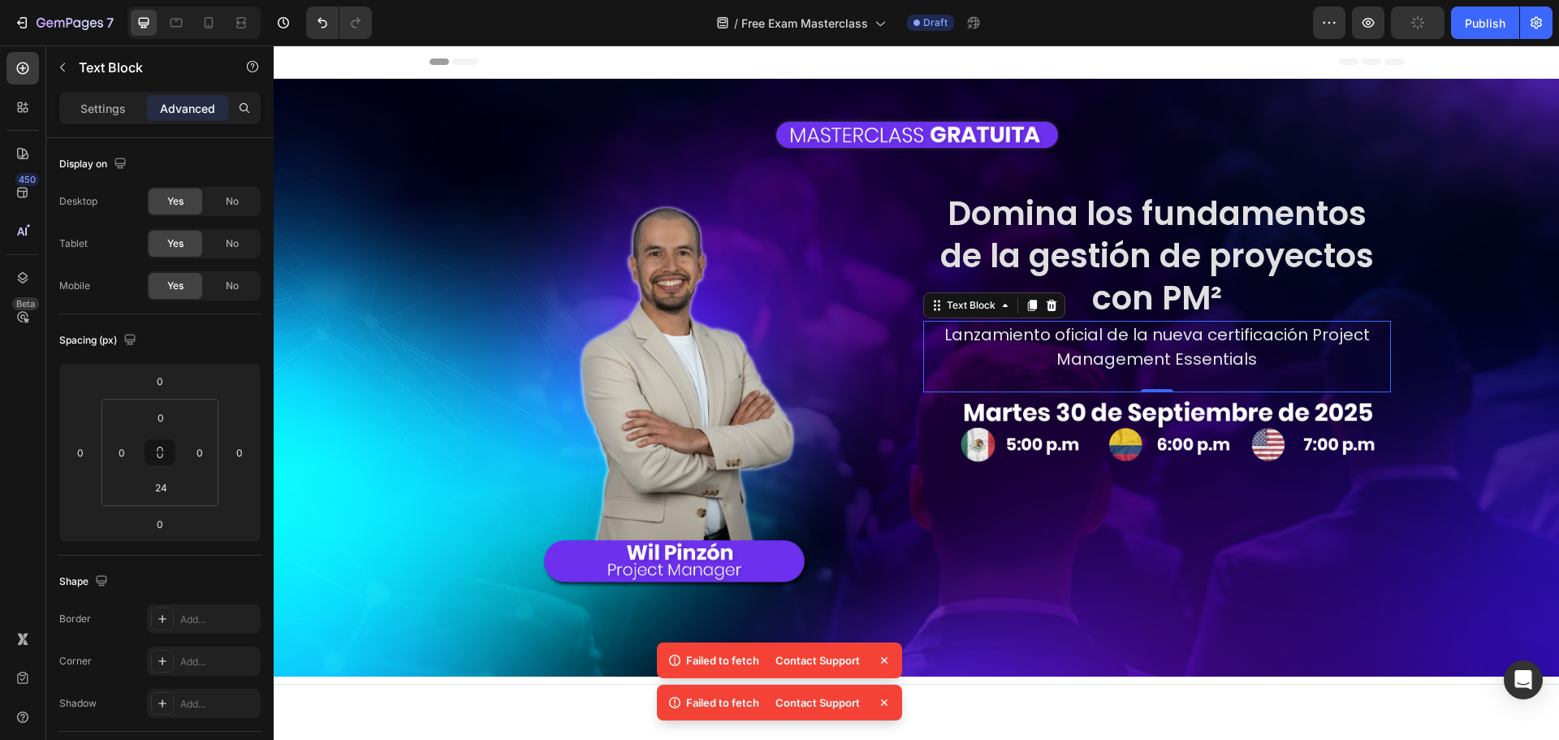
click at [1172, 374] on div "Lanzamiento oficial de la nueva certificación Project Management Essentials Tex…" at bounding box center [1157, 356] width 468 height 71
click at [1150, 366] on p "Lanzamiento oficial de la nueva certificación Project Management Essentials" at bounding box center [1157, 346] width 464 height 49
click at [1142, 352] on p "Lanzamiento oficial de la nueva certificación Project Management Essentials" at bounding box center [1157, 346] width 464 height 49
click at [1157, 378] on div "Lanzamiento oficial de la nueva certificación Project Management Essentials Tex…" at bounding box center [1157, 356] width 468 height 71
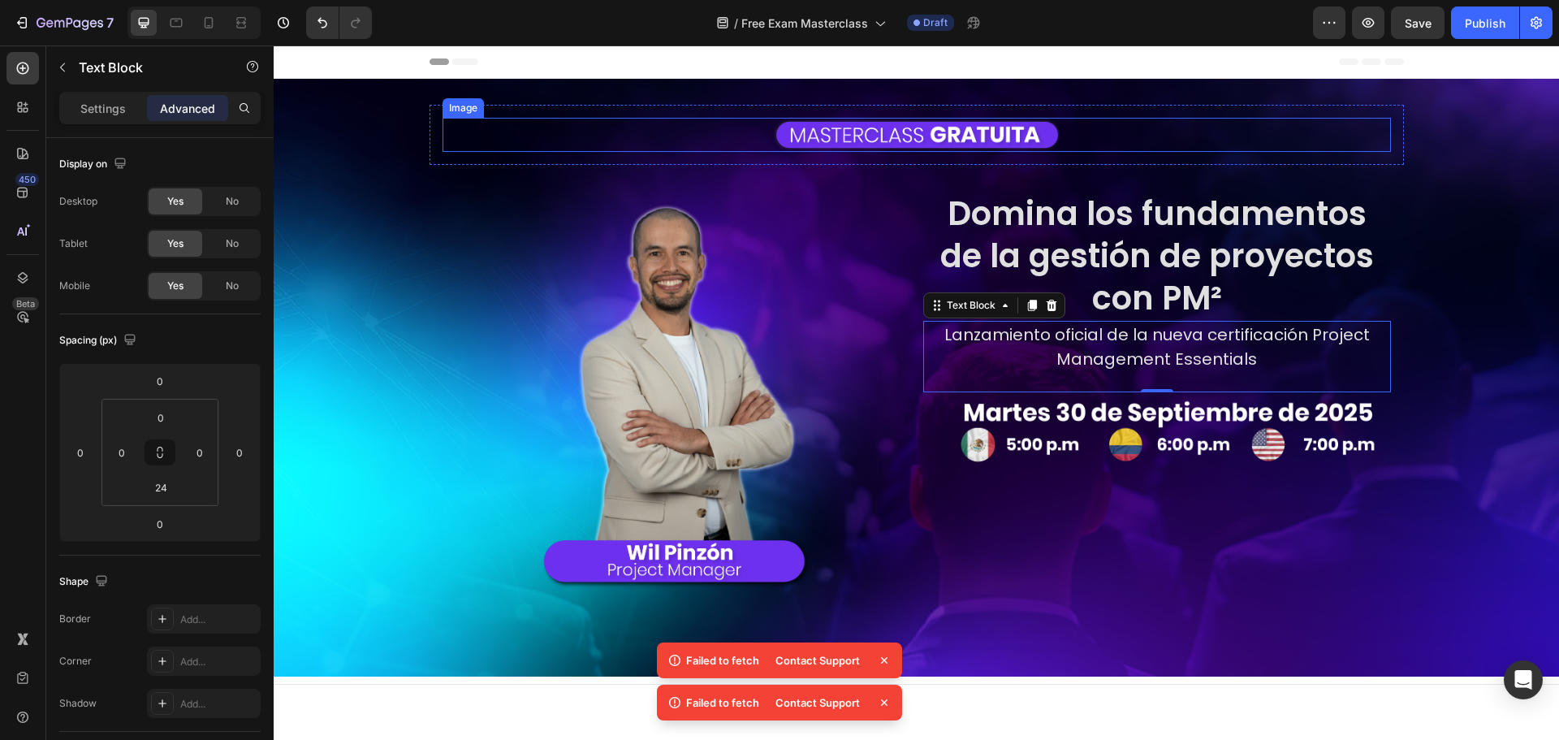
click at [930, 143] on img at bounding box center [916, 135] width 284 height 34
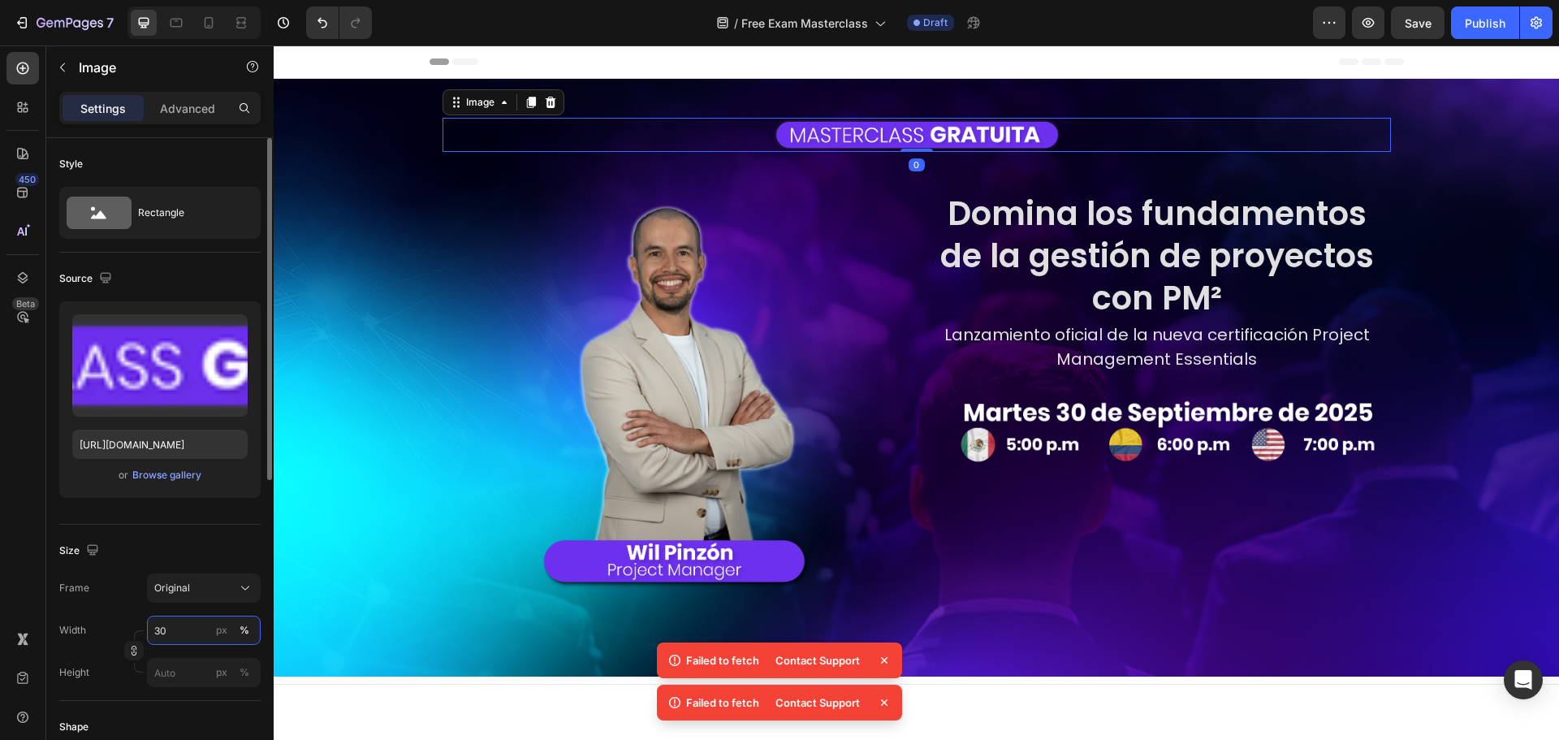
click at [159, 623] on input "30" at bounding box center [204, 629] width 114 height 29
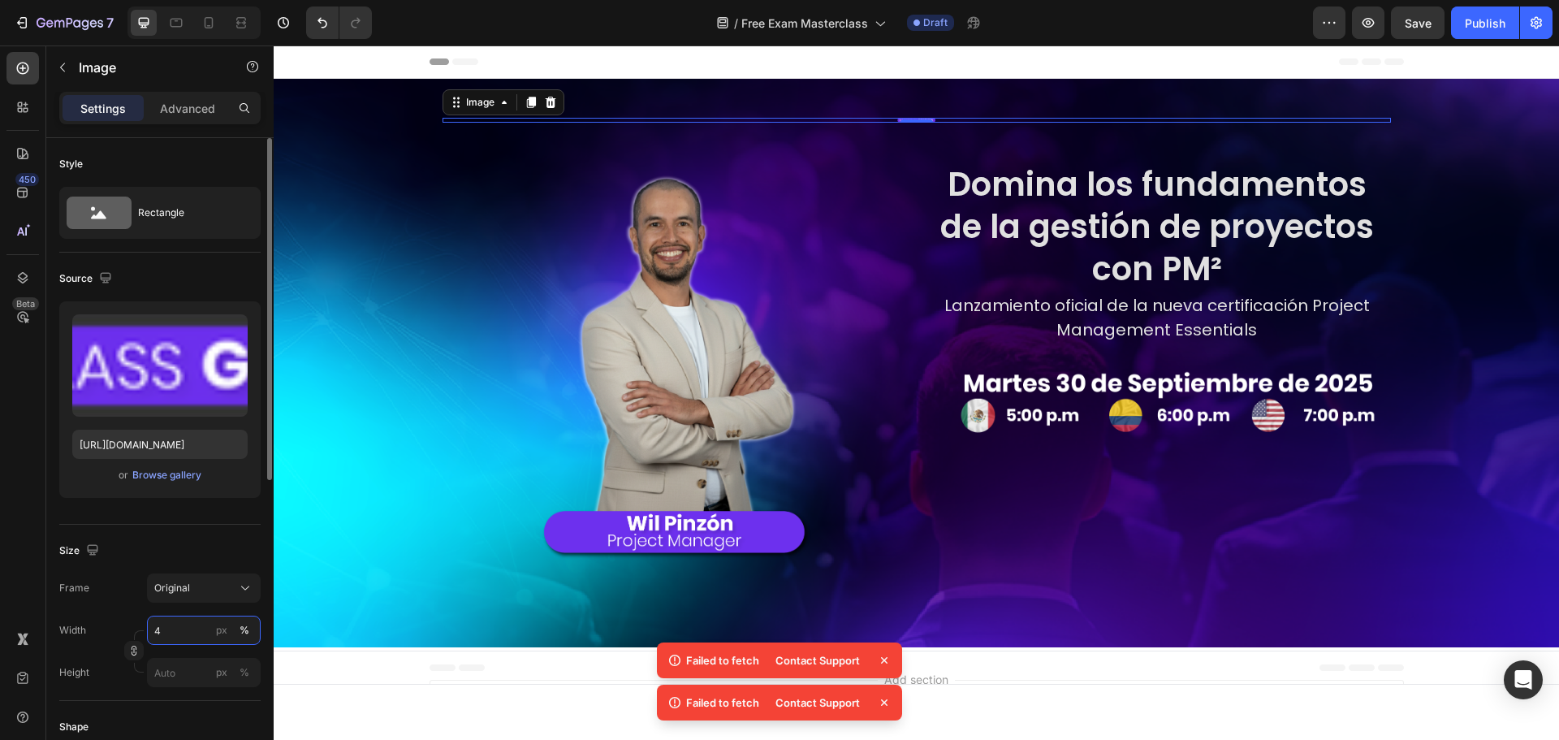
type input "40"
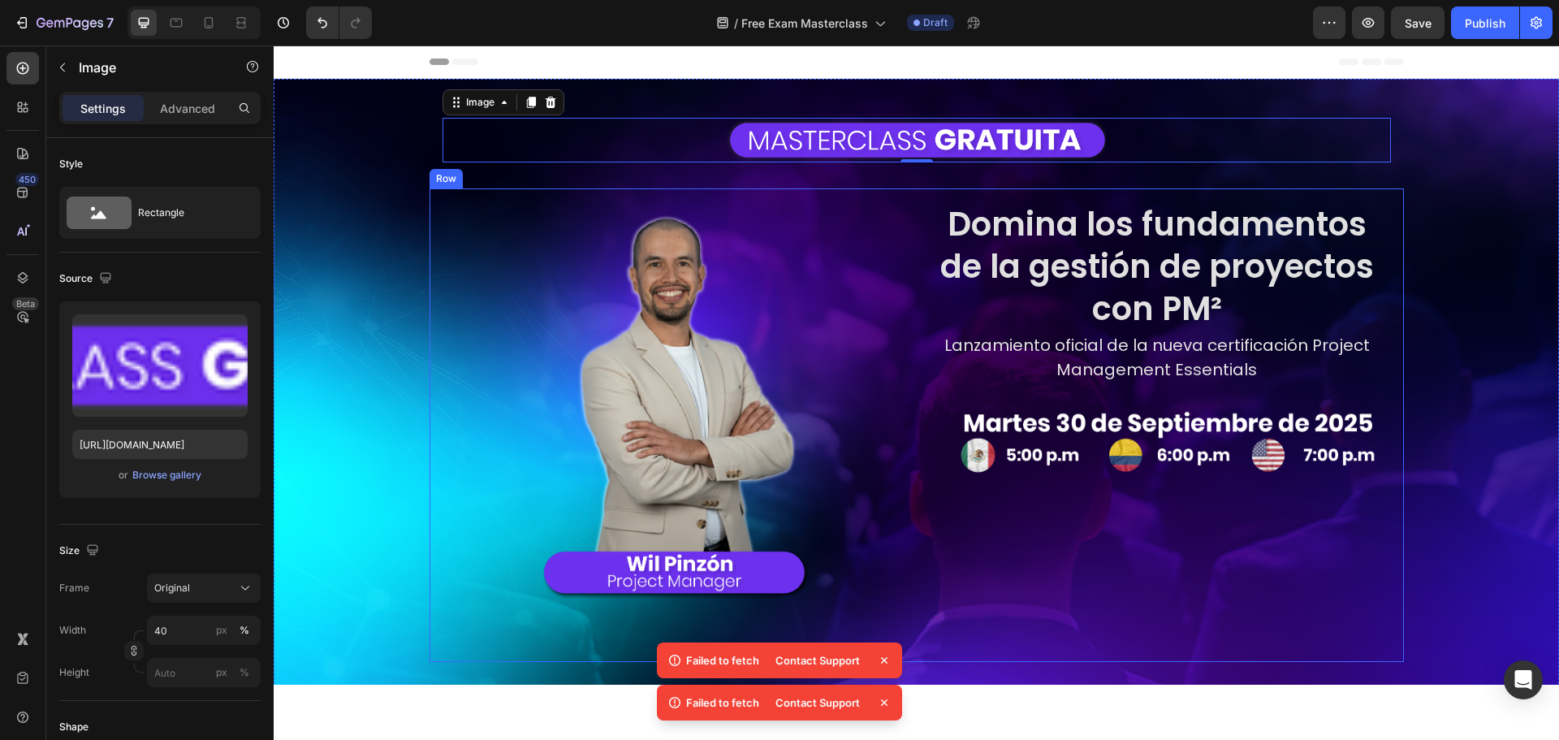
click at [1094, 617] on div "Domina los fundamentos de la gestión de proyectos con PM² Heading Lanzamiento o…" at bounding box center [1157, 424] width 468 height 447
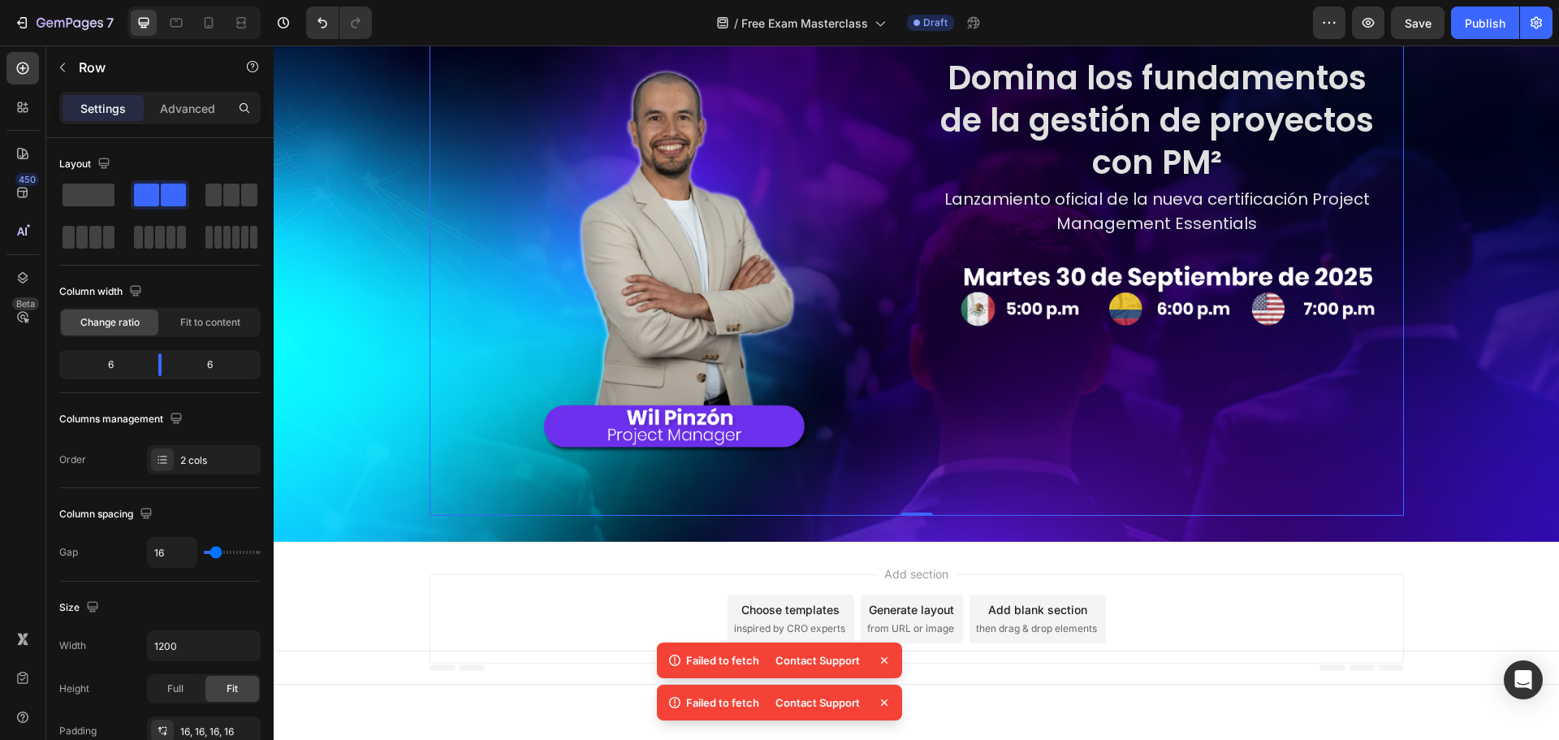
scroll to position [162, 0]
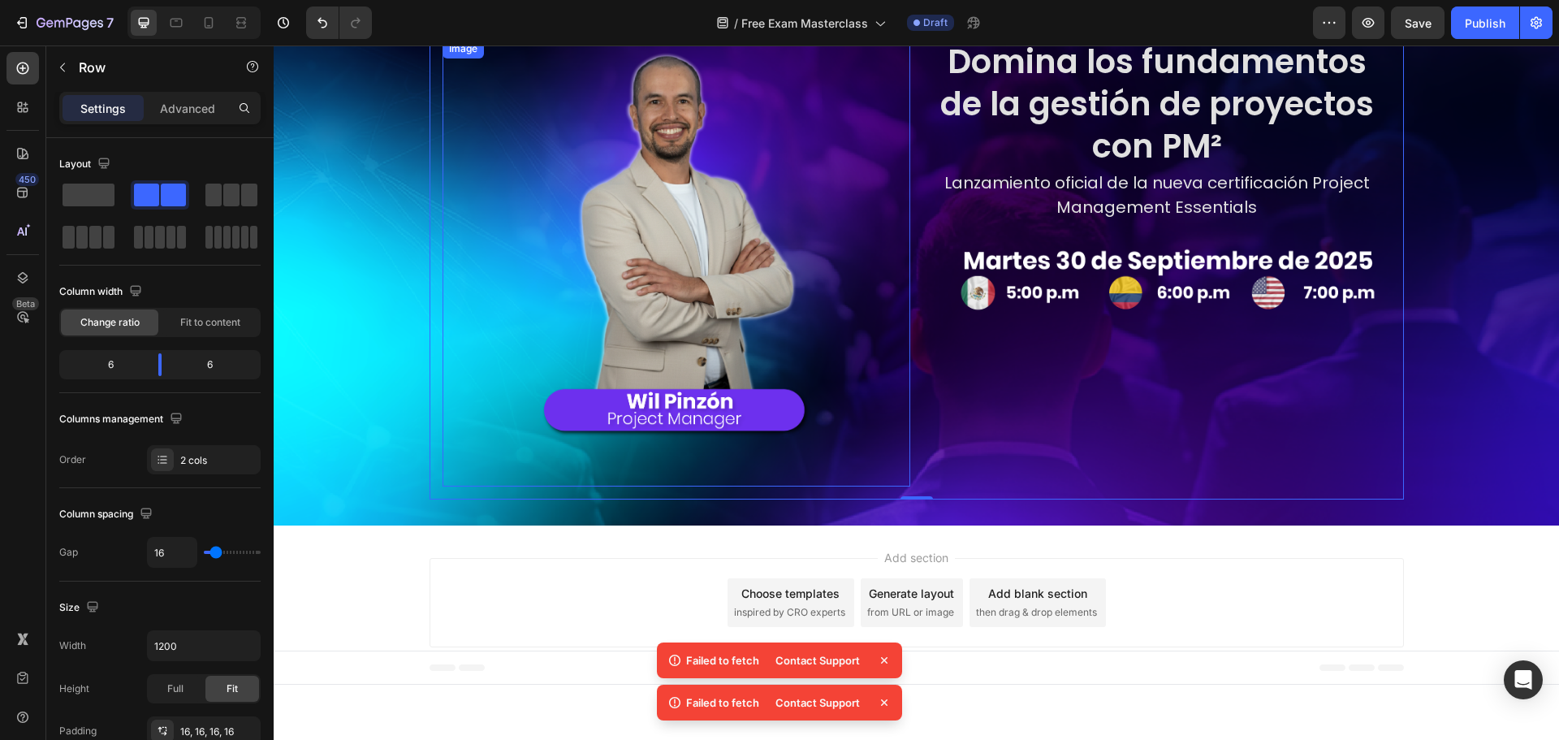
click at [842, 448] on img at bounding box center [676, 262] width 374 height 447
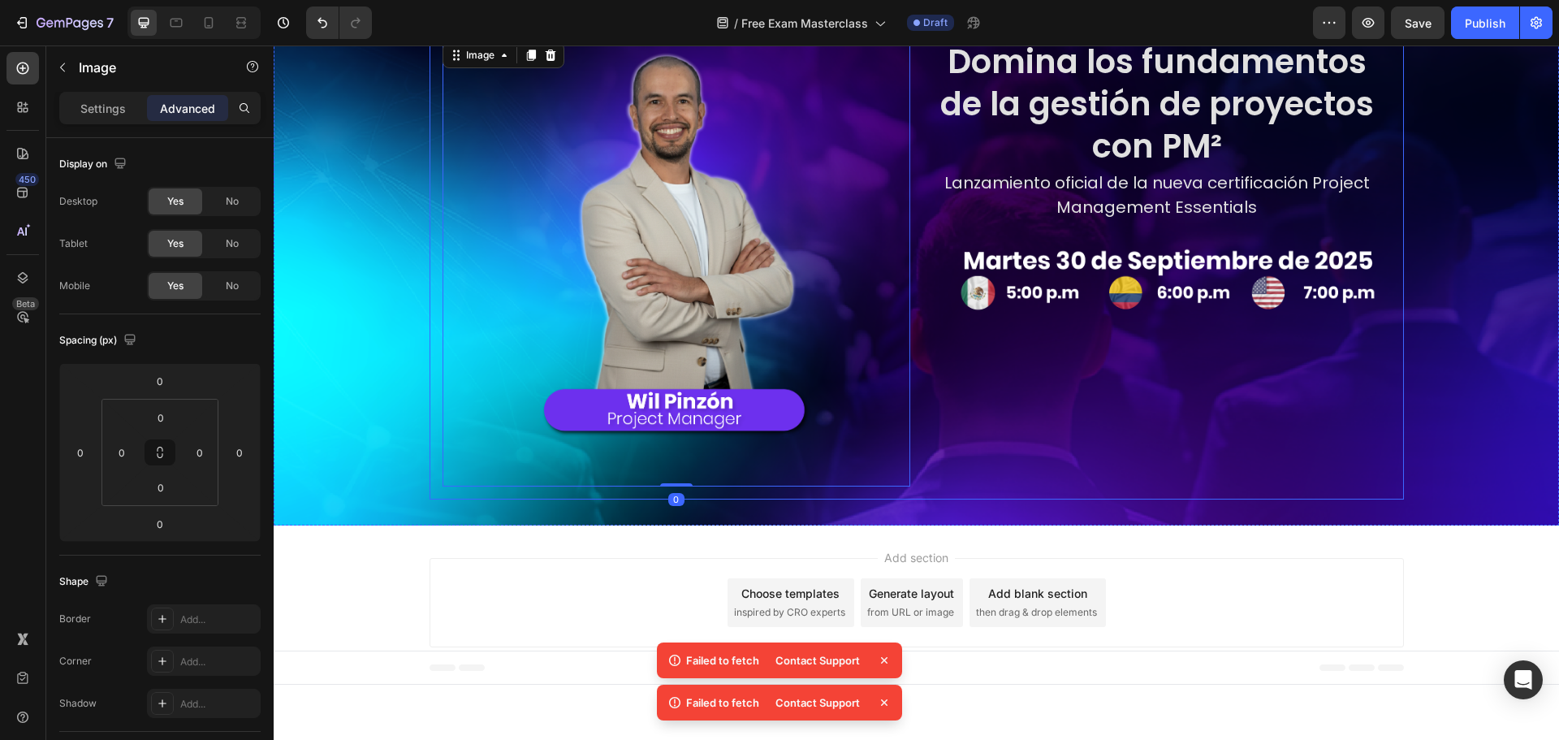
click at [982, 477] on div "Domina los fundamentos de la gestión de proyectos con PM² Heading Lanzamiento o…" at bounding box center [1157, 262] width 468 height 447
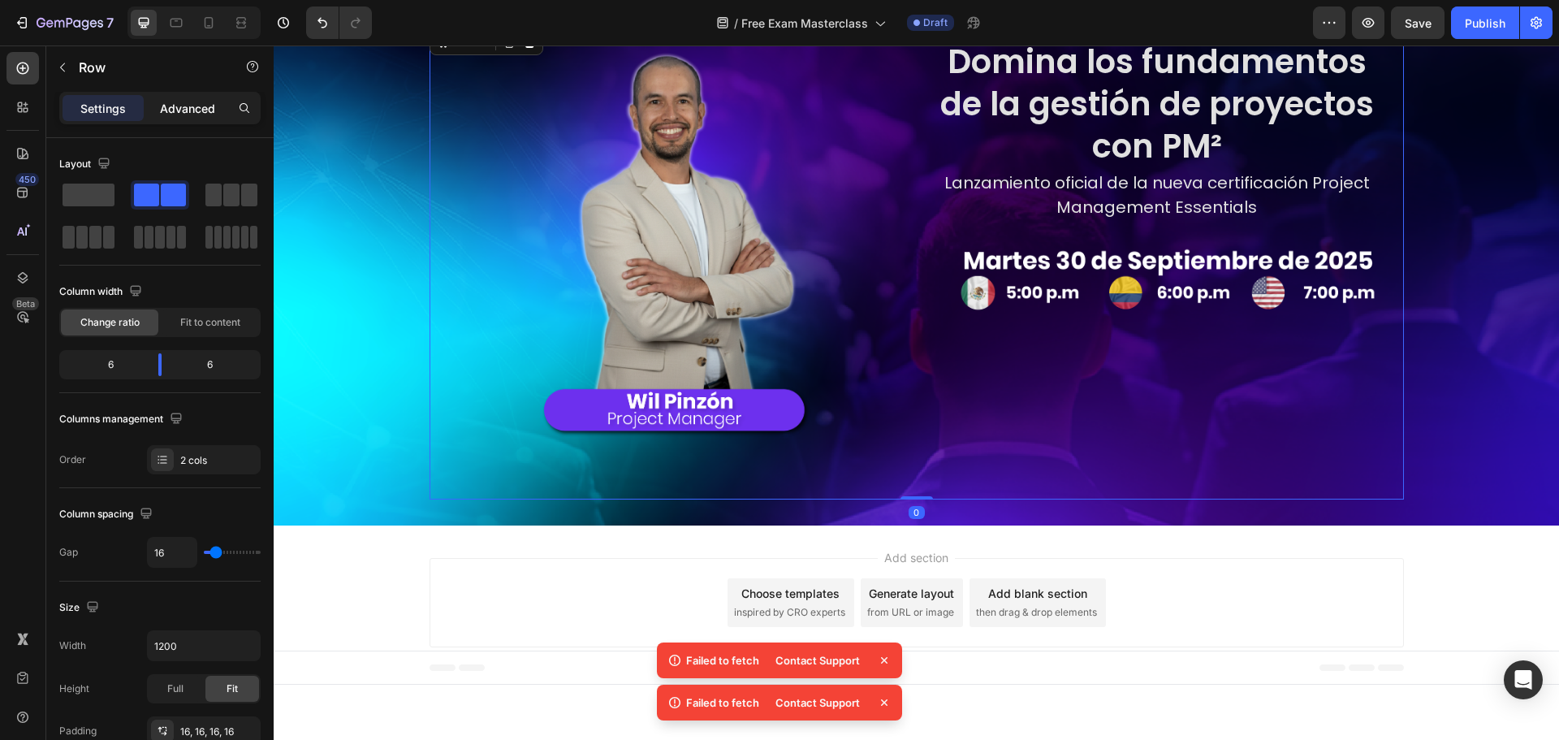
click at [201, 108] on p "Advanced" at bounding box center [187, 108] width 55 height 17
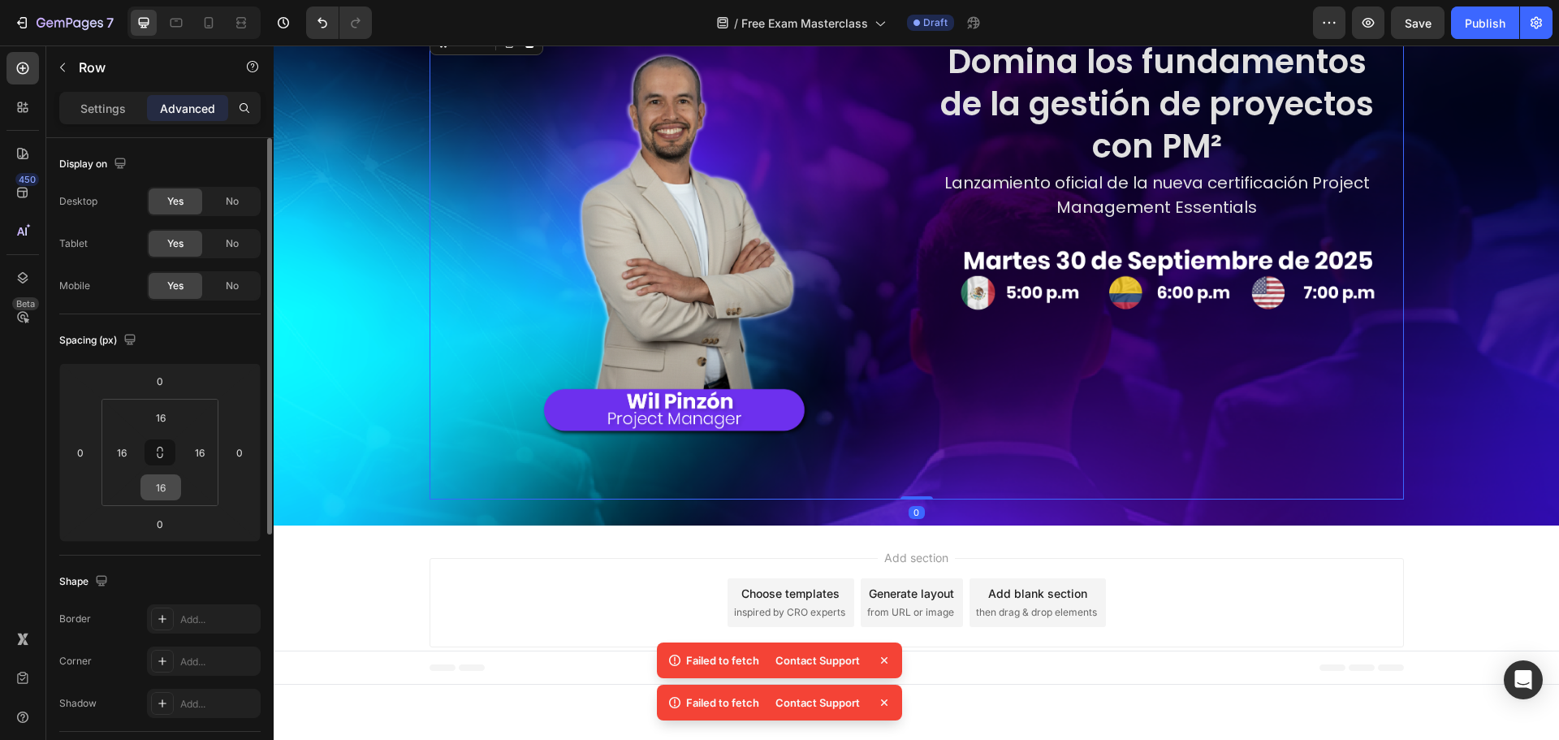
drag, startPoint x: 161, startPoint y: 505, endPoint x: 158, endPoint y: 485, distance: 20.4
click at [160, 505] on div "16 16 16 16" at bounding box center [159, 452] width 117 height 107
click at [158, 485] on input "16" at bounding box center [161, 487] width 32 height 24
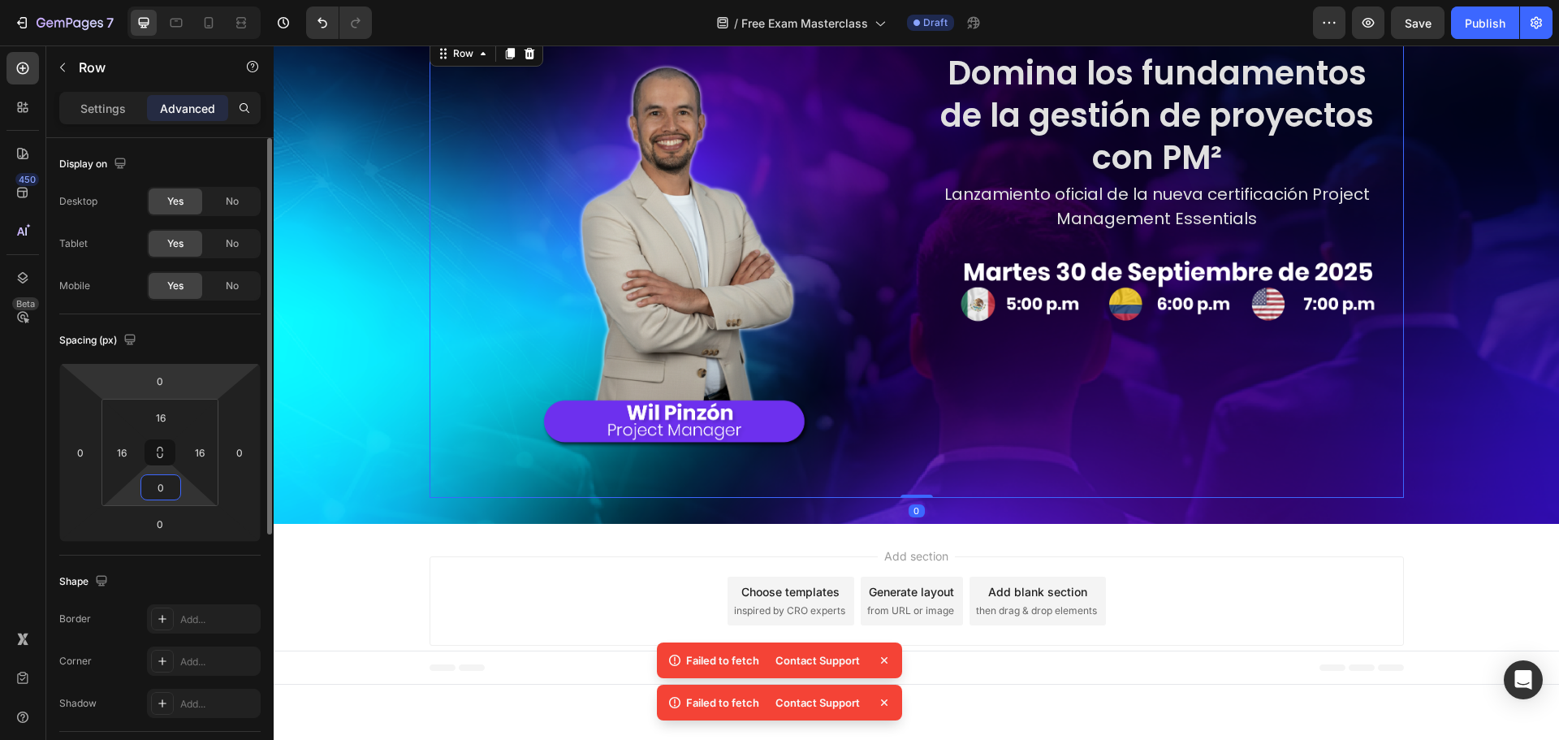
scroll to position [151, 0]
type input "0"
click at [162, 429] on input "16" at bounding box center [161, 417] width 32 height 24
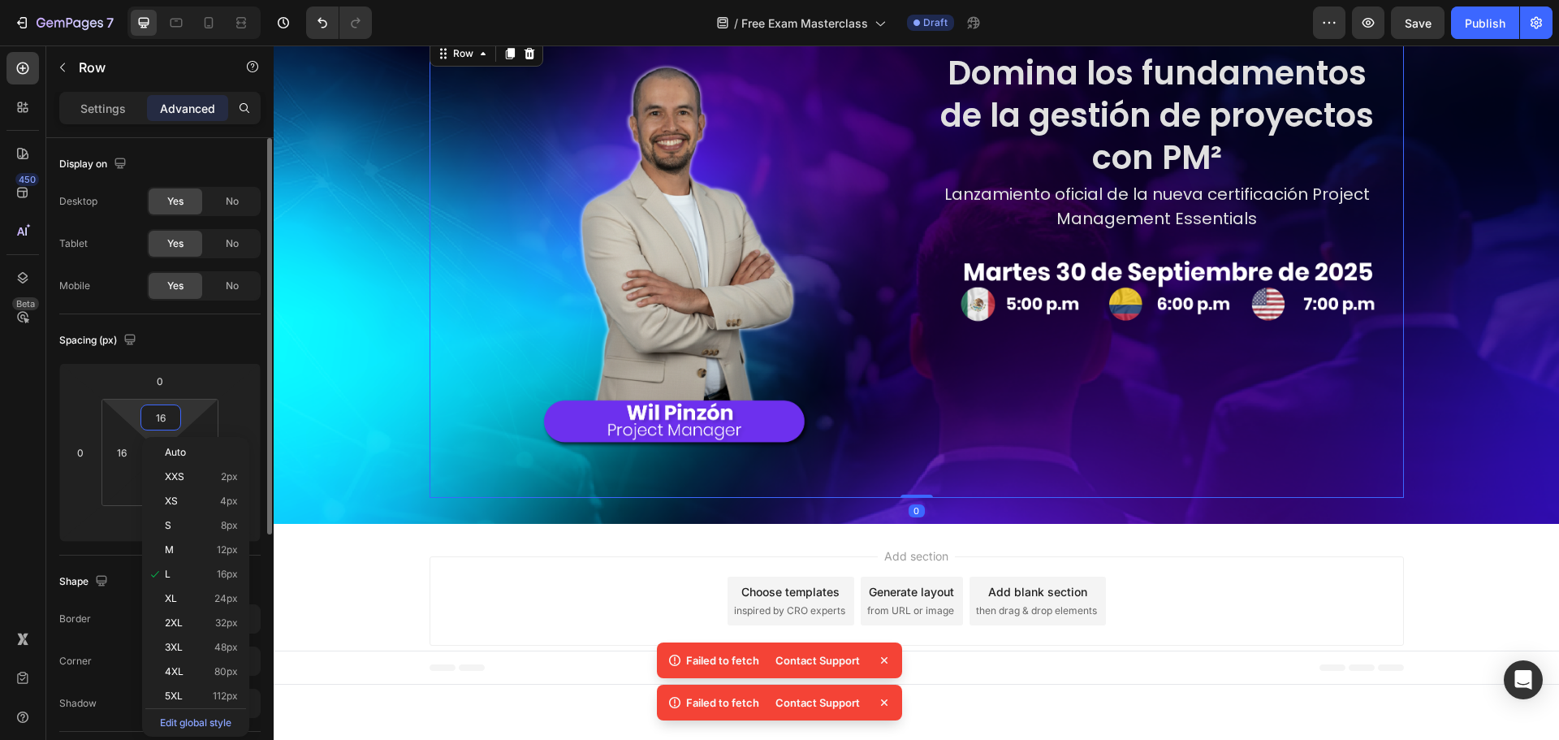
type input "0"
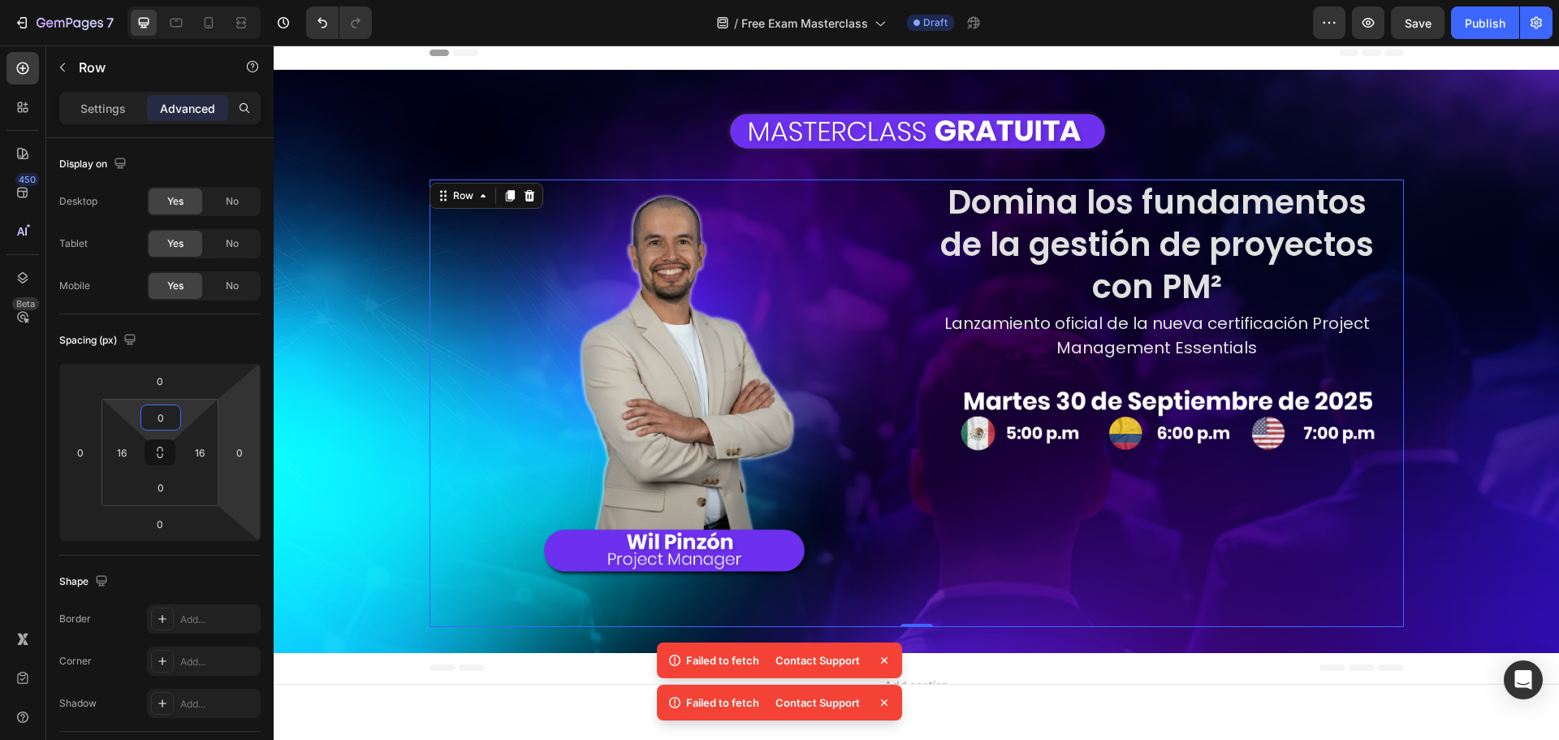
scroll to position [0, 0]
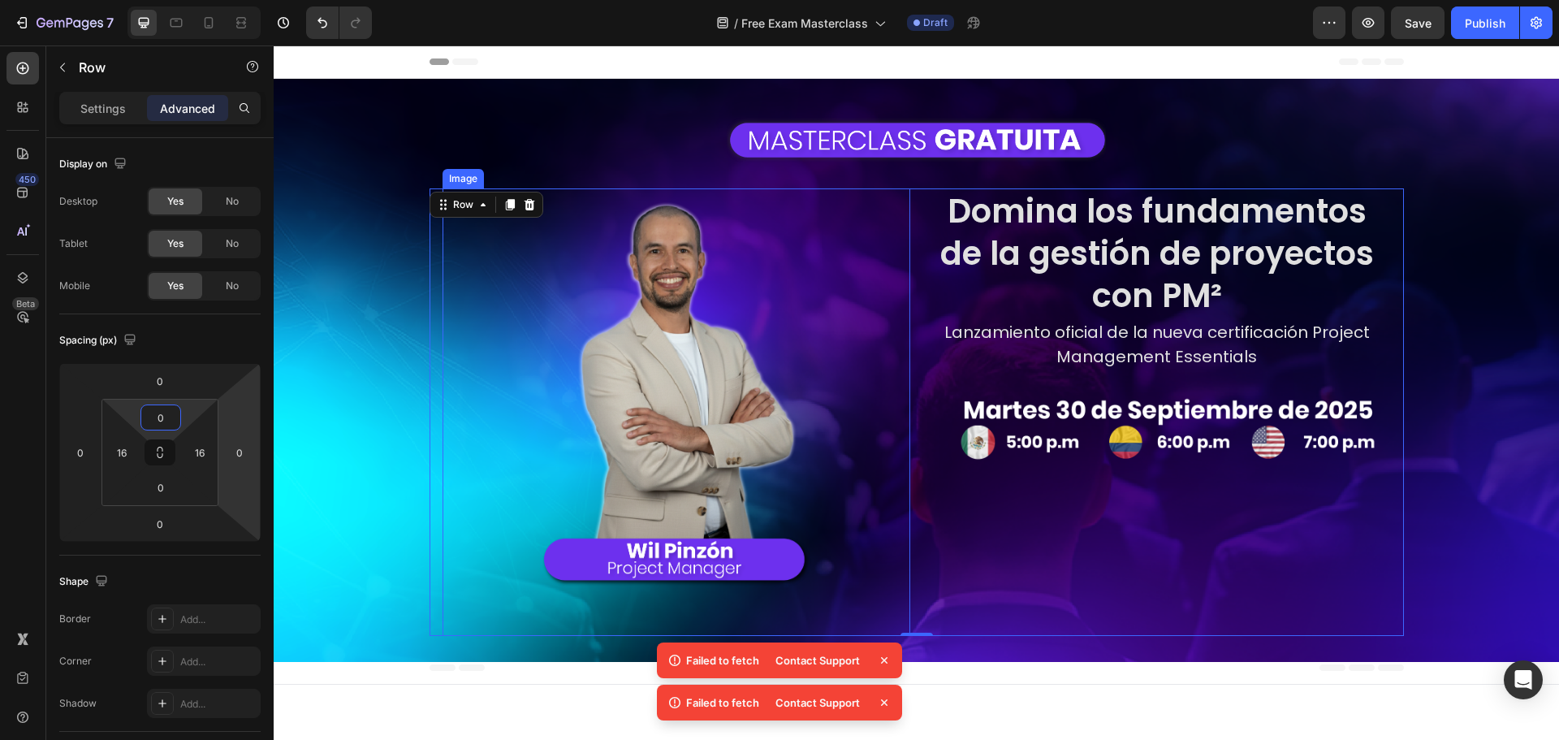
click at [882, 257] on div at bounding box center [676, 411] width 468 height 447
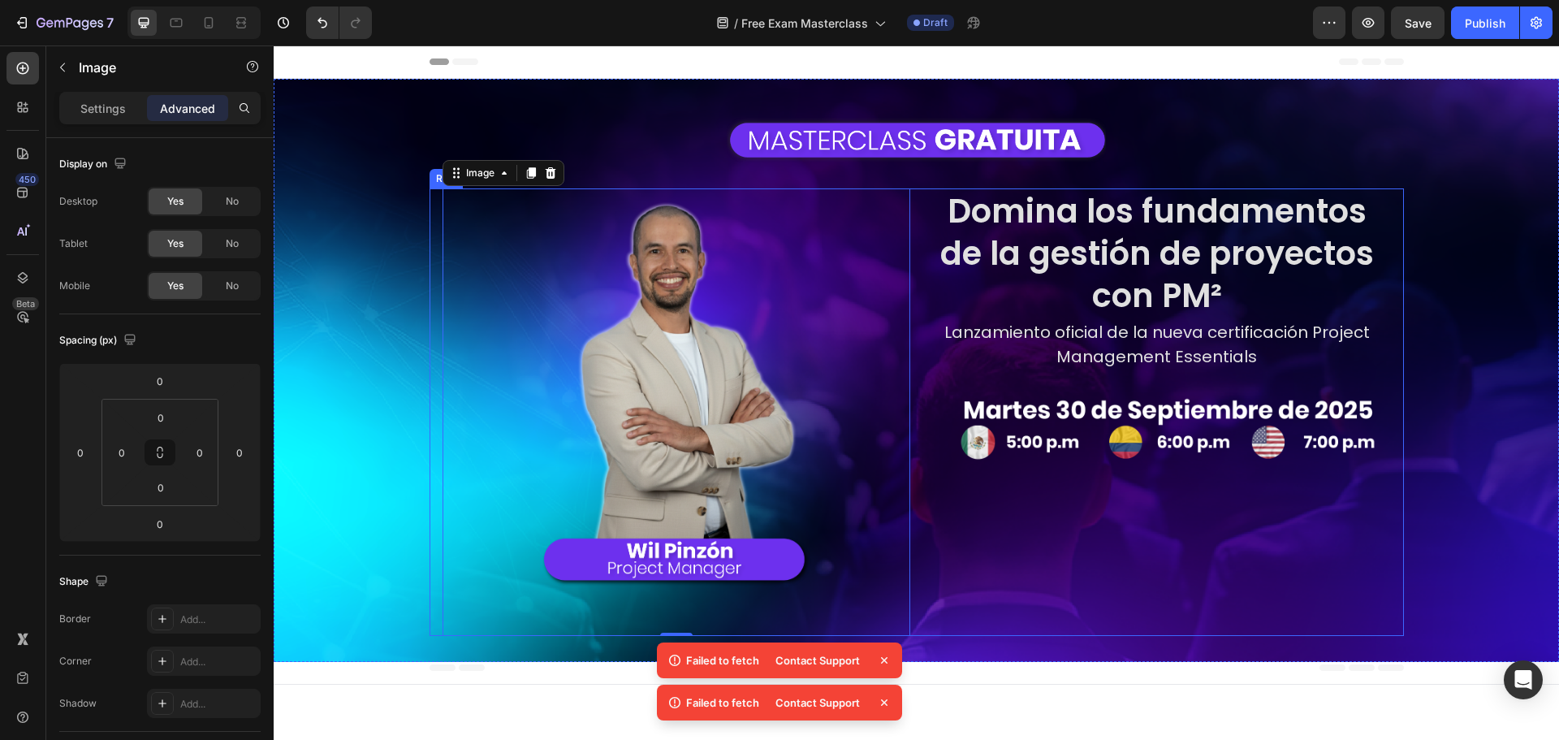
click at [912, 203] on div "Image 0 Row Domina los fundamentos de la gestión de proyectos con PM² Heading L…" at bounding box center [916, 411] width 974 height 447
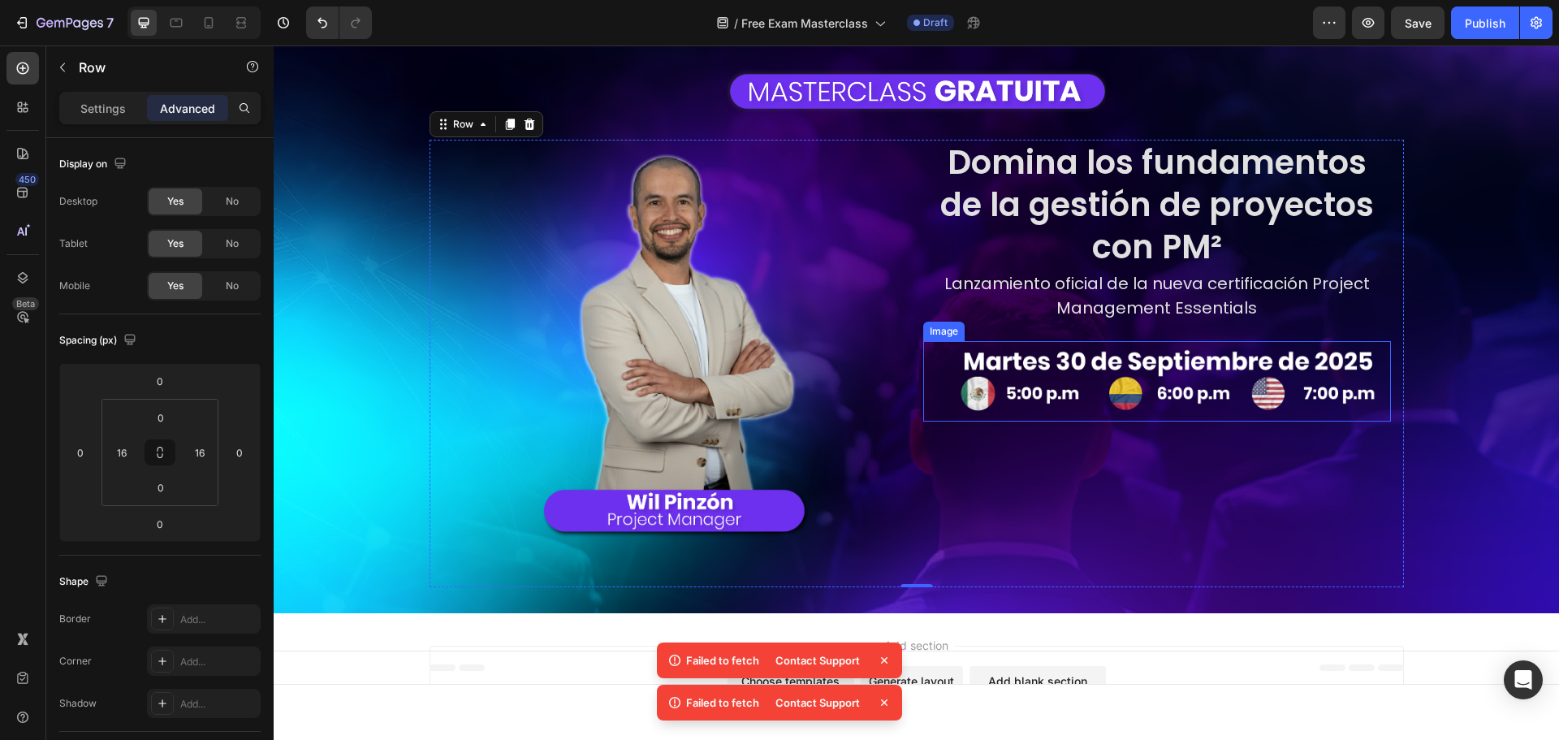
scroll to position [138, 0]
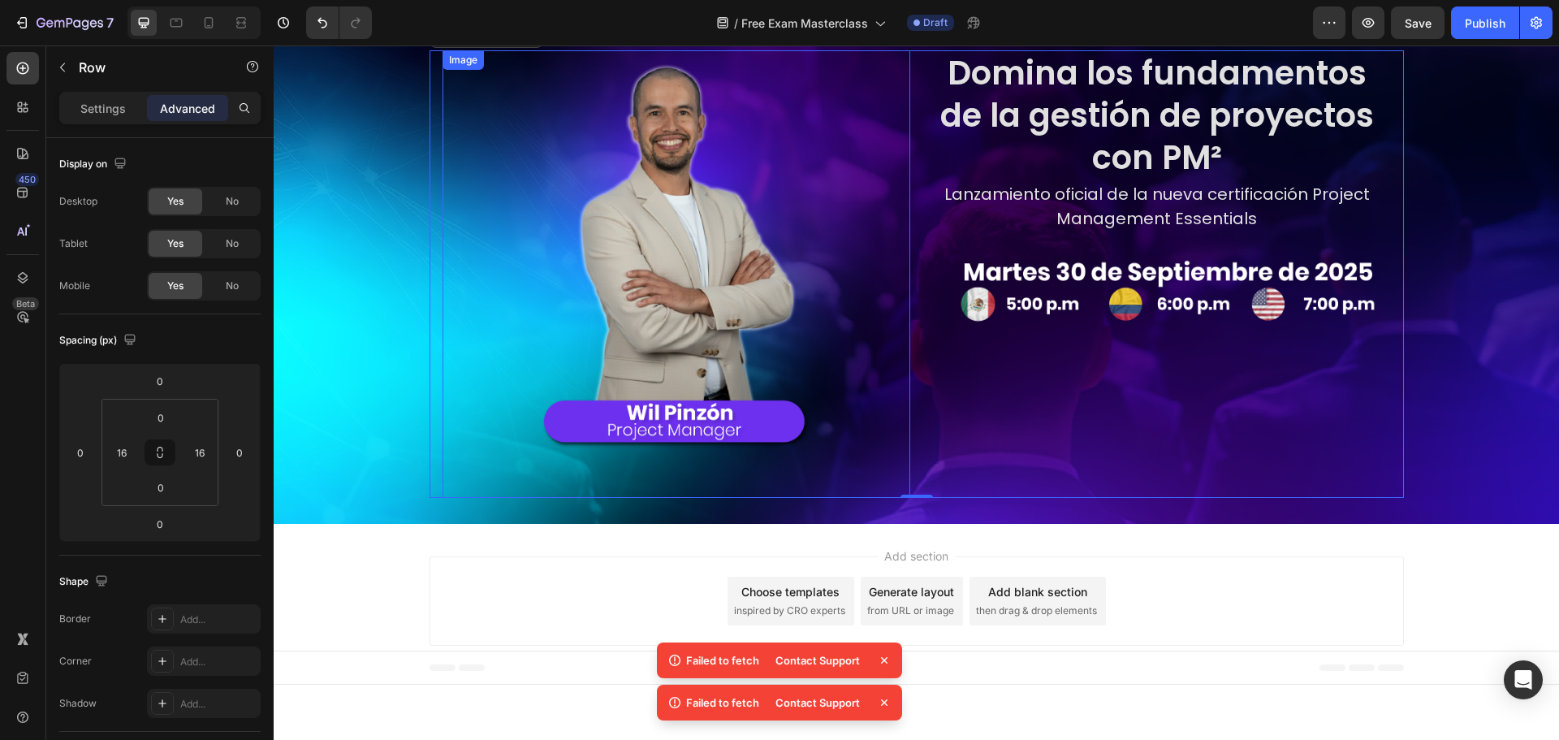
click at [762, 470] on img at bounding box center [676, 273] width 374 height 447
click at [910, 503] on div "Image Row Image 0 Row Domina los fundamentos de la gestión de proyectos con PM²…" at bounding box center [916, 232] width 1285 height 583
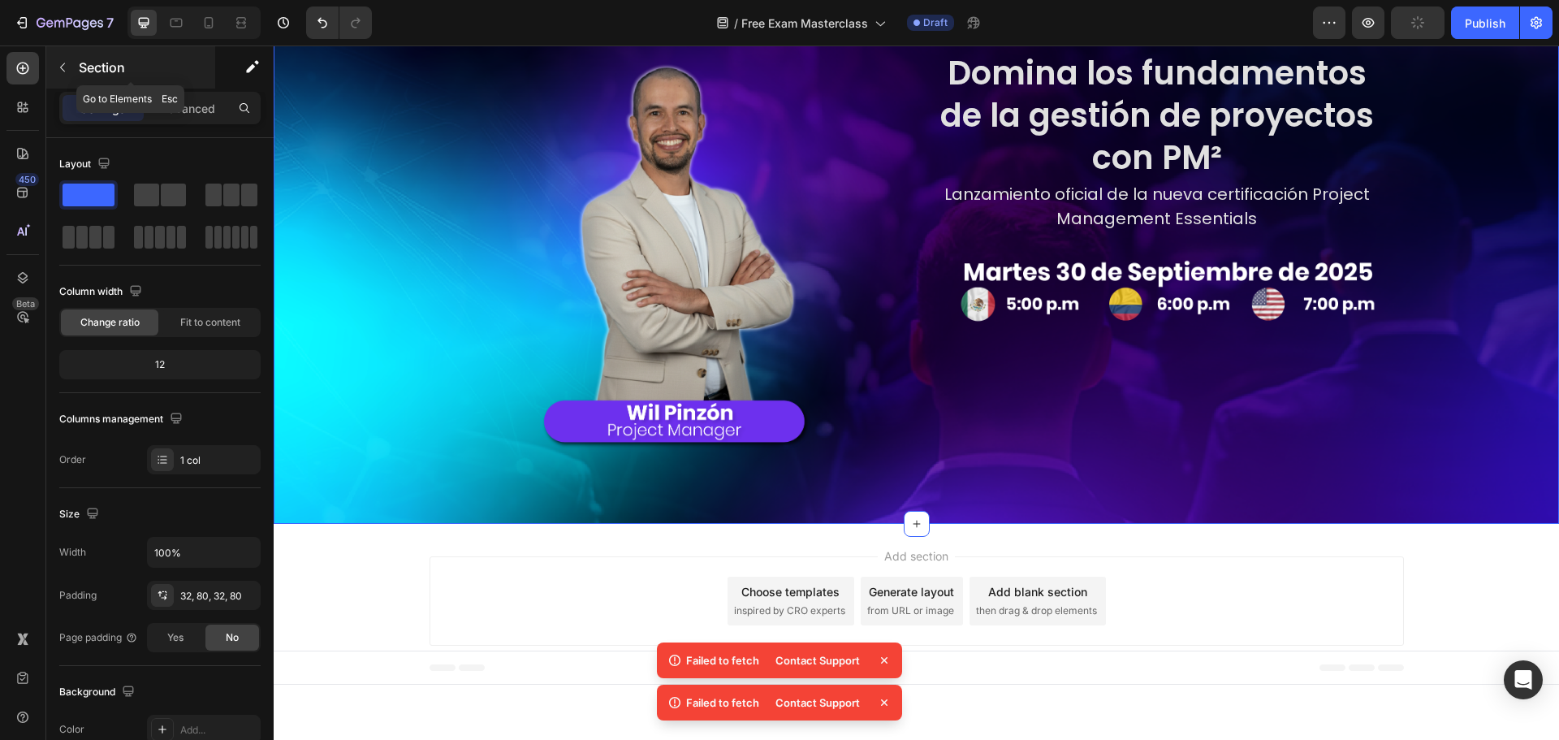
click at [108, 83] on div "Section" at bounding box center [130, 67] width 169 height 42
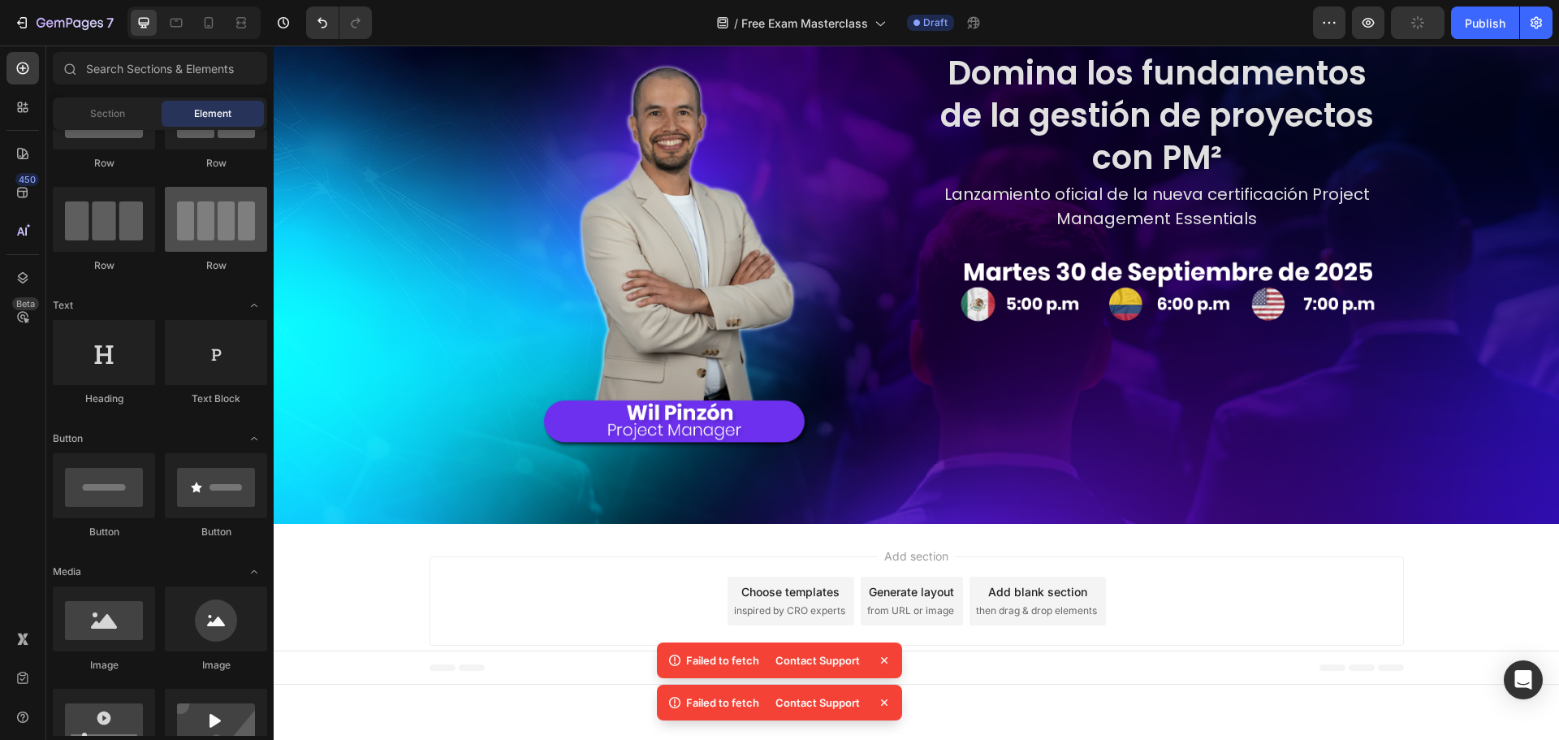
scroll to position [0, 0]
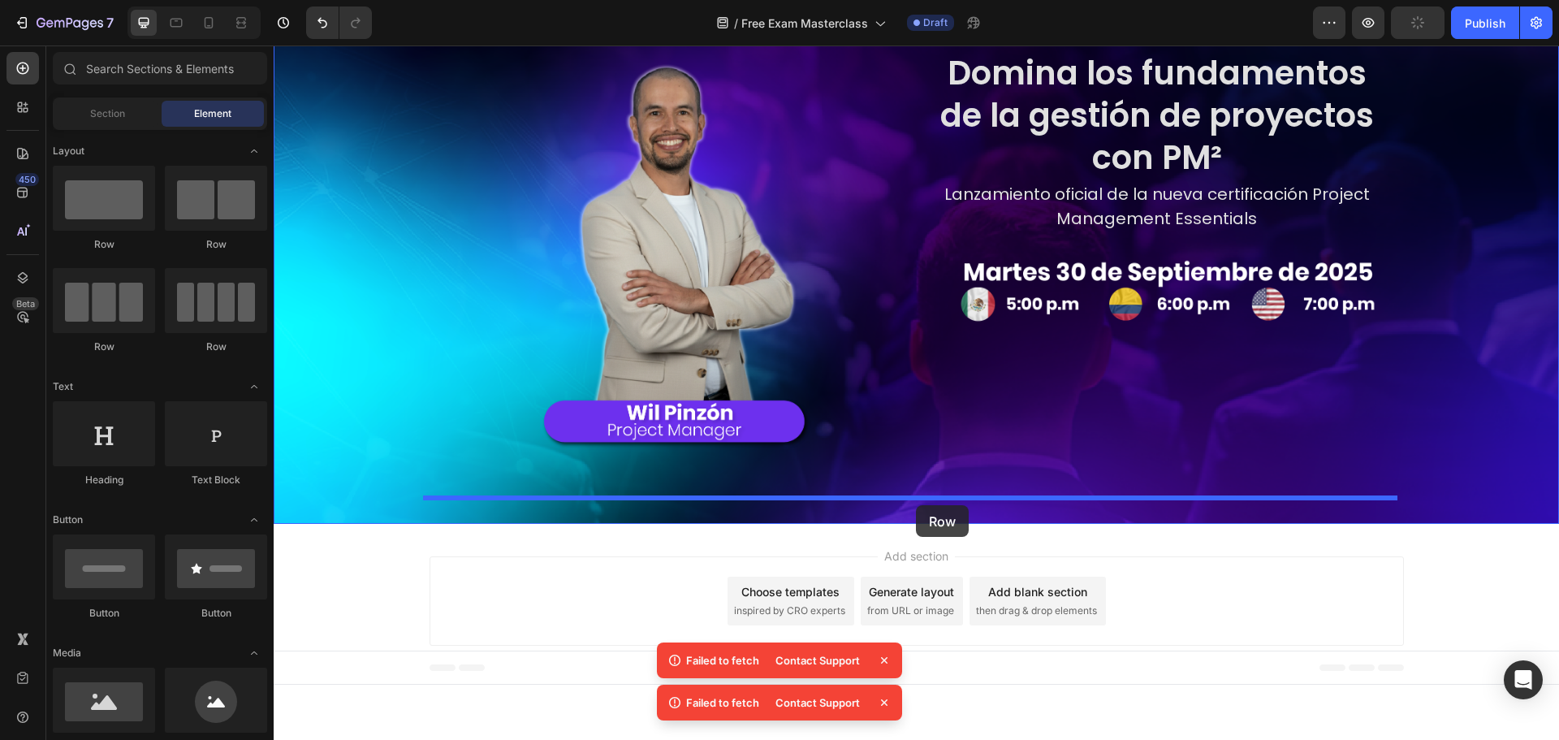
drag, startPoint x: 452, startPoint y: 274, endPoint x: 916, endPoint y: 505, distance: 517.7
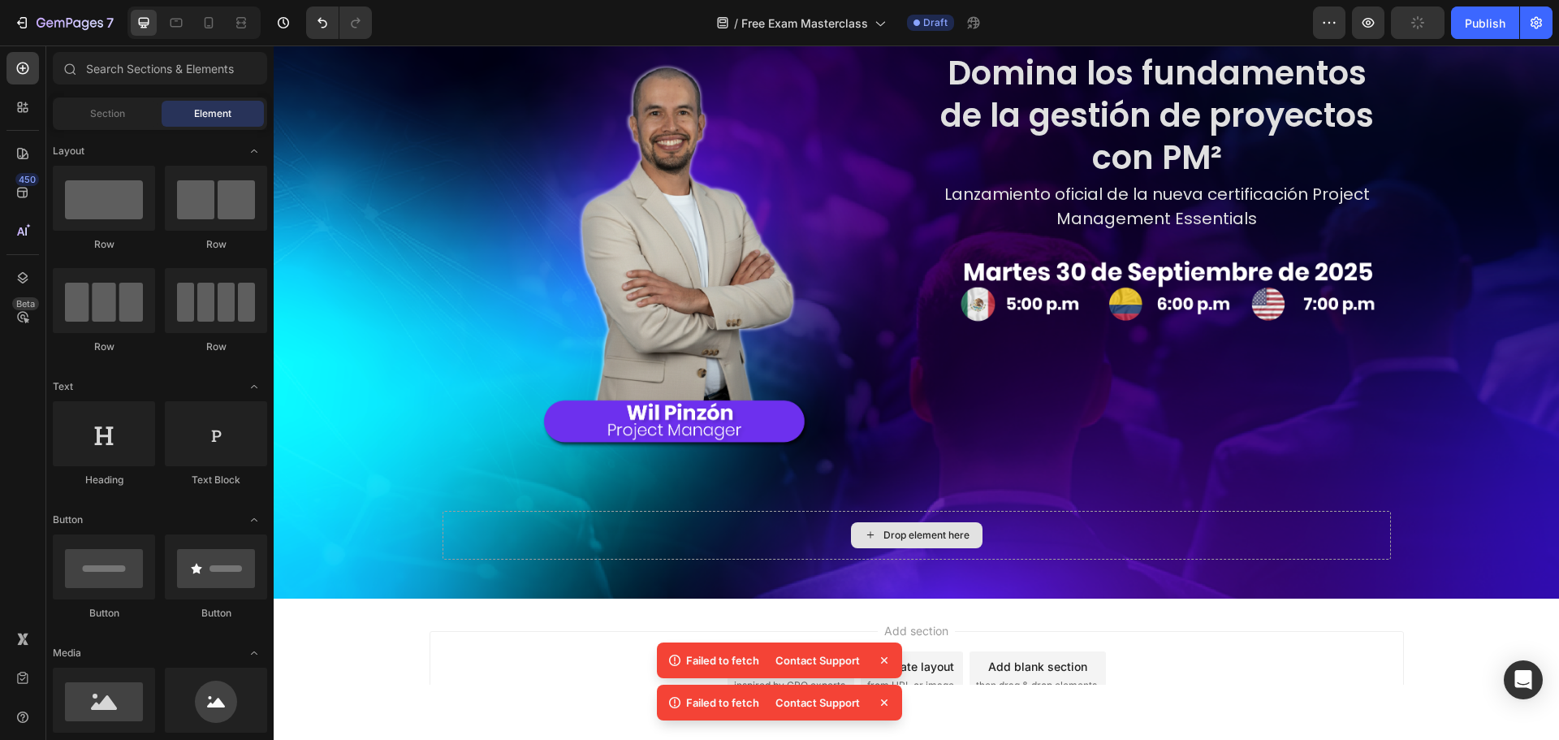
click at [851, 537] on div "Drop element here" at bounding box center [917, 535] width 132 height 26
click at [135, 111] on div "Section" at bounding box center [107, 114] width 102 height 26
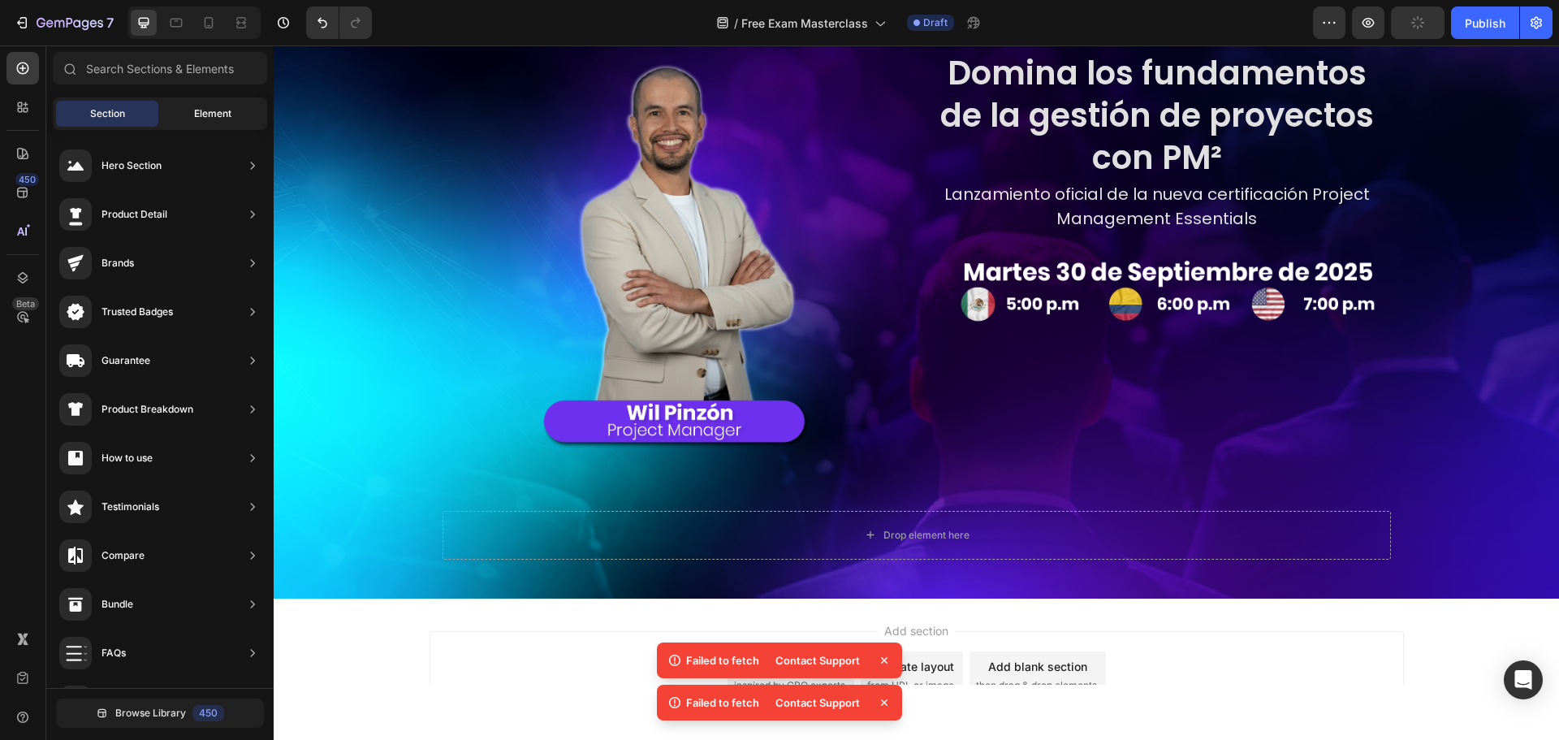
click at [196, 114] on span "Element" at bounding box center [212, 113] width 37 height 15
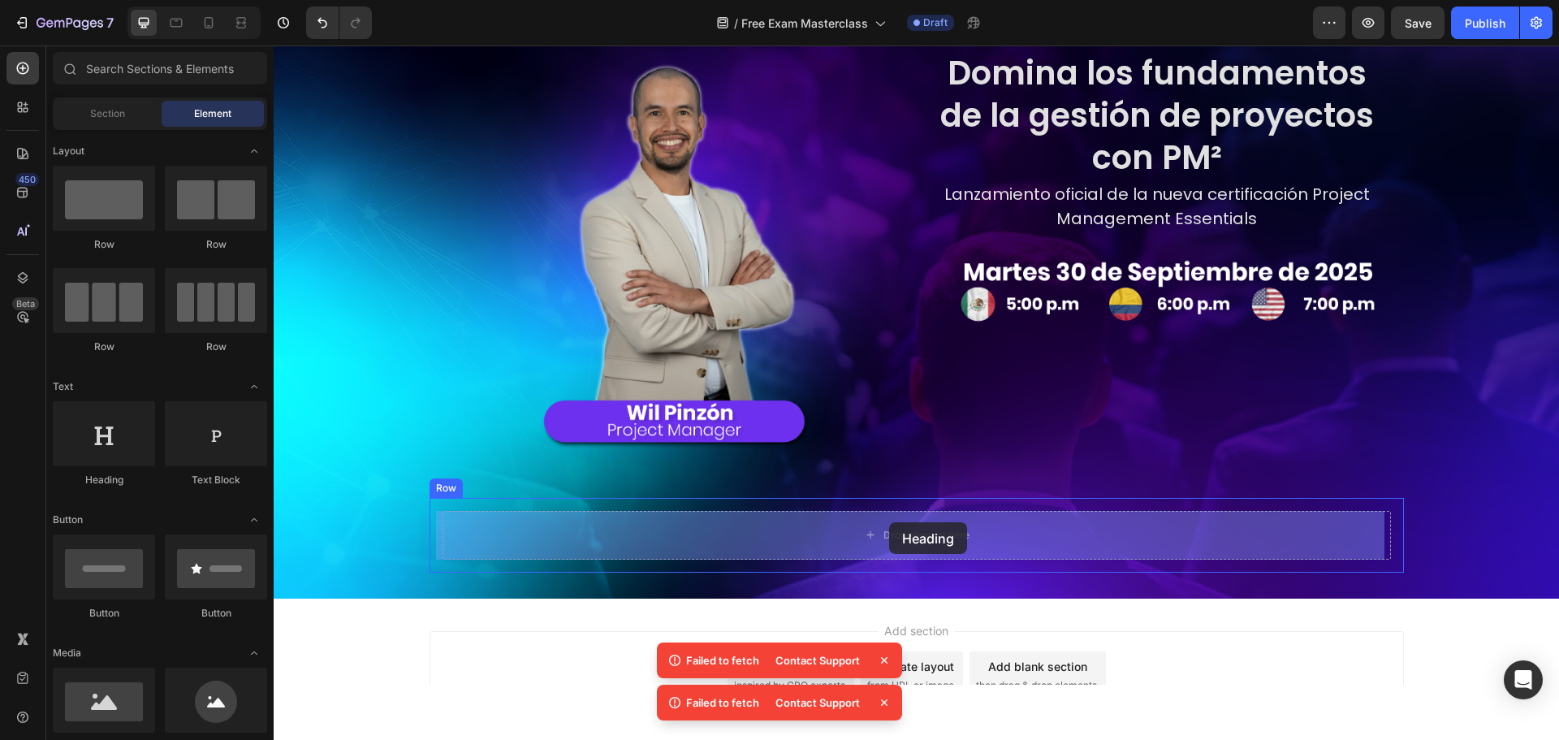
drag, startPoint x: 382, startPoint y: 473, endPoint x: 889, endPoint y: 522, distance: 509.0
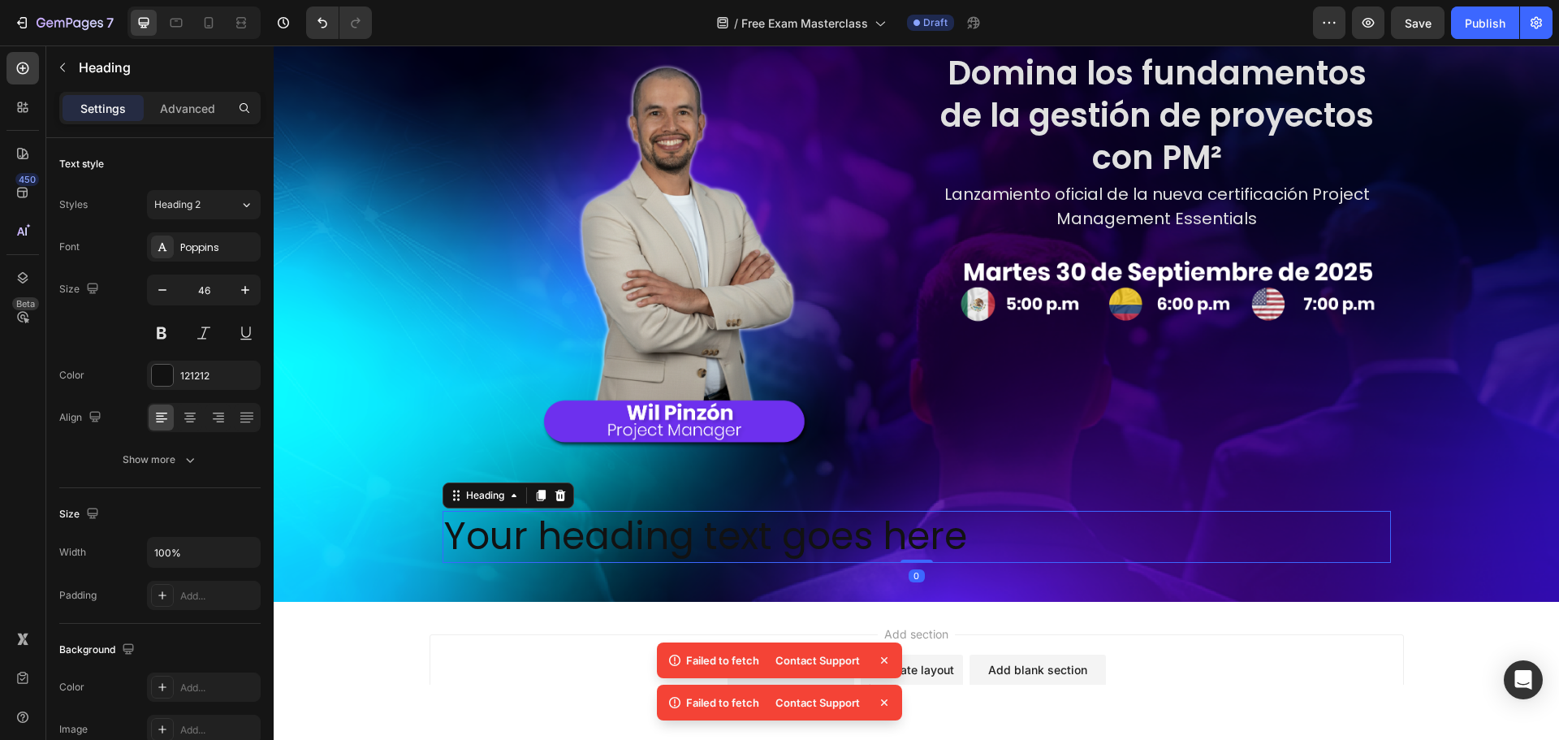
click at [628, 529] on h2 "Your heading text goes here" at bounding box center [916, 537] width 948 height 52
click at [771, 539] on p "Your heading text goes here" at bounding box center [916, 536] width 945 height 49
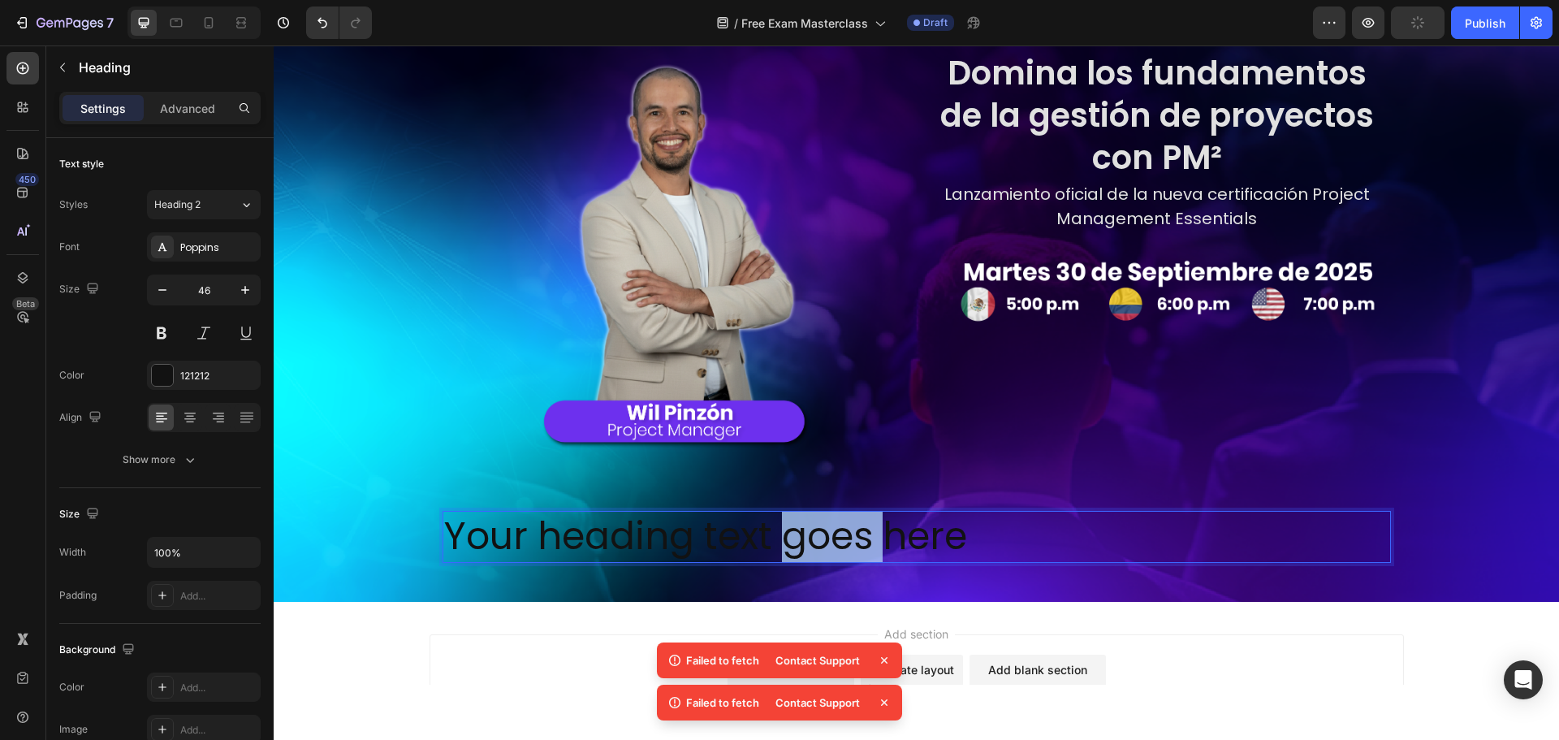
click at [770, 539] on p "Your heading text goes here" at bounding box center [916, 536] width 945 height 49
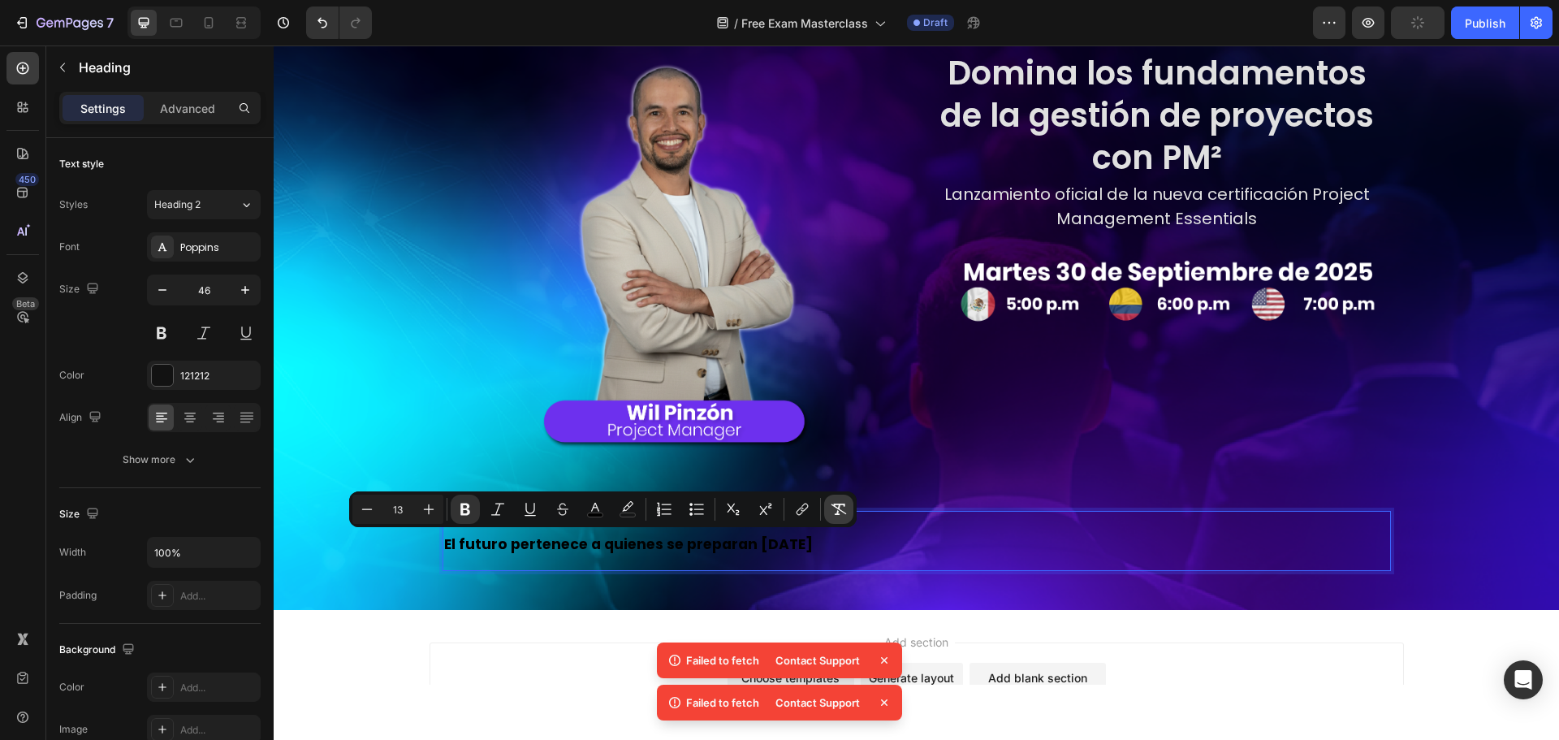
click at [841, 507] on icon "Editor contextual toolbar" at bounding box center [839, 509] width 16 height 16
type input "46"
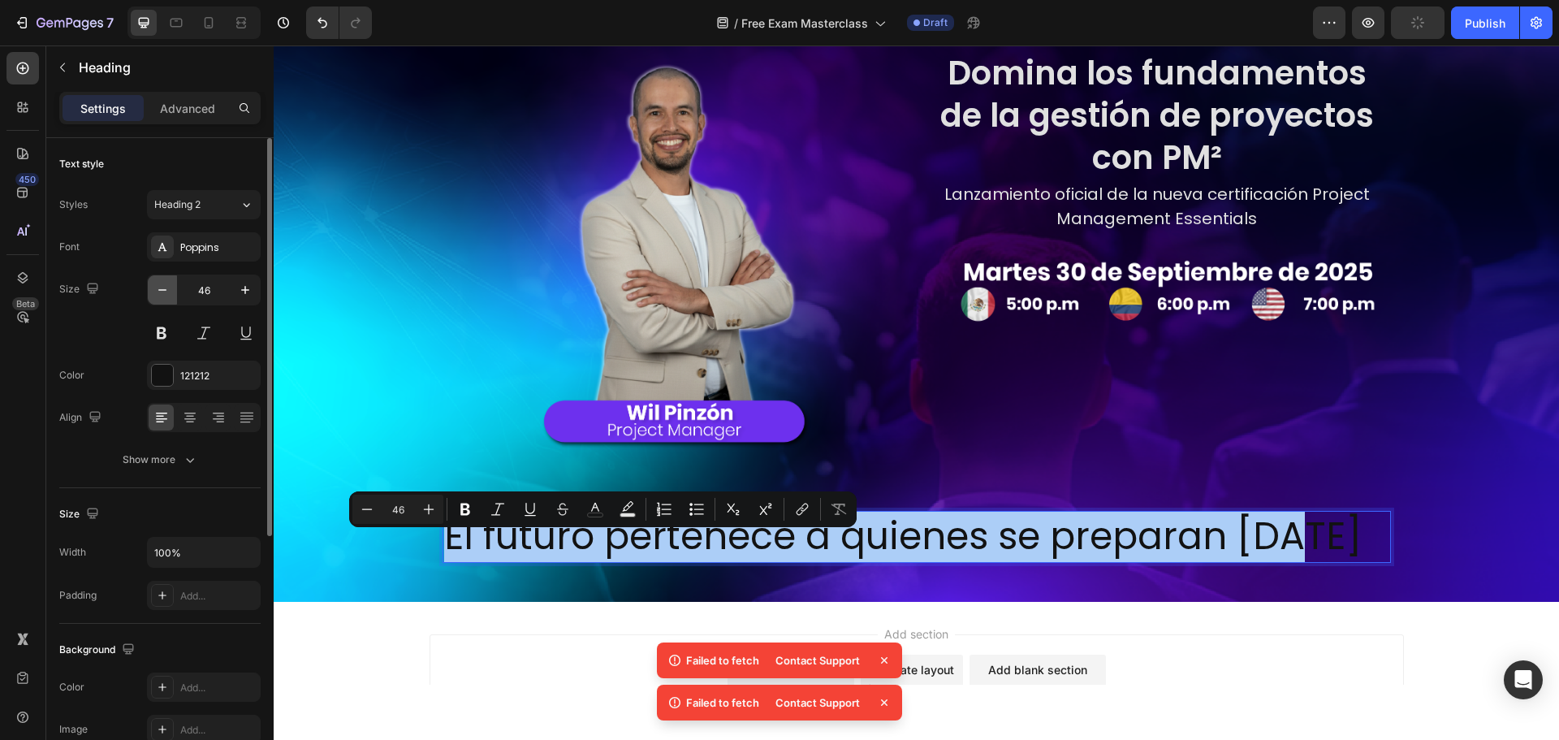
click at [162, 282] on icon "button" at bounding box center [162, 290] width 16 height 16
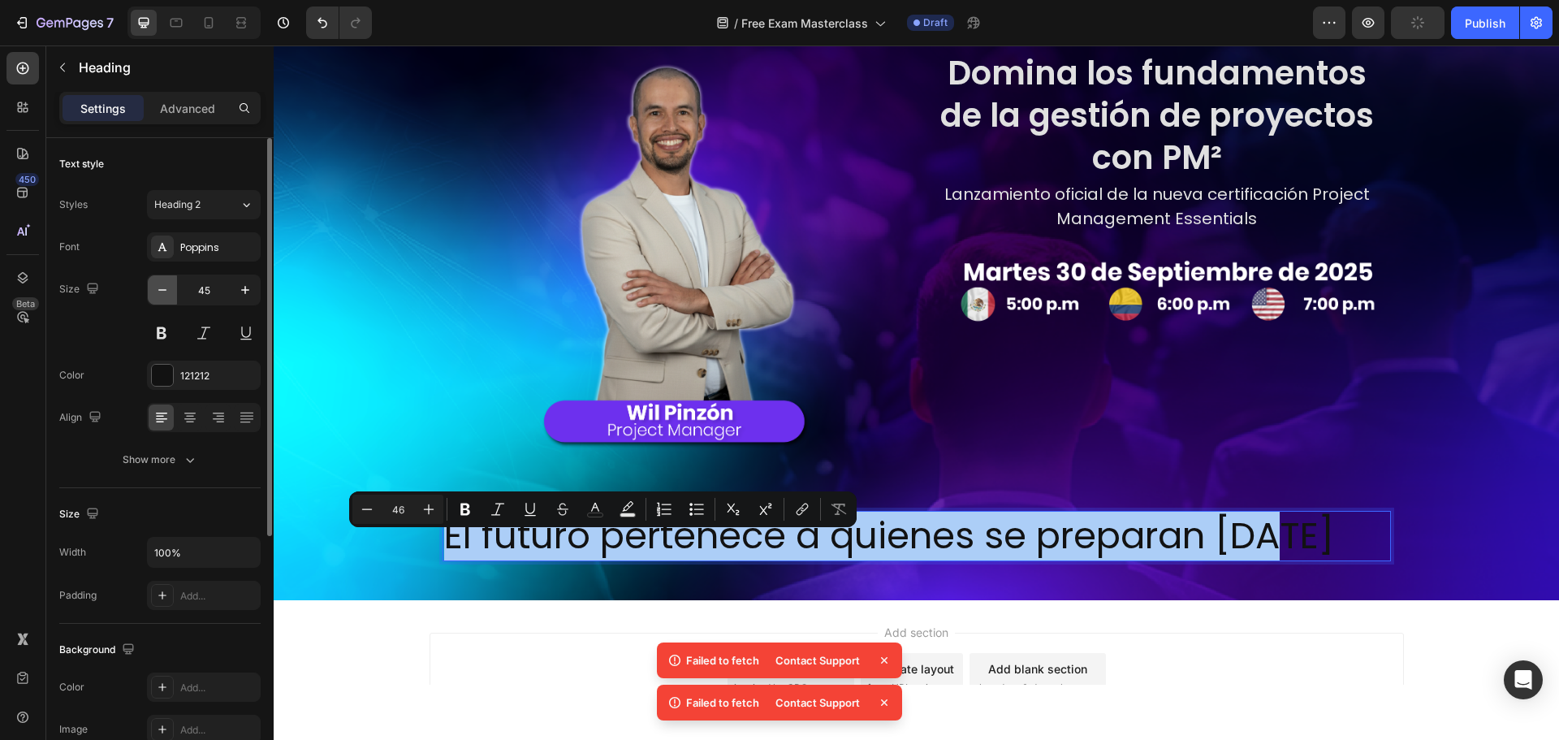
click at [162, 282] on icon "button" at bounding box center [162, 290] width 16 height 16
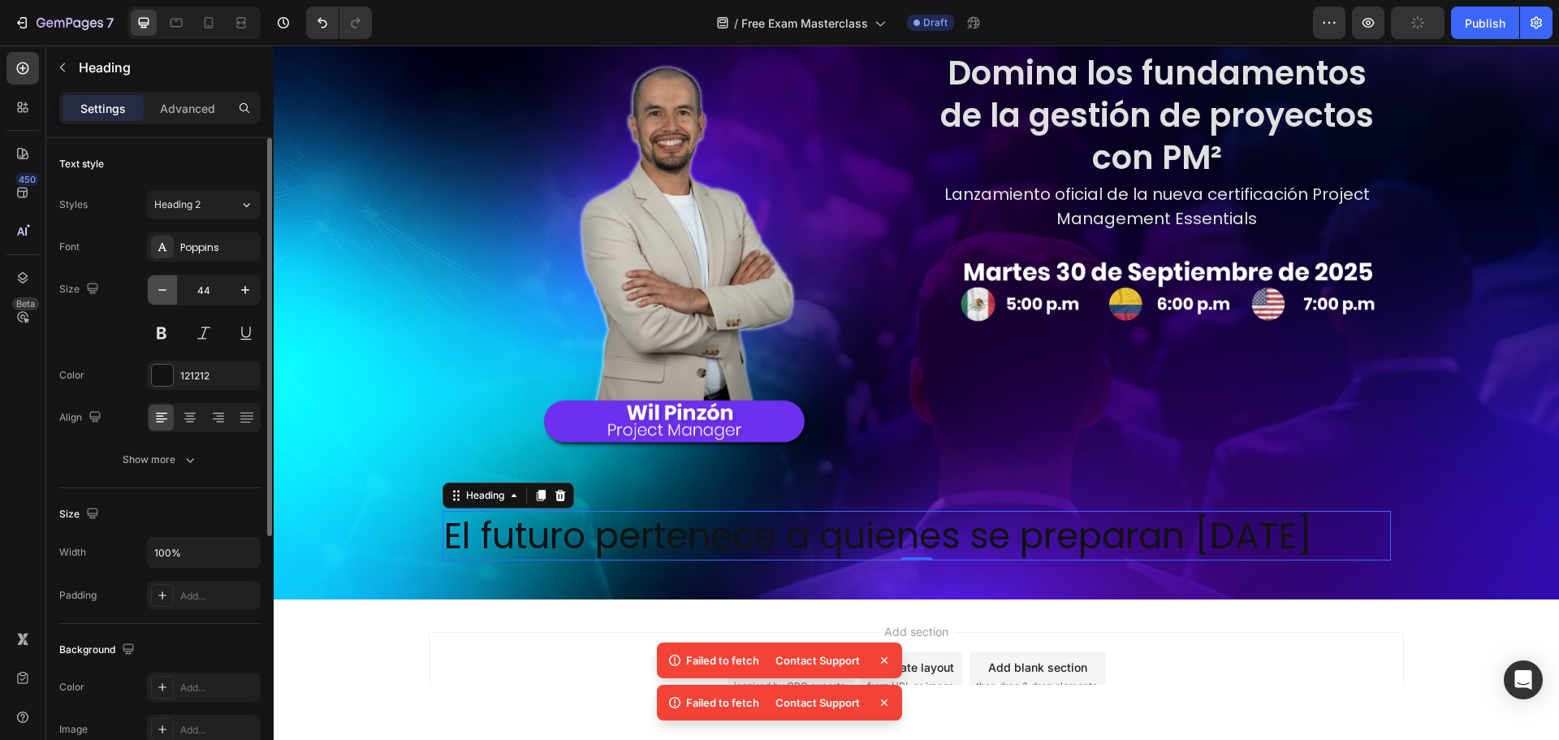
click at [162, 282] on icon "button" at bounding box center [162, 290] width 16 height 16
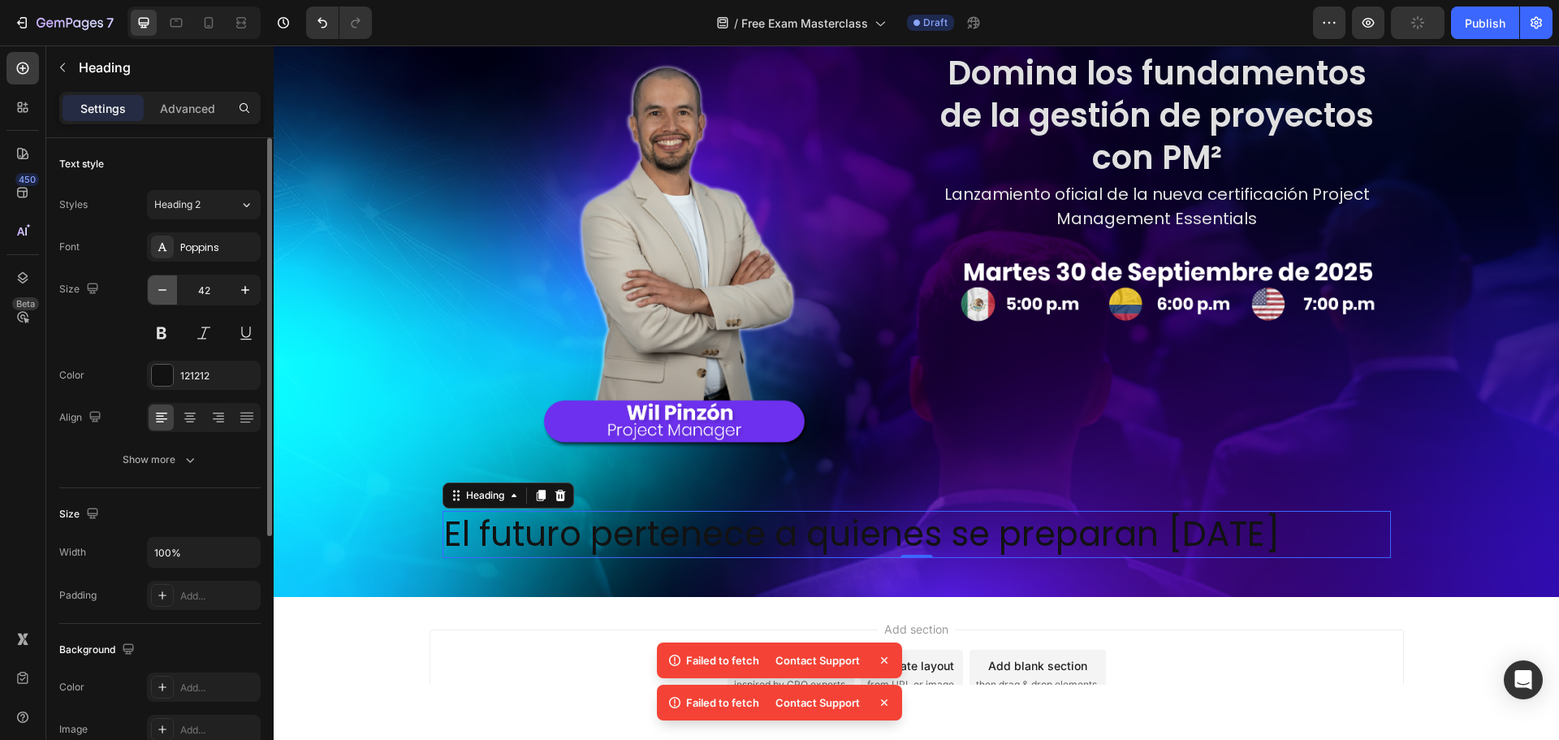
click at [162, 282] on icon "button" at bounding box center [162, 290] width 16 height 16
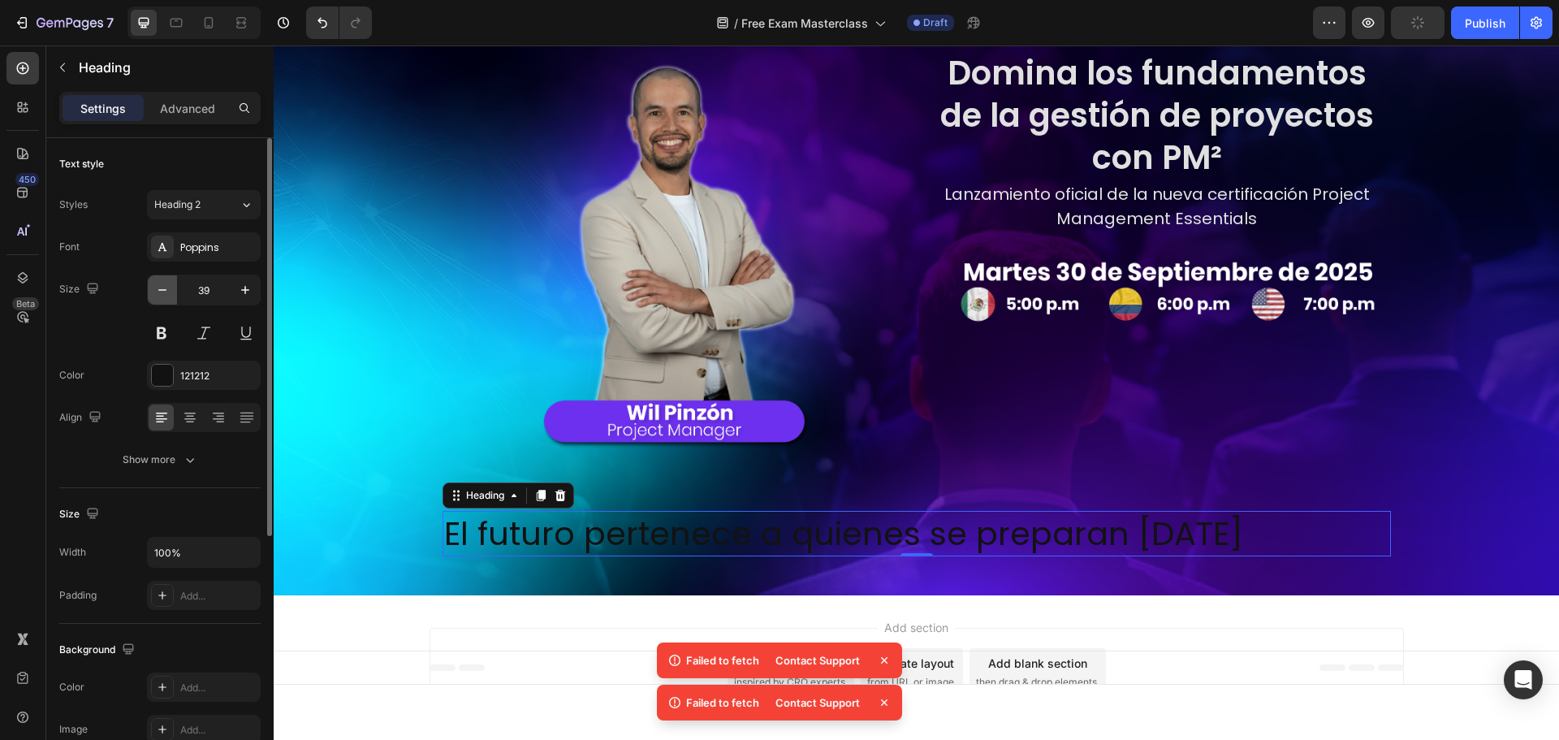
click at [162, 282] on icon "button" at bounding box center [162, 290] width 16 height 16
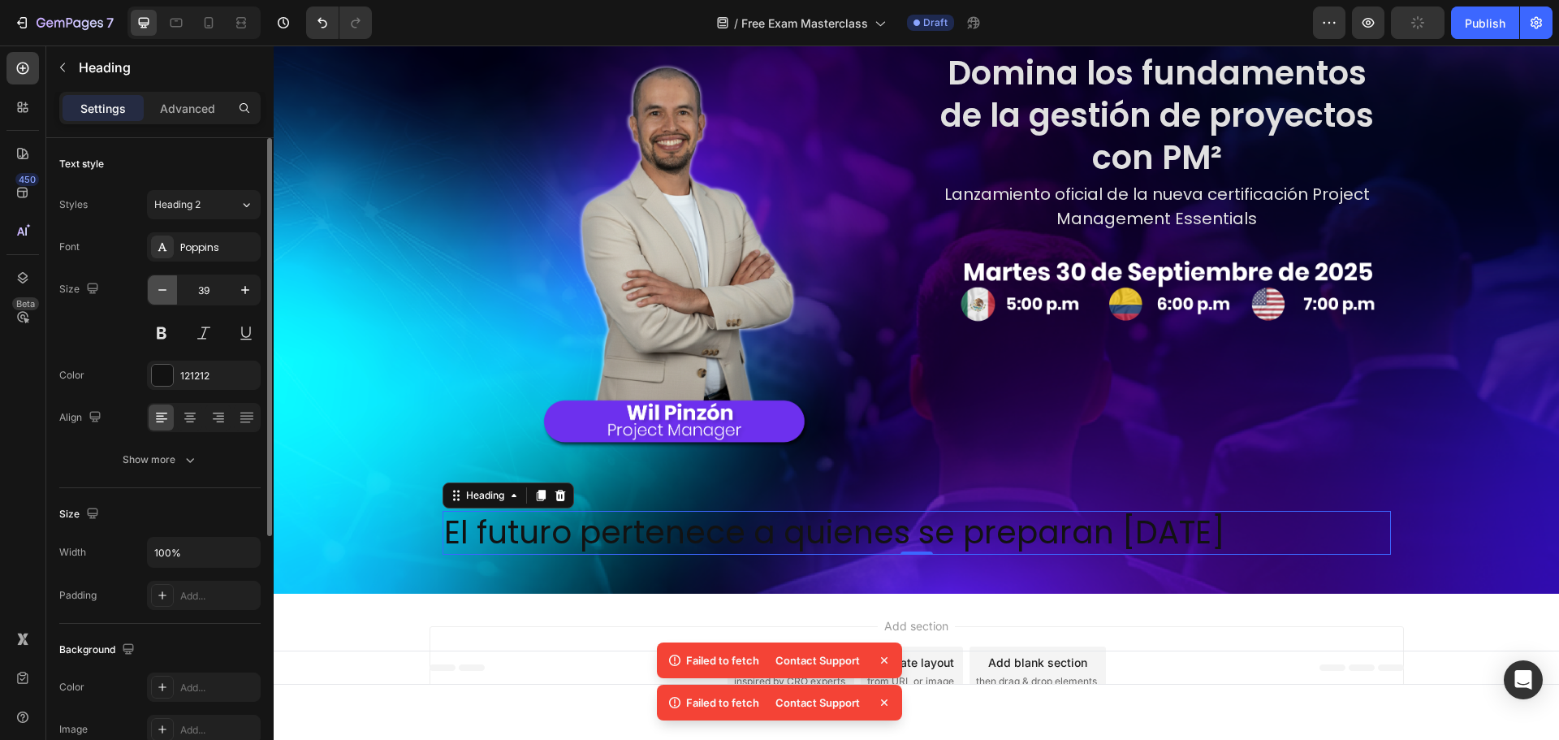
click at [162, 282] on icon "button" at bounding box center [162, 290] width 16 height 16
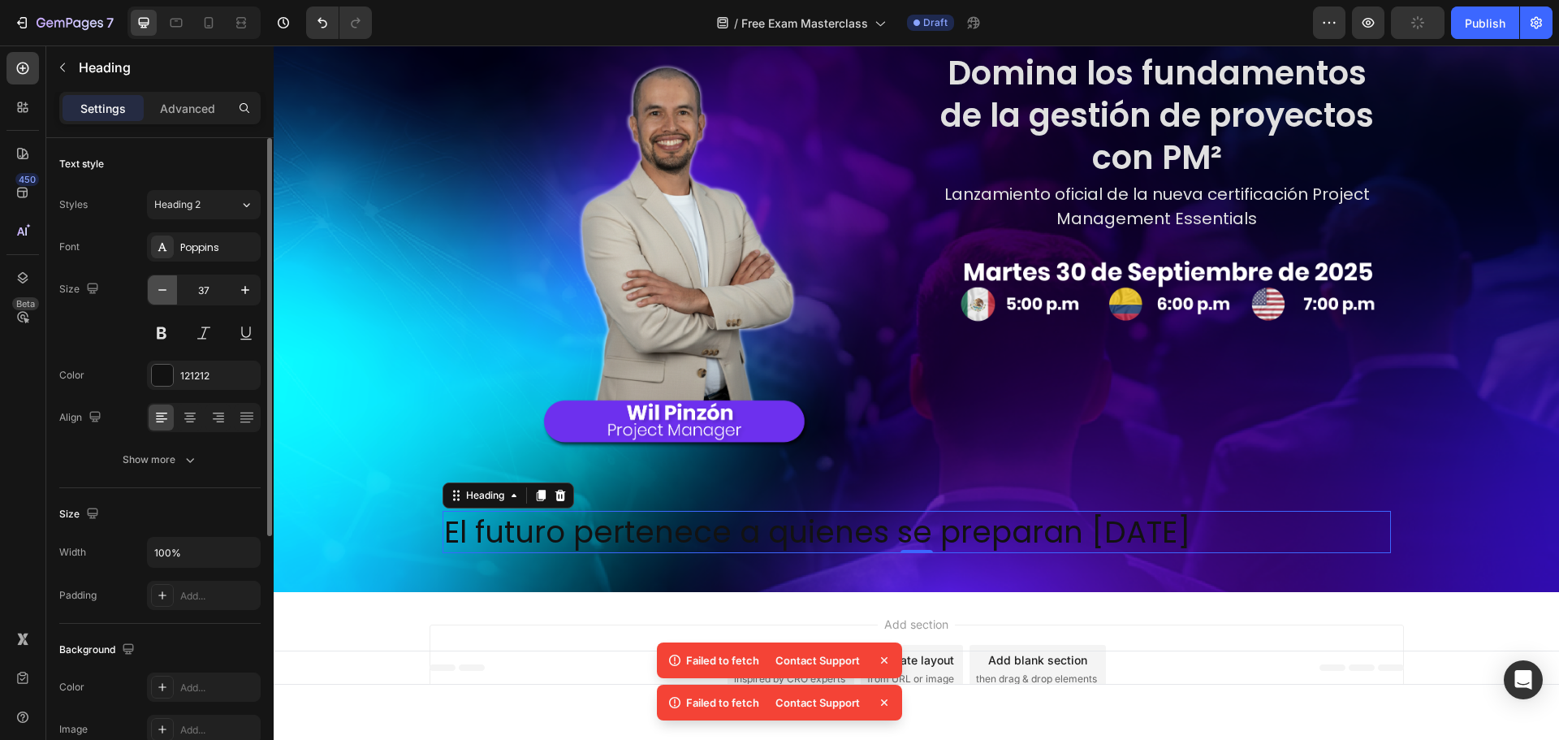
click at [162, 282] on icon "button" at bounding box center [162, 290] width 16 height 16
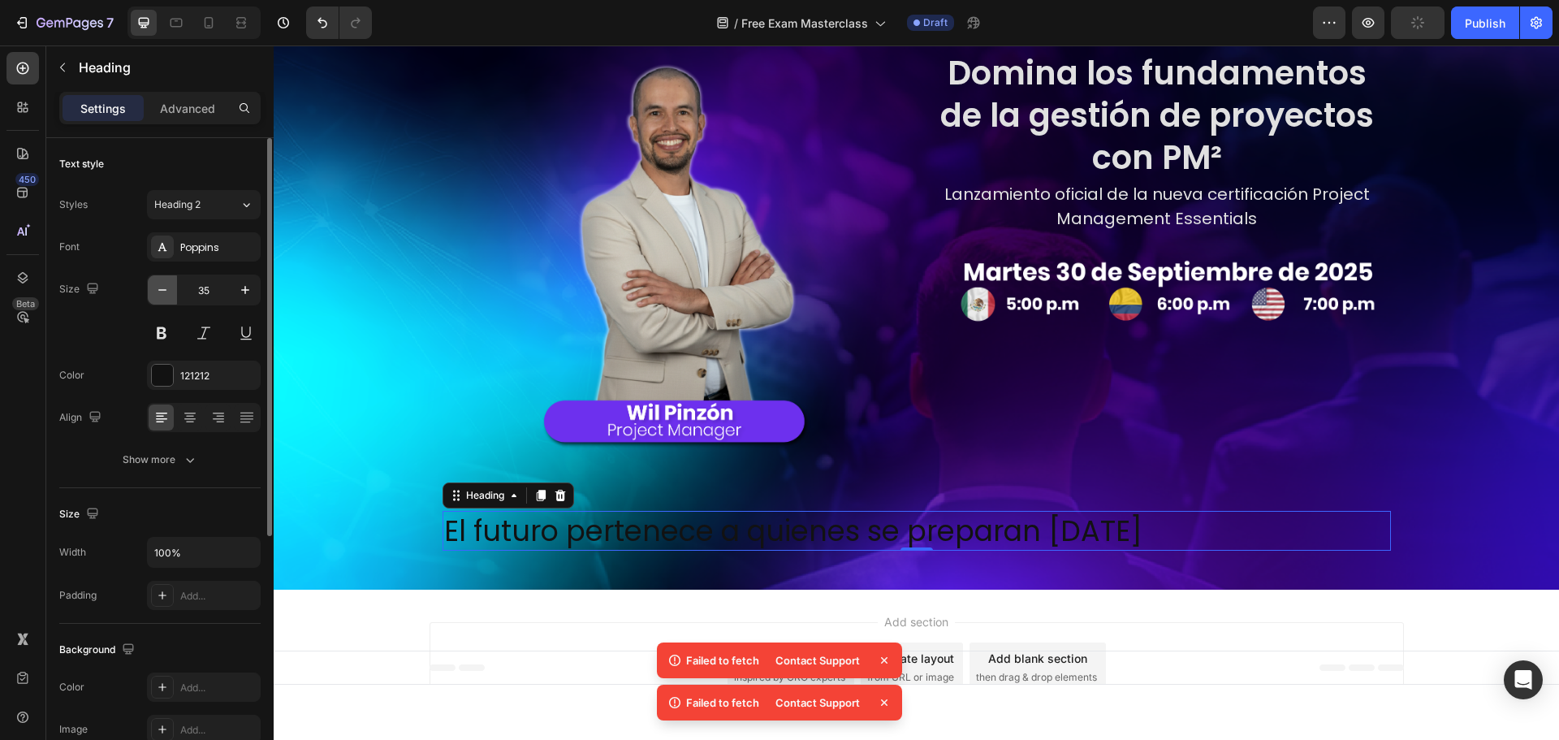
click at [162, 282] on icon "button" at bounding box center [162, 290] width 16 height 16
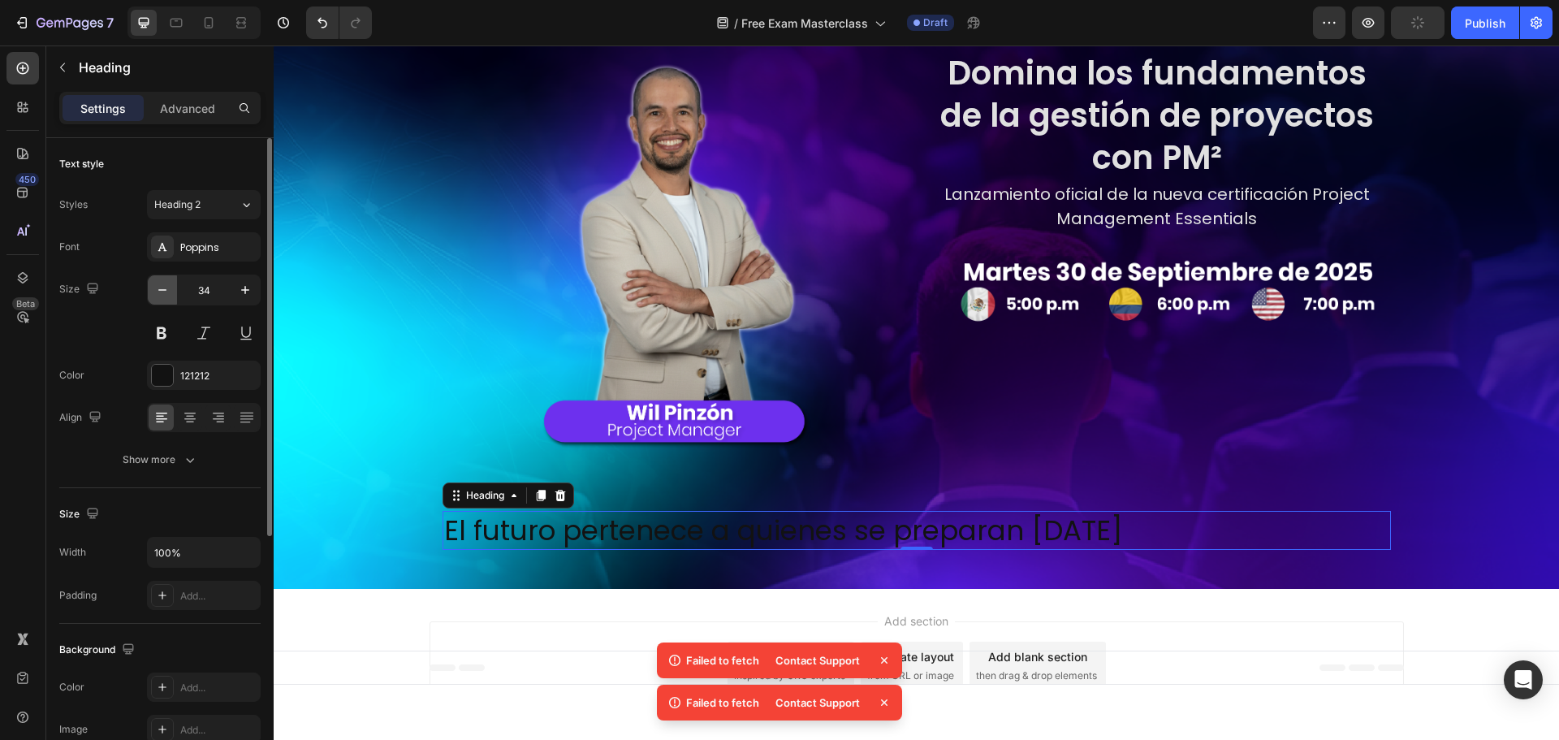
click at [162, 282] on icon "button" at bounding box center [162, 290] width 16 height 16
click at [161, 282] on icon "button" at bounding box center [162, 290] width 16 height 16
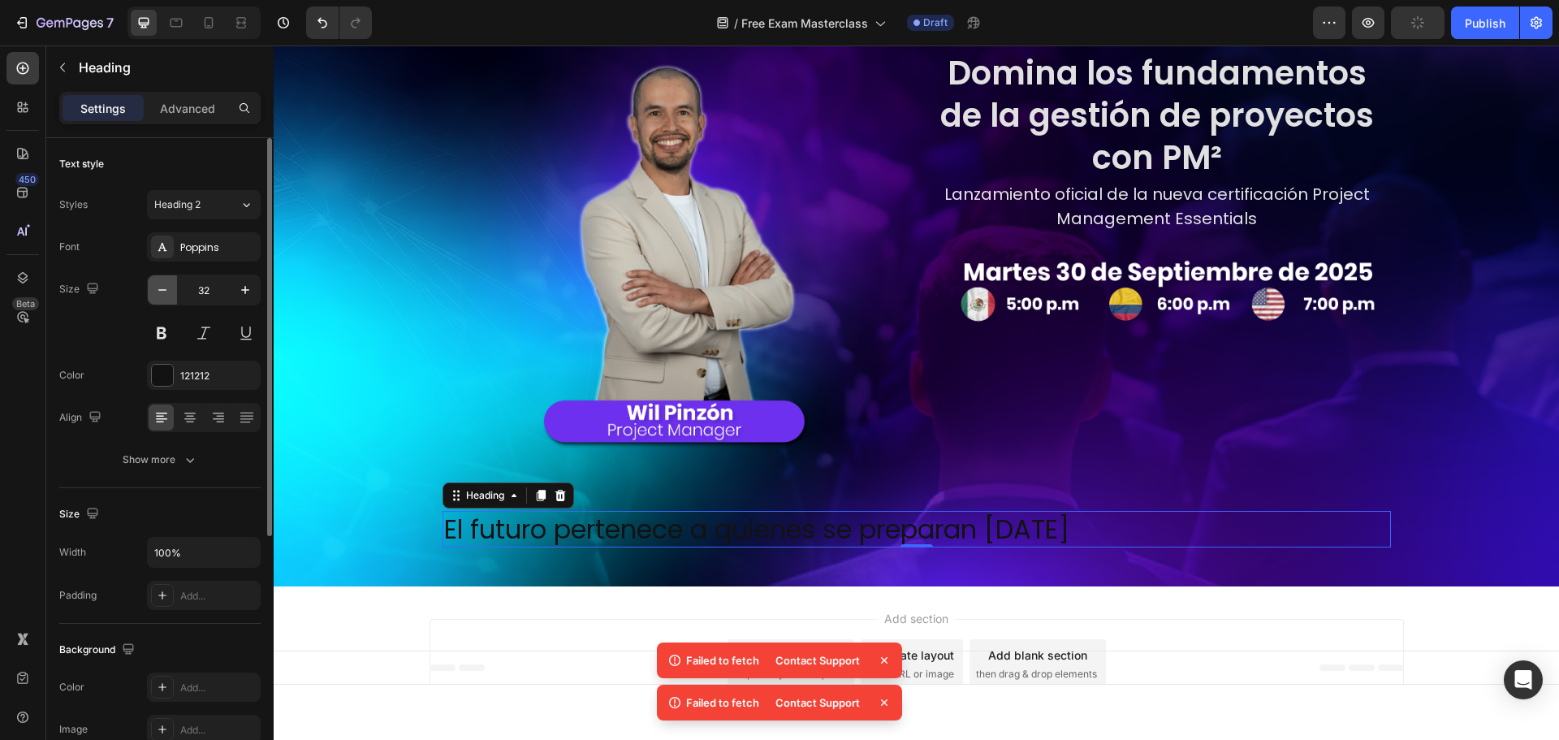
click at [161, 282] on icon "button" at bounding box center [162, 290] width 16 height 16
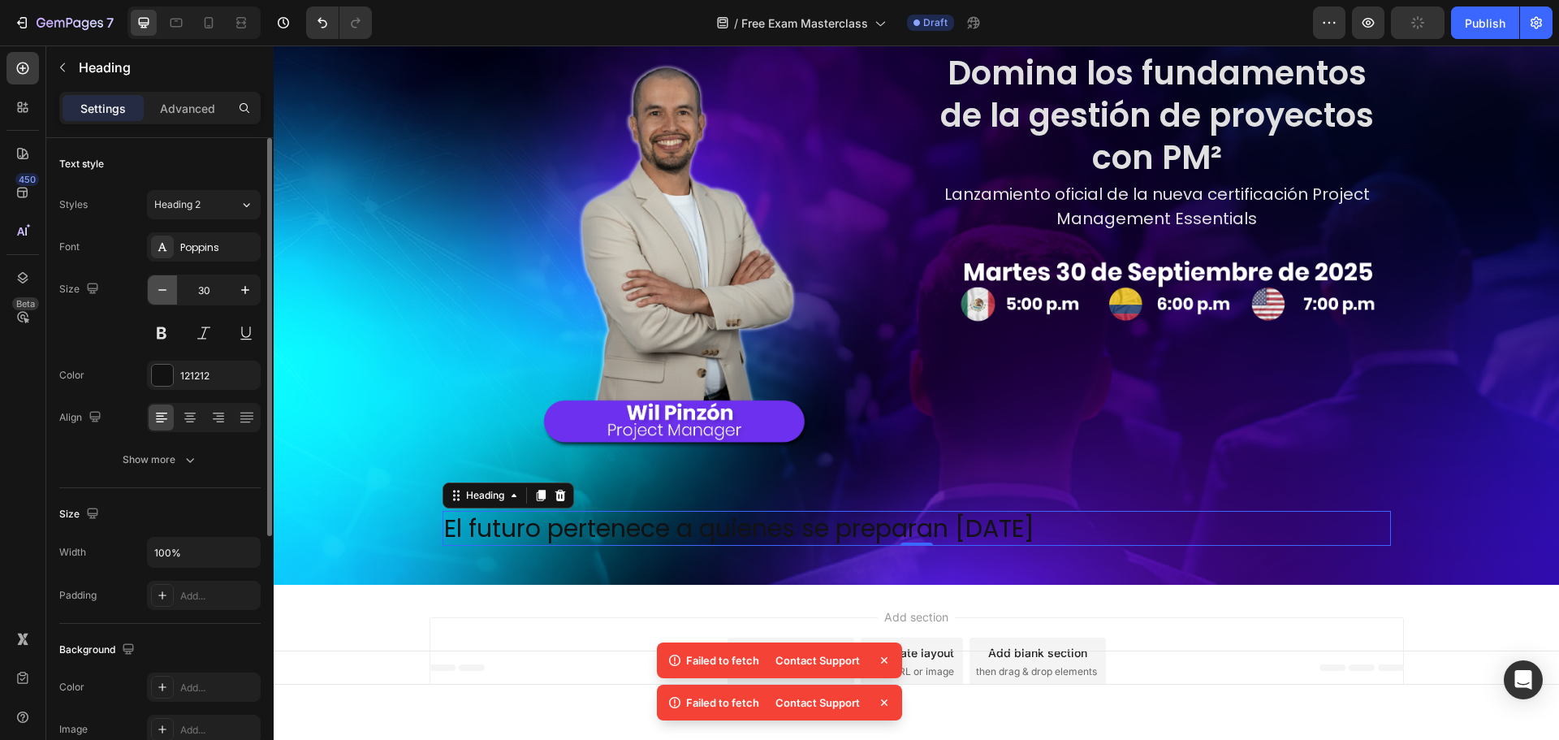
click at [161, 282] on icon "button" at bounding box center [162, 290] width 16 height 16
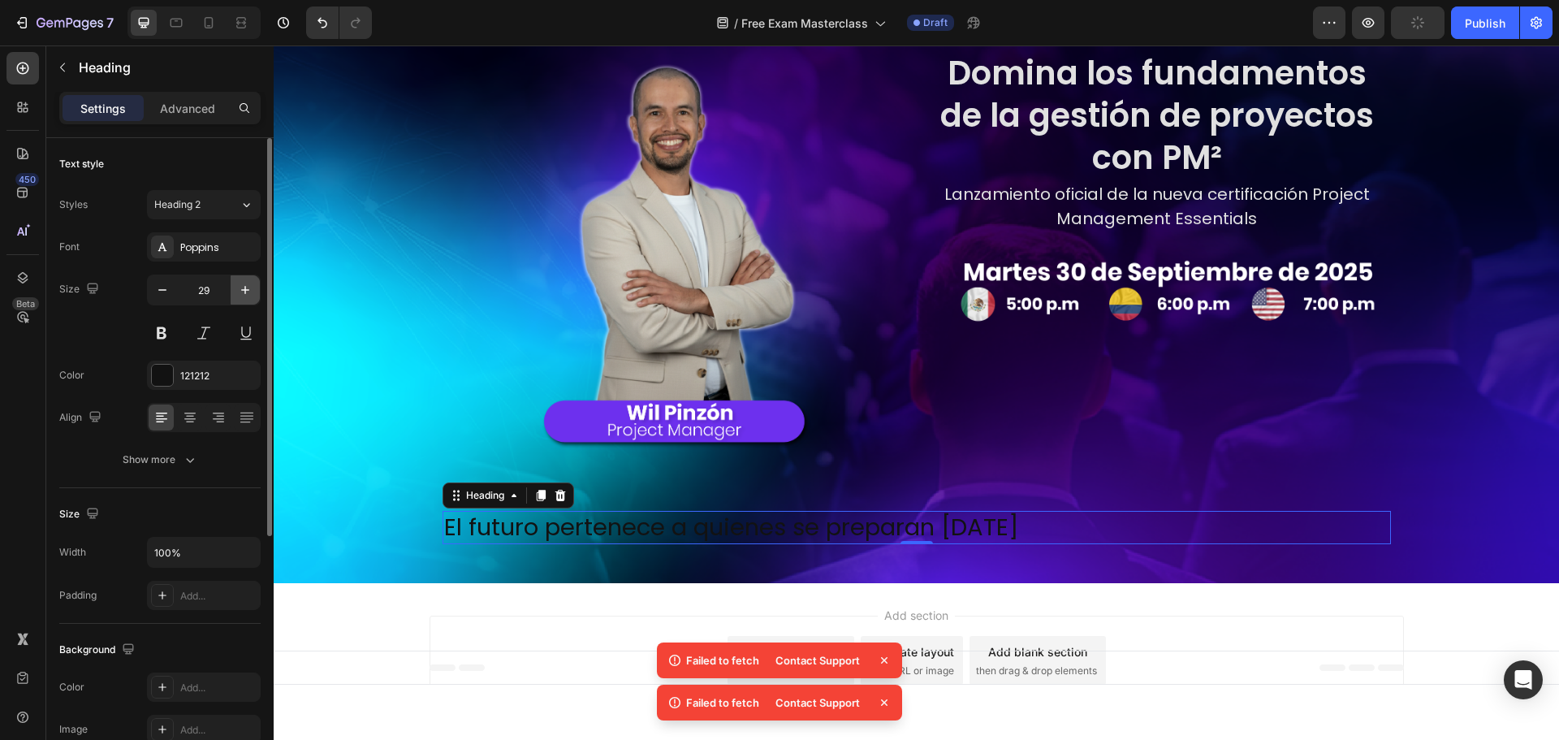
click at [242, 302] on button "button" at bounding box center [245, 289] width 29 height 29
type input "30"
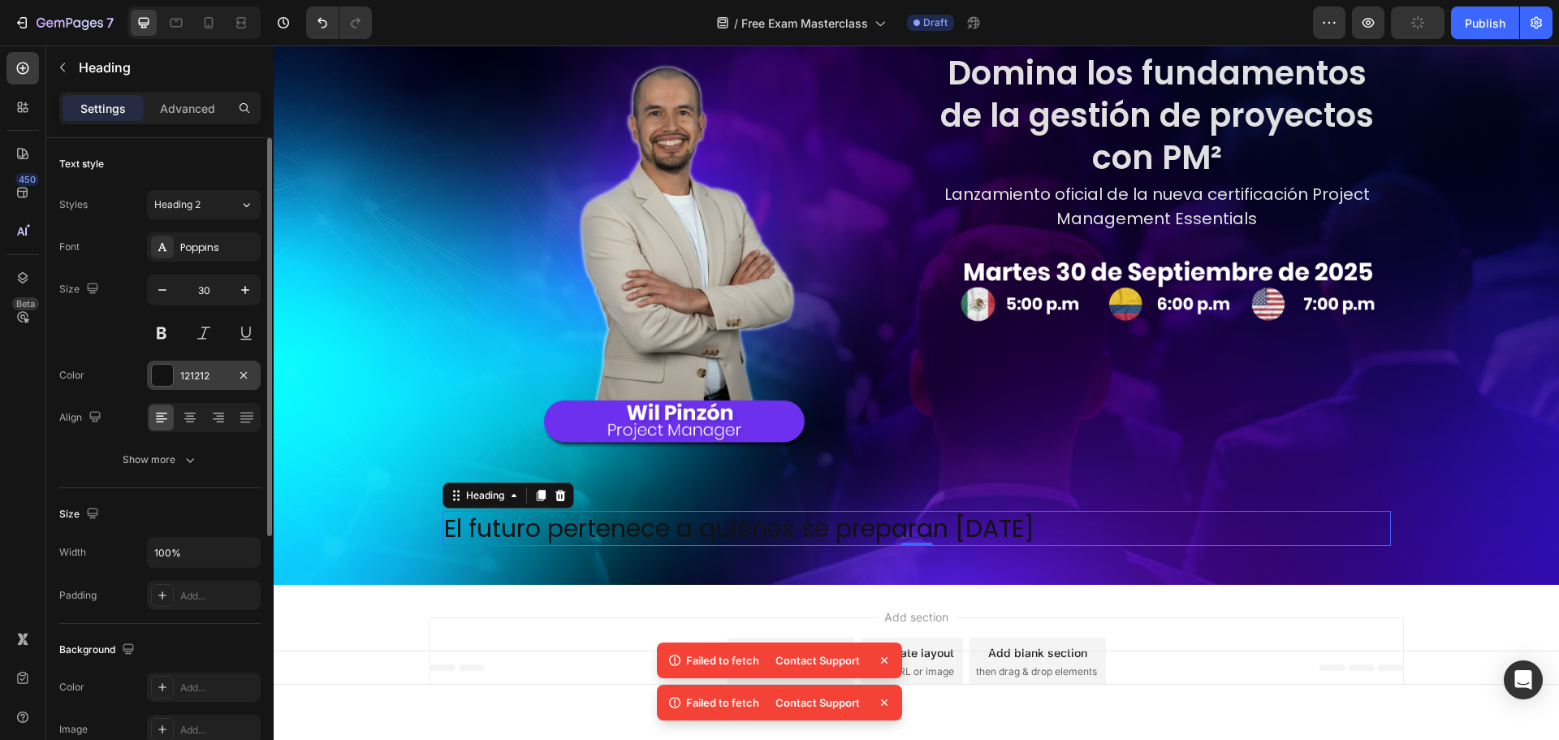
click at [168, 375] on div at bounding box center [162, 375] width 21 height 21
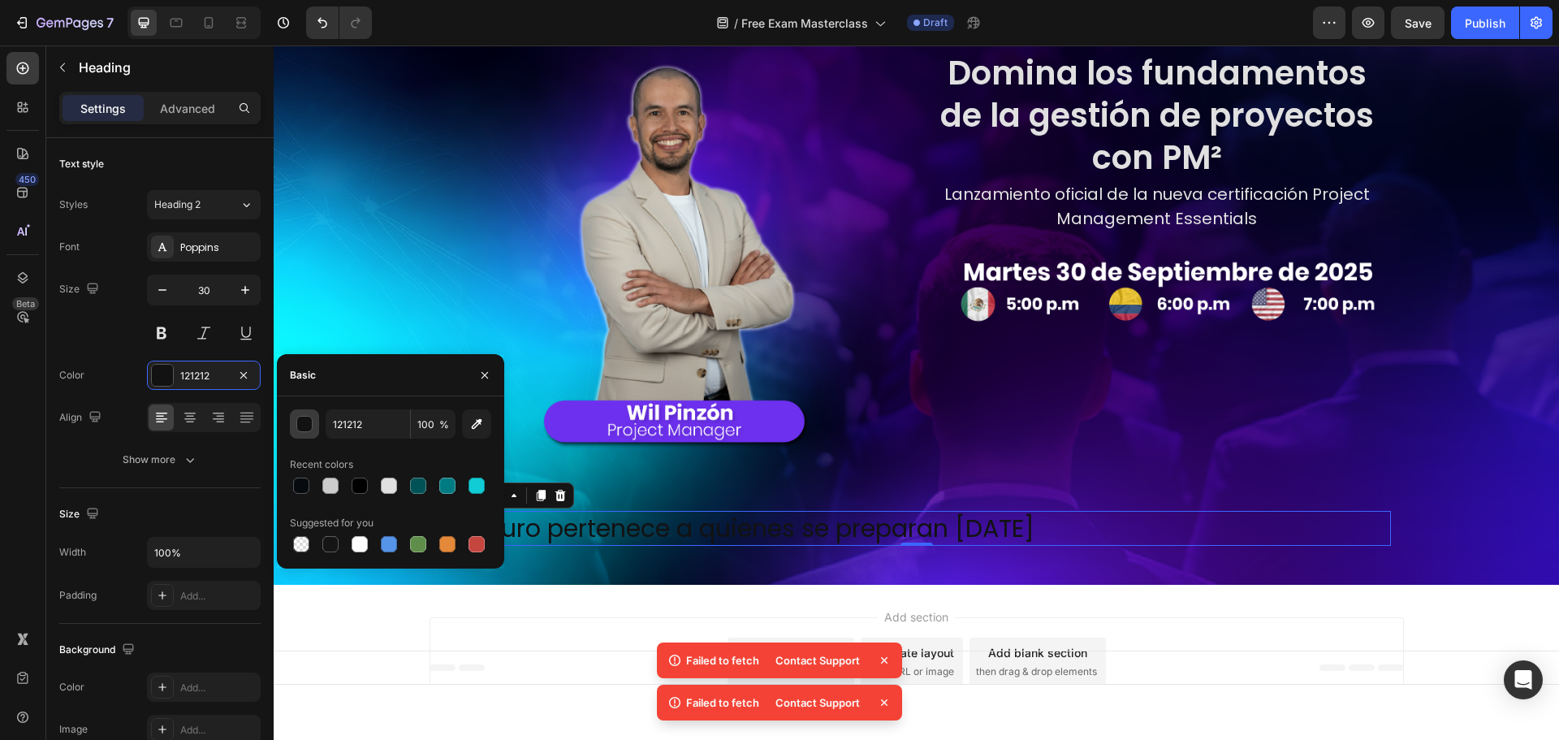
click at [314, 426] on button "button" at bounding box center [304, 423] width 29 height 29
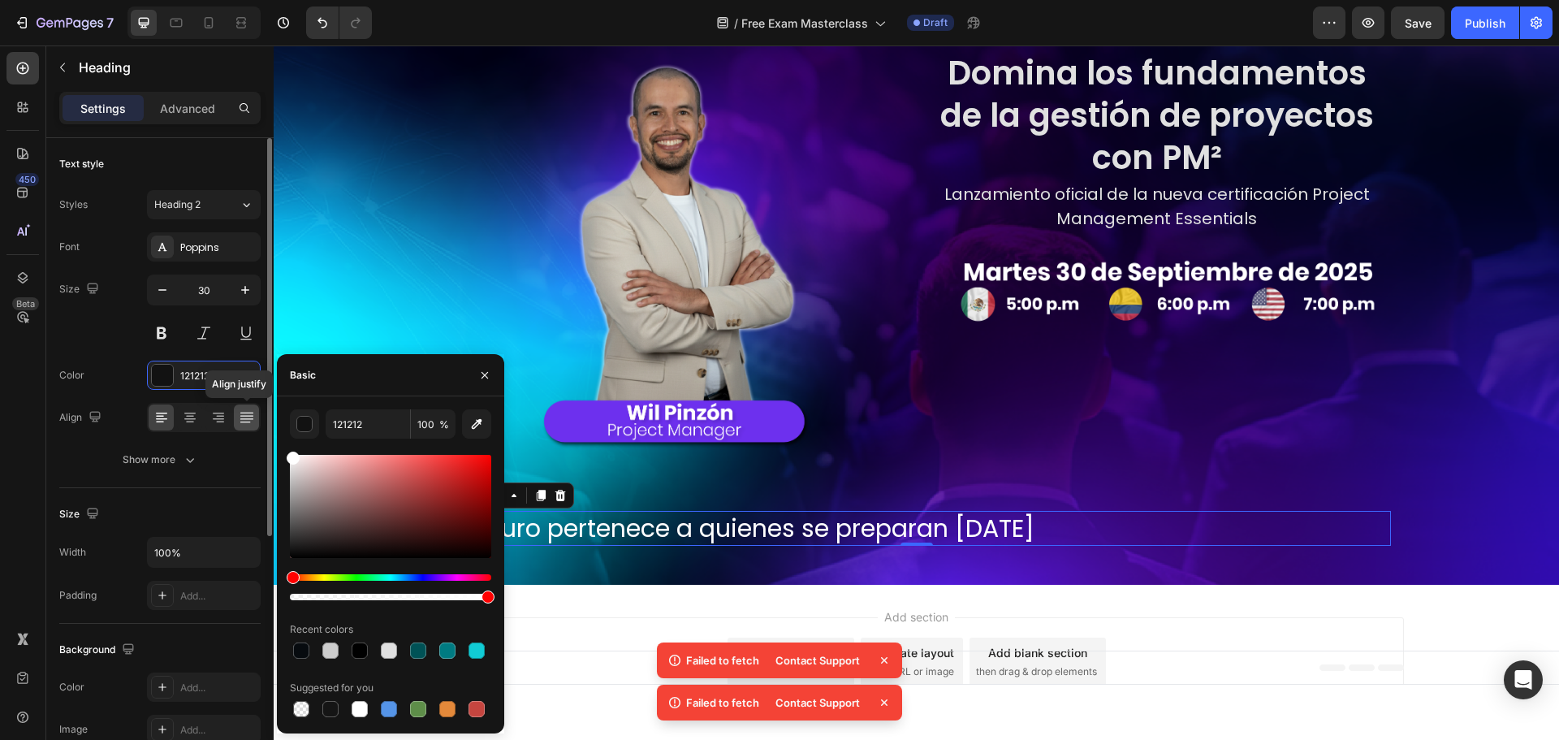
drag, startPoint x: 296, startPoint y: 482, endPoint x: 244, endPoint y: 413, distance: 86.4
click at [244, 413] on div "450 Beta Sections(18) Elements(83) Section Element Hero Section Product Detail …" at bounding box center [137, 392] width 274 height 694
type input "FFFFFF"
click at [130, 378] on div "Color FFFFFF" at bounding box center [159, 374] width 201 height 29
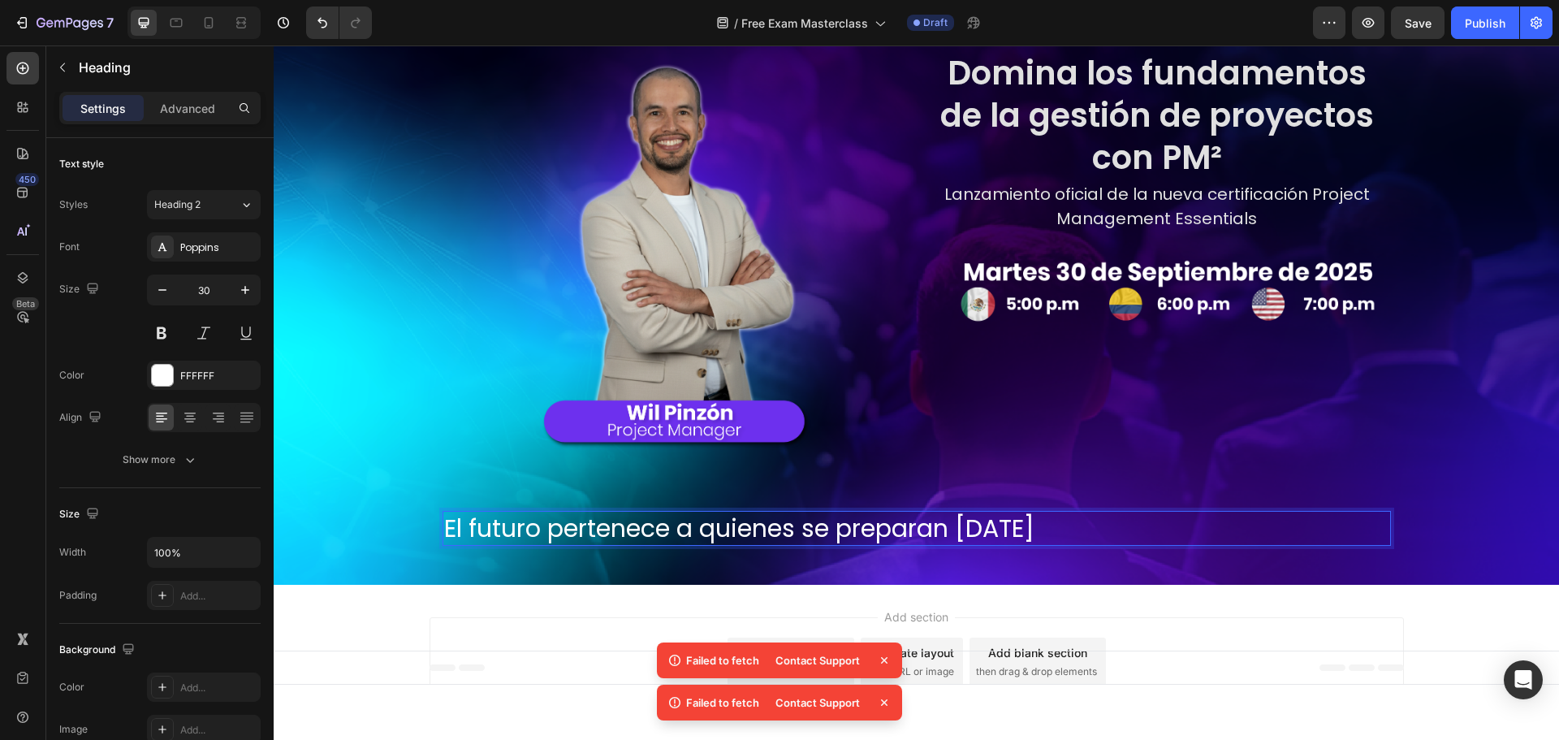
click at [613, 529] on p "El futuro pertenece a quienes se preparan hoy" at bounding box center [916, 528] width 945 height 32
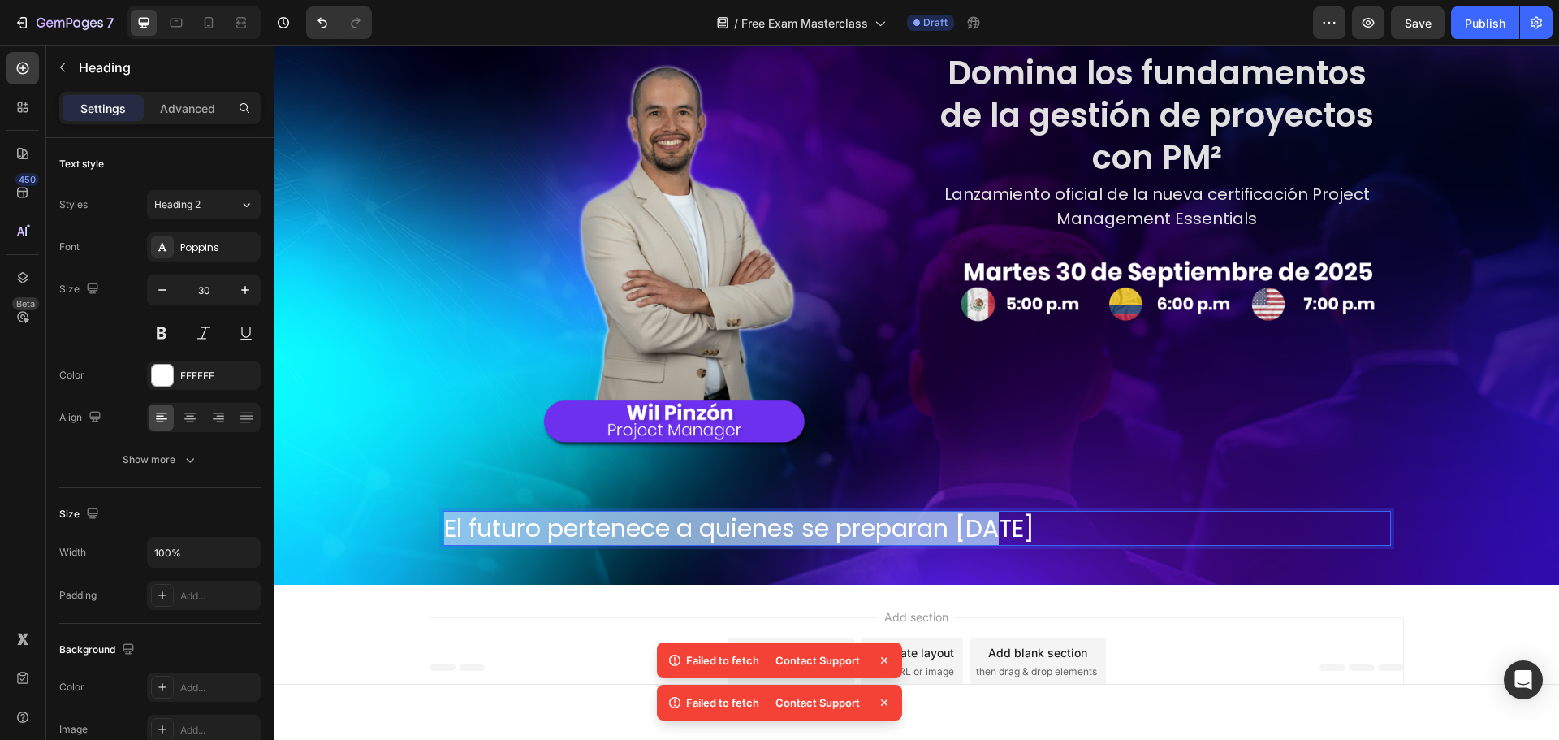
click at [613, 529] on p "El futuro pertenece a quienes se preparan hoy" at bounding box center [916, 528] width 945 height 32
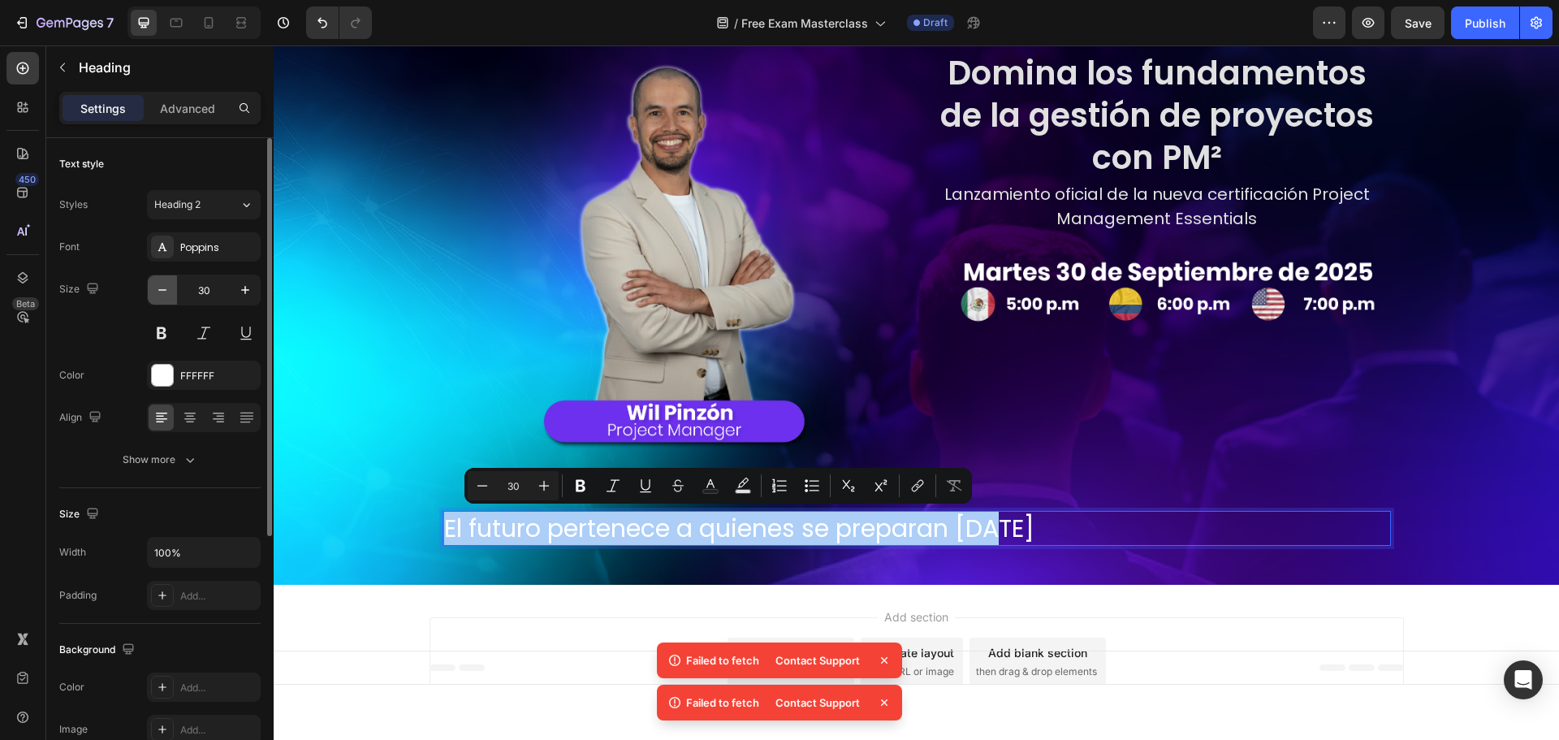
click at [166, 294] on icon "button" at bounding box center [162, 290] width 16 height 16
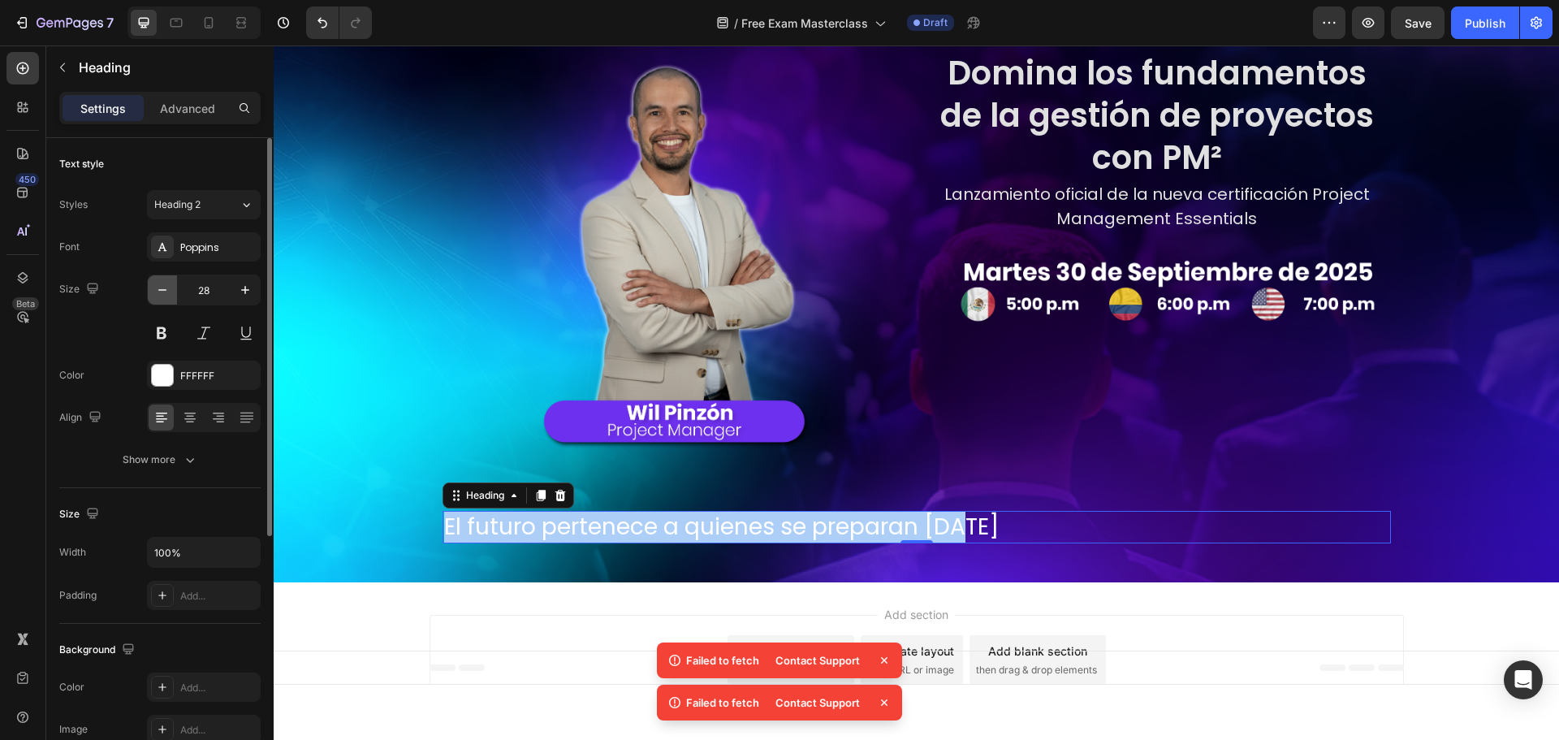
click at [166, 294] on icon "button" at bounding box center [162, 290] width 16 height 16
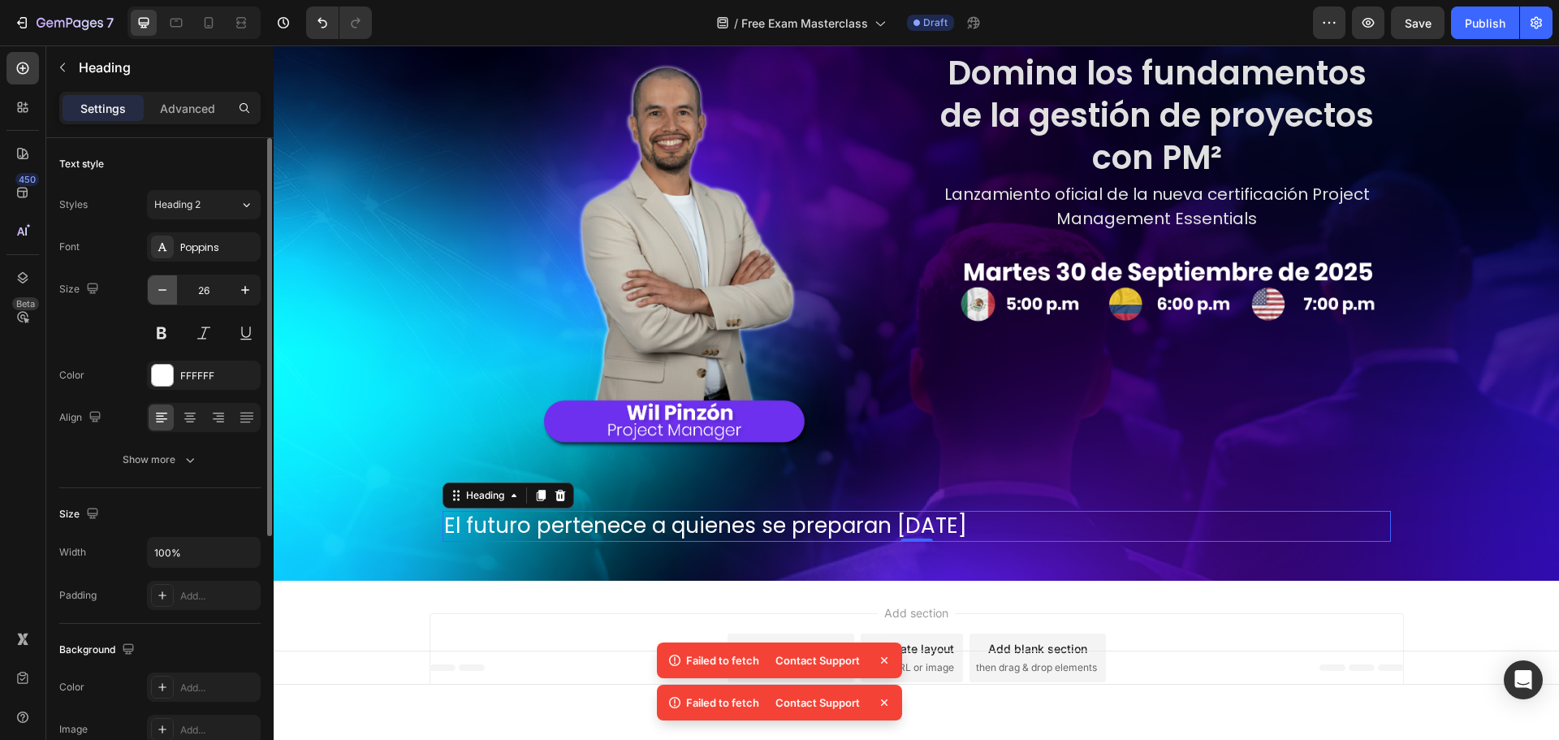
click at [166, 294] on icon "button" at bounding box center [162, 290] width 16 height 16
type input "25"
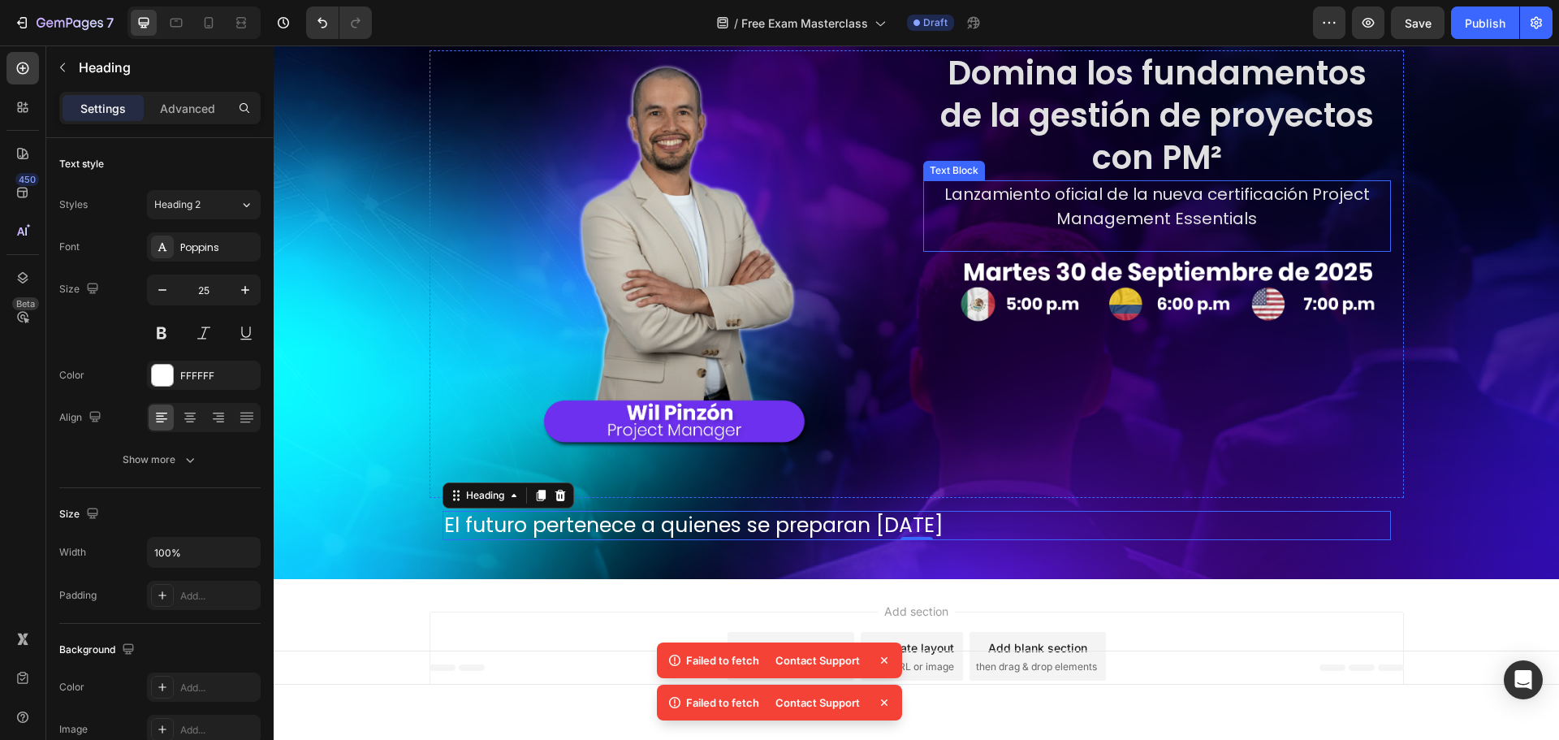
click at [1237, 221] on p "Lanzamiento oficial de la nueva certificación Project Management Essentials" at bounding box center [1157, 206] width 464 height 49
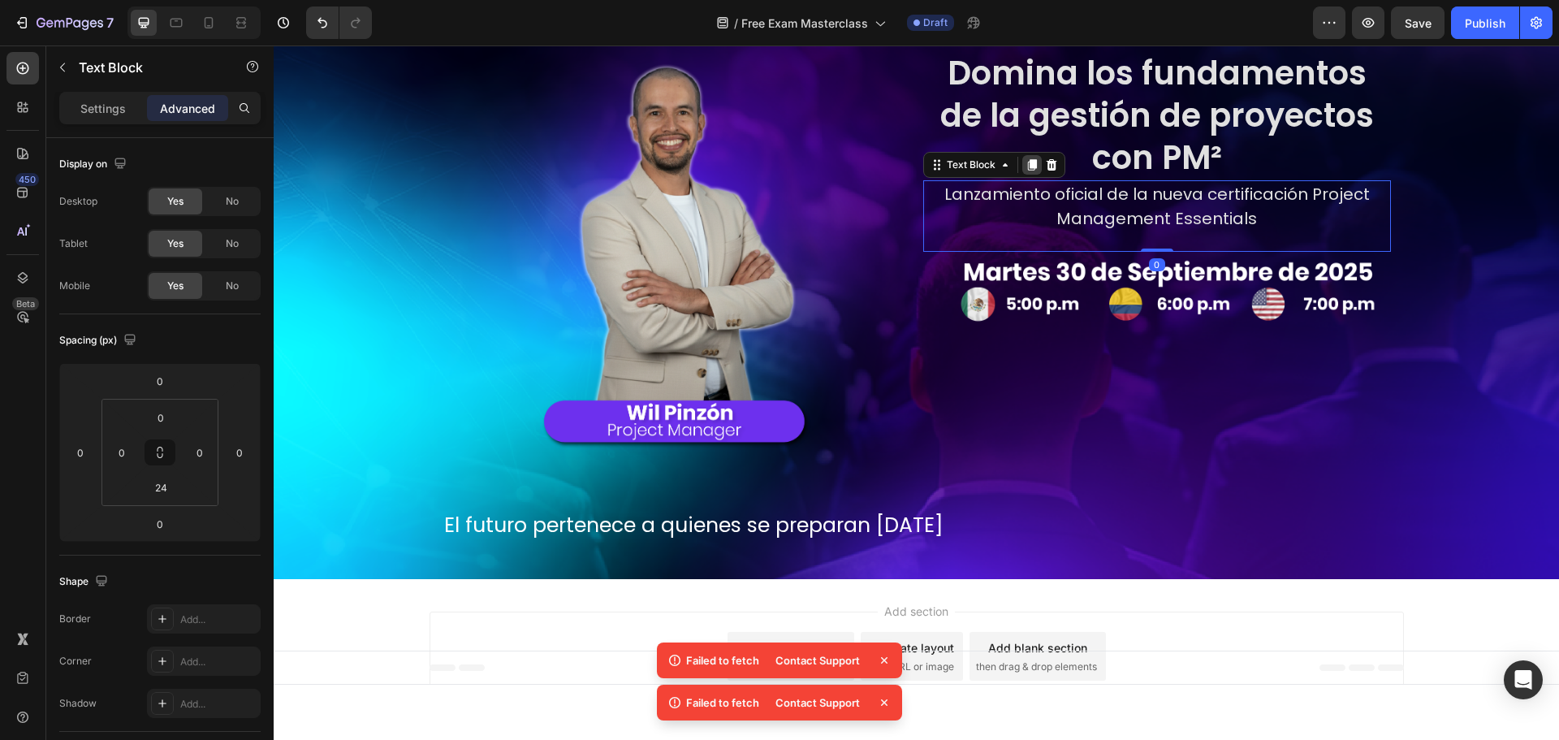
click at [1030, 170] on icon at bounding box center [1031, 164] width 13 height 13
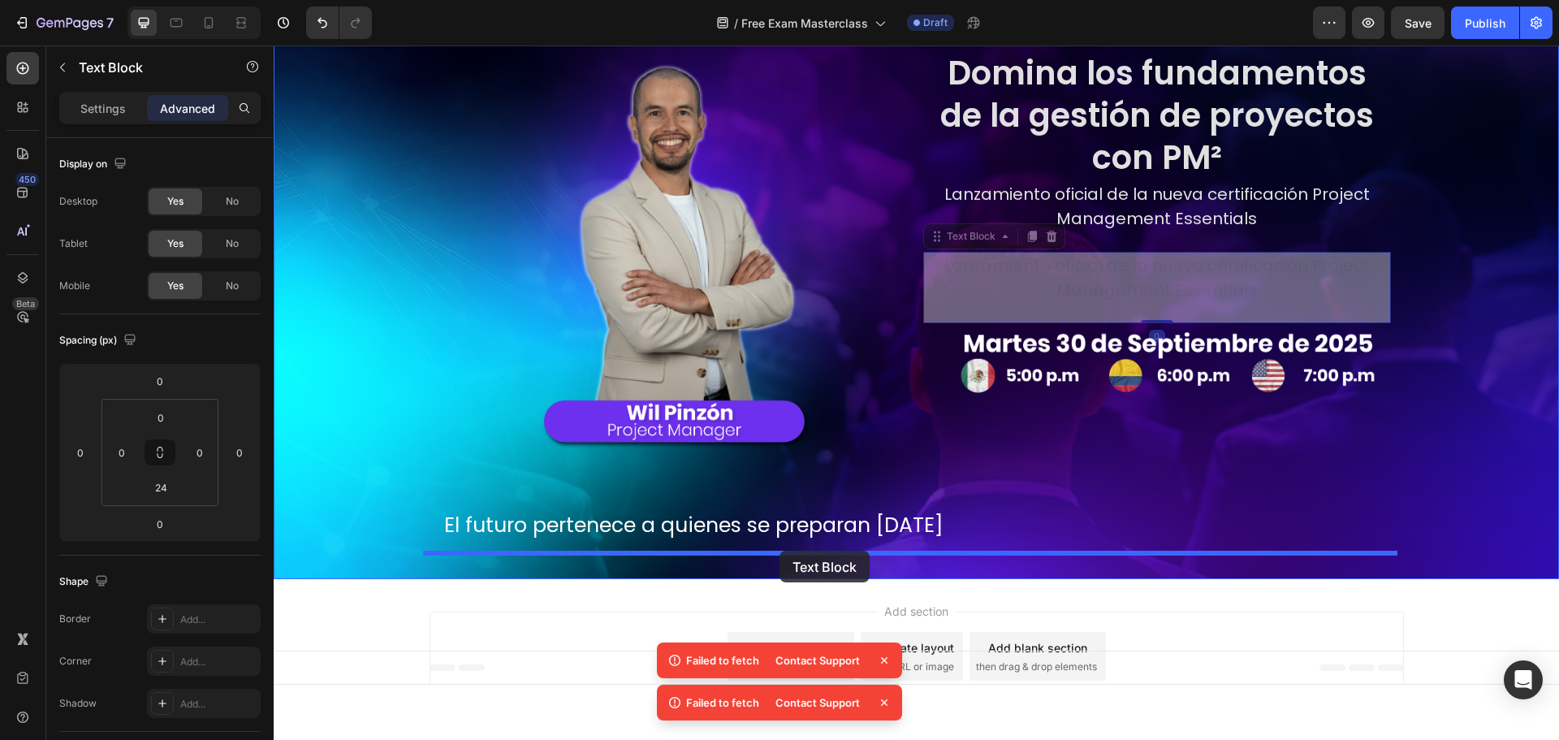
drag, startPoint x: 943, startPoint y: 238, endPoint x: 779, endPoint y: 550, distance: 352.6
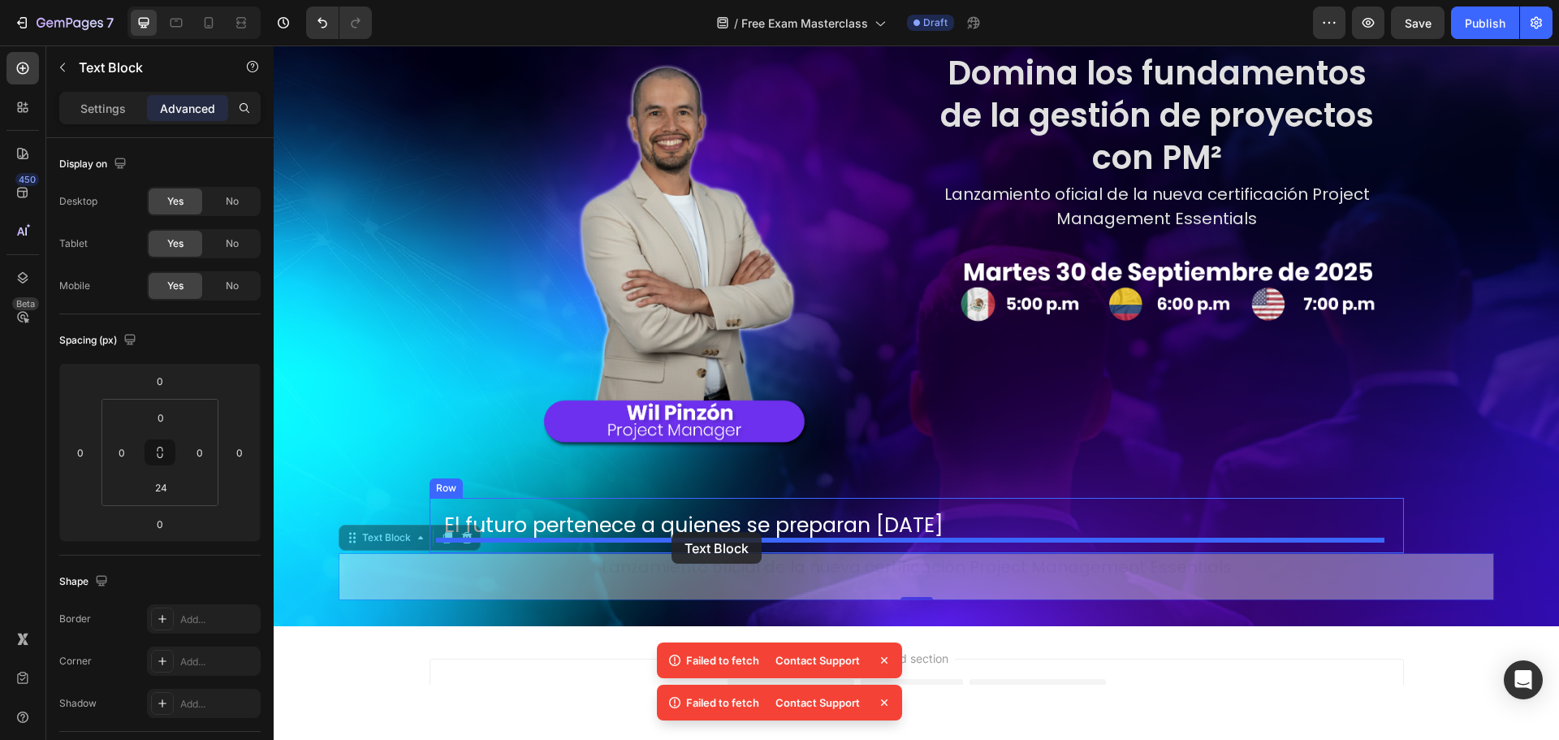
drag, startPoint x: 408, startPoint y: 542, endPoint x: 671, endPoint y: 532, distance: 263.2
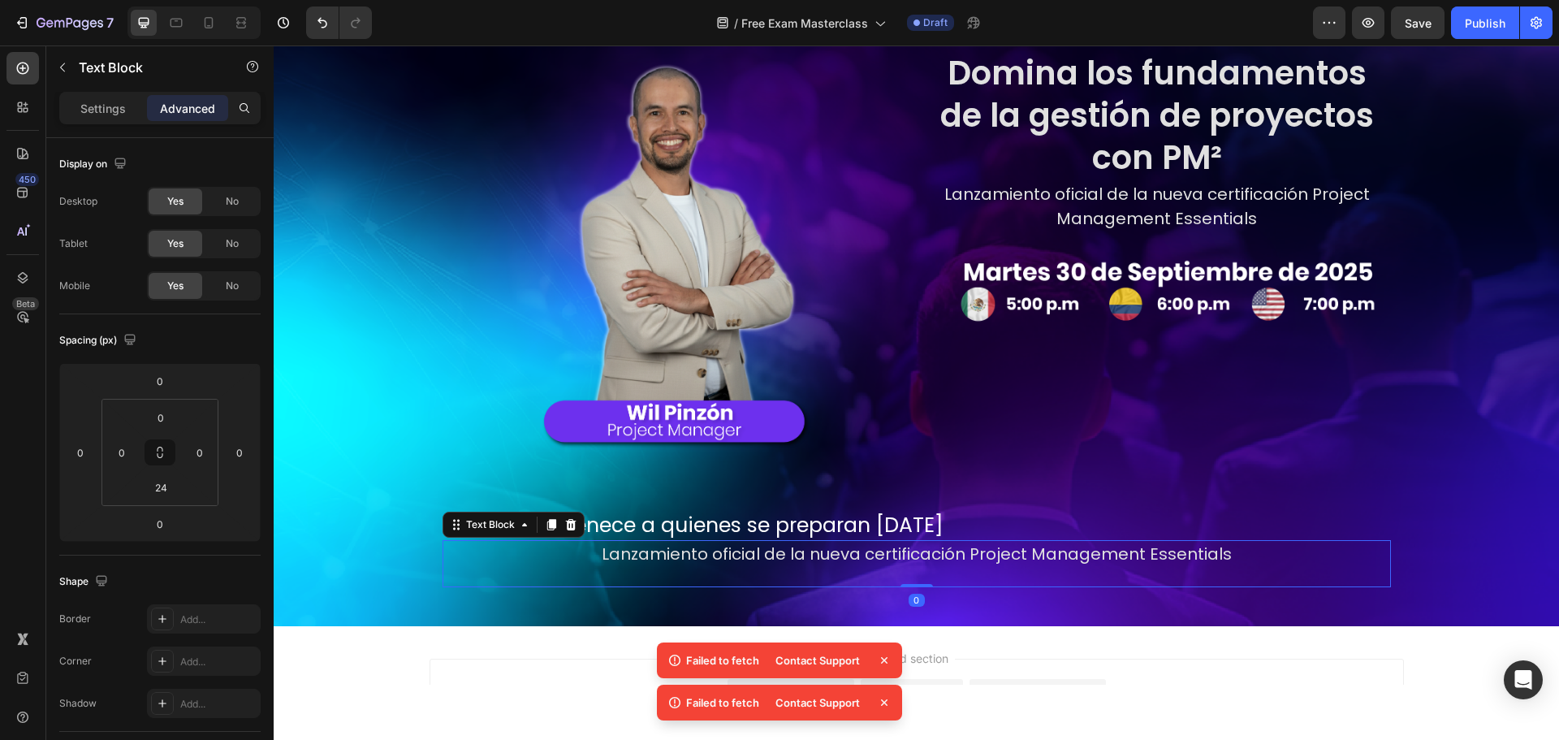
click at [686, 563] on p "Lanzamiento oficial de la nueva certificación Project Management Essentials" at bounding box center [916, 554] width 945 height 24
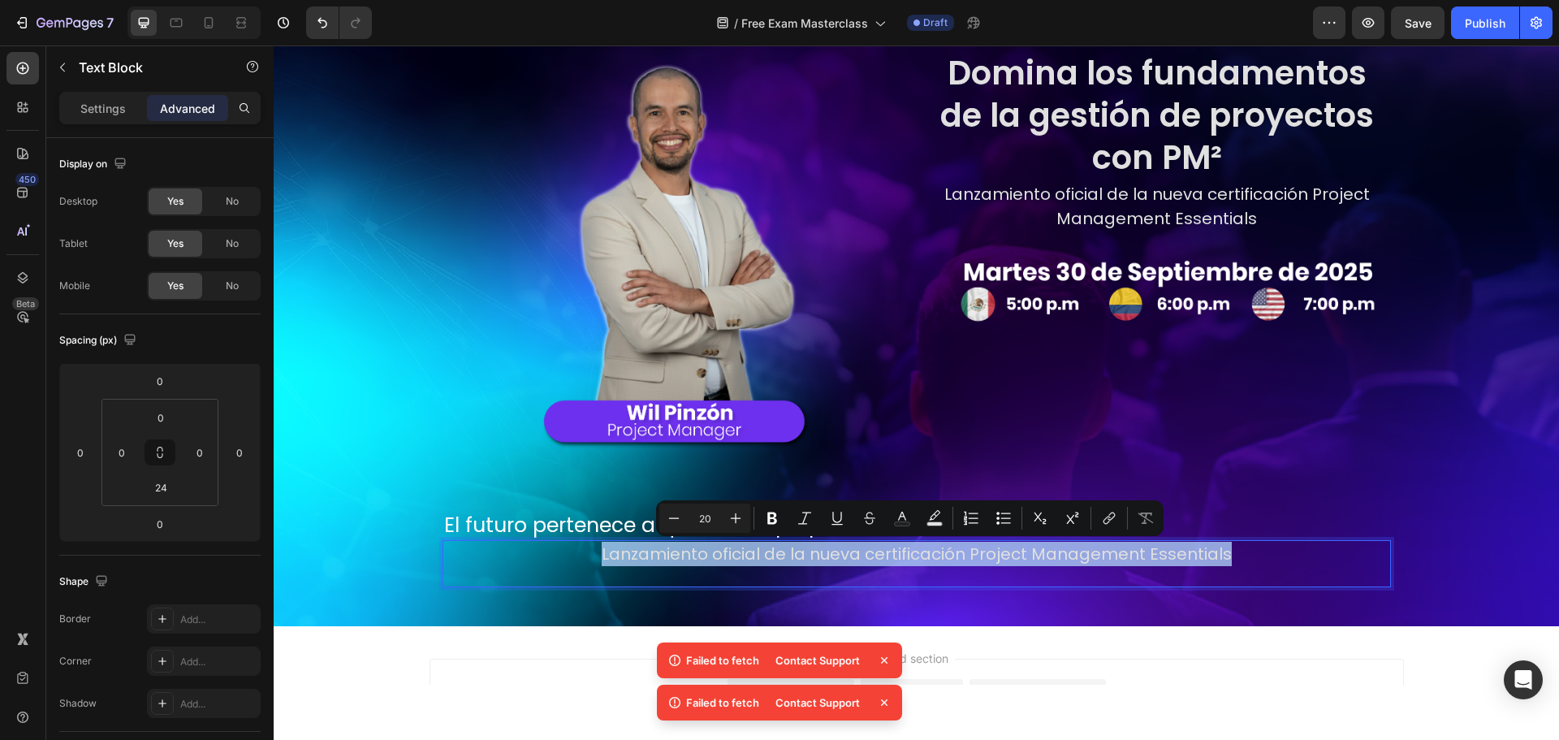
type input "11"
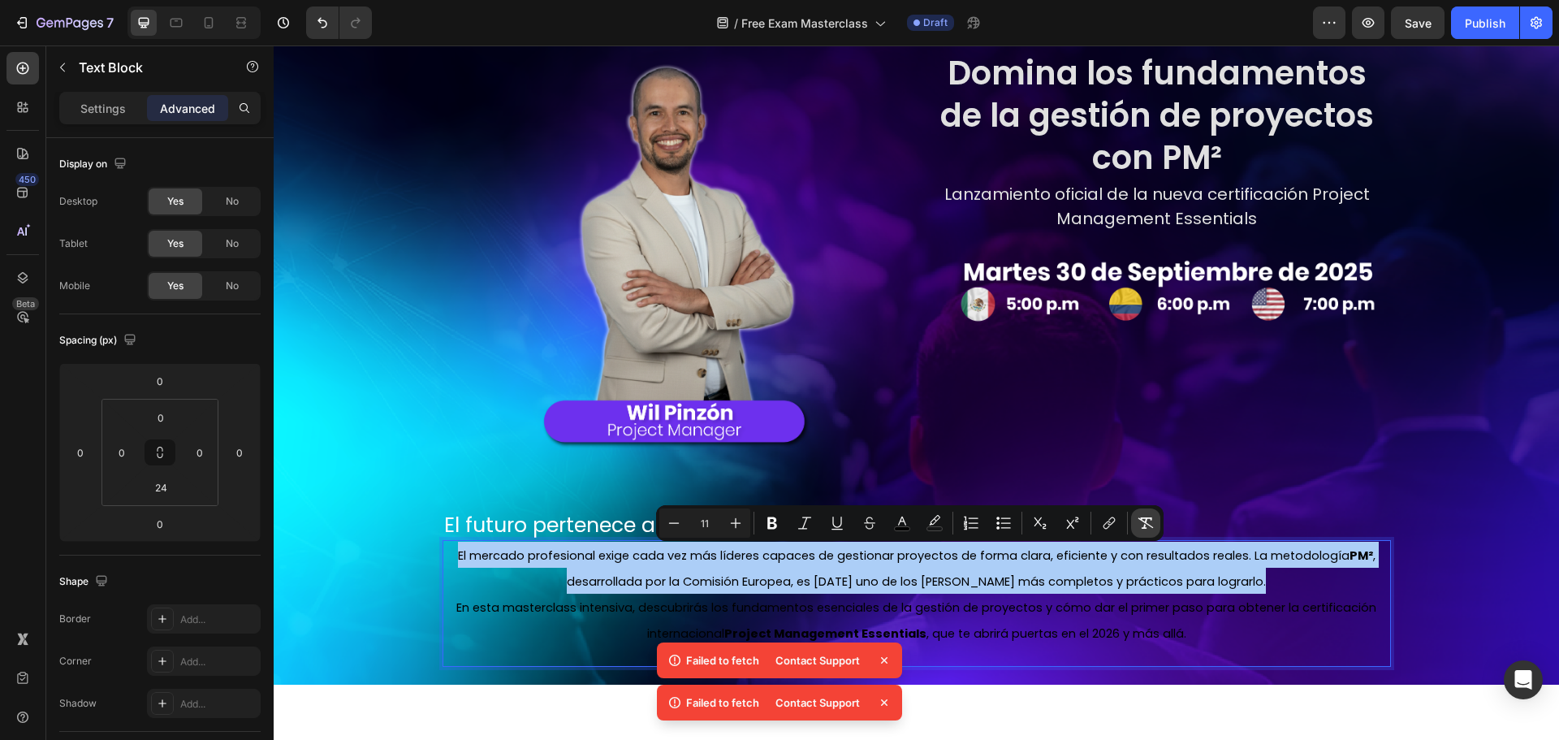
click at [1140, 529] on icon "Editor contextual toolbar" at bounding box center [1145, 523] width 16 height 16
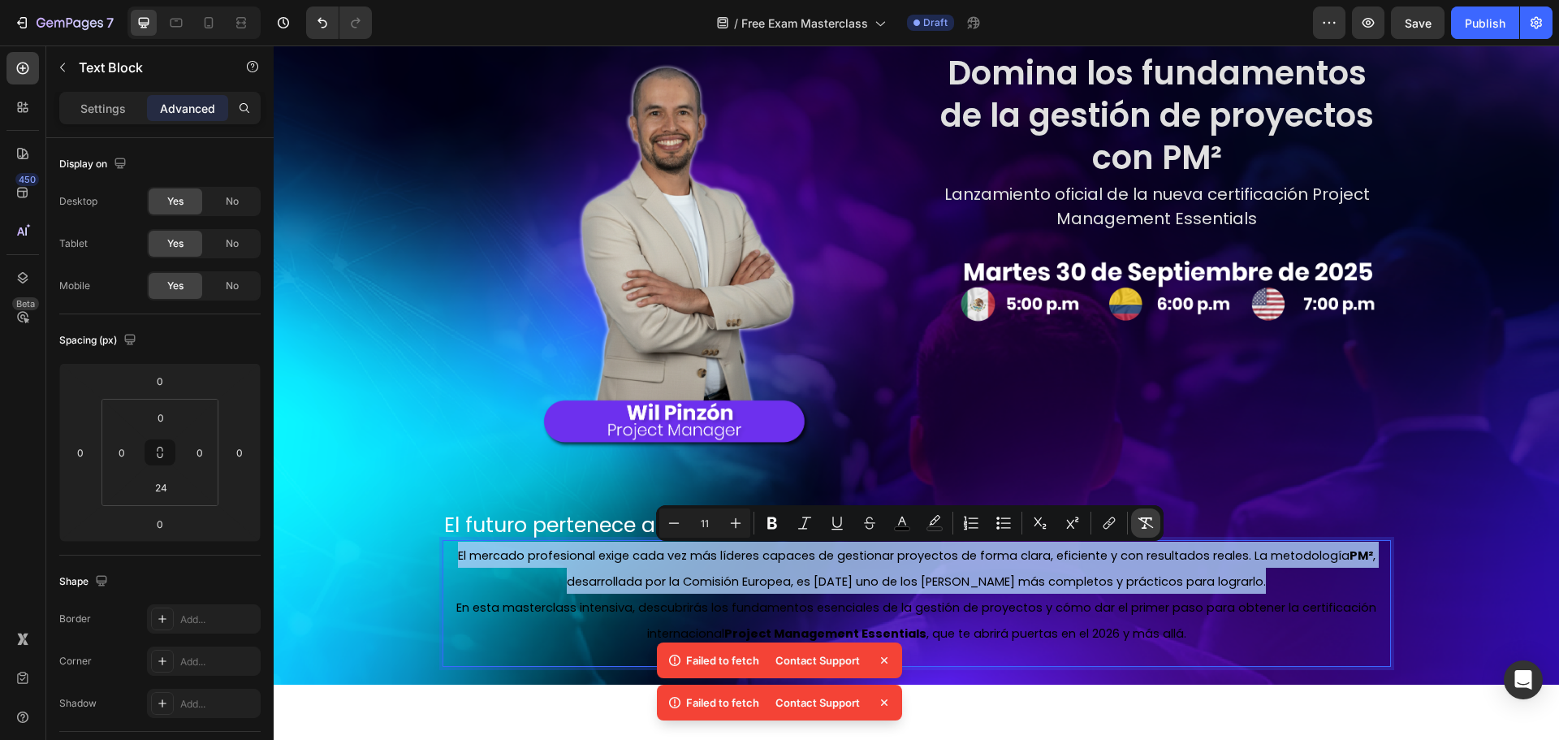
type input "20"
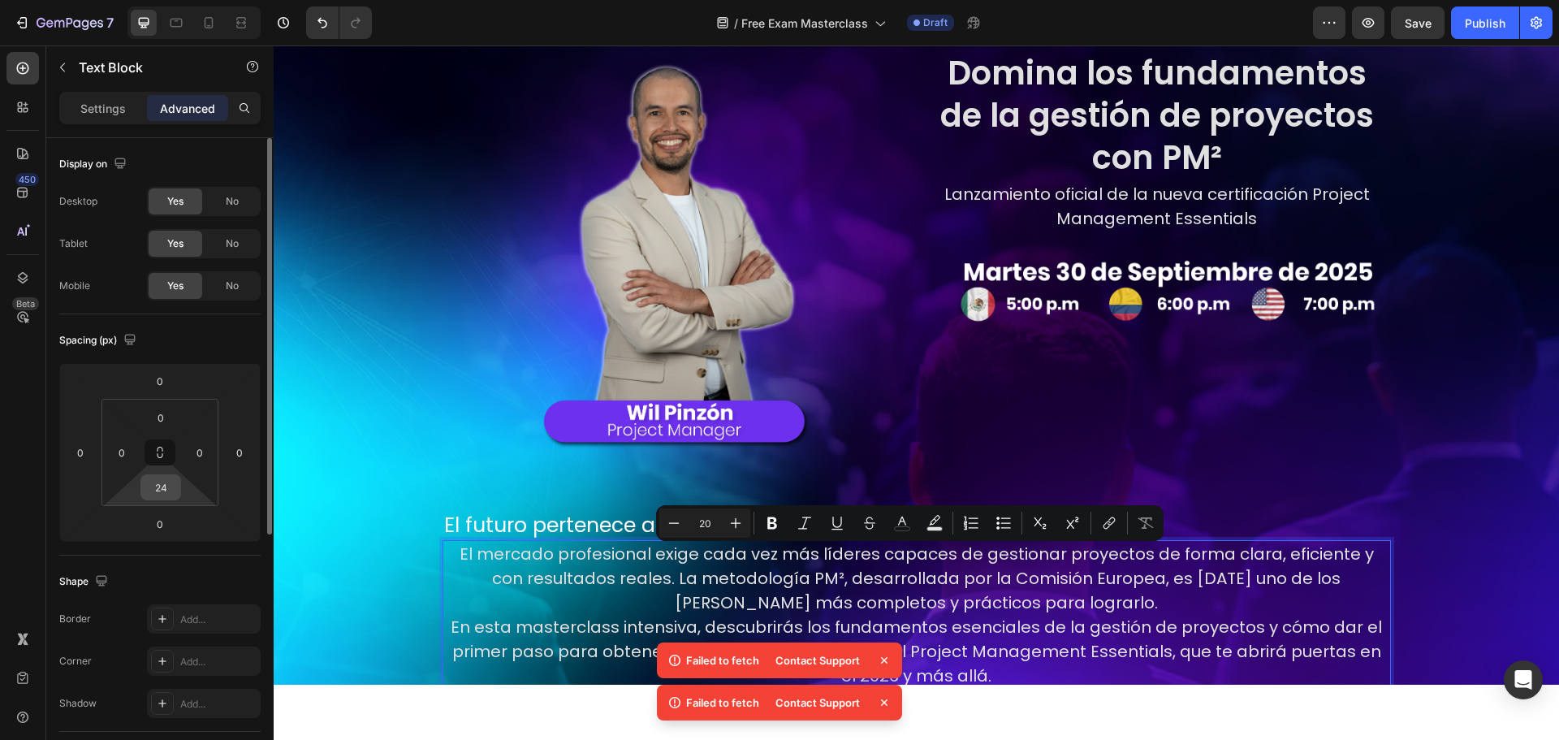
click at [179, 489] on div "24" at bounding box center [160, 487] width 41 height 26
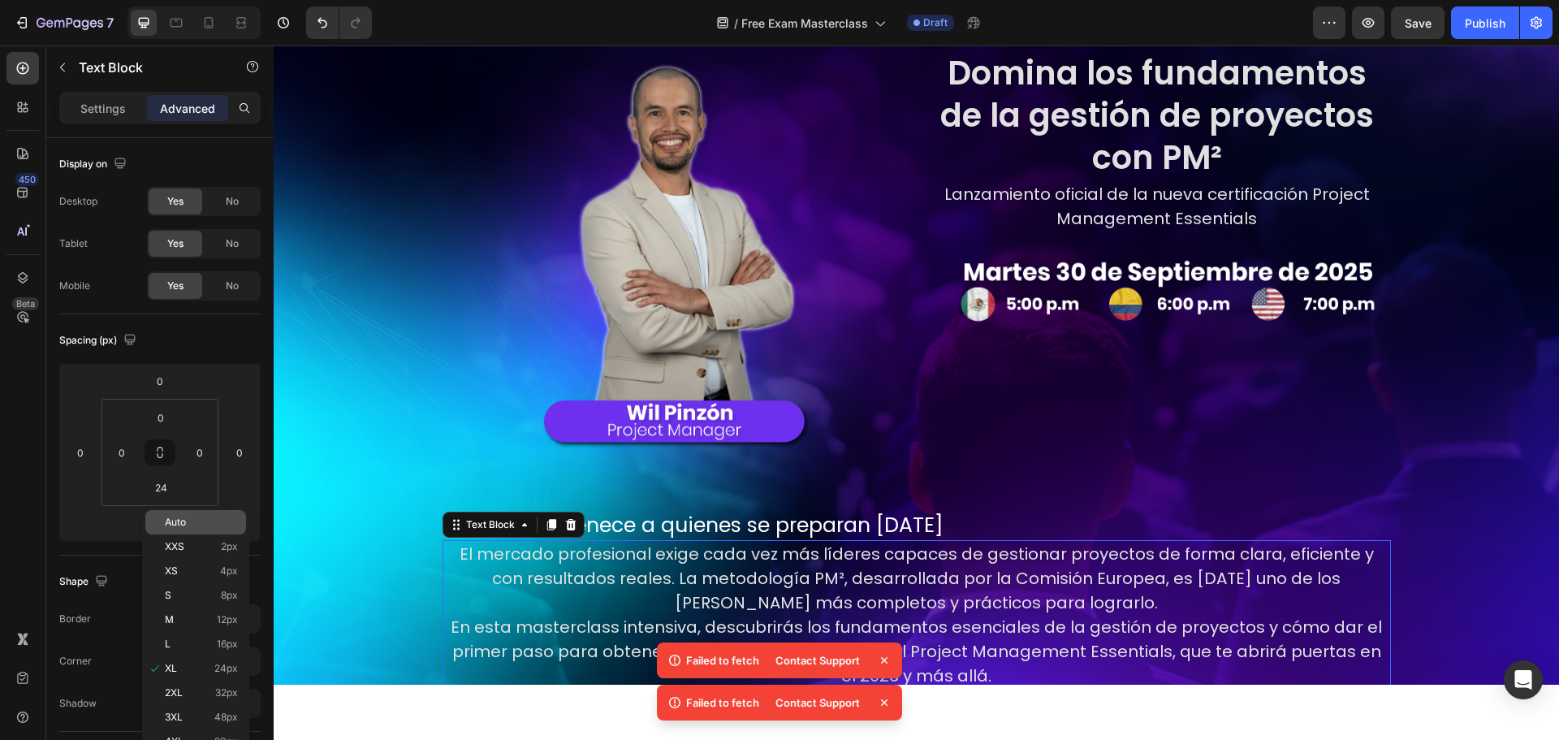
click at [187, 515] on div "Auto" at bounding box center [195, 522] width 101 height 24
type input "Auto"
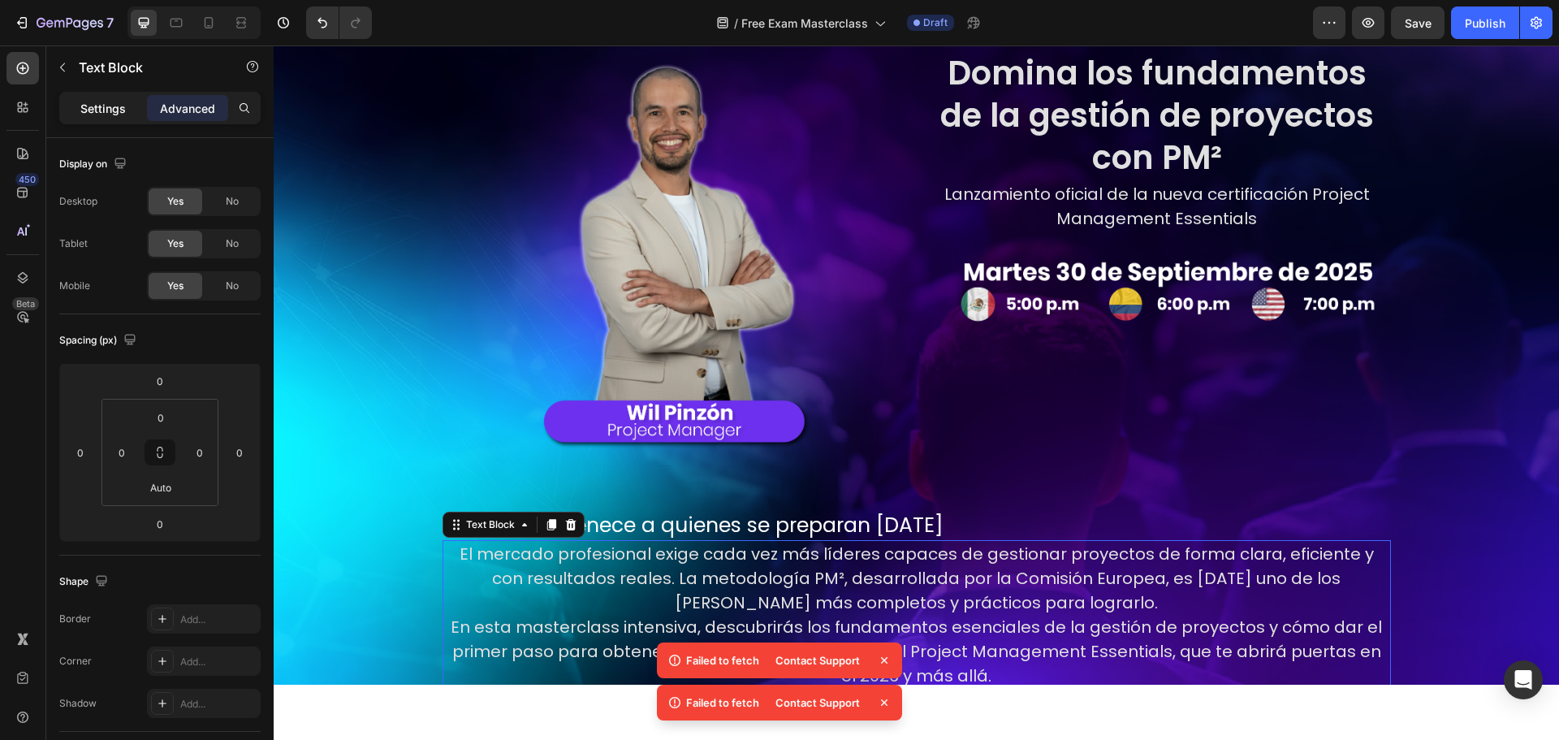
click at [90, 110] on p "Settings" at bounding box center [102, 108] width 45 height 17
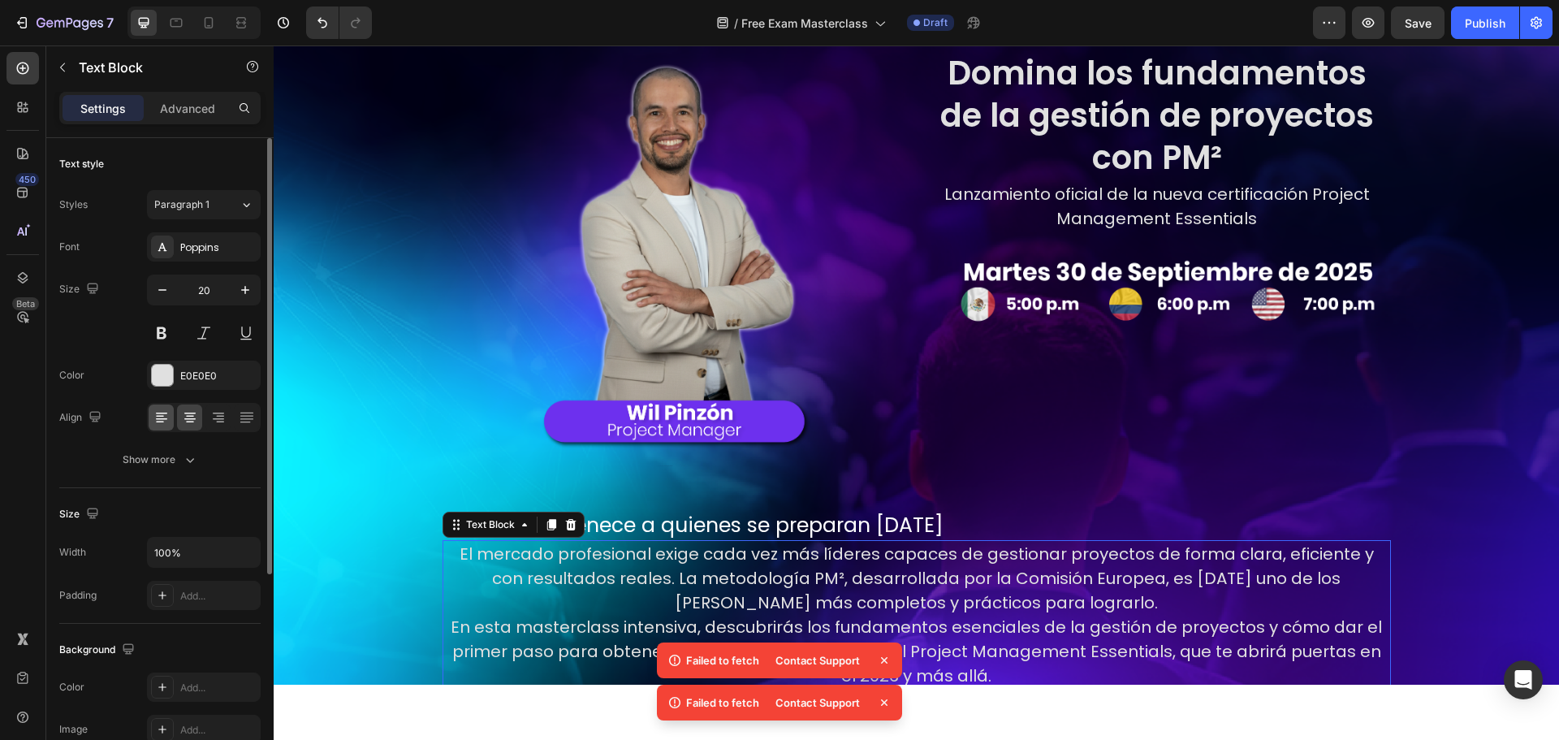
click at [164, 425] on icon at bounding box center [161, 417] width 16 height 16
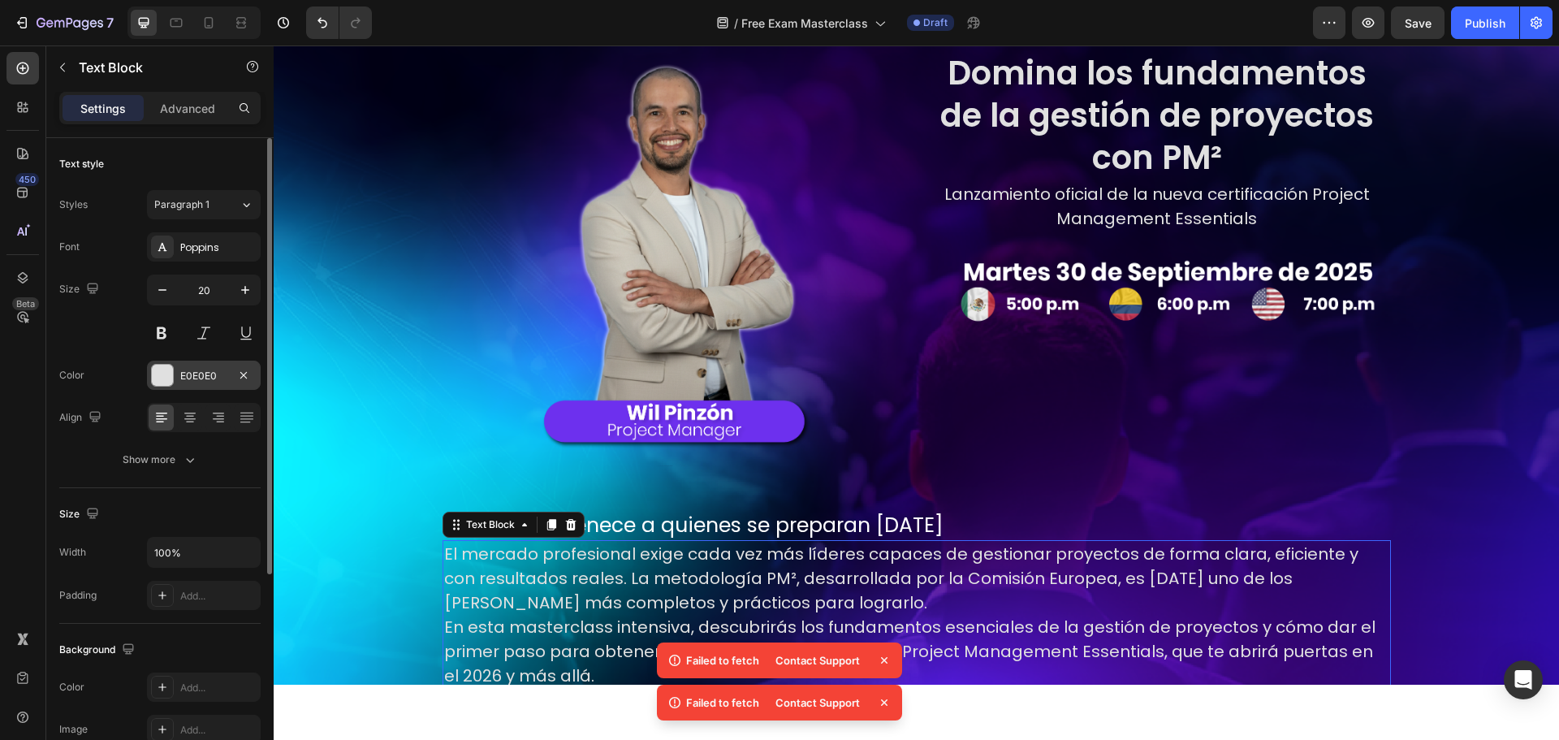
click at [155, 377] on div at bounding box center [162, 375] width 21 height 21
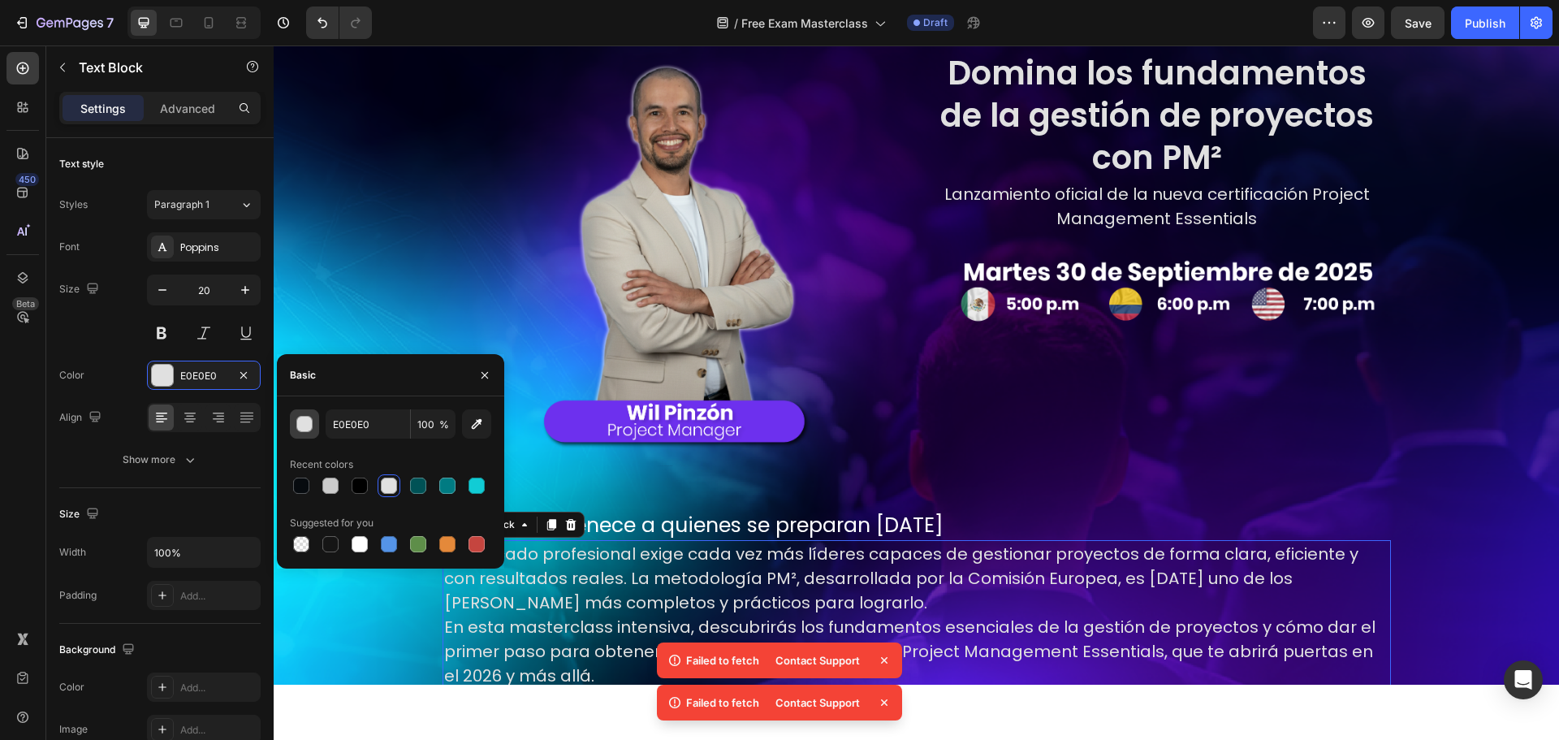
click at [296, 422] on button "button" at bounding box center [304, 423] width 29 height 29
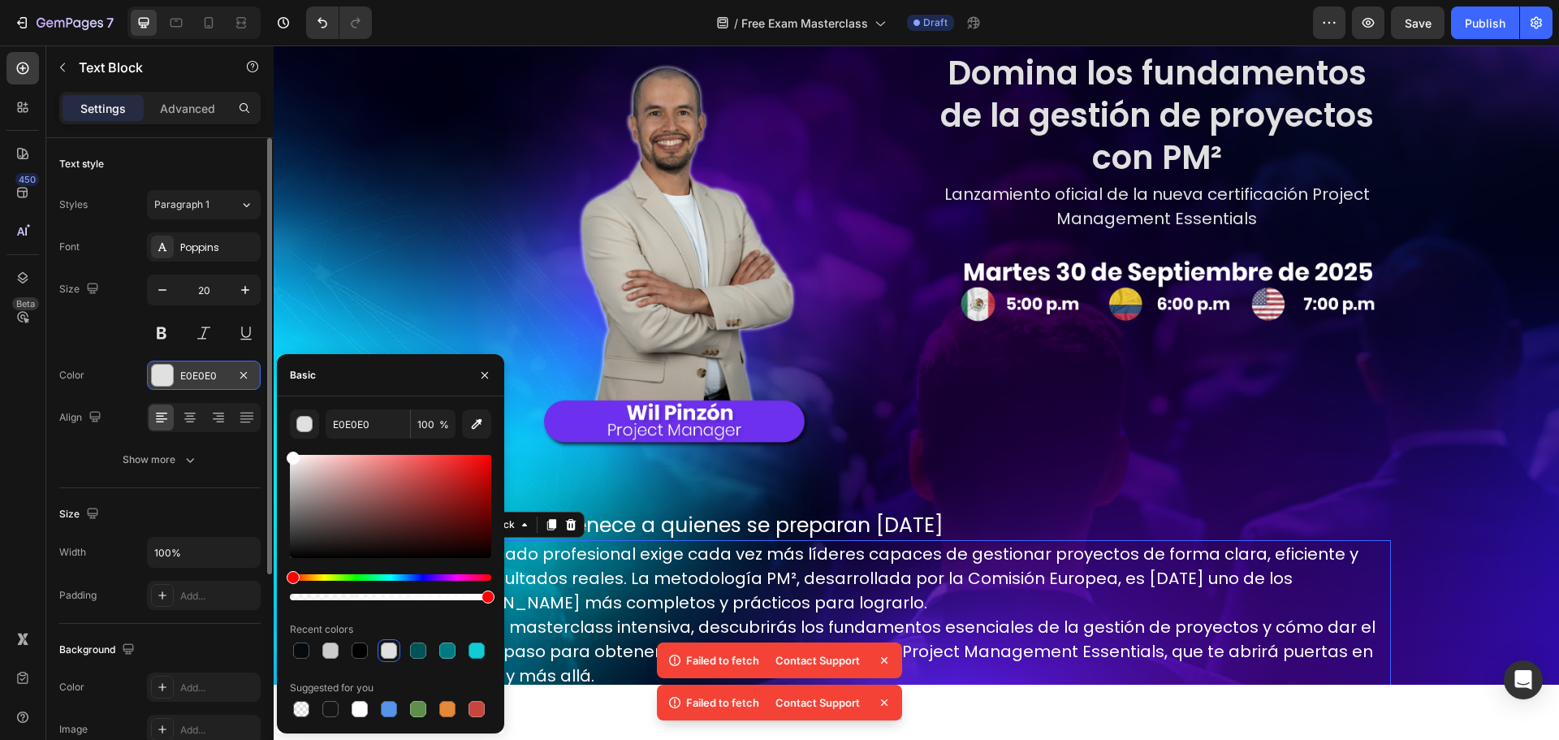
drag, startPoint x: 313, startPoint y: 476, endPoint x: 193, endPoint y: 386, distance: 150.2
click at [206, 400] on div "450 Beta Sections(18) Elements(83) Section Element Hero Section Product Detail …" at bounding box center [137, 392] width 274 height 694
click at [128, 342] on div "Size 20" at bounding box center [159, 310] width 201 height 73
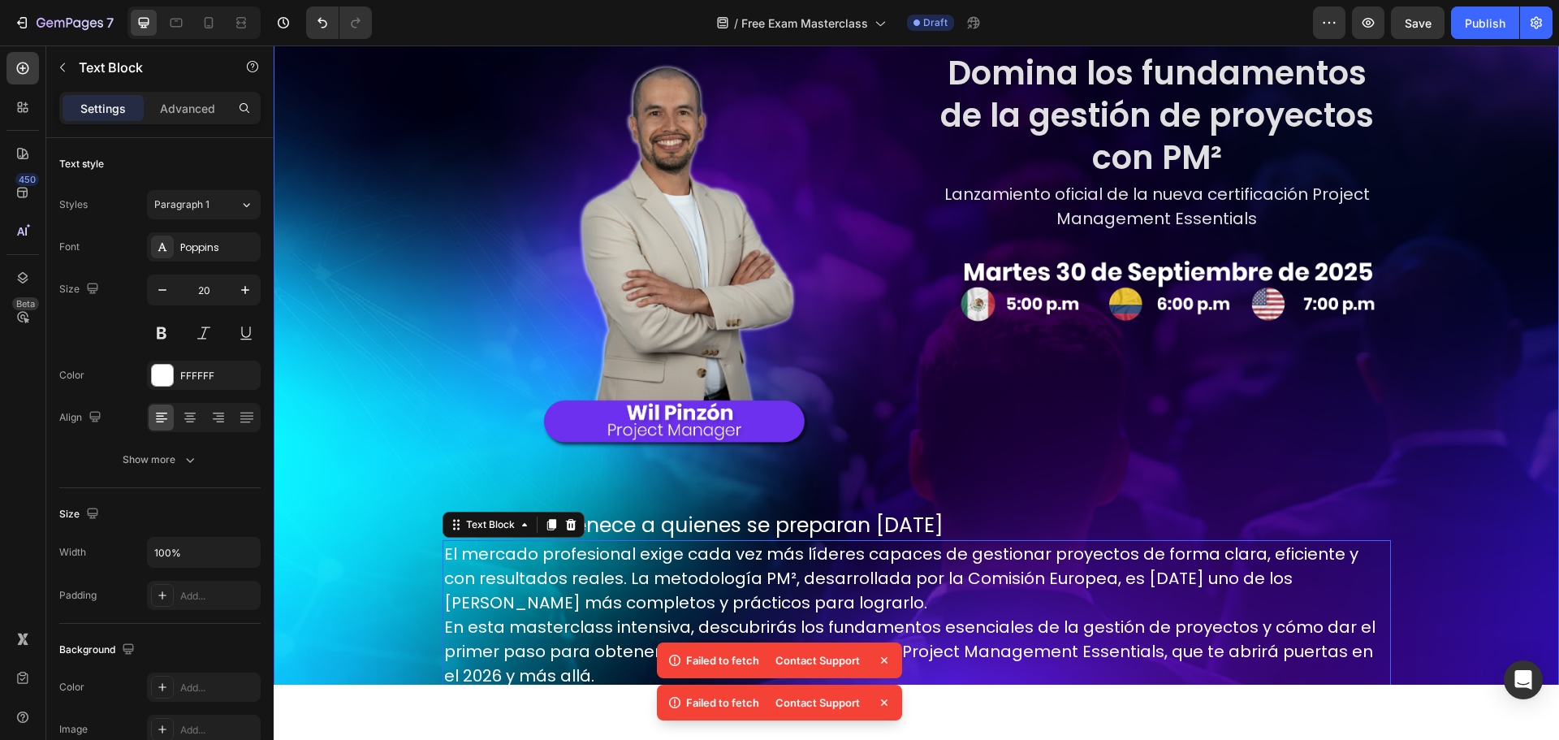
click at [340, 488] on div "Image Row Image Row Domina los fundamentos de la gestión de proyectos con PM² H…" at bounding box center [916, 335] width 1155 height 736
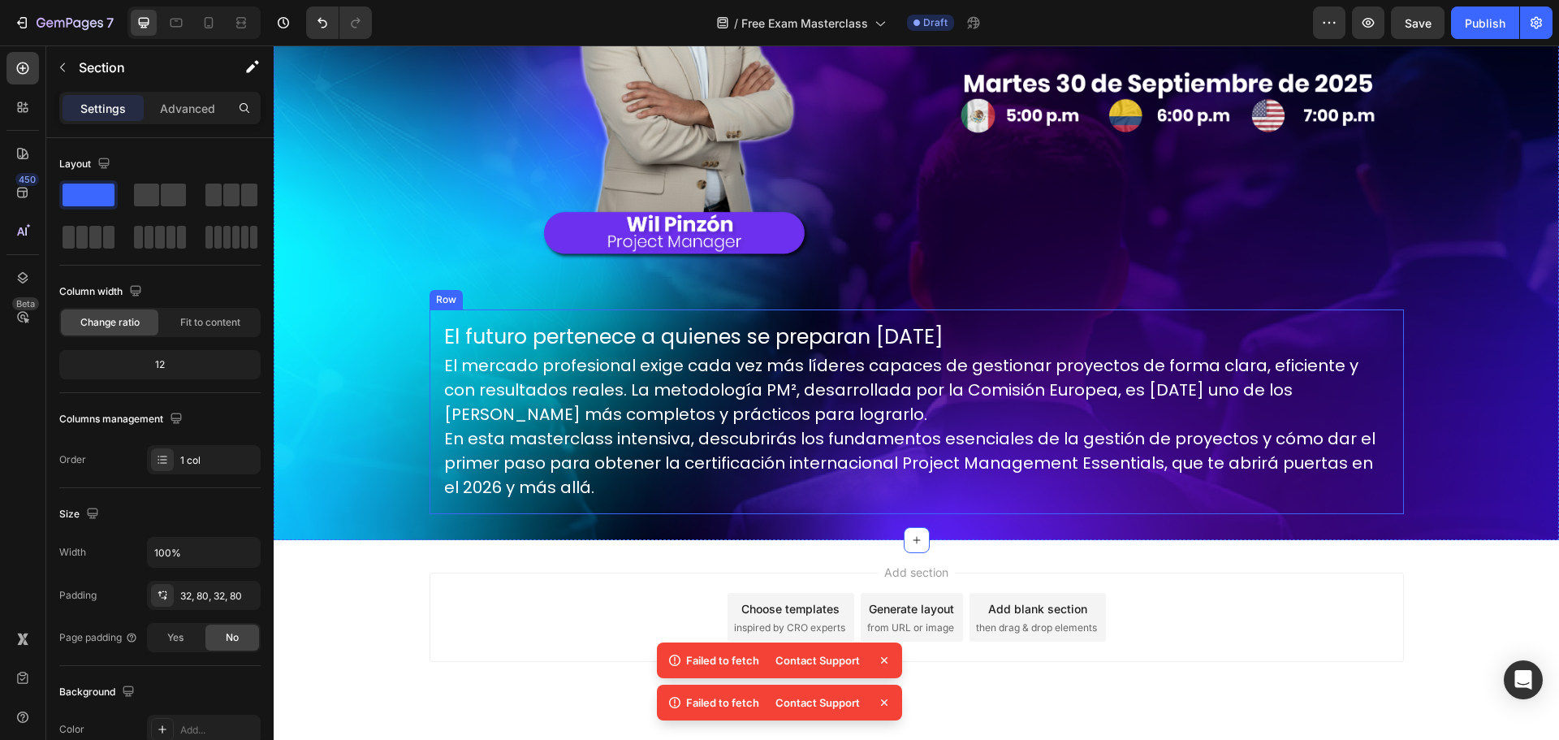
scroll to position [377, 0]
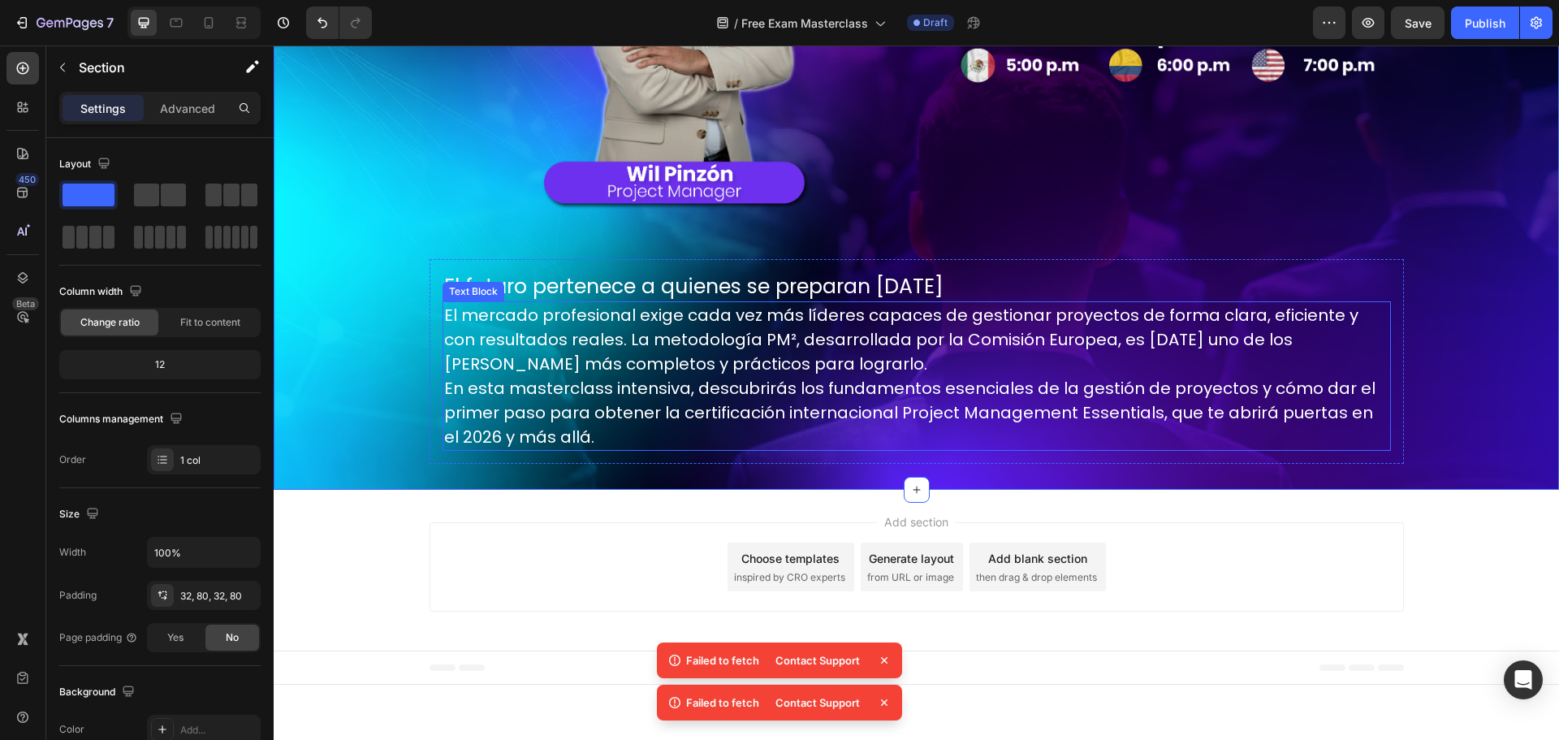
click at [633, 373] on p "El mercado profesional exige cada vez más líderes capaces de gestionar proyecto…" at bounding box center [916, 339] width 945 height 73
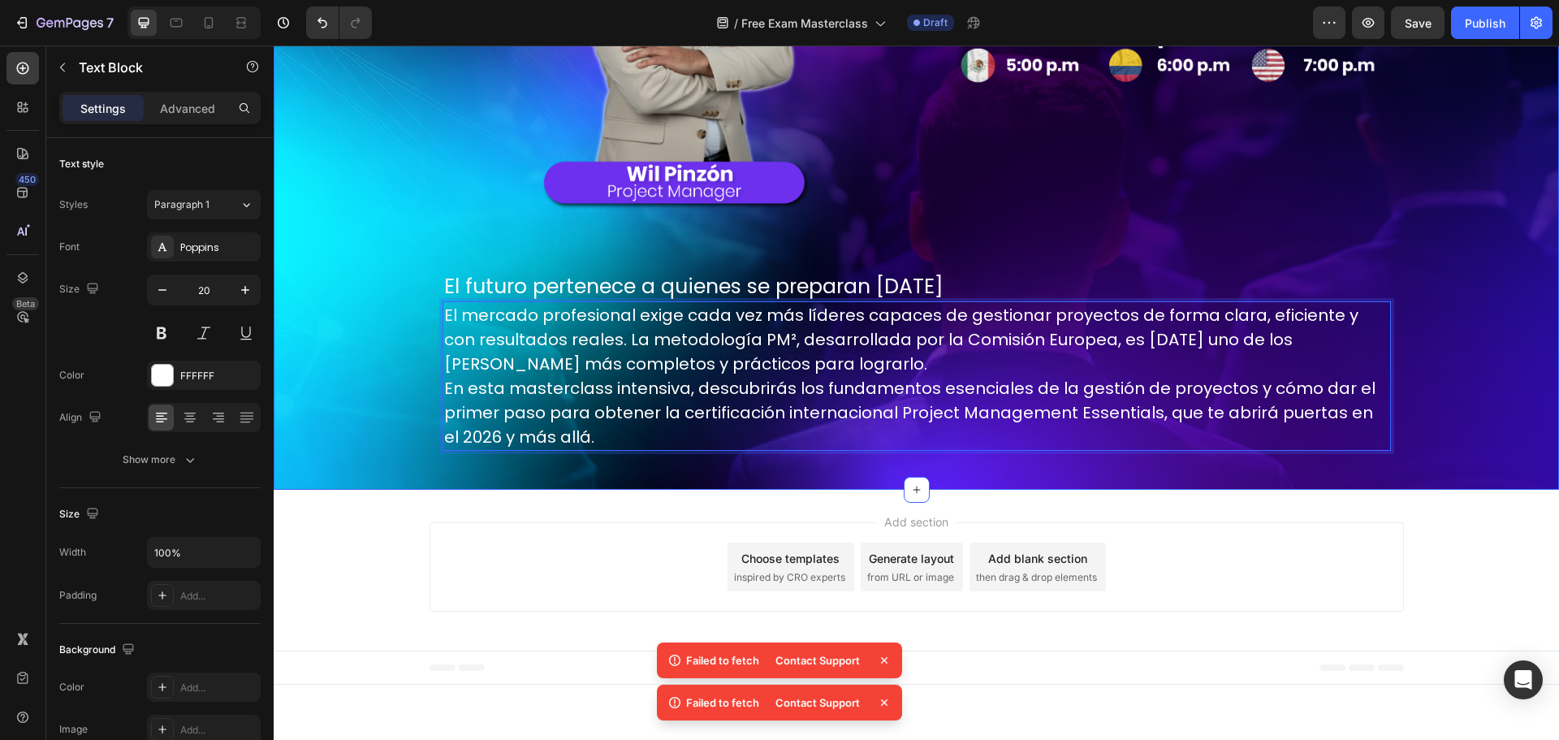
click at [386, 377] on div "Image Row Image Row Domina los fundamentos de la gestión de proyectos con PM² H…" at bounding box center [916, 96] width 1155 height 736
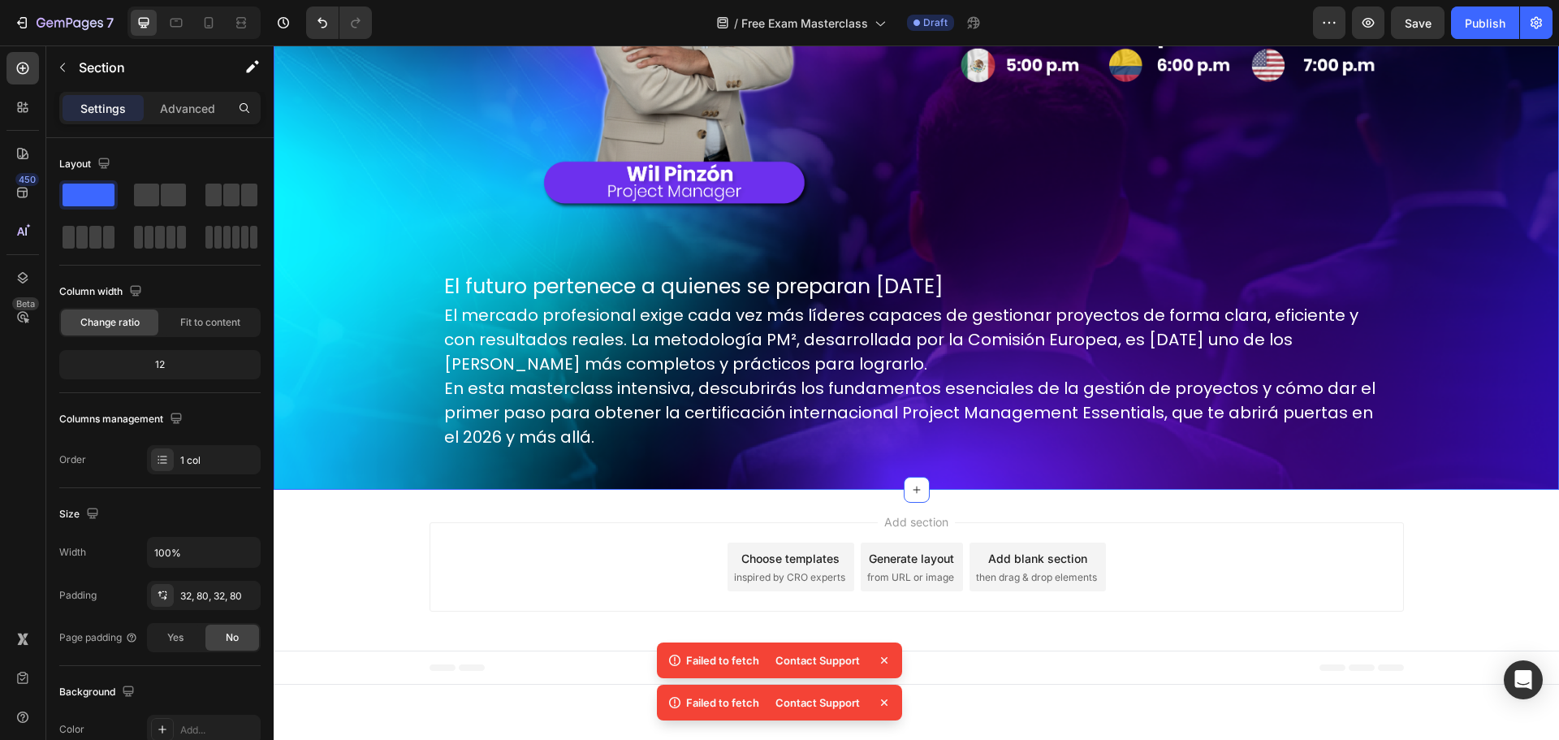
click at [482, 382] on p "En esta masterclass intensiva, descubrirás los fundamentos esenciales de la ges…" at bounding box center [916, 412] width 945 height 73
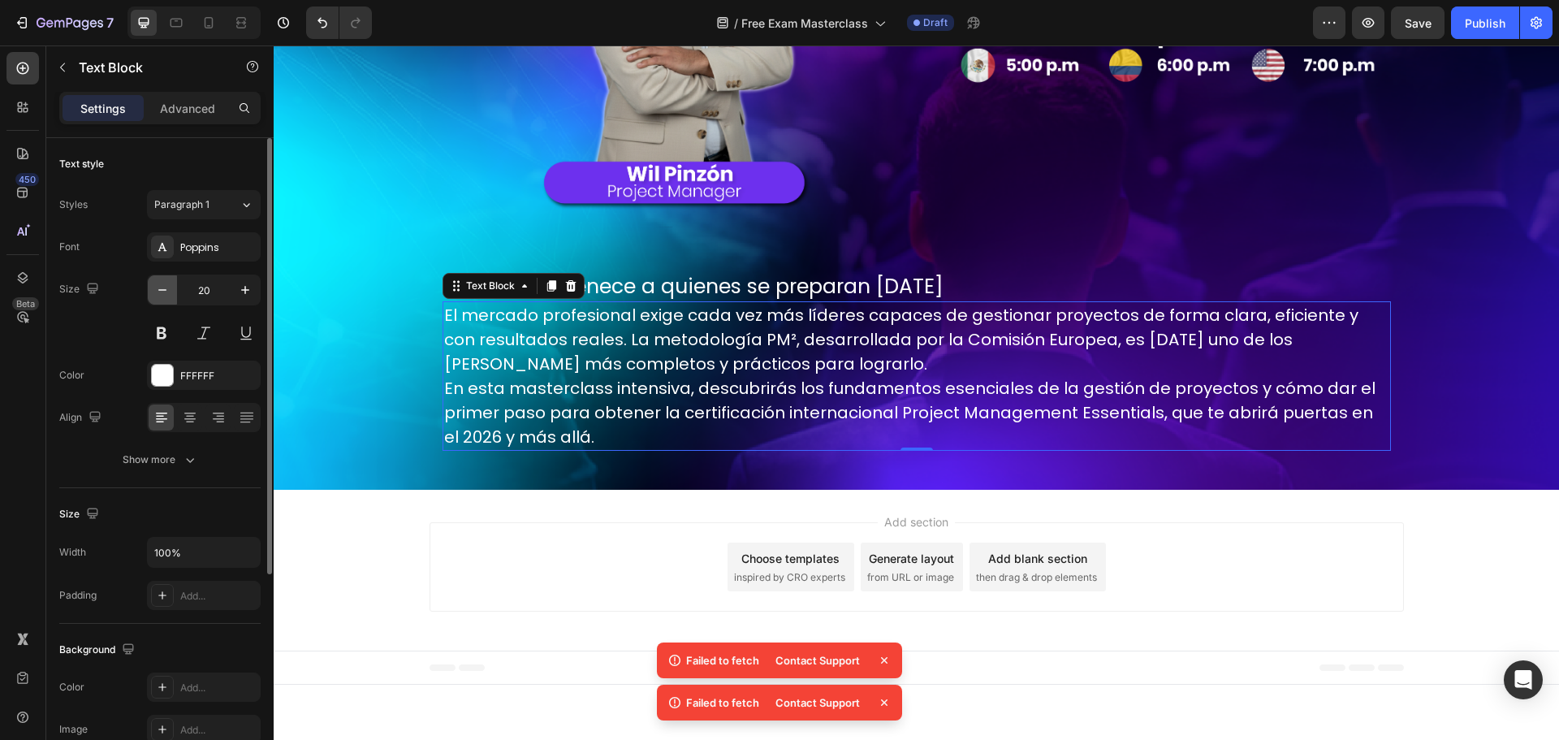
click at [162, 297] on icon "button" at bounding box center [162, 290] width 16 height 16
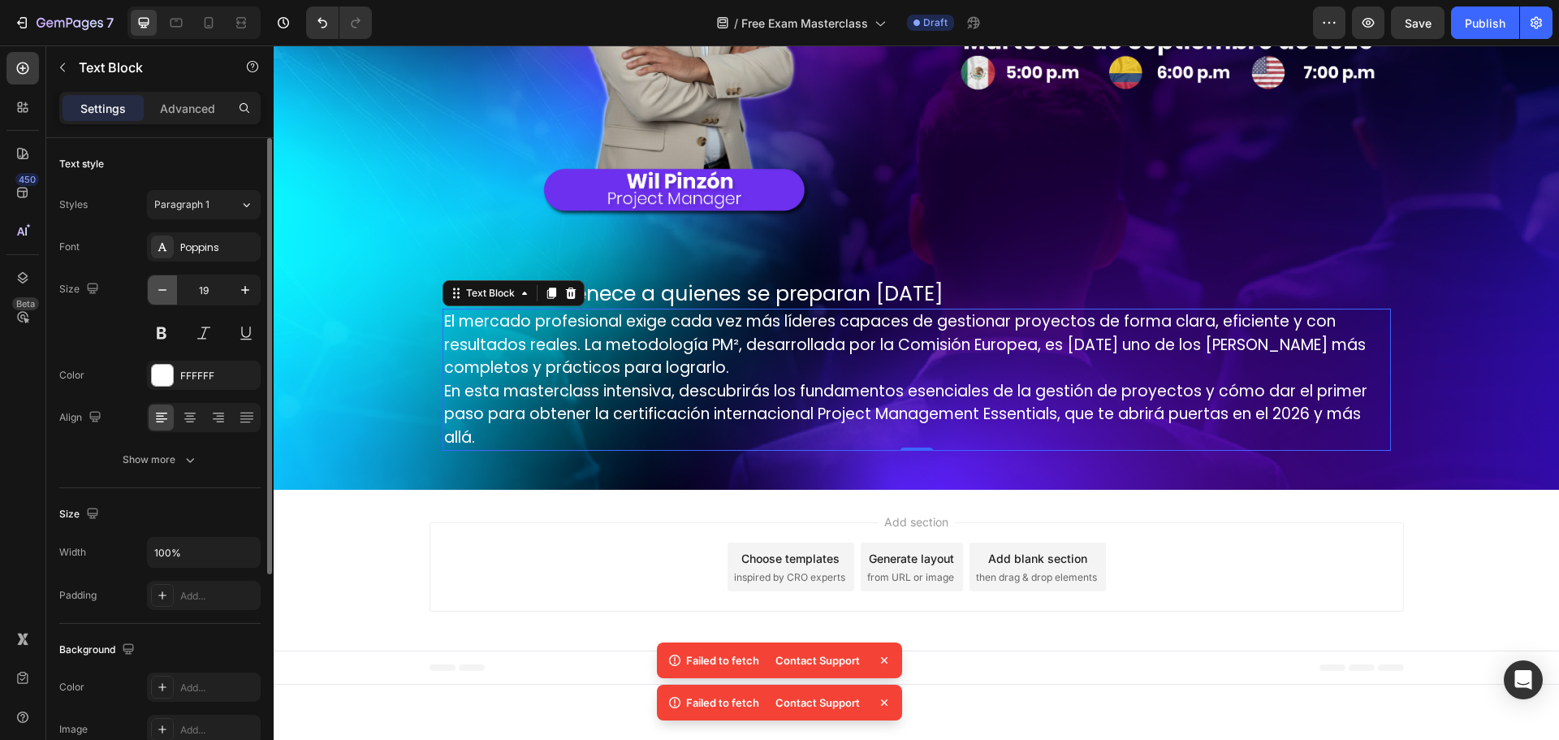
click at [162, 297] on icon "button" at bounding box center [162, 290] width 16 height 16
type input "18"
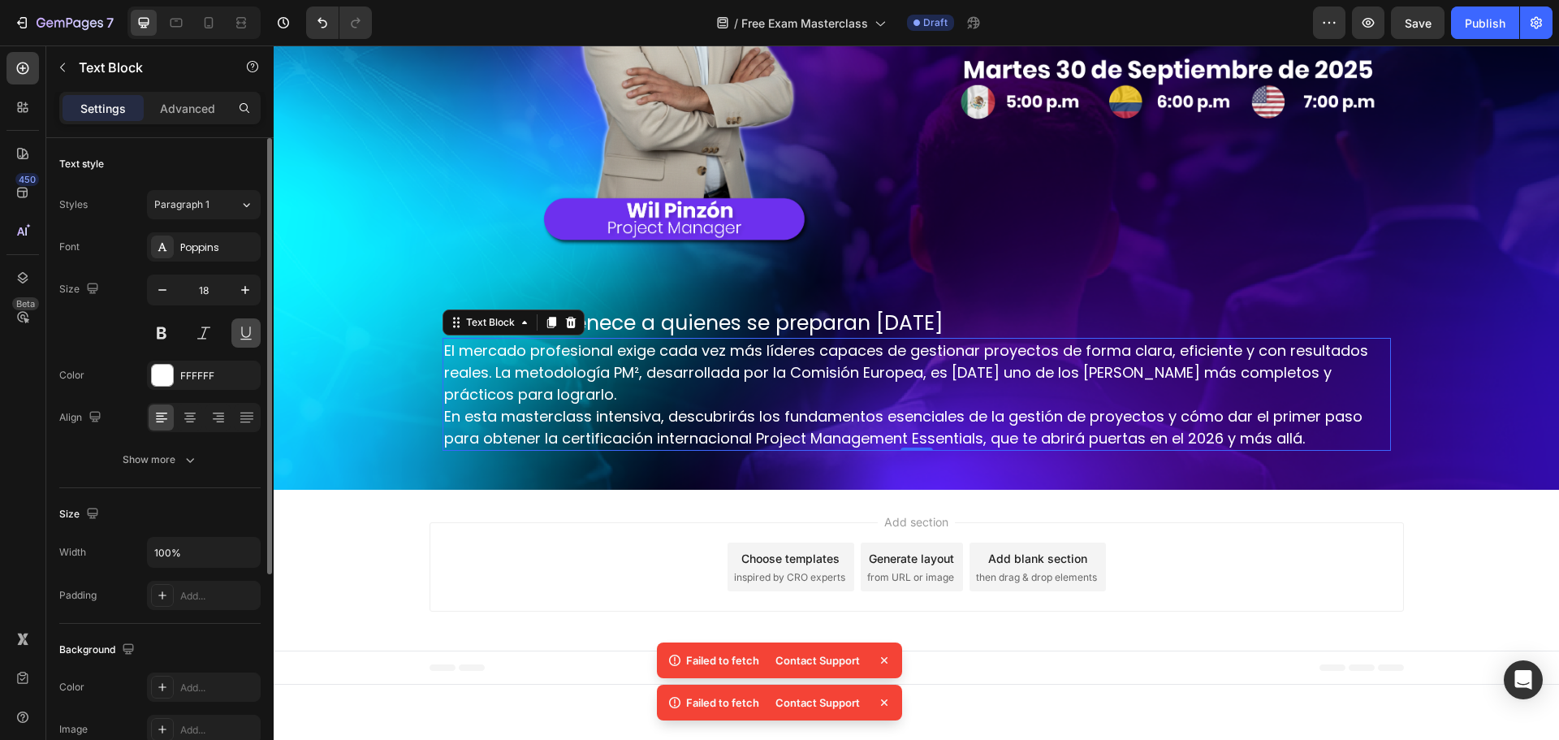
scroll to position [340, 0]
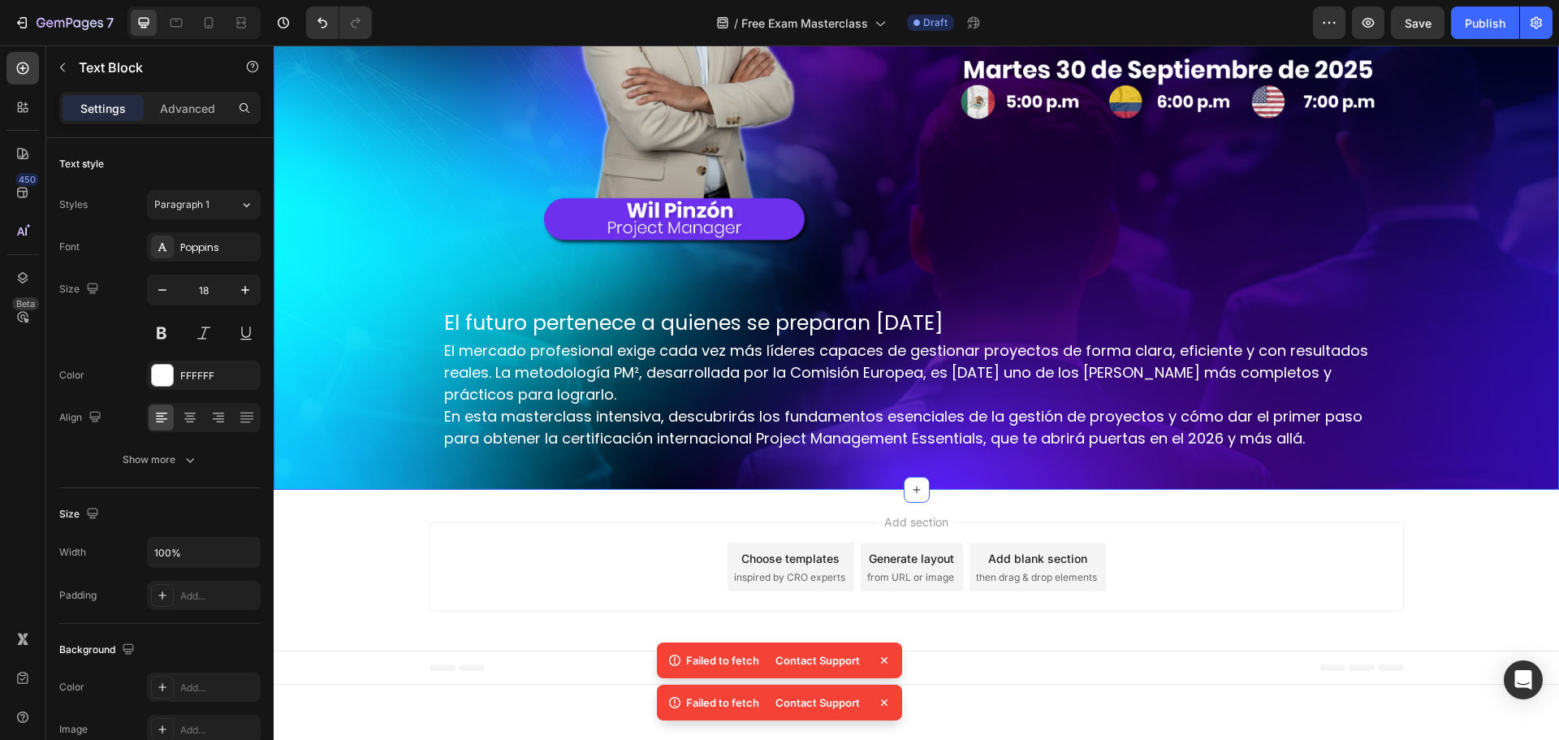
click at [294, 374] on div "Image Row Image Row Domina los fundamentos de la gestión de proyectos con PM² H…" at bounding box center [916, 114] width 1285 height 751
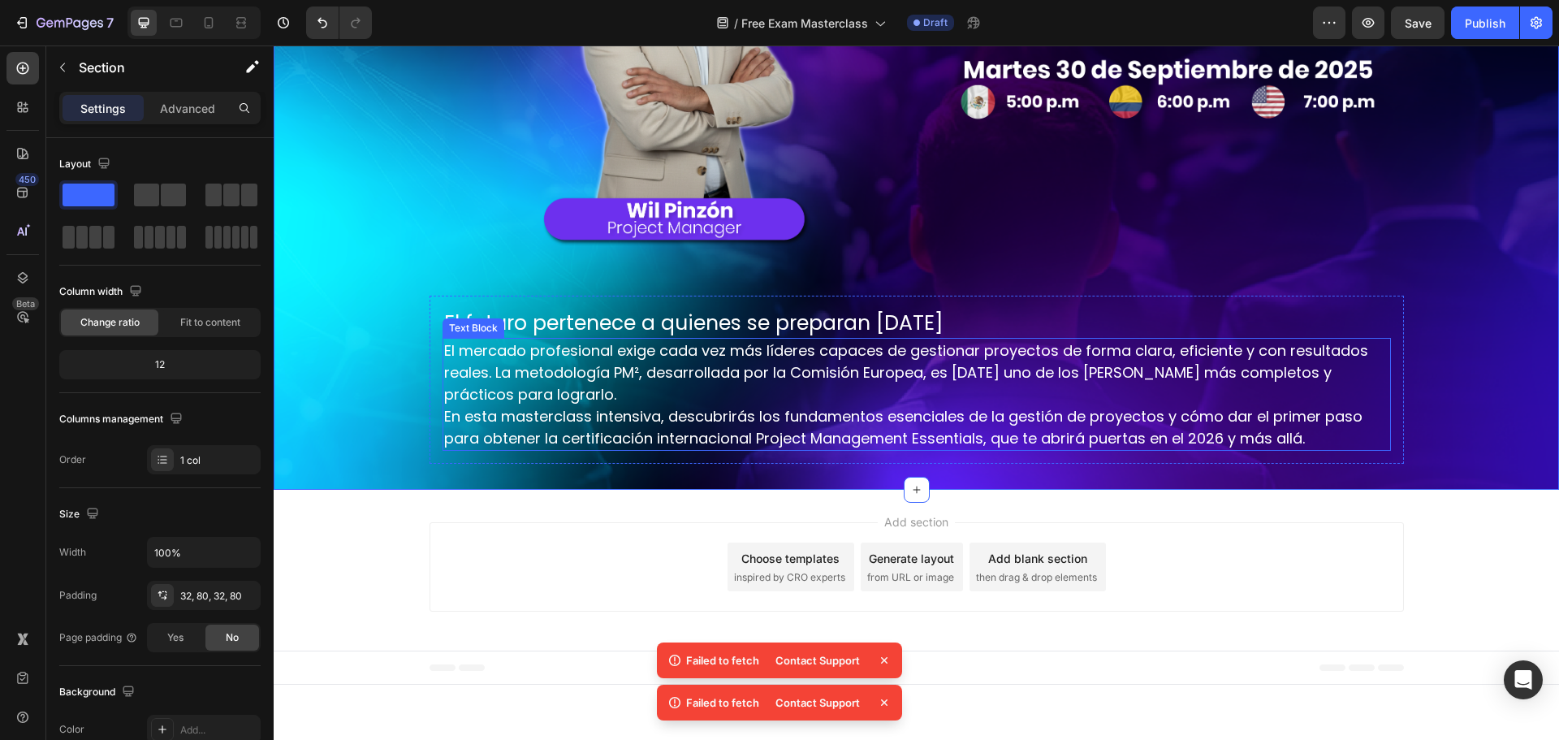
click at [688, 360] on p "El mercado profesional exige cada vez más líderes capaces de gestionar proyecto…" at bounding box center [916, 372] width 945 height 66
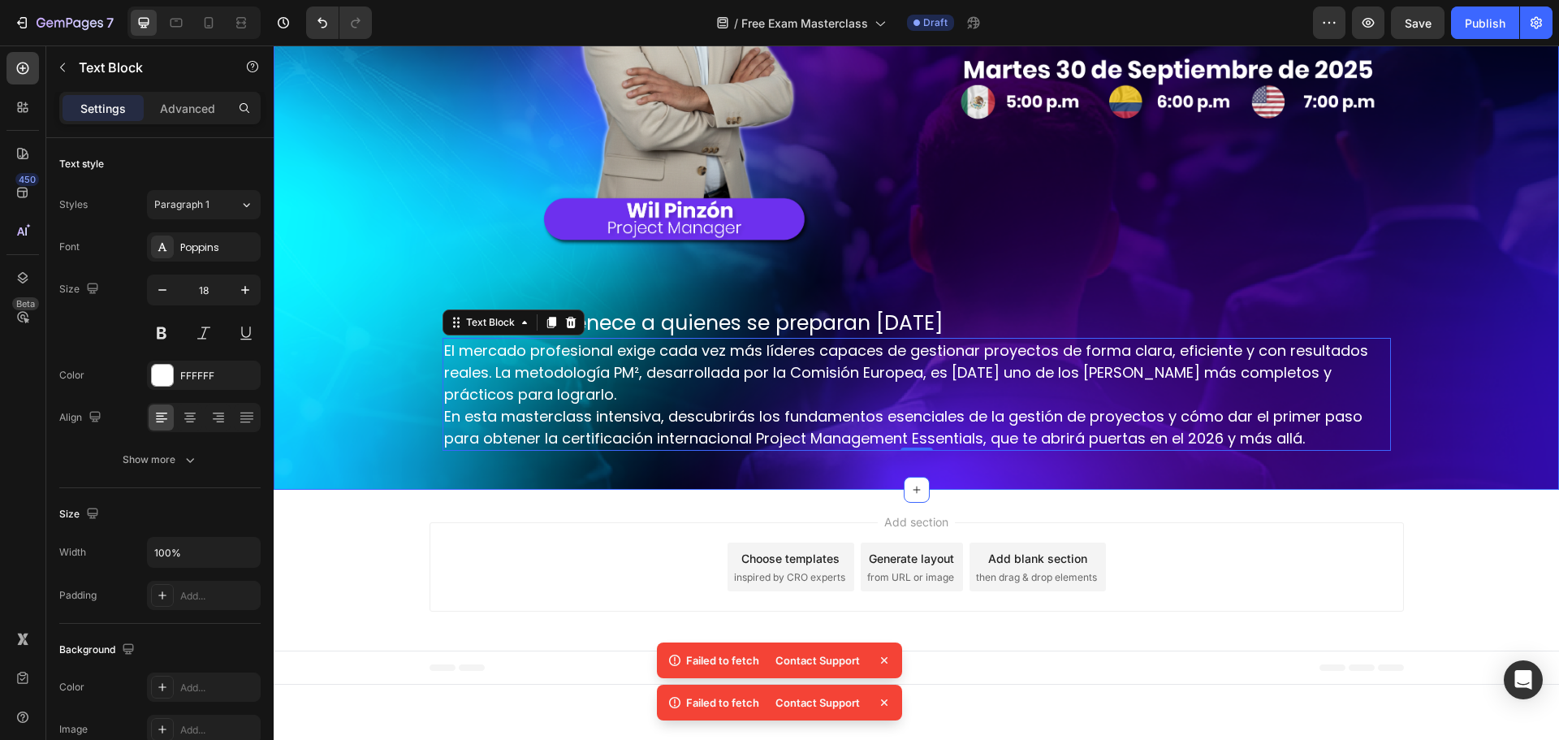
click at [344, 190] on div "Image Row Image Row Domina los fundamentos de la gestión de proyectos con PM² H…" at bounding box center [916, 114] width 1155 height 699
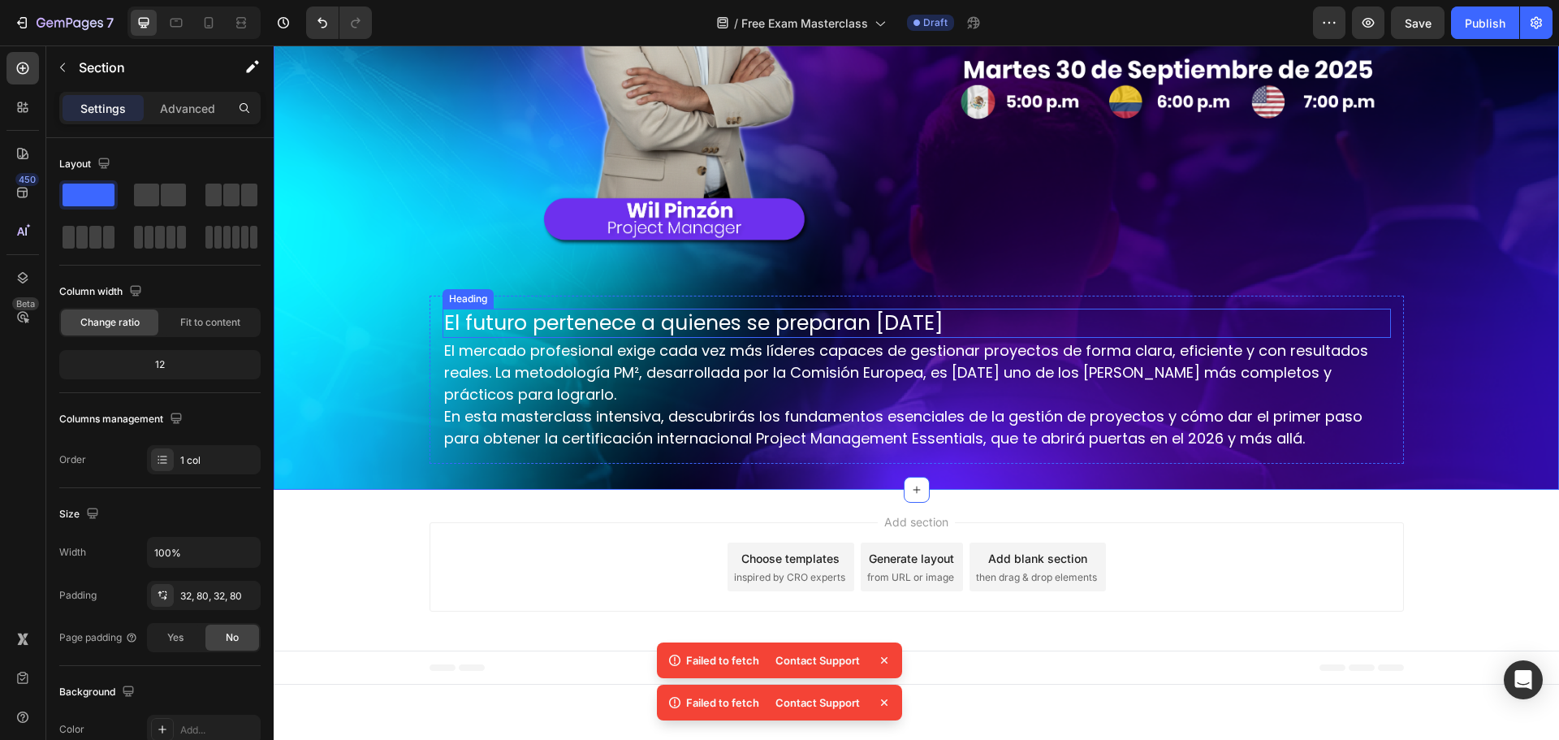
click at [626, 319] on p "El futuro pertenece a quienes se preparan hoy" at bounding box center [916, 323] width 945 height 27
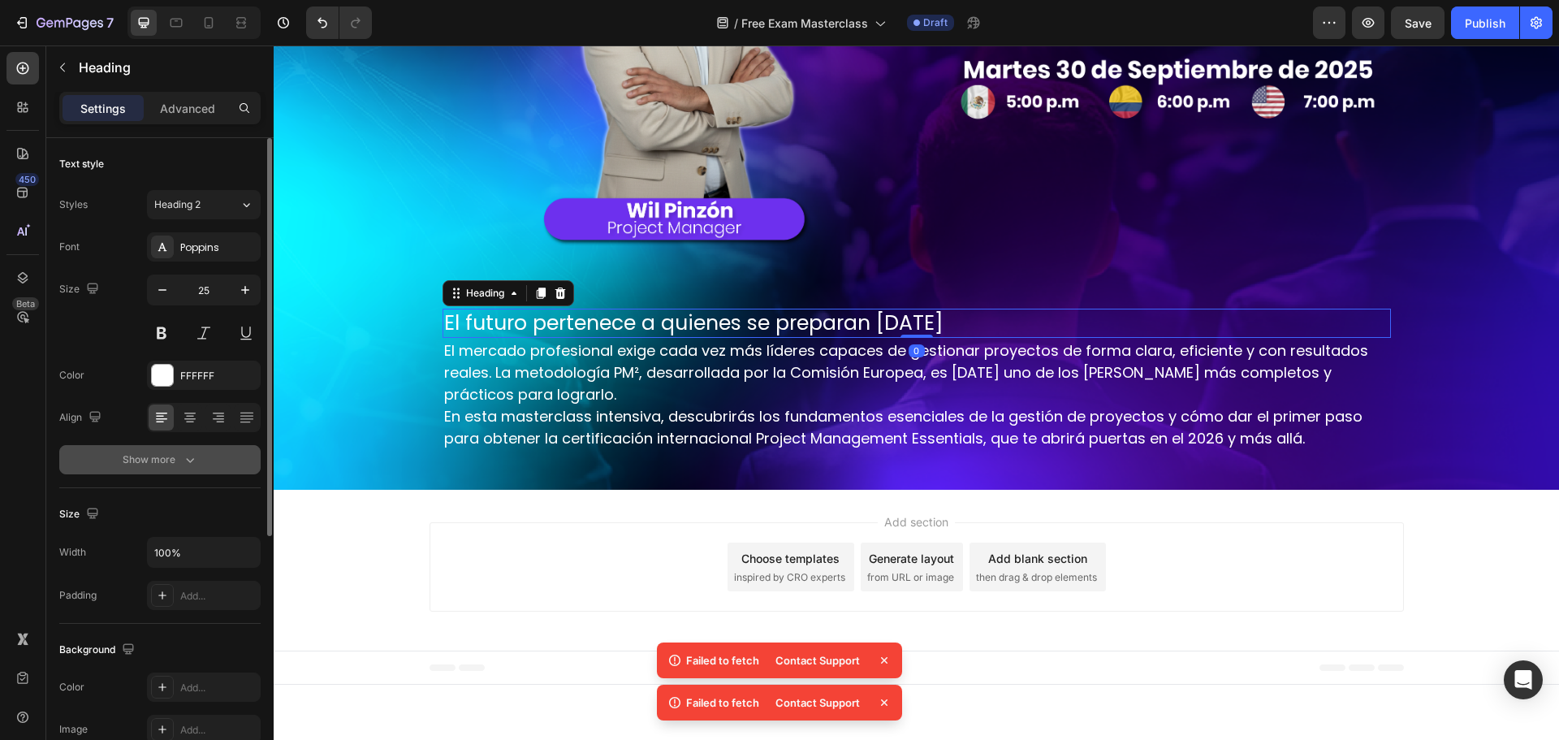
click at [164, 453] on div "Show more" at bounding box center [161, 459] width 76 height 16
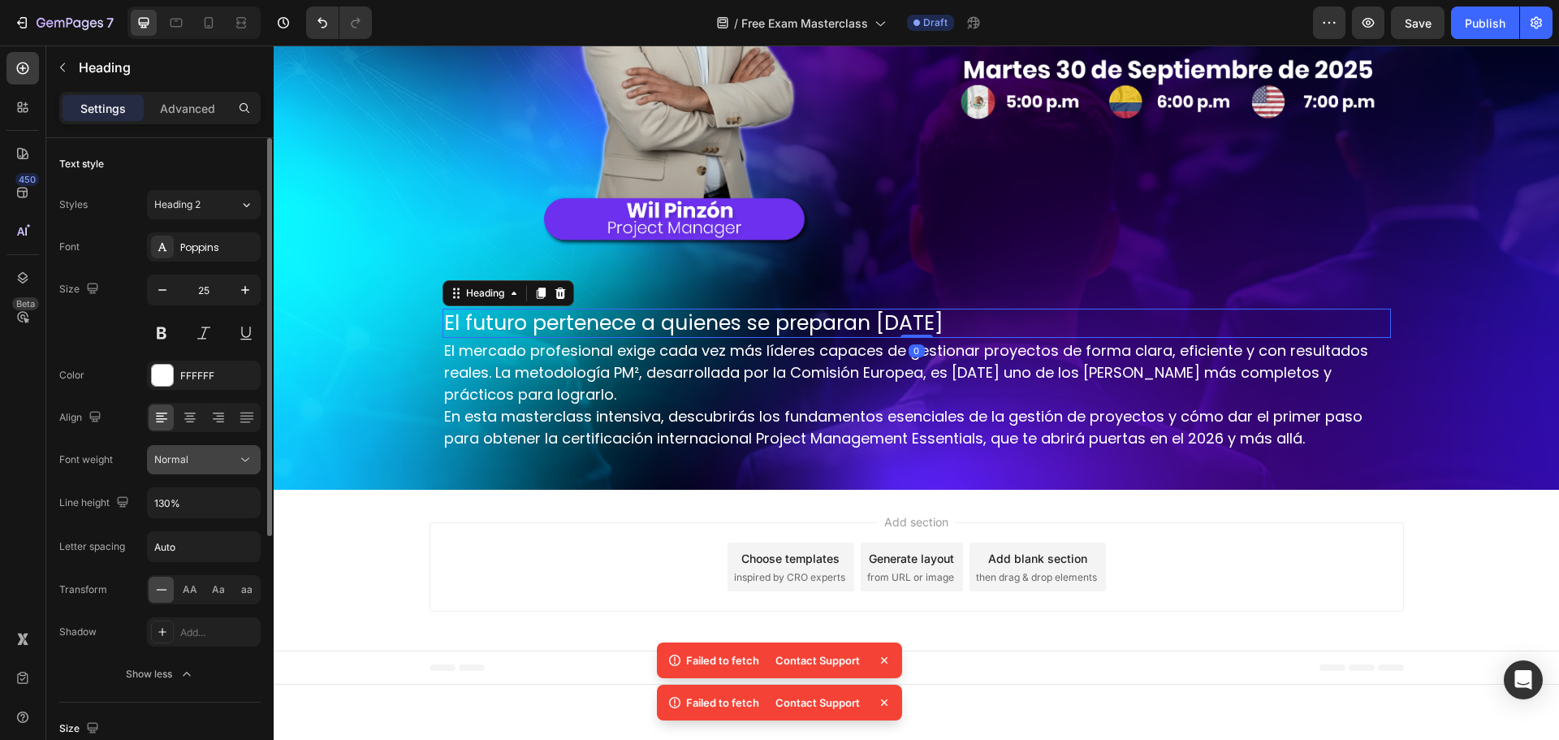
click at [187, 467] on div "Normal" at bounding box center [203, 459] width 99 height 16
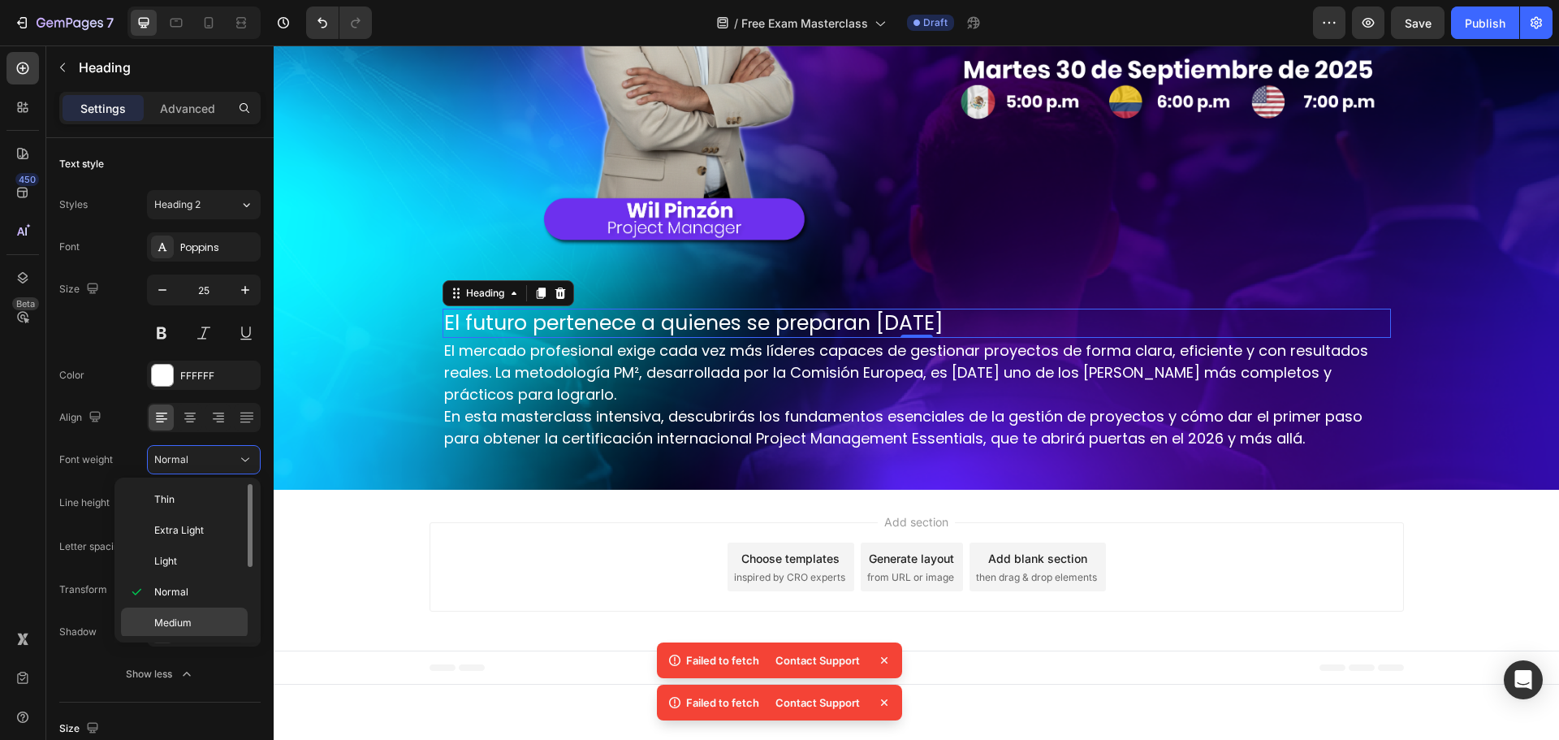
click at [184, 627] on span "Medium" at bounding box center [172, 622] width 37 height 15
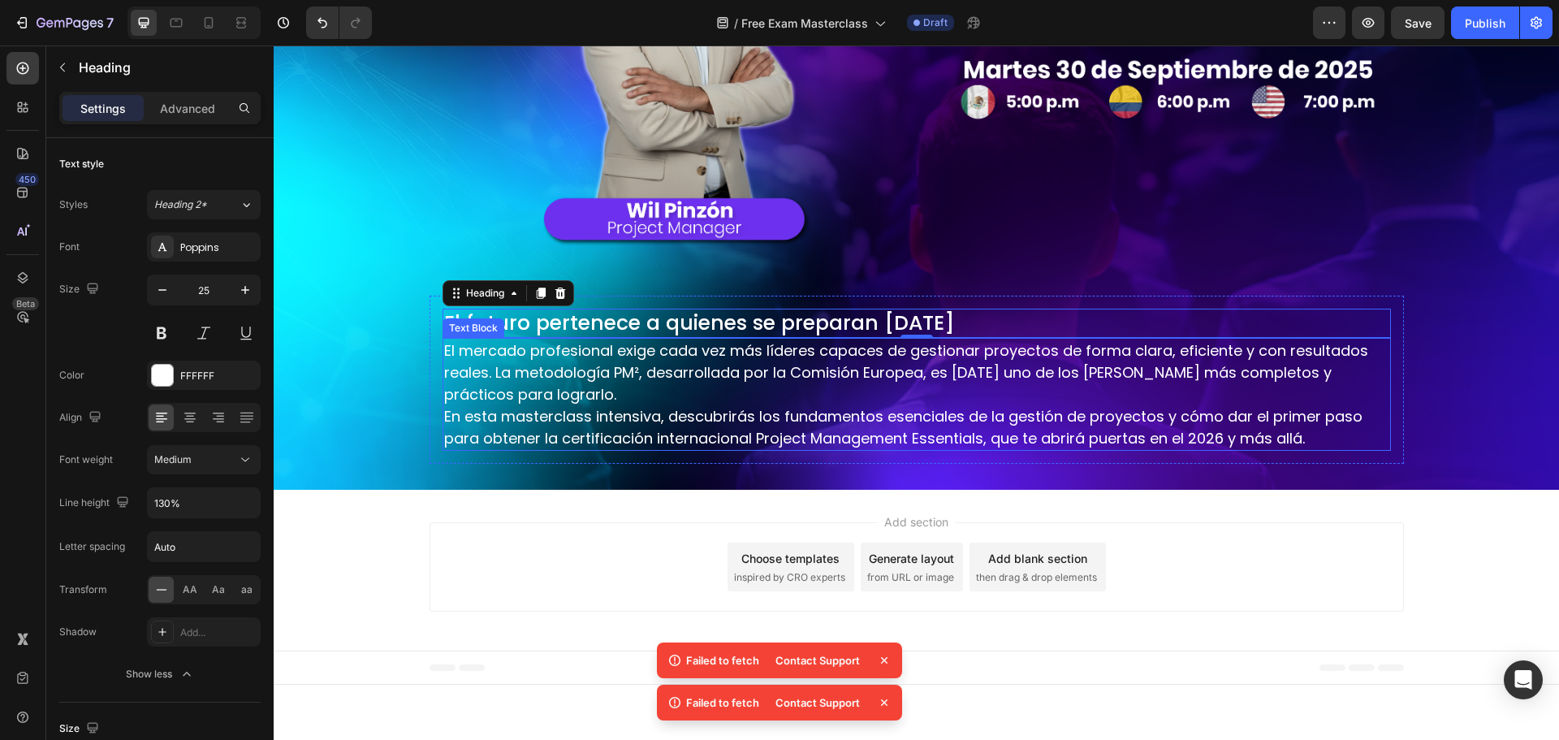
click at [350, 388] on div "Image Row Image Row Domina los fundamentos de la gestión de proyectos con PM² H…" at bounding box center [916, 114] width 1155 height 699
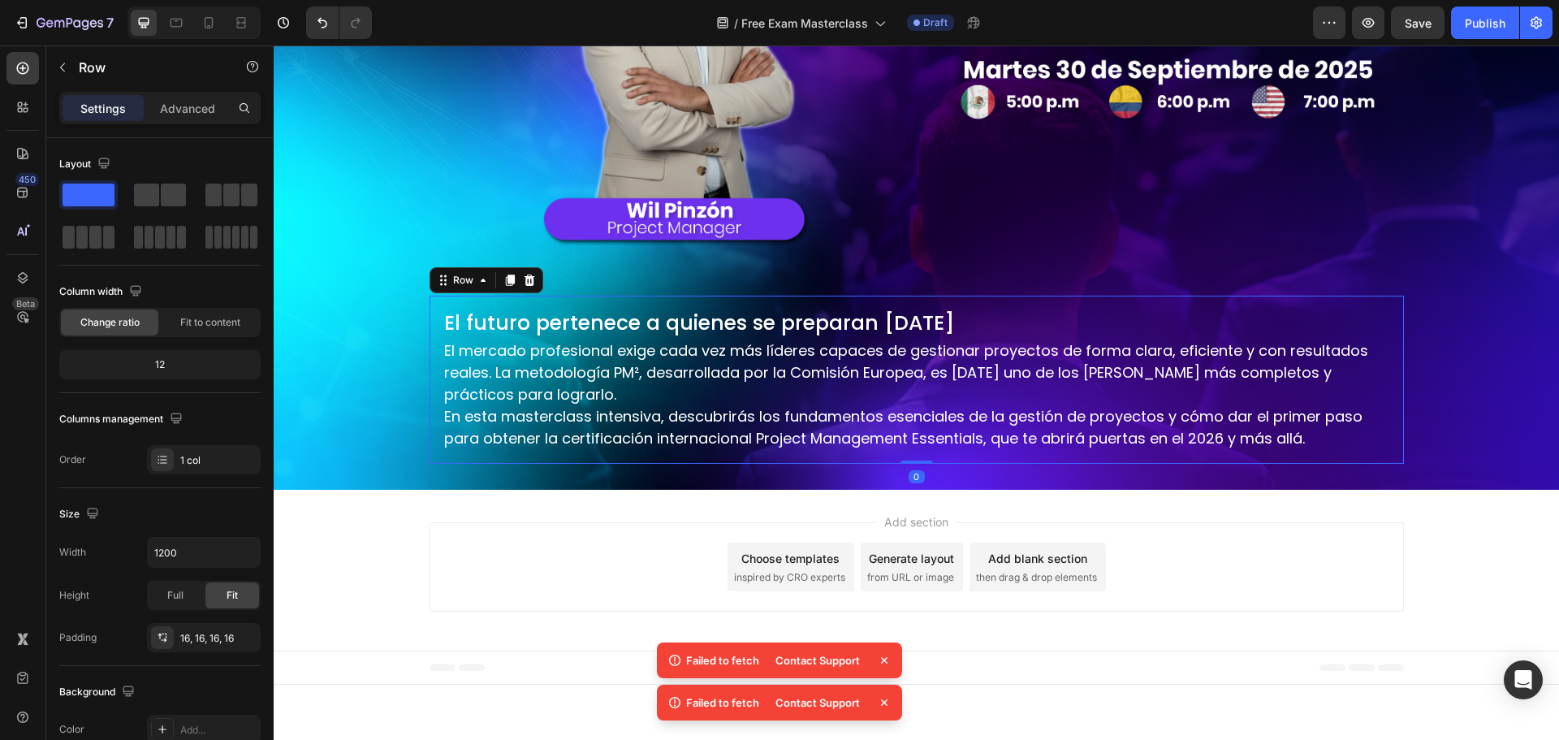
click at [796, 304] on div "El futuro pertenece a quienes se preparan hoy Heading El mercado profesional ex…" at bounding box center [916, 380] width 974 height 169
click at [164, 100] on p "Advanced" at bounding box center [187, 108] width 55 height 17
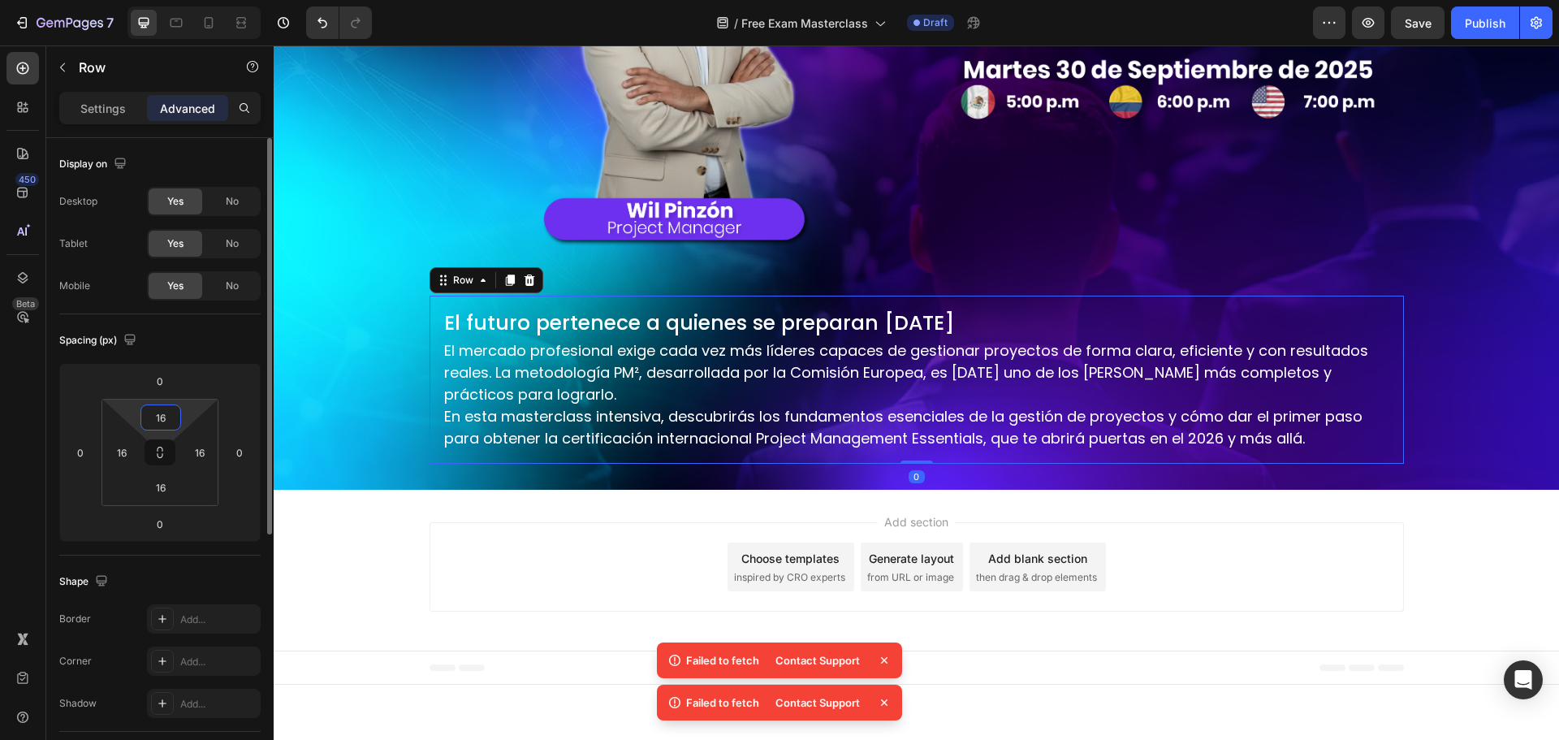
click at [165, 428] on input "16" at bounding box center [161, 417] width 32 height 24
type input "0"
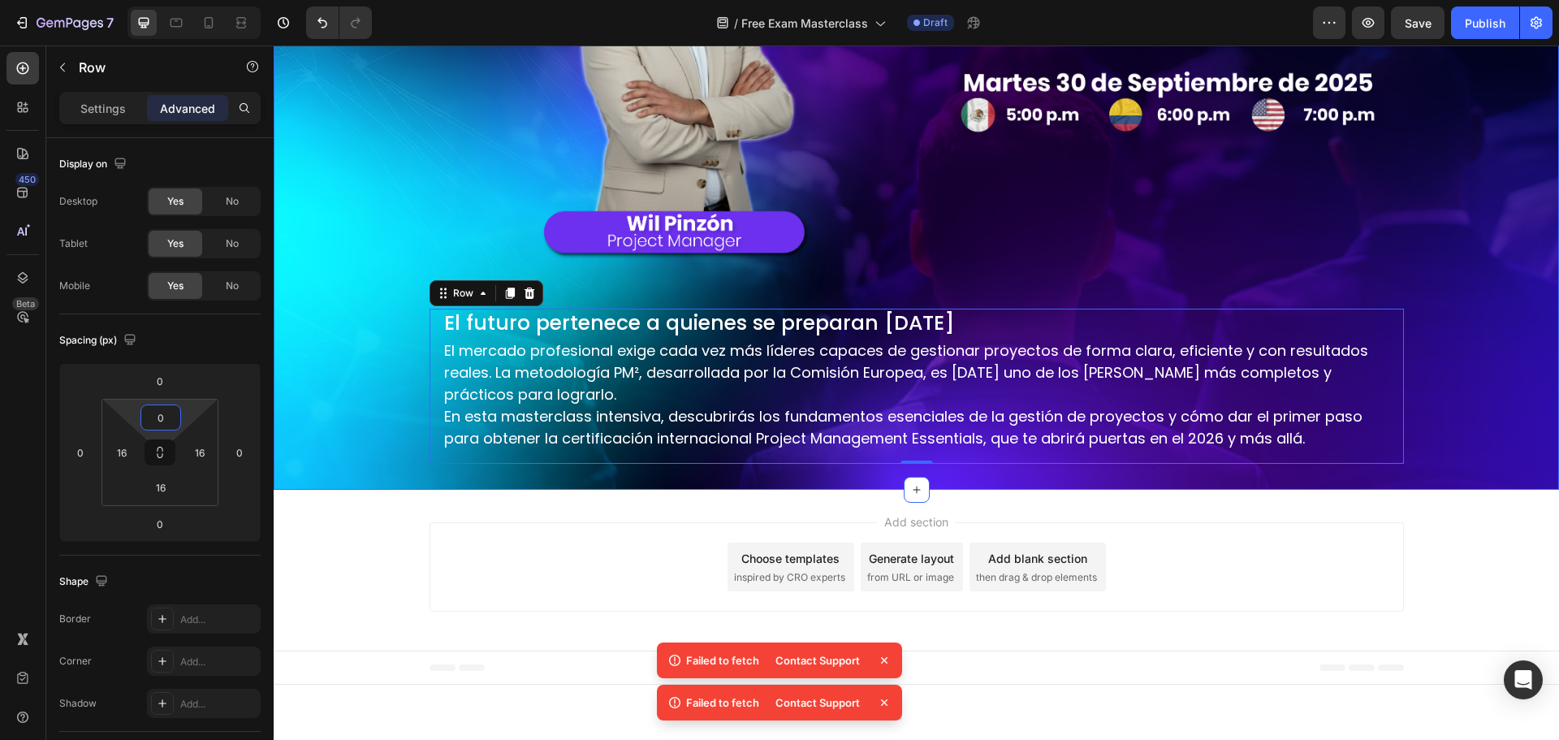
click at [342, 399] on div "Image Row Image Row Domina los fundamentos de la gestión de proyectos con PM² H…" at bounding box center [916, 121] width 1155 height 686
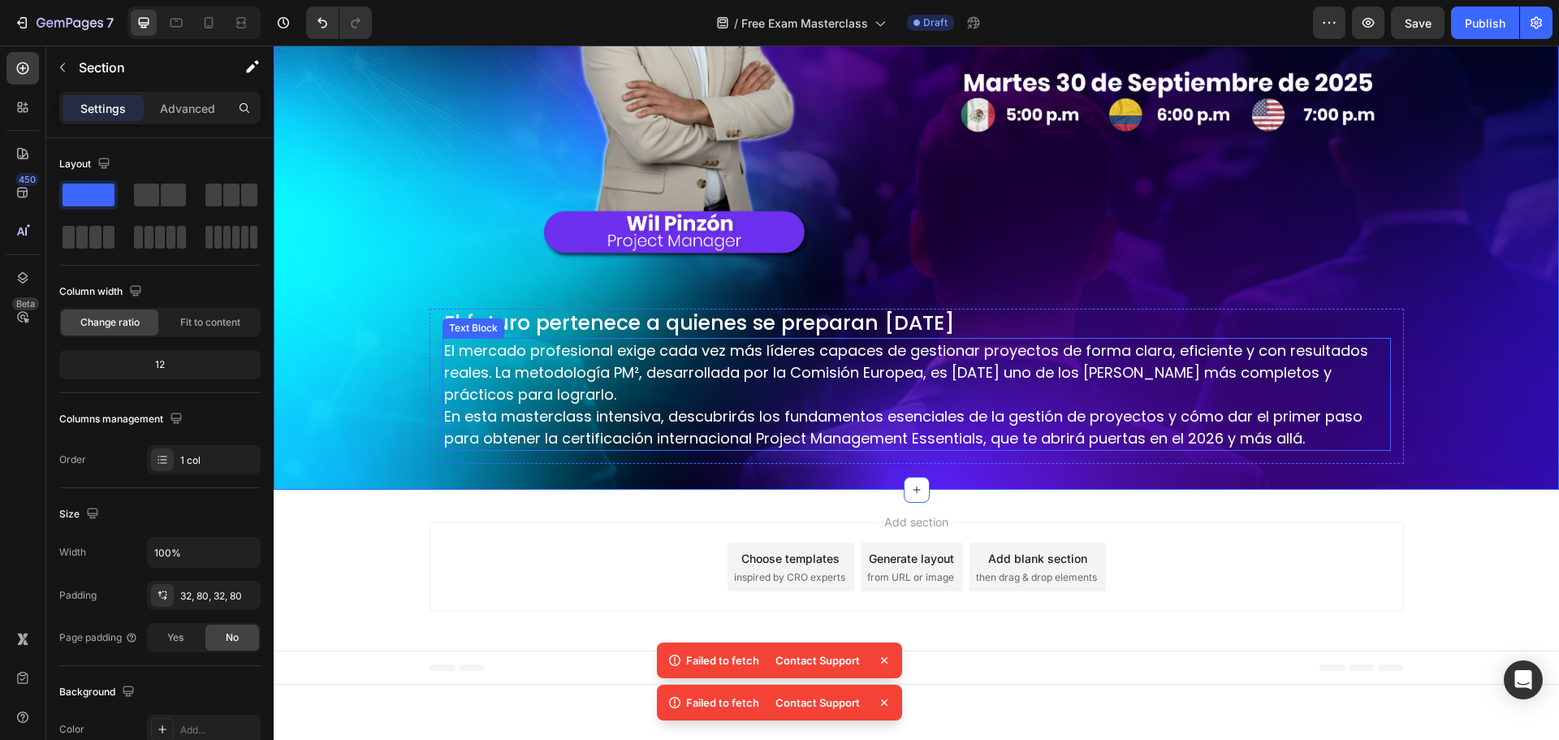
click at [653, 370] on p "El mercado profesional exige cada vez más líderes capaces de gestionar proyecto…" at bounding box center [916, 372] width 945 height 66
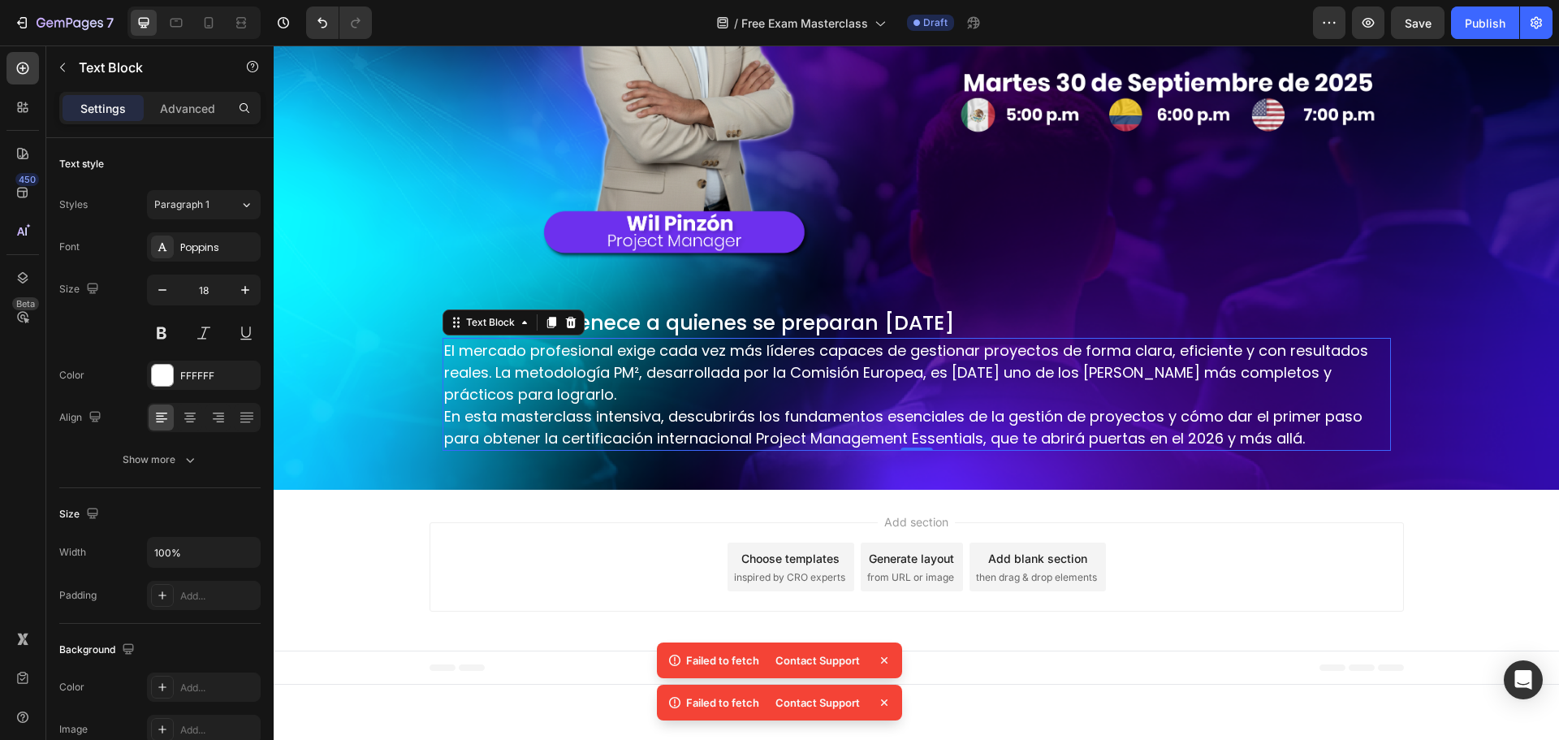
click at [186, 108] on p "Advanced" at bounding box center [187, 108] width 55 height 17
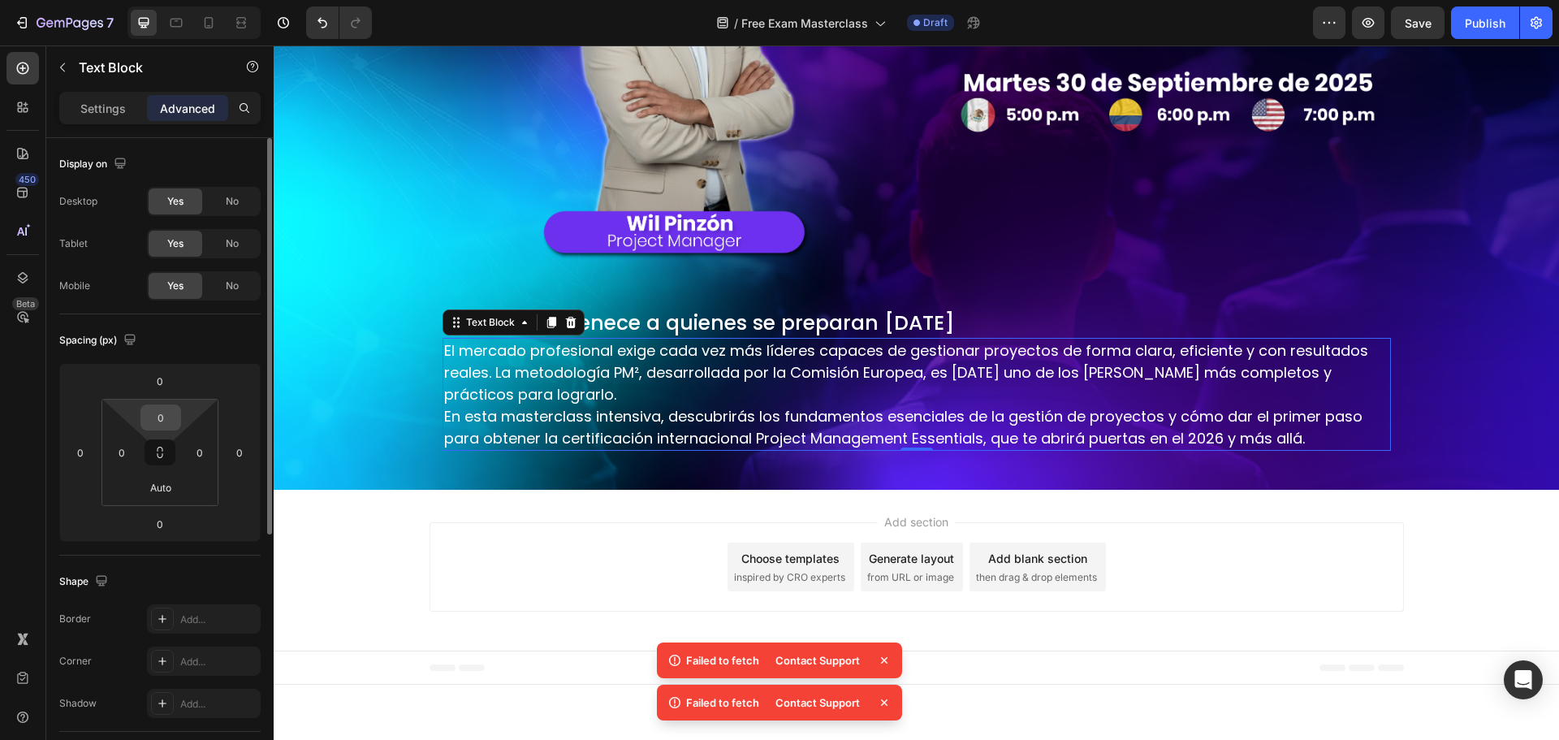
click at [164, 415] on input "0" at bounding box center [161, 417] width 32 height 24
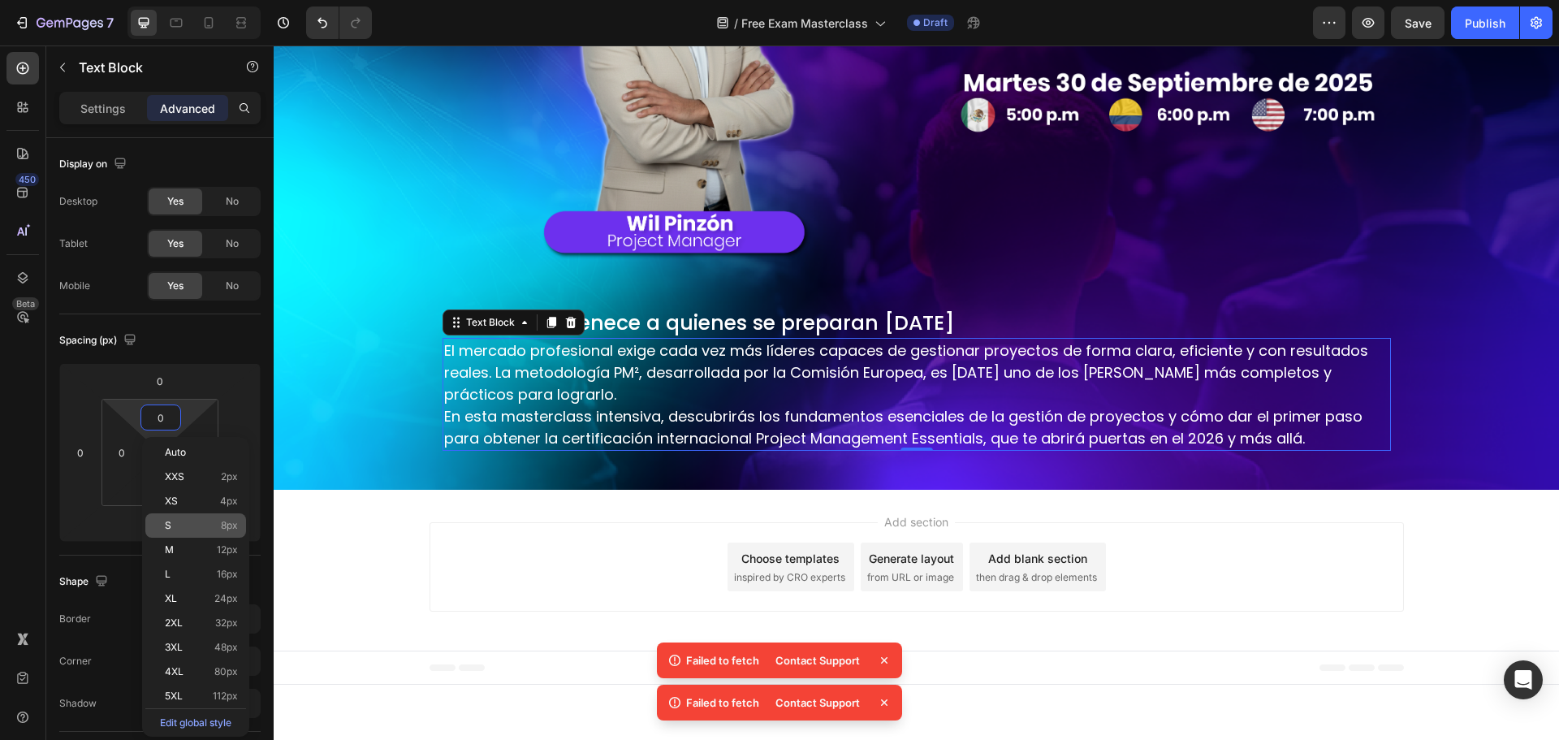
click at [184, 513] on div "S 8px" at bounding box center [195, 525] width 101 height 24
type input "8"
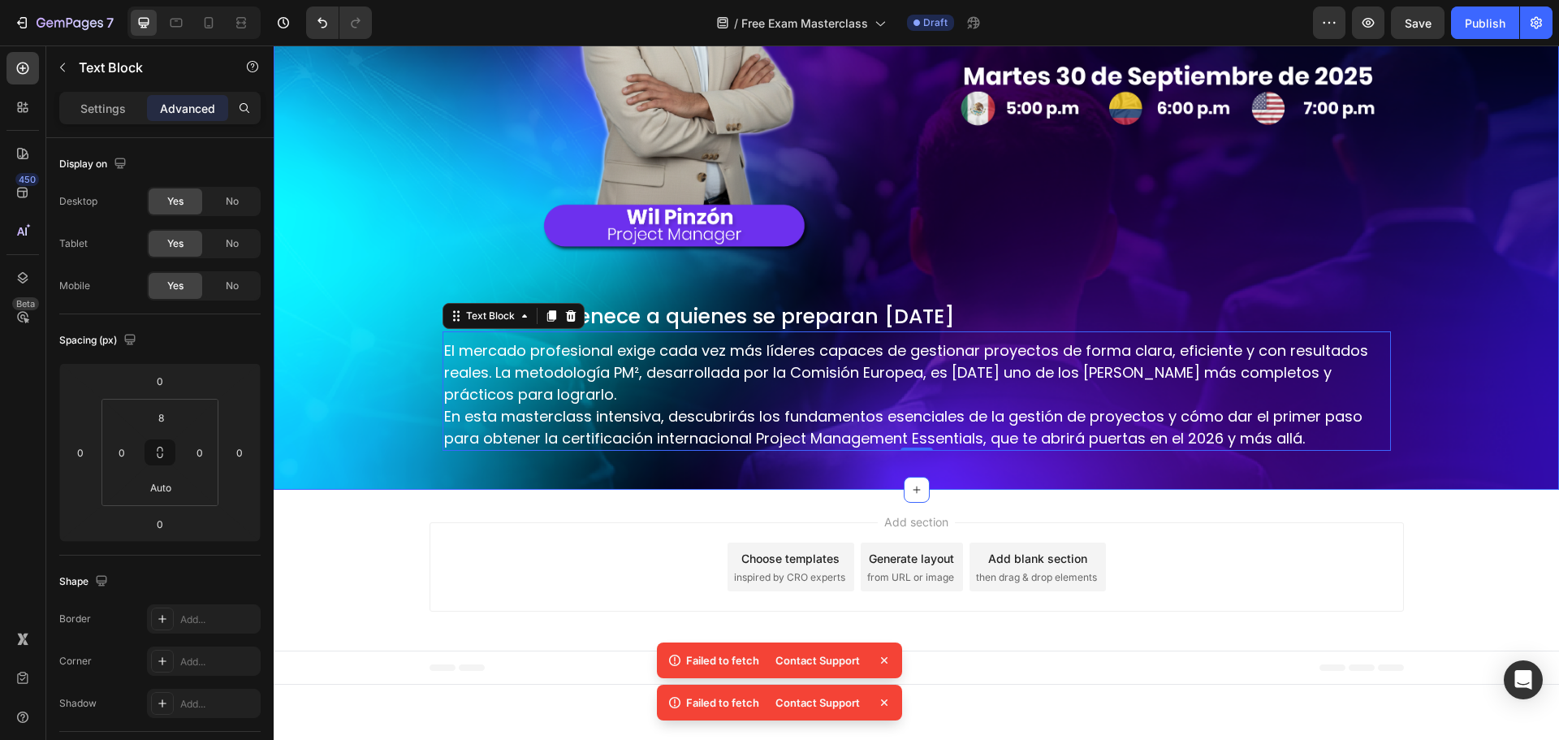
click at [379, 339] on div "Image Row Image Row Domina los fundamentos de la gestión de proyectos con PM² H…" at bounding box center [916, 117] width 1155 height 693
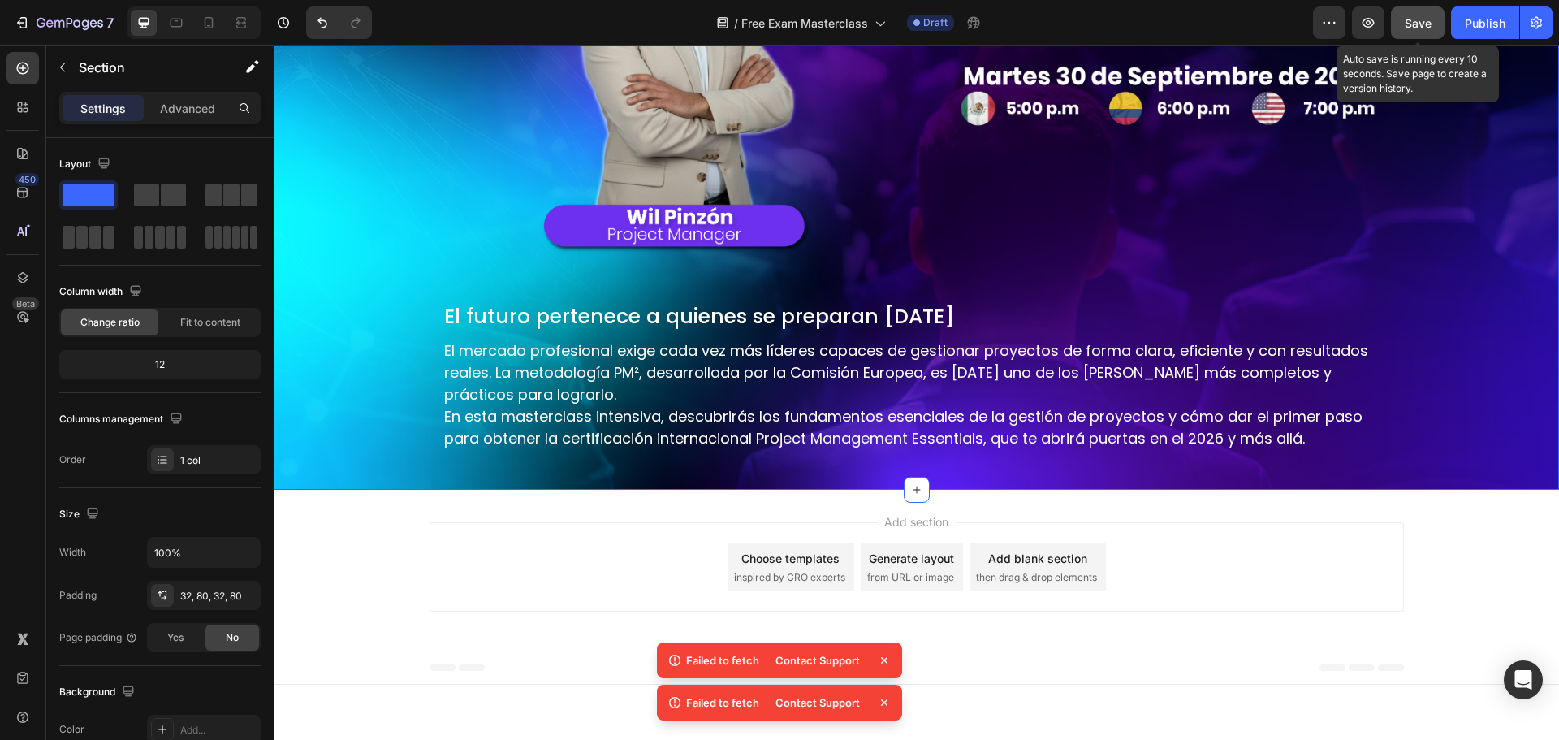
click at [1428, 35] on button "Save" at bounding box center [1418, 22] width 54 height 32
click at [907, 376] on p "El mercado profesional exige cada vez más líderes capaces de gestionar proyecto…" at bounding box center [916, 372] width 945 height 66
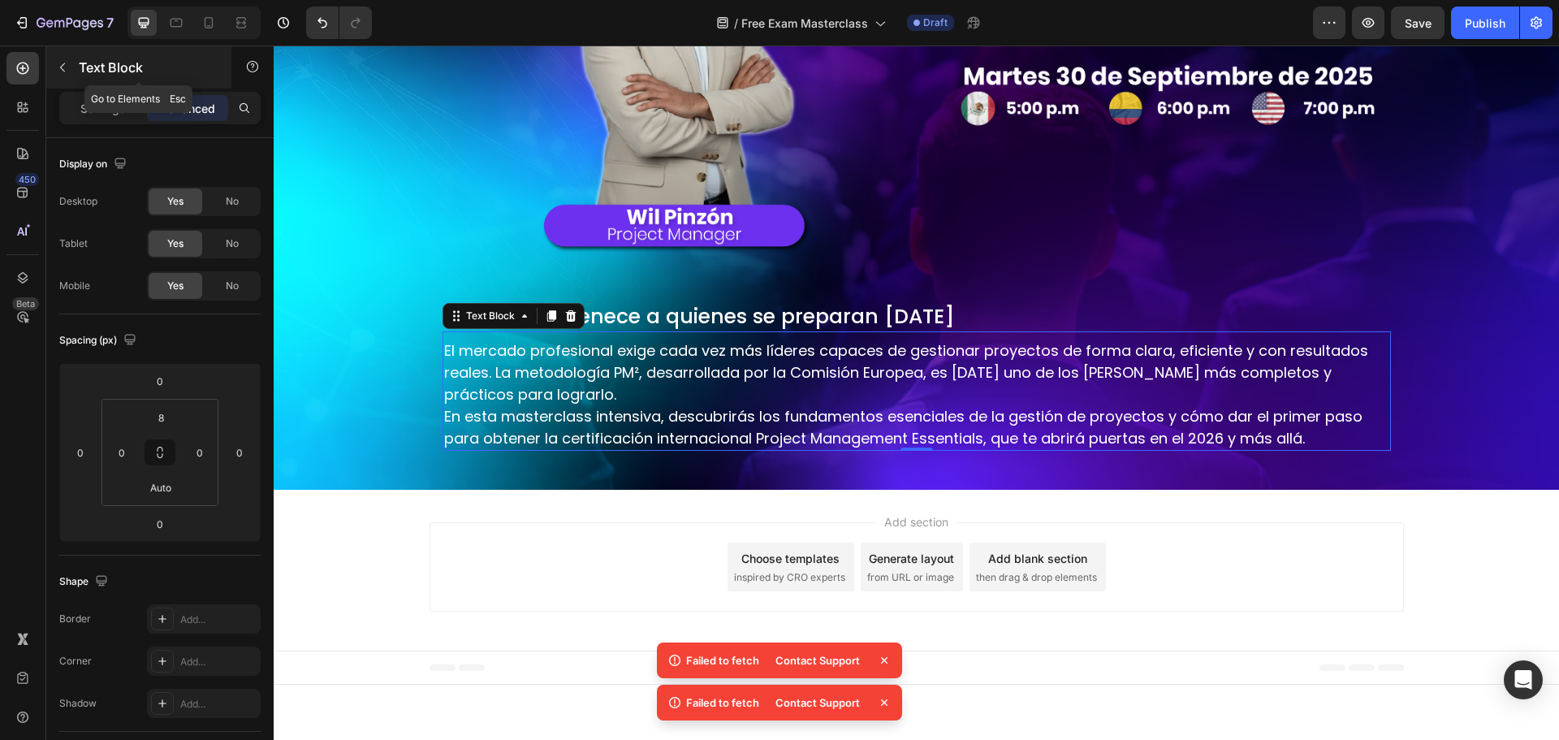
click at [76, 67] on div "Text Block" at bounding box center [138, 67] width 185 height 42
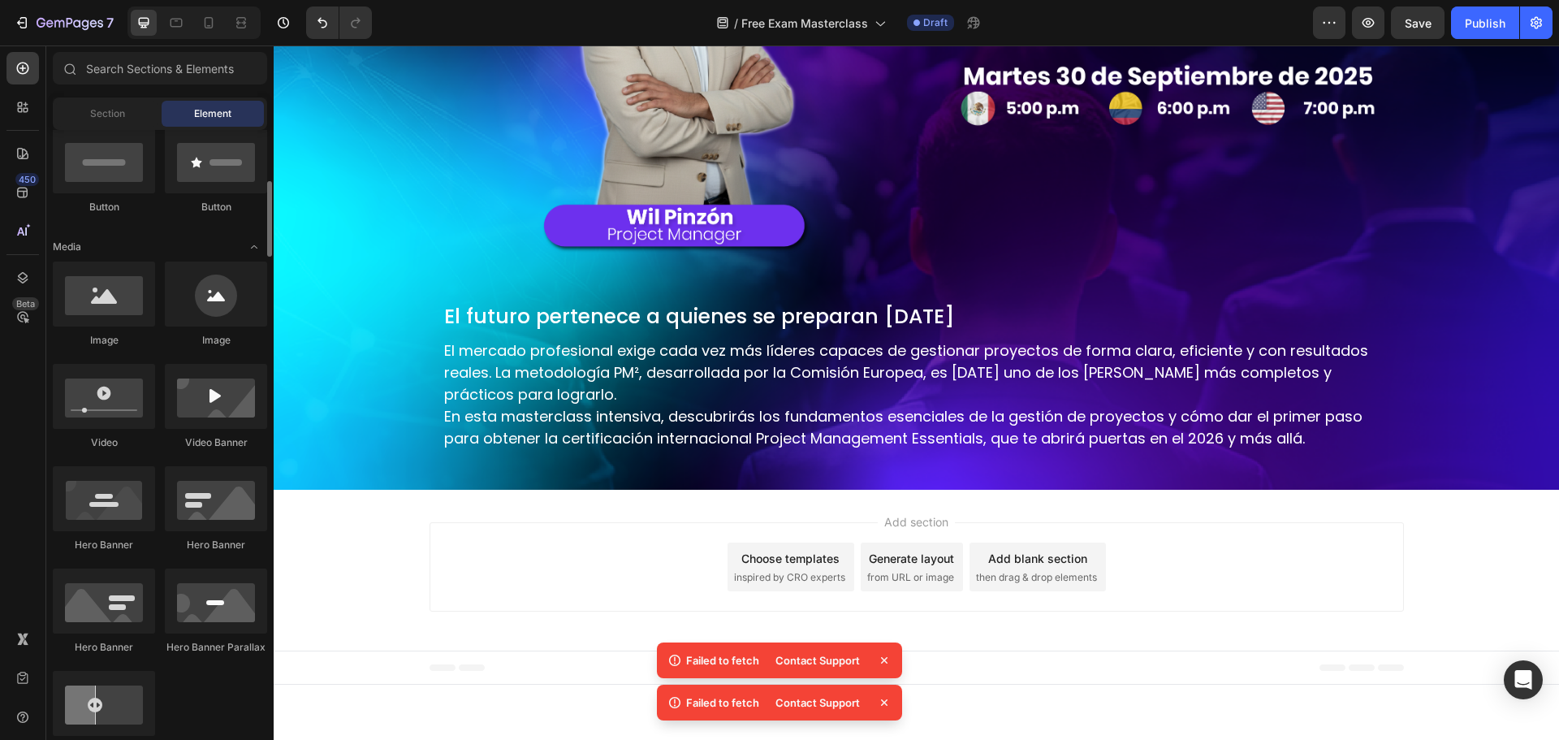
scroll to position [244, 0]
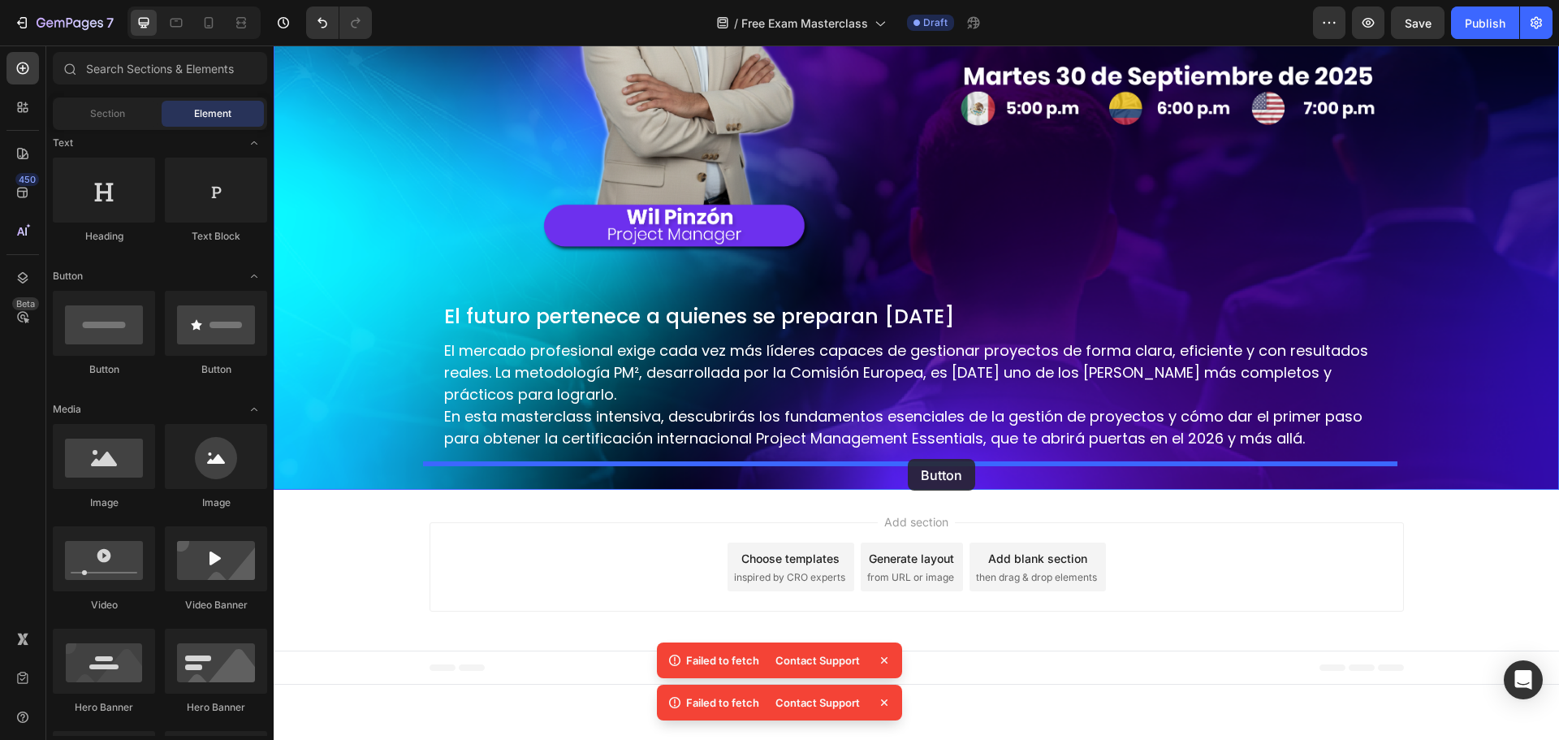
drag, startPoint x: 387, startPoint y: 373, endPoint x: 908, endPoint y: 459, distance: 527.5
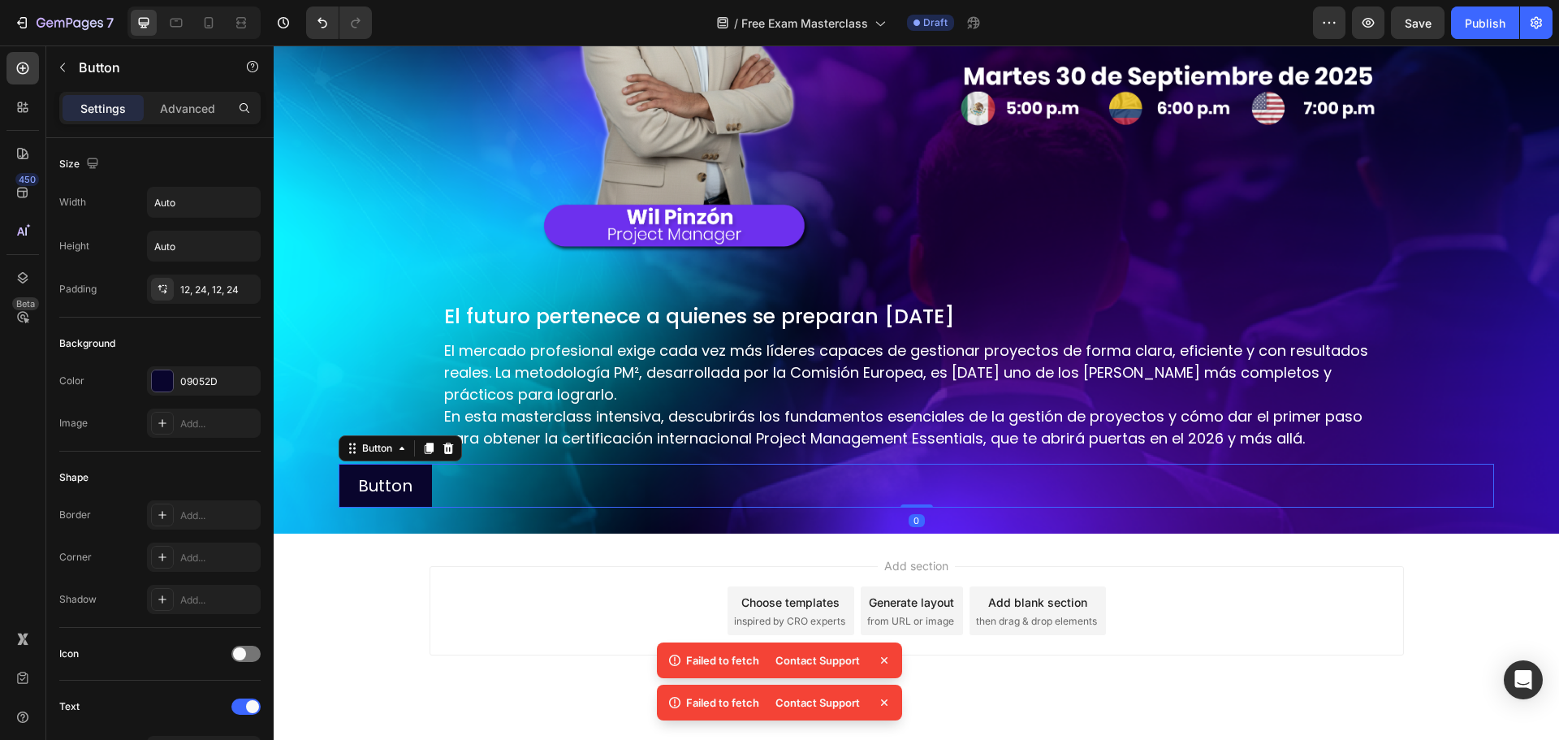
scroll to position [377, 0]
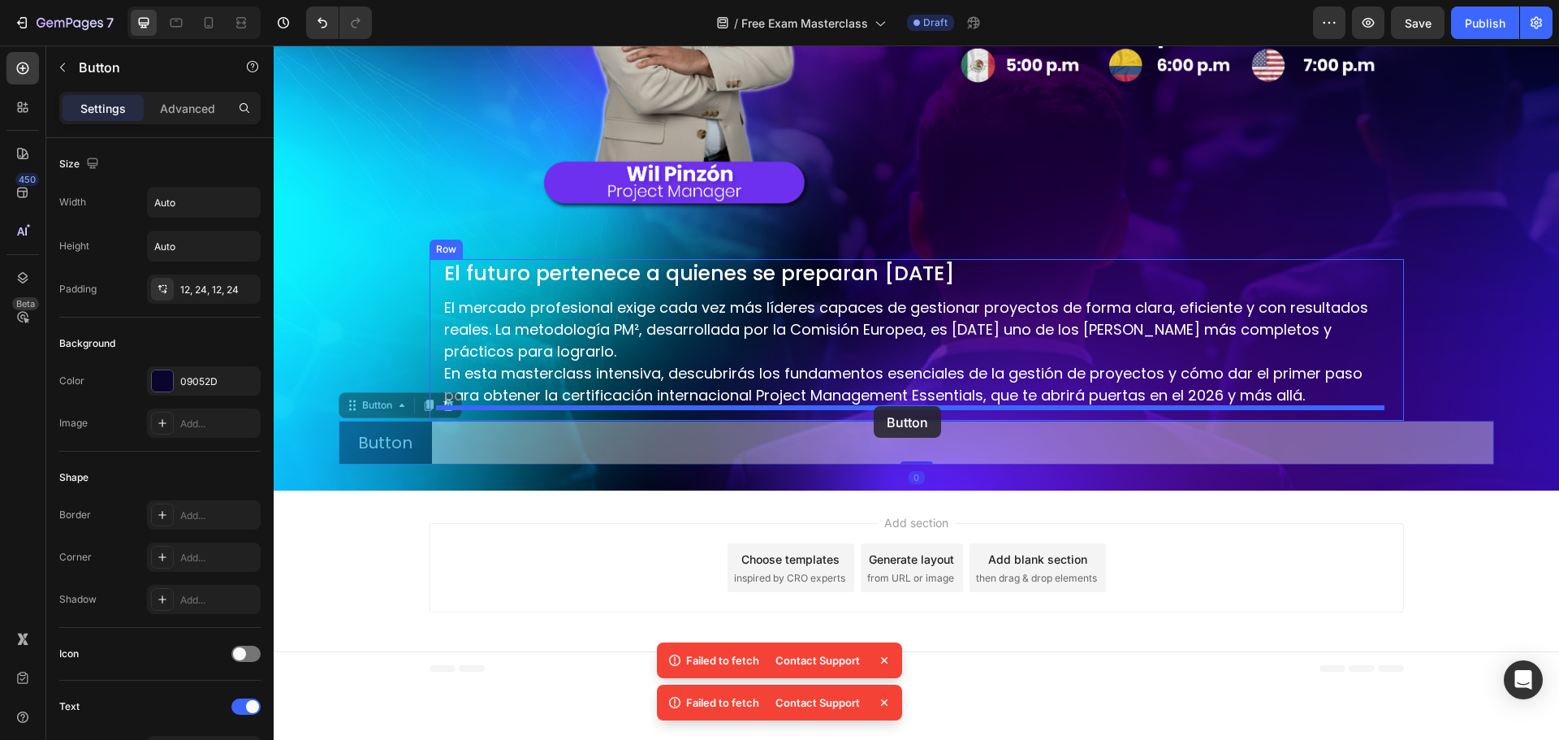
drag, startPoint x: 380, startPoint y: 402, endPoint x: 874, endPoint y: 406, distance: 493.6
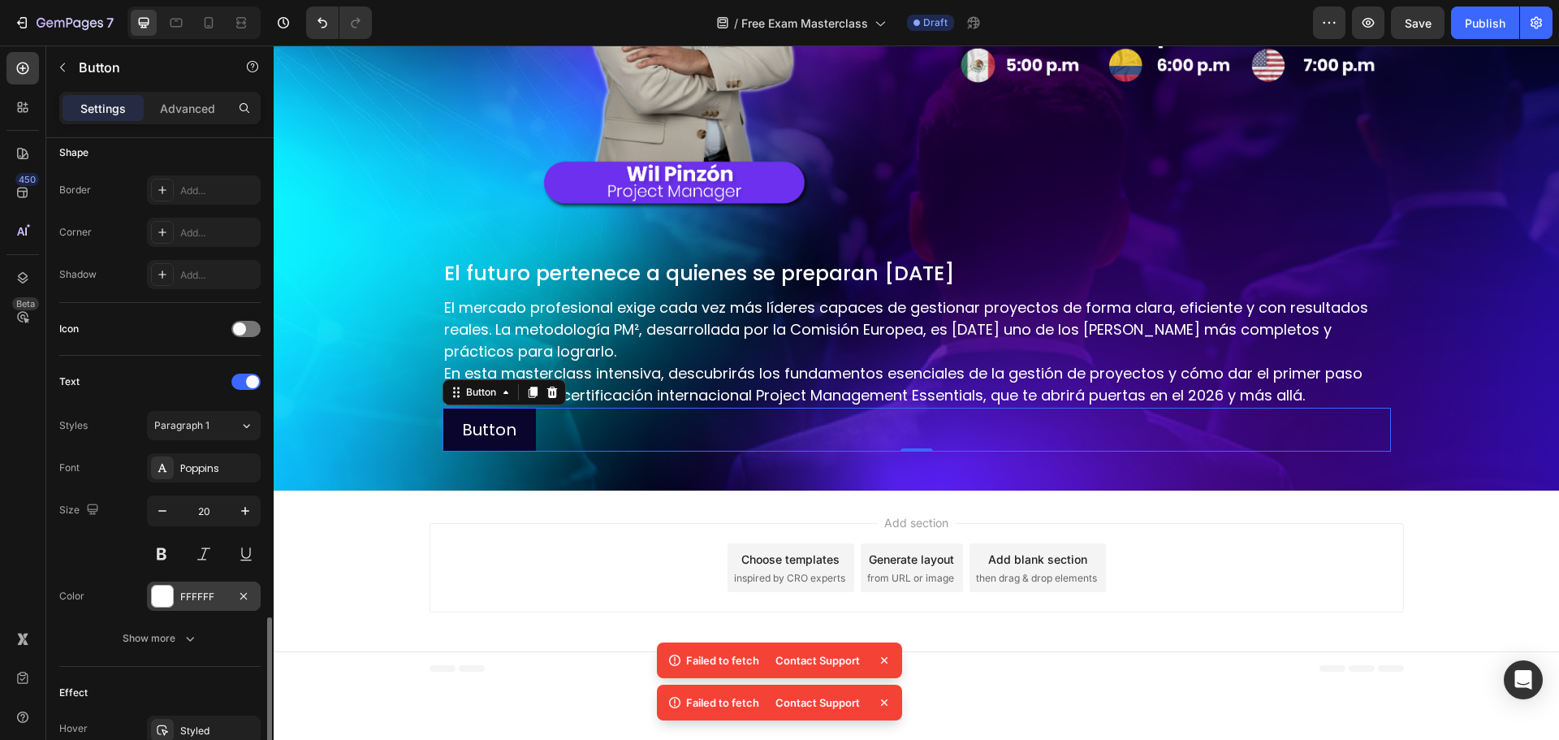
scroll to position [516, 0]
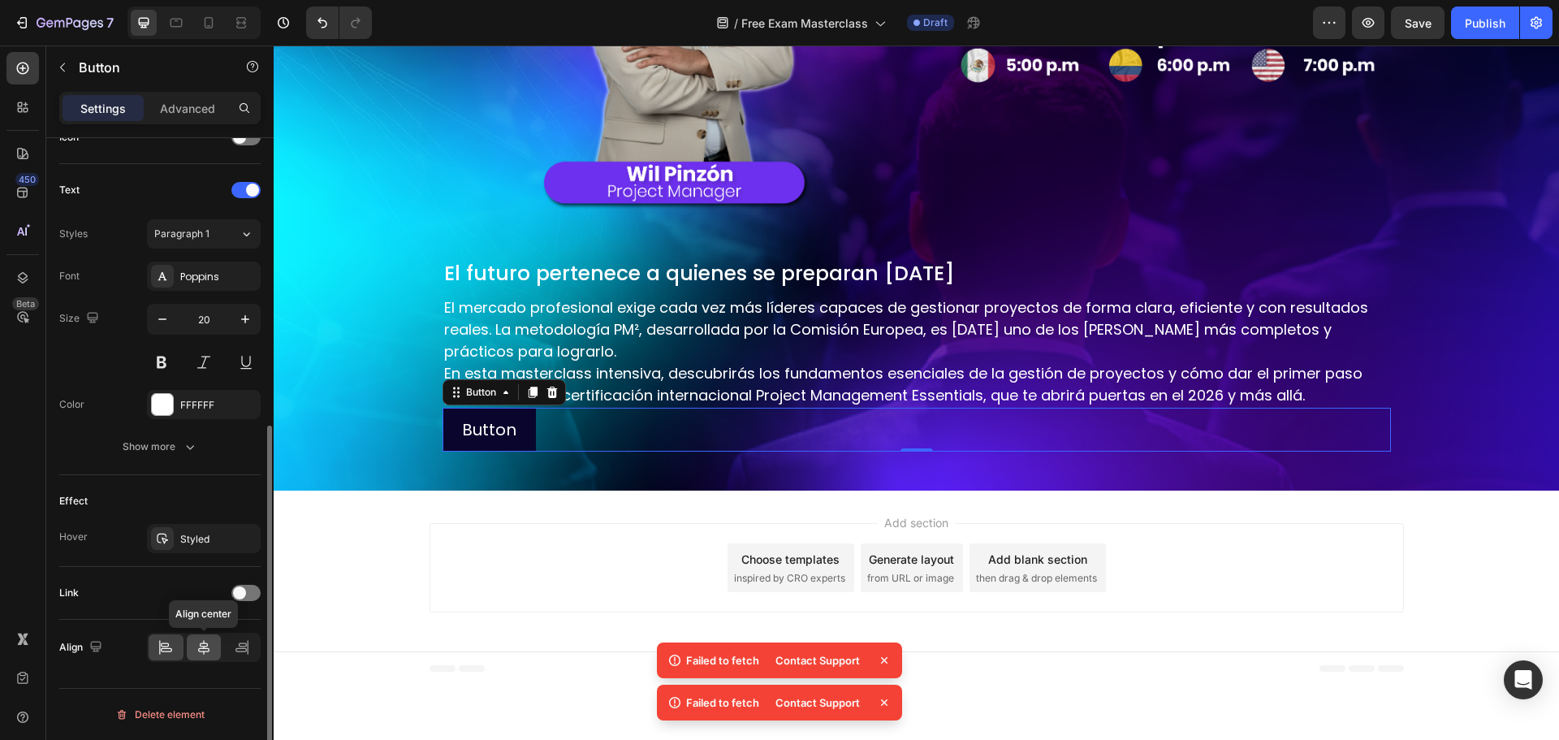
click at [195, 649] on div at bounding box center [204, 647] width 35 height 26
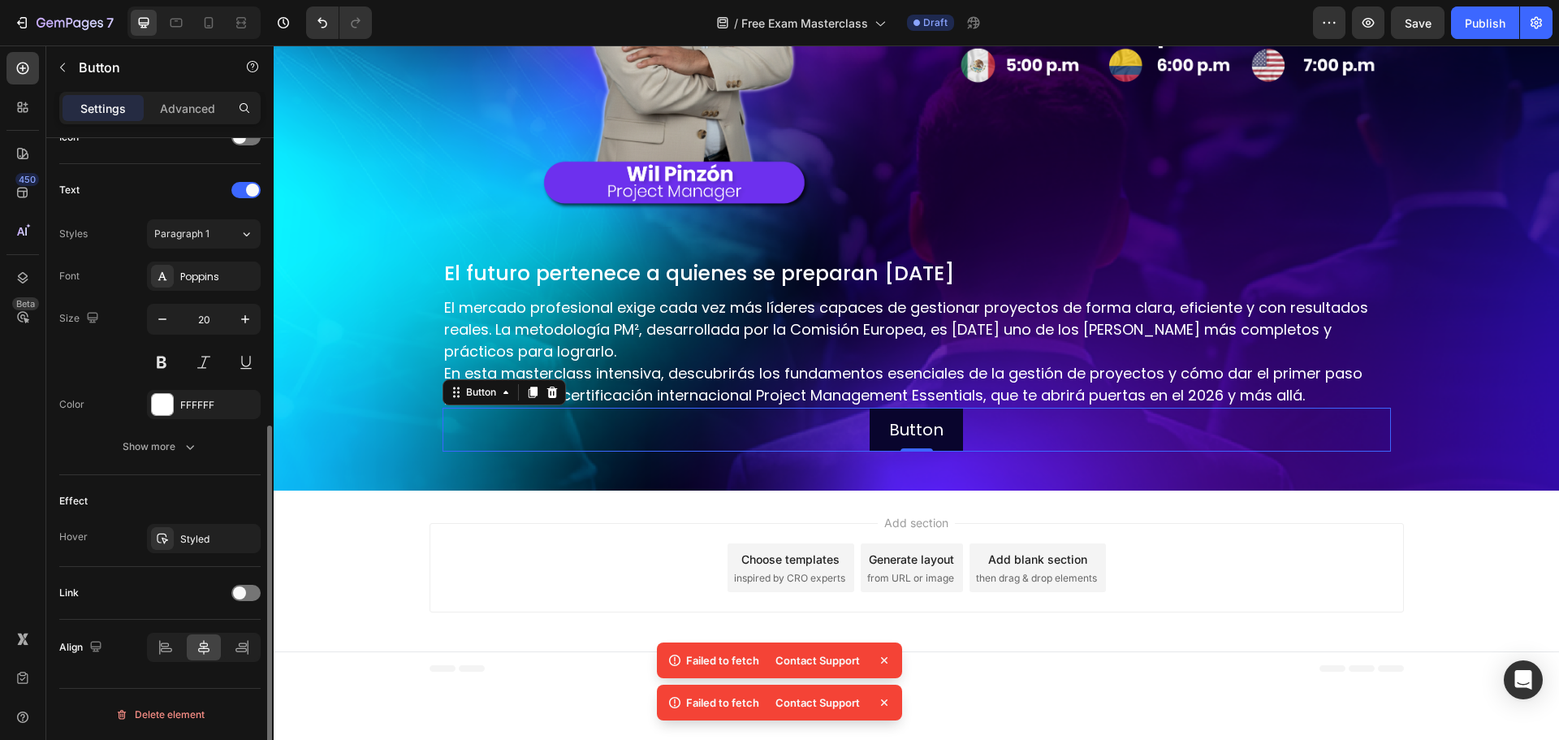
click at [189, 426] on div "Font Poppins Size 20 Color FFFFFF Show more" at bounding box center [159, 361] width 201 height 200
click at [184, 436] on button "Show more" at bounding box center [159, 446] width 201 height 29
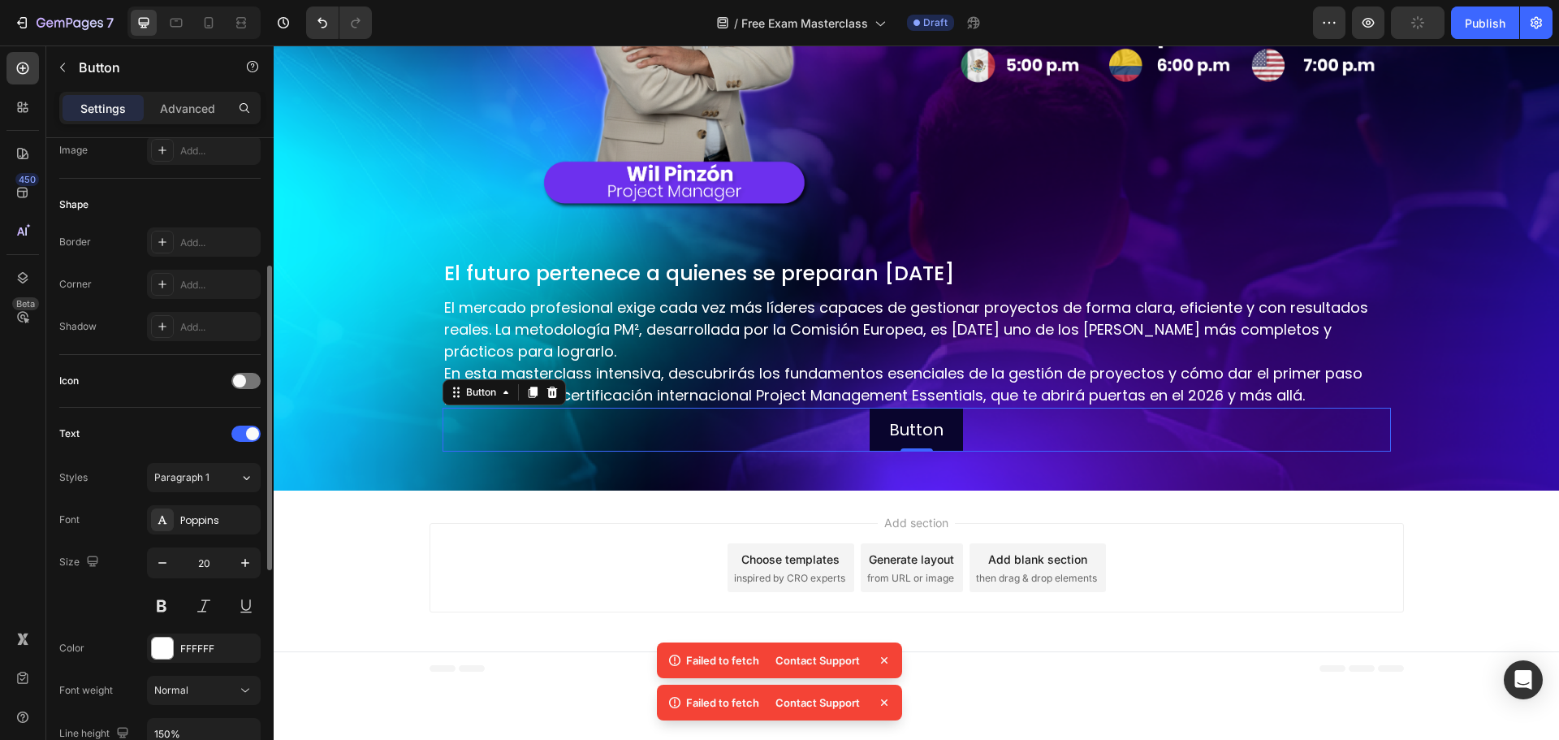
scroll to position [0, 0]
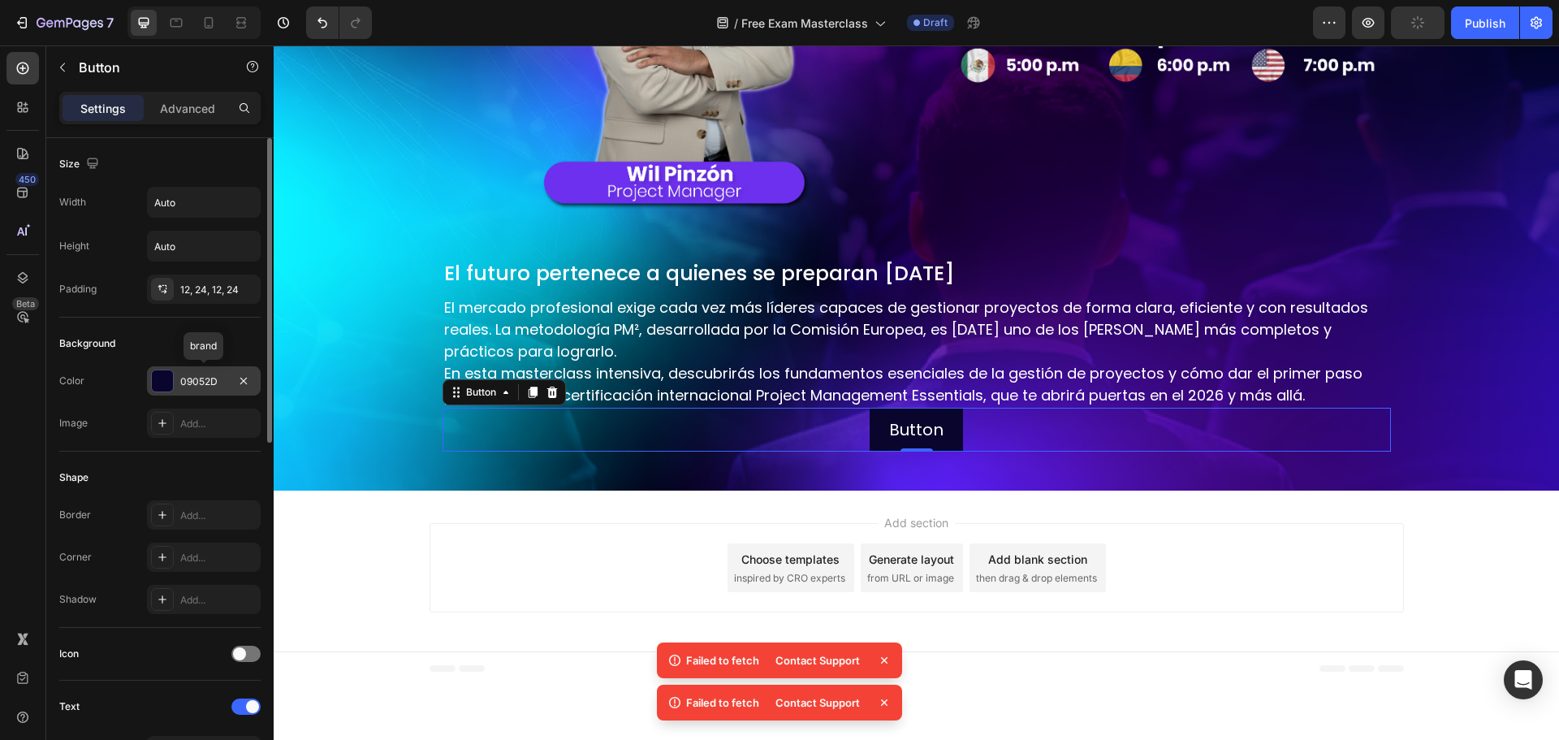
click at [162, 377] on div at bounding box center [162, 380] width 21 height 21
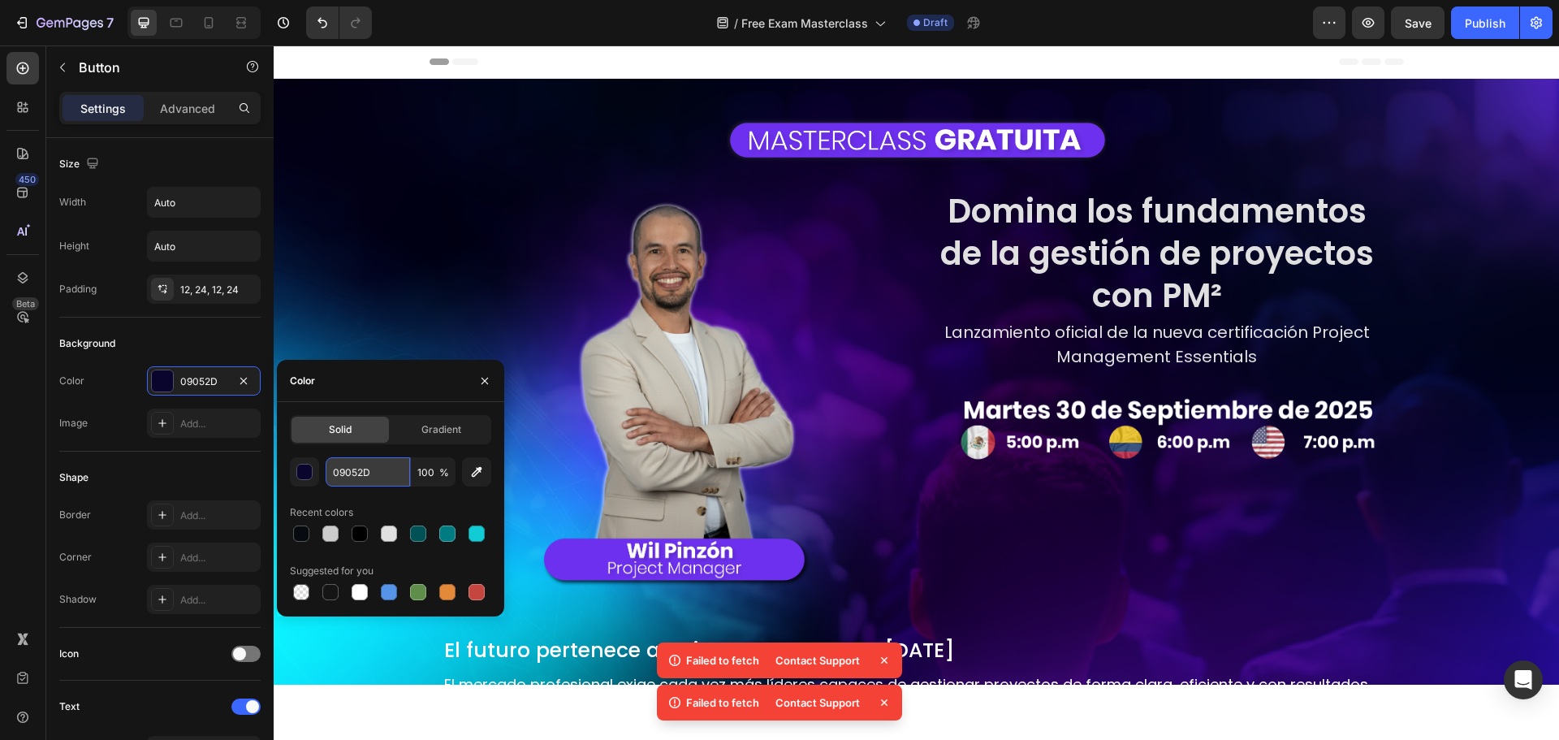
click at [360, 468] on input "09052D" at bounding box center [368, 471] width 84 height 29
paste input "#fae721"
type input "#fae721"
click at [198, 466] on div "Shape" at bounding box center [159, 477] width 201 height 26
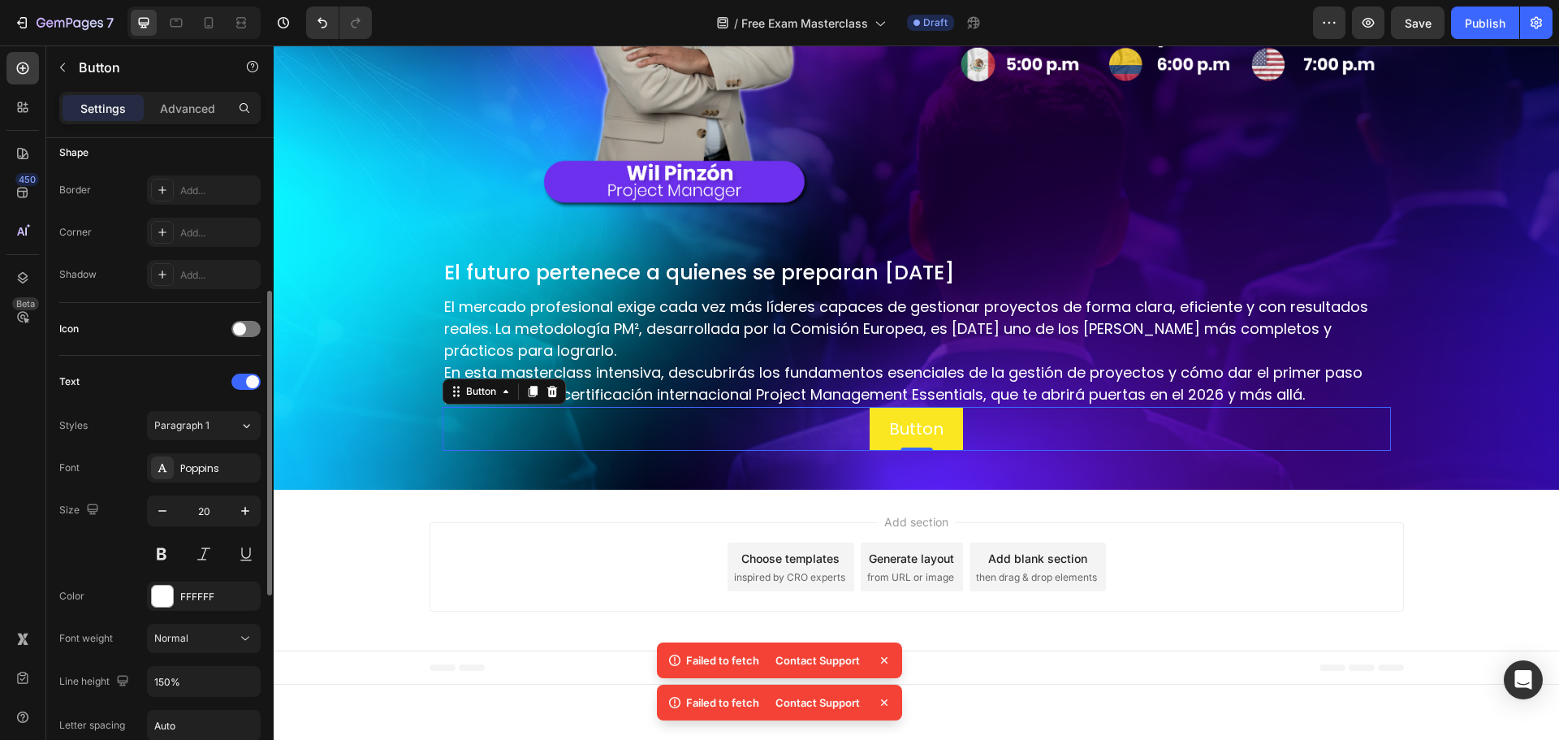
scroll to position [487, 0]
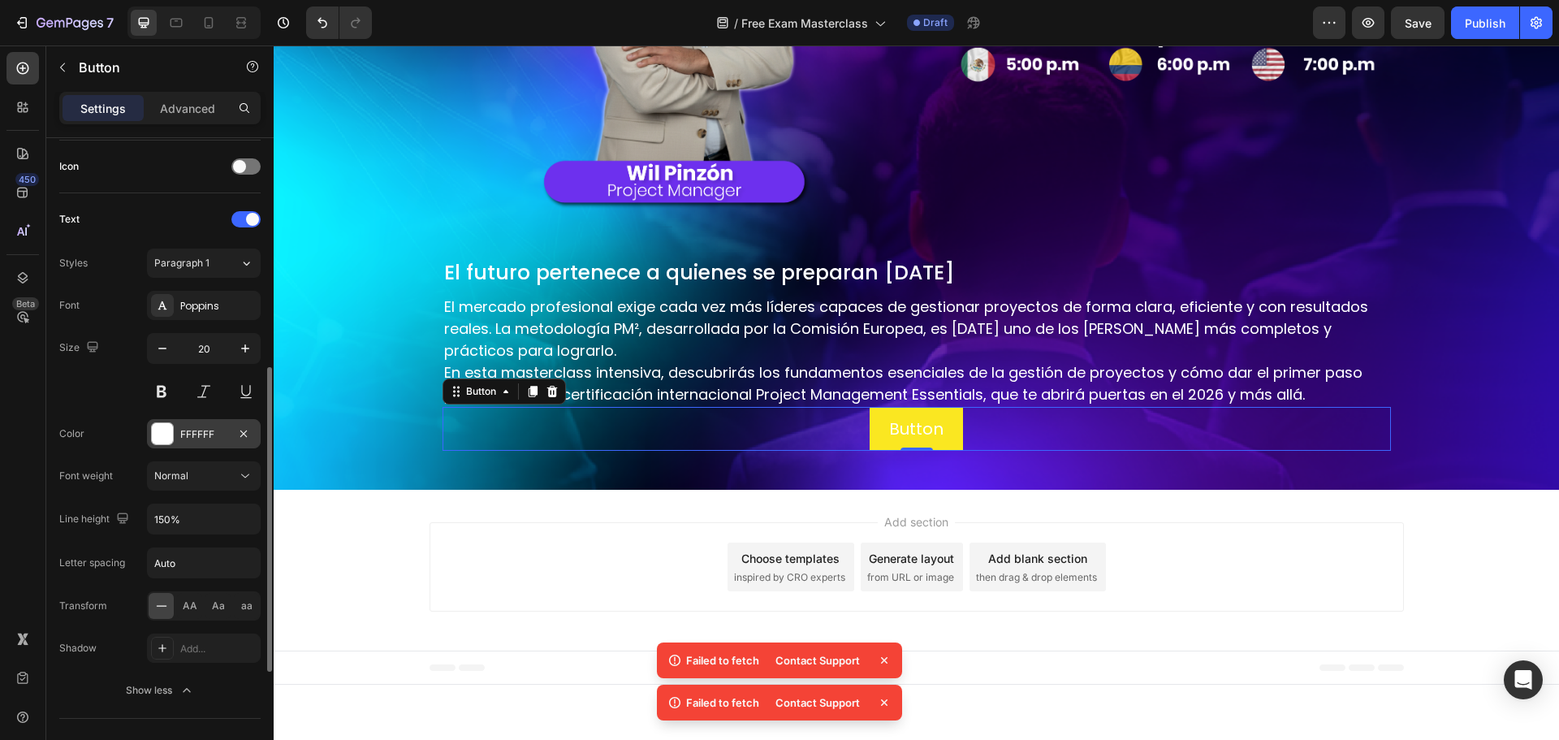
click at [151, 445] on div "FFFFFF" at bounding box center [204, 433] width 114 height 29
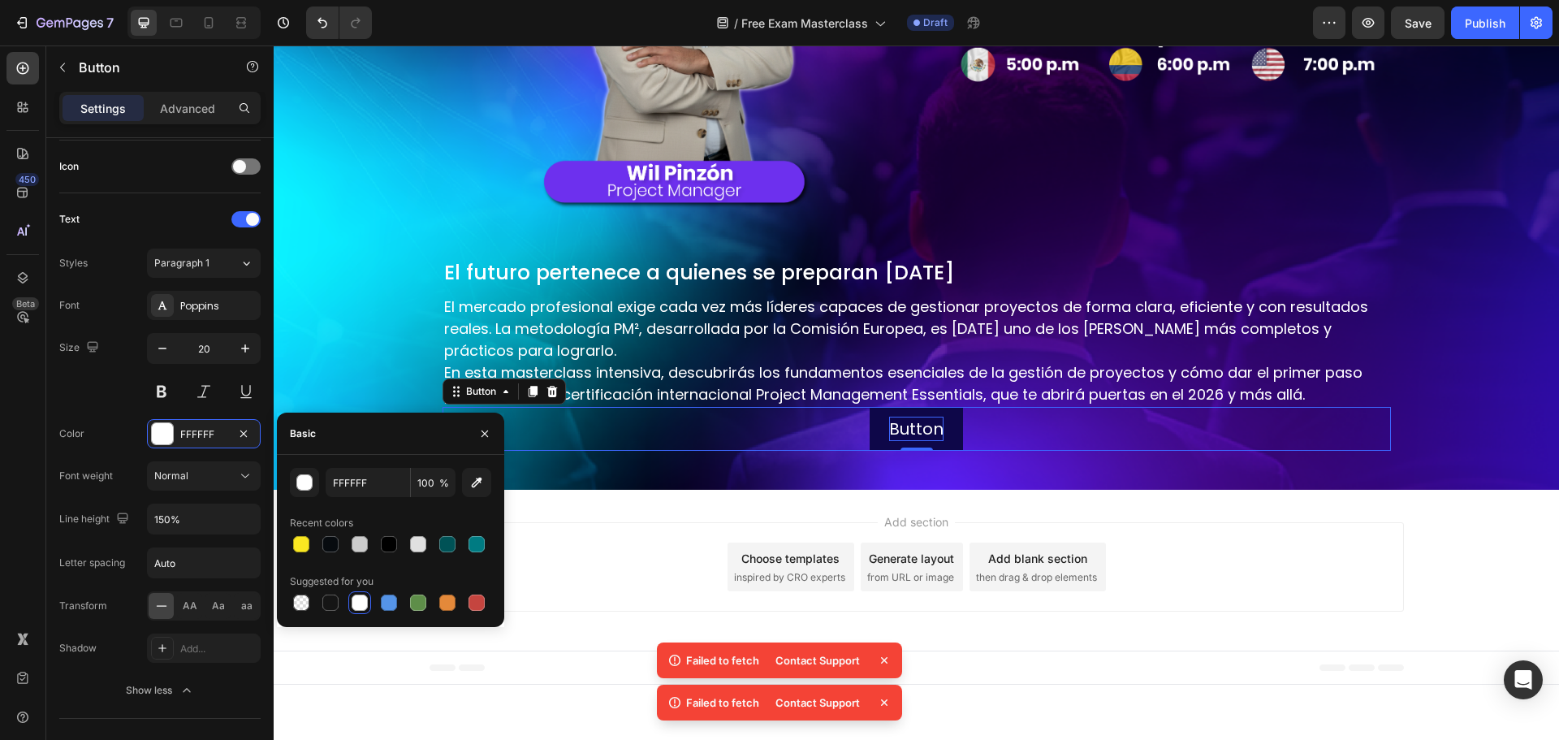
click at [891, 417] on p "Button" at bounding box center [916, 428] width 54 height 24
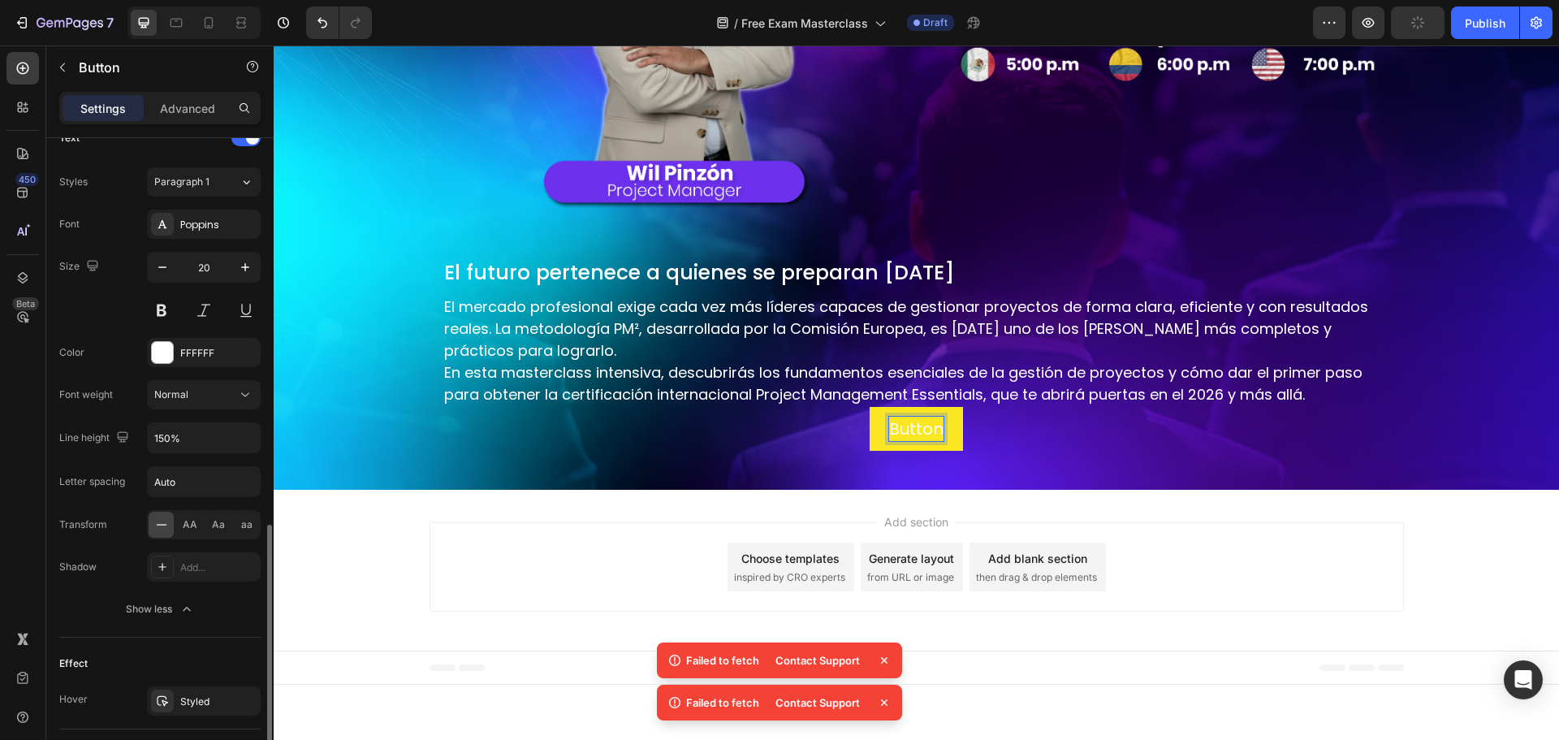
scroll to position [731, 0]
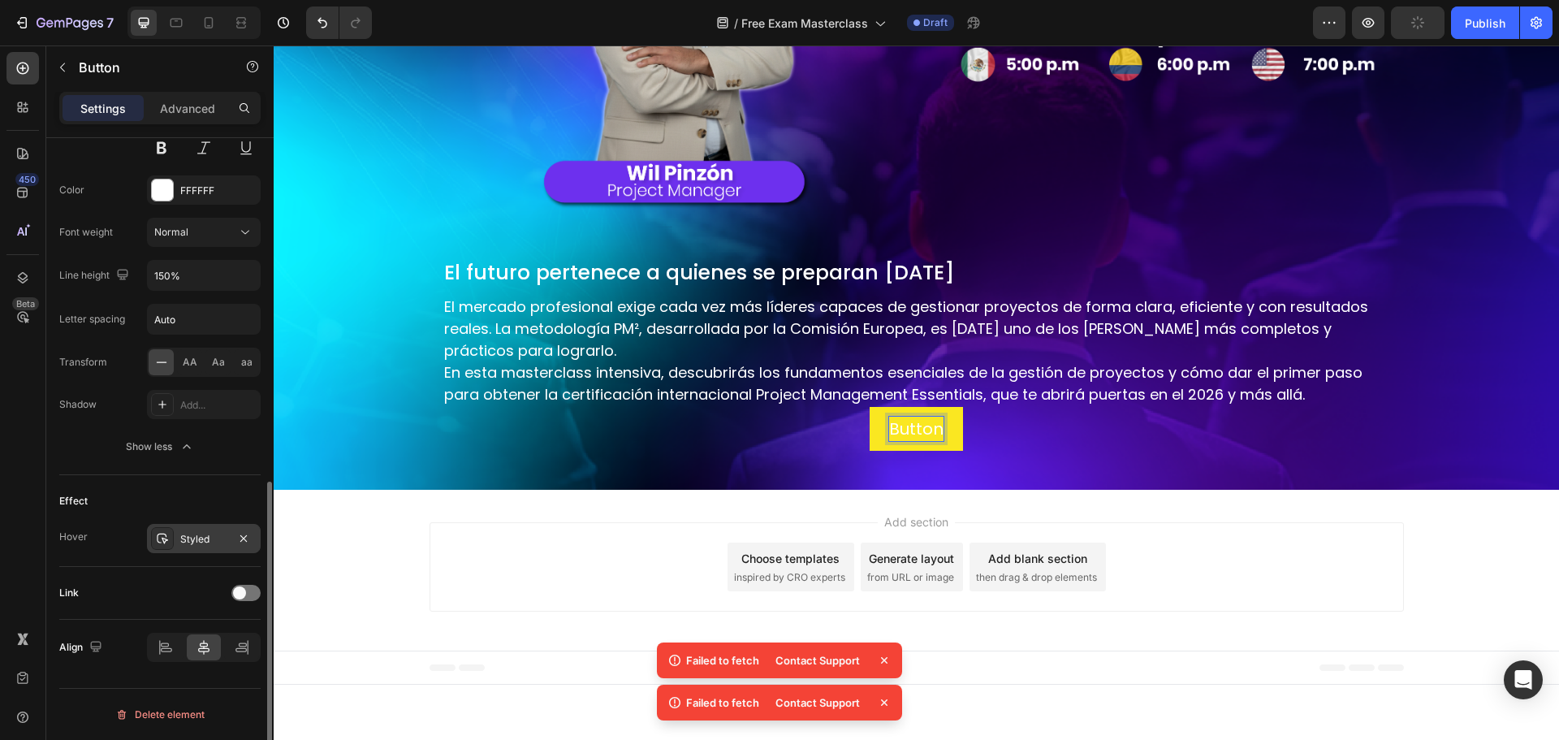
click at [188, 526] on div "Styled" at bounding box center [204, 538] width 114 height 29
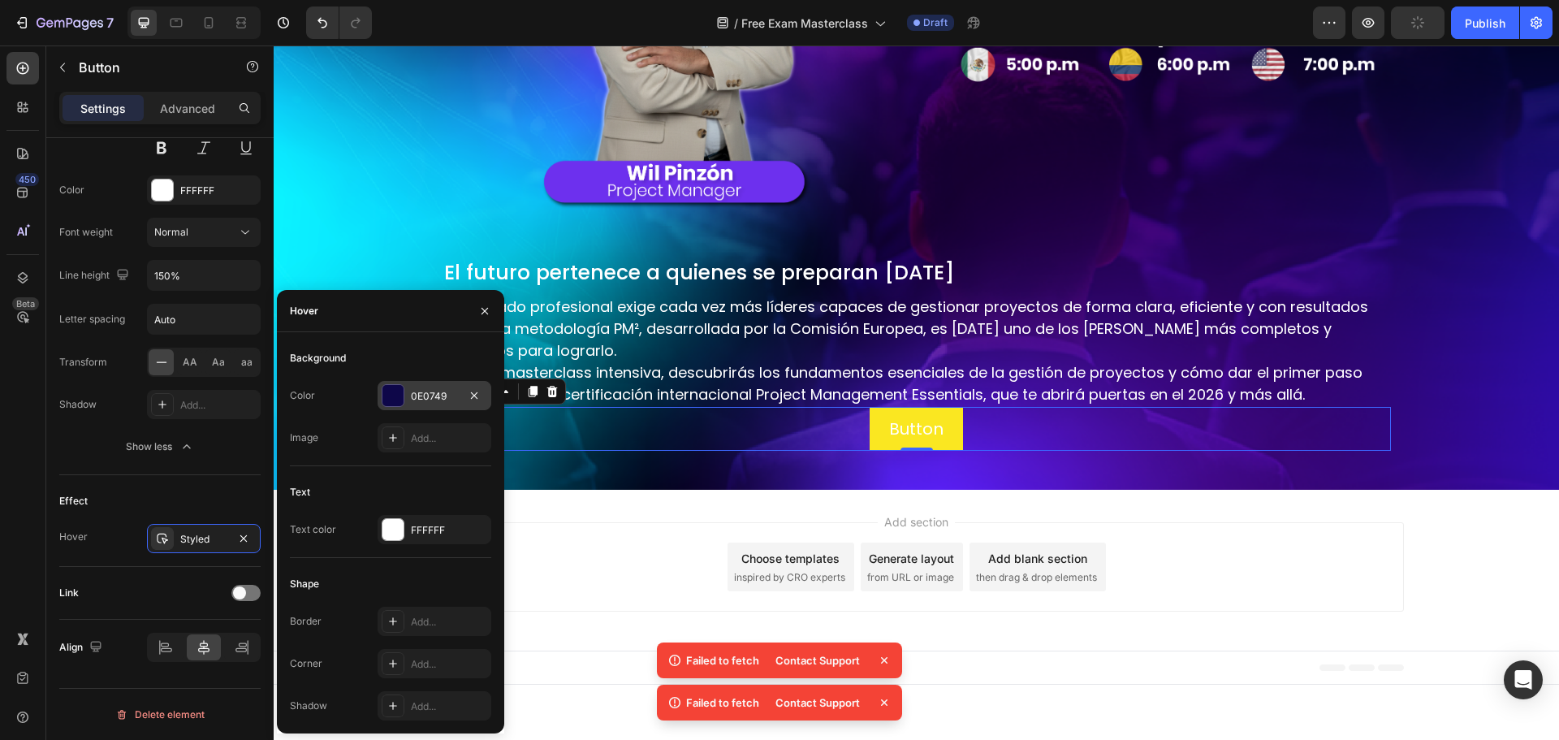
click at [429, 390] on div "0E0749" at bounding box center [434, 396] width 47 height 15
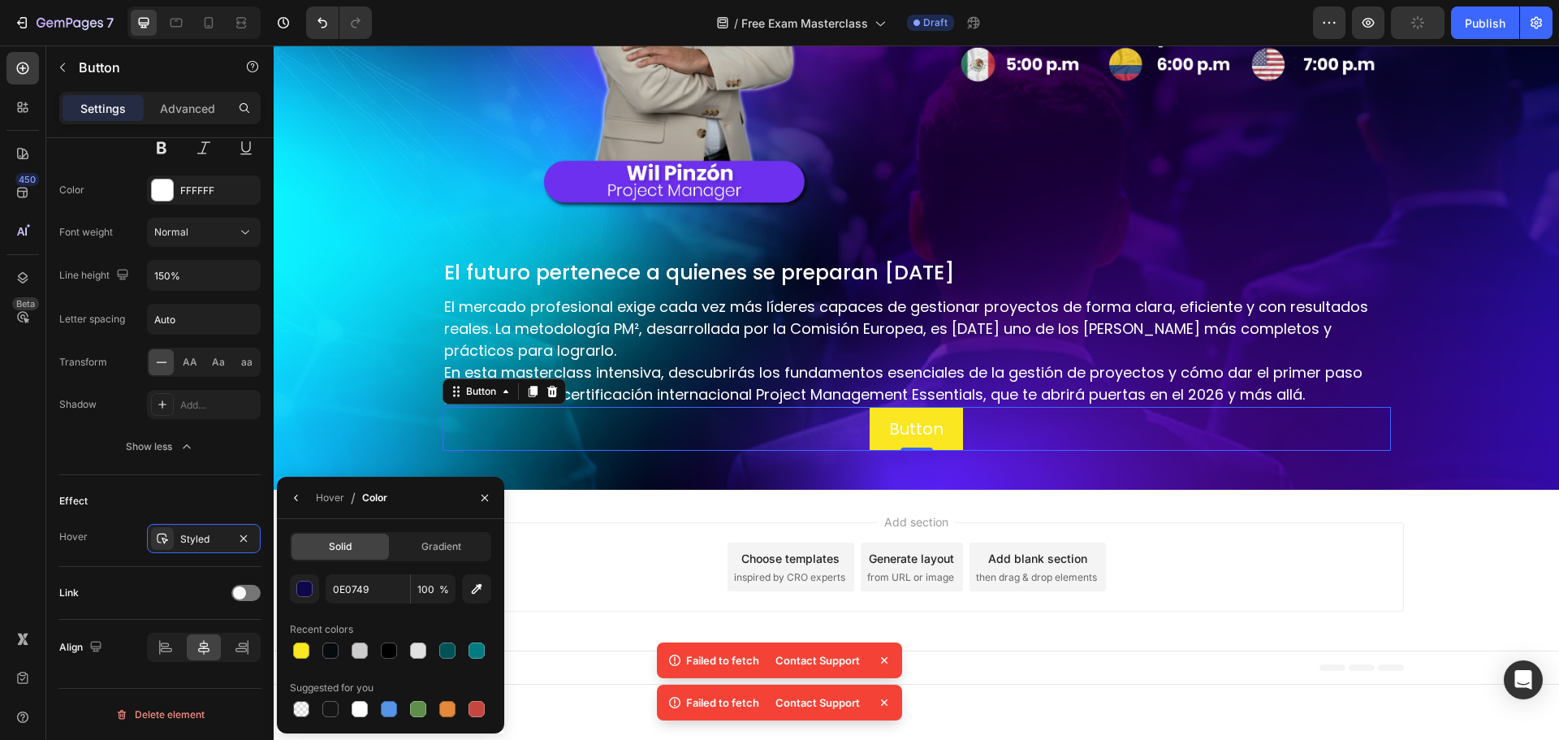
click at [429, 390] on div "El futuro pertenece a quienes se preparan hoy Heading El mercado profesional ex…" at bounding box center [916, 361] width 974 height 206
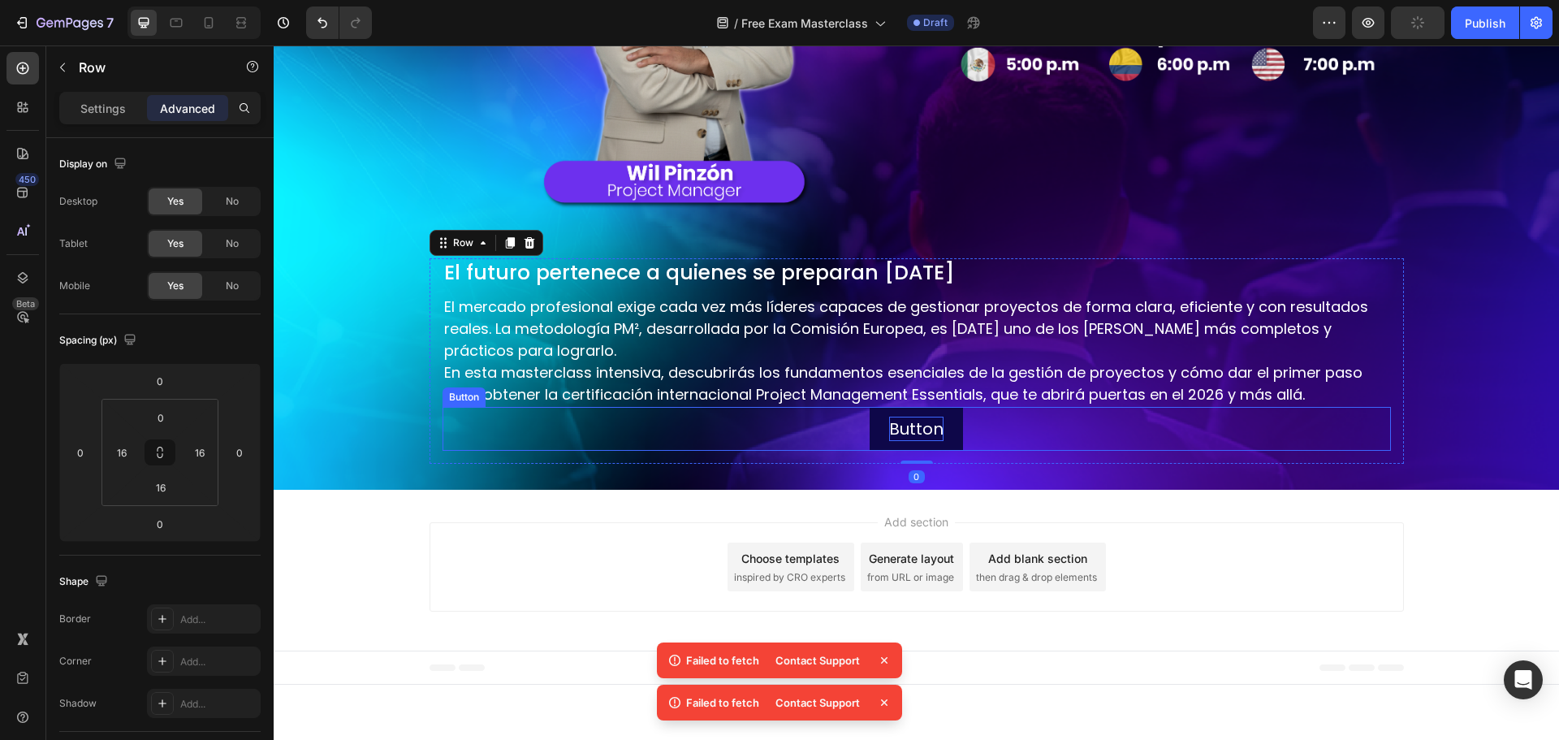
click at [906, 439] on p "Button" at bounding box center [916, 428] width 54 height 24
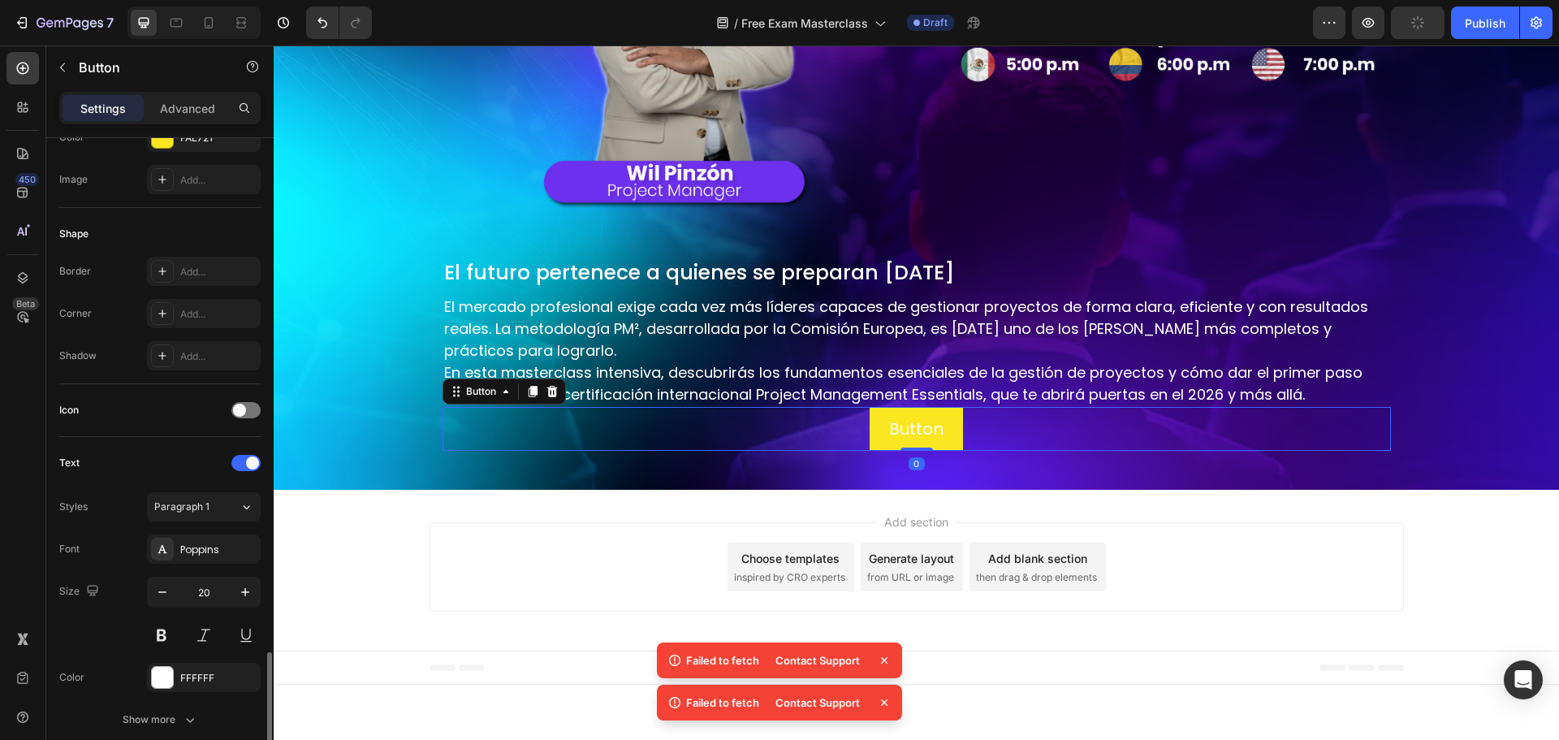
scroll to position [516, 0]
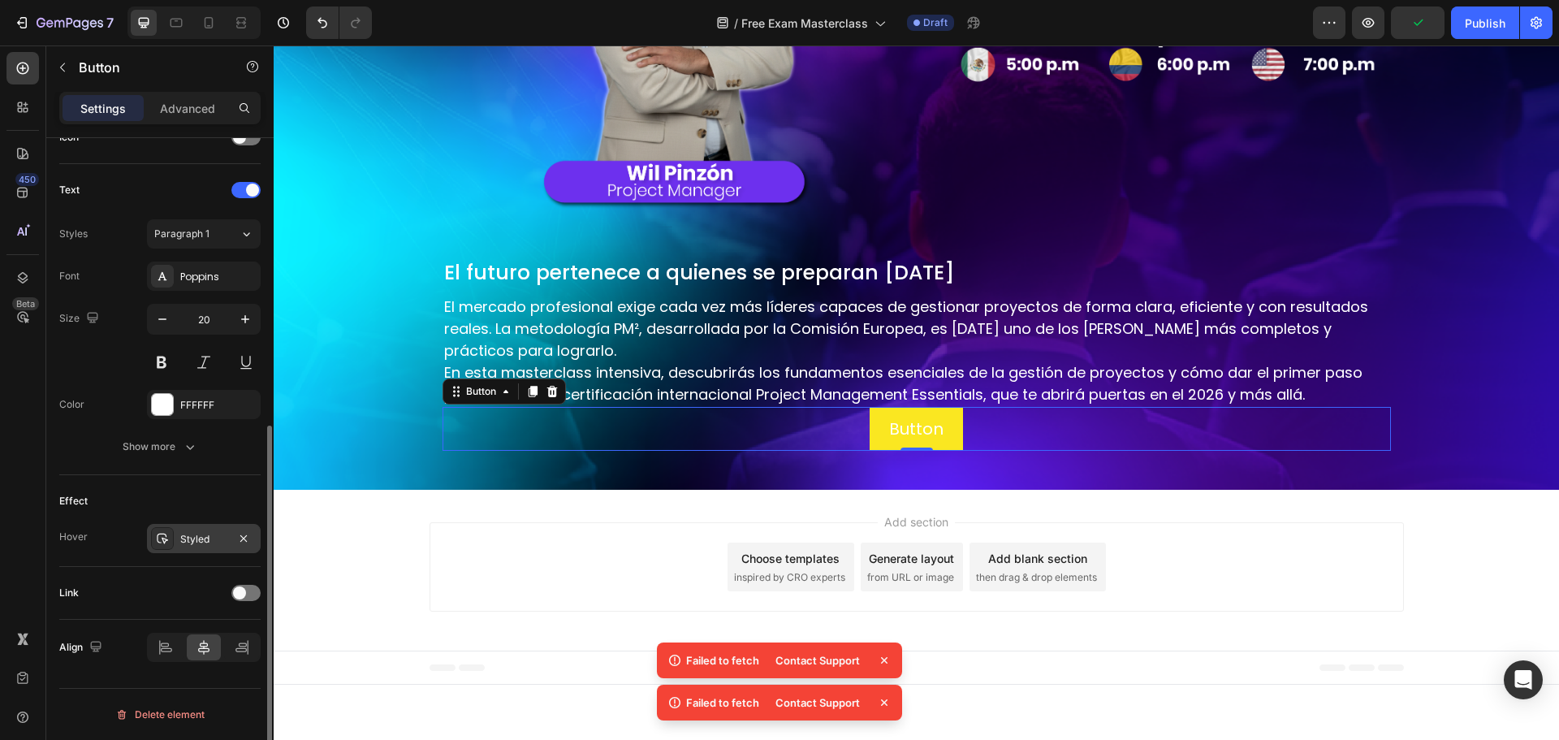
click at [198, 533] on div "Styled" at bounding box center [203, 539] width 47 height 15
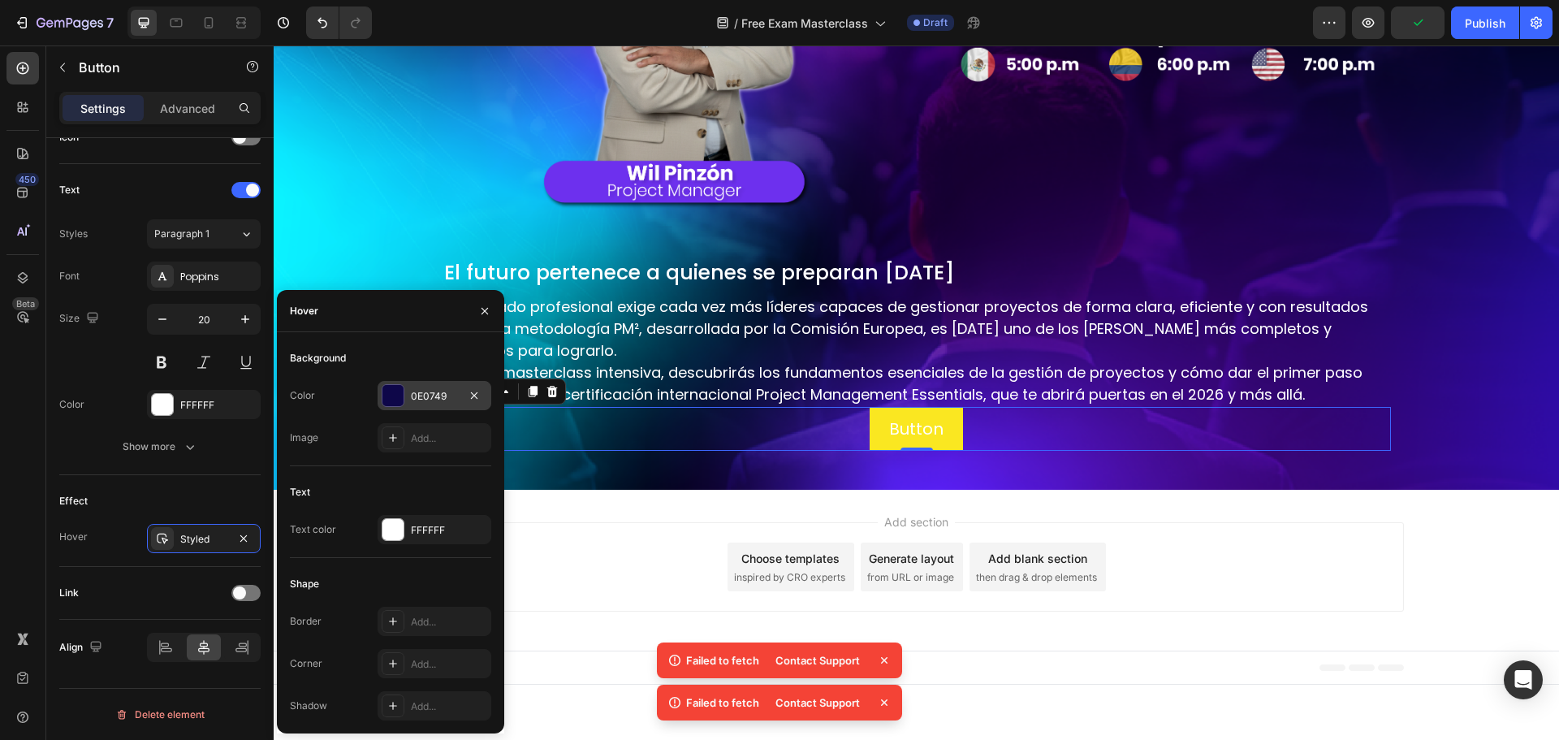
click at [451, 385] on div "0E0749" at bounding box center [435, 395] width 114 height 29
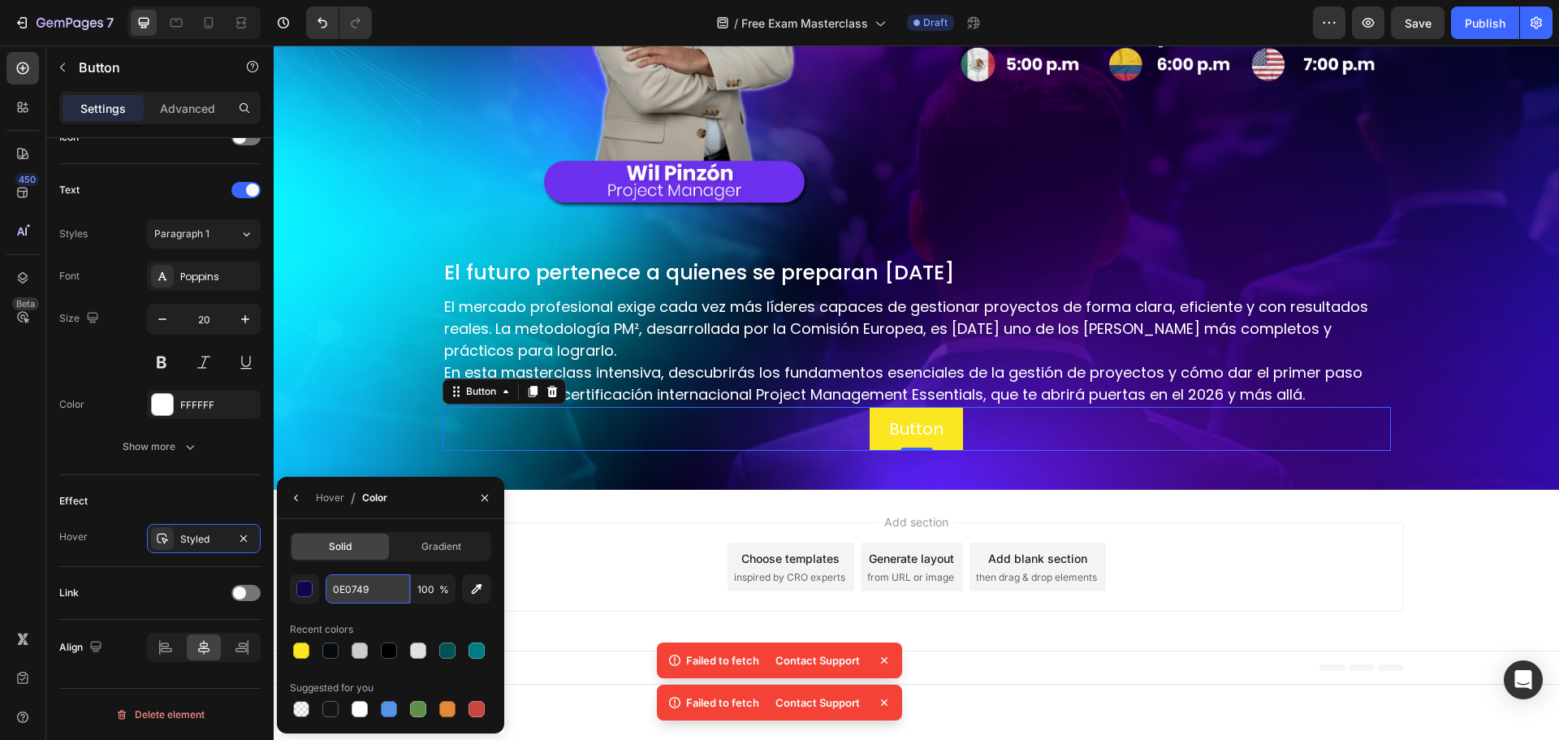
click at [388, 586] on input "0E0749" at bounding box center [368, 588] width 84 height 29
click at [181, 408] on div "FFFFFF" at bounding box center [203, 405] width 47 height 15
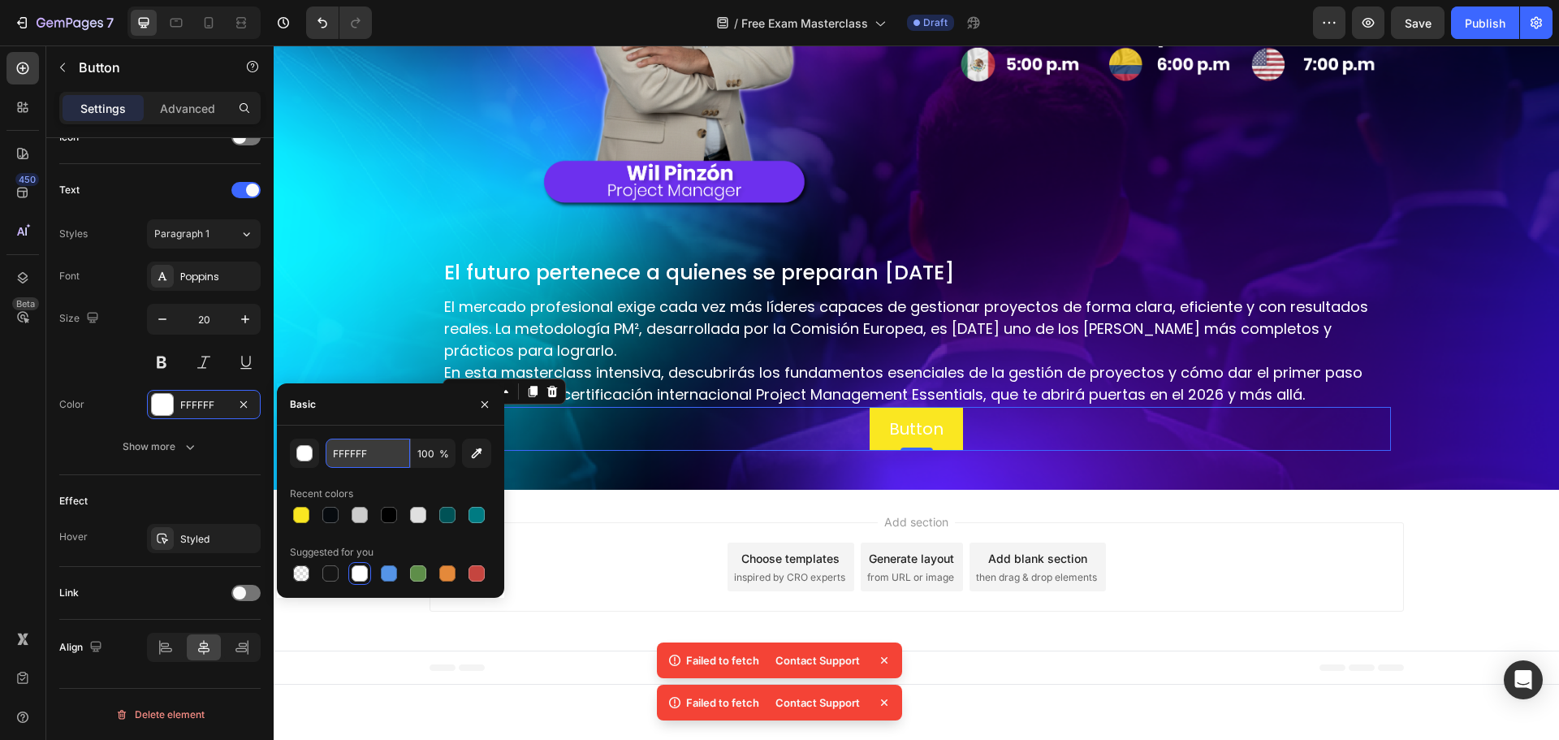
click at [362, 450] on input "FFFFFF" at bounding box center [368, 452] width 84 height 29
paste input "0E0749"
type input "0E0749"
click at [220, 482] on div "Effect Hover Styled" at bounding box center [159, 521] width 201 height 92
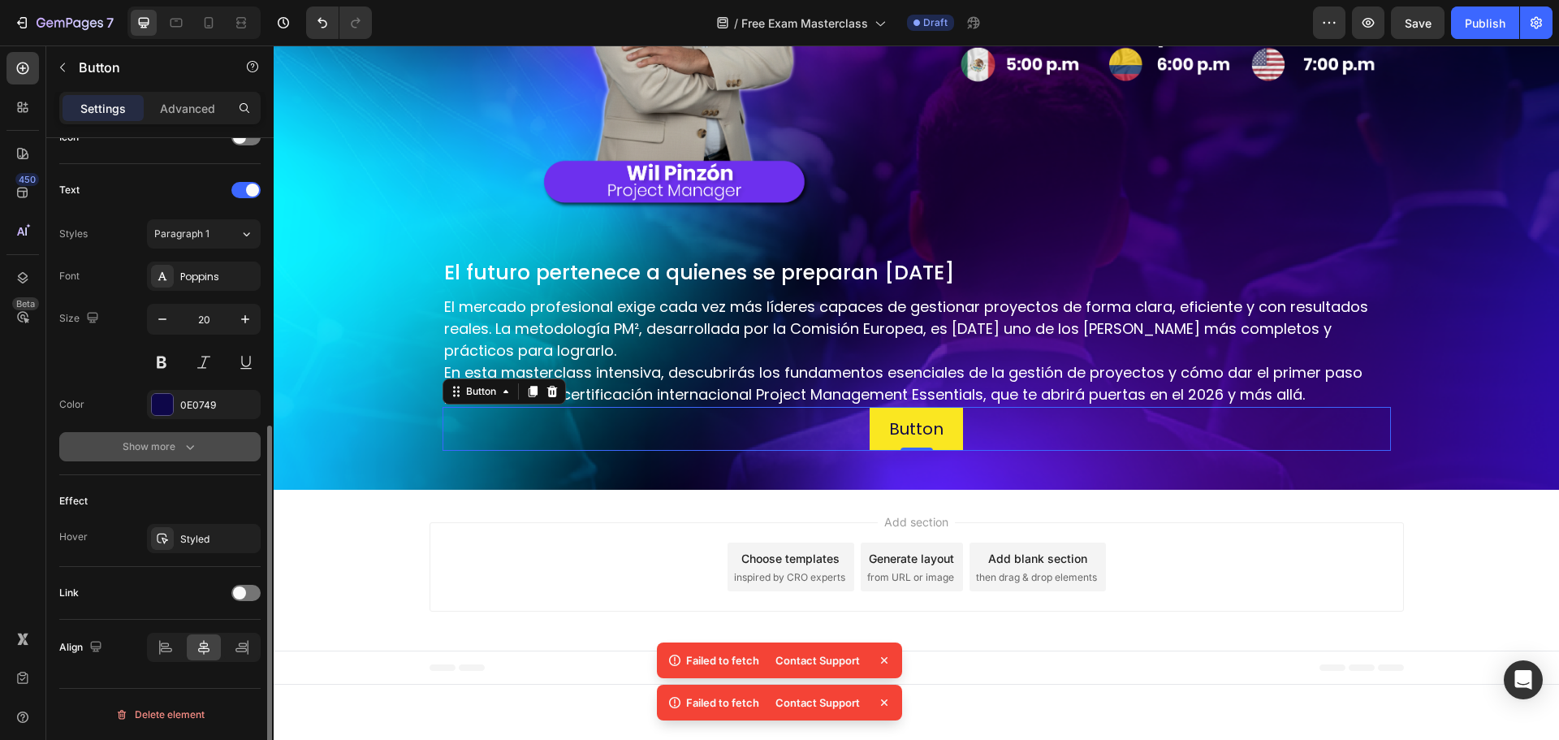
click at [179, 447] on div "Show more" at bounding box center [161, 446] width 76 height 16
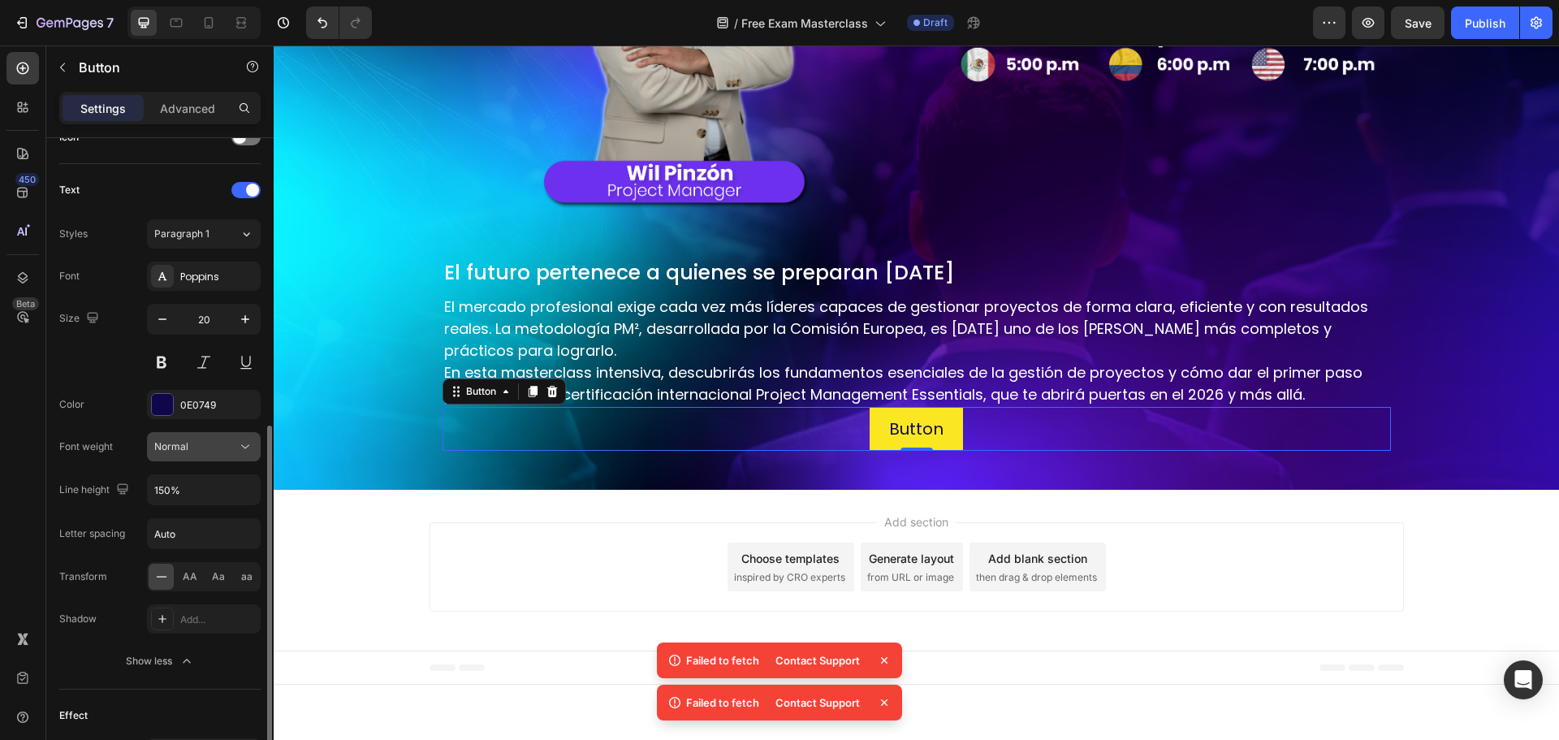
click at [179, 444] on span "Normal" at bounding box center [171, 446] width 34 height 12
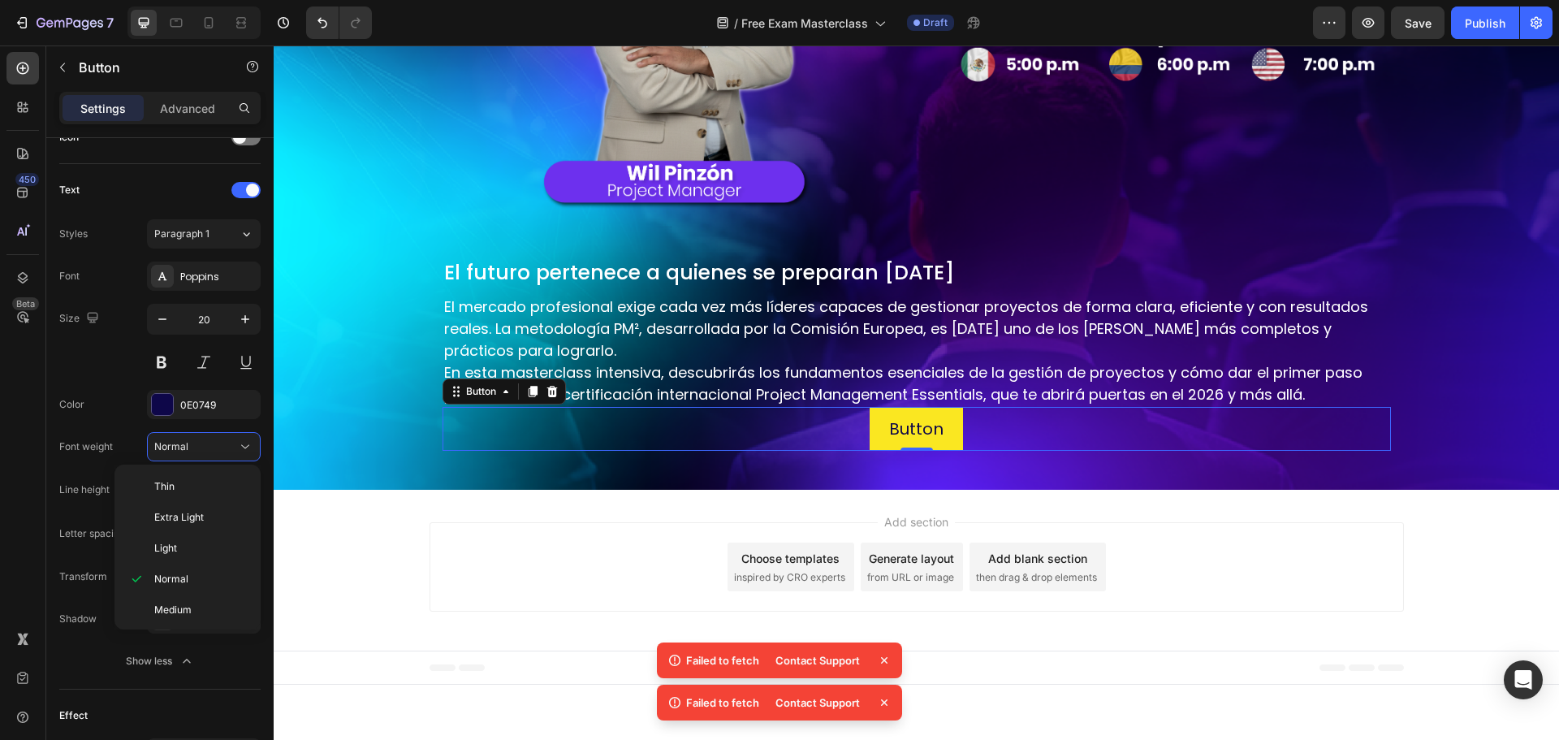
scroll to position [126, 0]
click at [178, 513] on span "Semi Bold" at bounding box center [177, 514] width 46 height 15
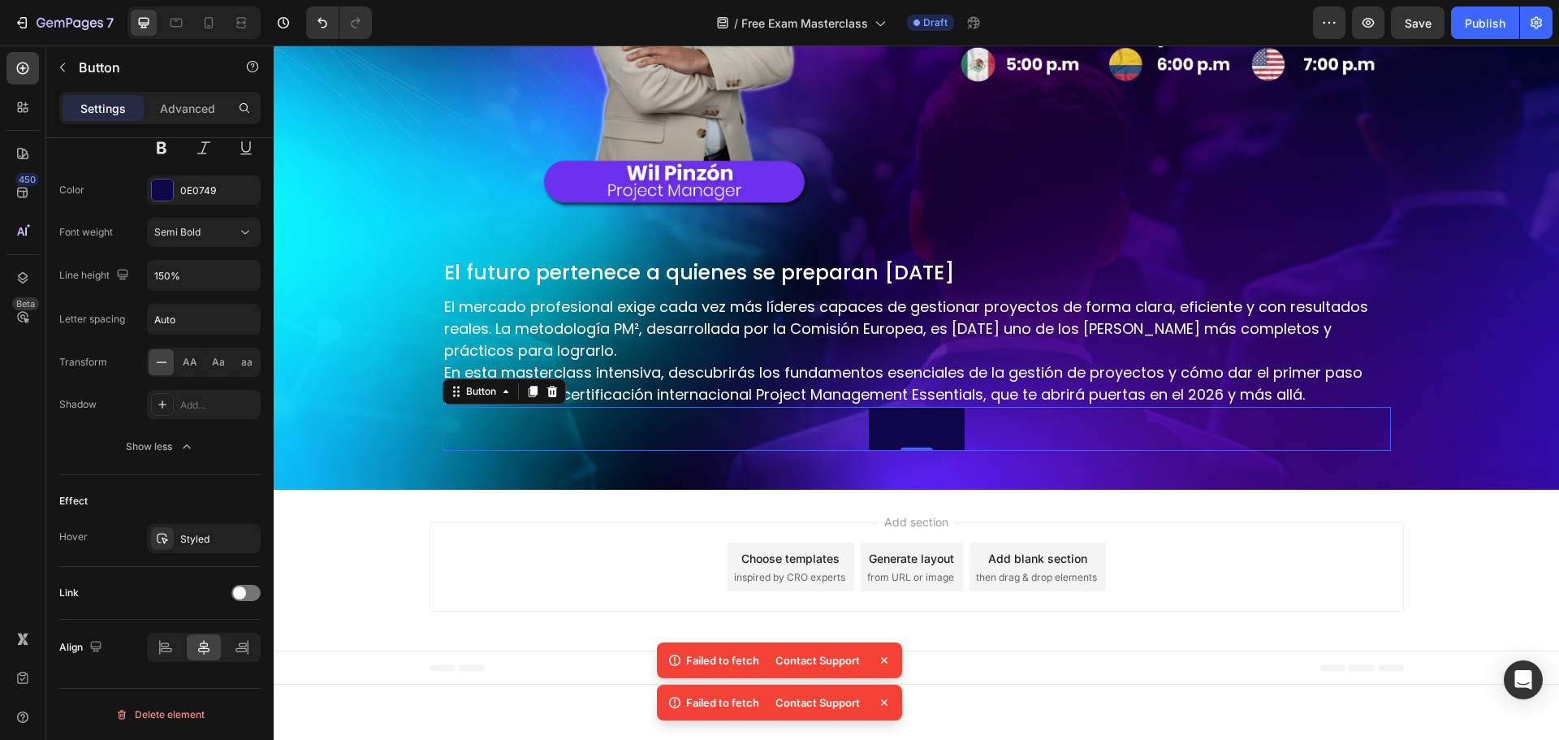
click at [871, 425] on button "Button" at bounding box center [917, 429] width 96 height 44
click at [242, 532] on icon "button" at bounding box center [243, 538] width 13 height 13
click at [199, 542] on div "Add..." at bounding box center [218, 539] width 76 height 15
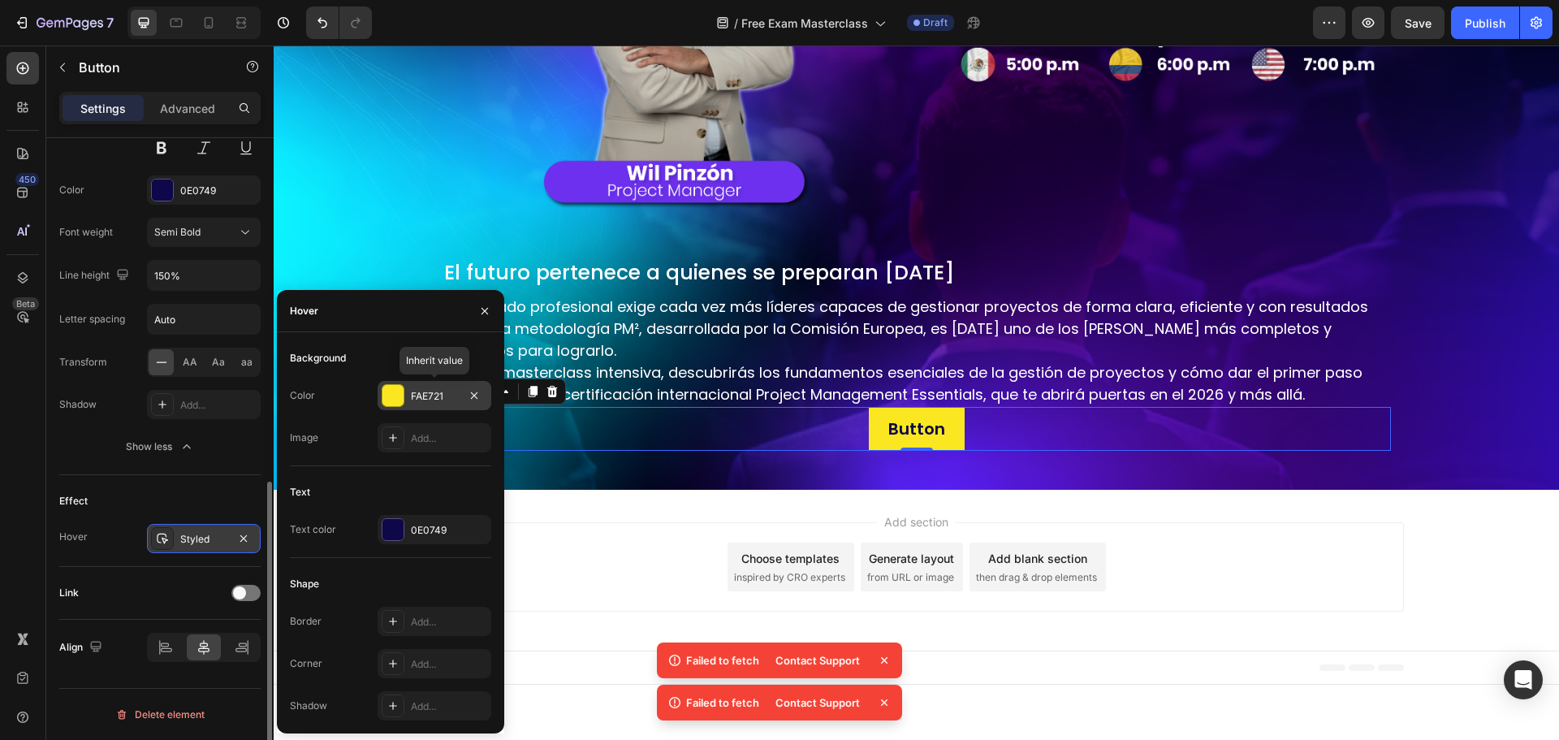
click at [391, 395] on div at bounding box center [392, 395] width 21 height 21
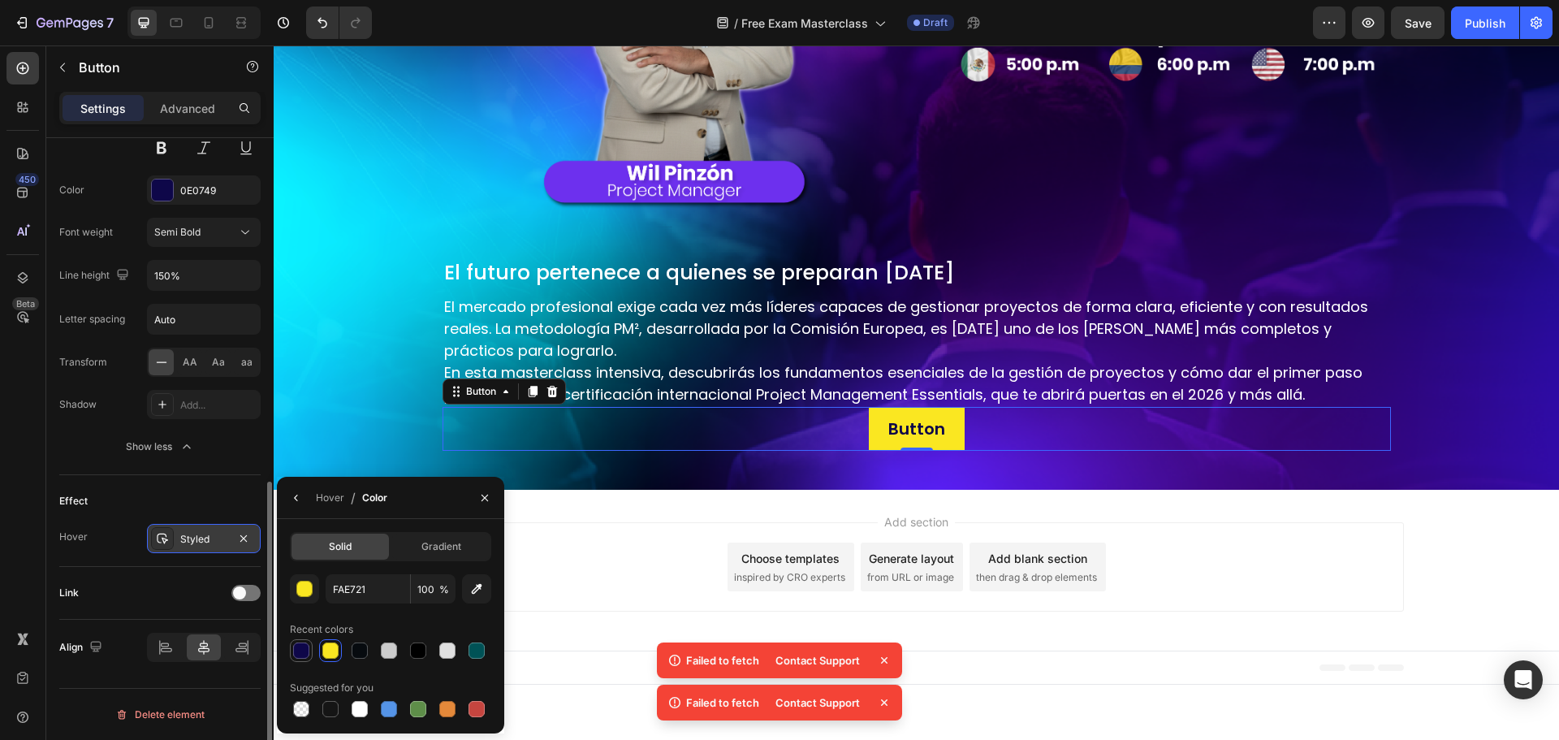
click at [304, 650] on div at bounding box center [301, 650] width 16 height 16
type input "0E0749"
click at [181, 540] on div "Styled" at bounding box center [203, 539] width 47 height 15
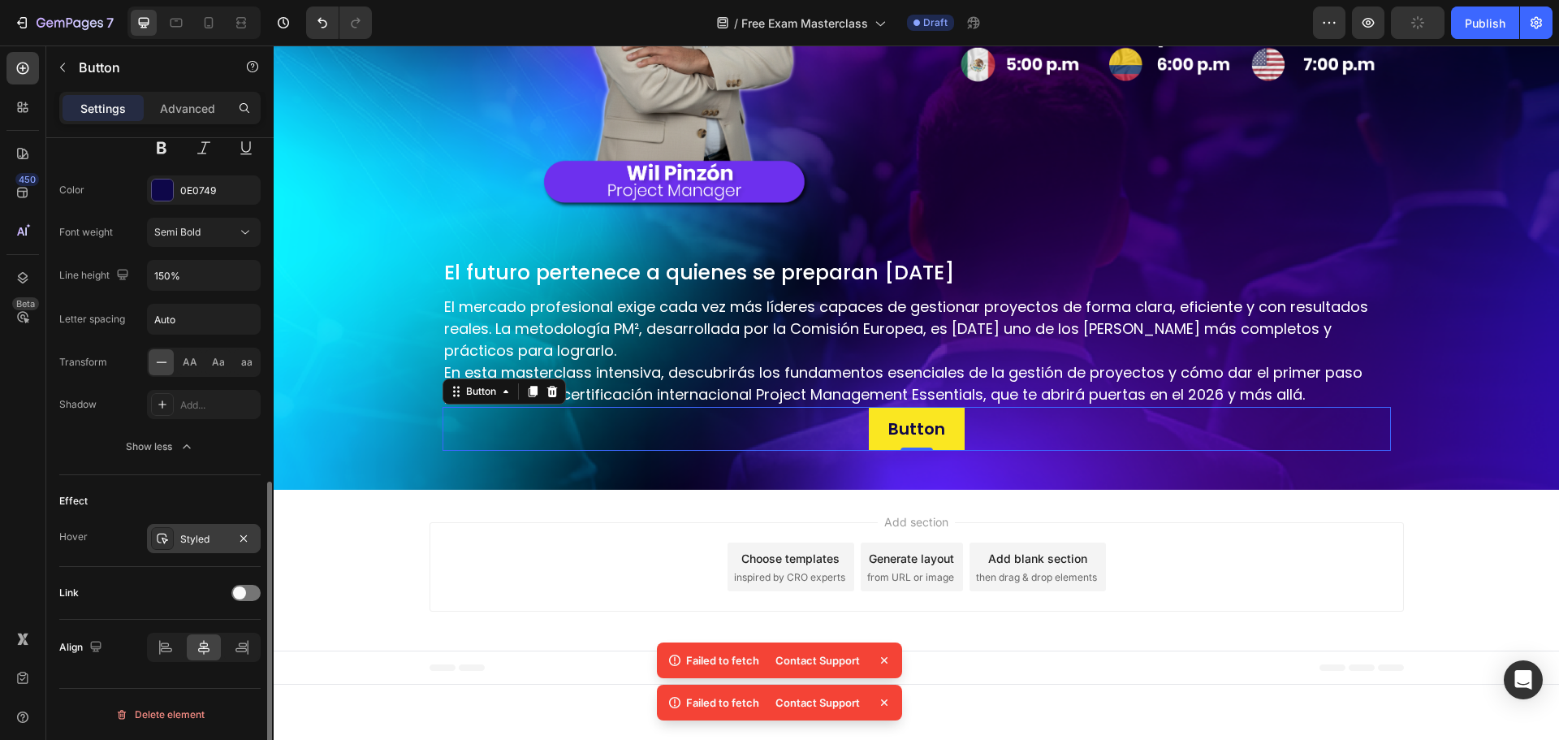
click at [205, 544] on div "Styled" at bounding box center [203, 539] width 47 height 15
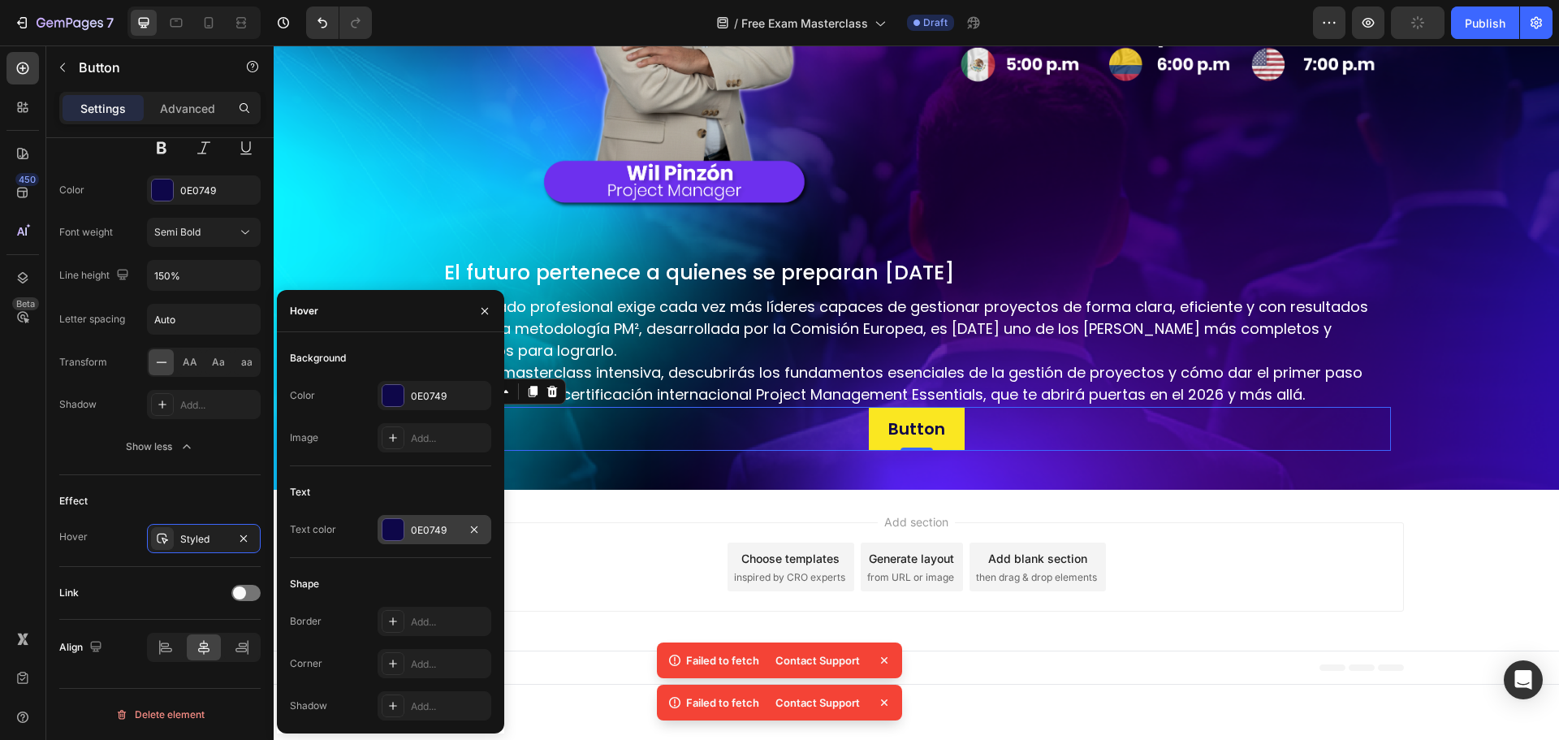
click at [406, 532] on div "0E0749" at bounding box center [435, 529] width 114 height 29
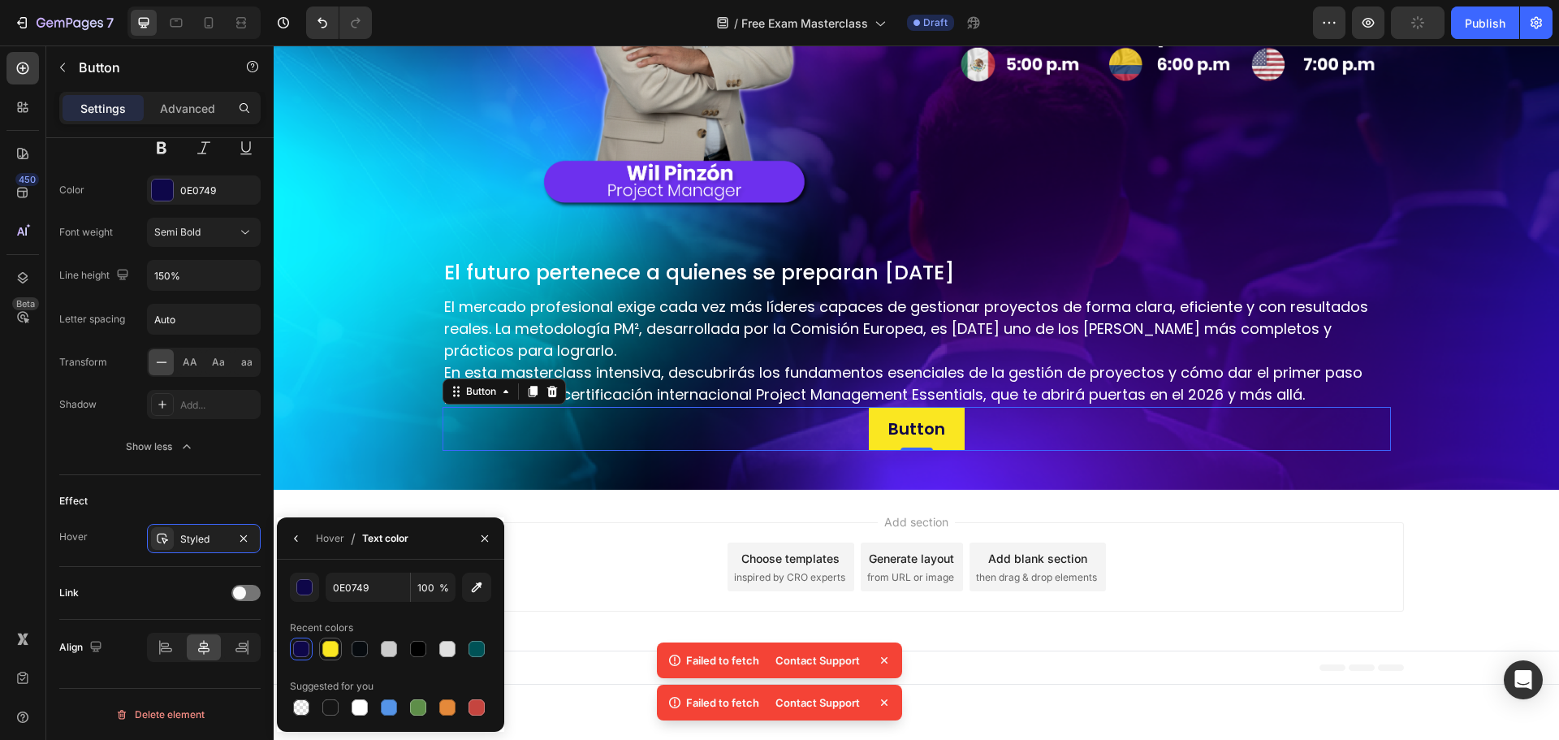
click at [330, 648] on div at bounding box center [330, 649] width 16 height 16
type input "FAE721"
click at [203, 496] on div "Effect" at bounding box center [159, 501] width 201 height 26
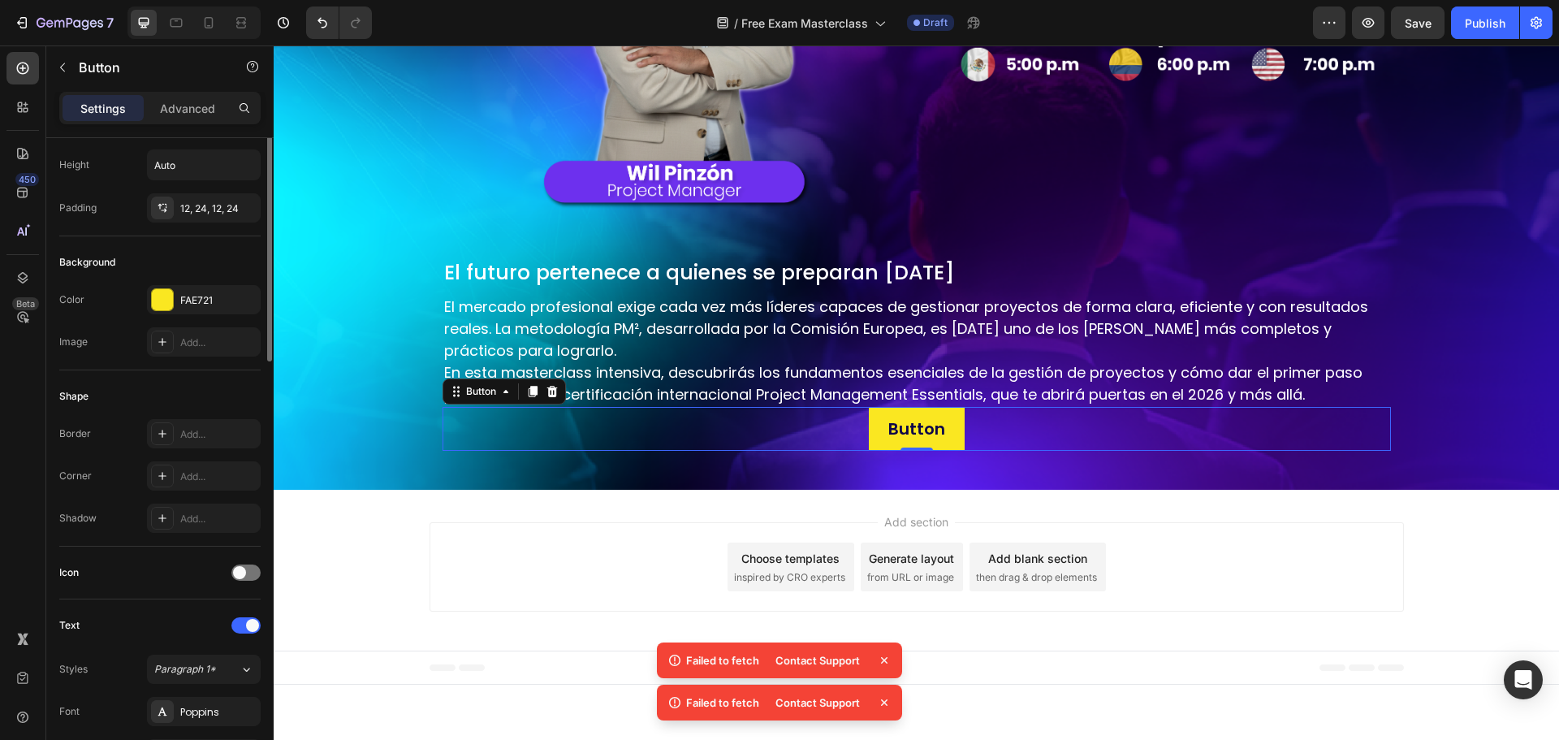
scroll to position [0, 0]
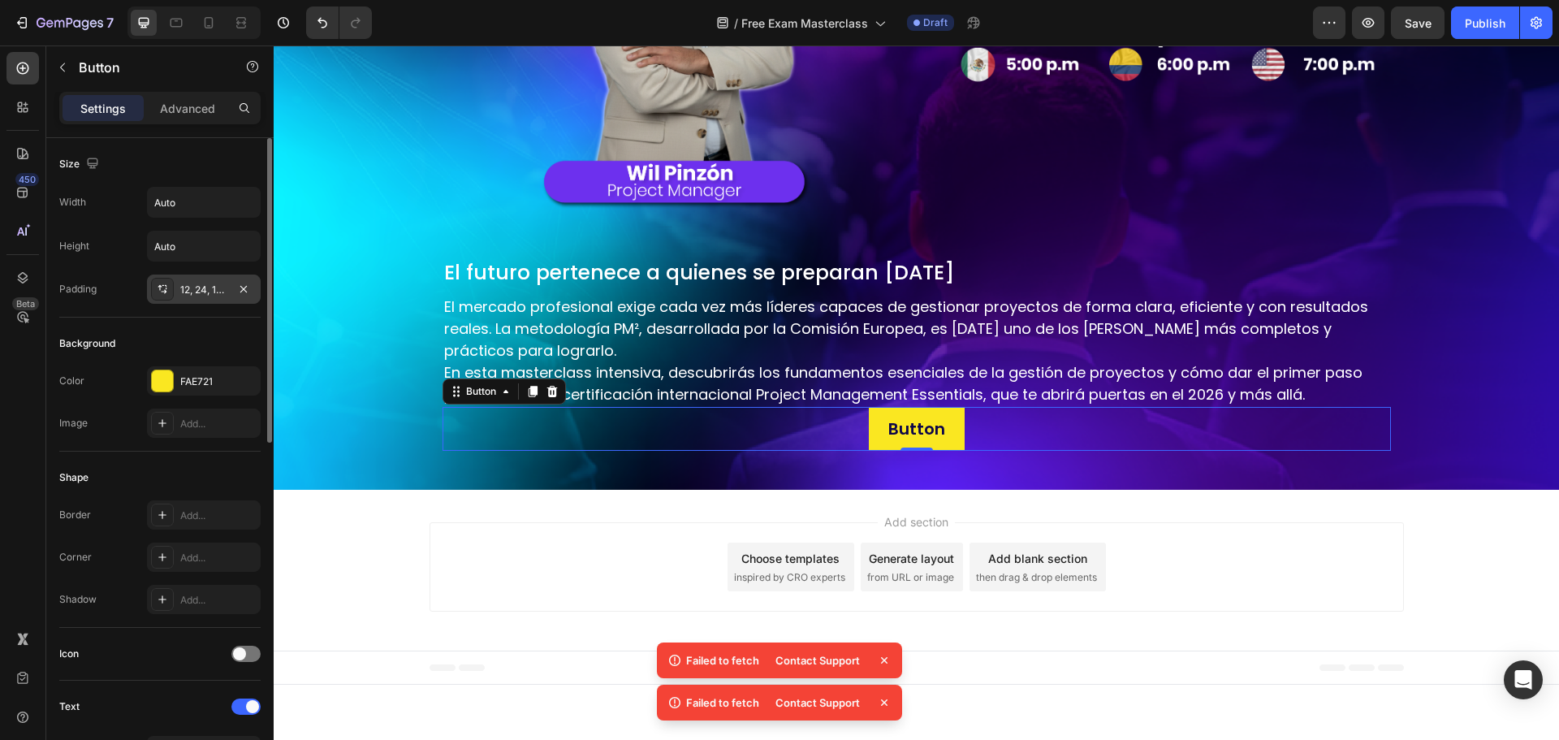
click at [200, 288] on div "12, 24, 12, 24" at bounding box center [203, 290] width 47 height 15
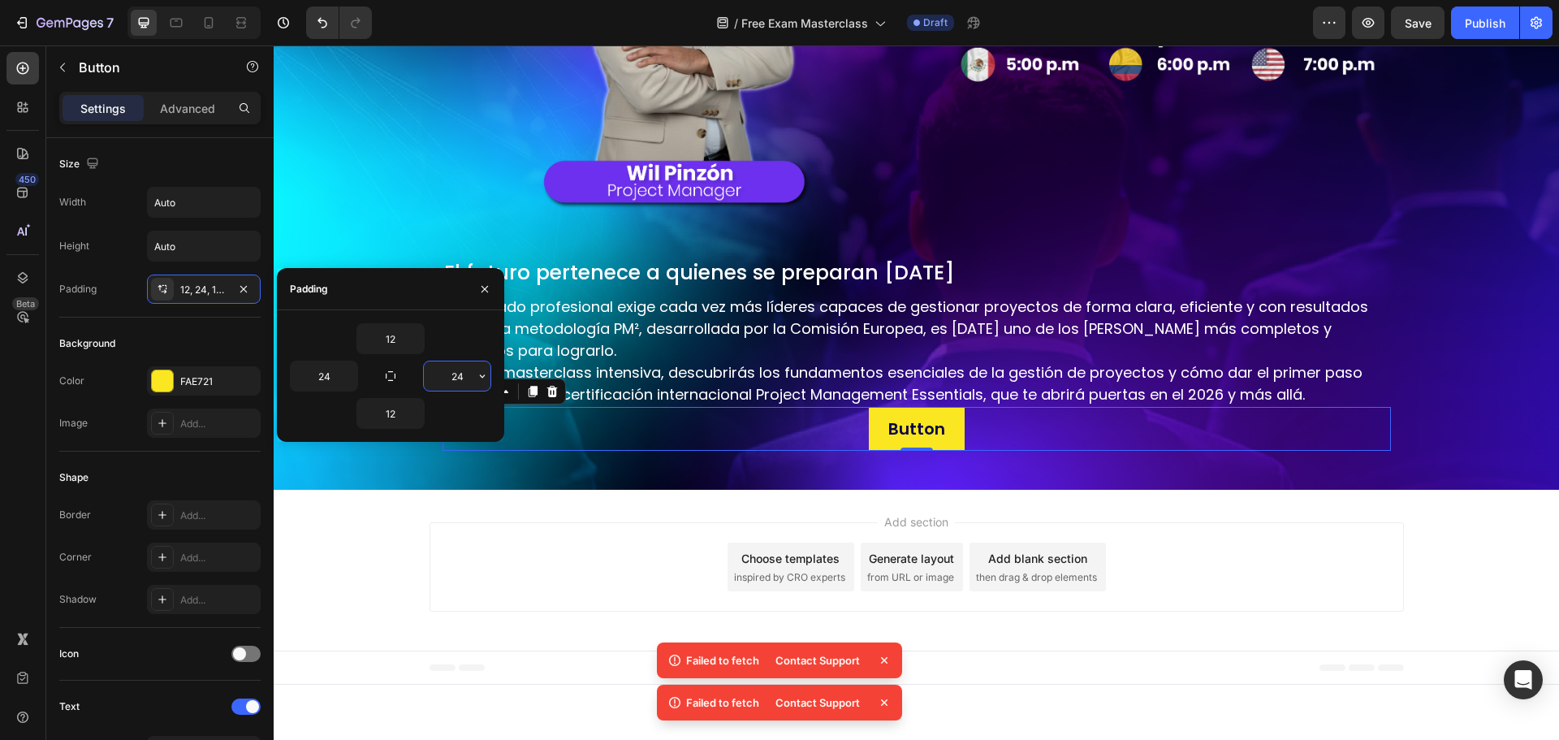
click at [458, 376] on input "24" at bounding box center [457, 375] width 67 height 29
click at [477, 376] on icon "button" at bounding box center [482, 375] width 13 height 13
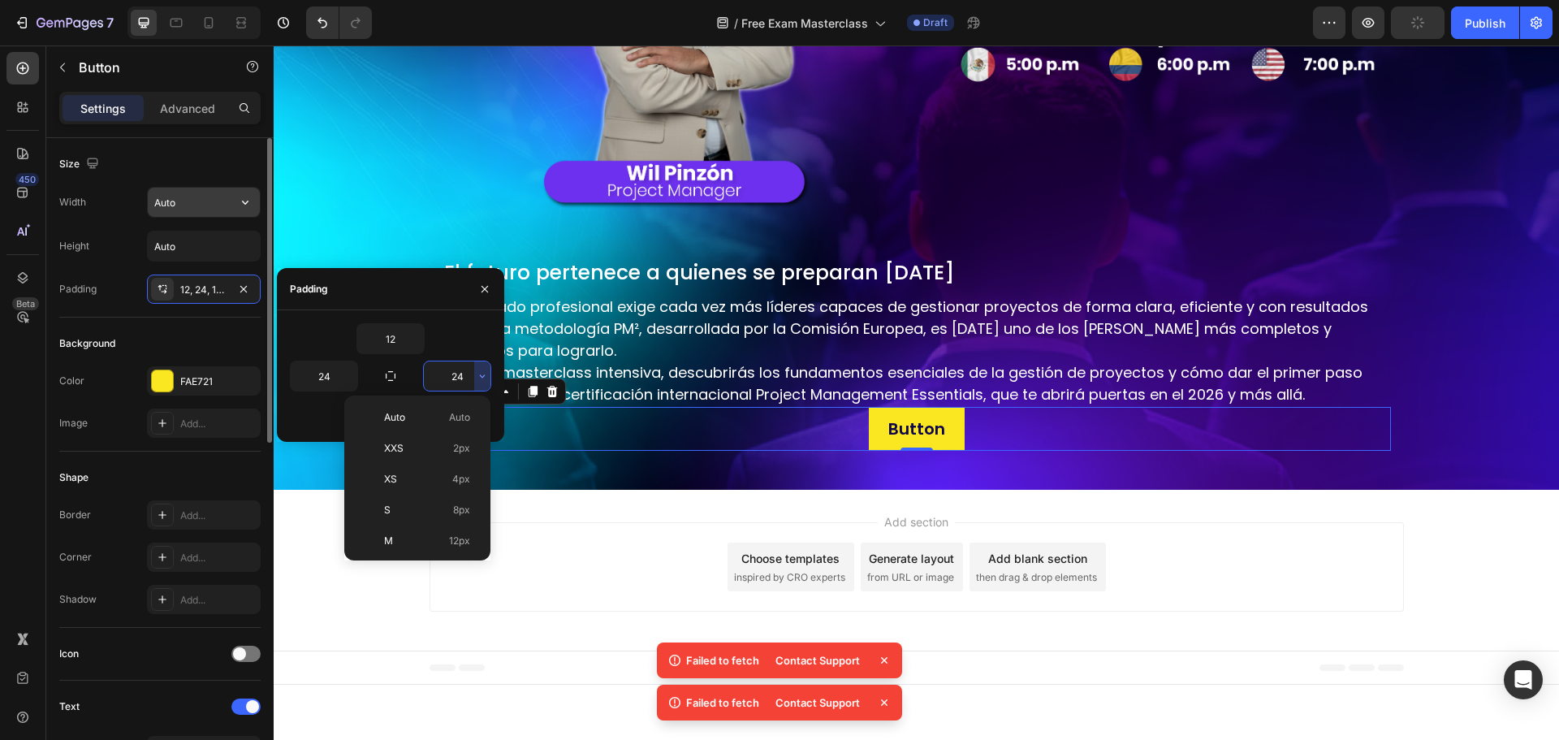
click at [194, 201] on input "Auto" at bounding box center [204, 202] width 112 height 29
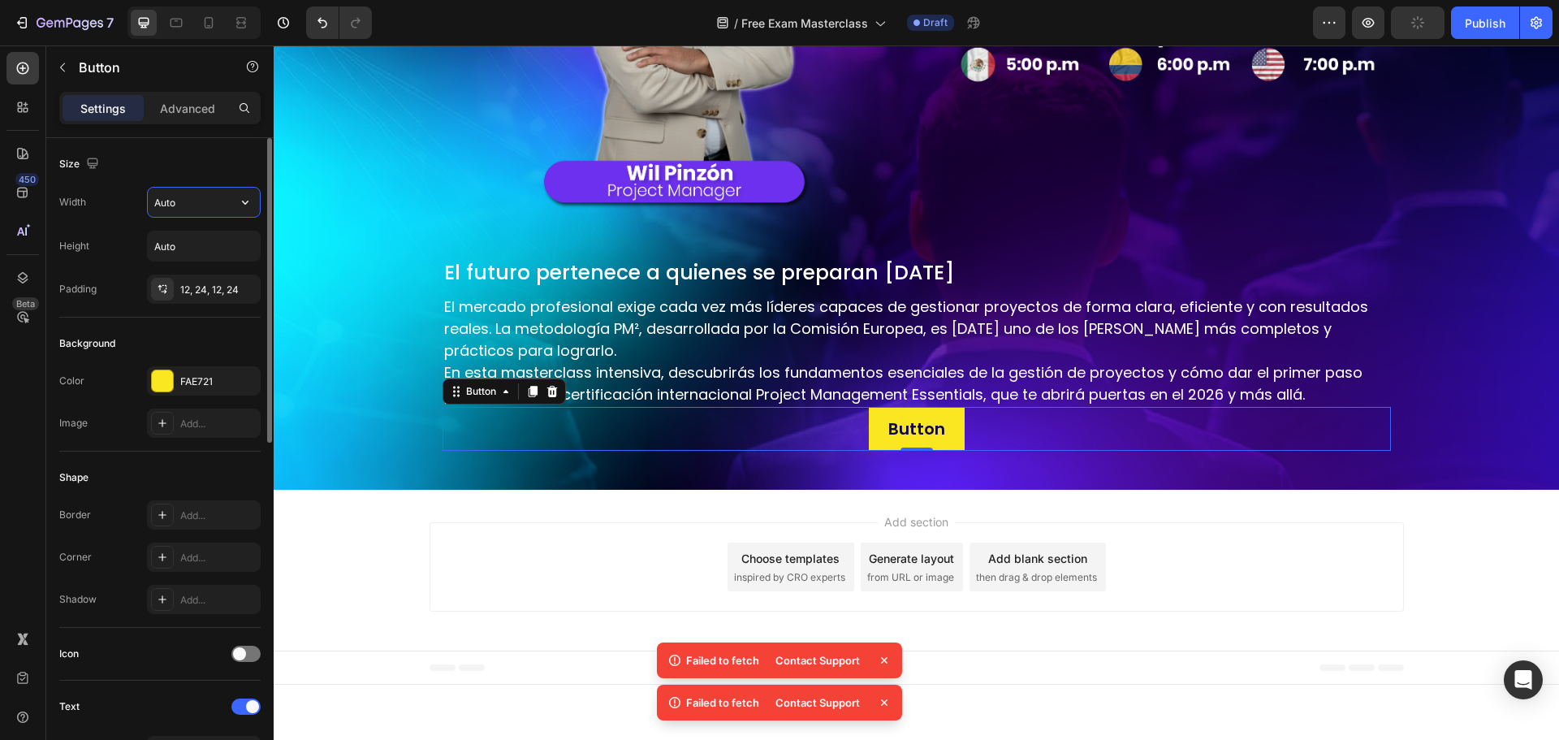
click at [194, 206] on input "Auto" at bounding box center [204, 202] width 112 height 29
click at [243, 209] on icon "button" at bounding box center [245, 202] width 16 height 16
click at [192, 278] on p "Full 100%" at bounding box center [199, 274] width 93 height 15
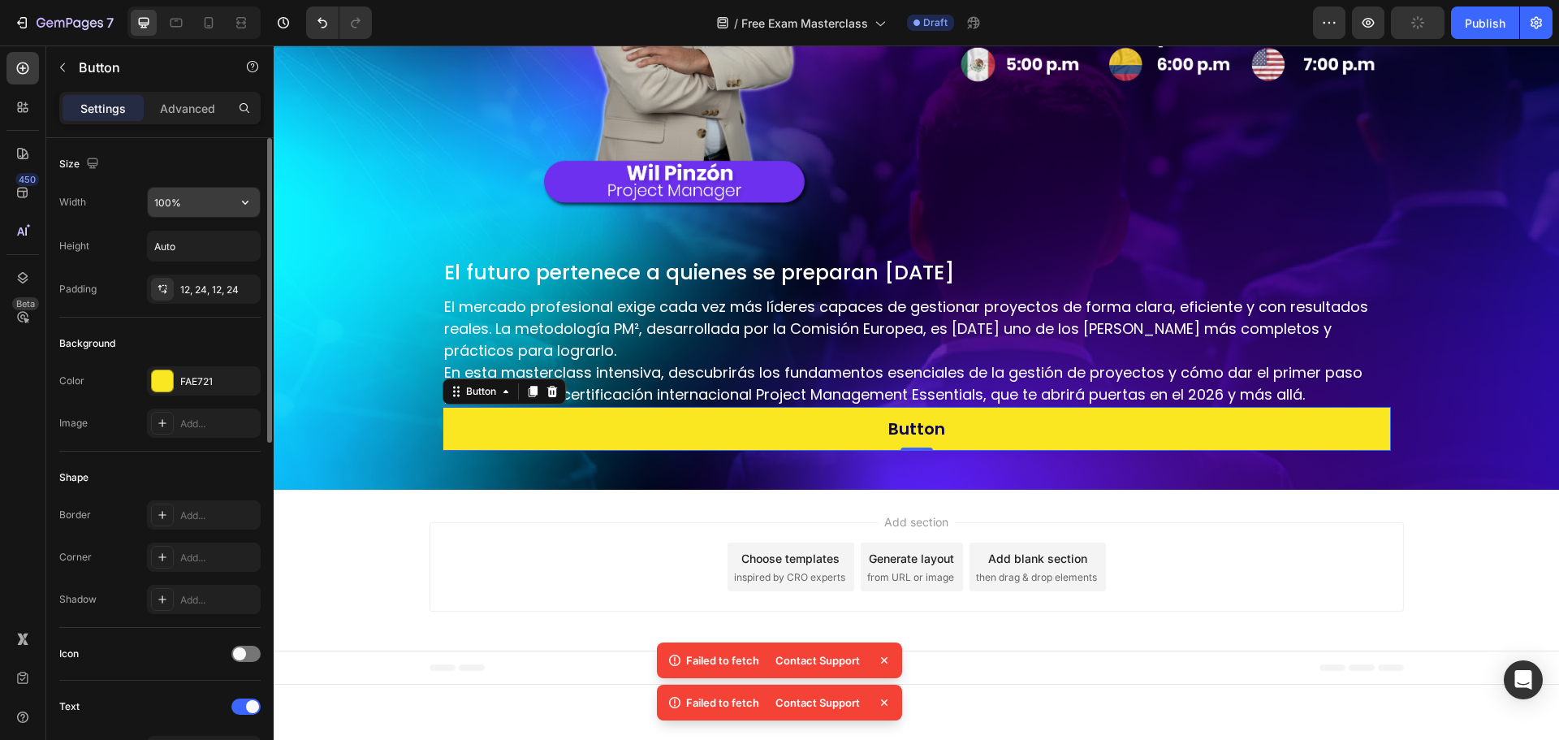
click at [166, 198] on input "100%" at bounding box center [204, 202] width 112 height 29
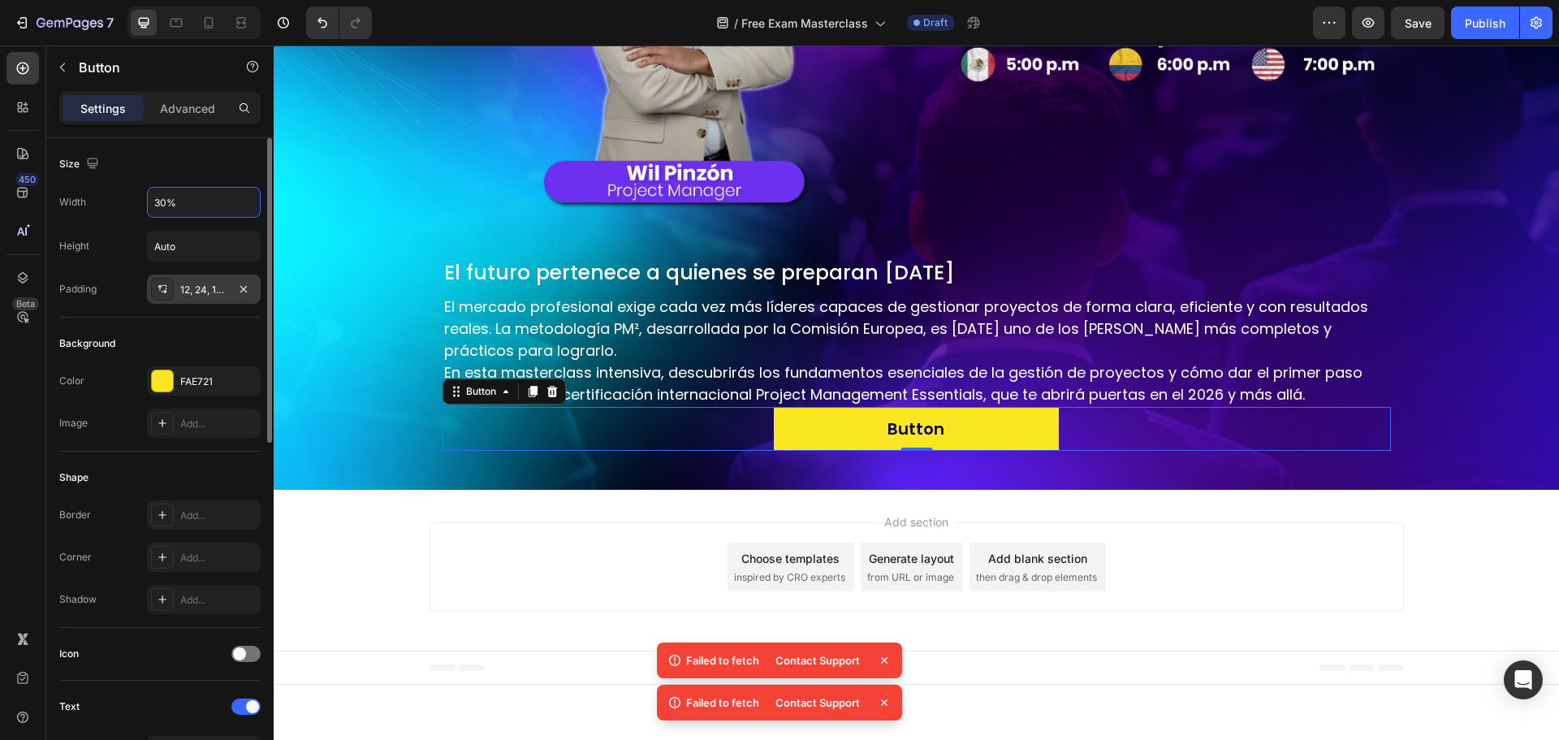
type input "30%"
click at [202, 292] on div "12, 24, 12, 24" at bounding box center [203, 290] width 47 height 15
click at [189, 250] on input "Auto" at bounding box center [204, 245] width 112 height 29
click at [212, 508] on div "Add..." at bounding box center [218, 515] width 76 height 15
click at [201, 554] on div "Add..." at bounding box center [218, 557] width 76 height 15
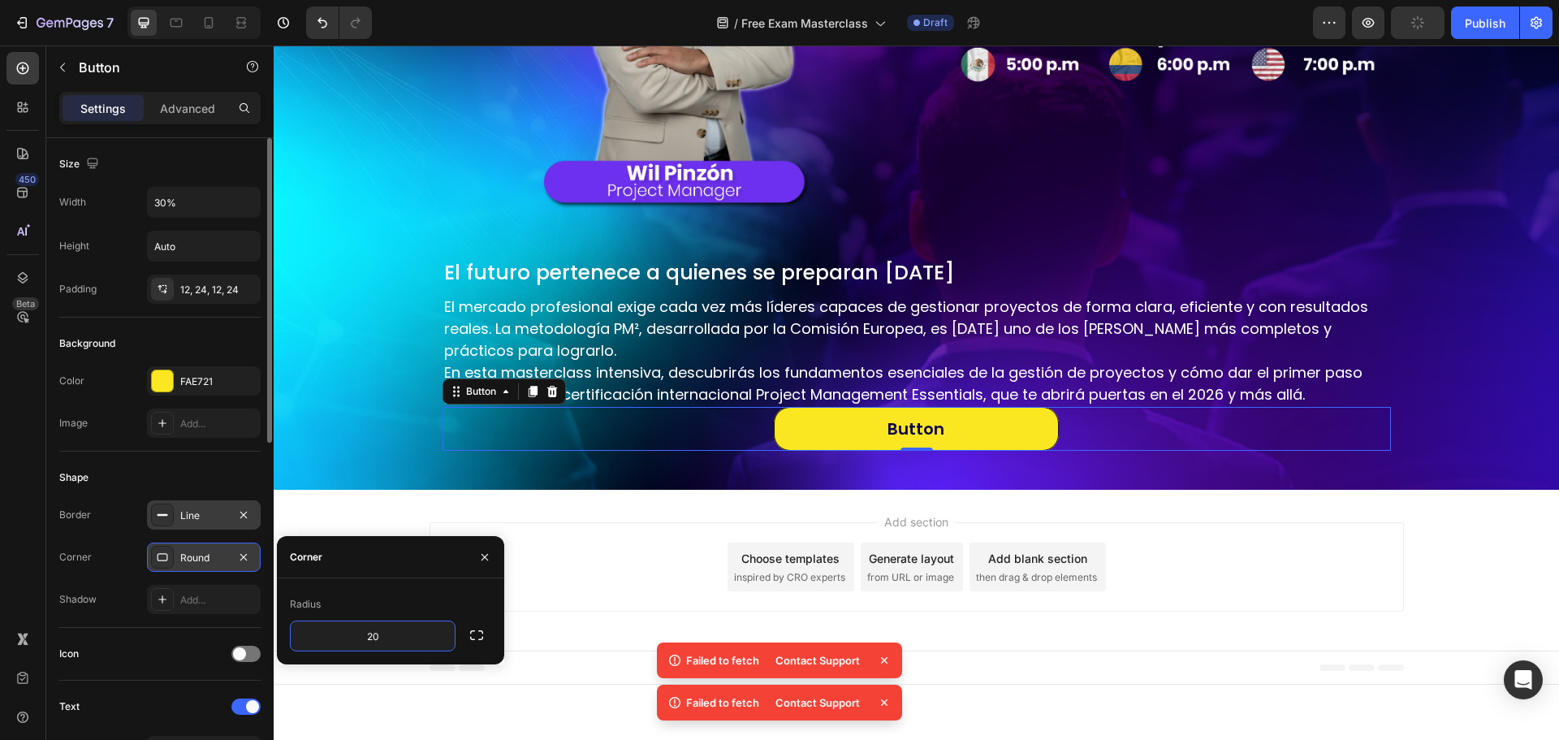
type input "20"
click at [209, 476] on div "Shape" at bounding box center [159, 477] width 201 height 26
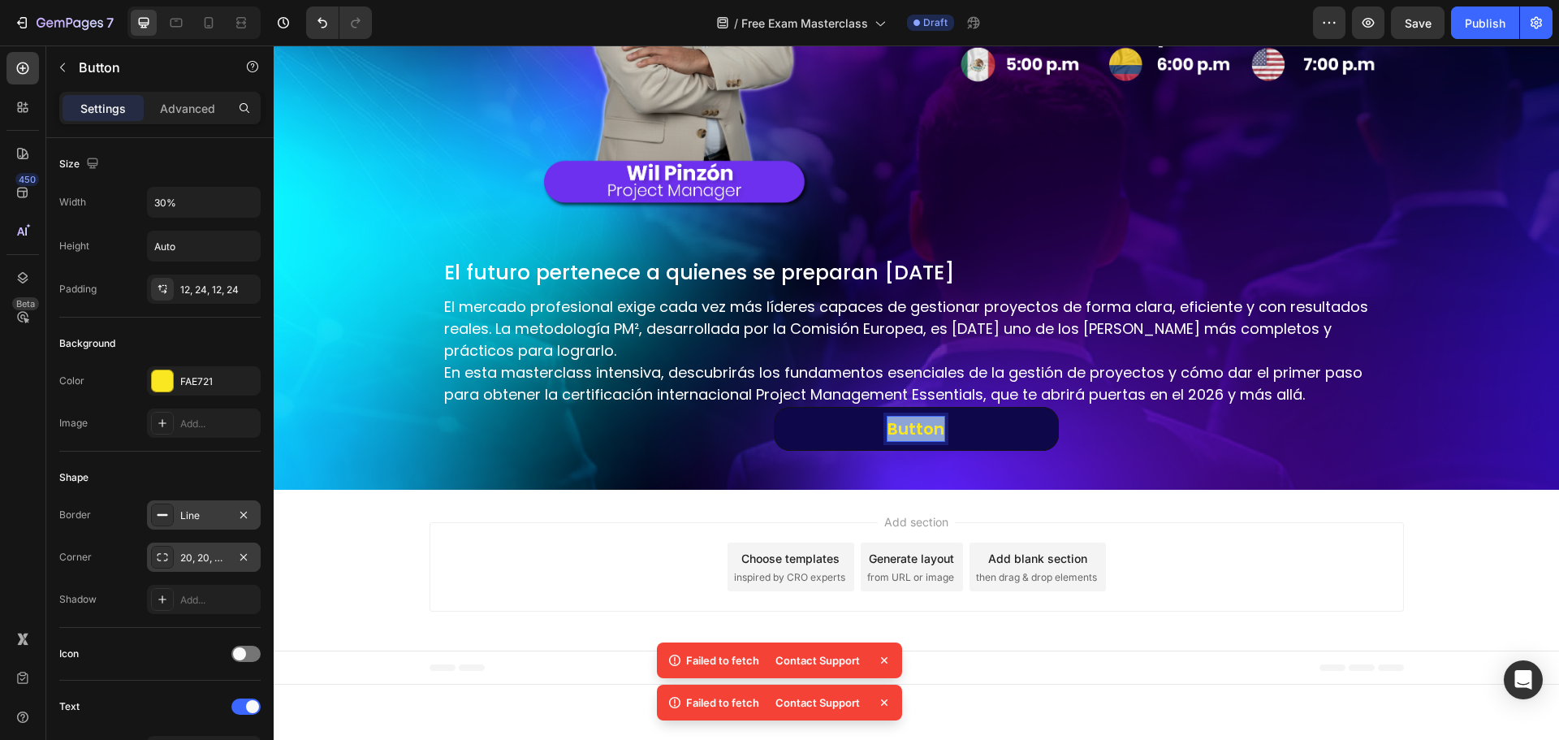
click at [900, 430] on p "Button" at bounding box center [915, 428] width 57 height 24
click at [774, 407] on button "Reservar" at bounding box center [916, 429] width 284 height 44
click at [774, 407] on button "Reservar mi" at bounding box center [916, 429] width 284 height 44
click at [774, 407] on button "Reservar mi cupo" at bounding box center [916, 429] width 284 height 44
click at [774, 407] on button "Reservar mi cupo grati" at bounding box center [916, 429] width 284 height 44
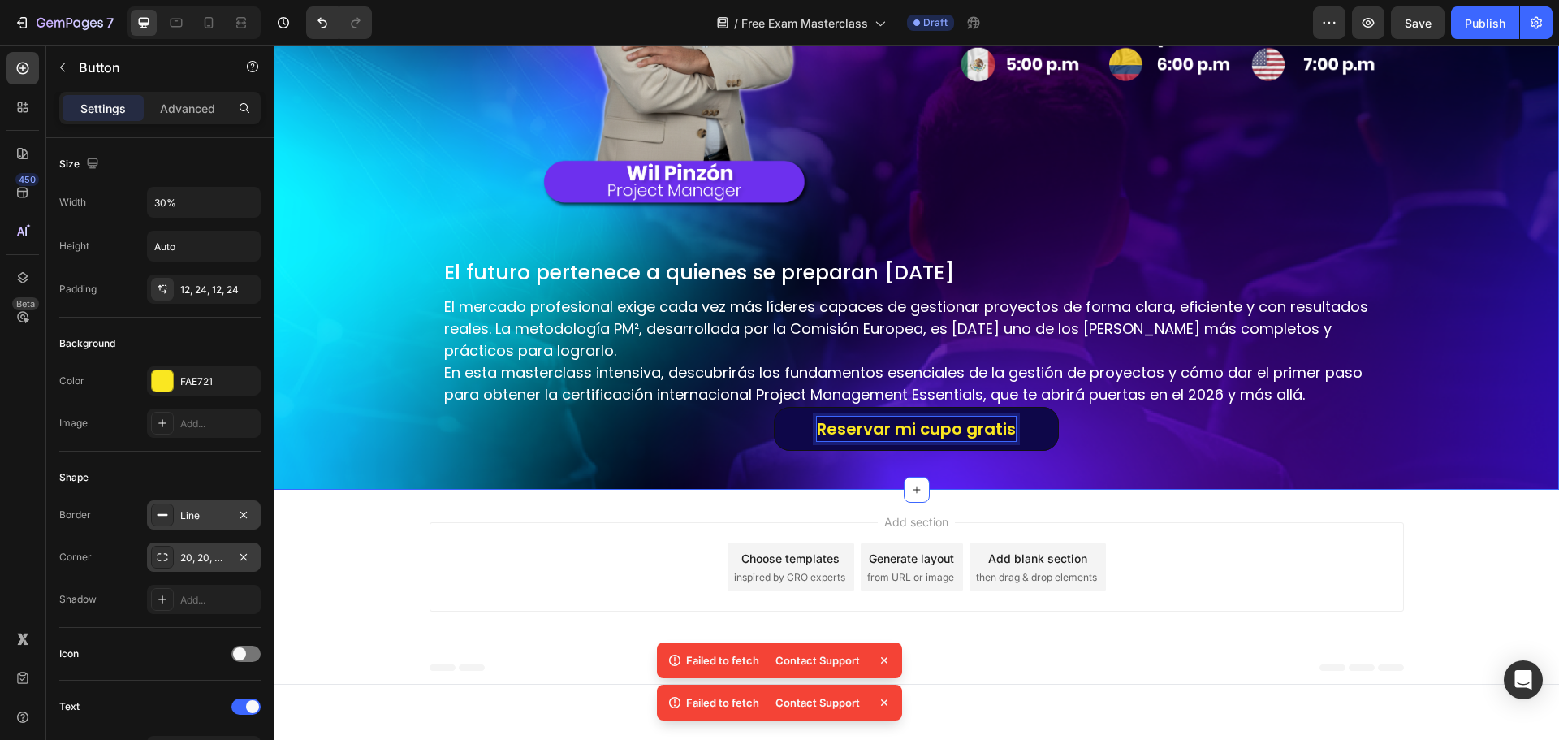
click at [639, 460] on div "El futuro pertenece a quienes se preparan hoy Heading El mercado profesional ex…" at bounding box center [916, 361] width 974 height 206
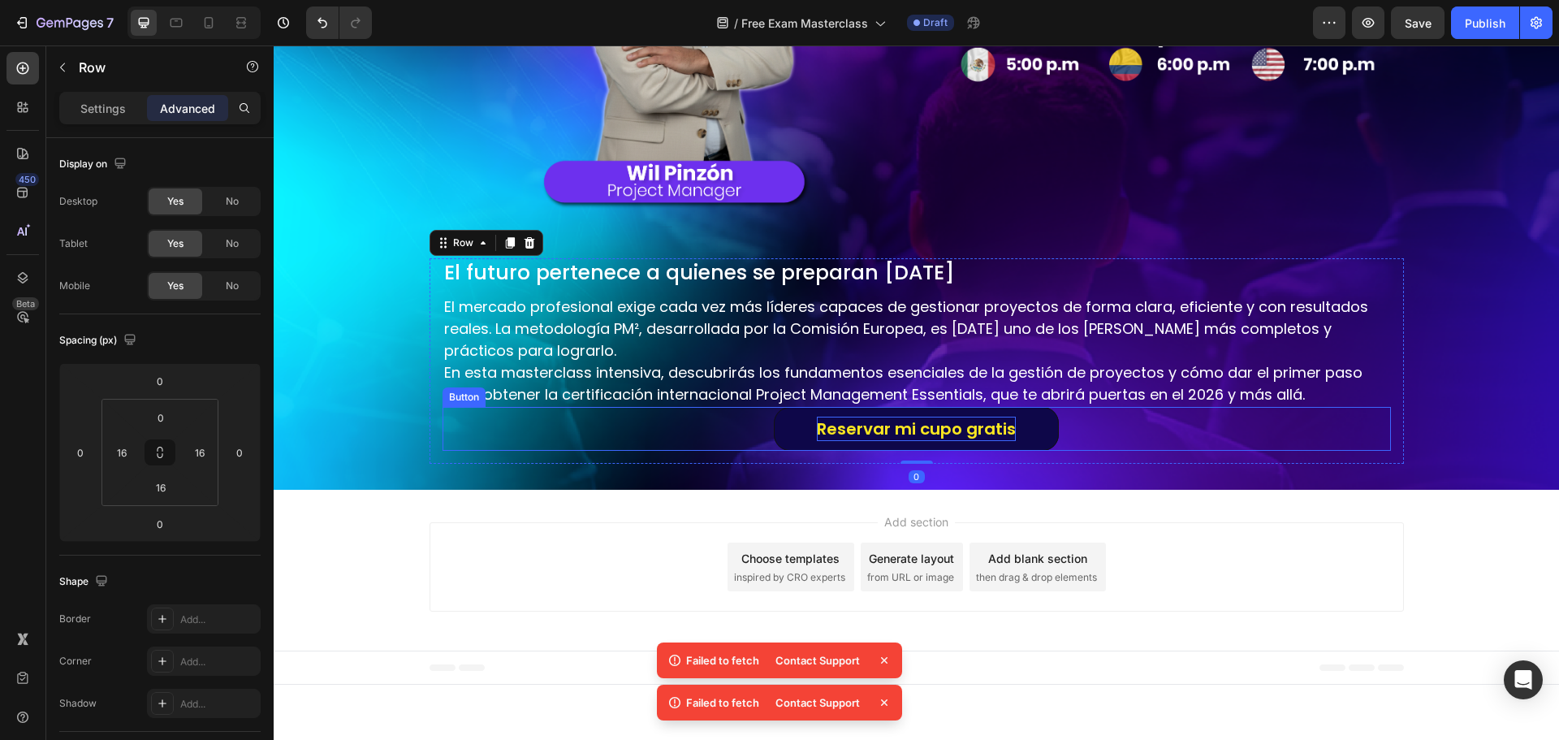
click at [699, 424] on div "Reservar mi cupo gratis Button" at bounding box center [916, 429] width 948 height 44
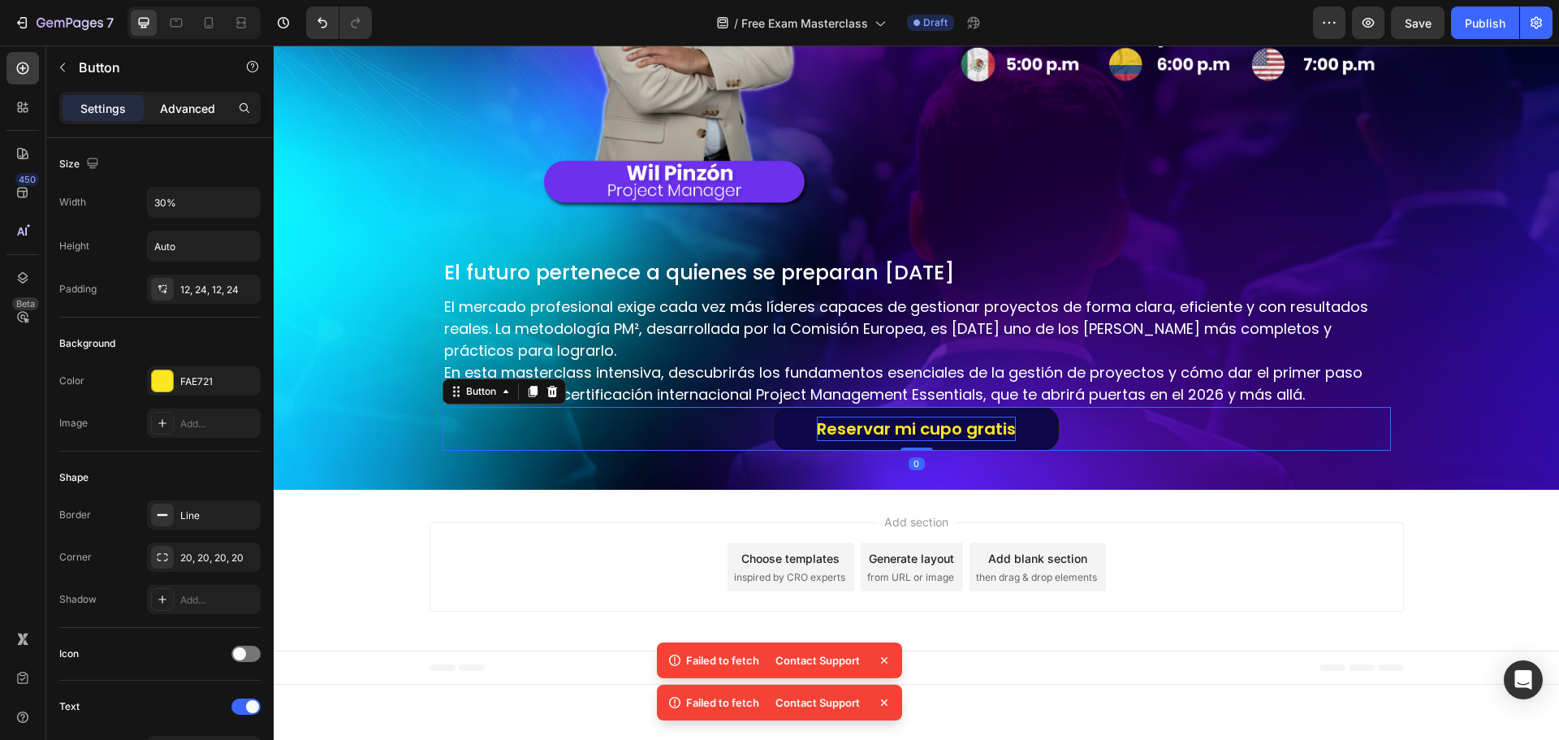
click at [183, 110] on p "Advanced" at bounding box center [187, 108] width 55 height 17
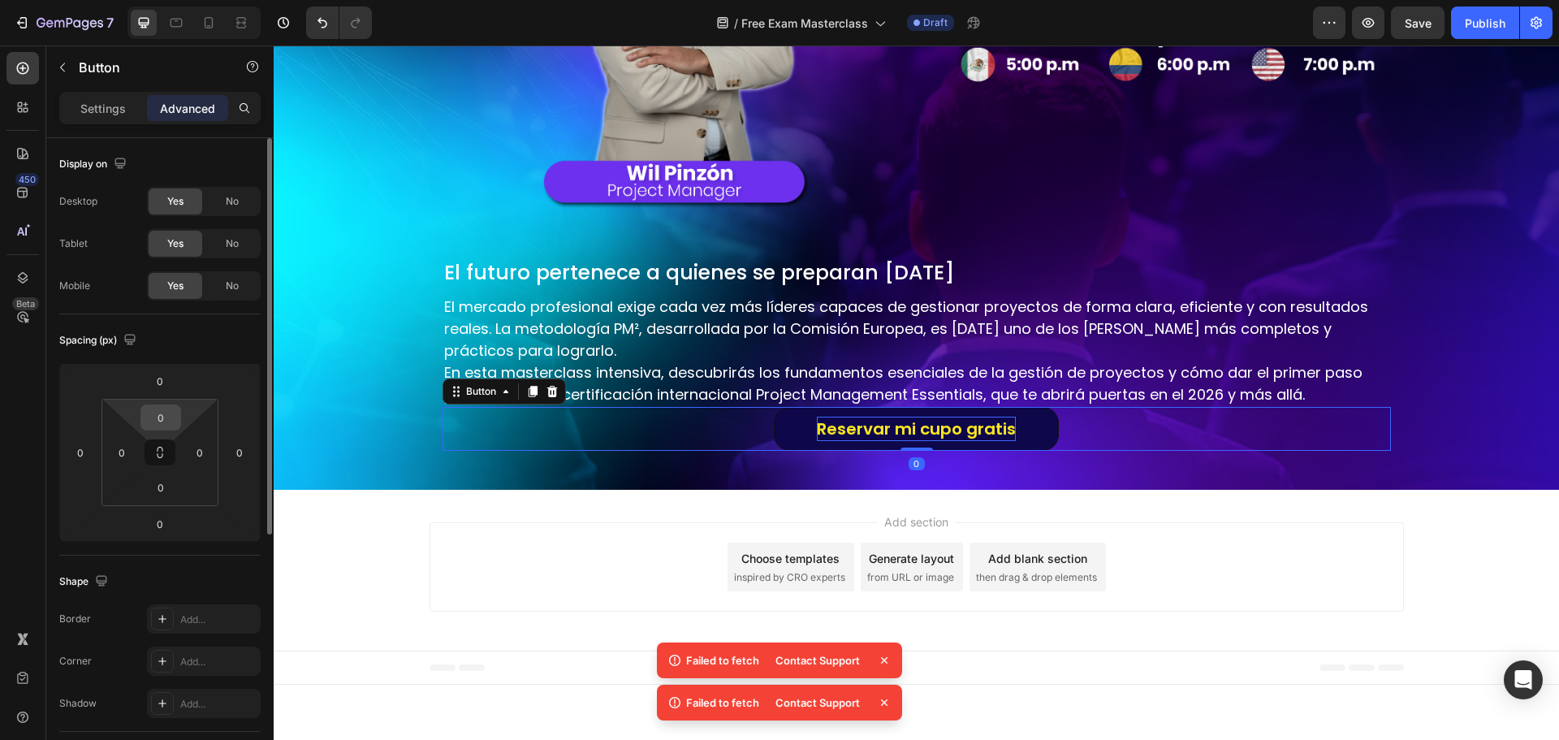
click at [166, 413] on input "0" at bounding box center [161, 417] width 32 height 24
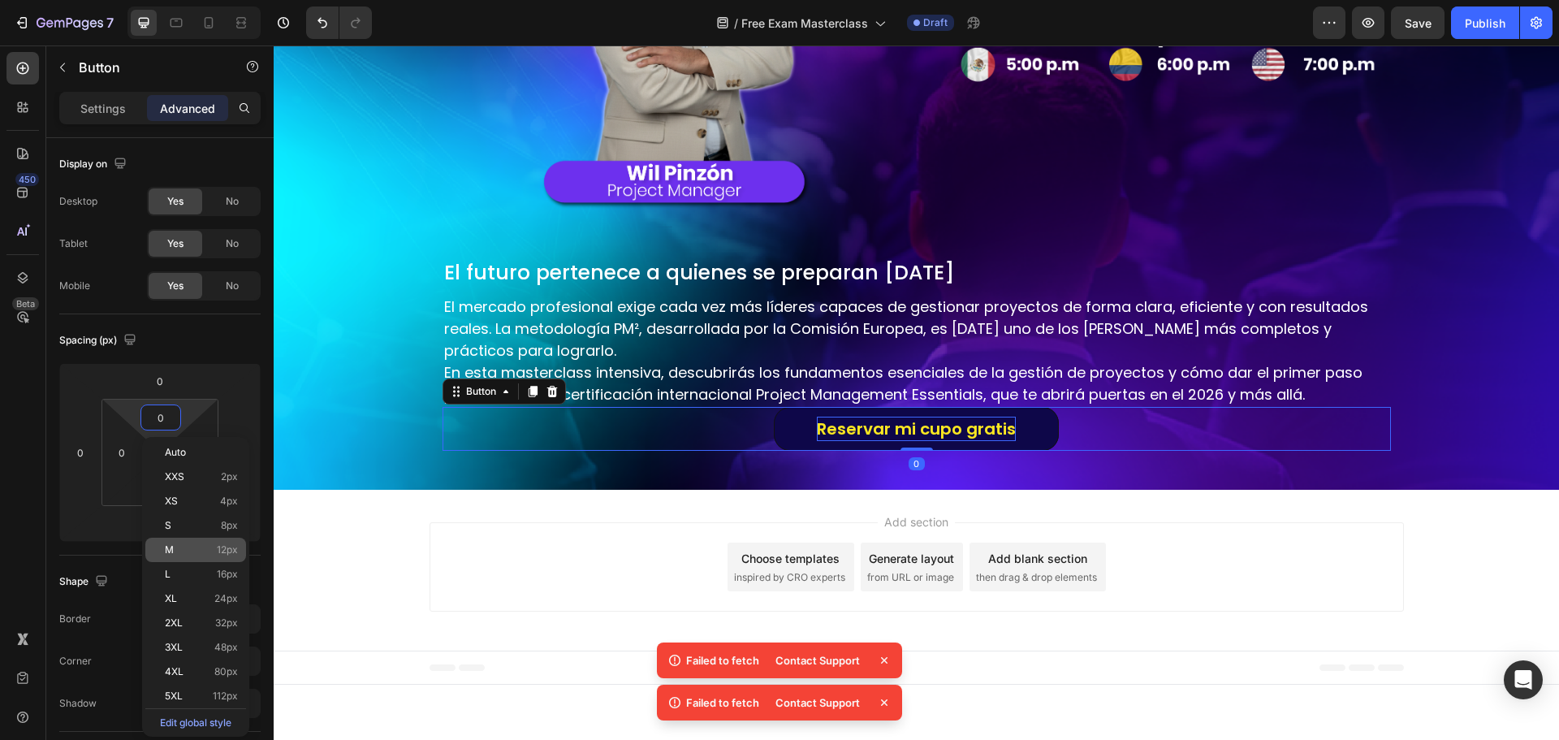
click at [189, 560] on div "M 12px" at bounding box center [195, 549] width 101 height 24
type input "12"
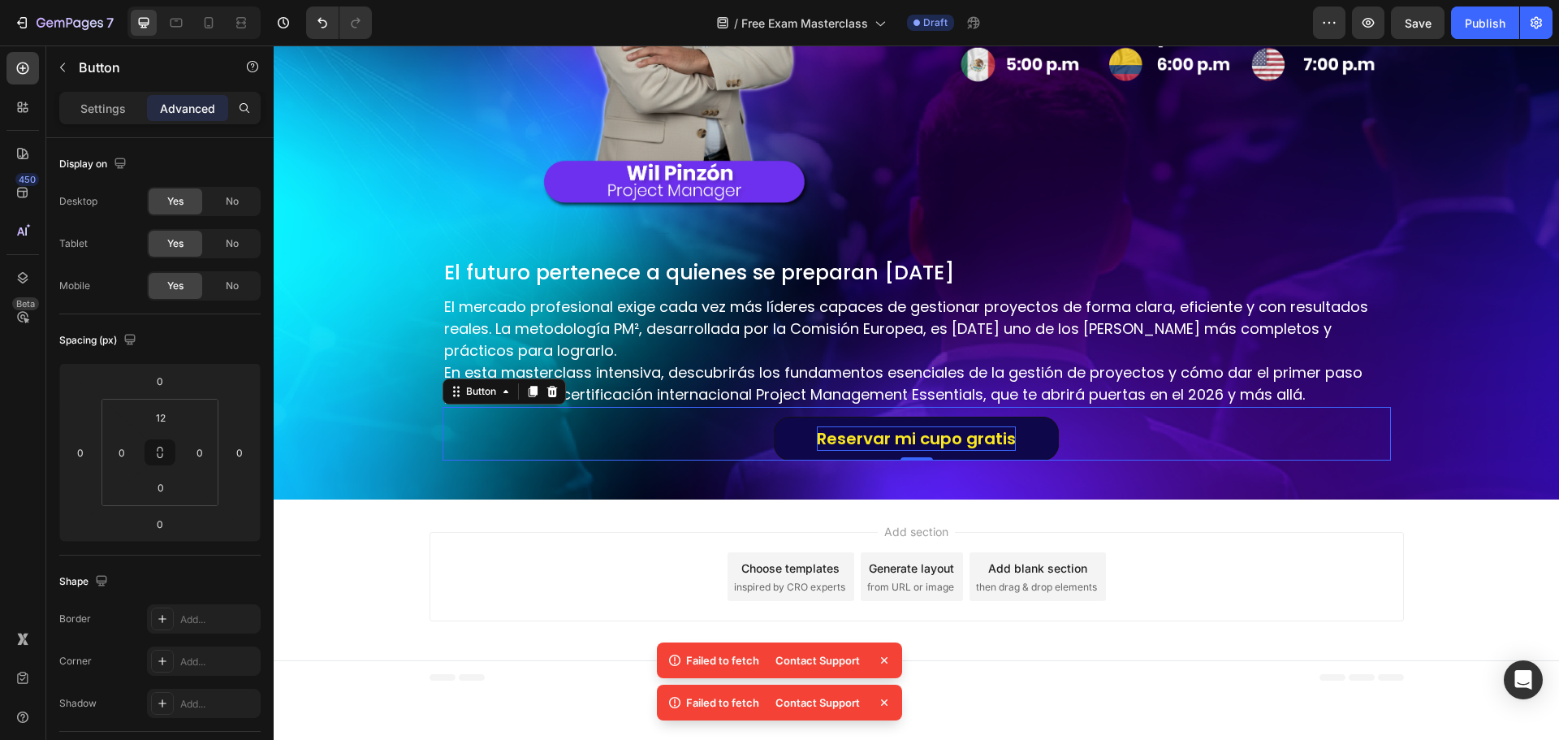
click at [654, 561] on div "Add section Choose templates inspired by CRO experts Generate layout from URL o…" at bounding box center [916, 576] width 974 height 89
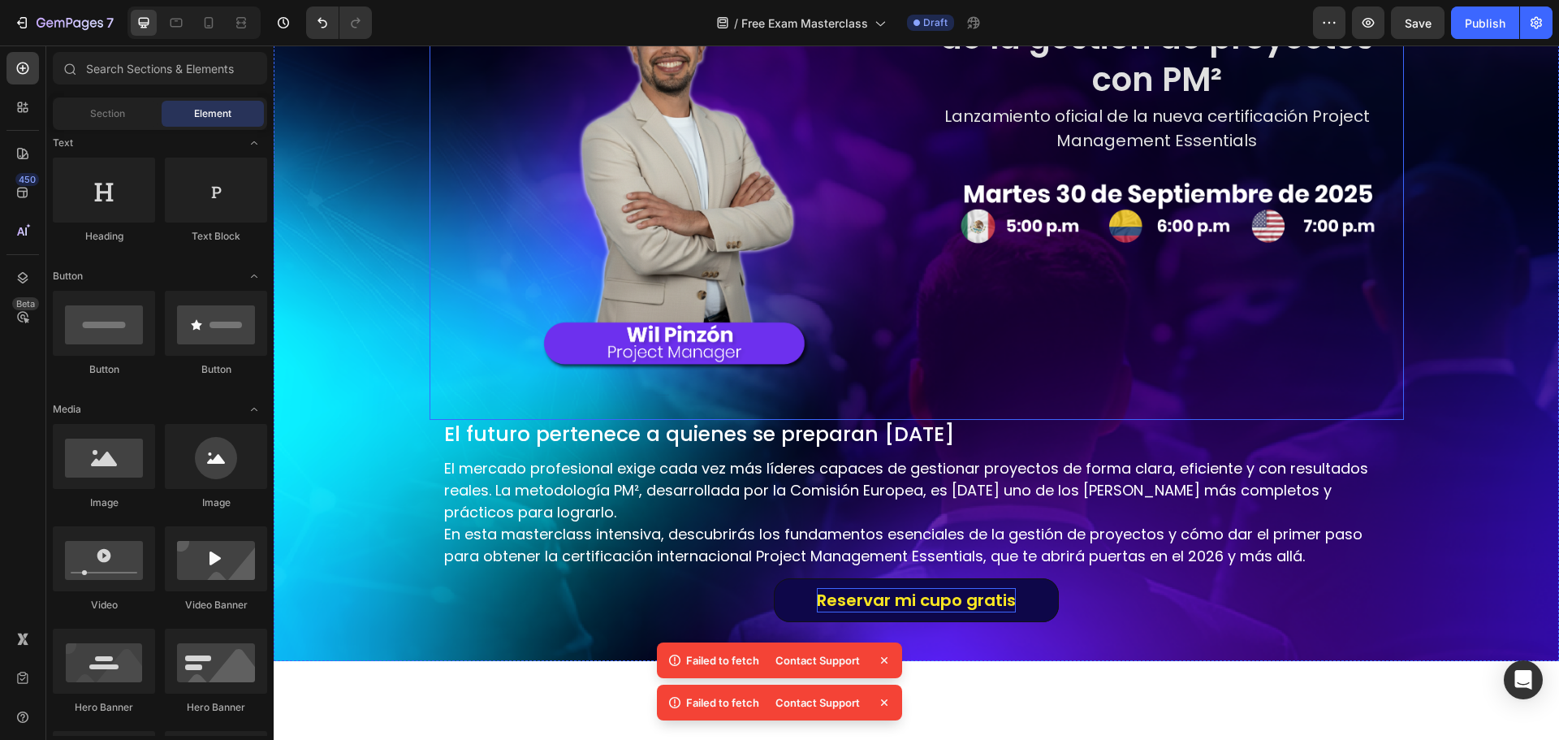
scroll to position [215, 0]
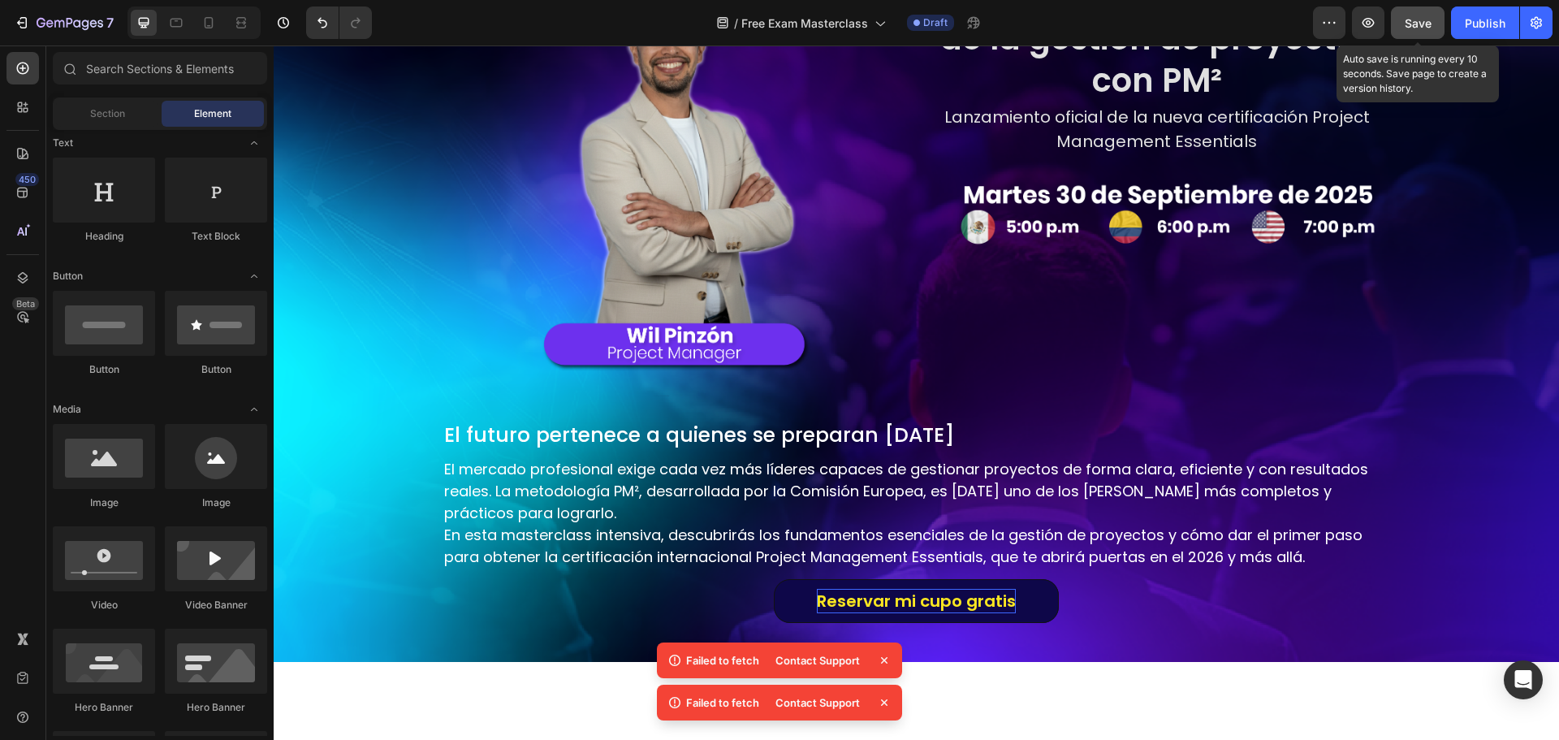
click at [1421, 30] on div "Save" at bounding box center [1418, 23] width 27 height 17
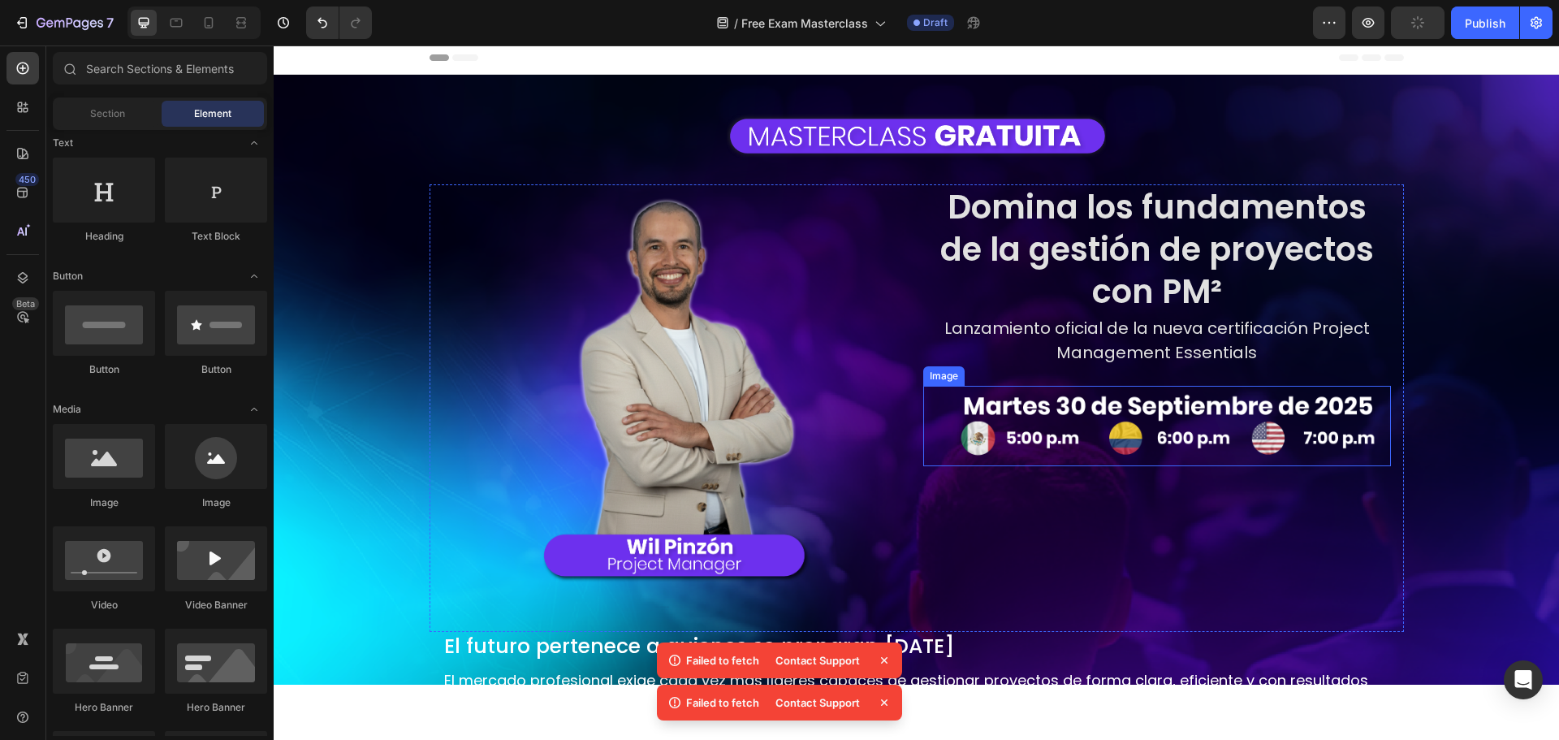
scroll to position [0, 0]
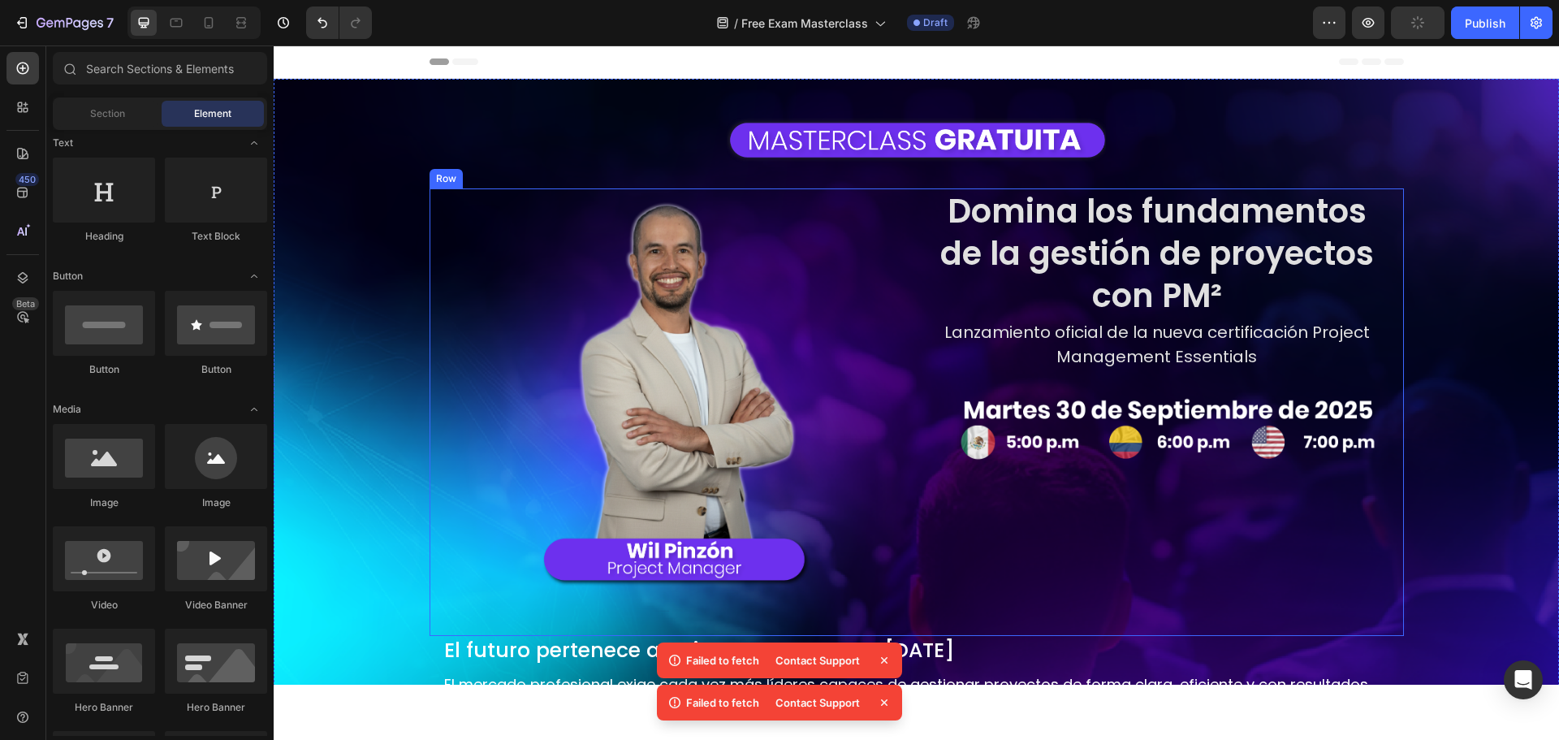
click at [1389, 368] on div "Image Row Domina los fundamentos de la gestión de proyectos con PM² Heading Lan…" at bounding box center [916, 411] width 974 height 447
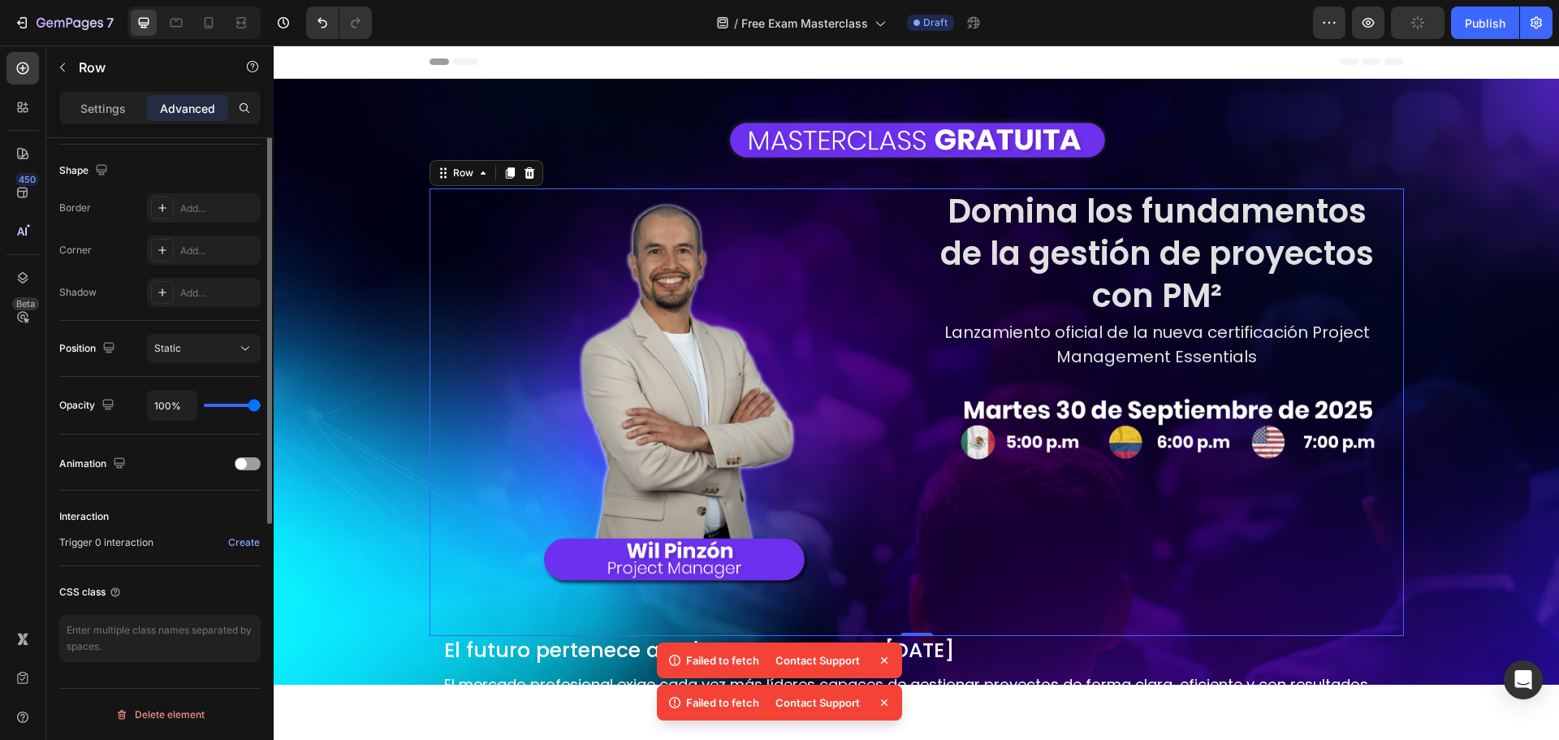
scroll to position [5, 0]
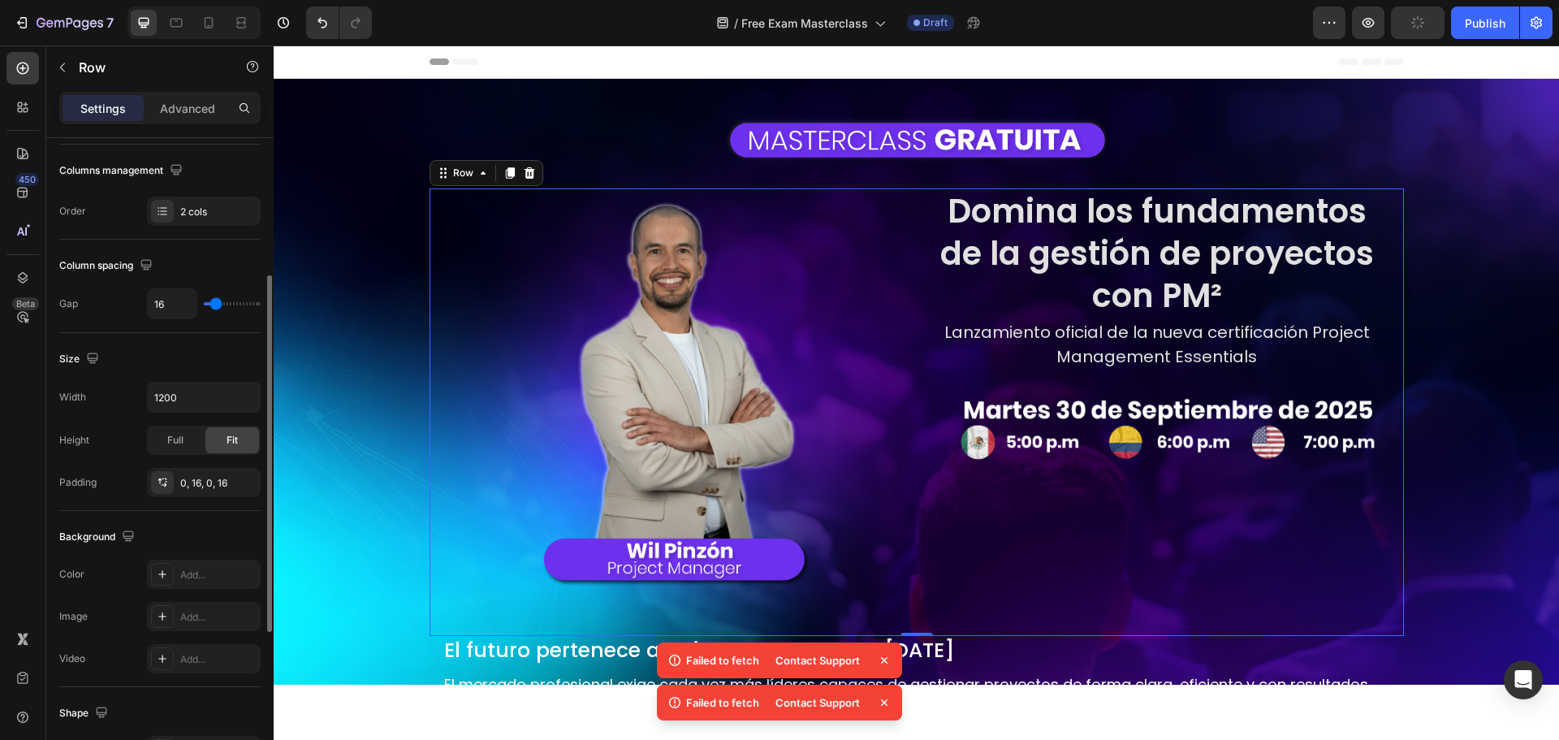
scroll to position [528, 0]
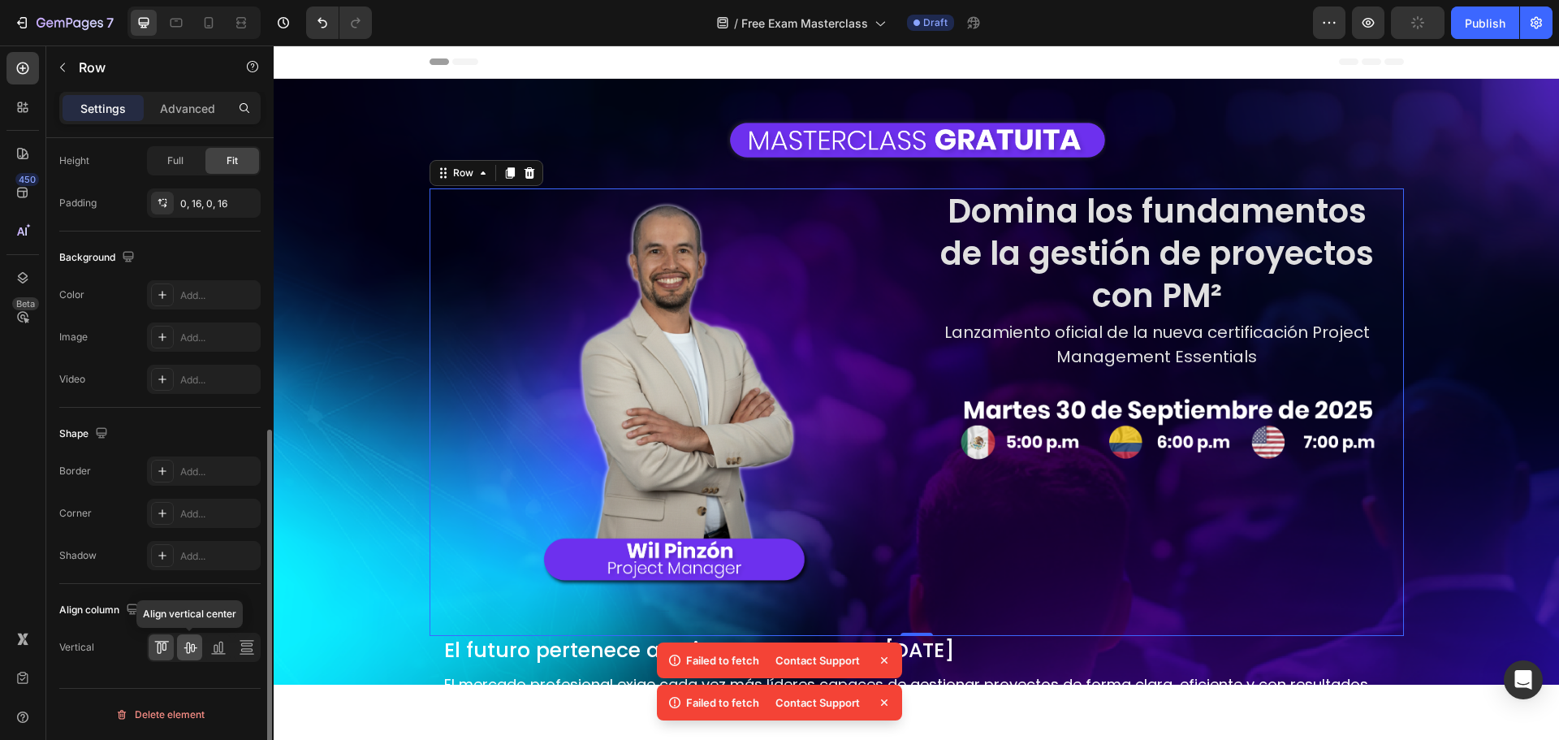
click at [188, 636] on div at bounding box center [189, 647] width 25 height 26
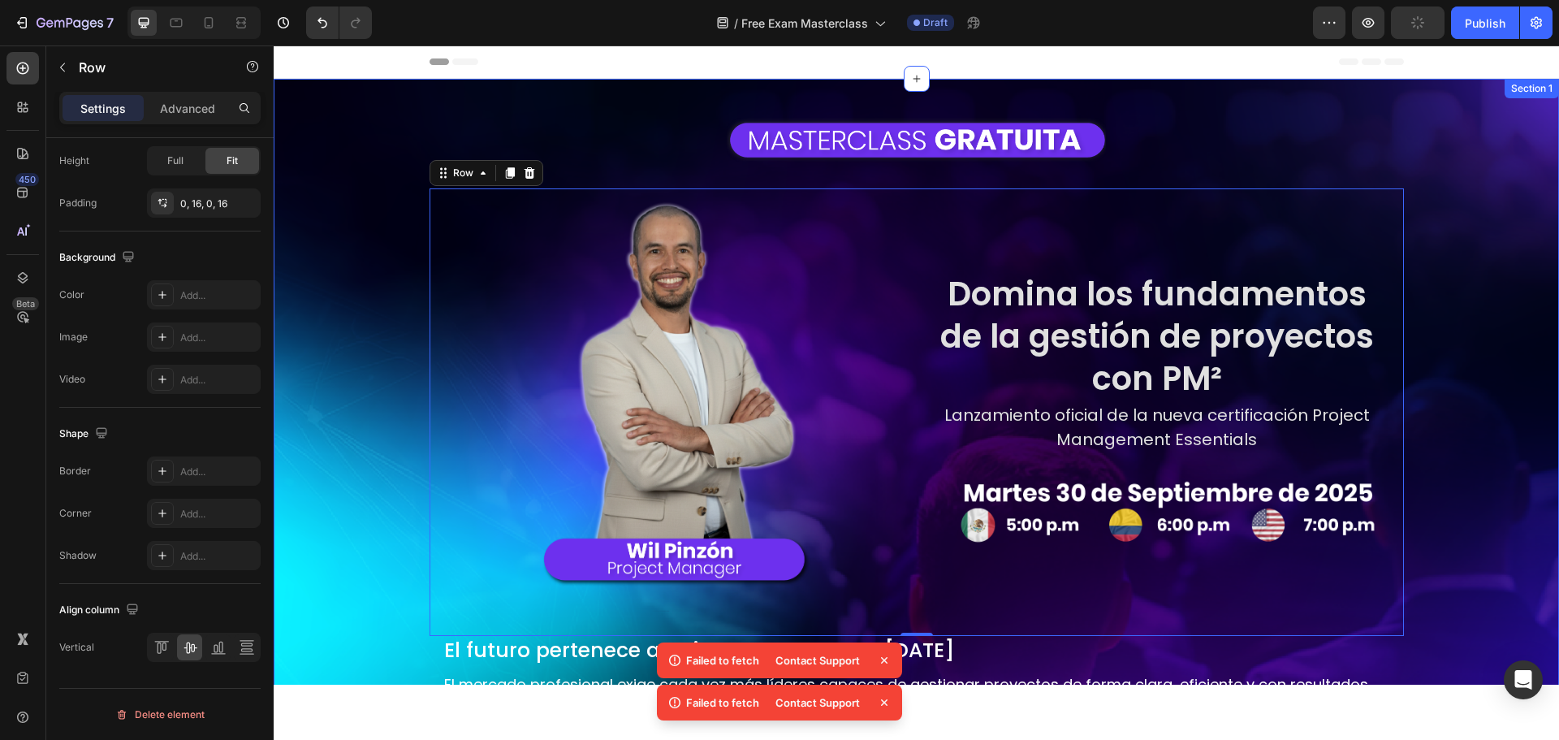
click at [352, 365] on div "Image Row Image Row Domina los fundamentos de la gestión de proyectos con PM² H…" at bounding box center [916, 478] width 1155 height 746
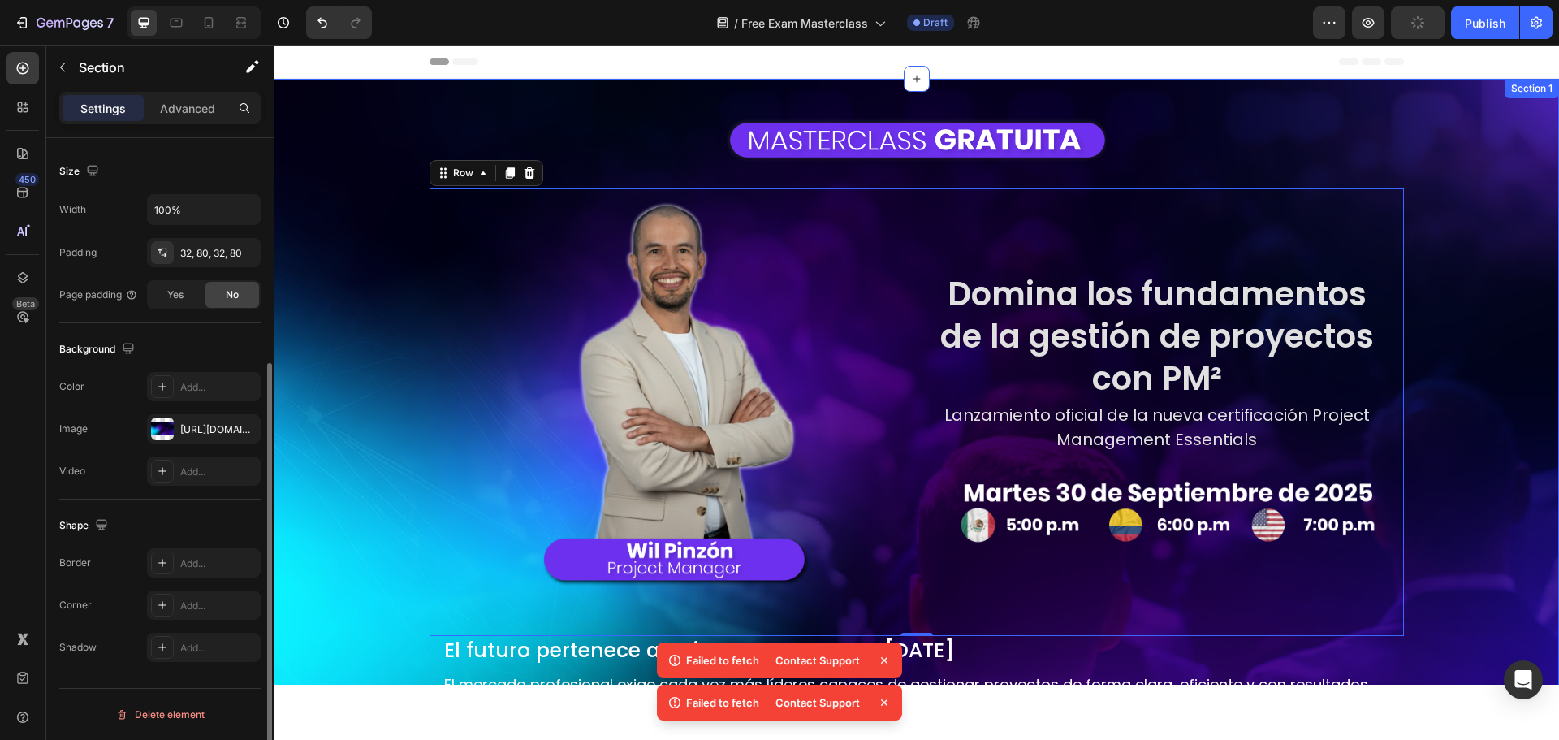
scroll to position [0, 0]
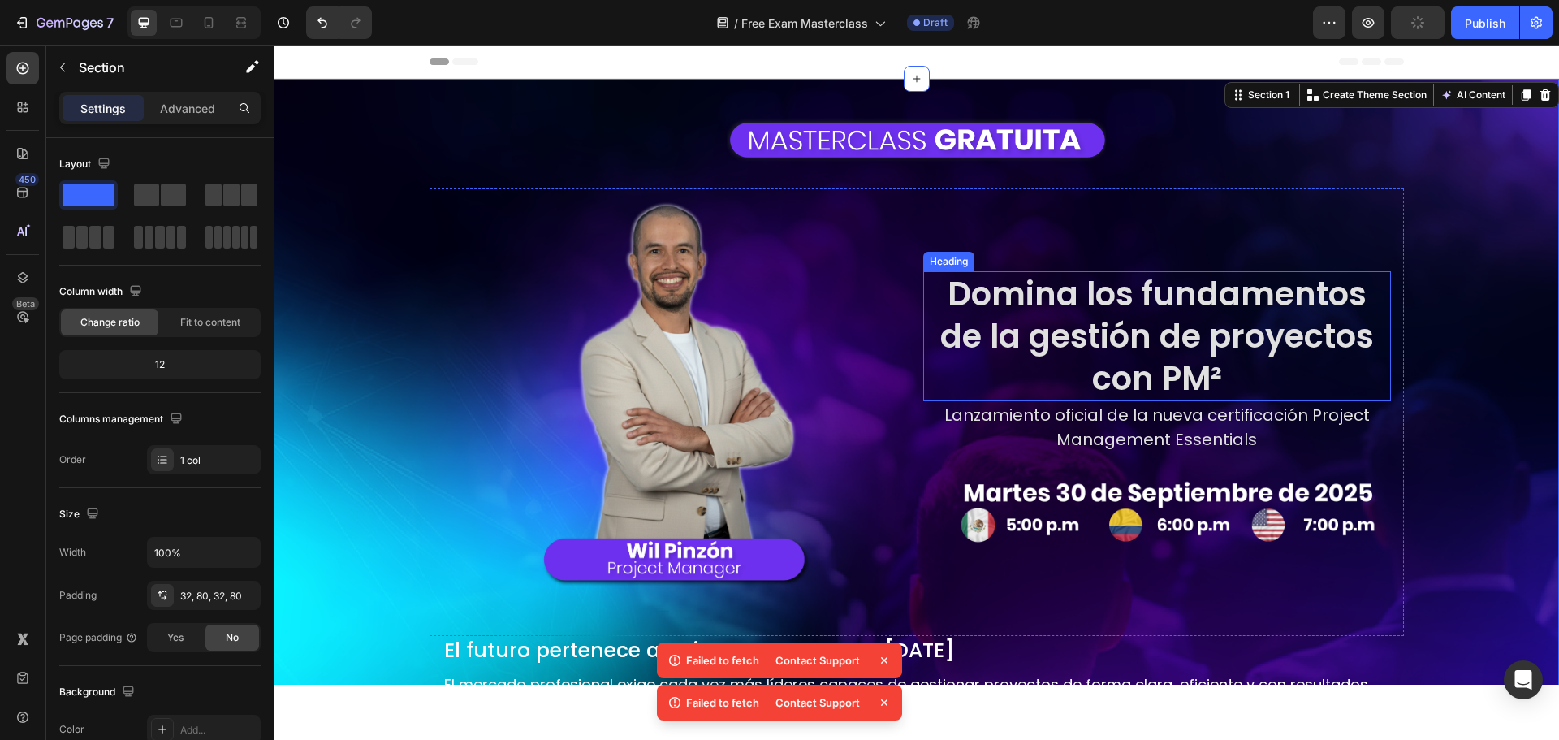
click at [1242, 300] on h2 "Domina los fundamentos de la gestión de proyectos con PM²" at bounding box center [1157, 336] width 468 height 130
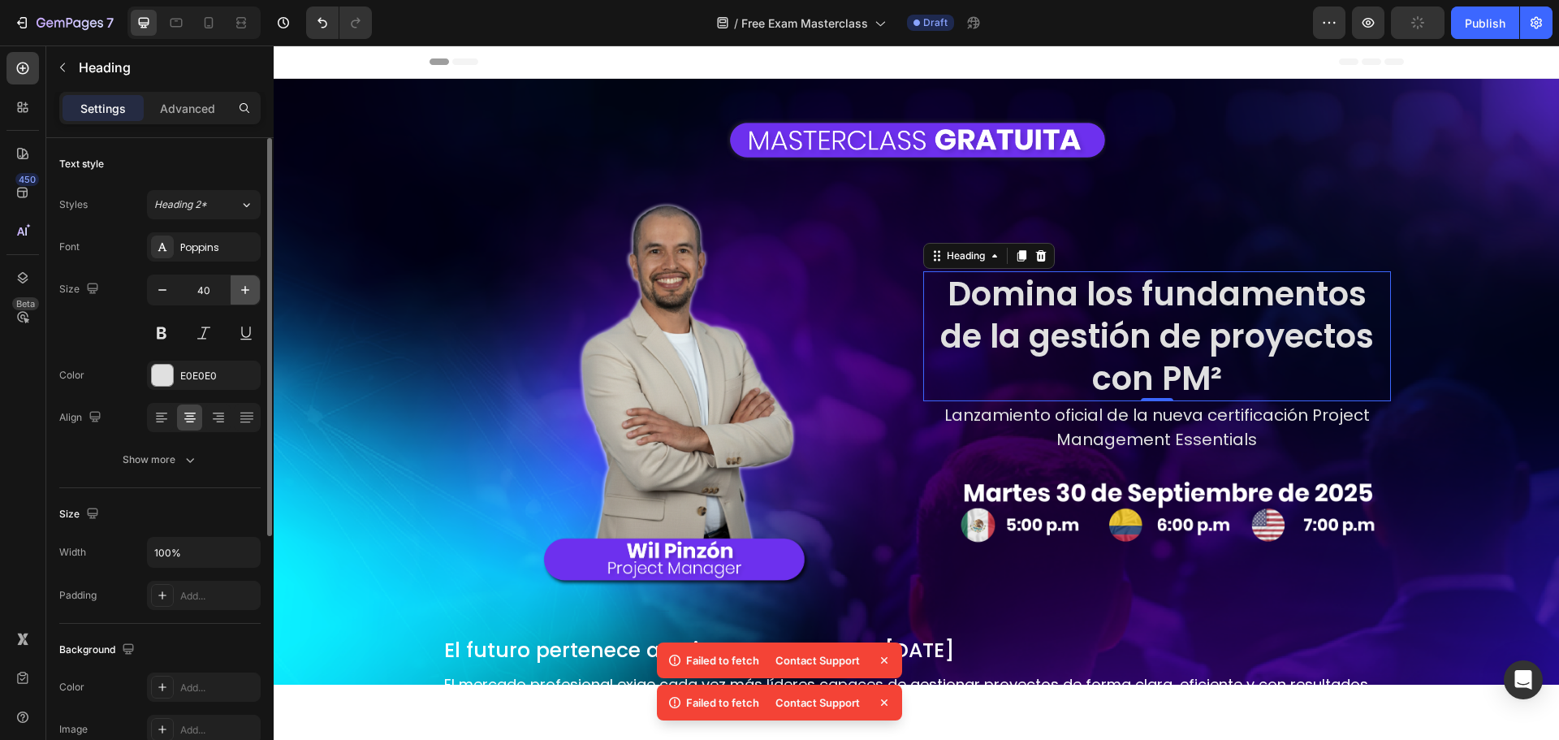
click at [250, 289] on icon "button" at bounding box center [245, 290] width 16 height 16
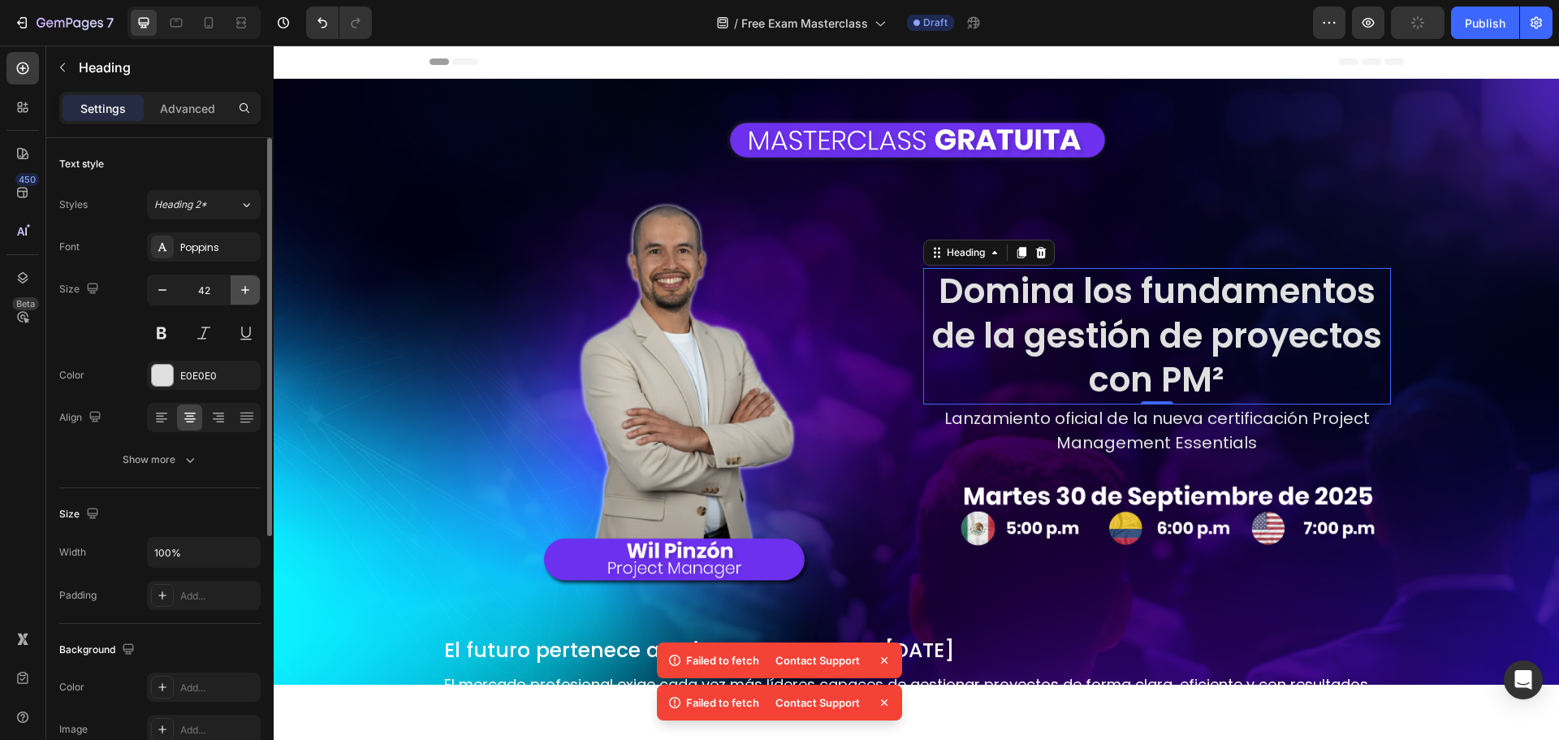
click at [250, 289] on icon "button" at bounding box center [245, 290] width 16 height 16
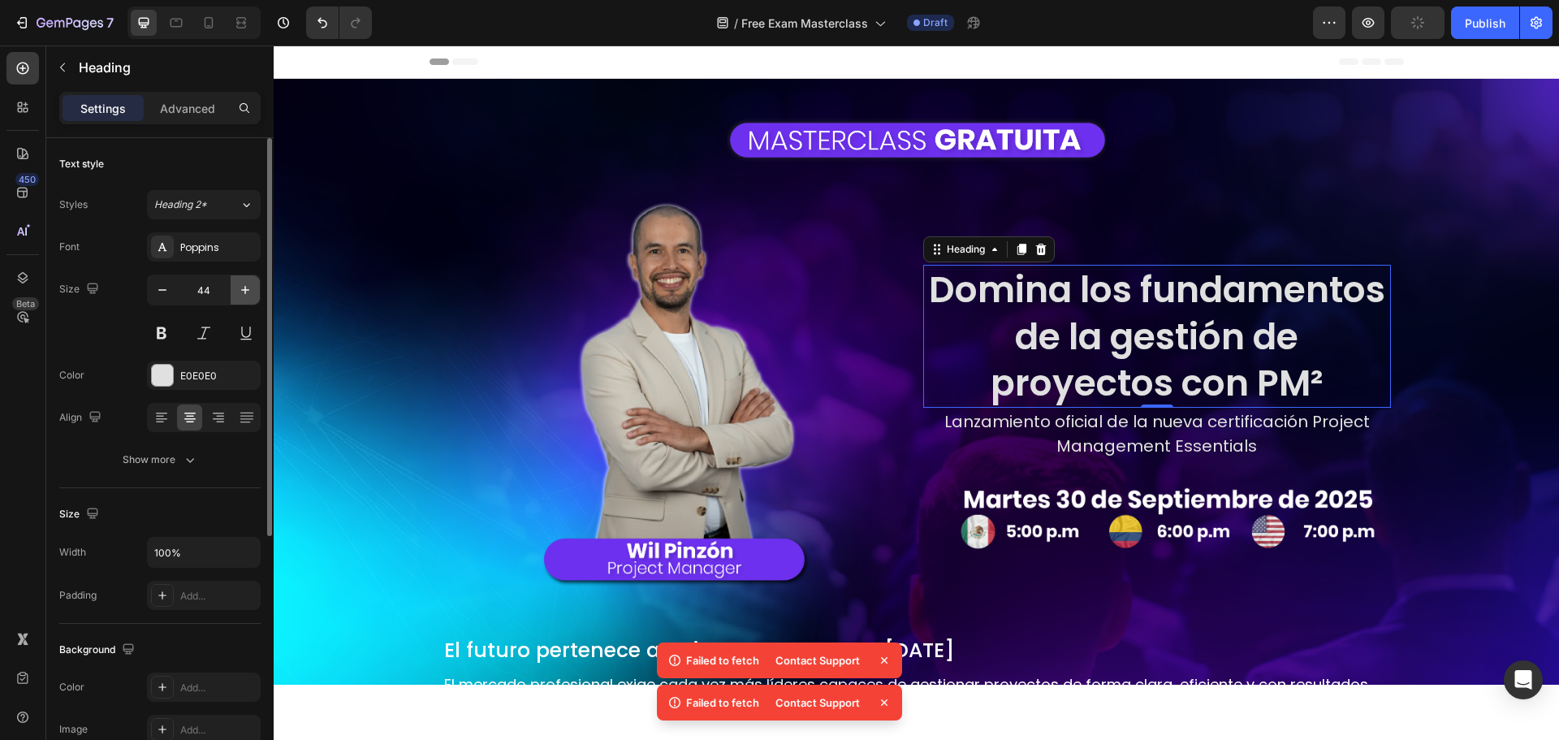
click at [250, 289] on icon "button" at bounding box center [245, 290] width 16 height 16
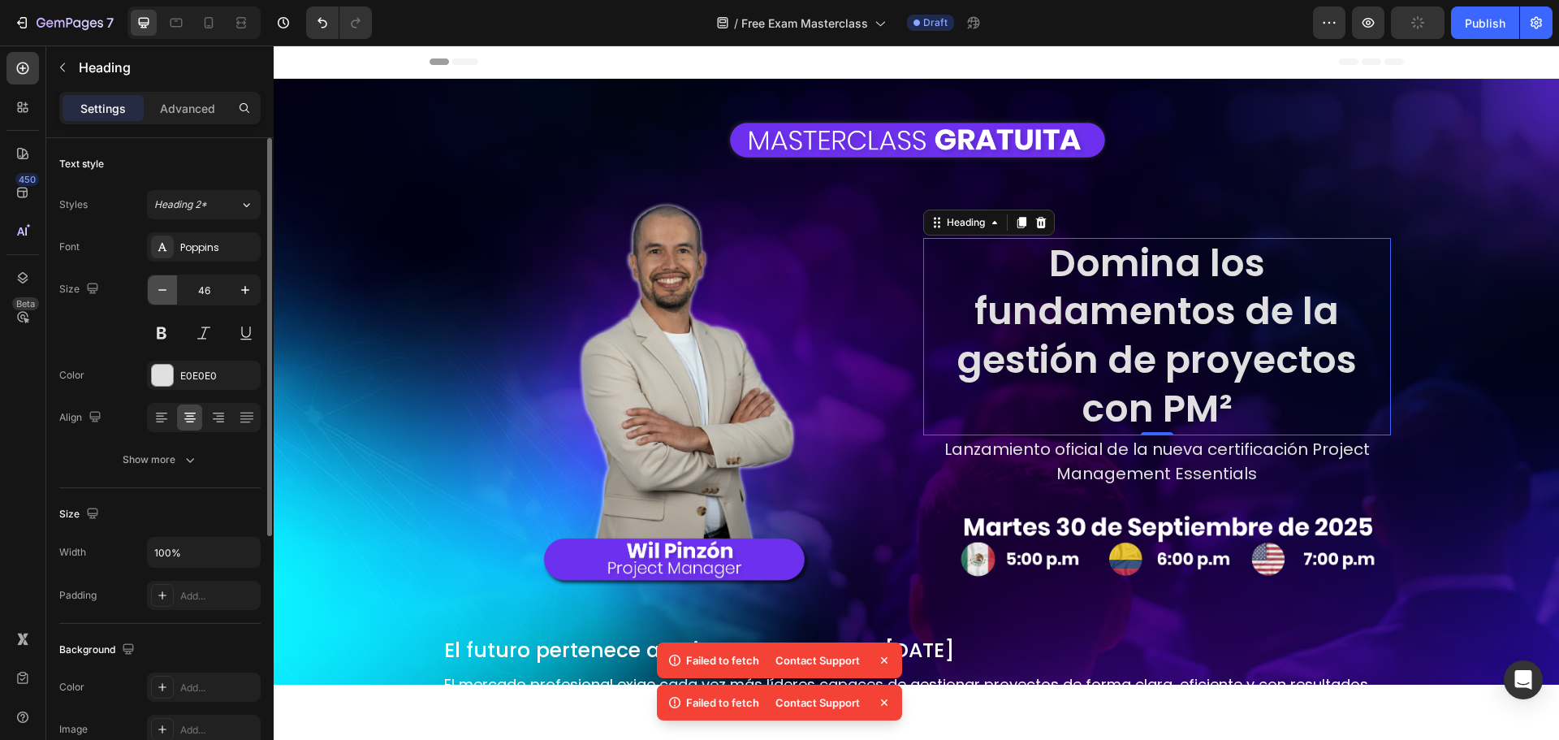
click at [160, 291] on icon "button" at bounding box center [162, 290] width 16 height 16
type input "45"
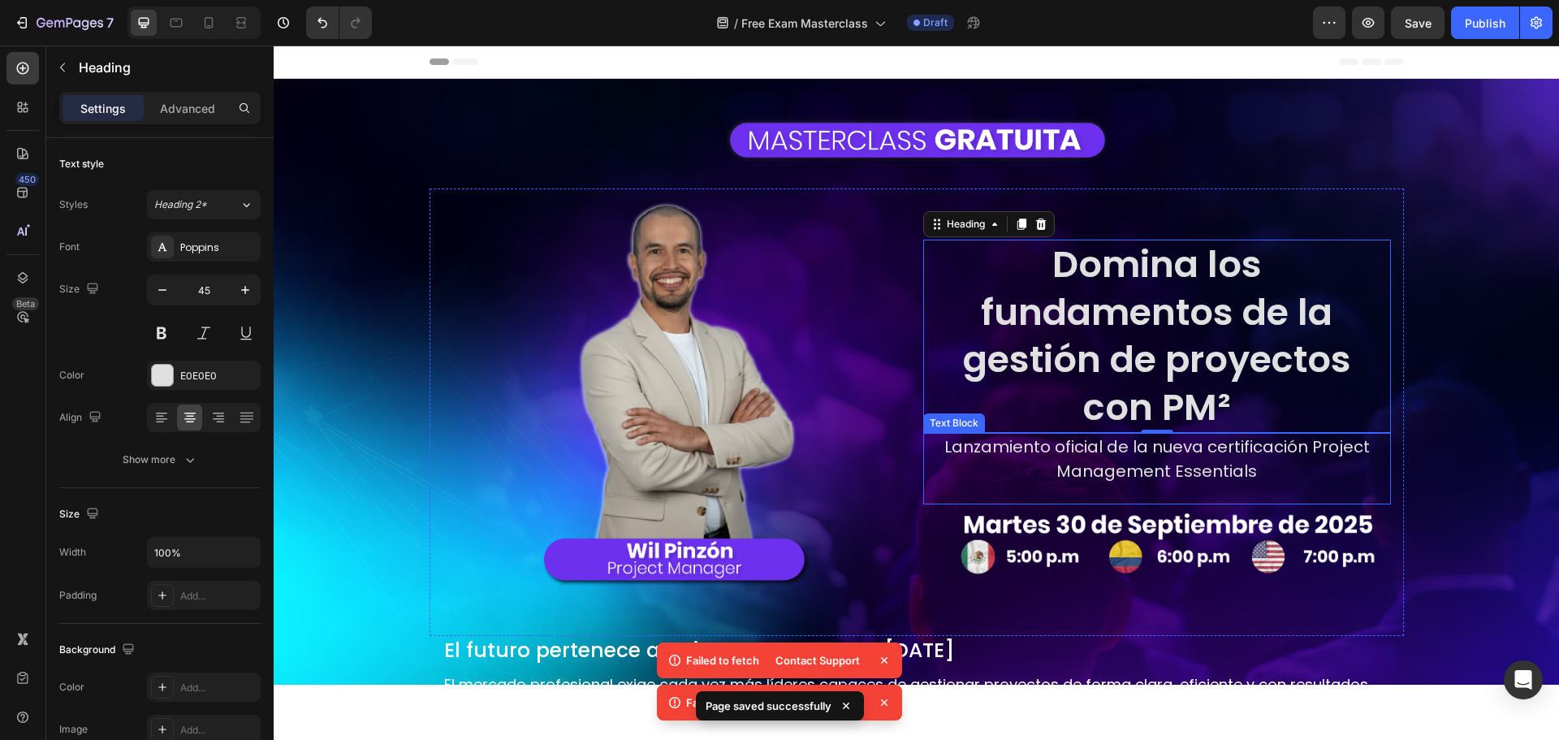
click at [1198, 452] on p "Lanzamiento oficial de la nueva certificación Project Management Essentials" at bounding box center [1157, 458] width 464 height 49
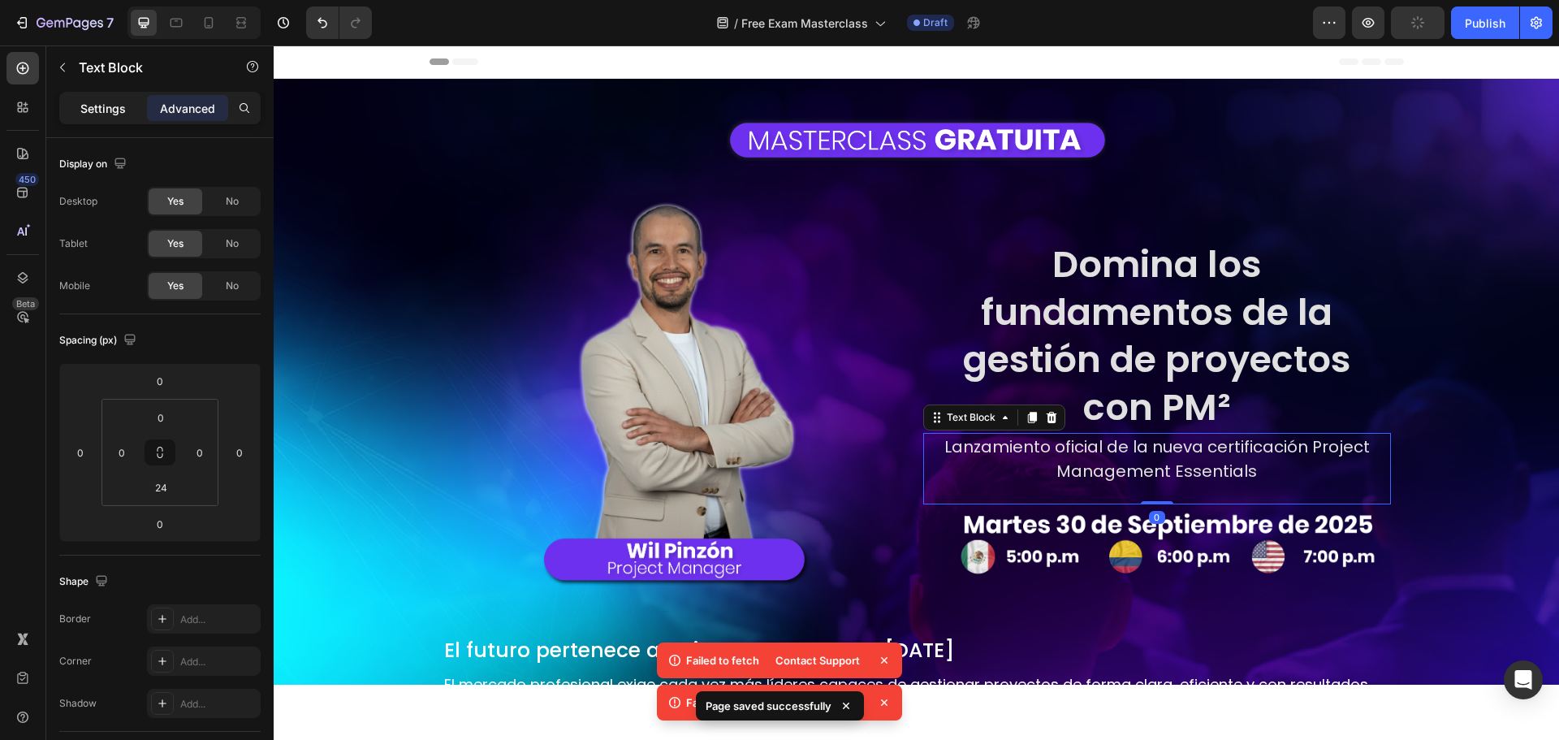
click at [122, 112] on p "Settings" at bounding box center [102, 108] width 45 height 17
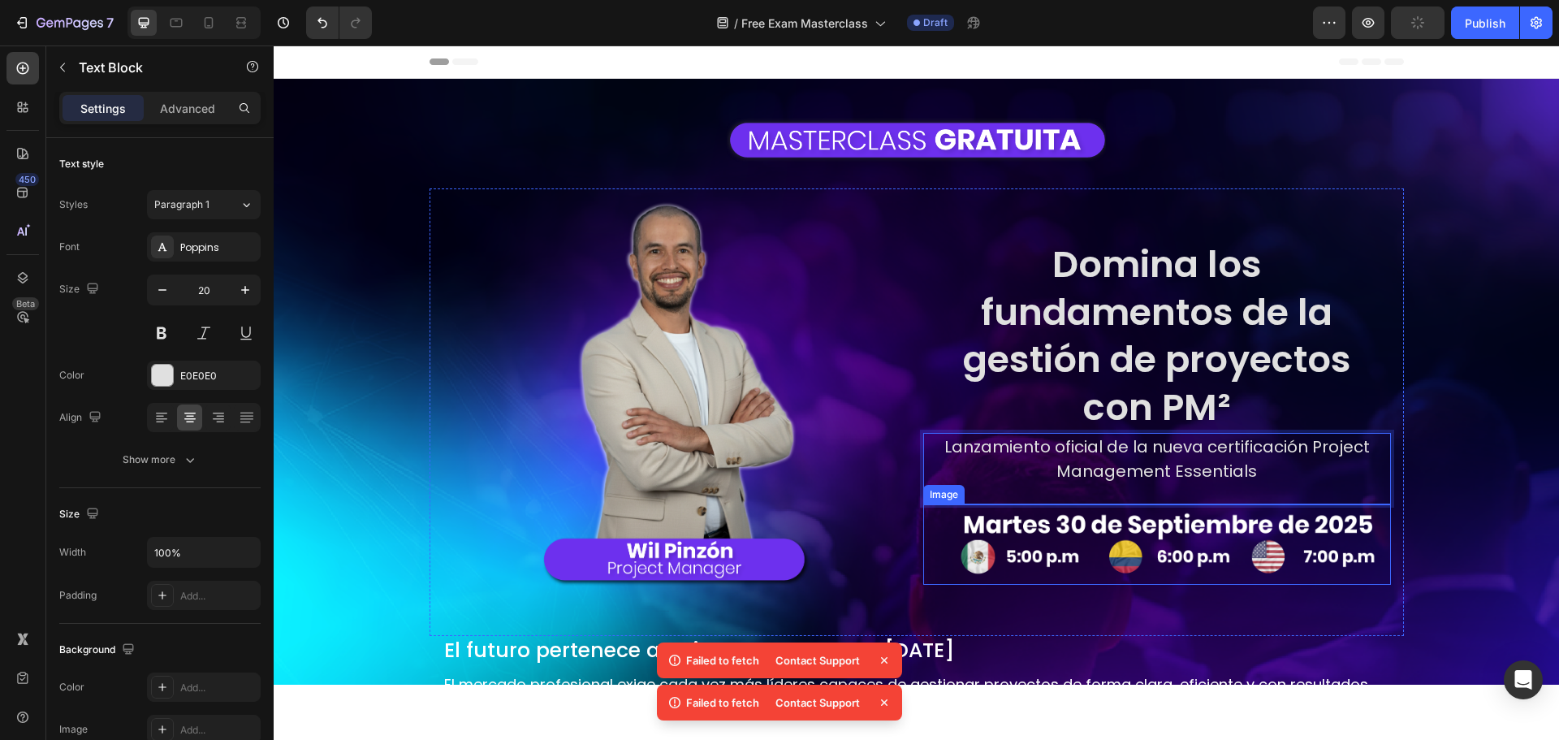
click at [1085, 528] on img at bounding box center [1157, 544] width 468 height 80
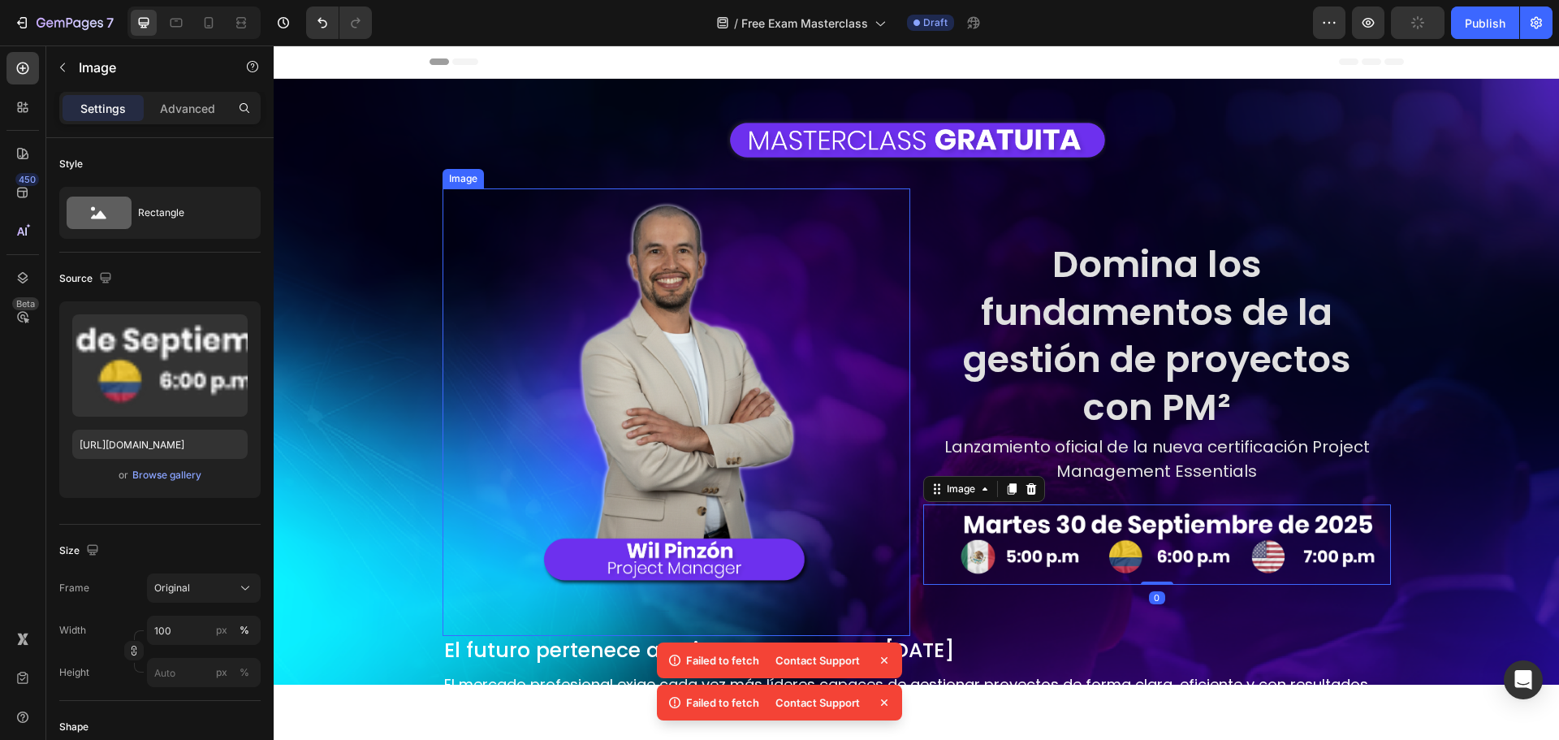
click at [412, 386] on div "Image Row Image Row Domina los fundamentos de la gestión de proyectos con PM² H…" at bounding box center [916, 478] width 1155 height 746
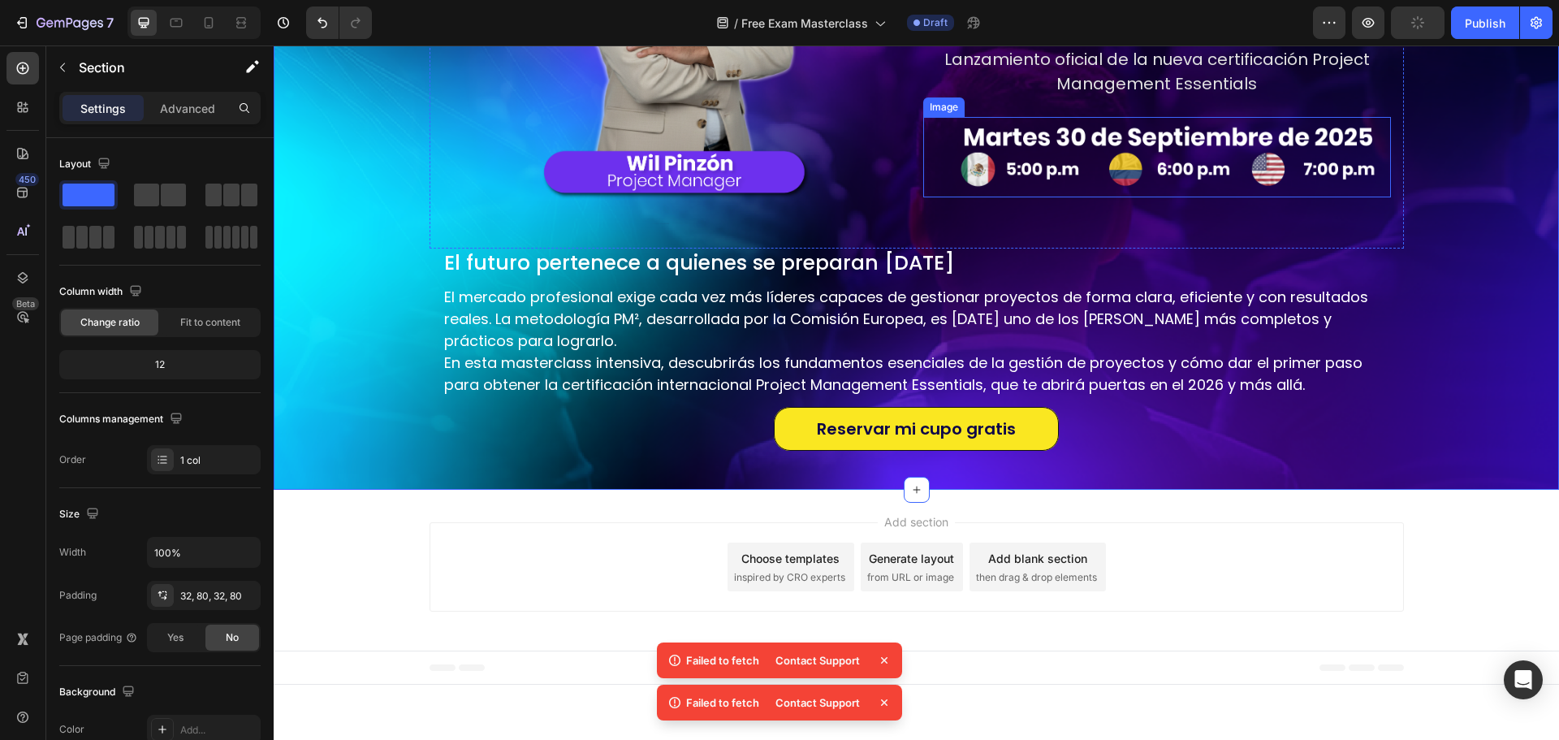
scroll to position [144, 0]
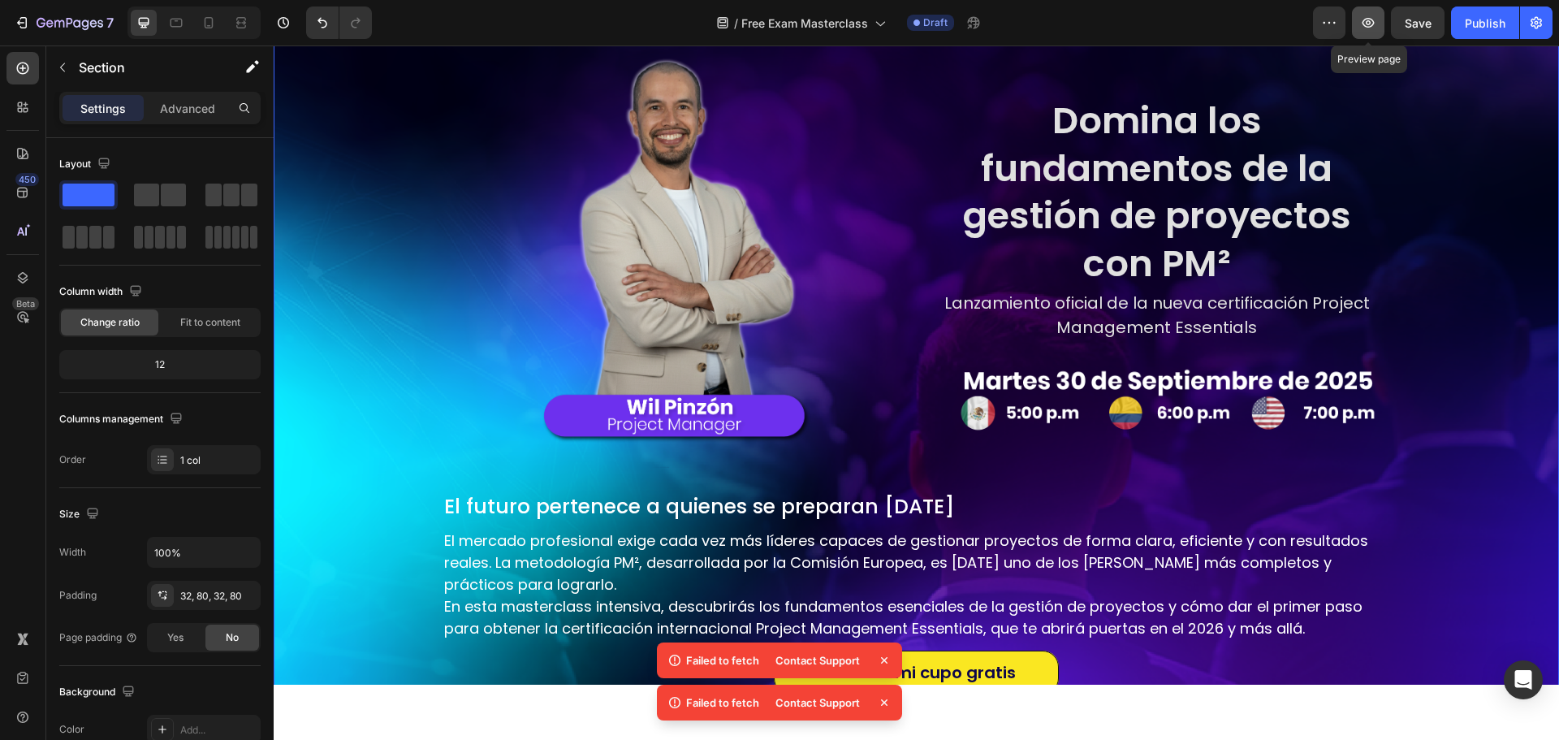
click at [1372, 23] on icon "button" at bounding box center [1368, 23] width 16 height 16
